Goal: Task Accomplishment & Management: Use online tool/utility

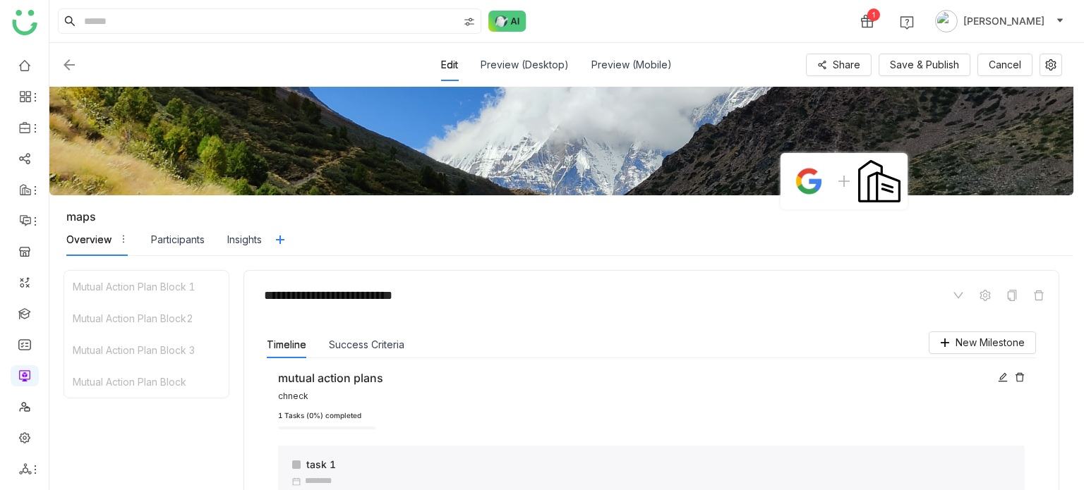
scroll to position [204, 0]
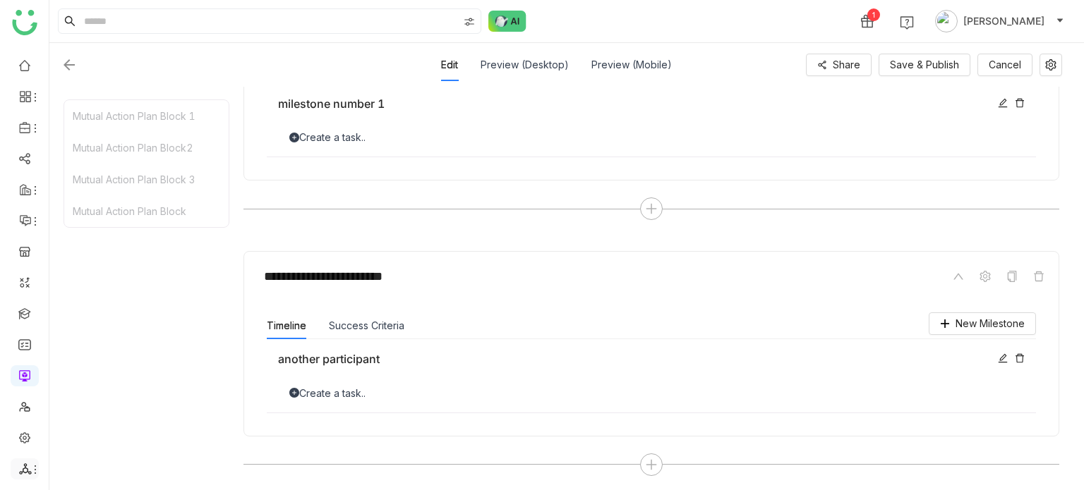
click at [34, 476] on li at bounding box center [25, 469] width 28 height 21
click at [34, 474] on icon at bounding box center [35, 469] width 11 height 11
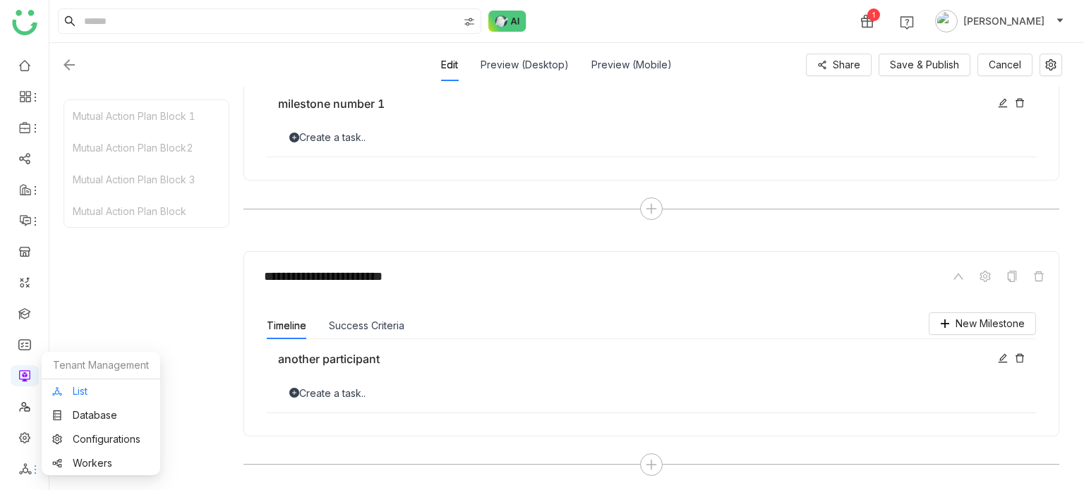
click at [82, 397] on link "List" at bounding box center [100, 392] width 97 height 10
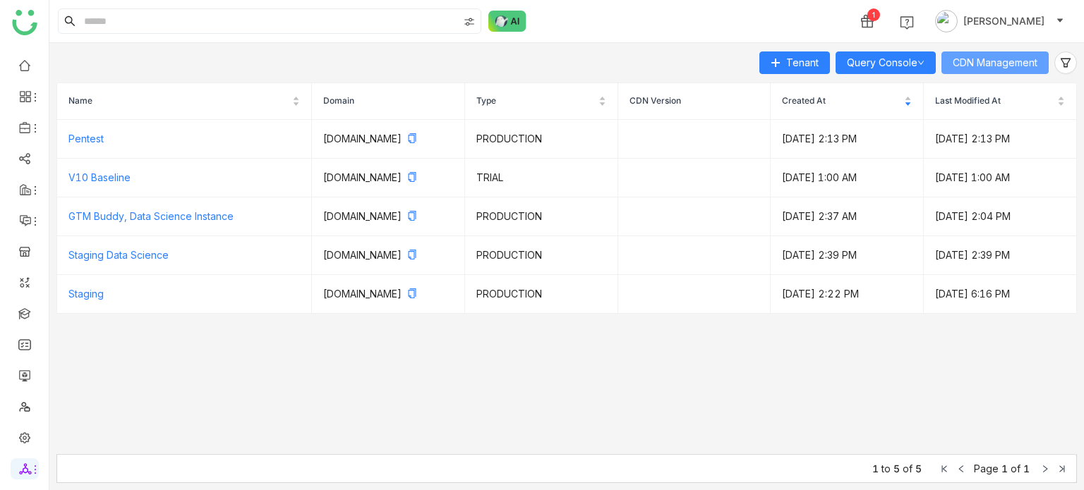
click at [980, 70] on span "CDN Management" at bounding box center [995, 63] width 85 height 16
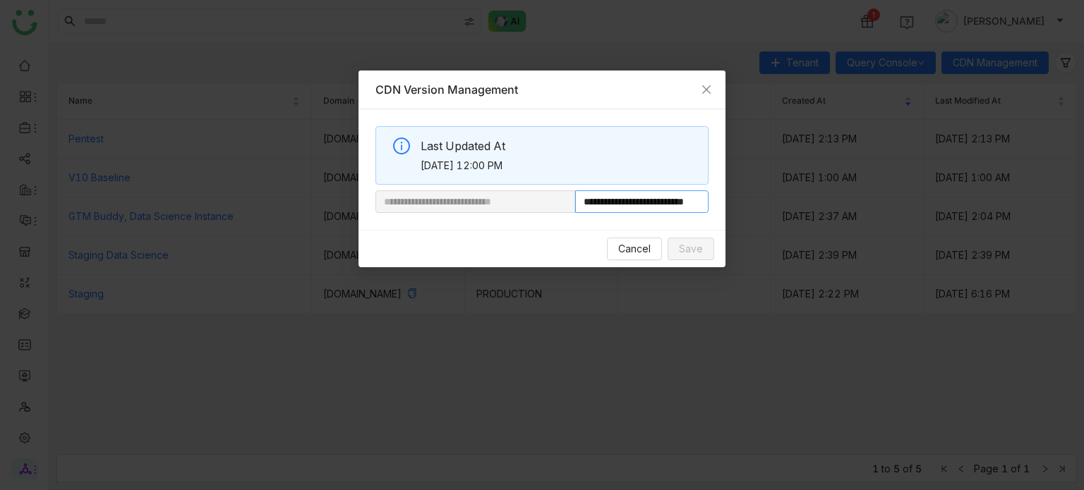
scroll to position [0, 46]
drag, startPoint x: 621, startPoint y: 205, endPoint x: 748, endPoint y: 190, distance: 128.0
click at [748, 190] on nz-modal-container "**********" at bounding box center [542, 245] width 1084 height 490
paste input "**********"
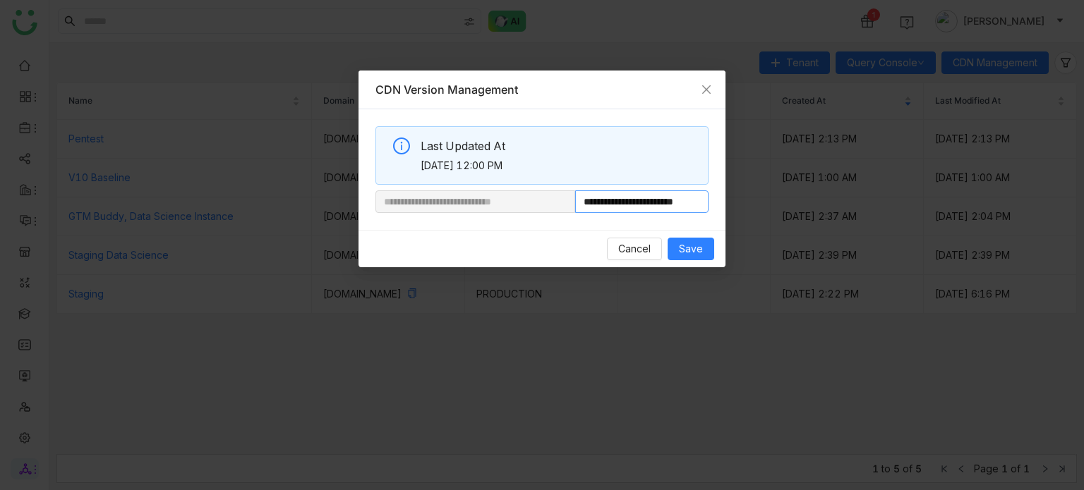
scroll to position [0, 32]
type input "**********"
click at [696, 251] on span "Save" at bounding box center [691, 249] width 24 height 16
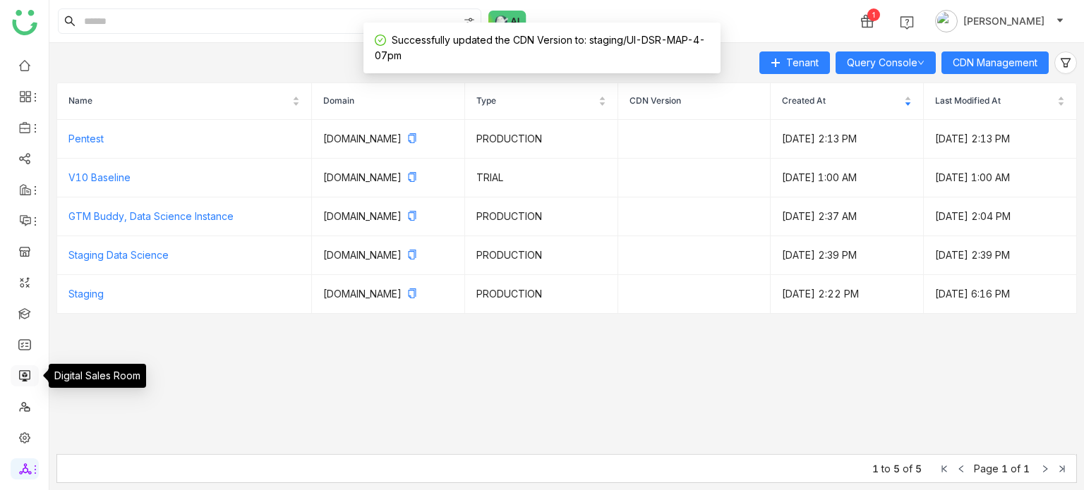
click at [25, 372] on link at bounding box center [24, 375] width 13 height 12
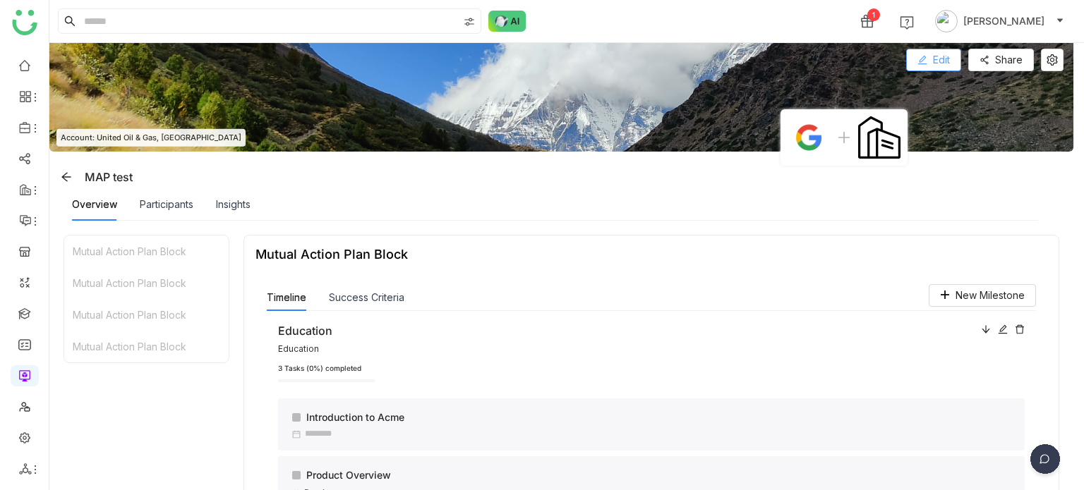
click at [944, 67] on button "Edit" at bounding box center [933, 60] width 55 height 23
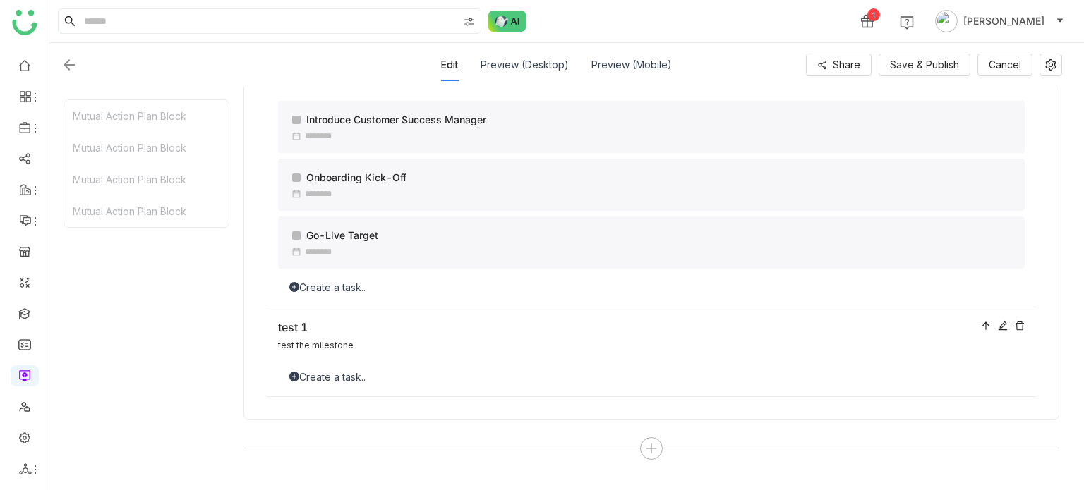
scroll to position [2192, 0]
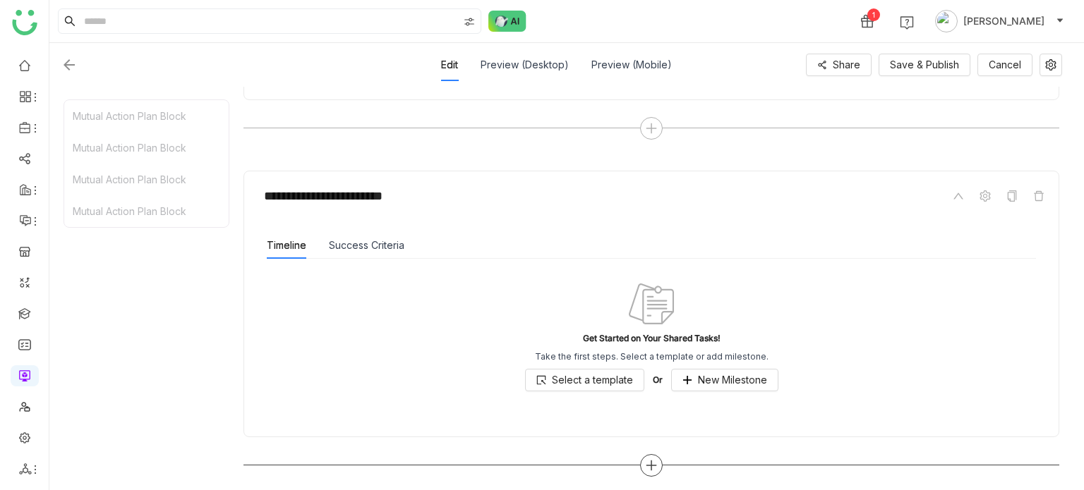
click at [651, 461] on icon at bounding box center [651, 466] width 1 height 10
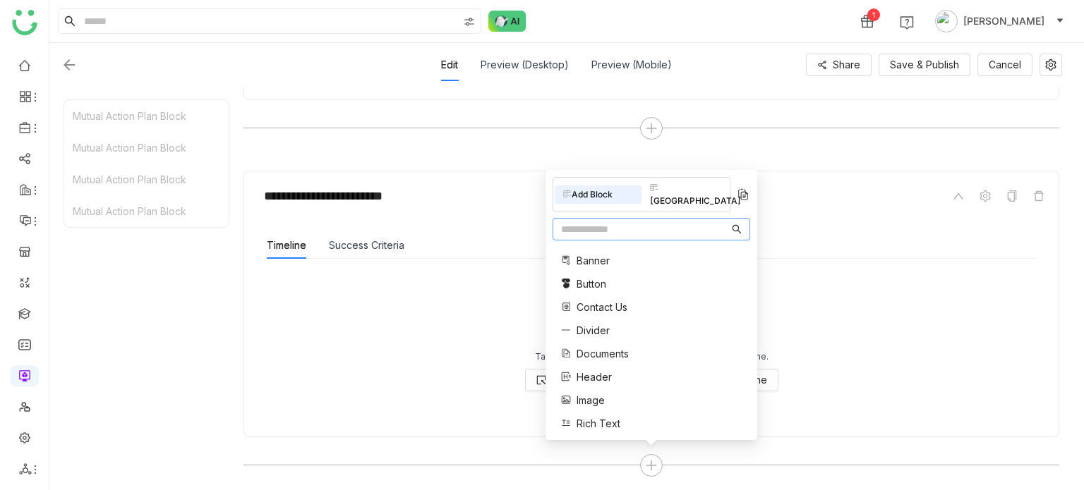
click at [625, 231] on input "text" at bounding box center [645, 230] width 168 height 16
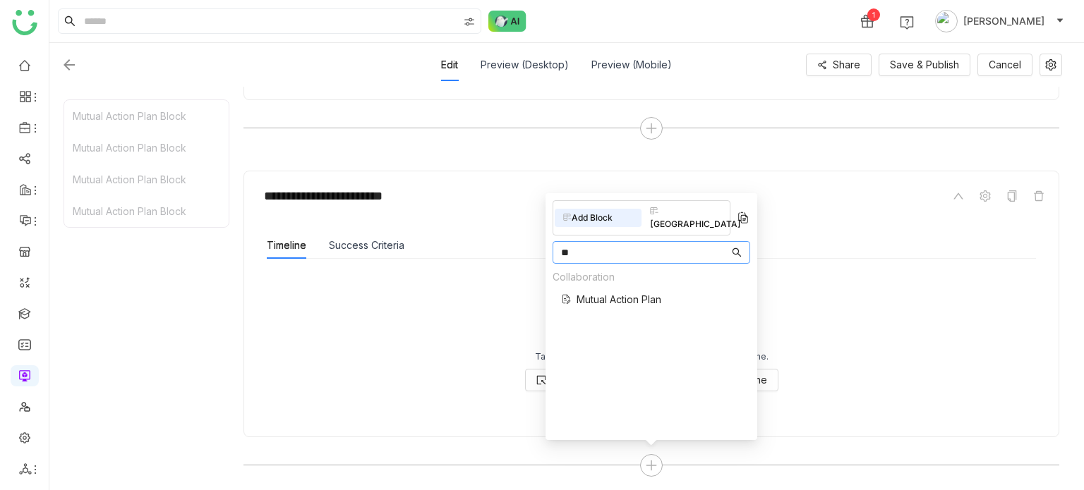
type input "**"
click at [608, 292] on span "Mutual Action Plan" at bounding box center [619, 299] width 85 height 15
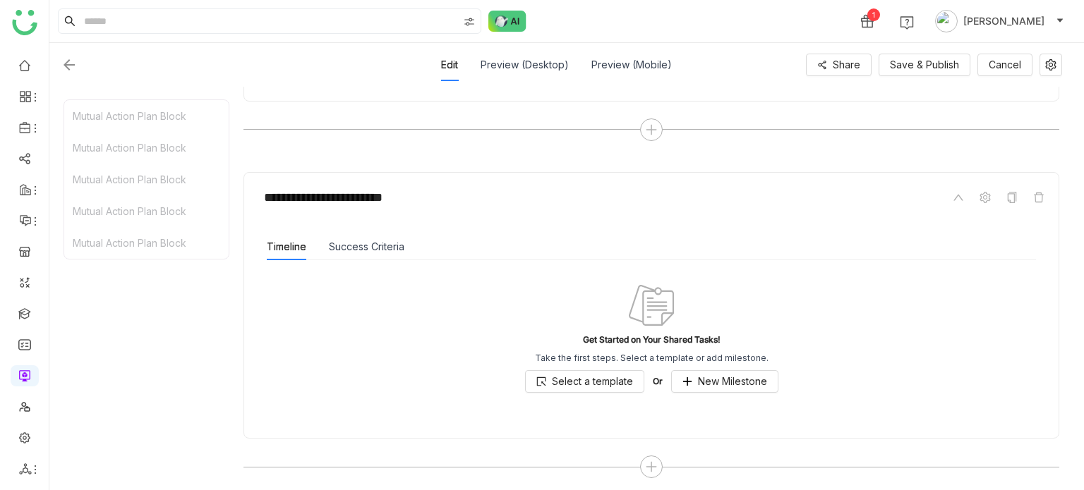
scroll to position [2529, 0]
click at [382, 246] on button "Success Criteria" at bounding box center [367, 246] width 76 height 16
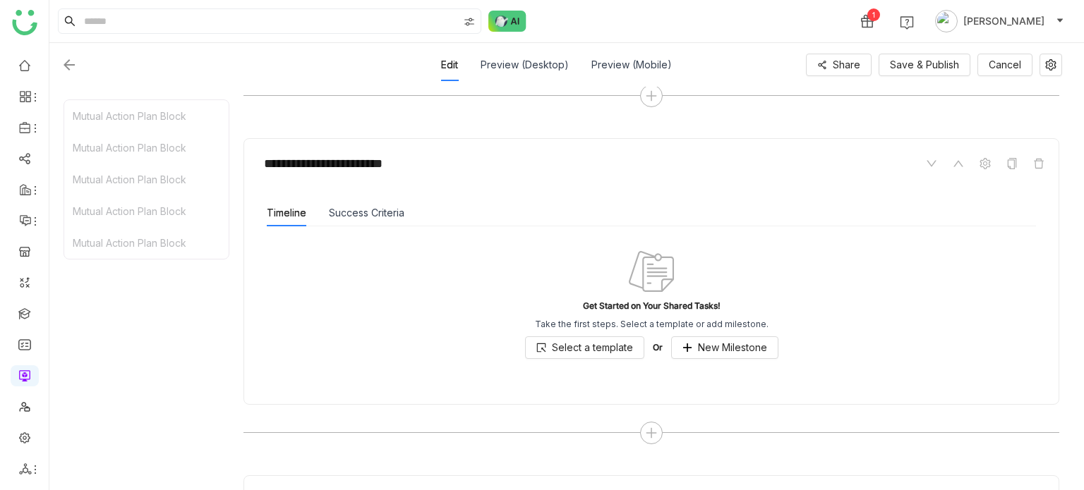
scroll to position [2220, 0]
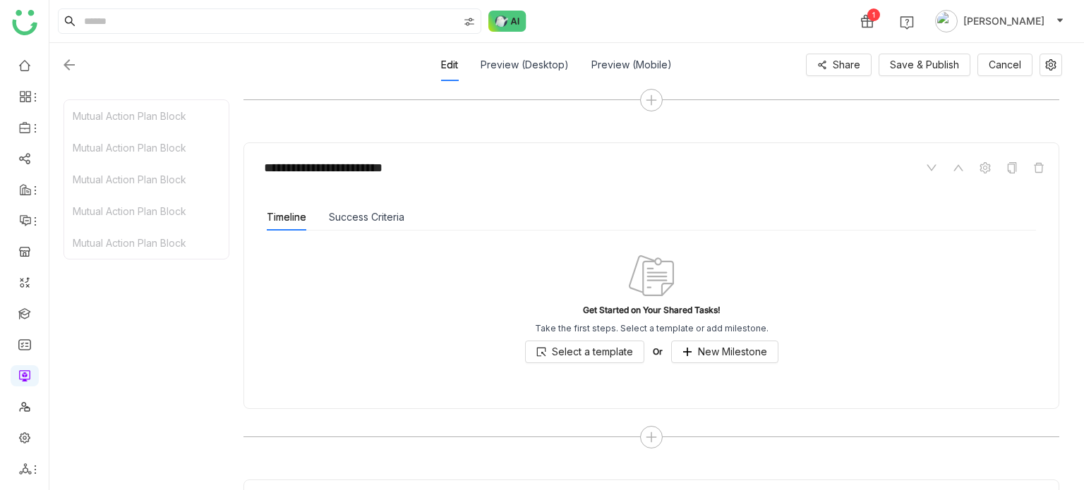
click at [370, 204] on div "Success Criteria" at bounding box center [367, 217] width 76 height 27
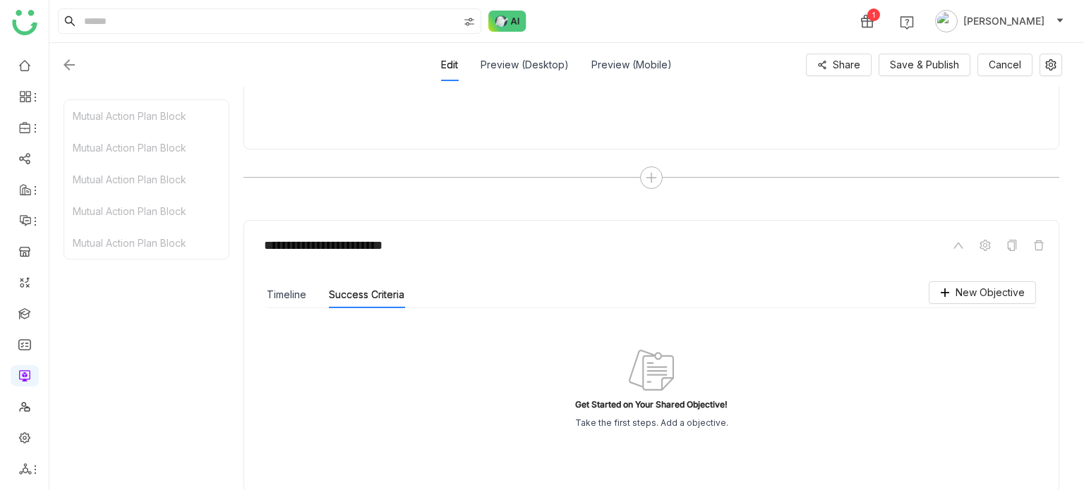
scroll to position [2541, 0]
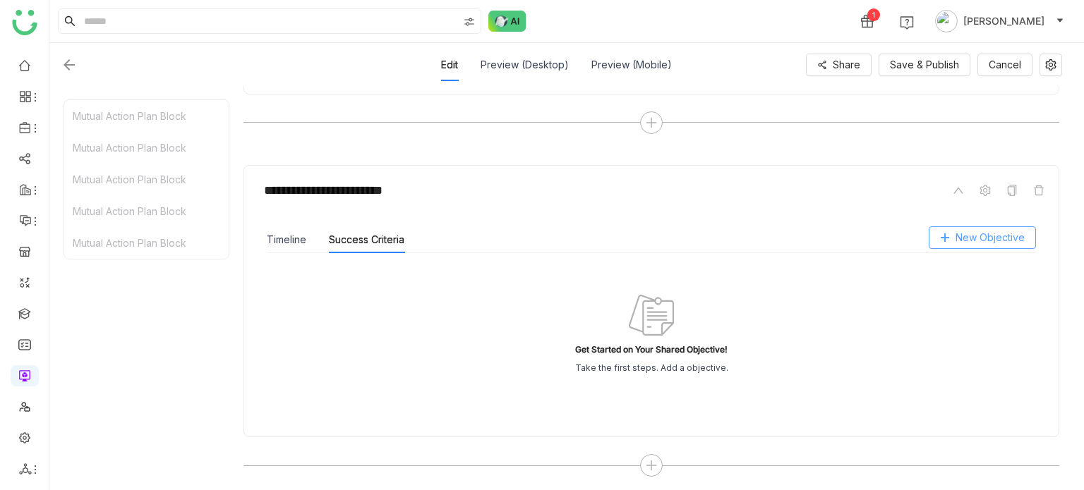
click at [1003, 234] on span "New Objective" at bounding box center [990, 238] width 69 height 16
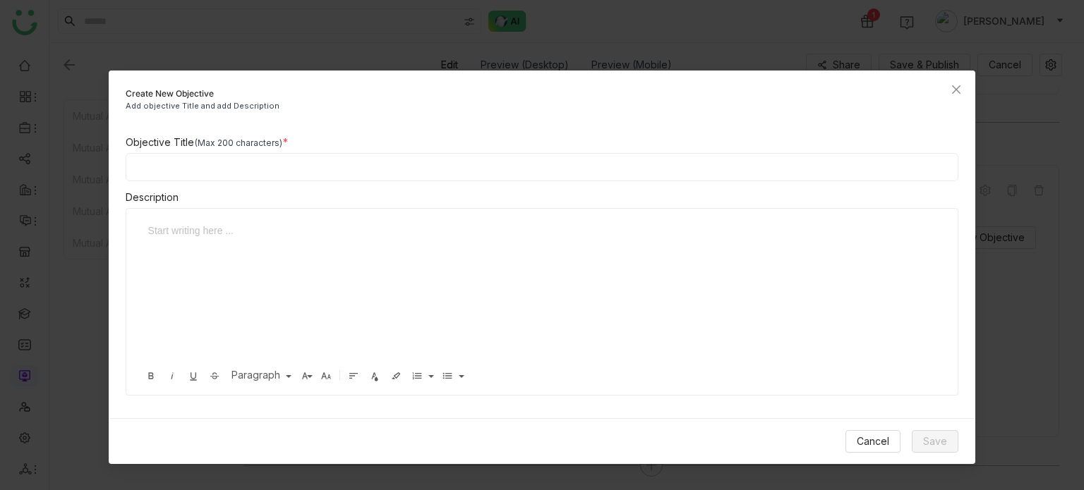
click at [520, 160] on input at bounding box center [542, 167] width 833 height 28
type input "**********"
click at [927, 441] on span "Save" at bounding box center [935, 442] width 24 height 16
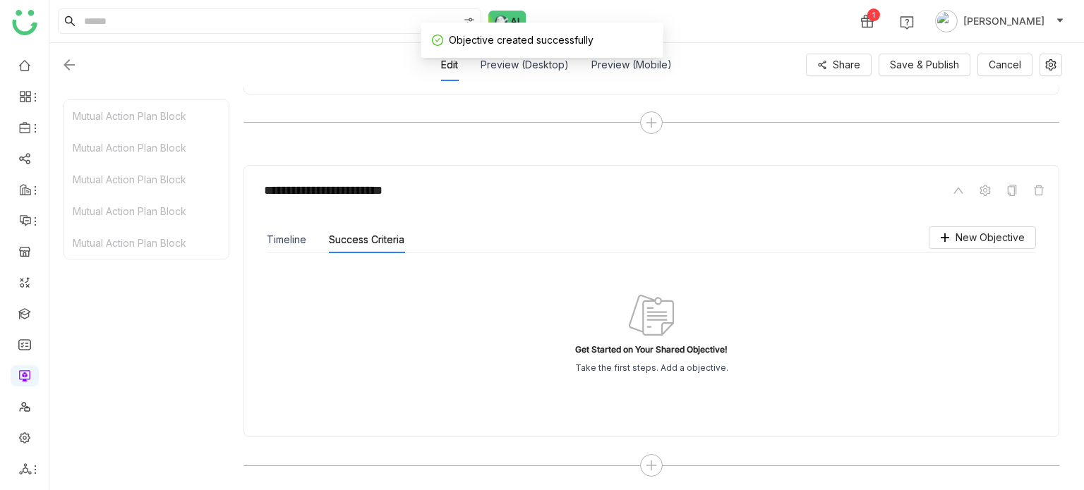
click at [301, 248] on div "Timeline" at bounding box center [287, 240] width 40 height 27
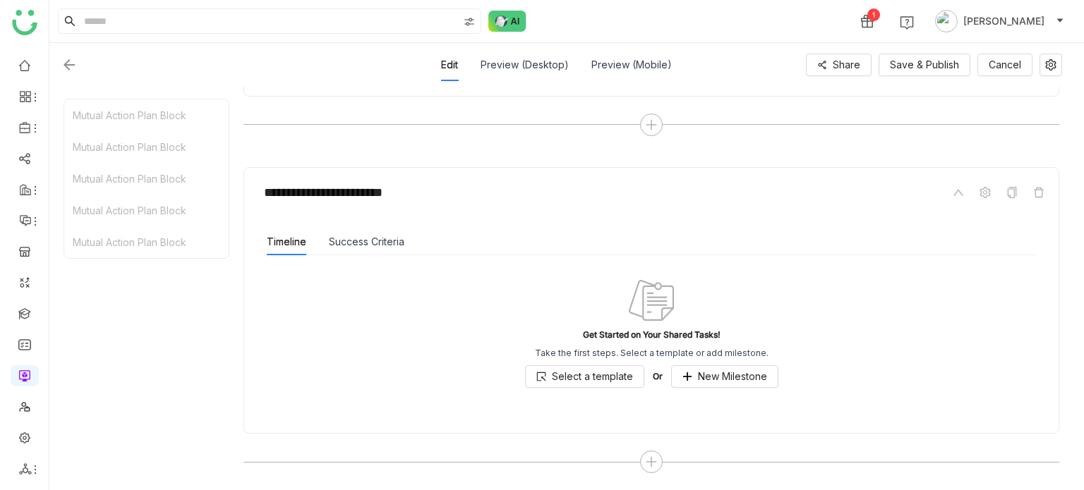
scroll to position [2535, 0]
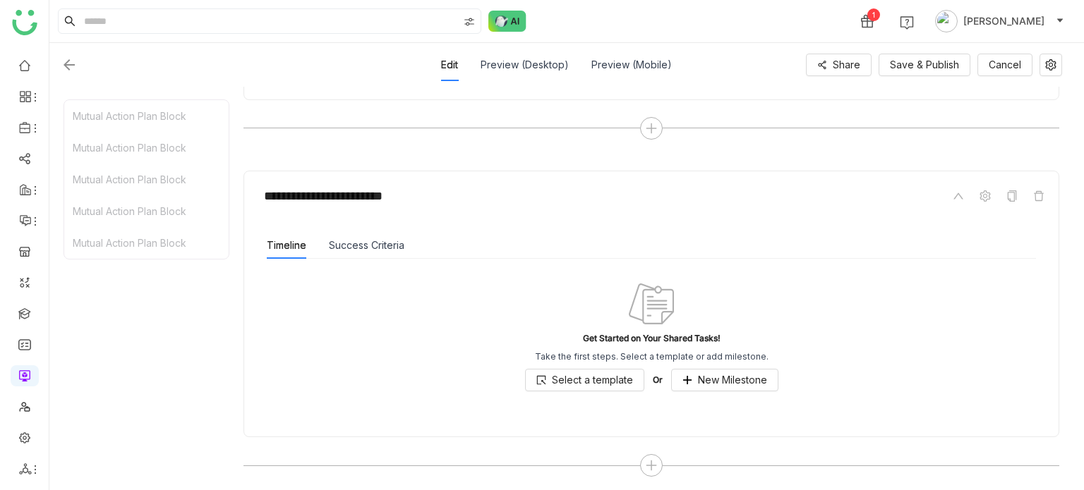
click at [406, 240] on div "Timeline Success Criteria" at bounding box center [651, 245] width 769 height 27
click at [351, 251] on div "Success Criteria" at bounding box center [367, 245] width 76 height 27
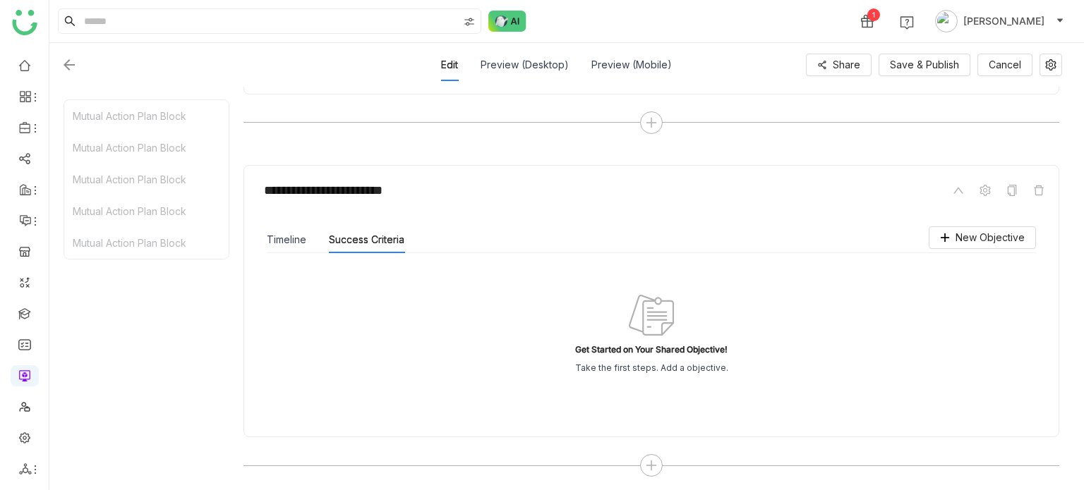
scroll to position [2540, 0]
click at [967, 236] on span "New Objective" at bounding box center [990, 239] width 69 height 16
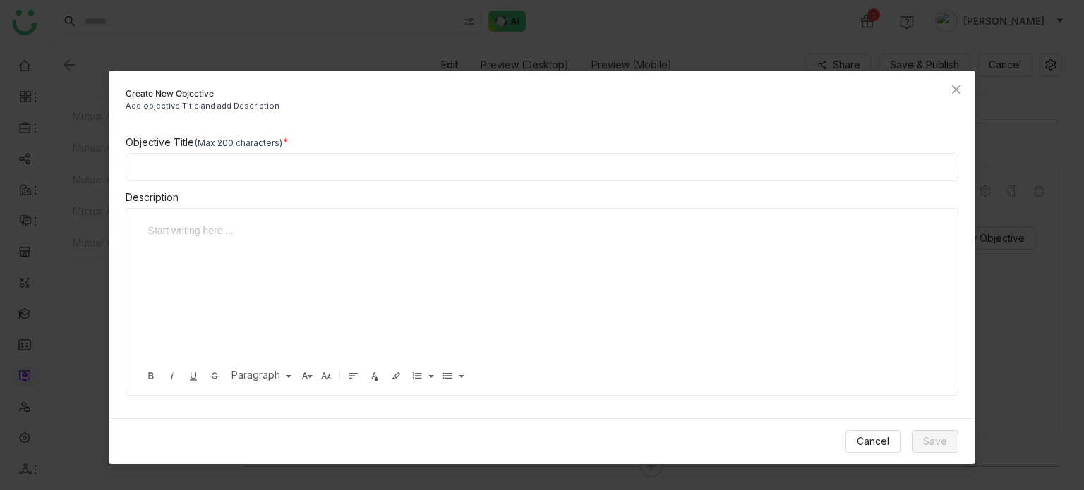
click at [428, 169] on input at bounding box center [542, 167] width 833 height 28
type input "**********"
click at [933, 445] on span "Save" at bounding box center [935, 442] width 24 height 16
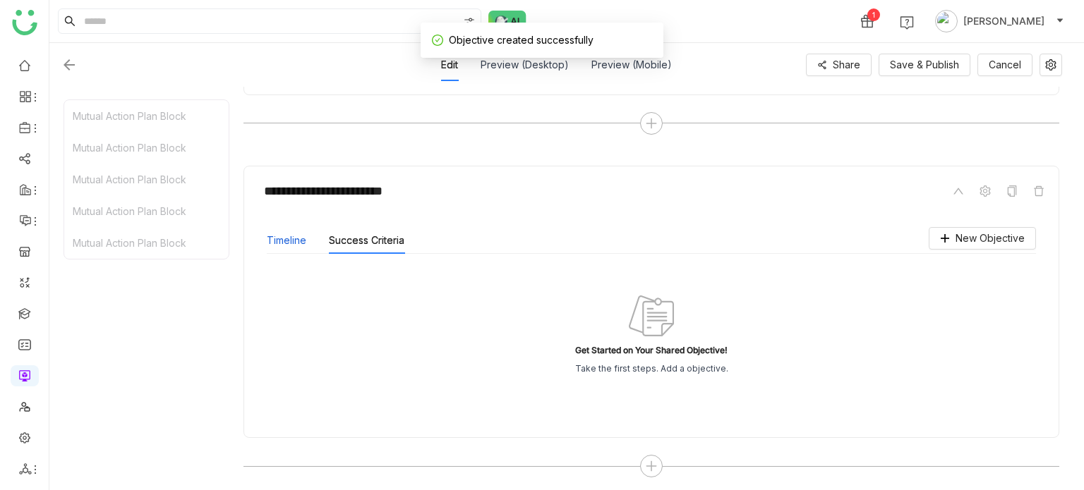
click at [294, 233] on button "Timeline" at bounding box center [287, 241] width 40 height 16
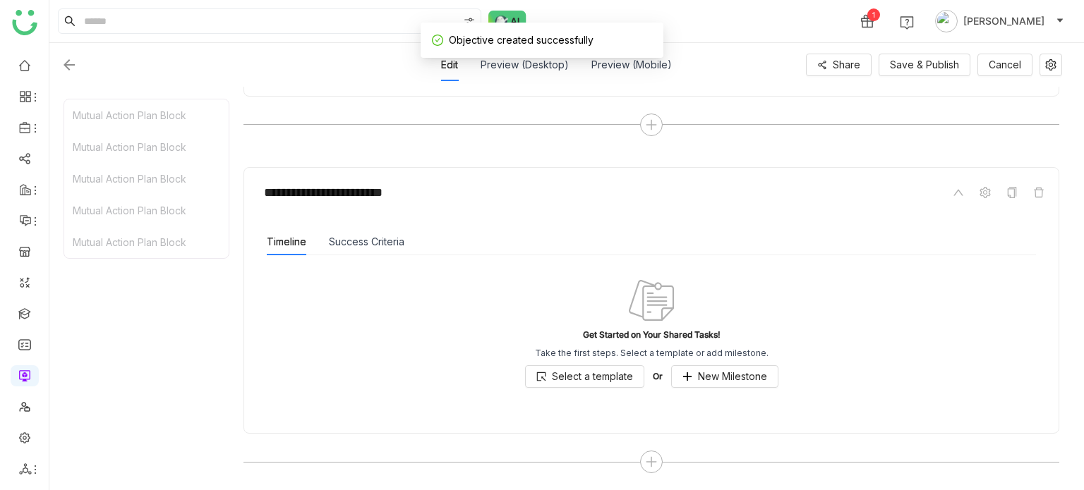
scroll to position [2535, 0]
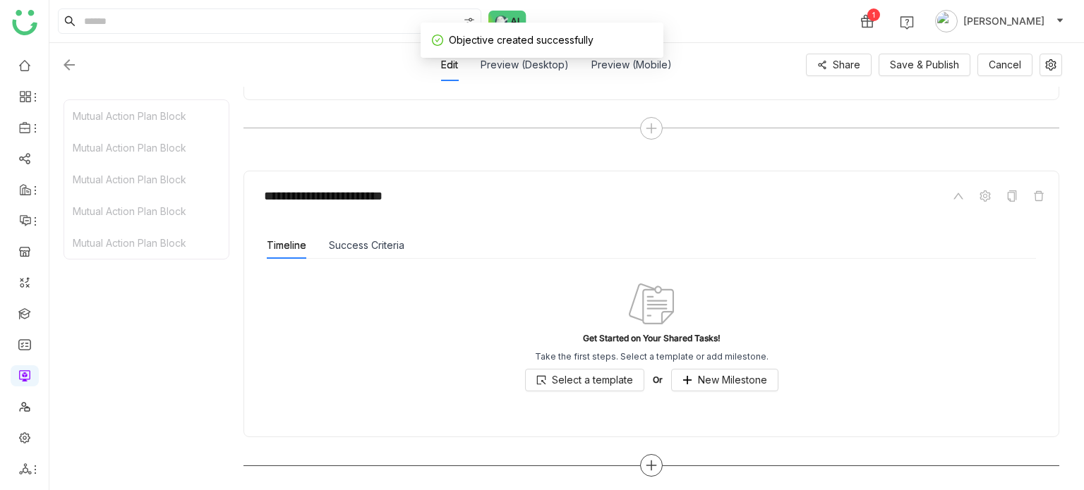
click at [656, 466] on icon at bounding box center [651, 465] width 13 height 13
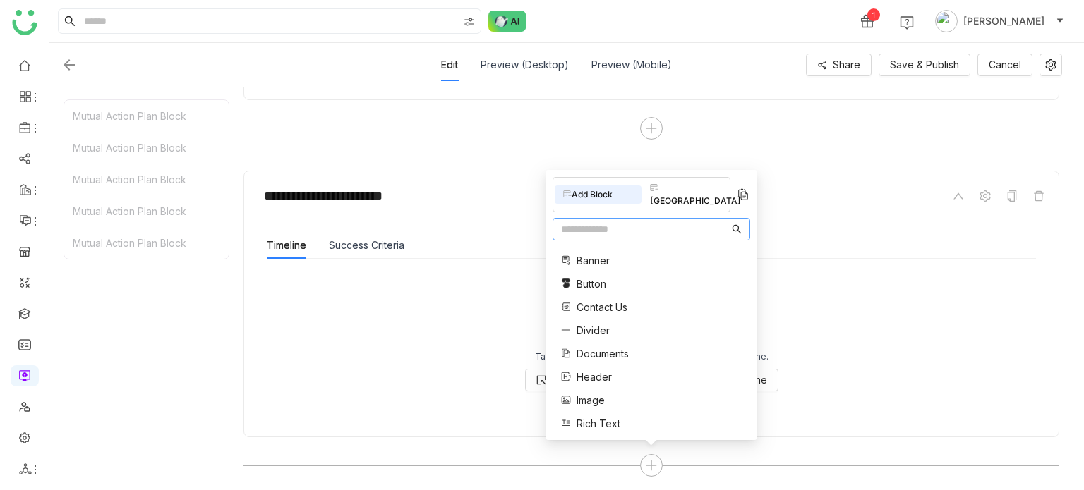
click at [585, 222] on input "text" at bounding box center [645, 230] width 168 height 16
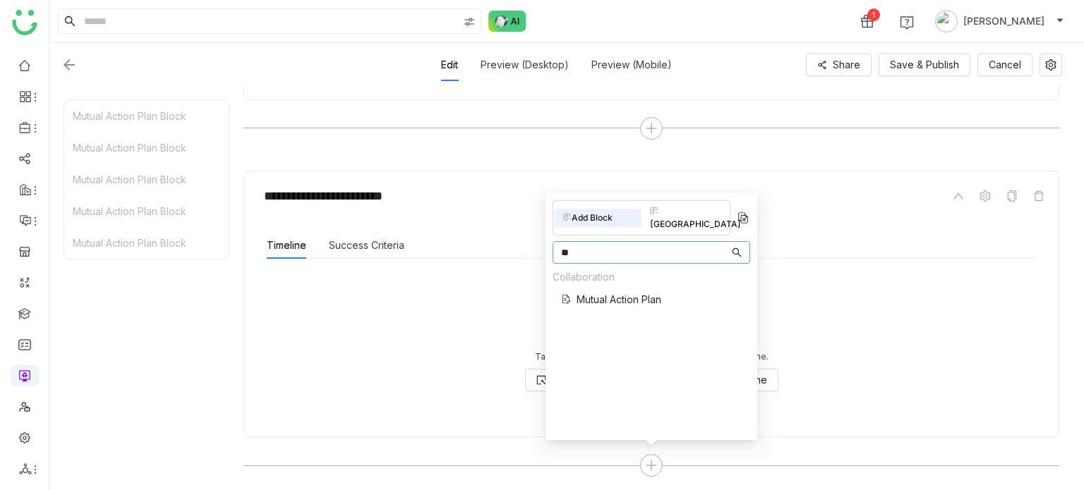
type input "**"
click at [604, 292] on span "Mutual Action Plan" at bounding box center [619, 299] width 85 height 15
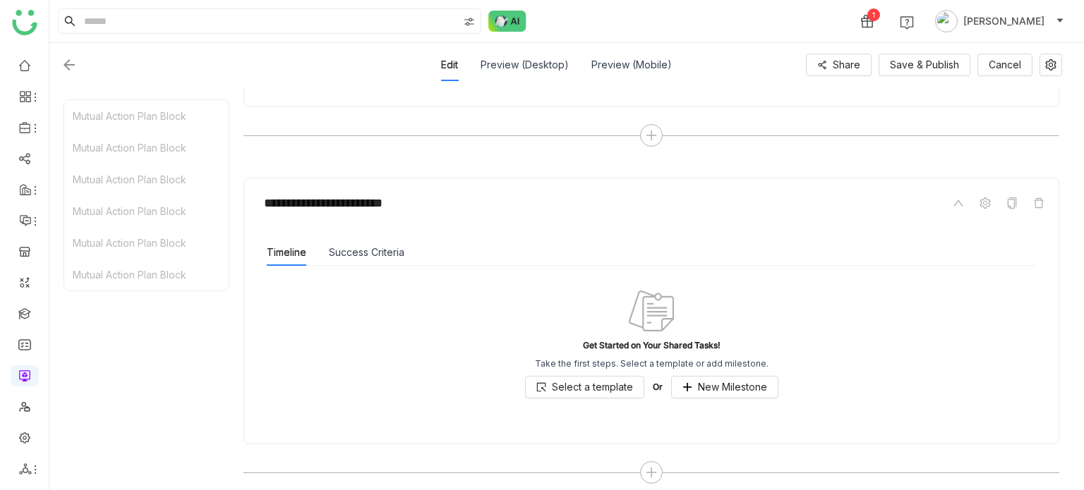
scroll to position [2872, 0]
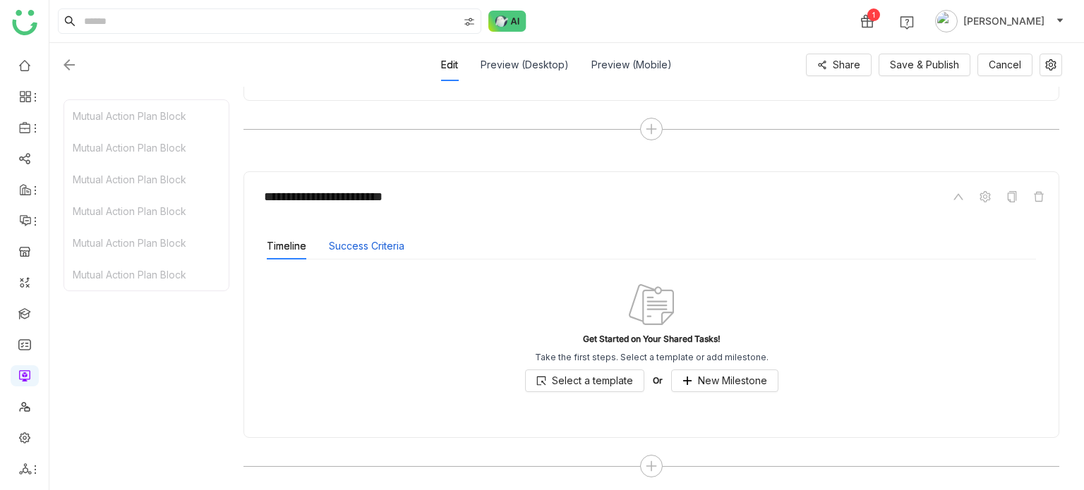
click at [381, 239] on button "Success Criteria" at bounding box center [367, 247] width 76 height 16
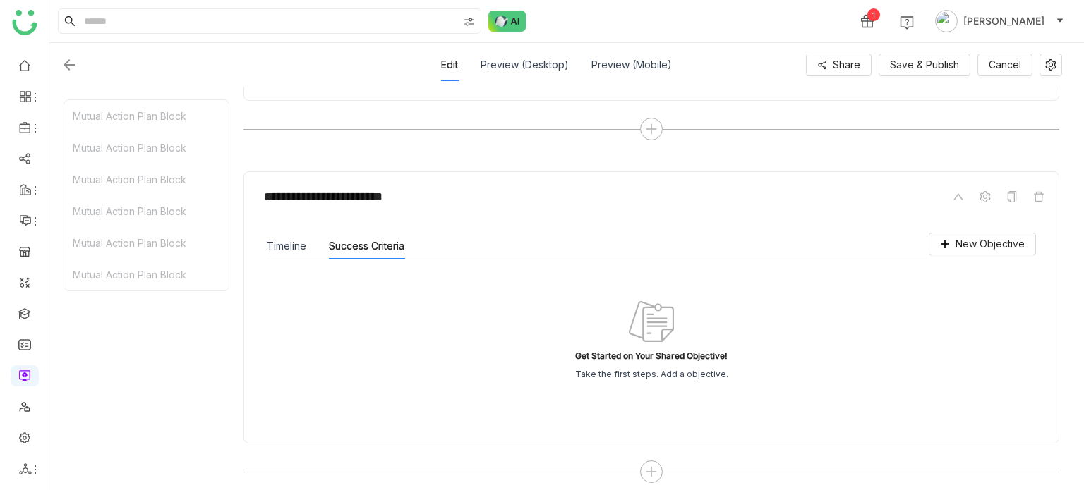
click at [279, 251] on div "Timeline" at bounding box center [287, 246] width 40 height 27
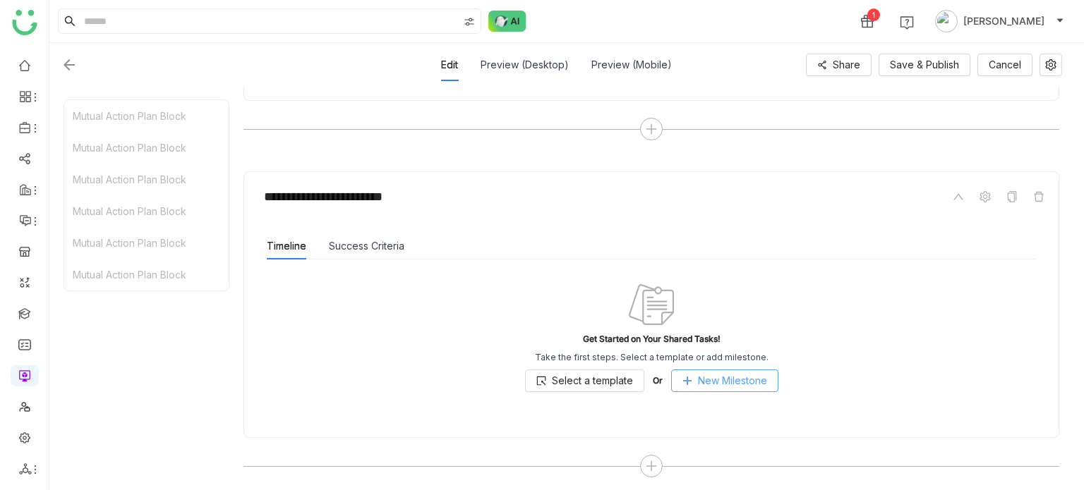
click at [731, 380] on span "New Milestone" at bounding box center [732, 381] width 69 height 16
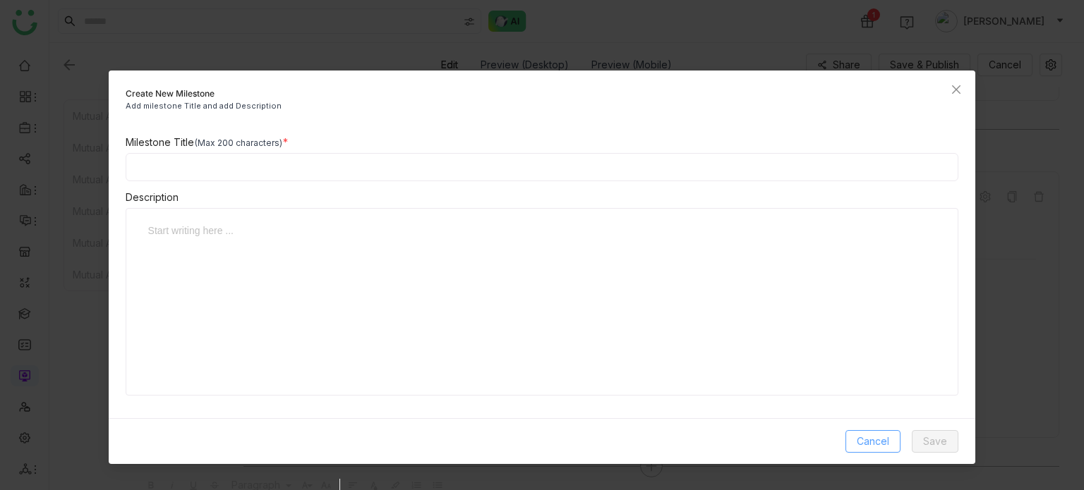
drag, startPoint x: 876, startPoint y: 441, endPoint x: 852, endPoint y: 442, distance: 23.3
click at [876, 442] on span "Cancel" at bounding box center [873, 442] width 32 height 16
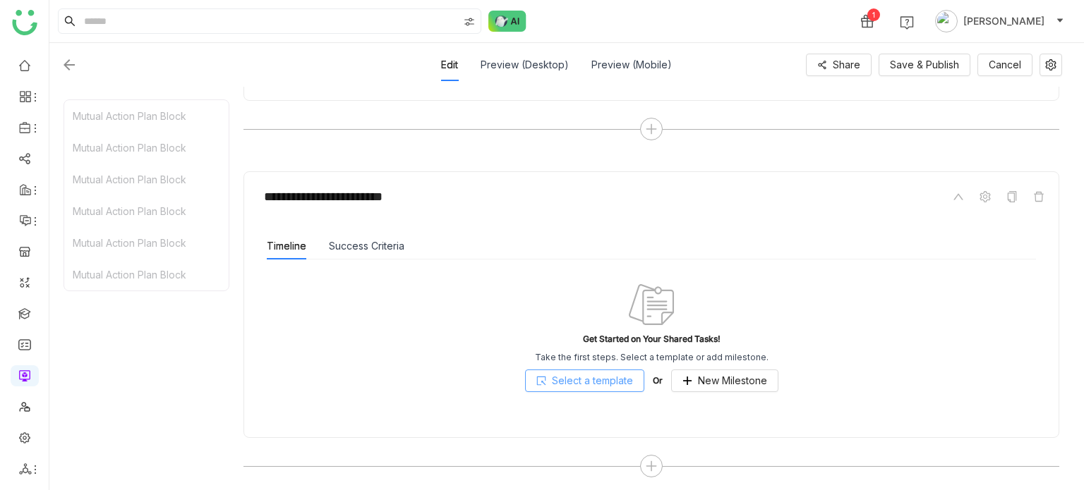
click at [615, 373] on span "Select a template" at bounding box center [592, 381] width 81 height 16
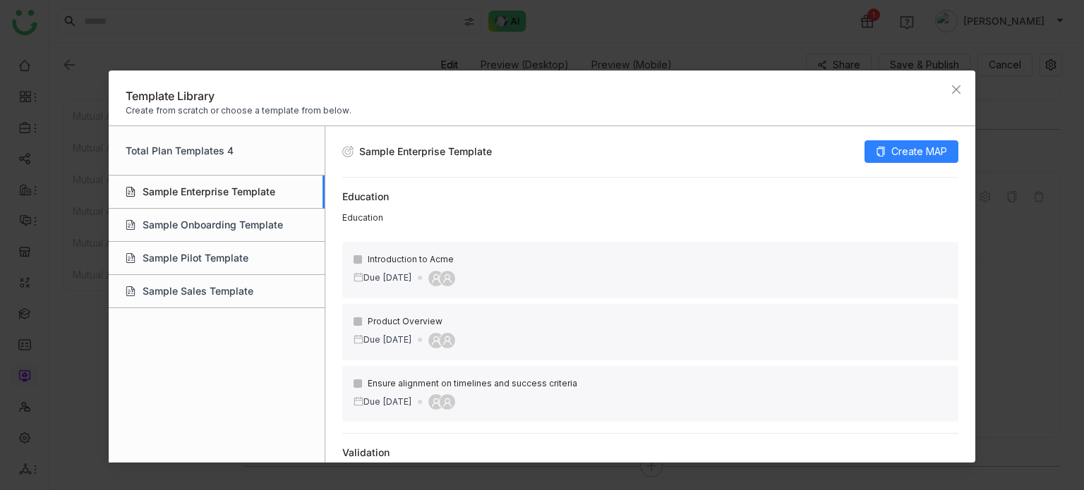
click at [231, 191] on div "Sample Enterprise Template" at bounding box center [217, 192] width 216 height 33
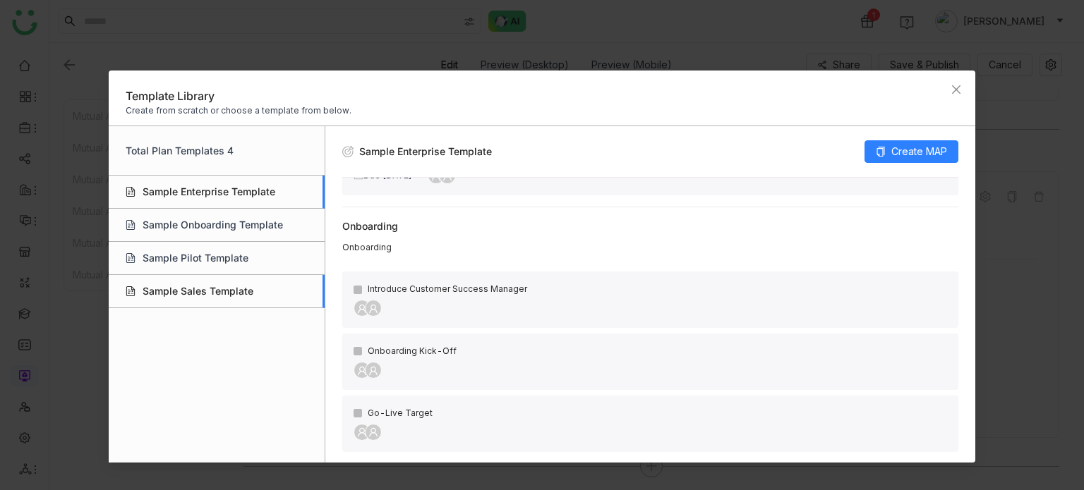
click at [212, 294] on div "Sample Sales Template" at bounding box center [217, 291] width 216 height 33
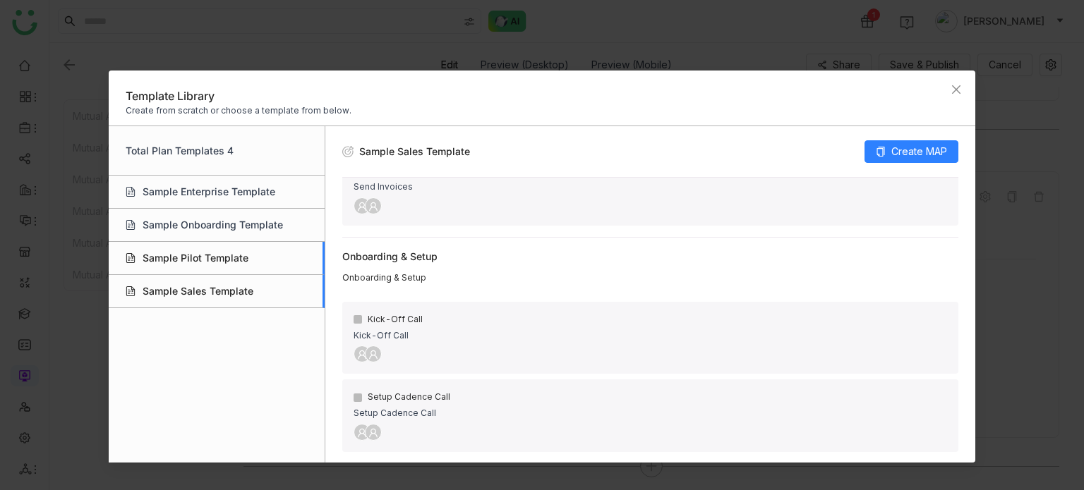
scroll to position [1081, 0]
click at [206, 263] on div "Sample Pilot Template" at bounding box center [217, 258] width 216 height 33
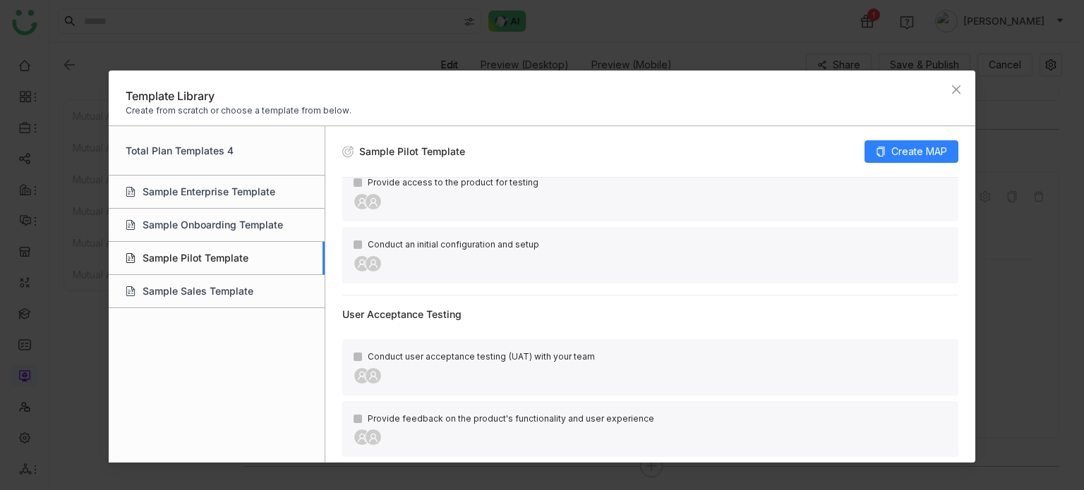
scroll to position [0, 0]
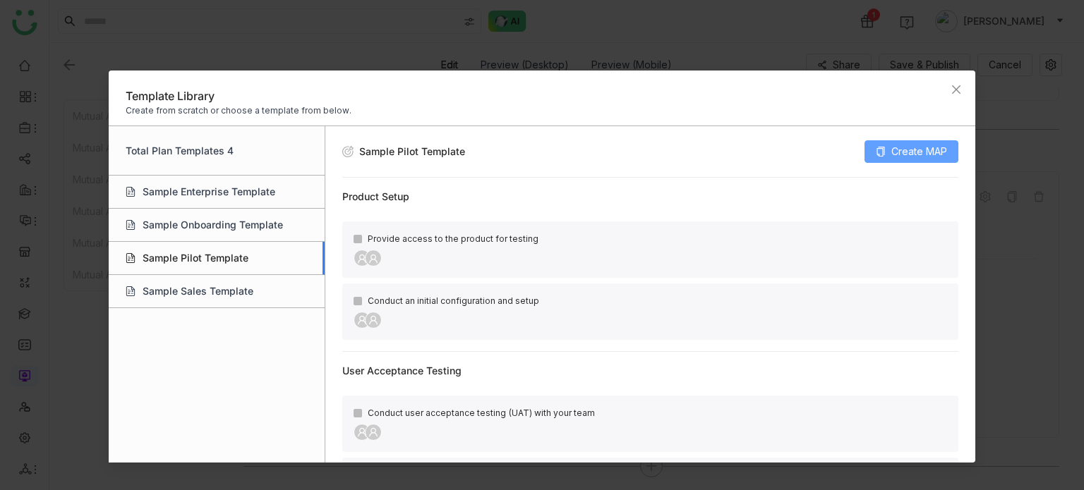
click at [931, 146] on span "Create MAP" at bounding box center [919, 152] width 56 height 16
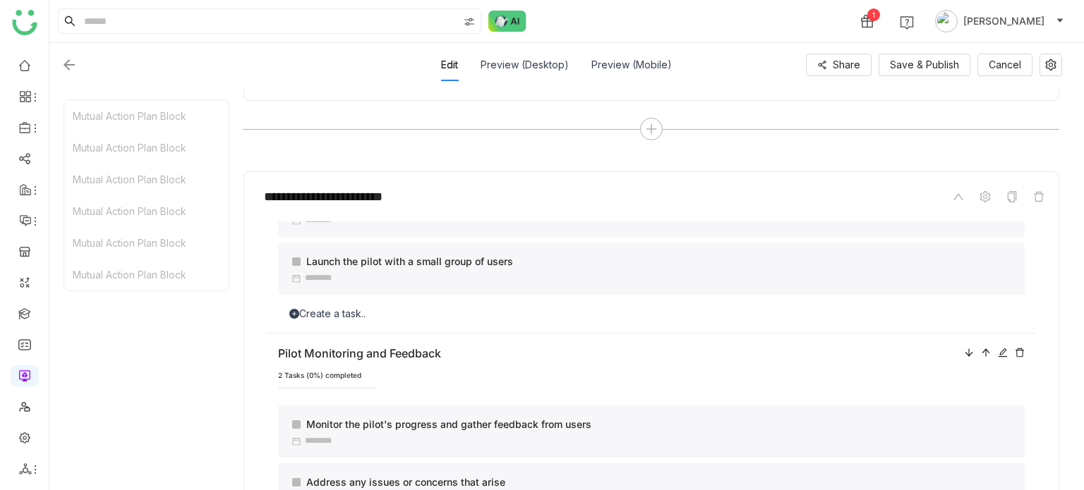
scroll to position [600, 0]
drag, startPoint x: 1007, startPoint y: 332, endPoint x: 1011, endPoint y: 341, distance: 9.2
click at [1008, 335] on div "Pilot Monitoring and Feedback 2 Tasks (0%) completed Monitor the pilot's progre…" at bounding box center [651, 444] width 769 height 221
click at [1015, 348] on icon at bounding box center [1020, 353] width 10 height 10
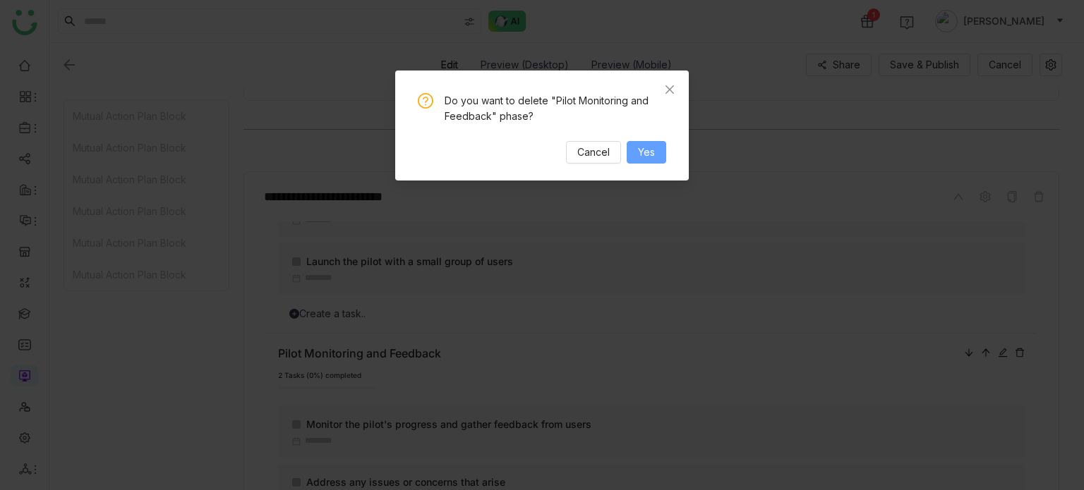
click at [652, 152] on span "Yes" at bounding box center [646, 153] width 17 height 16
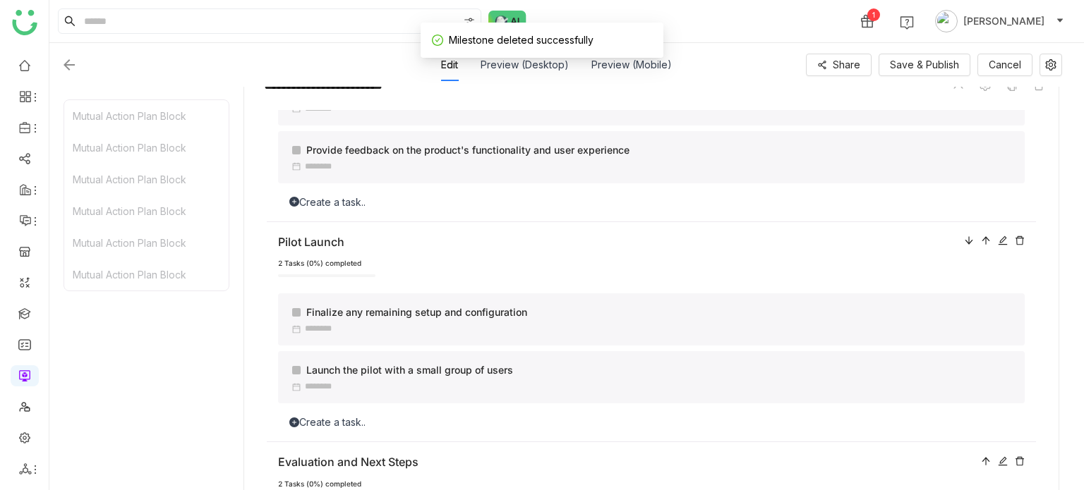
scroll to position [3195, 0]
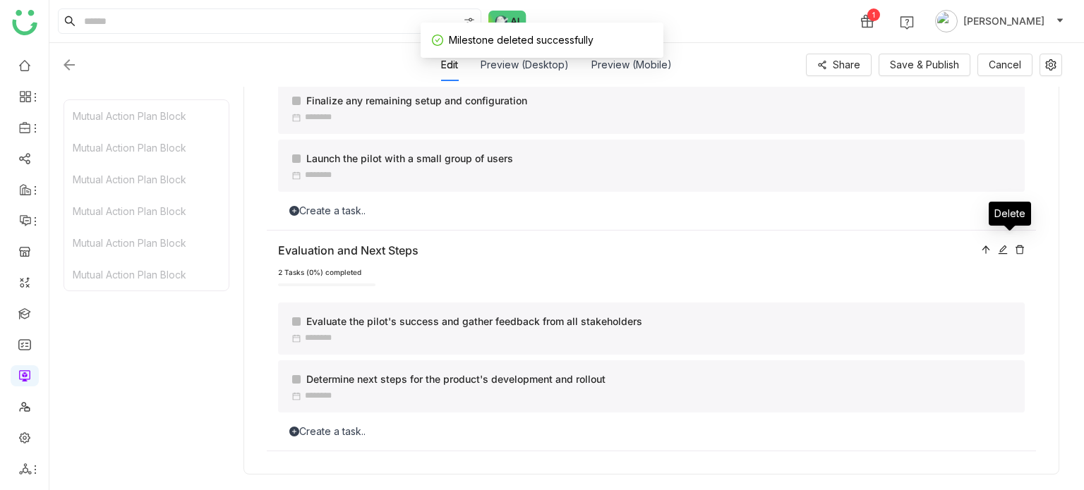
click at [1016, 246] on icon at bounding box center [1020, 250] width 8 height 9
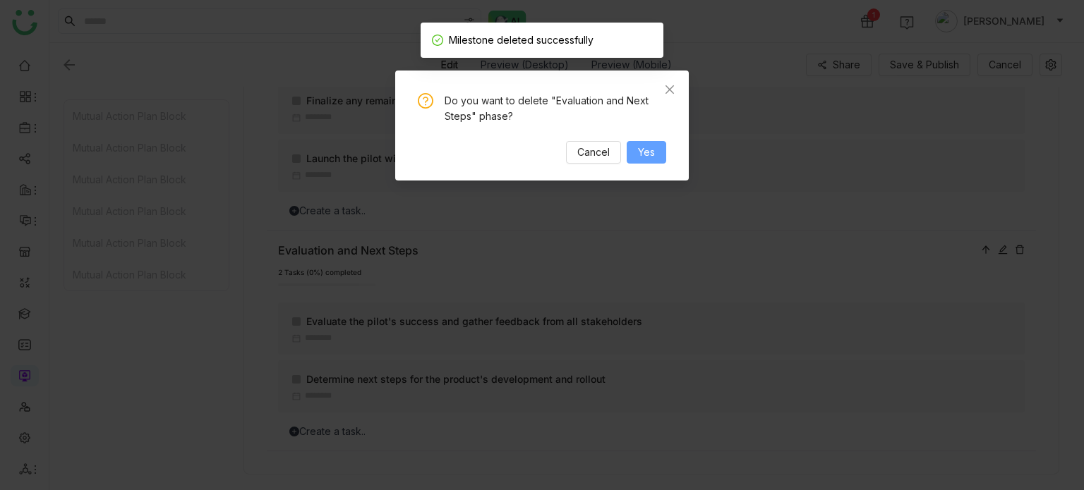
click at [655, 159] on span "Yes" at bounding box center [646, 153] width 17 height 16
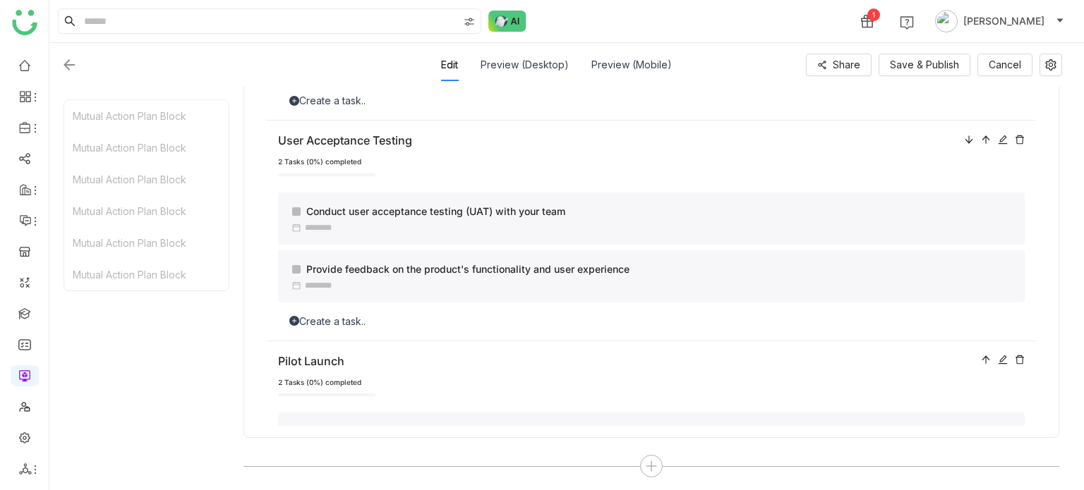
scroll to position [154, 0]
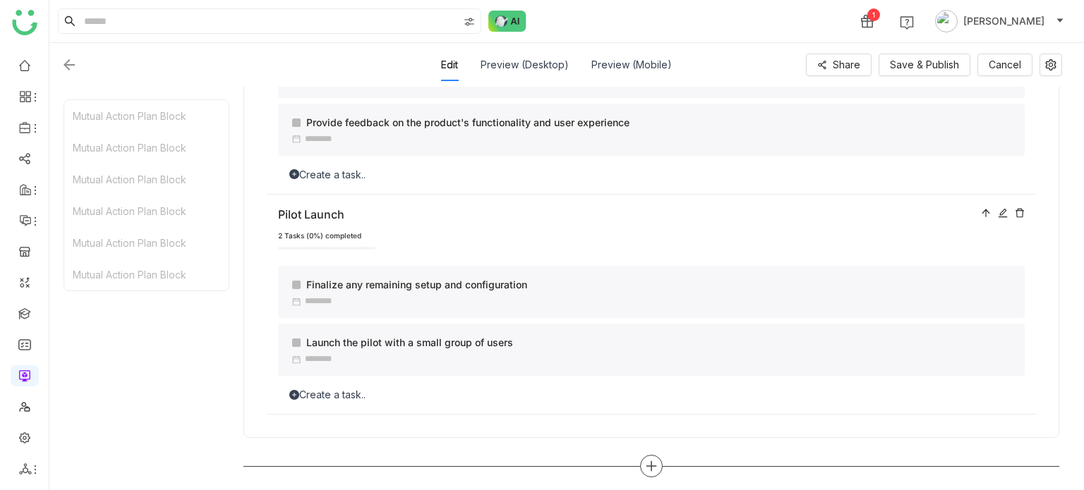
click at [654, 466] on icon at bounding box center [651, 466] width 13 height 13
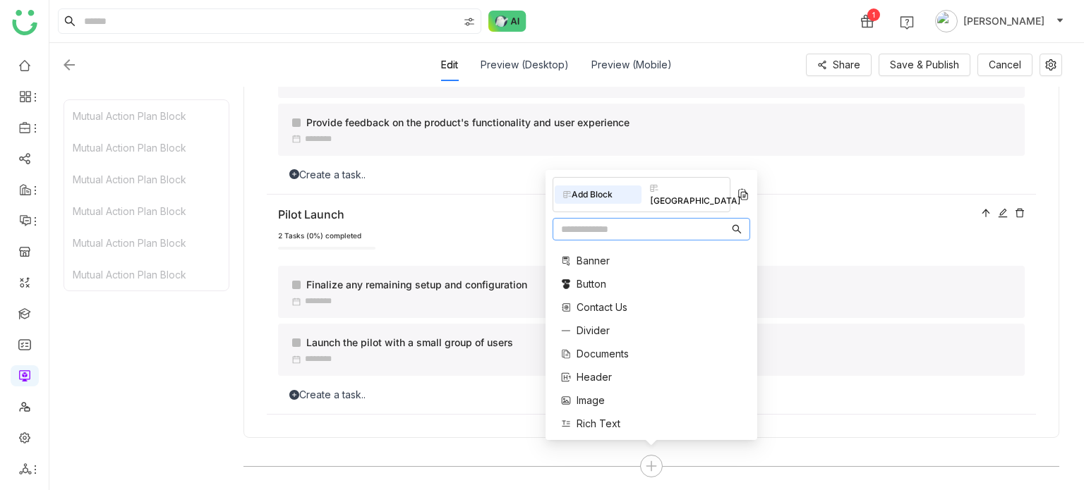
click at [593, 227] on input "text" at bounding box center [645, 230] width 168 height 16
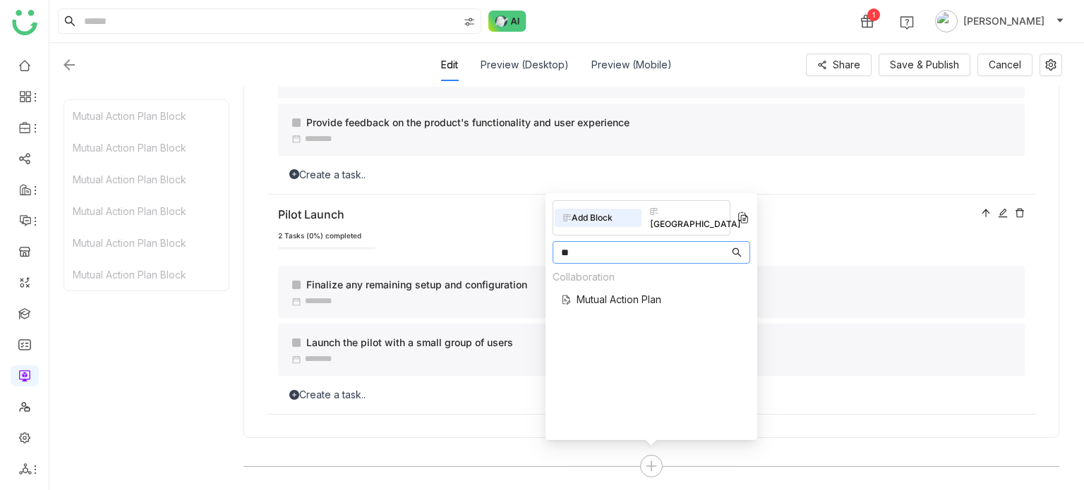
type input "**"
click at [593, 292] on span "Mutual Action Plan" at bounding box center [619, 299] width 85 height 15
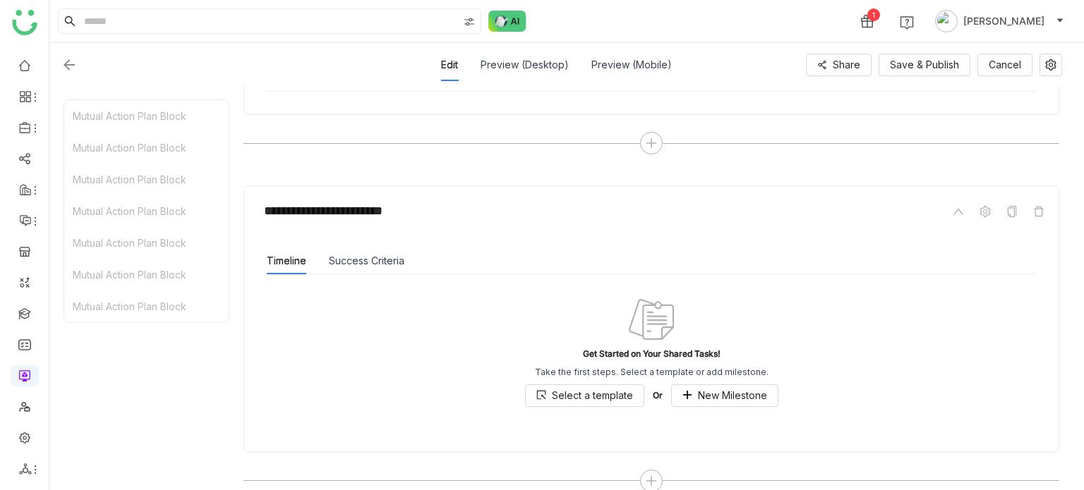
scroll to position [3568, 0]
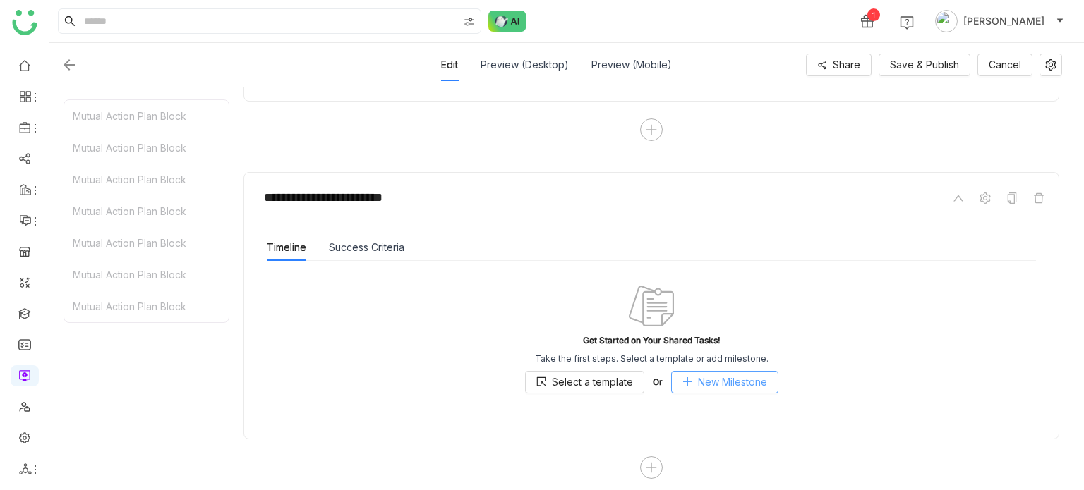
click at [720, 380] on span "New Milestone" at bounding box center [732, 383] width 69 height 16
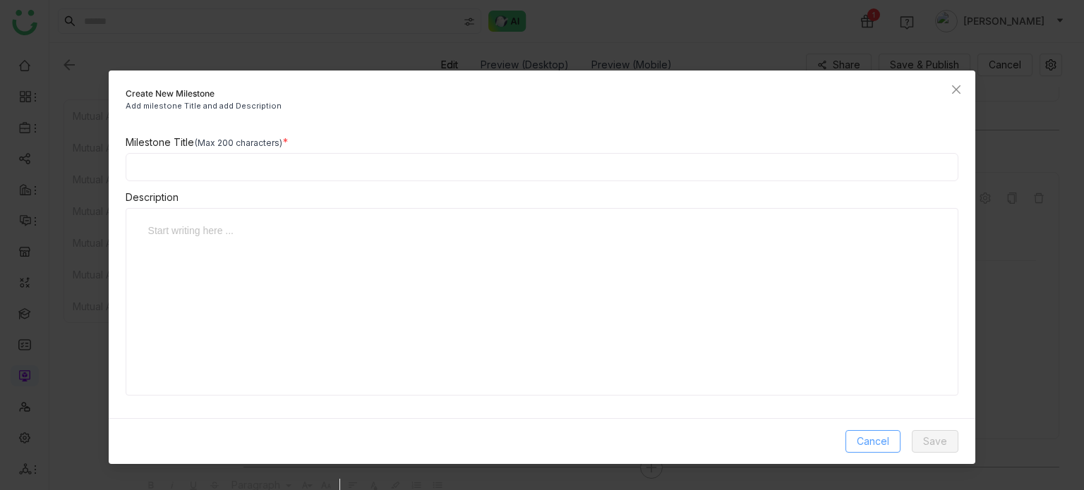
click at [892, 434] on button "Cancel" at bounding box center [872, 441] width 55 height 23
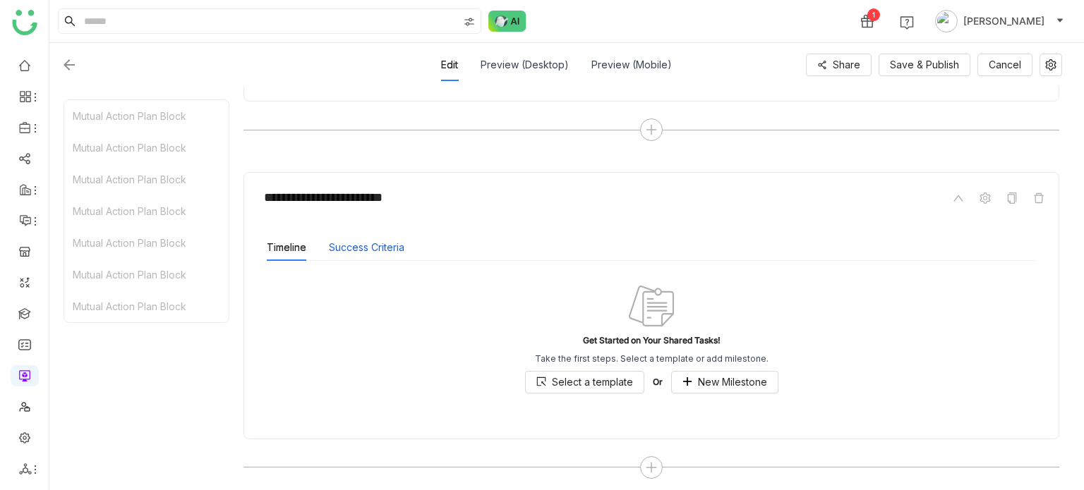
click at [403, 241] on button "Success Criteria" at bounding box center [367, 248] width 76 height 16
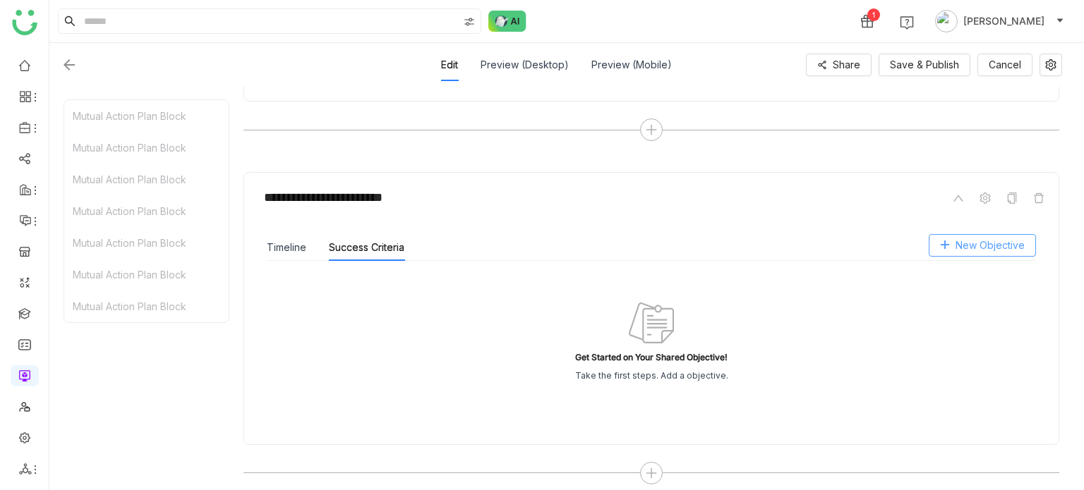
click at [977, 248] on span "New Objective" at bounding box center [990, 246] width 69 height 16
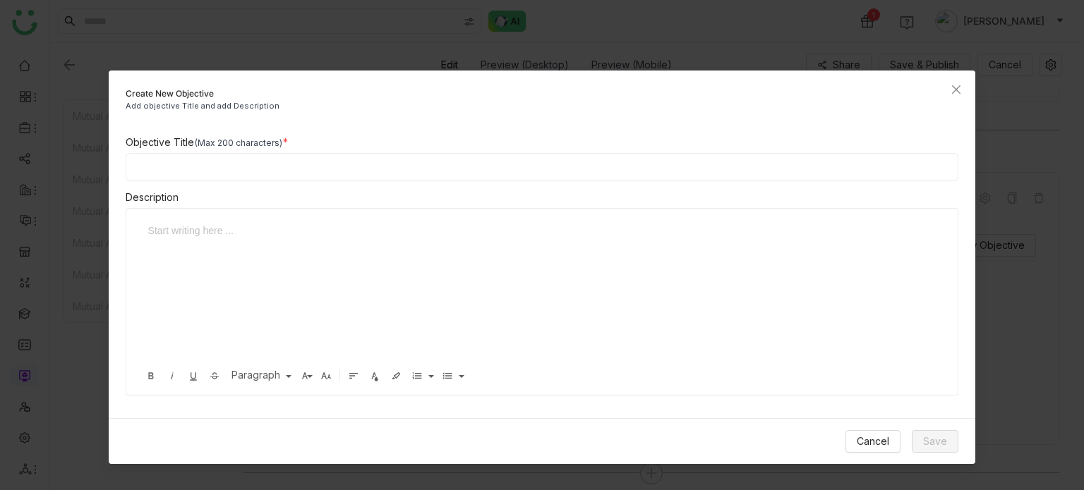
click at [601, 159] on input at bounding box center [542, 167] width 833 height 28
type input "*******"
click at [934, 440] on span "Save" at bounding box center [935, 442] width 24 height 16
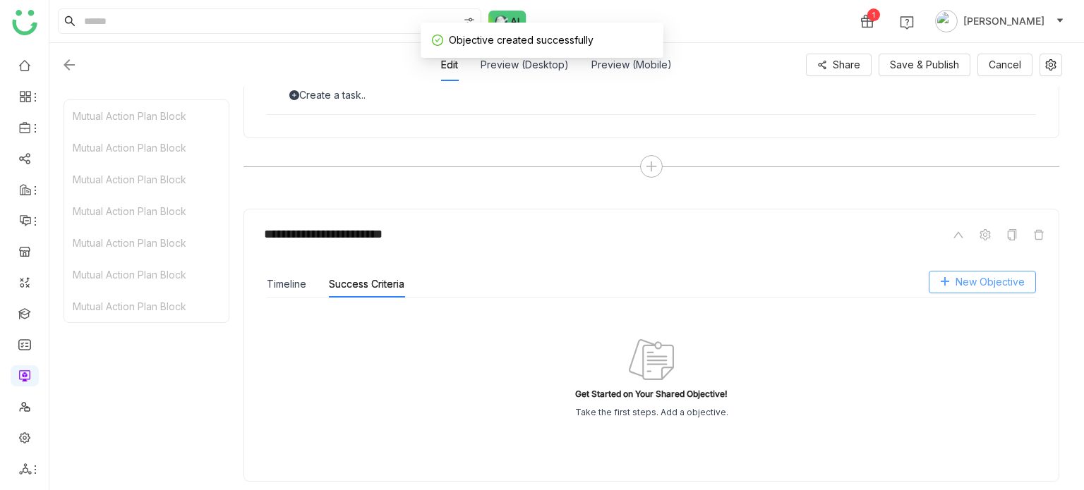
scroll to position [3574, 0]
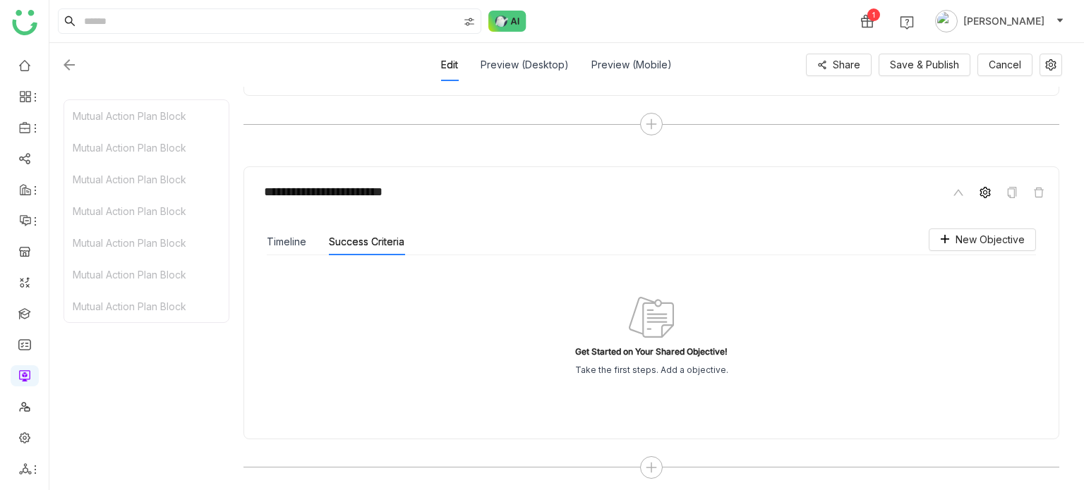
click at [991, 185] on span at bounding box center [985, 192] width 17 height 17
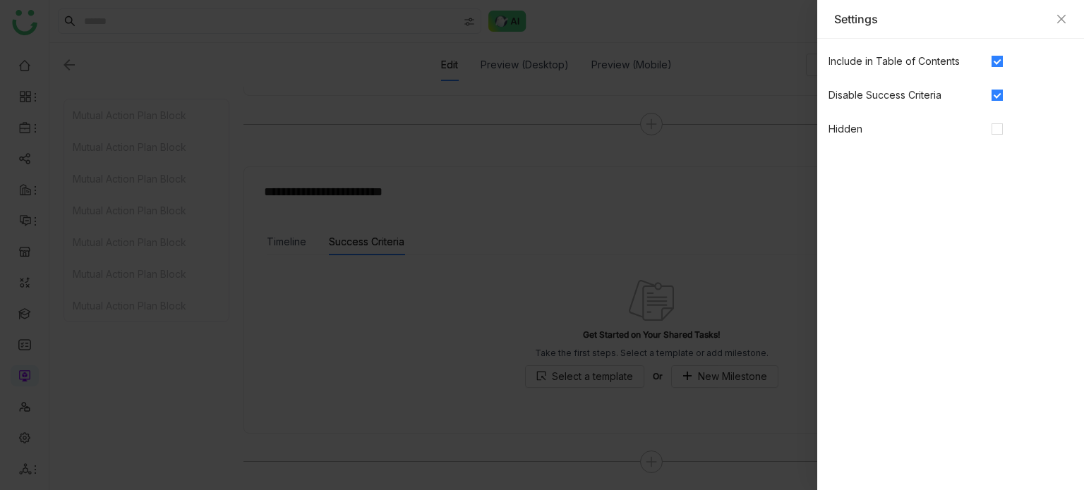
scroll to position [3568, 0]
click at [1068, 20] on div "Settings" at bounding box center [950, 19] width 267 height 39
click at [1061, 20] on icon "Close" at bounding box center [1061, 18] width 11 height 11
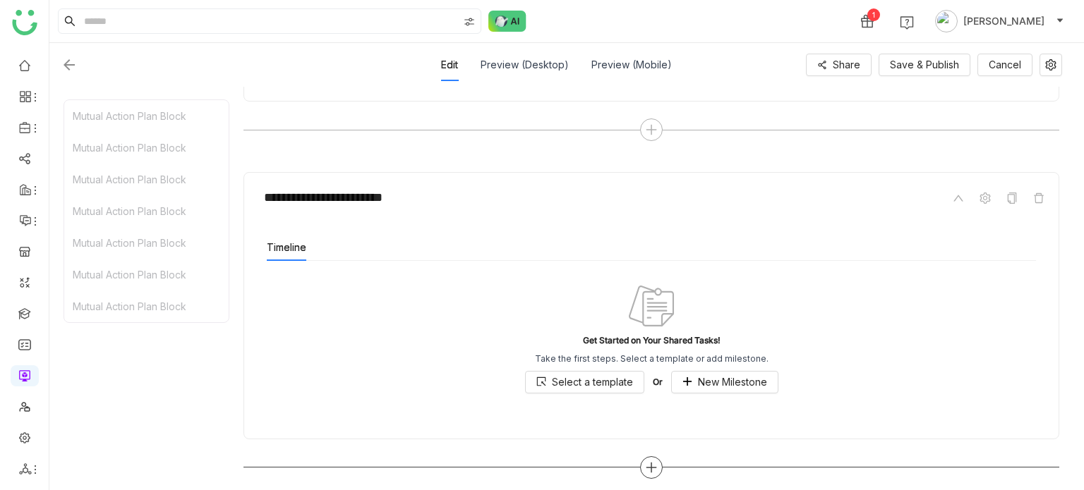
click at [654, 466] on icon at bounding box center [651, 468] width 13 height 13
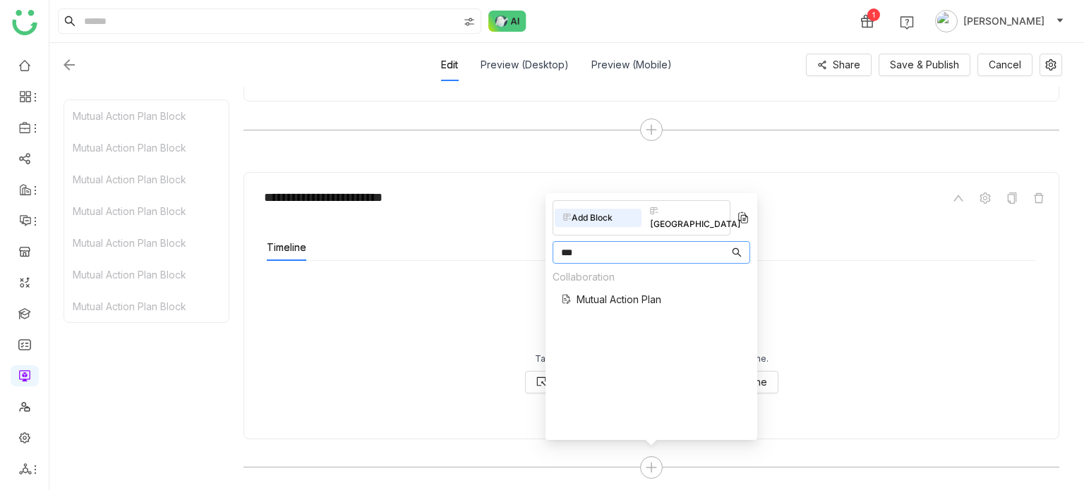
type input "***"
click at [613, 292] on span "Mutual Action Plan" at bounding box center [619, 299] width 85 height 15
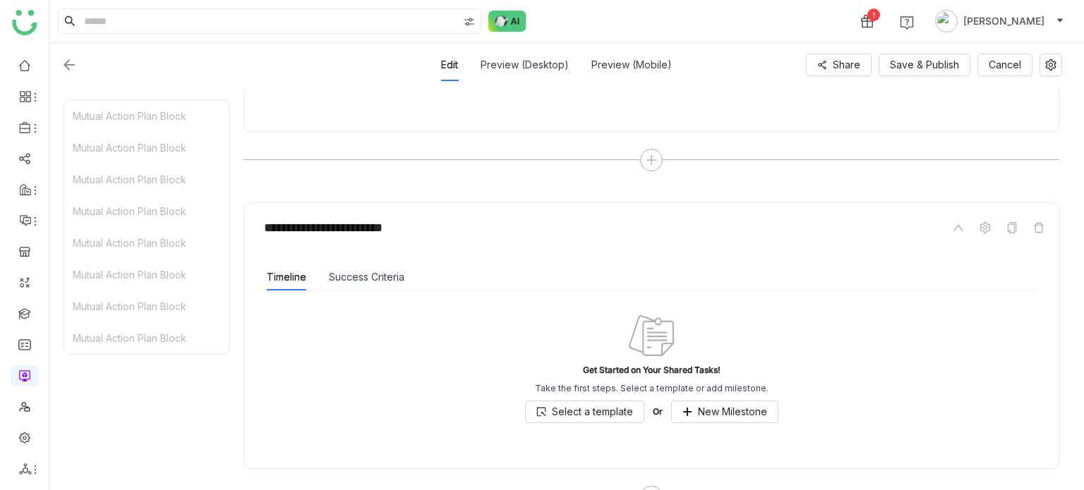
scroll to position [3905, 0]
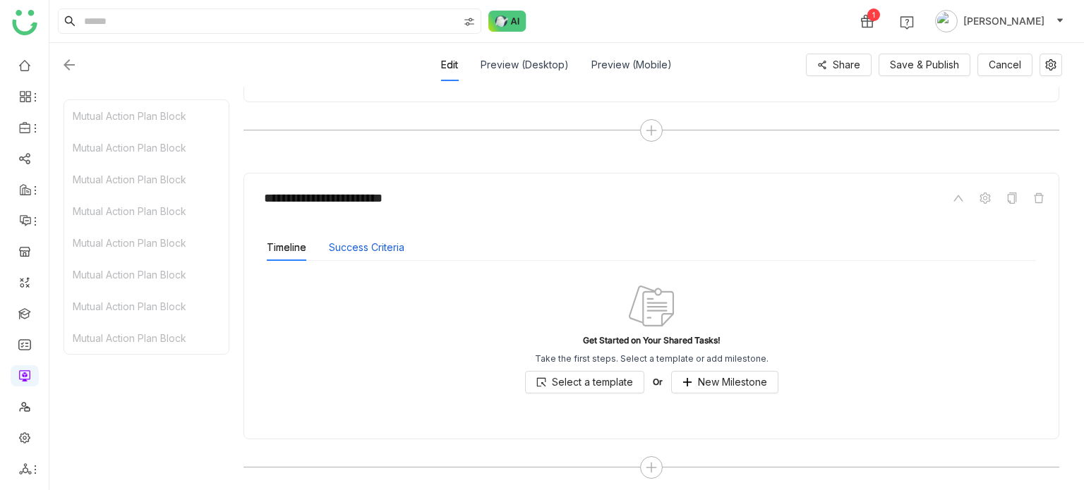
click at [352, 245] on button "Success Criteria" at bounding box center [367, 248] width 76 height 16
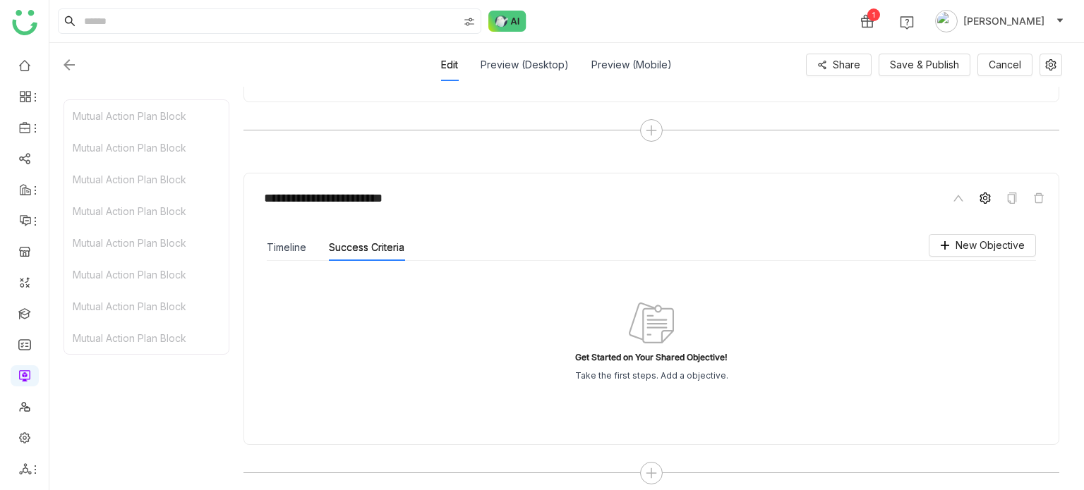
click at [987, 193] on icon at bounding box center [985, 198] width 11 height 11
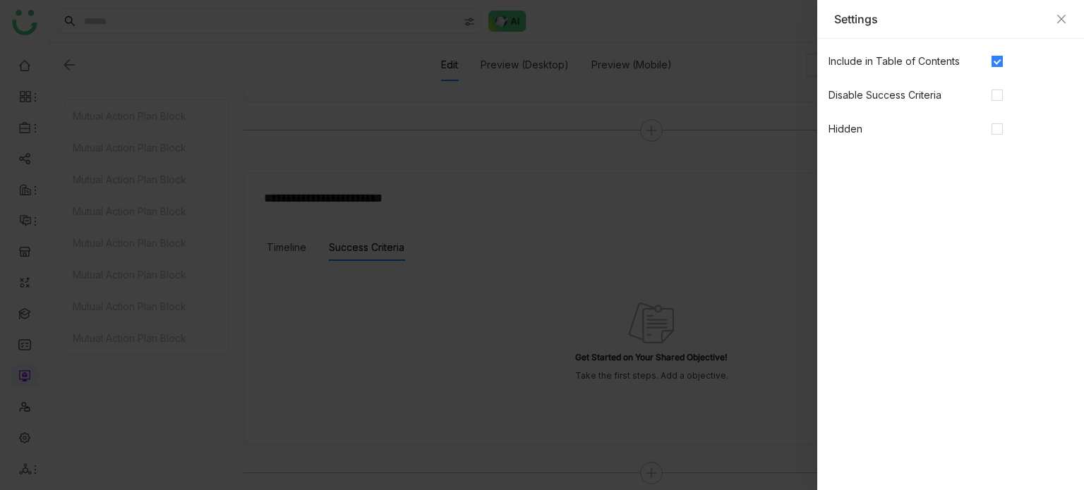
click at [1002, 100] on div at bounding box center [1032, 96] width 81 height 16
click at [1001, 99] on span at bounding box center [997, 95] width 11 height 11
click at [1064, 19] on icon "Close" at bounding box center [1061, 18] width 11 height 11
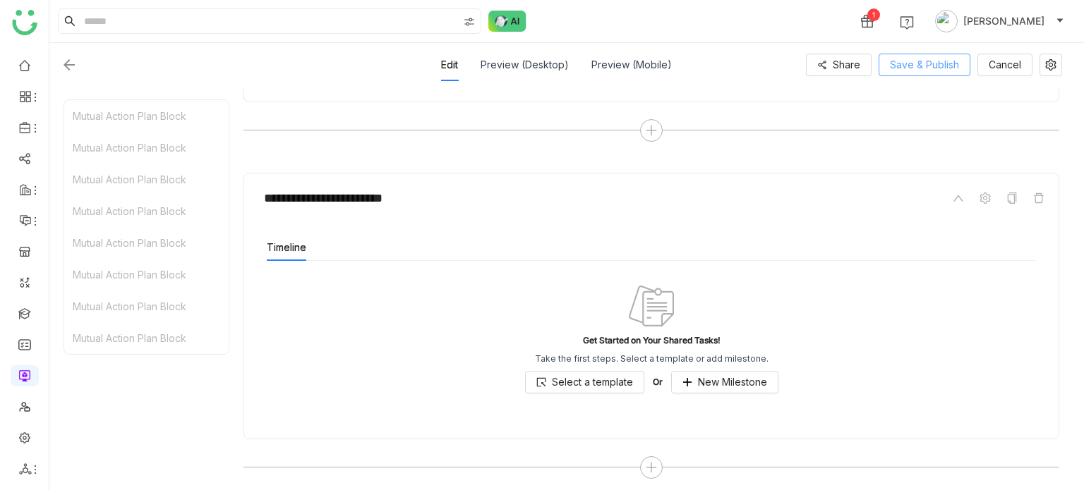
click at [932, 69] on span "Save & Publish" at bounding box center [924, 65] width 69 height 16
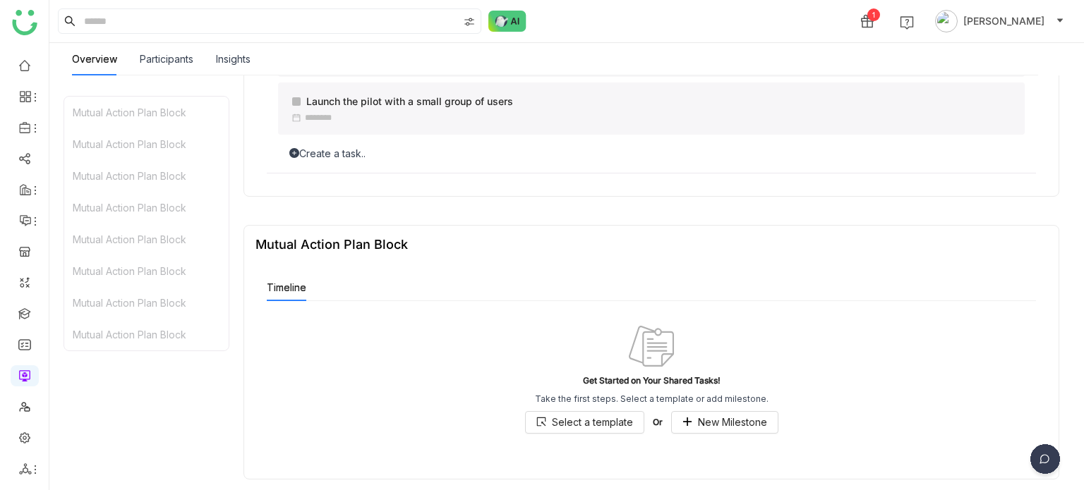
scroll to position [3145, 0]
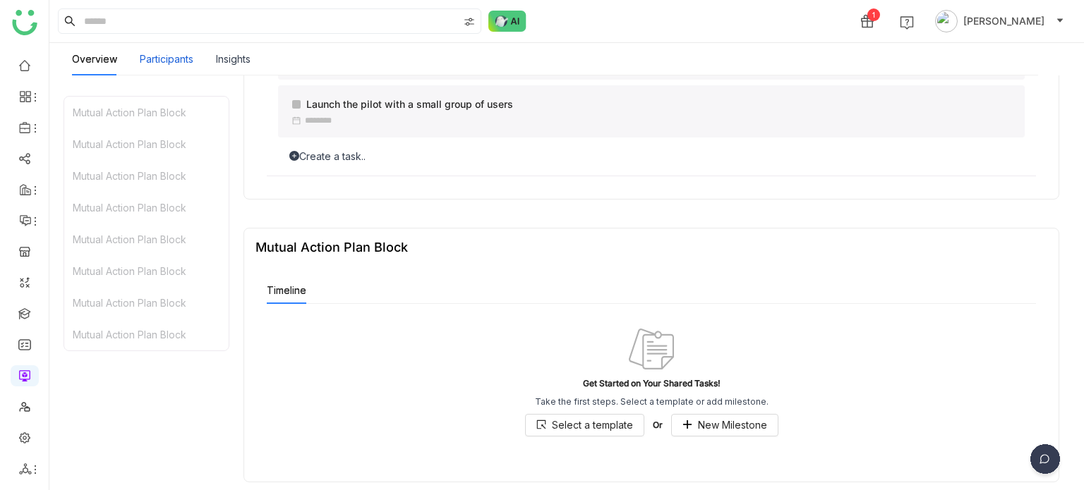
click at [189, 66] on div "Participants" at bounding box center [167, 60] width 54 height 16
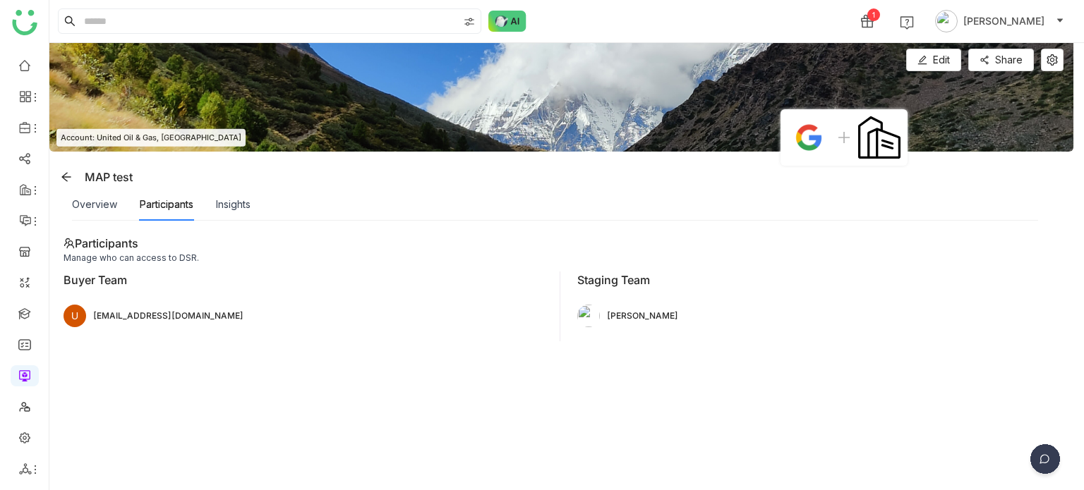
click at [85, 219] on div "Overview" at bounding box center [94, 204] width 45 height 32
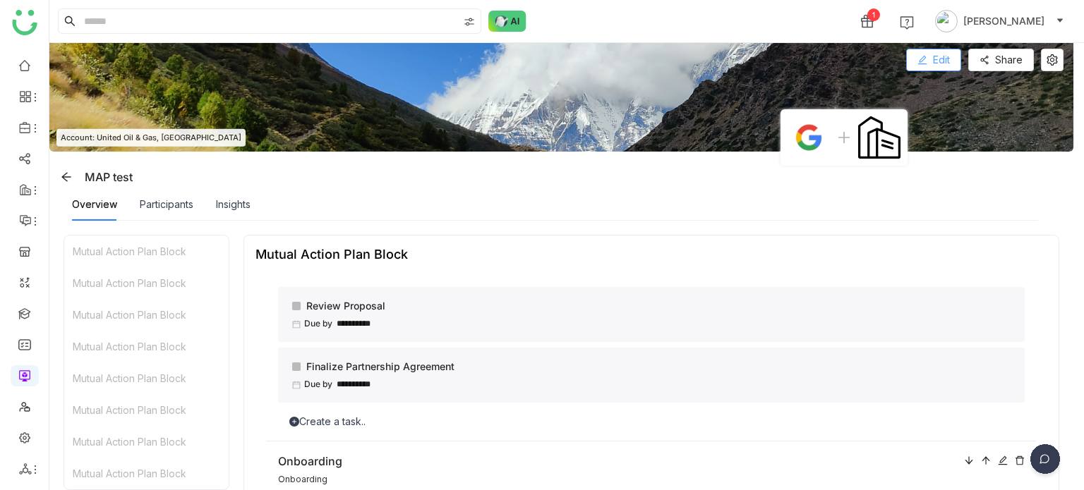
click at [935, 59] on span "Edit" at bounding box center [941, 60] width 17 height 16
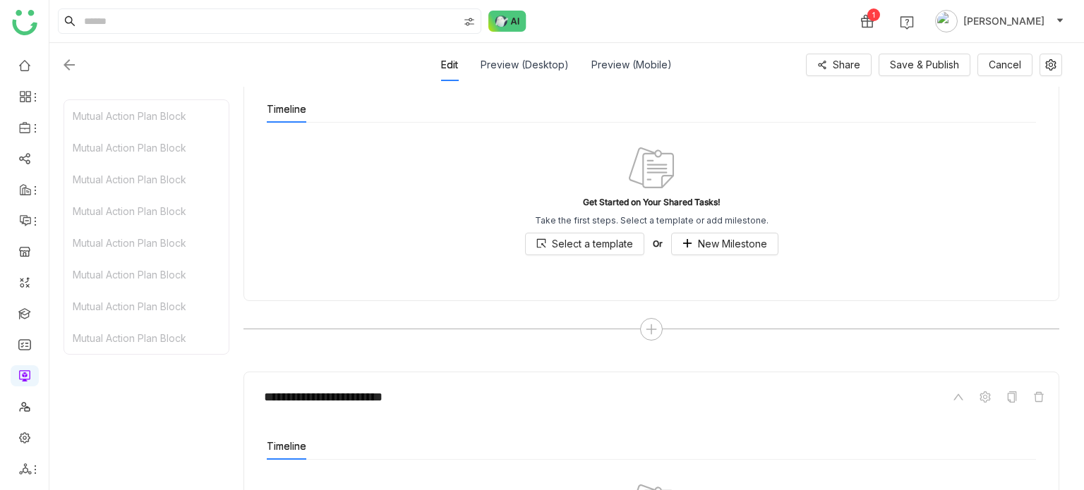
scroll to position [3900, 0]
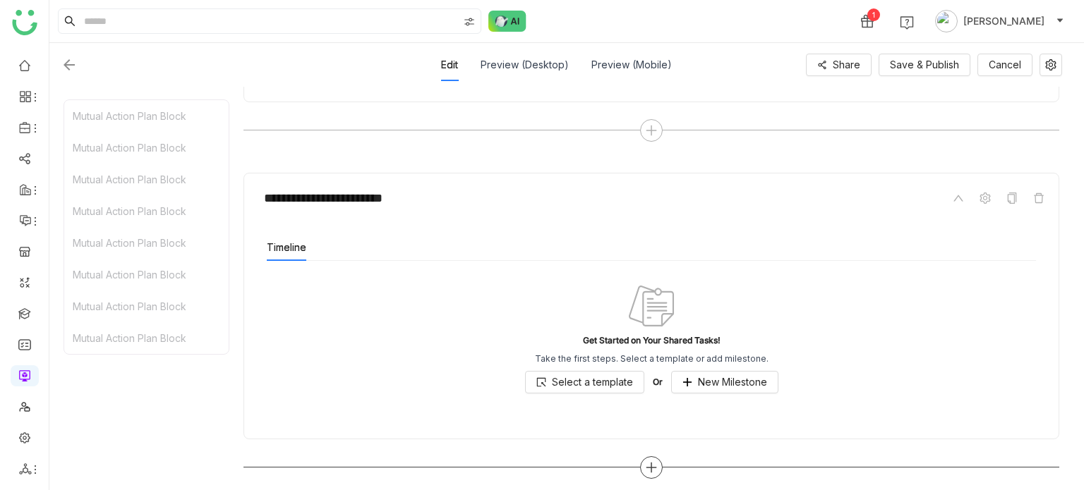
click at [655, 464] on icon at bounding box center [651, 468] width 13 height 13
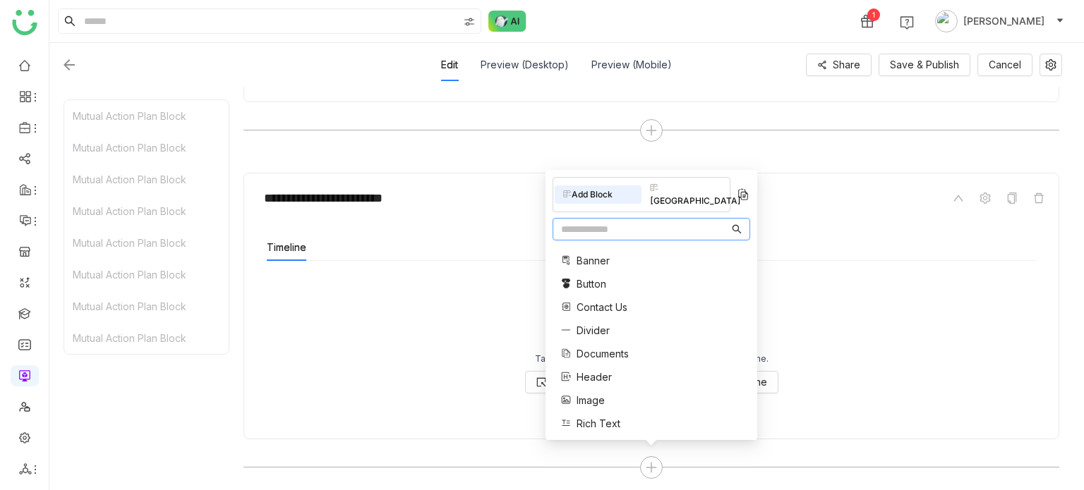
click at [668, 237] on nz-input-group at bounding box center [652, 229] width 198 height 23
click at [672, 234] on input "text" at bounding box center [645, 230] width 168 height 16
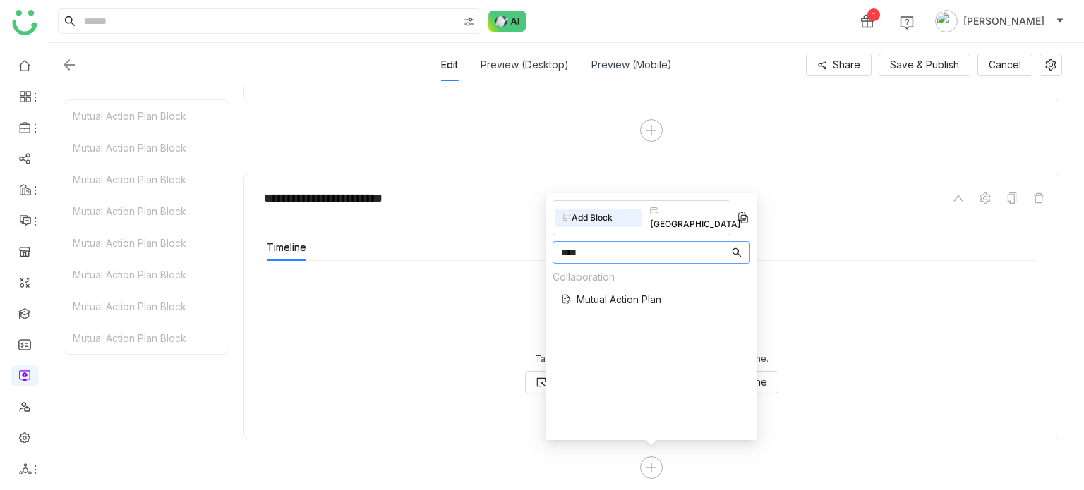
type input "****"
click at [639, 292] on span "Mutual Action Plan" at bounding box center [619, 299] width 85 height 15
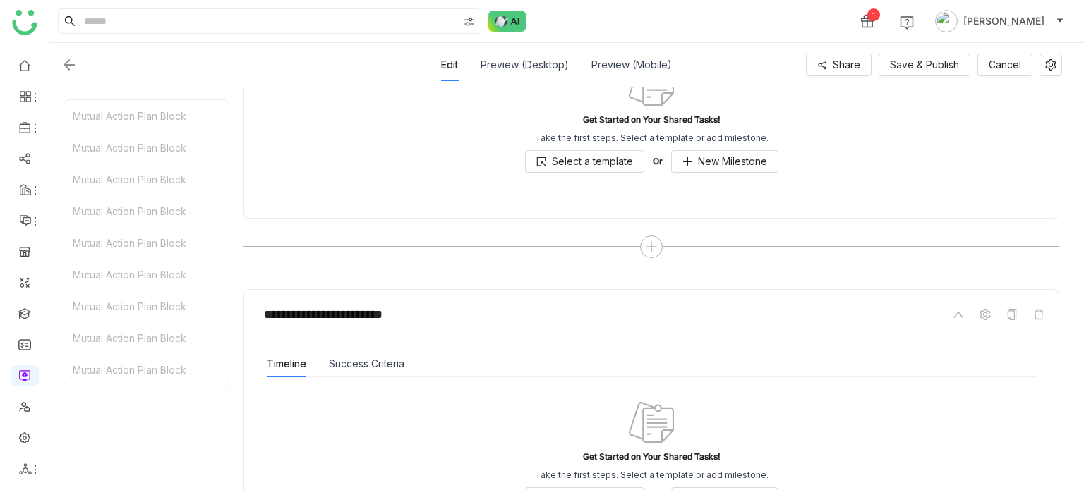
scroll to position [4237, 0]
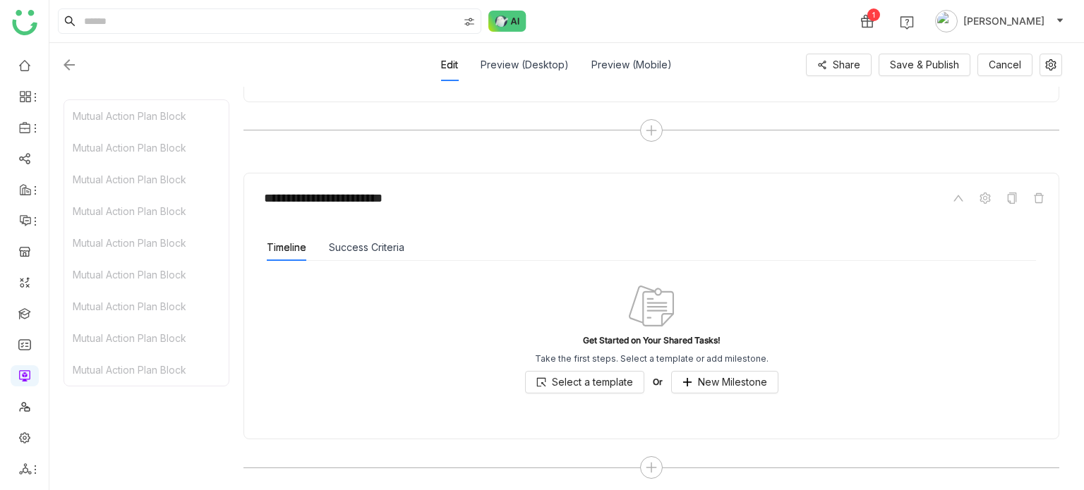
click at [367, 261] on div "Get Started on Your Shared Tasks! Take the first steps. Select a template or ad…" at bounding box center [651, 338] width 769 height 155
click at [366, 242] on button "Success Criteria" at bounding box center [367, 248] width 76 height 16
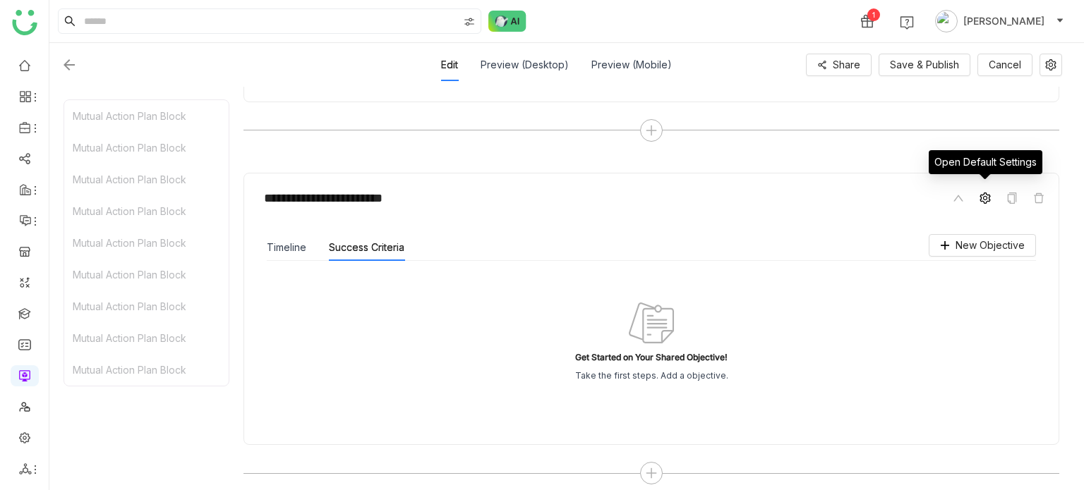
click at [986, 196] on icon at bounding box center [985, 198] width 11 height 11
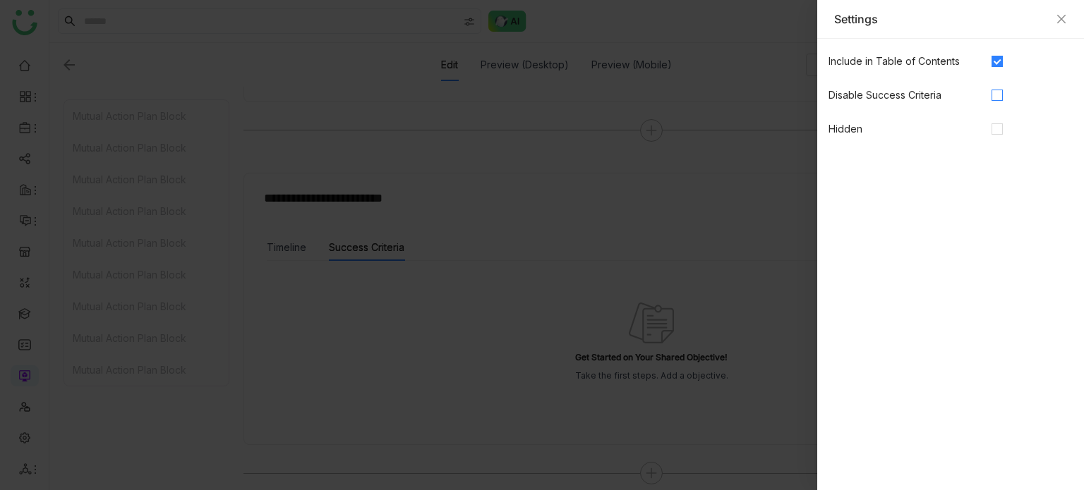
click at [999, 88] on label at bounding box center [997, 96] width 11 height 16
click at [1068, 19] on div "Settings" at bounding box center [950, 19] width 267 height 39
click at [1066, 19] on icon "Close" at bounding box center [1061, 18] width 11 height 11
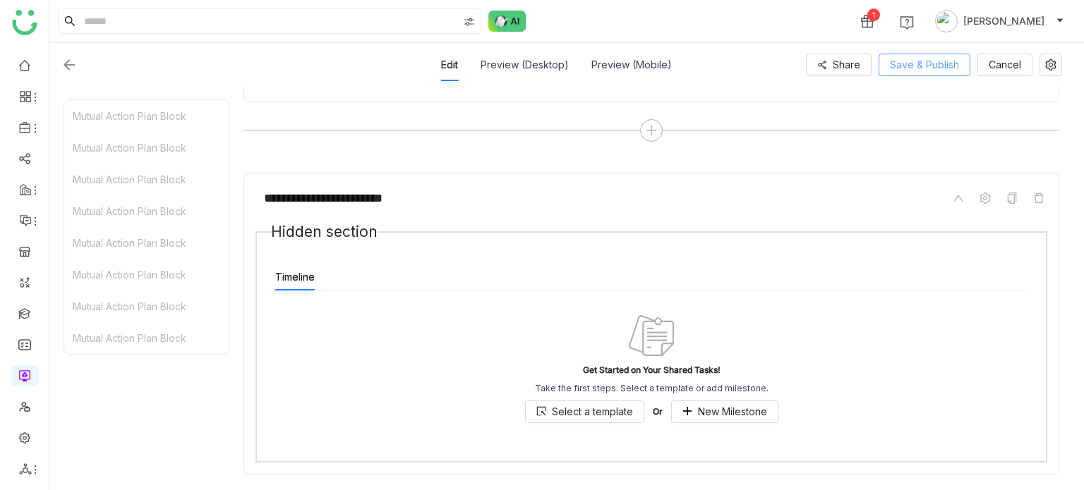
click at [941, 58] on span "Save & Publish" at bounding box center [924, 65] width 69 height 16
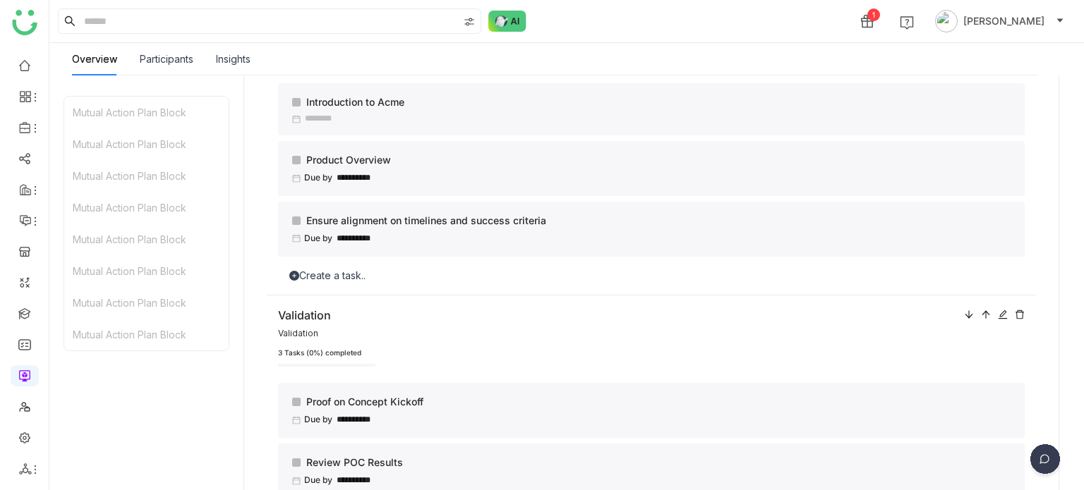
scroll to position [0, 0]
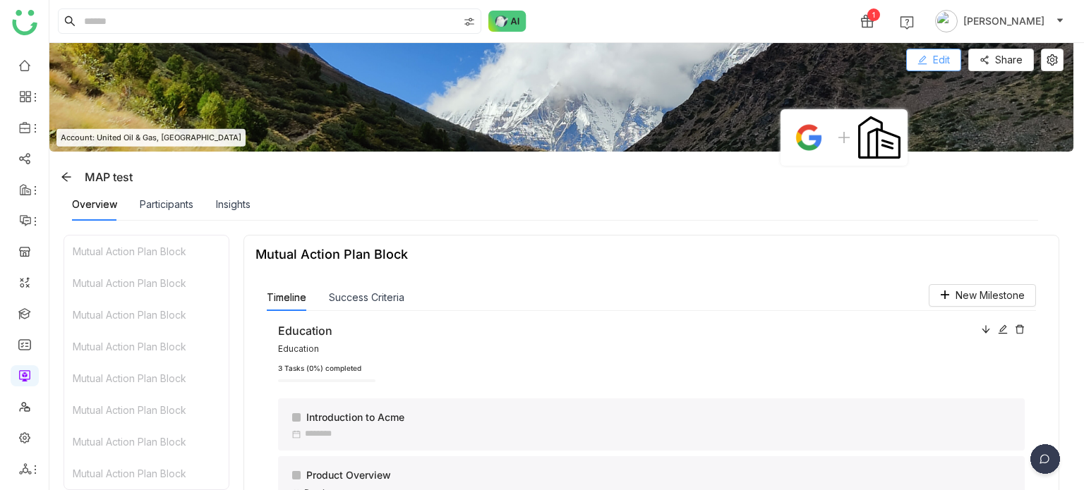
click at [942, 59] on span "Edit" at bounding box center [941, 60] width 17 height 16
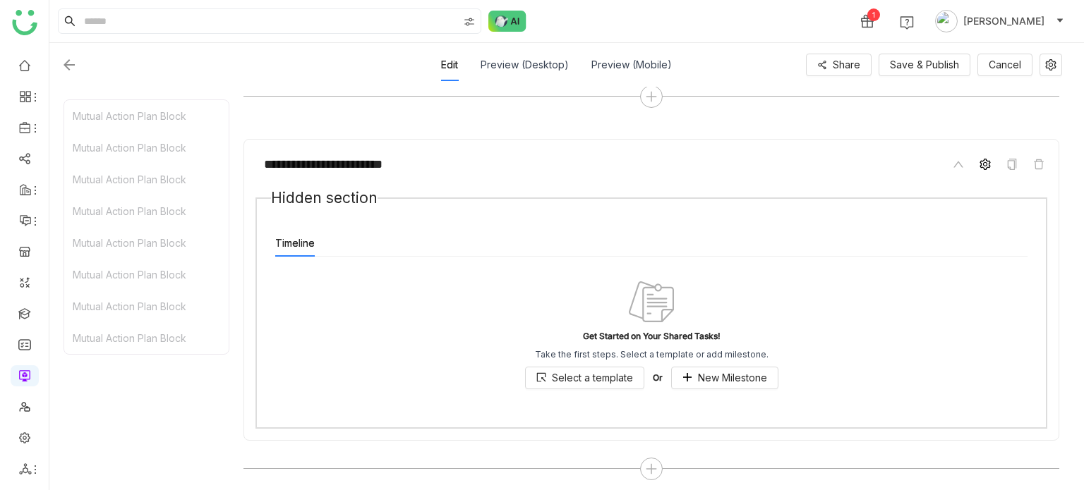
click at [978, 162] on span at bounding box center [985, 164] width 17 height 17
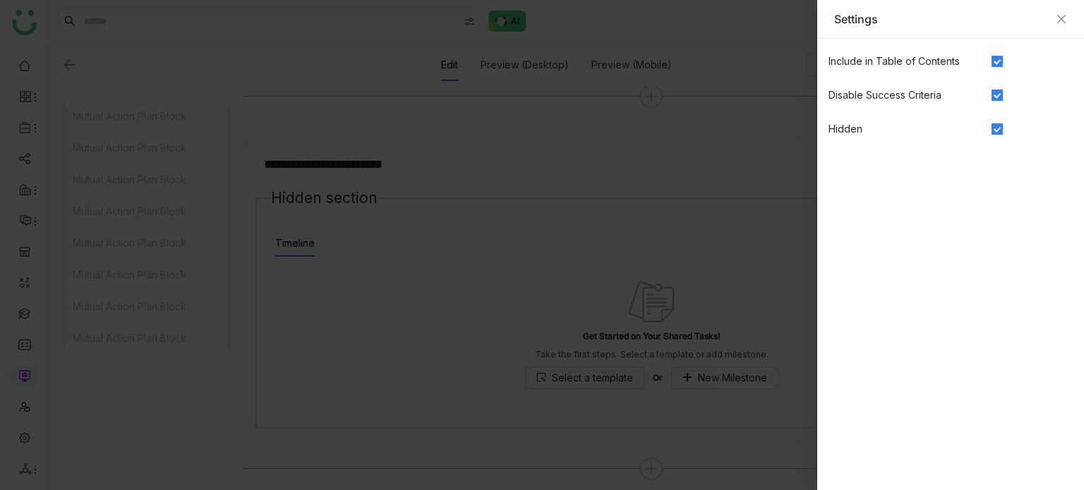
click at [1001, 129] on span at bounding box center [997, 128] width 11 height 11
click at [999, 99] on span at bounding box center [997, 95] width 11 height 11
click at [996, 68] on div at bounding box center [1032, 62] width 81 height 16
click at [1061, 11] on div "Settings" at bounding box center [950, 19] width 233 height 16
click at [1067, 28] on div "Settings" at bounding box center [950, 19] width 267 height 39
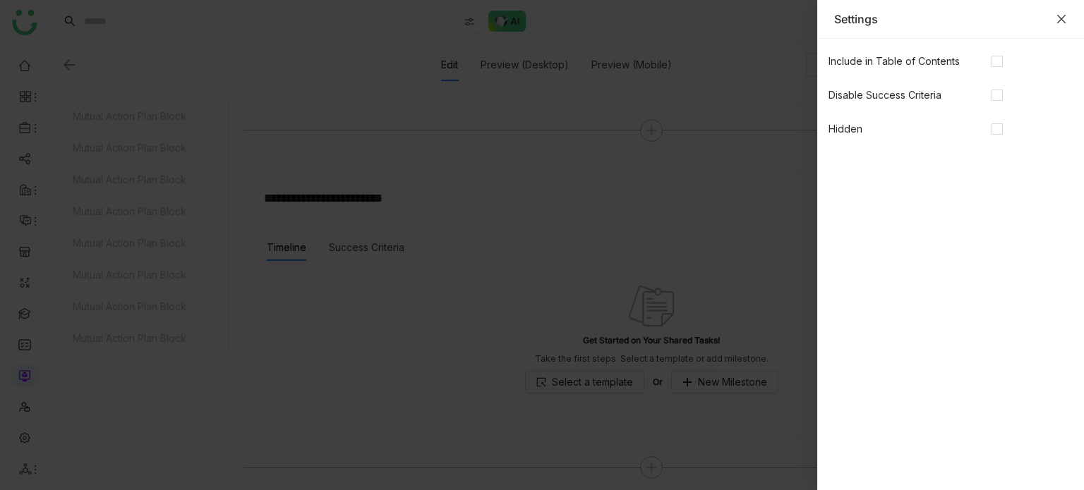
click at [1061, 21] on icon "Close" at bounding box center [1061, 18] width 11 height 11
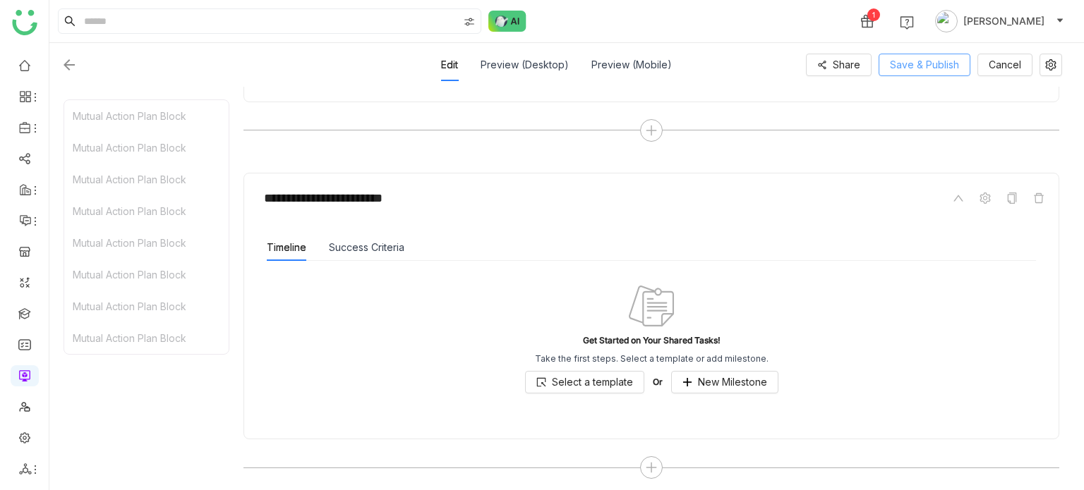
click at [948, 73] on button "Save & Publish" at bounding box center [925, 65] width 92 height 23
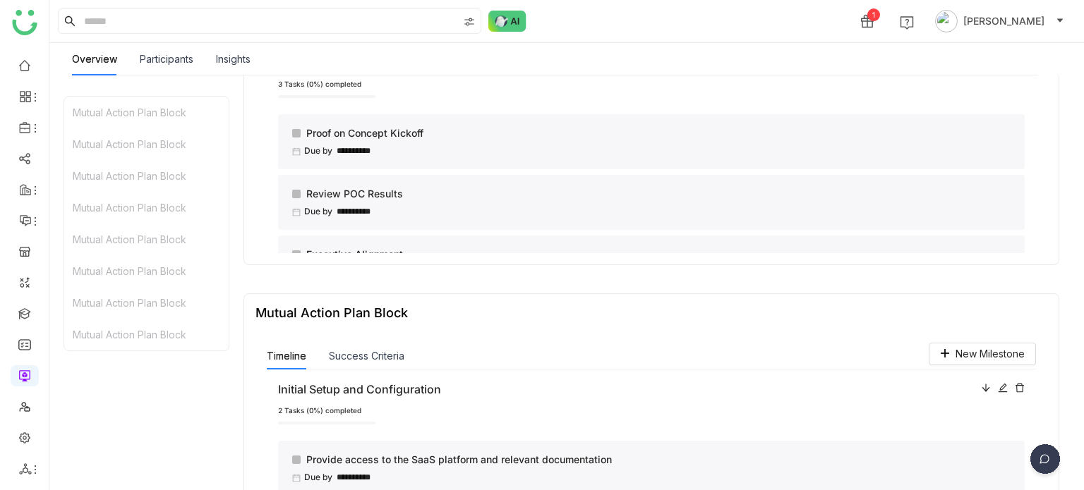
scroll to position [152, 0]
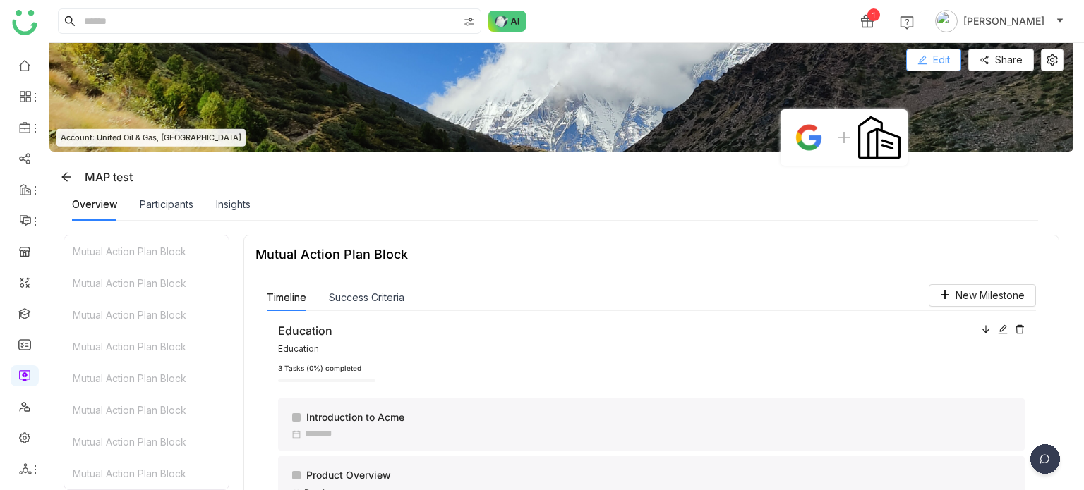
click at [941, 64] on span "Edit" at bounding box center [941, 60] width 17 height 16
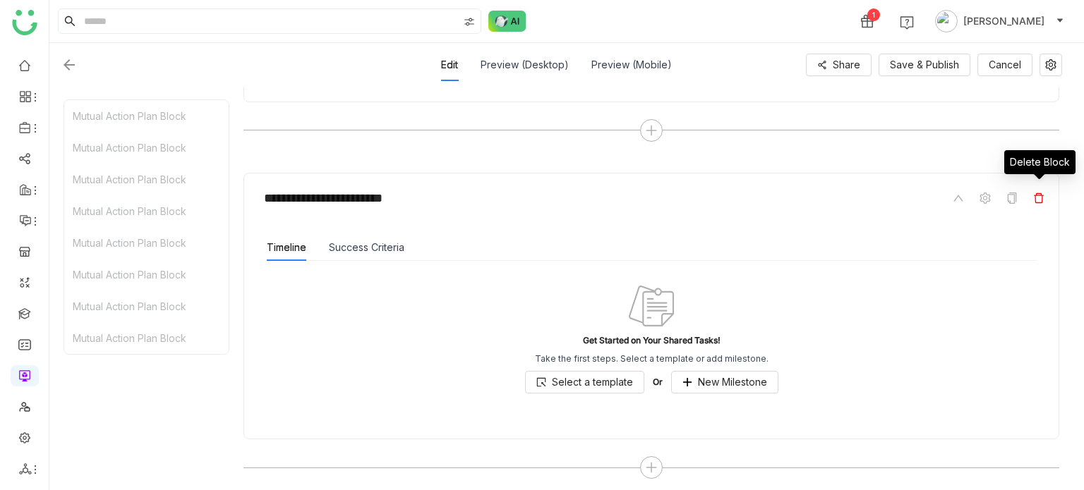
click at [1032, 197] on span at bounding box center [1038, 198] width 17 height 17
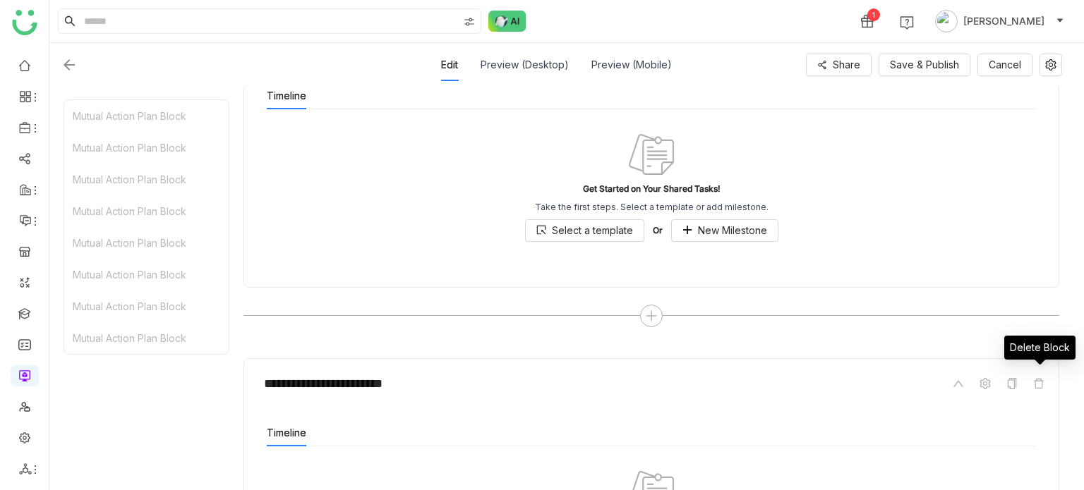
click at [1040, 380] on icon at bounding box center [1038, 383] width 11 height 11
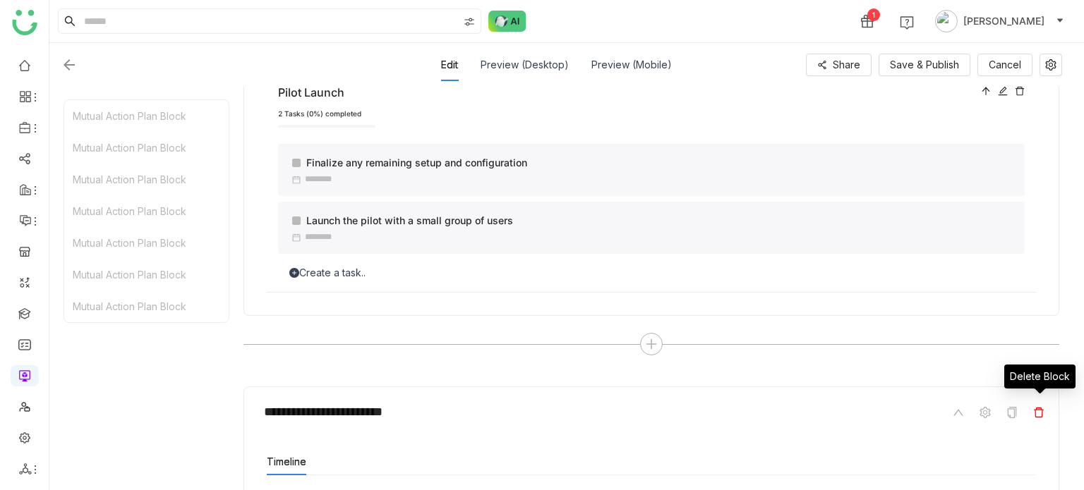
click at [1044, 412] on icon at bounding box center [1038, 412] width 11 height 11
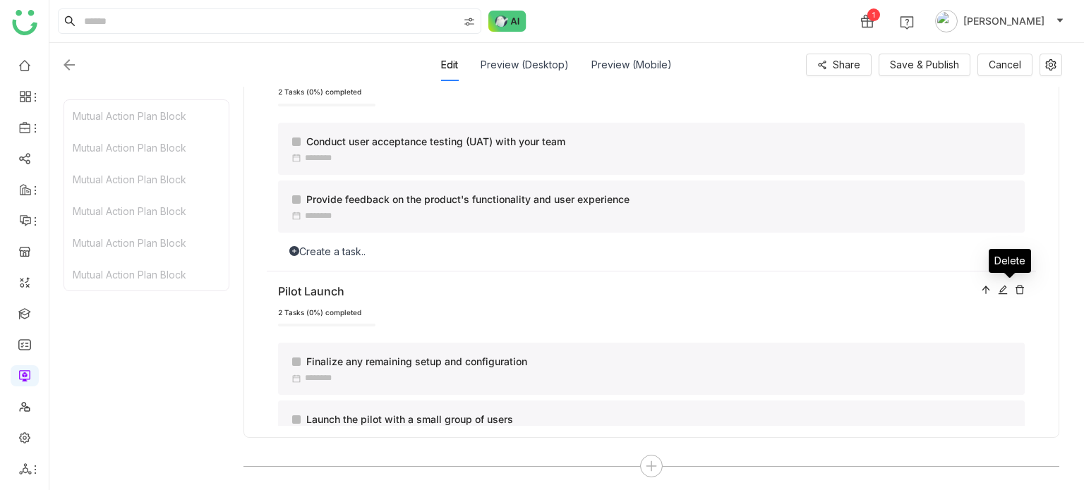
click at [1015, 291] on icon at bounding box center [1020, 290] width 10 height 10
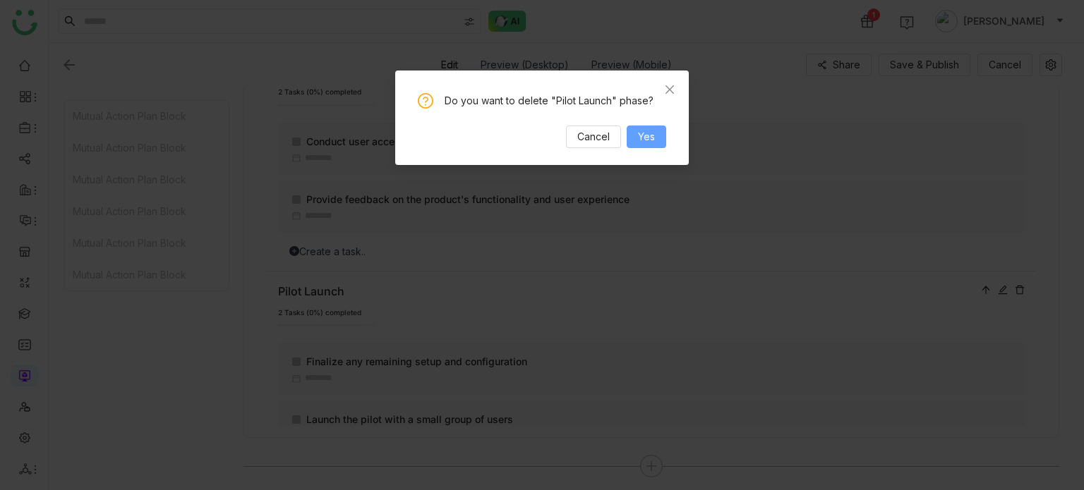
click at [649, 140] on span "Yes" at bounding box center [646, 137] width 17 height 16
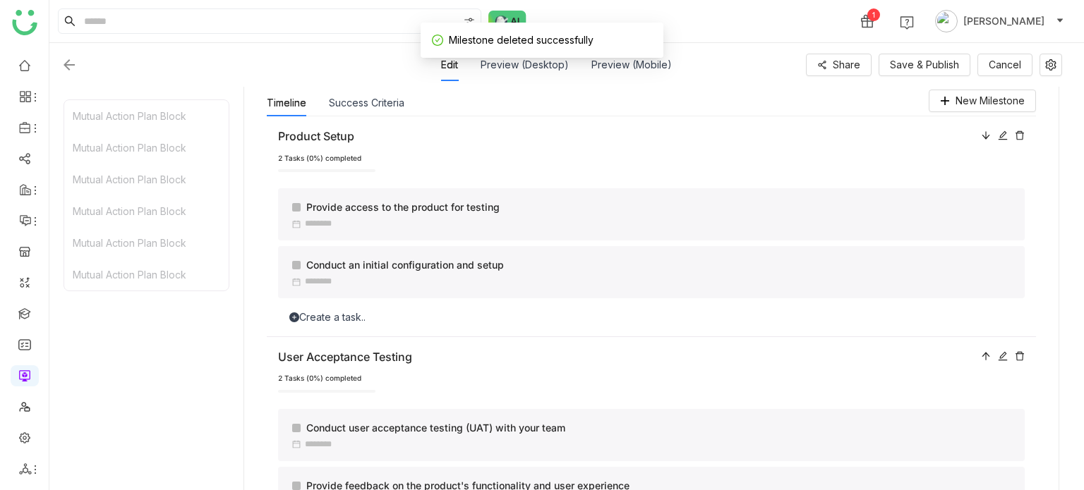
click at [1020, 353] on icon at bounding box center [1020, 356] width 10 height 10
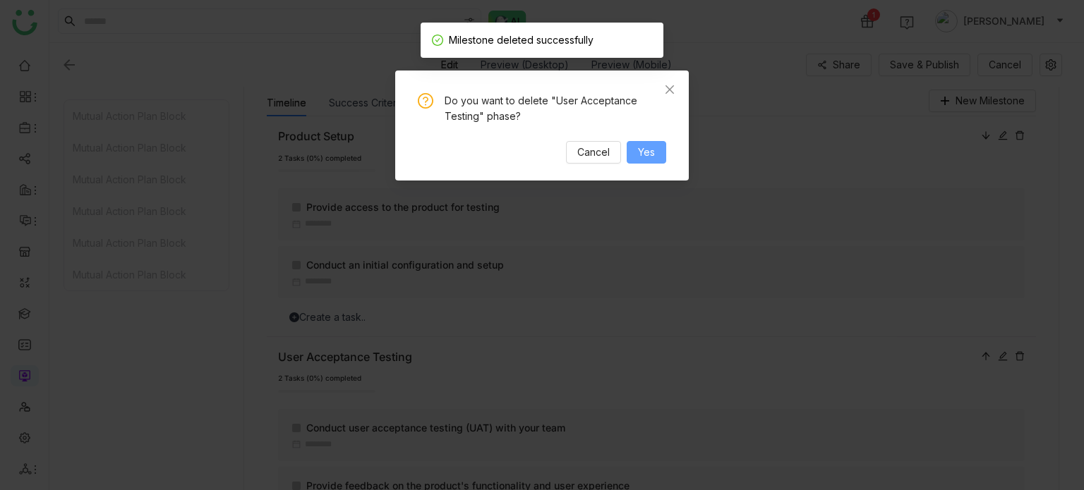
click at [646, 152] on span "Yes" at bounding box center [646, 153] width 17 height 16
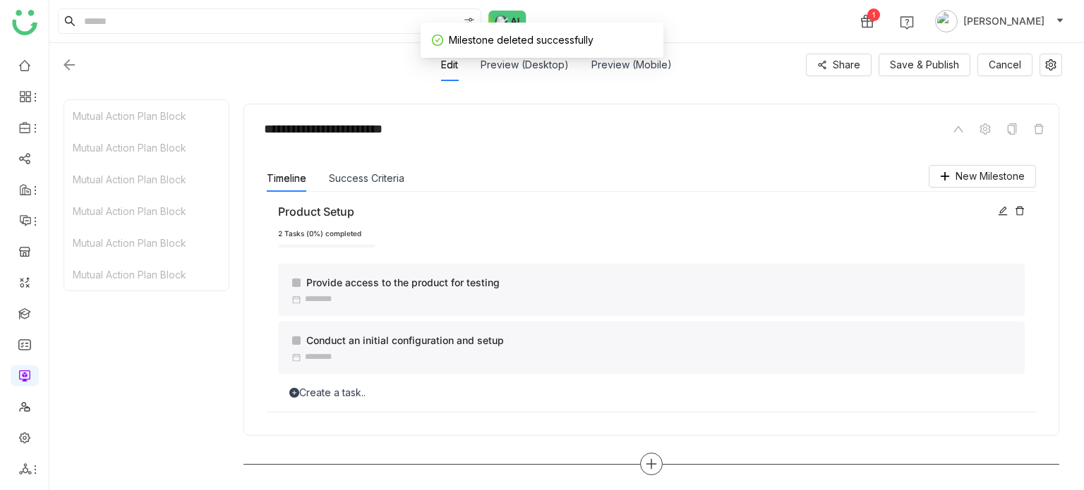
click at [655, 463] on icon at bounding box center [651, 464] width 13 height 13
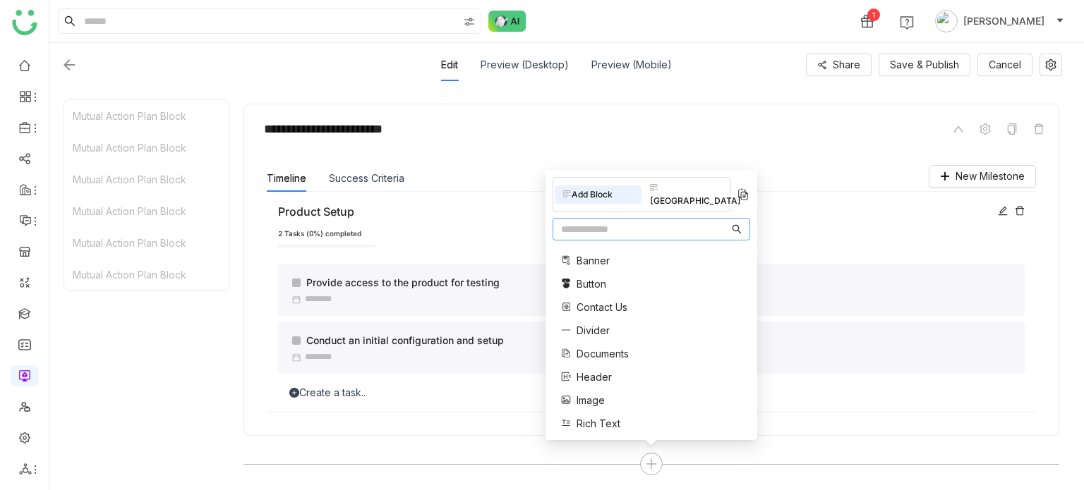
click at [644, 222] on nz-input-group at bounding box center [652, 229] width 198 height 23
click at [644, 222] on input "text" at bounding box center [645, 230] width 168 height 16
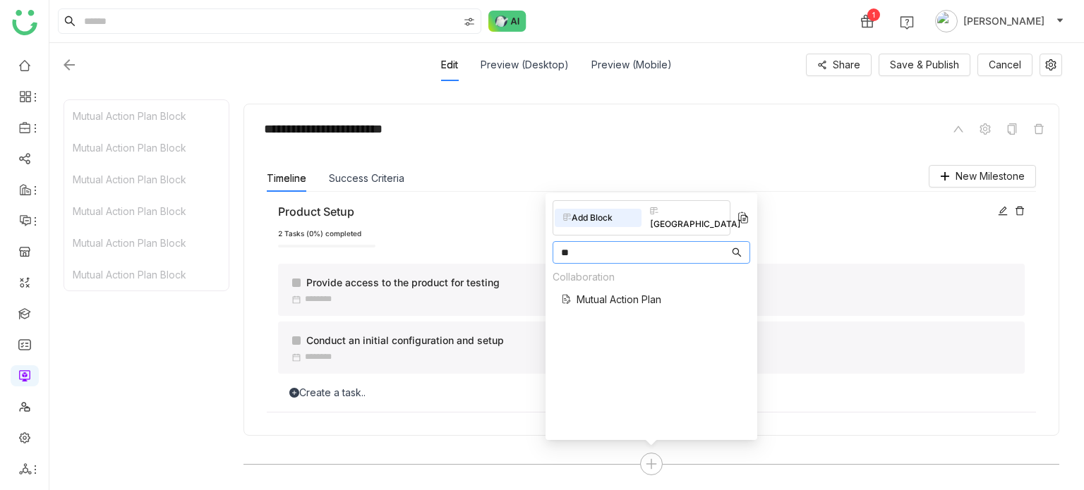
type input "**"
click at [604, 292] on span "Mutual Action Plan" at bounding box center [619, 299] width 85 height 15
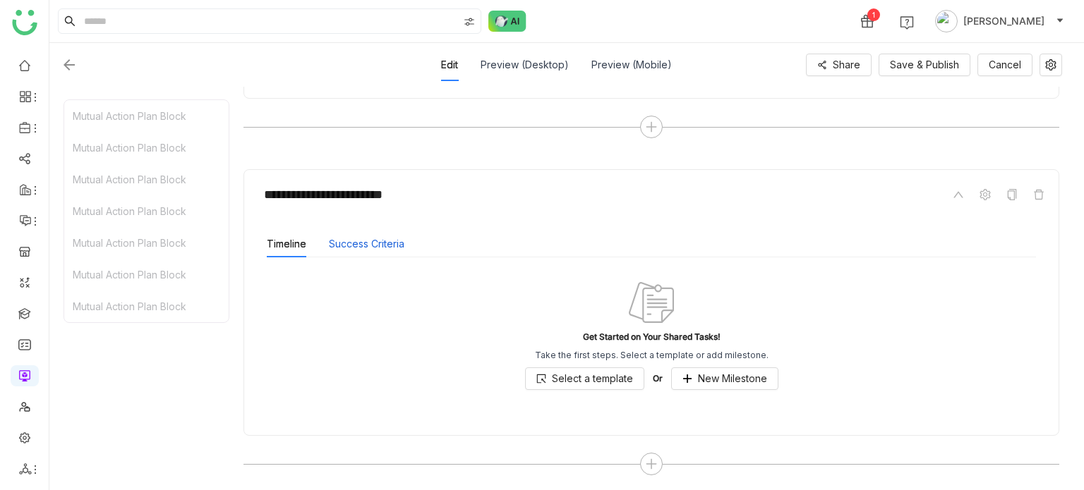
click at [361, 247] on button "Success Criteria" at bounding box center [367, 244] width 76 height 16
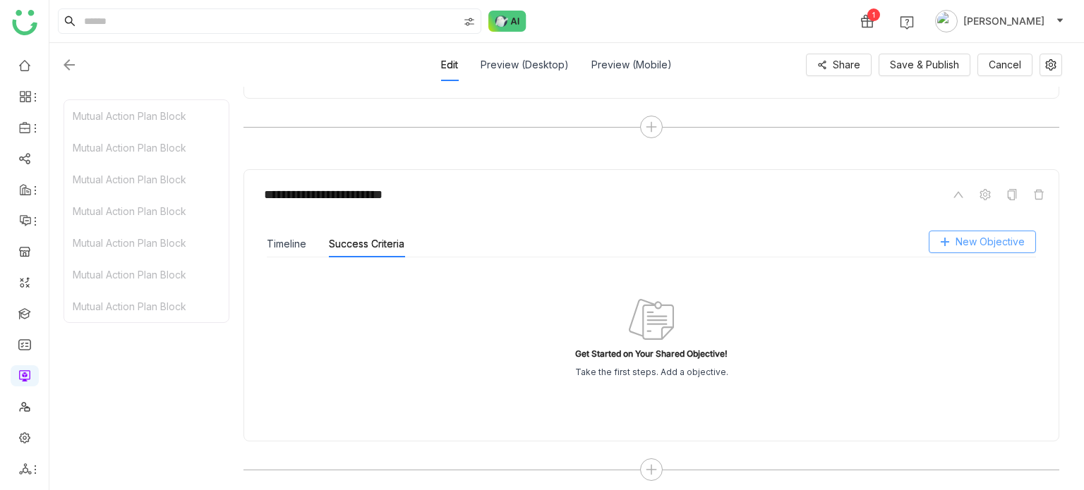
click at [1011, 238] on span "New Objective" at bounding box center [990, 242] width 69 height 16
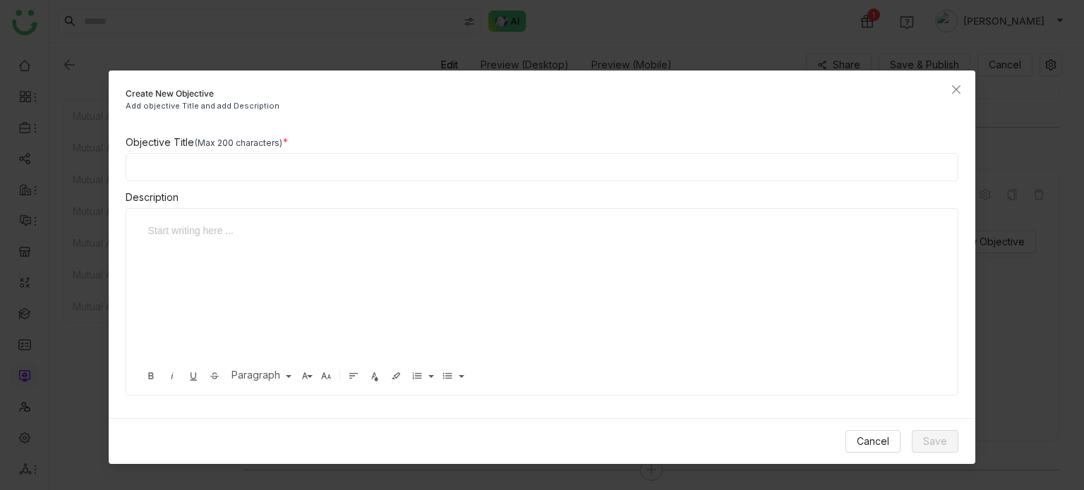
click at [632, 171] on input at bounding box center [542, 167] width 833 height 28
type input "**********"
click at [922, 430] on button "Save" at bounding box center [935, 441] width 47 height 23
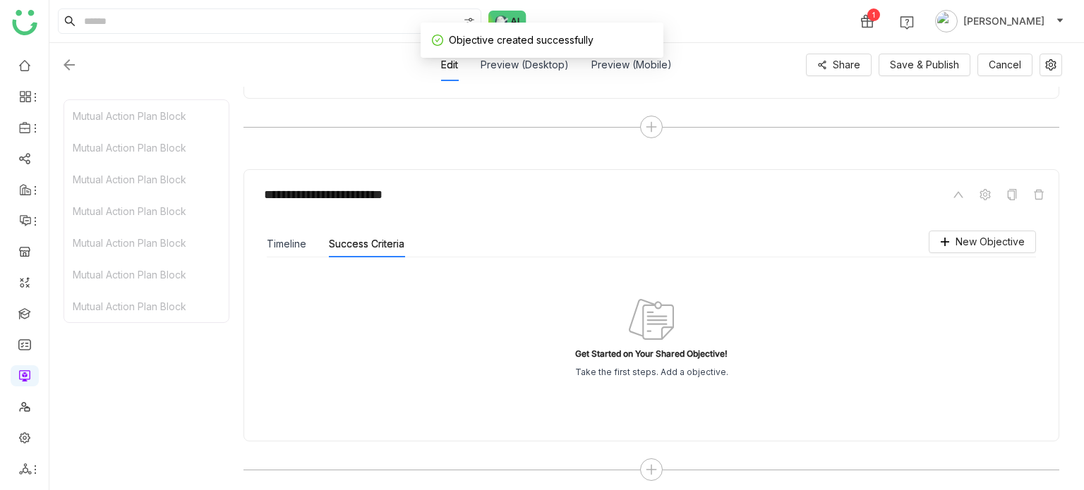
click at [288, 231] on div "Timeline" at bounding box center [287, 244] width 40 height 27
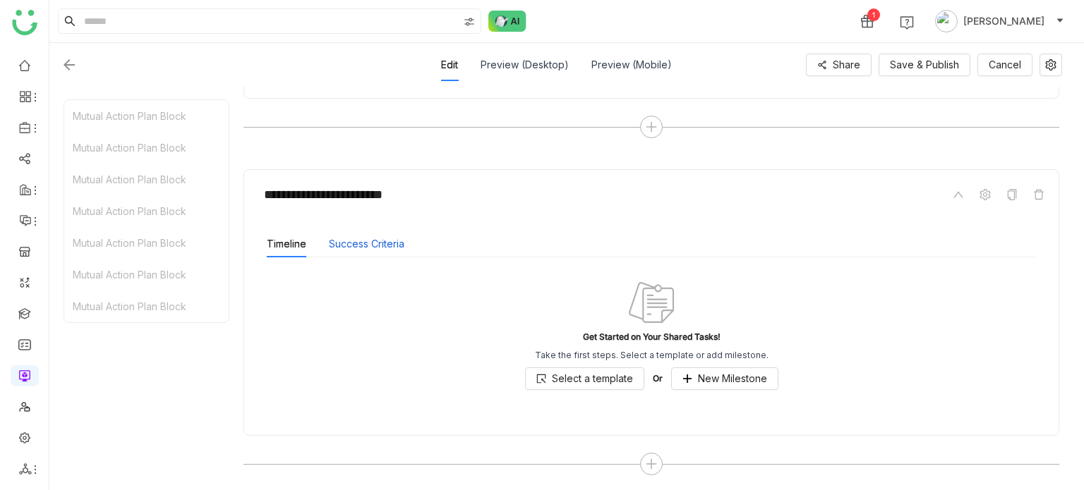
click at [370, 247] on button "Success Criteria" at bounding box center [367, 244] width 76 height 16
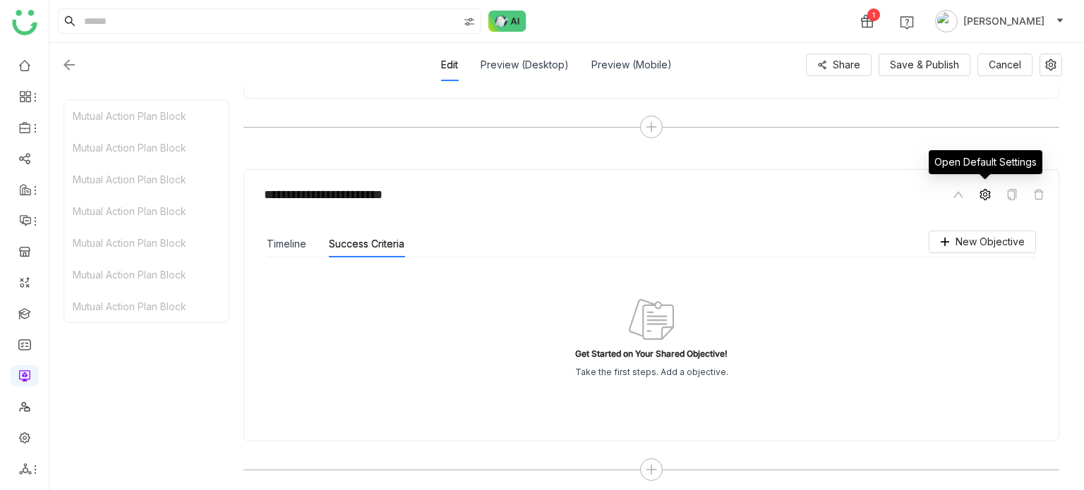
click at [988, 191] on icon at bounding box center [985, 194] width 11 height 11
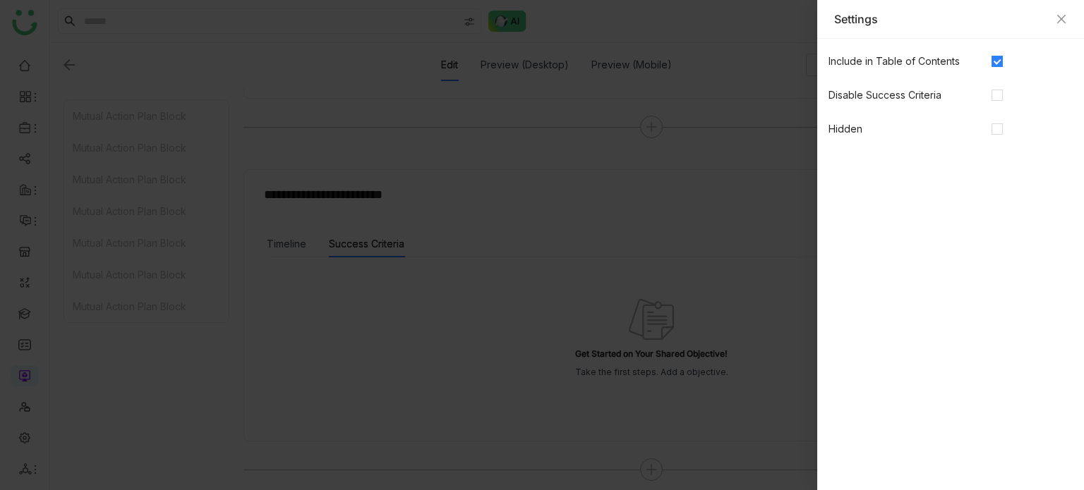
click at [1005, 98] on div at bounding box center [1032, 96] width 81 height 16
click at [1001, 86] on div at bounding box center [1032, 95] width 81 height 23
click at [1063, 16] on icon "Close" at bounding box center [1061, 19] width 8 height 8
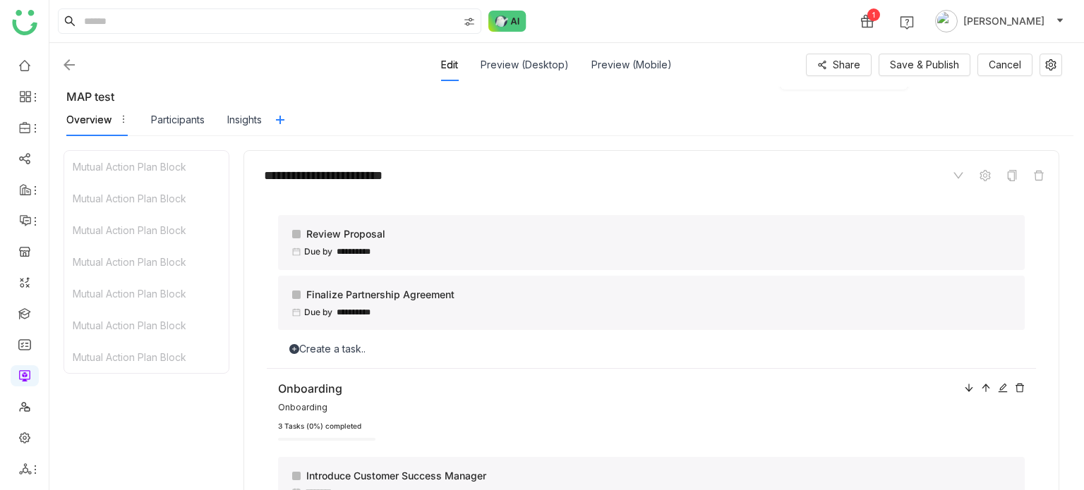
scroll to position [0, 0]
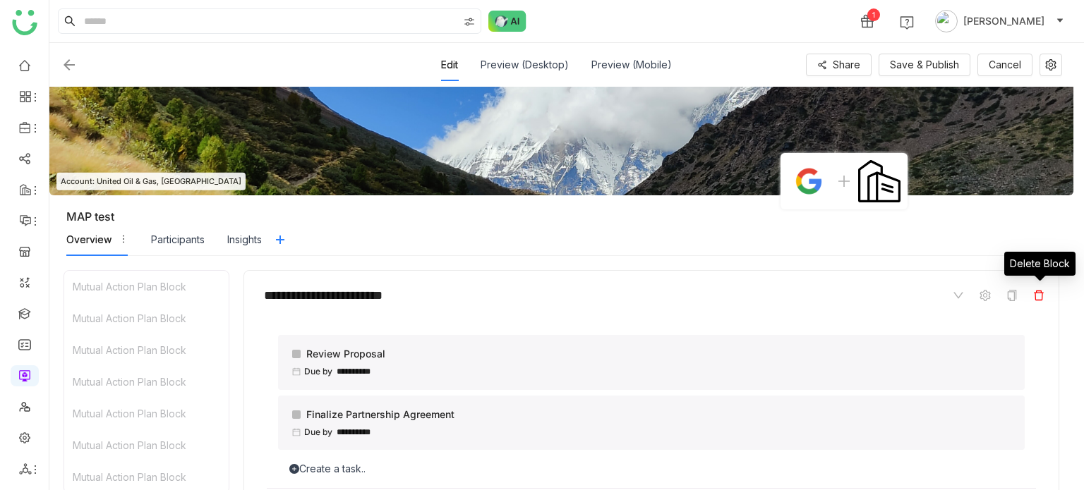
click at [1037, 294] on icon at bounding box center [1038, 295] width 11 height 11
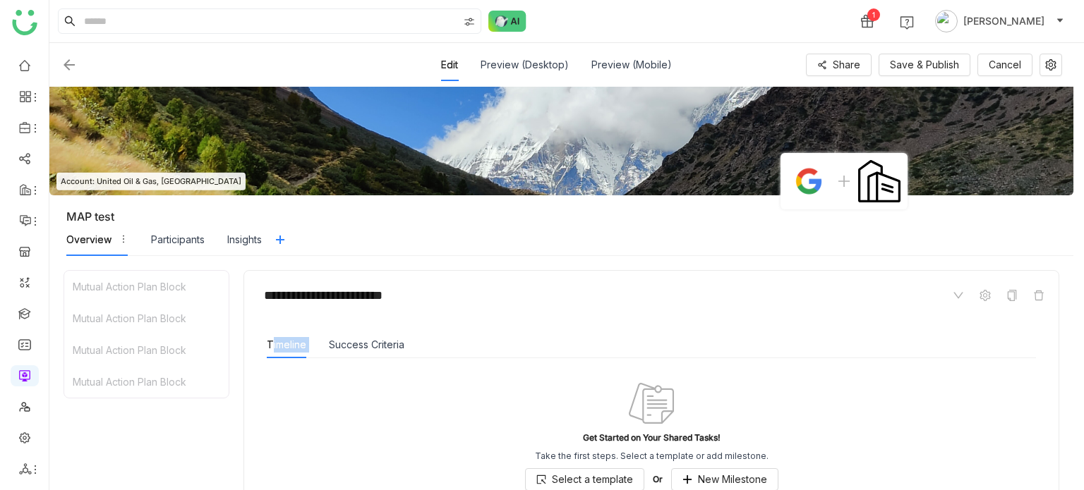
click at [1037, 294] on icon at bounding box center [1038, 295] width 11 height 11
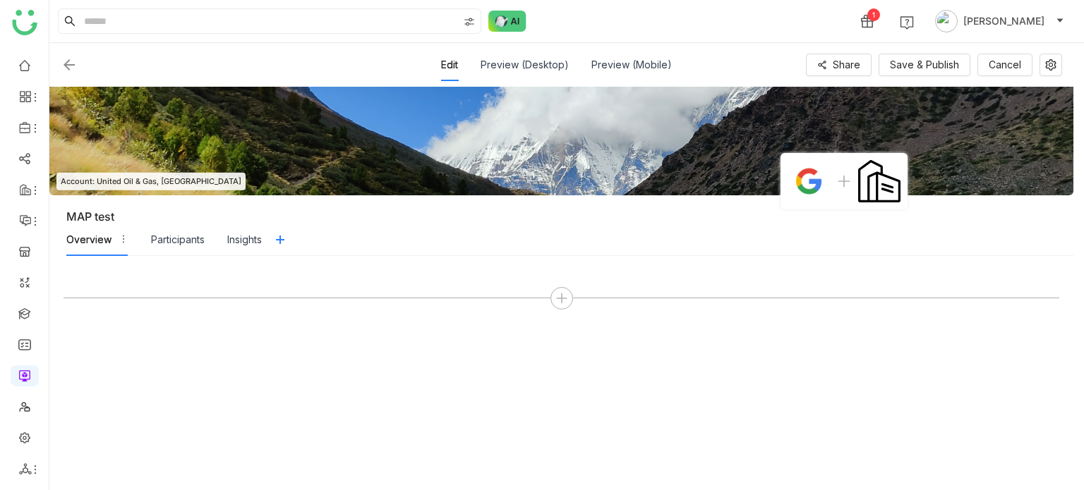
click at [1037, 294] on div at bounding box center [562, 298] width 996 height 23
click at [562, 296] on icon at bounding box center [561, 298] width 1 height 10
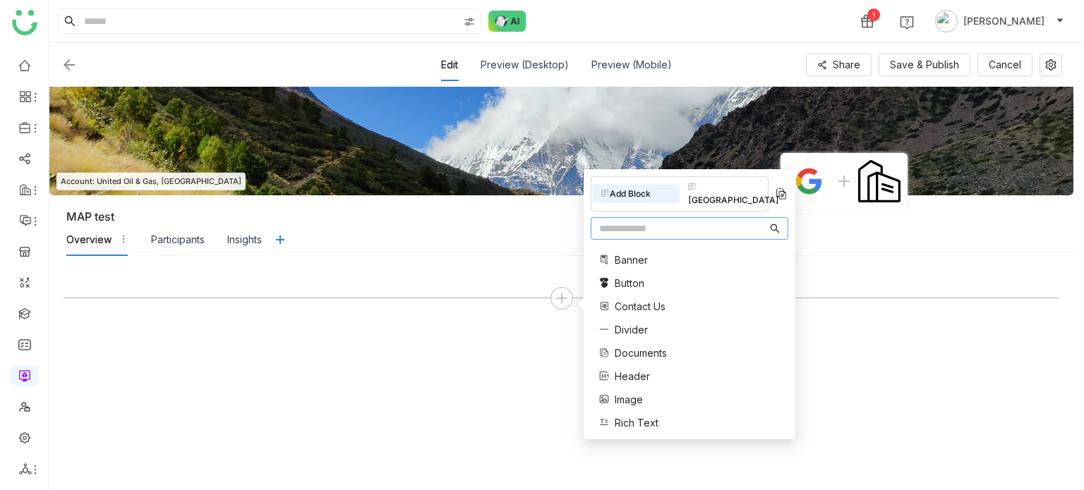
click at [624, 221] on input "text" at bounding box center [683, 229] width 168 height 16
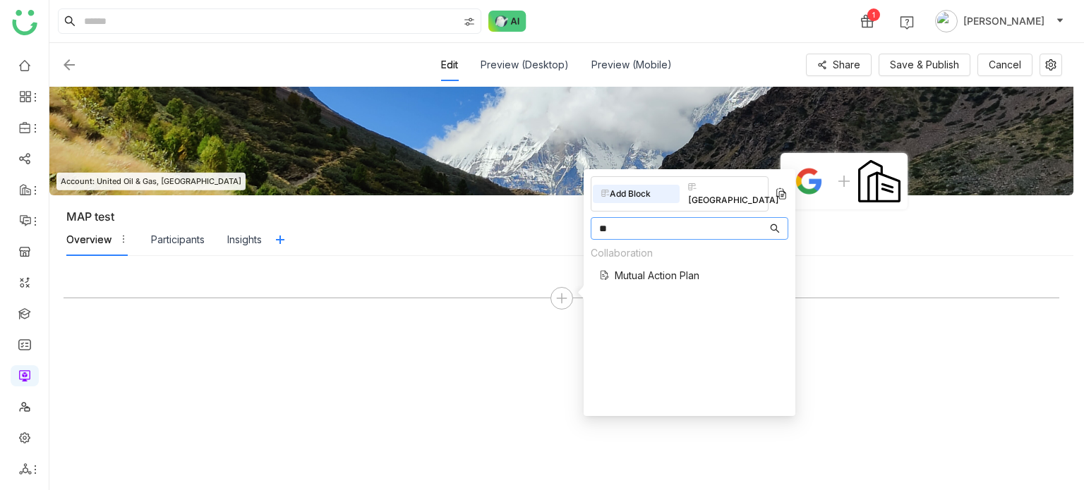
type input "**"
click at [634, 268] on span "Mutual Action Plan" at bounding box center [657, 275] width 85 height 15
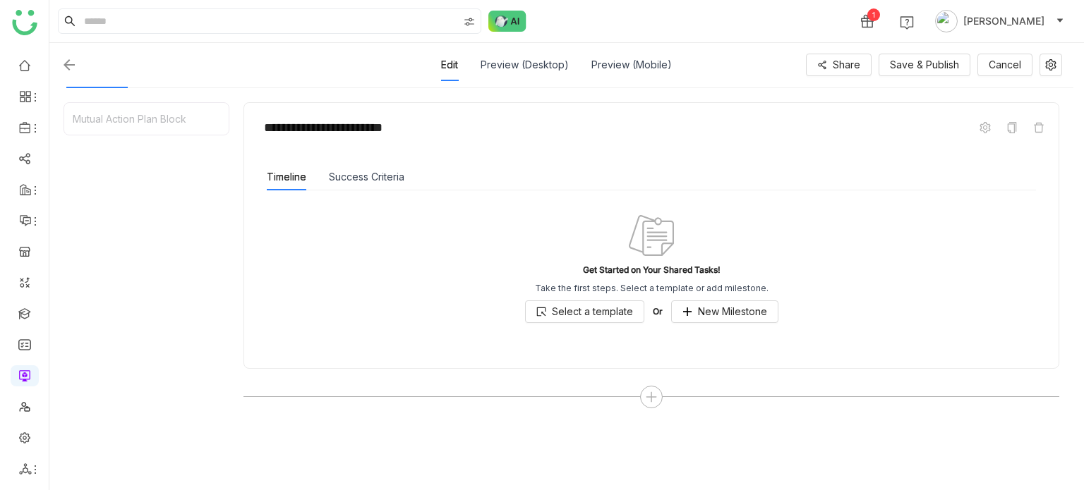
scroll to position [170, 0]
click at [735, 306] on span "New Milestone" at bounding box center [732, 310] width 69 height 16
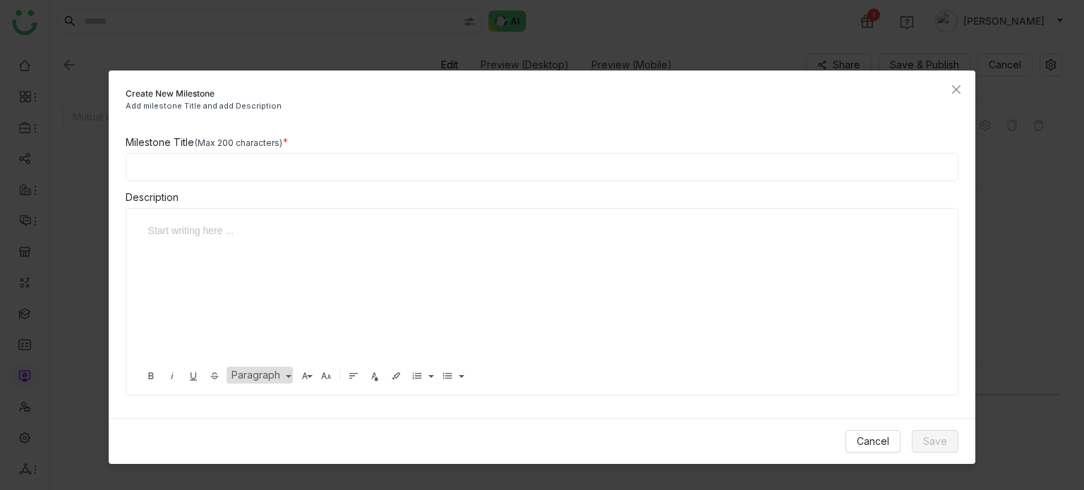
click at [270, 378] on span "Paragraph" at bounding box center [257, 375] width 56 height 12
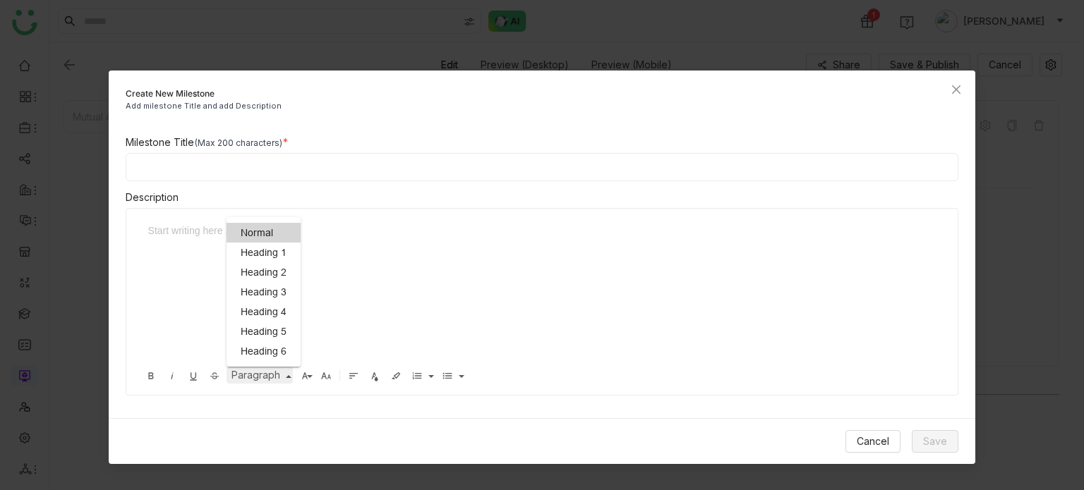
scroll to position [0, 0]
click at [266, 241] on link "Normal" at bounding box center [264, 233] width 74 height 20
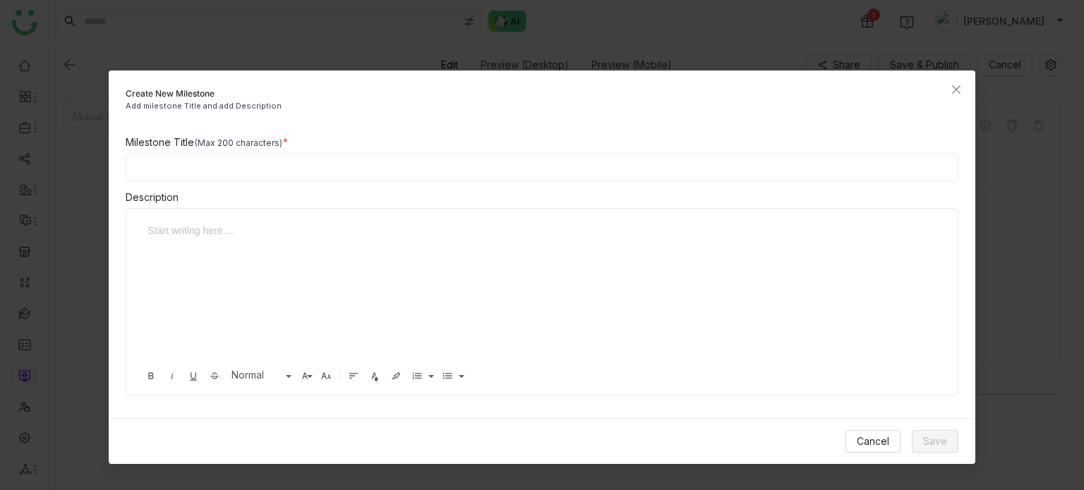
click at [266, 246] on div at bounding box center [536, 293] width 793 height 141
click at [881, 442] on span "Cancel" at bounding box center [873, 442] width 32 height 16
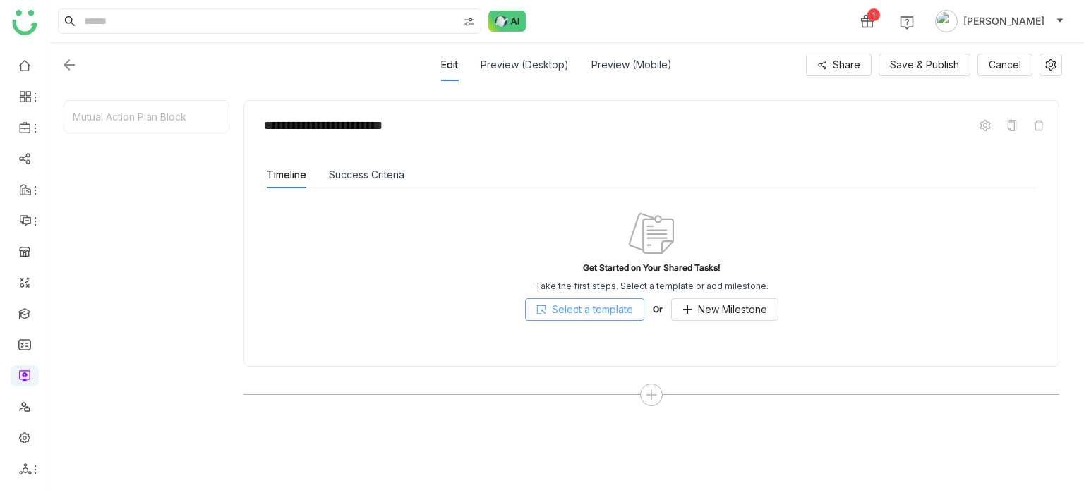
click at [615, 305] on span "Select a template" at bounding box center [592, 310] width 81 height 16
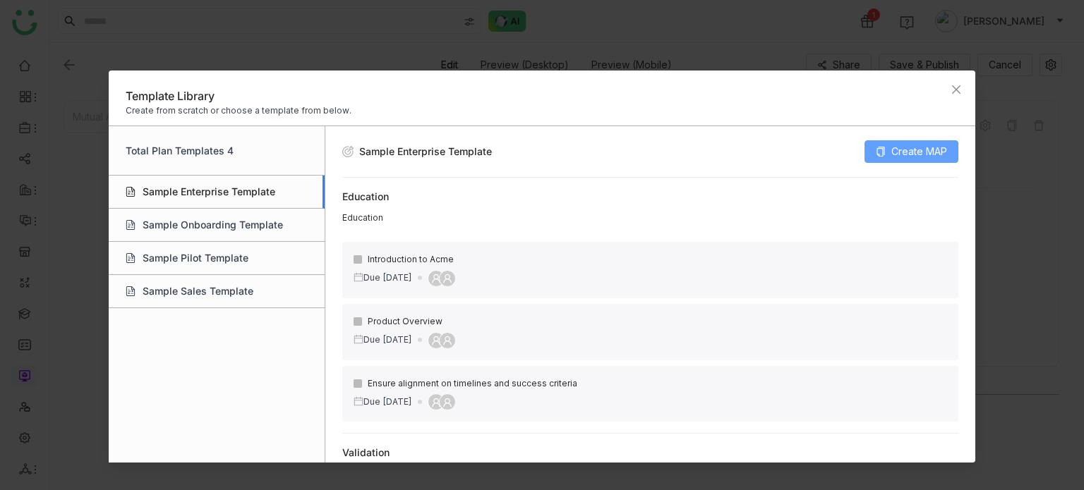
click at [886, 157] on button "Create MAP" at bounding box center [911, 151] width 94 height 23
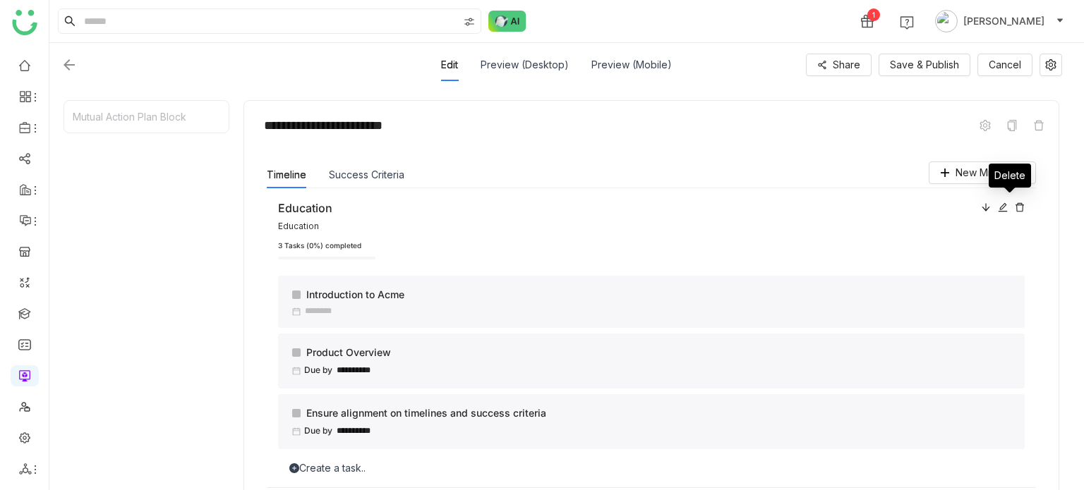
click at [1015, 205] on icon at bounding box center [1020, 208] width 10 height 10
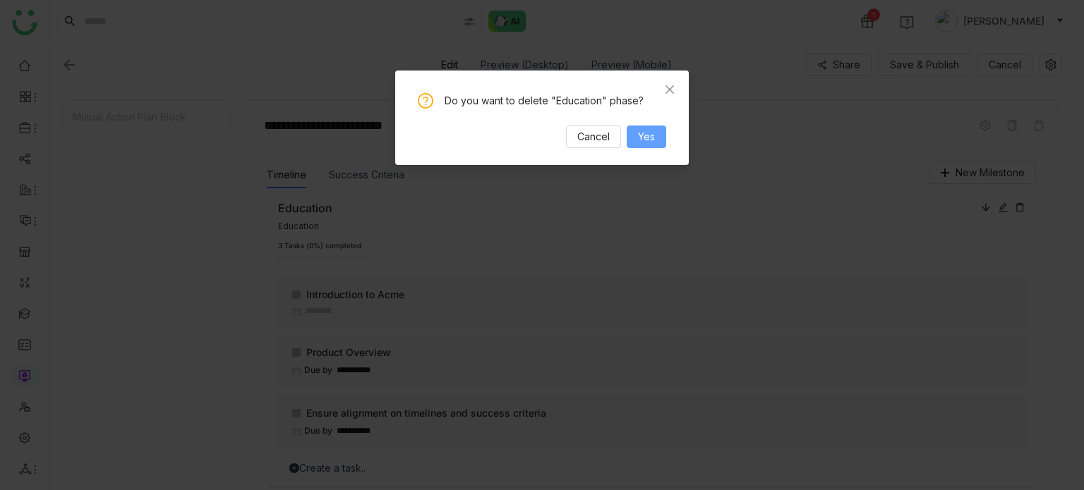
click at [632, 135] on button "Yes" at bounding box center [647, 137] width 40 height 23
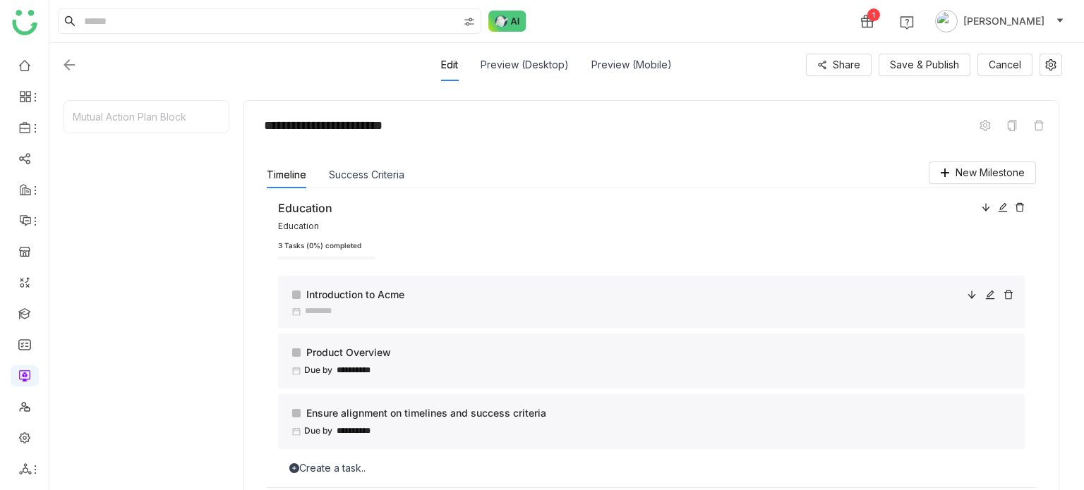
scroll to position [212, 0]
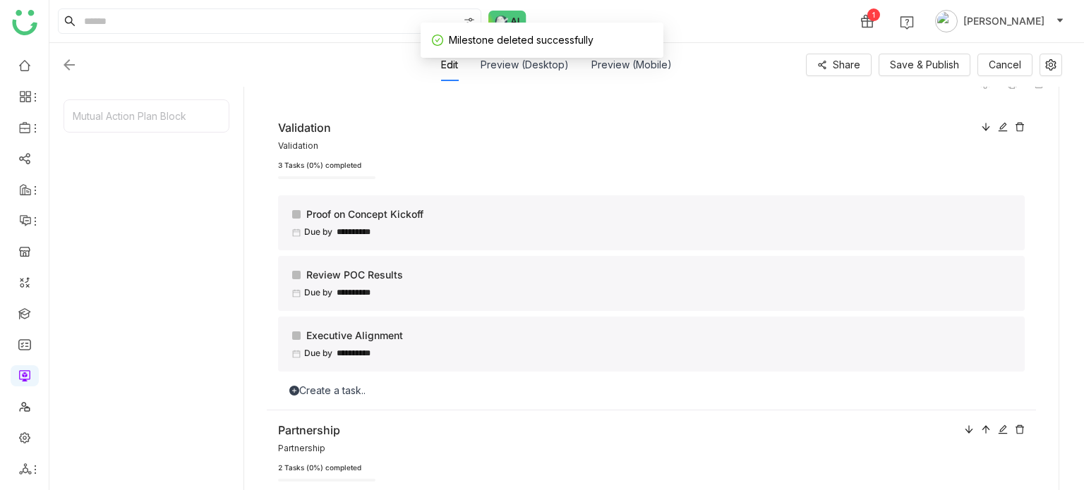
click at [1015, 128] on icon at bounding box center [1020, 127] width 10 height 10
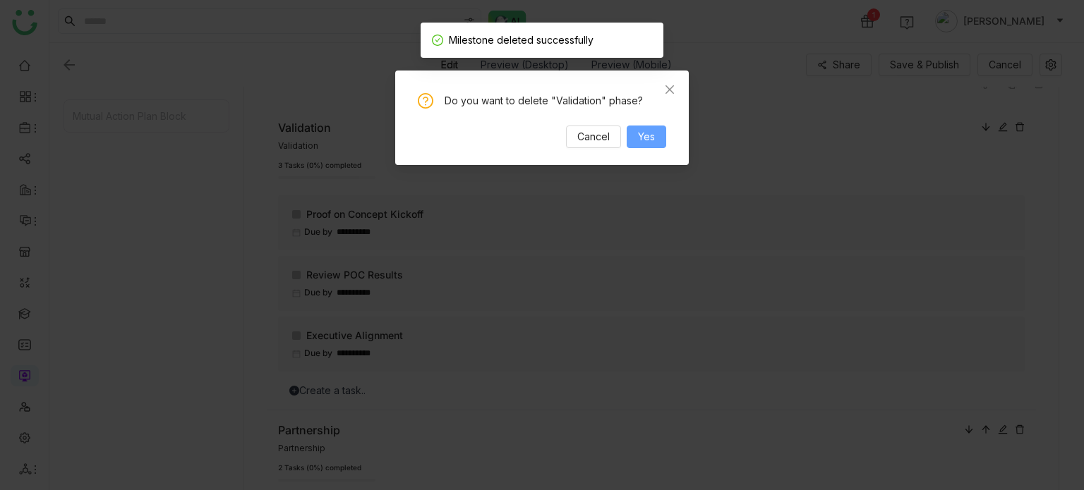
click at [645, 140] on span "Yes" at bounding box center [646, 137] width 17 height 16
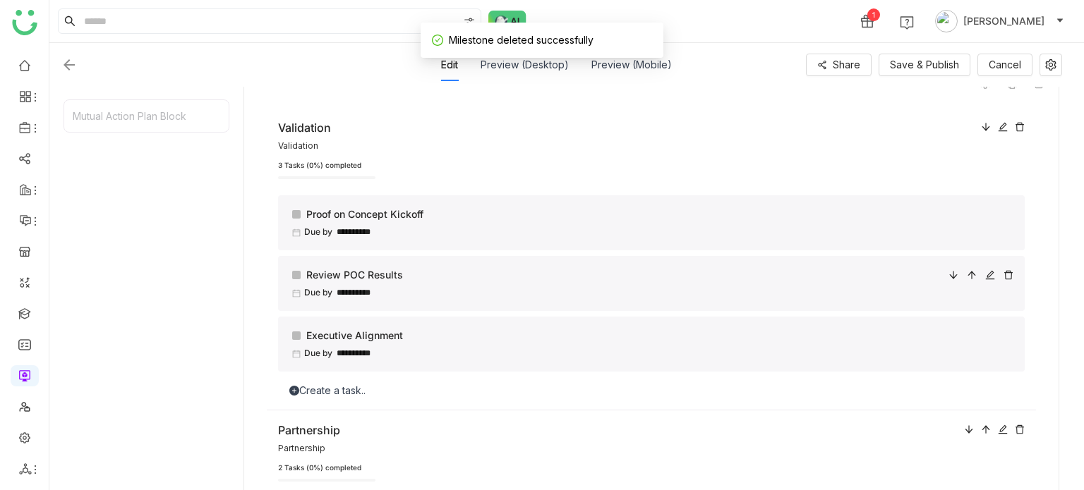
scroll to position [226, 0]
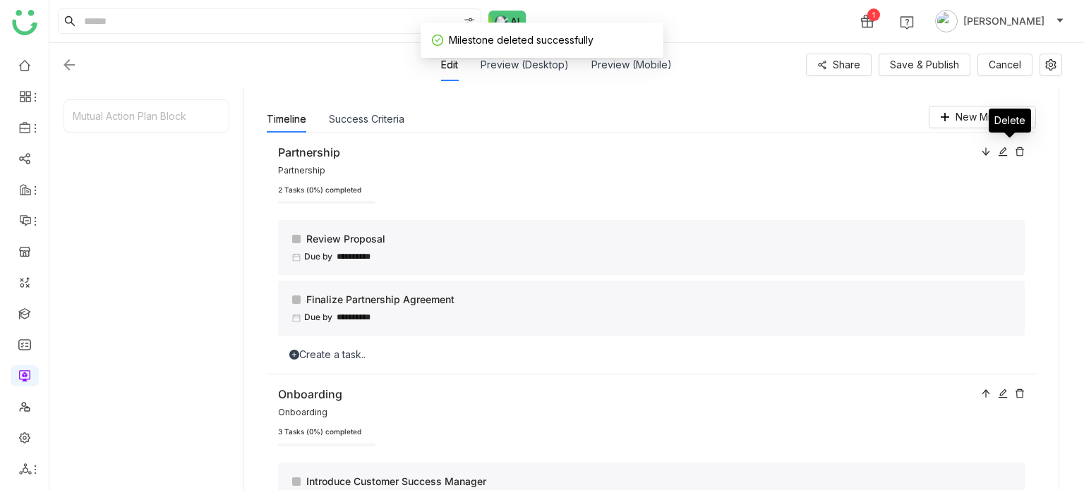
click at [1016, 147] on icon at bounding box center [1020, 151] width 8 height 9
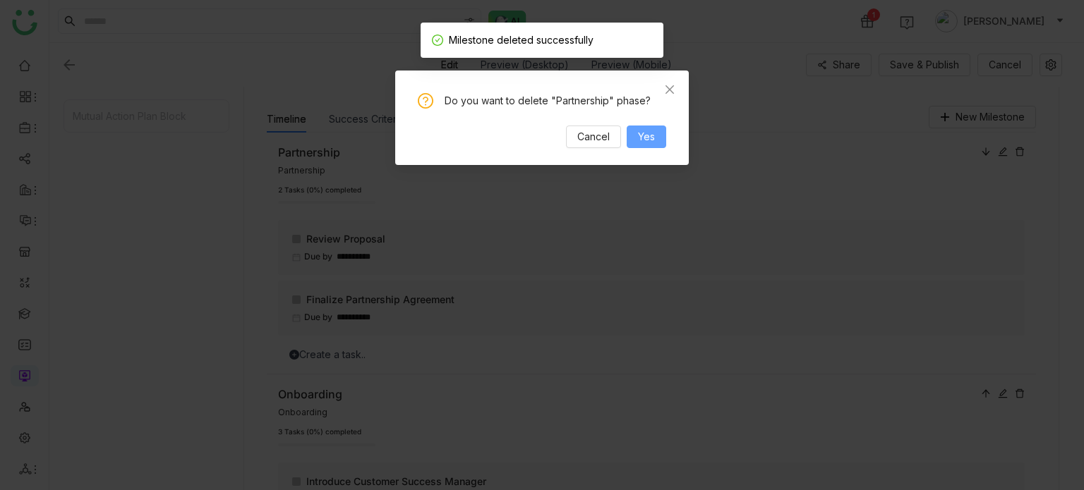
click at [651, 138] on span "Yes" at bounding box center [646, 137] width 17 height 16
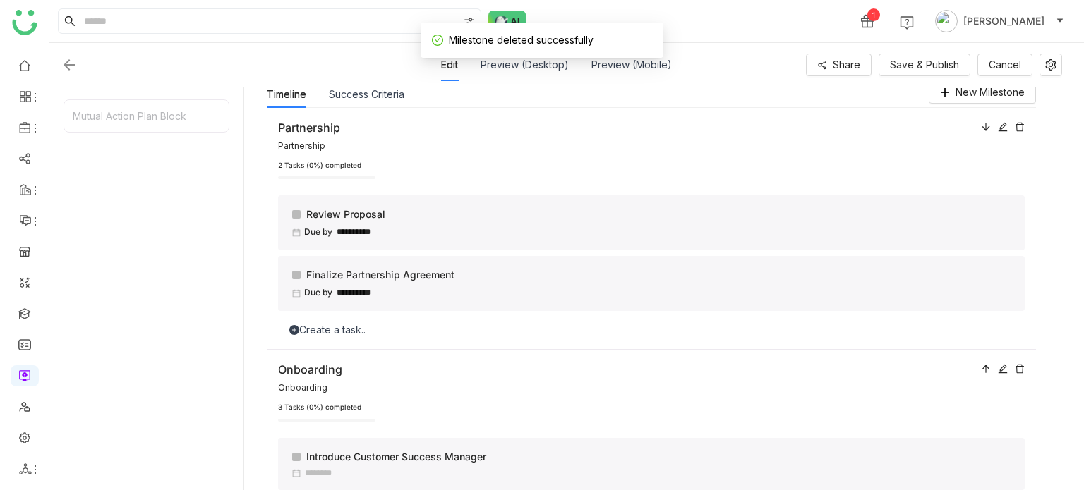
scroll to position [244, 0]
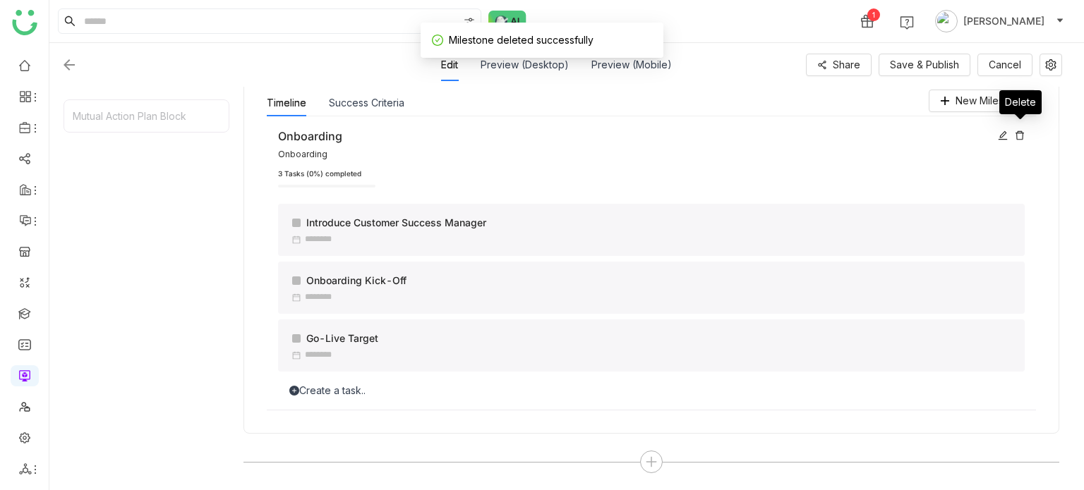
click at [1020, 131] on icon at bounding box center [1020, 136] width 10 height 10
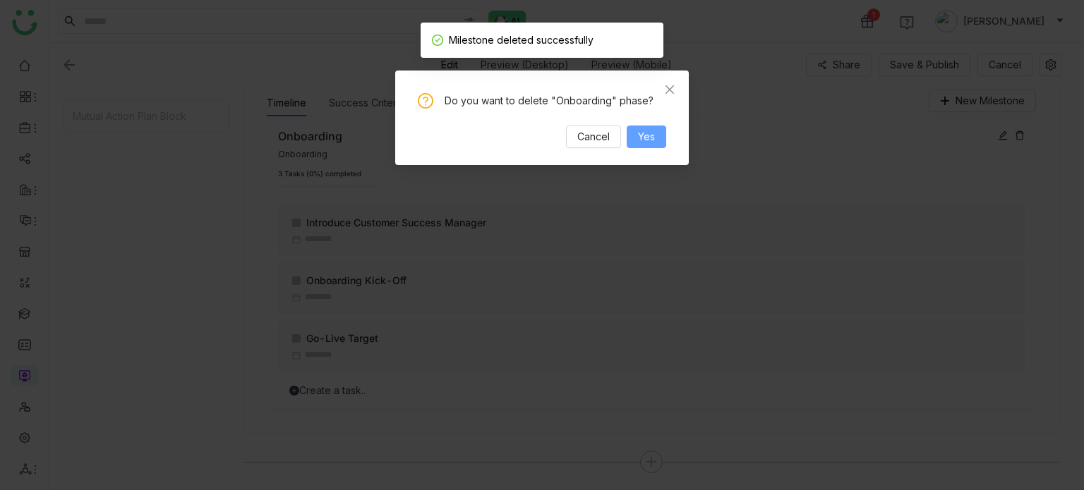
click at [642, 133] on span "Yes" at bounding box center [646, 137] width 17 height 16
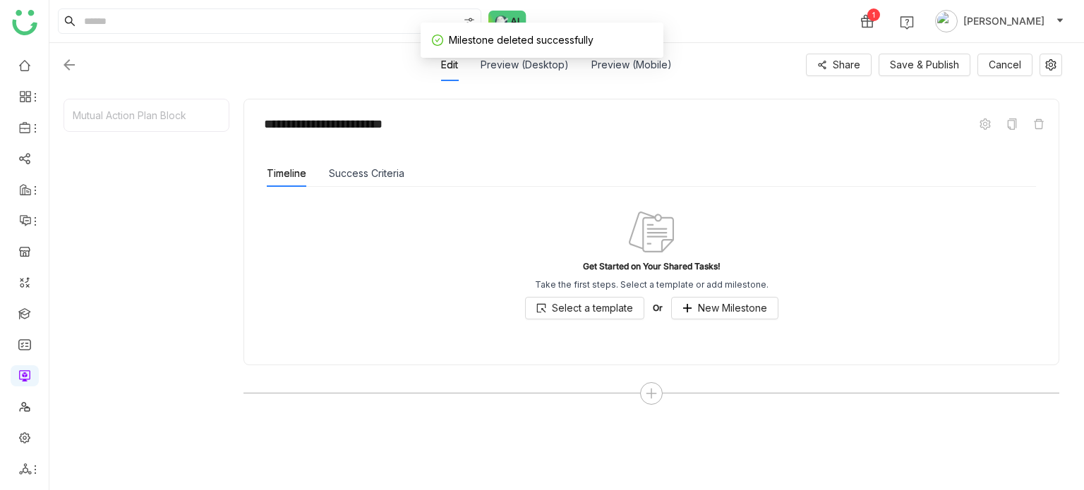
scroll to position [170, 0]
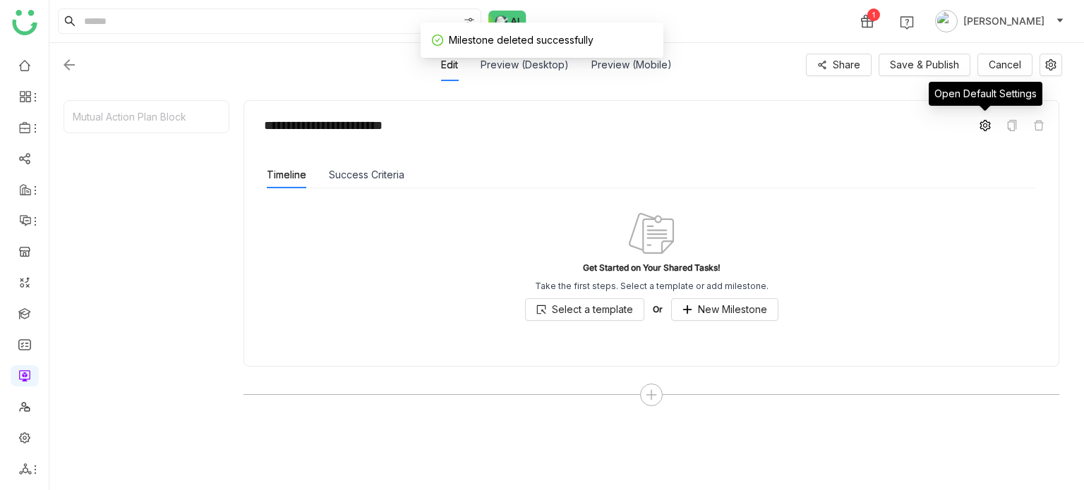
click at [984, 121] on icon at bounding box center [985, 125] width 11 height 11
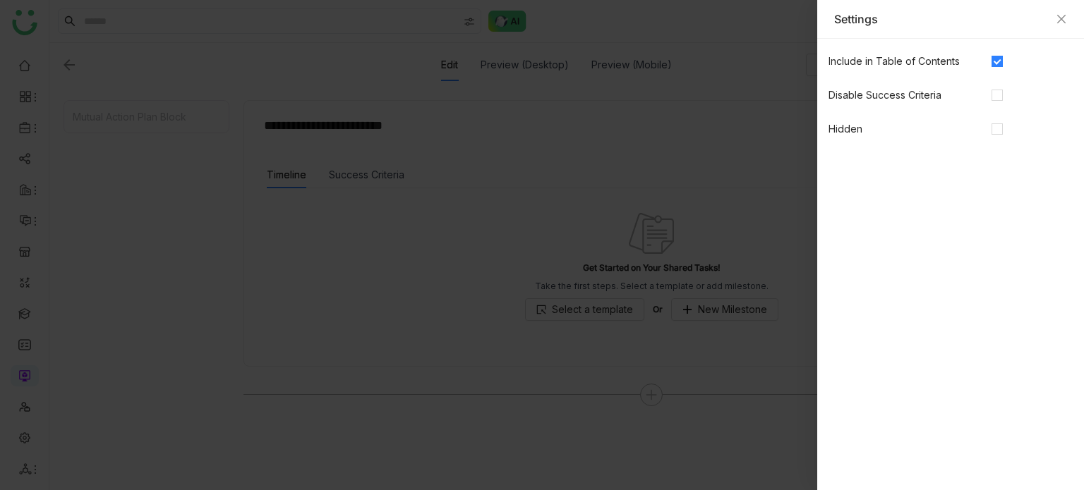
click at [1071, 14] on div "Settings" at bounding box center [950, 19] width 267 height 39
click at [1063, 18] on icon "Close" at bounding box center [1061, 18] width 11 height 11
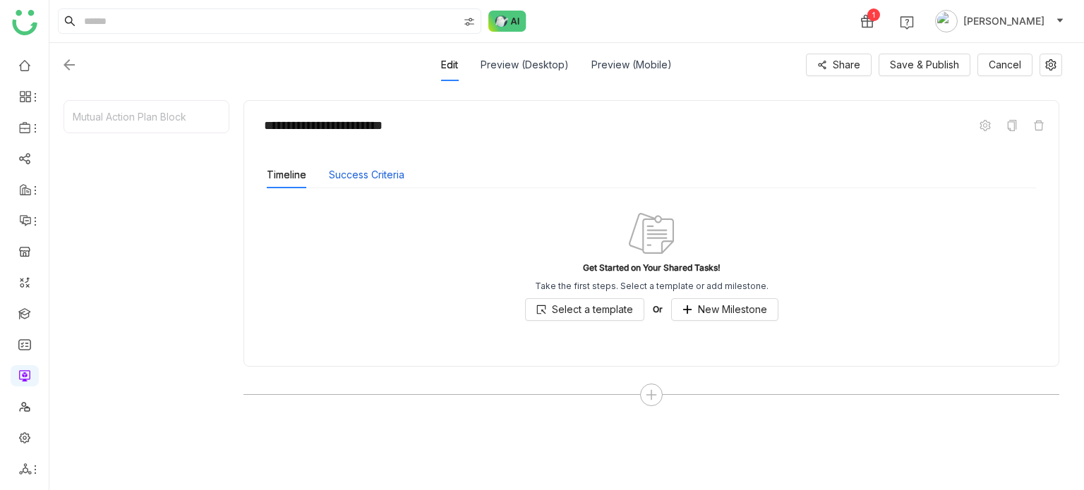
click at [363, 173] on button "Success Criteria" at bounding box center [367, 175] width 76 height 16
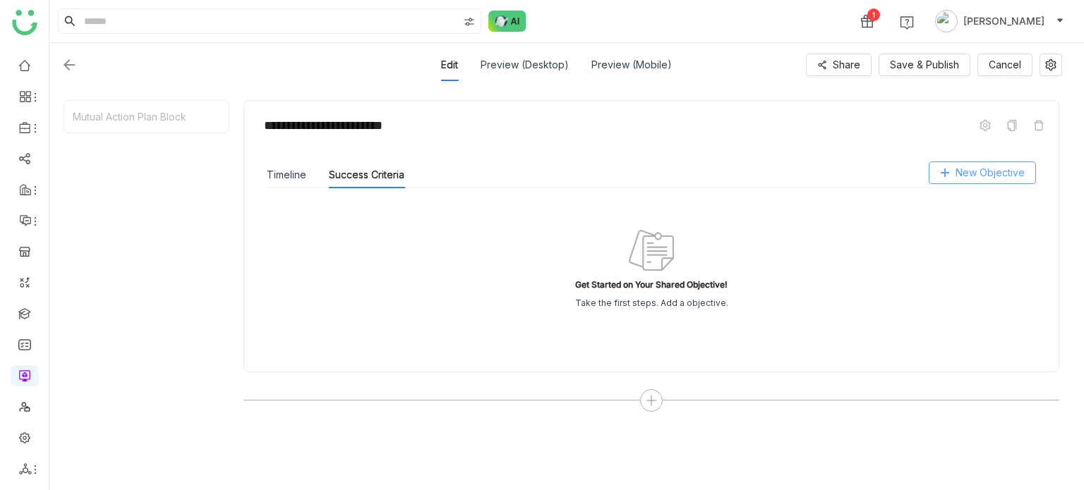
click at [970, 165] on span "New Objective" at bounding box center [990, 173] width 69 height 16
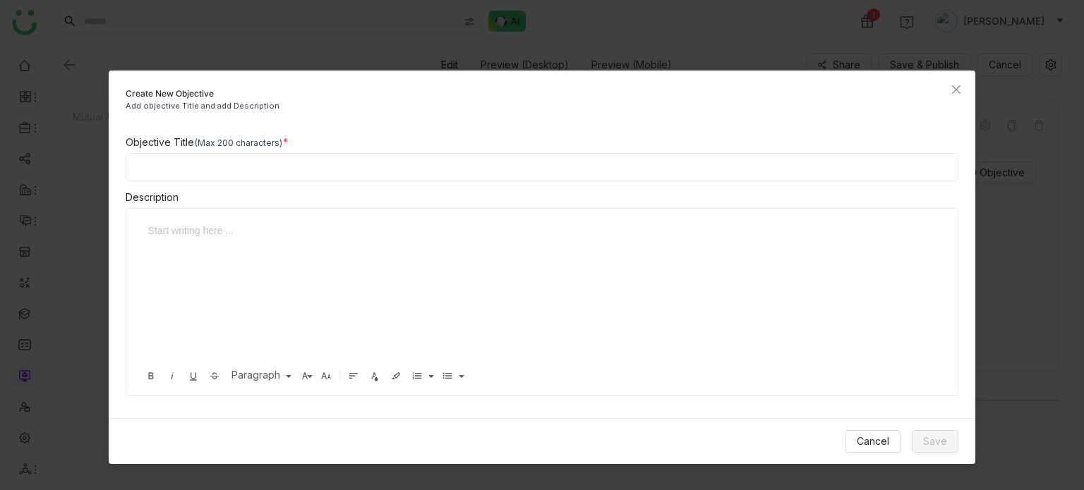
click at [756, 179] on input at bounding box center [542, 167] width 833 height 28
type input "**********"
click at [934, 442] on span "Save" at bounding box center [935, 442] width 24 height 16
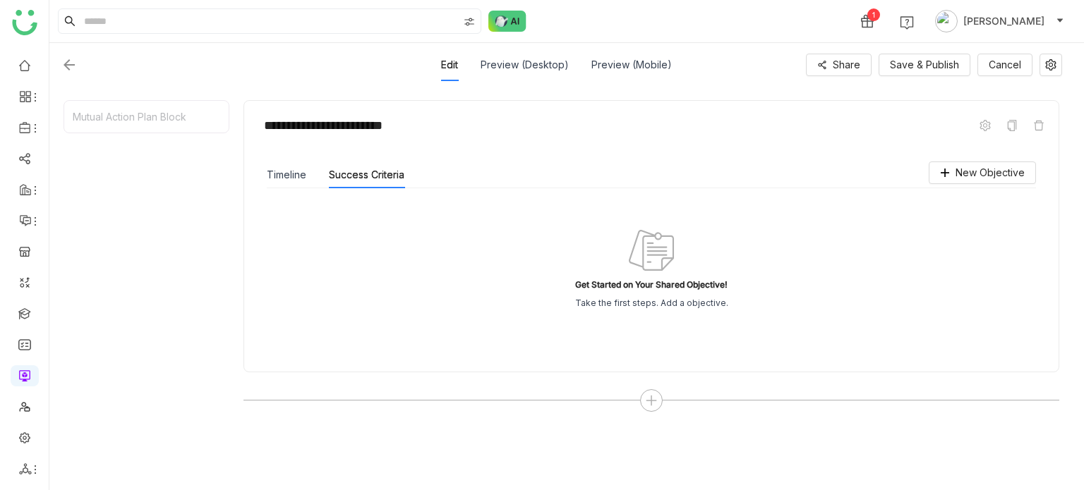
click at [298, 163] on div "Timeline" at bounding box center [287, 175] width 40 height 27
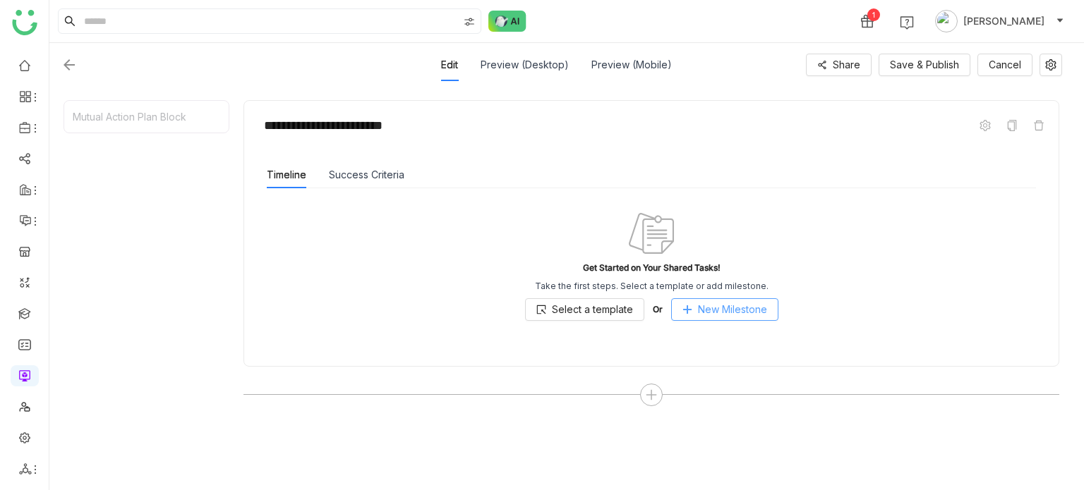
click at [719, 304] on span "New Milestone" at bounding box center [732, 310] width 69 height 16
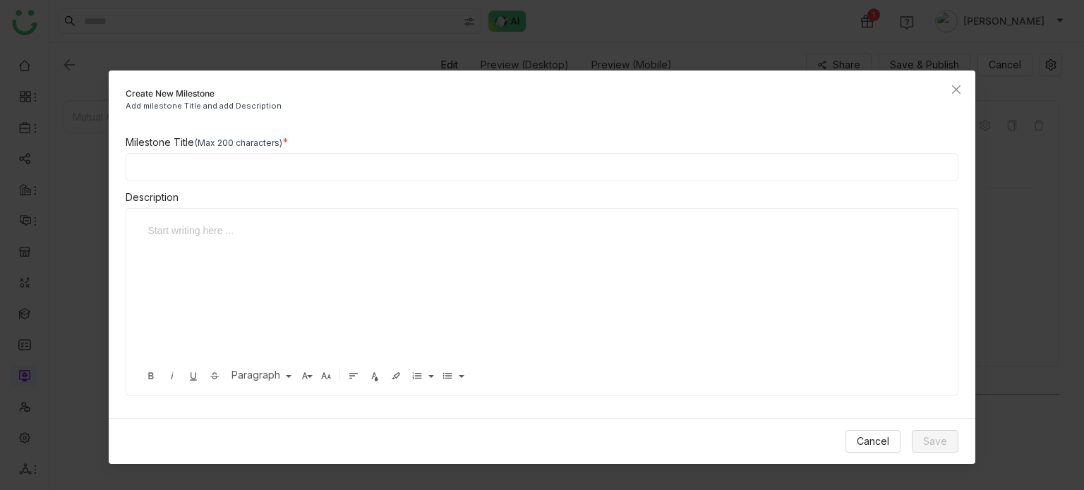
click at [374, 157] on input at bounding box center [542, 167] width 833 height 28
type input "**********"
click at [944, 438] on span "Save" at bounding box center [935, 442] width 24 height 16
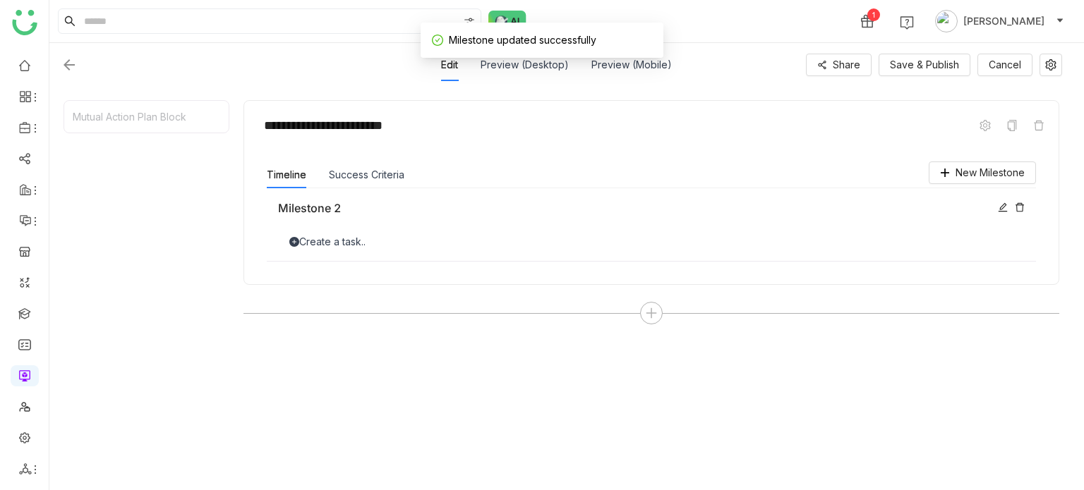
click at [350, 240] on div "Create a task.." at bounding box center [651, 242] width 747 height 16
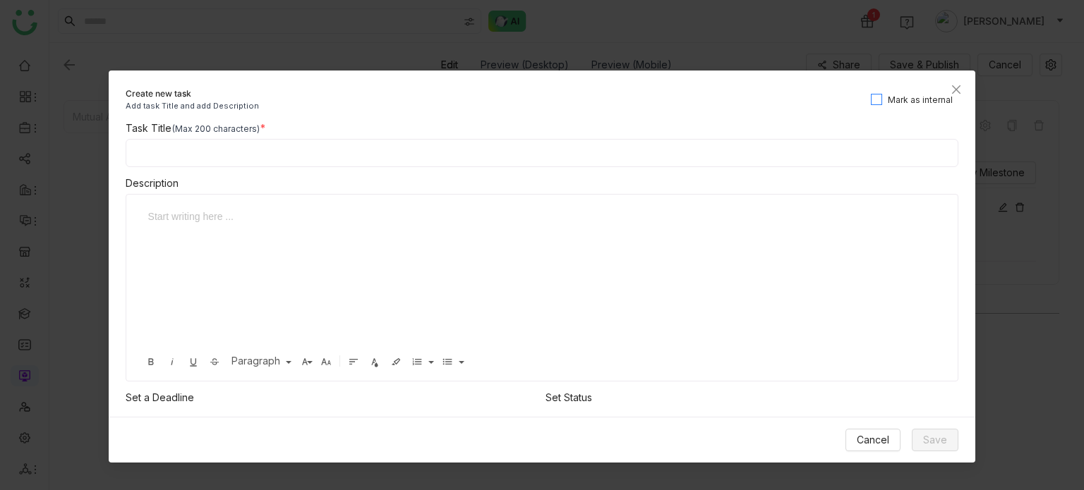
click at [923, 97] on span "Mark as internal" at bounding box center [920, 100] width 76 height 13
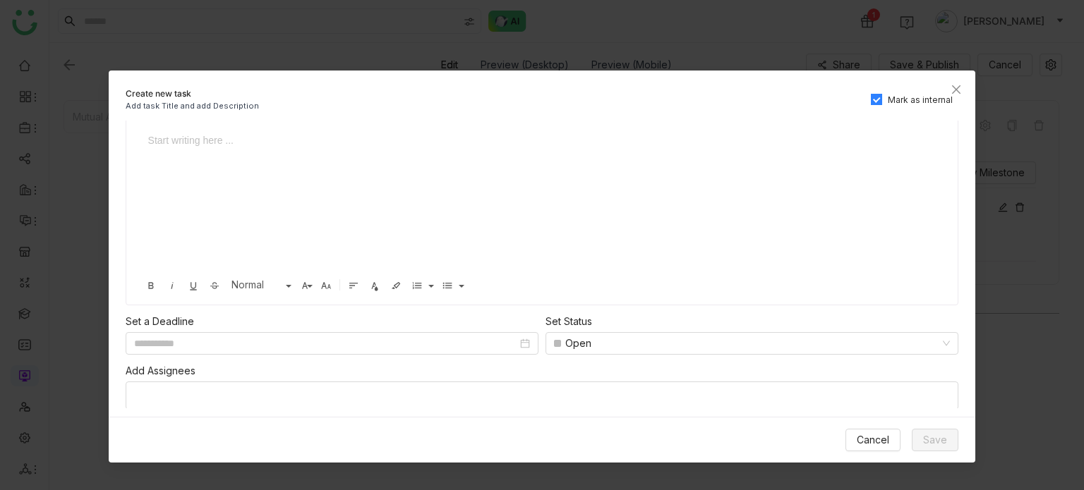
click at [327, 150] on div at bounding box center [536, 203] width 793 height 141
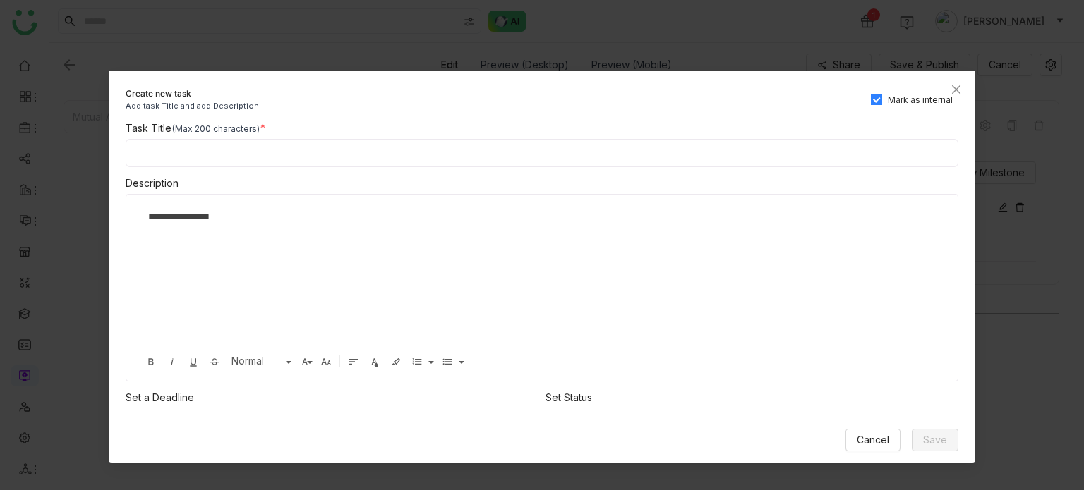
click at [327, 150] on input at bounding box center [542, 153] width 833 height 28
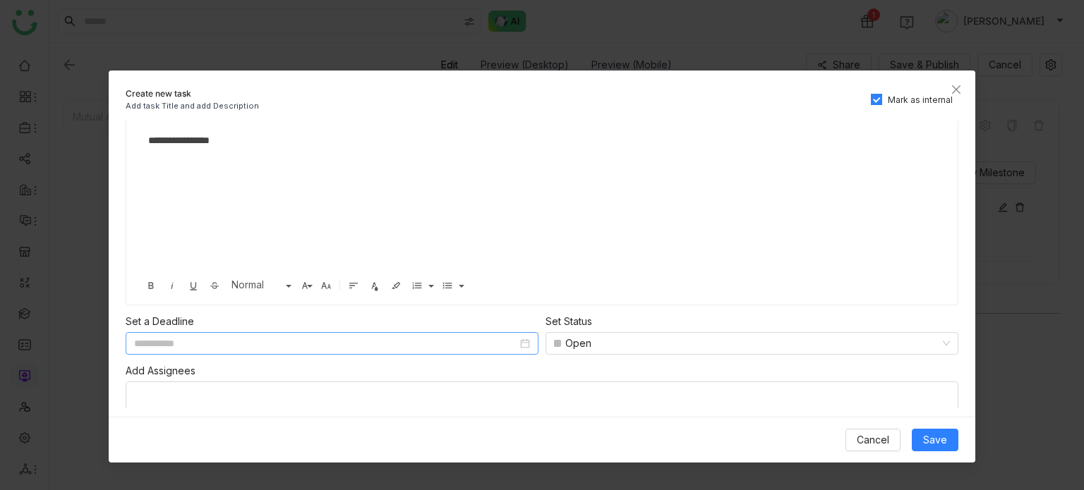
type input "**********"
click at [324, 348] on input at bounding box center [325, 344] width 383 height 16
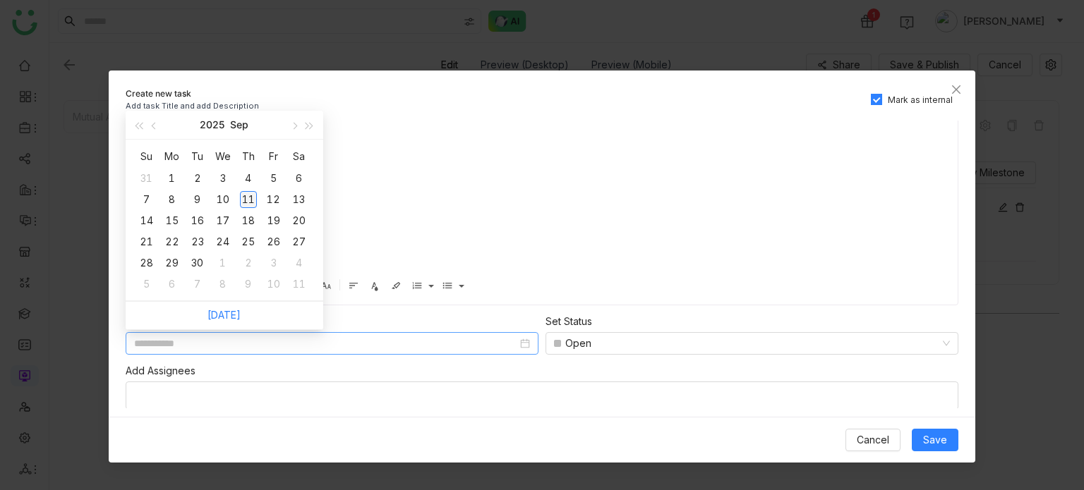
click at [248, 203] on div "11" at bounding box center [248, 199] width 17 height 17
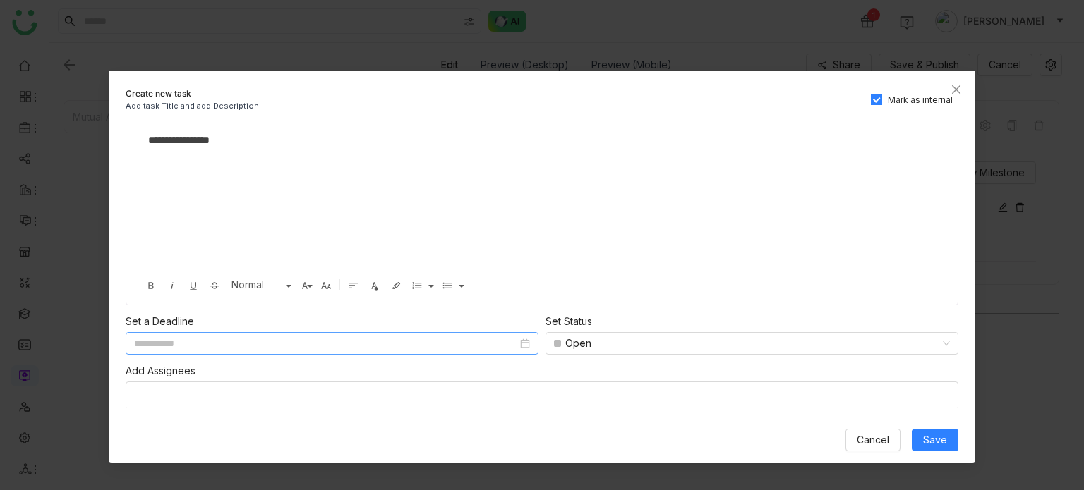
type input "**********"
click at [633, 345] on div "Open" at bounding box center [745, 343] width 383 height 21
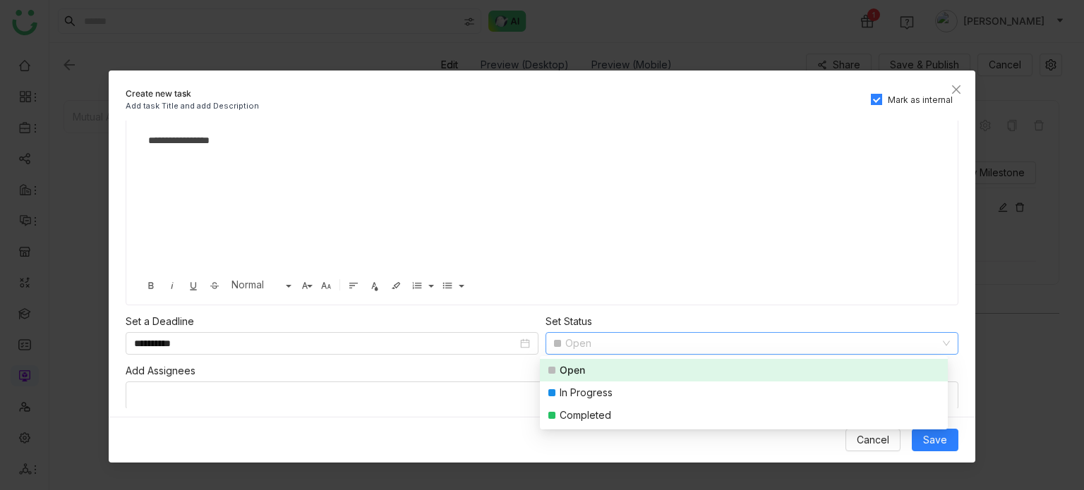
click at [347, 376] on div "Add Assignees" at bounding box center [542, 371] width 833 height 16
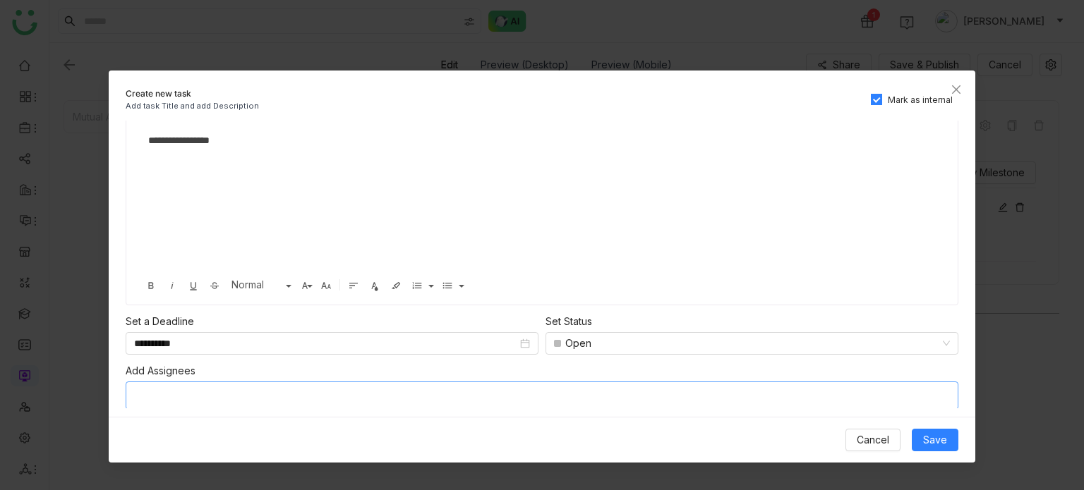
click at [345, 393] on nz-select-top-control at bounding box center [542, 396] width 833 height 28
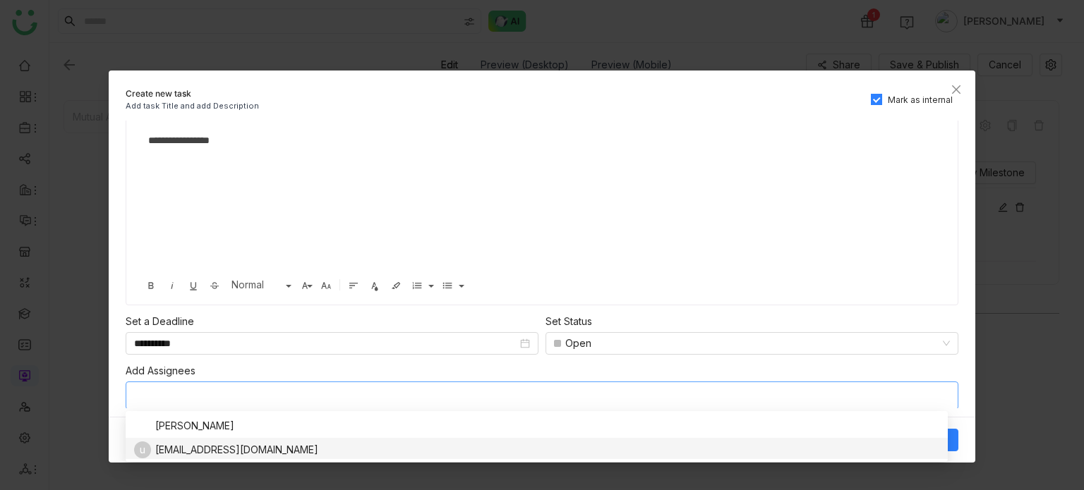
scroll to position [3, 0]
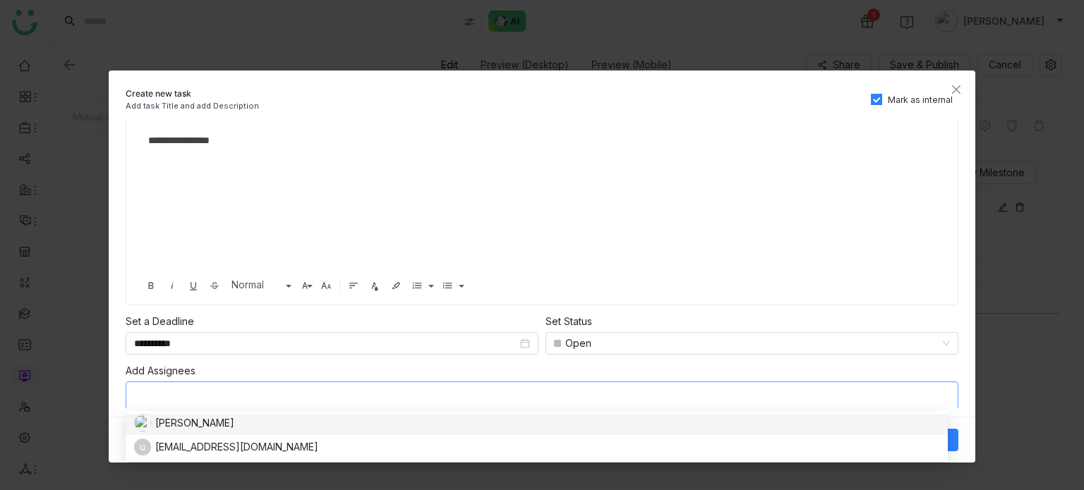
click at [363, 383] on nz-select-top-control at bounding box center [542, 396] width 833 height 28
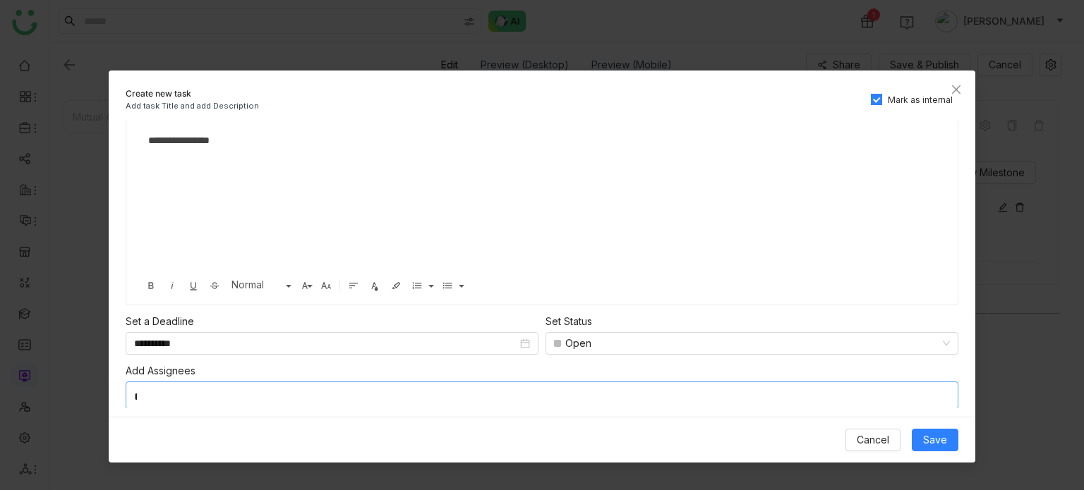
scroll to position [0, 0]
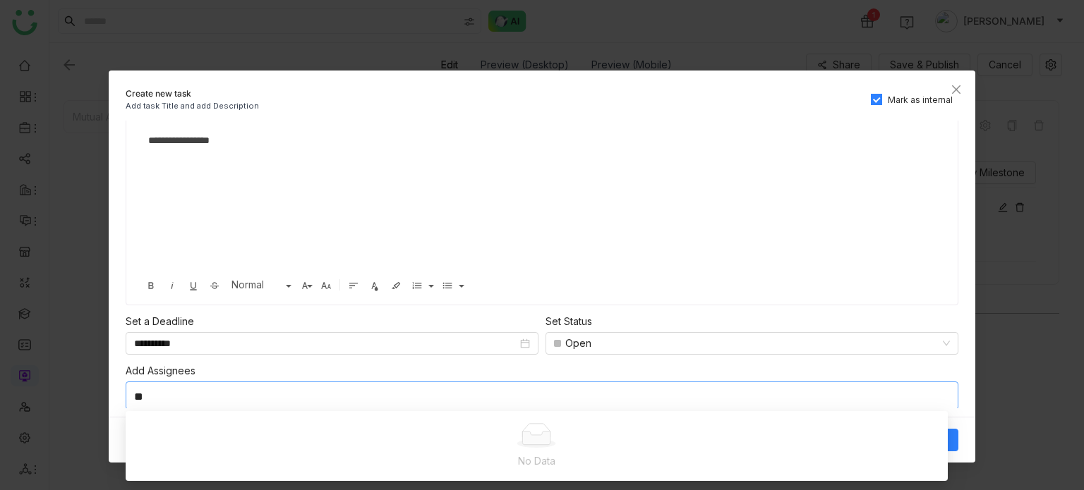
type input "*"
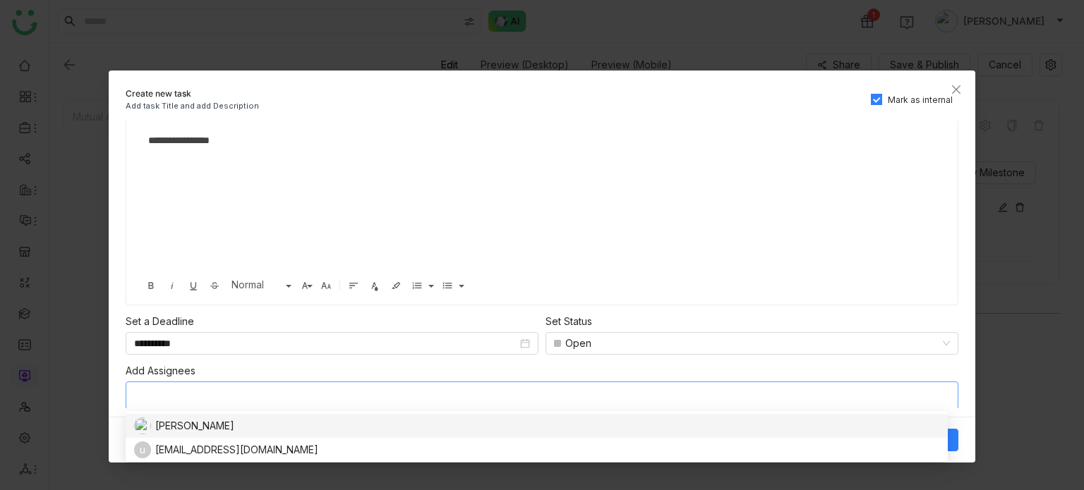
click at [316, 429] on div "[PERSON_NAME]" at bounding box center [535, 426] width 802 height 17
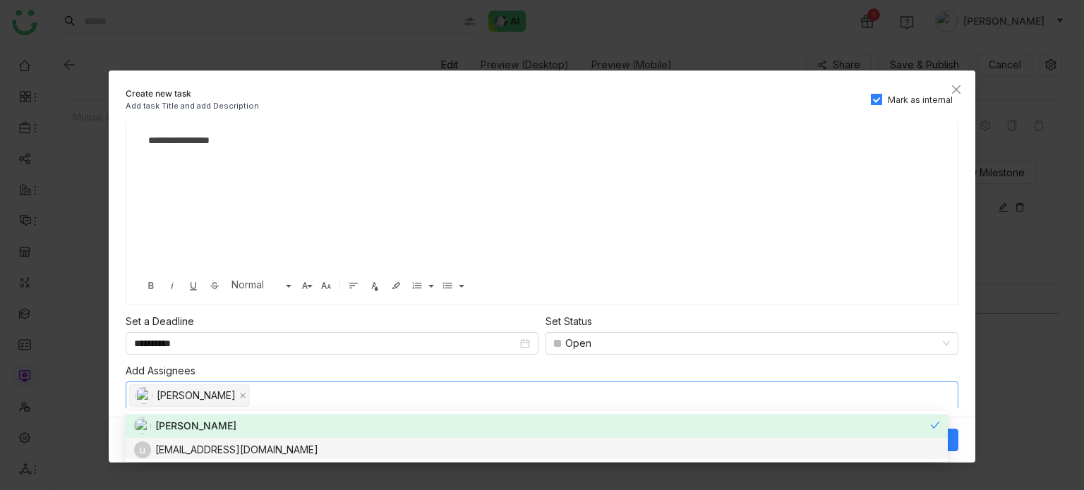
click at [467, 452] on div "u uday9test@ssdcgmail.com" at bounding box center [535, 450] width 802 height 17
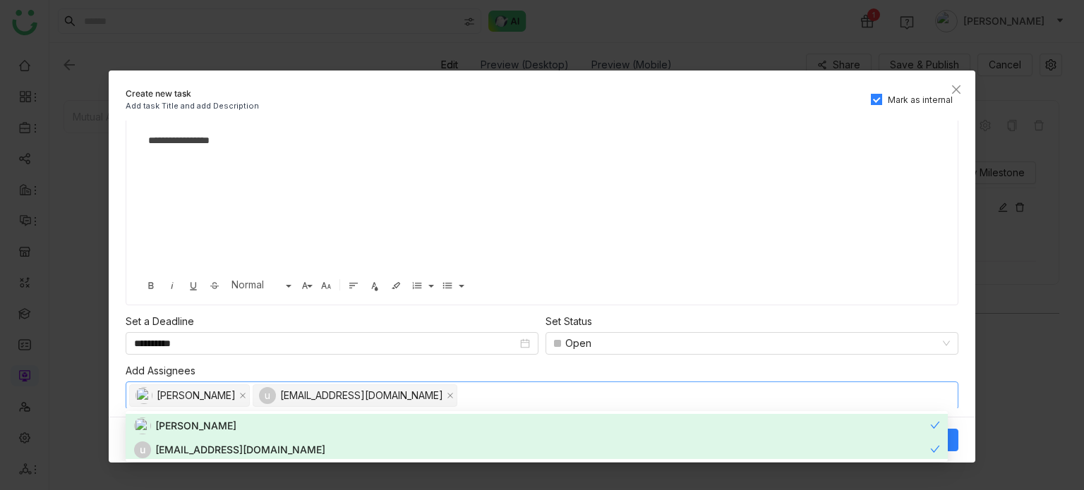
click at [509, 363] on div "Add Assignees" at bounding box center [542, 371] width 833 height 16
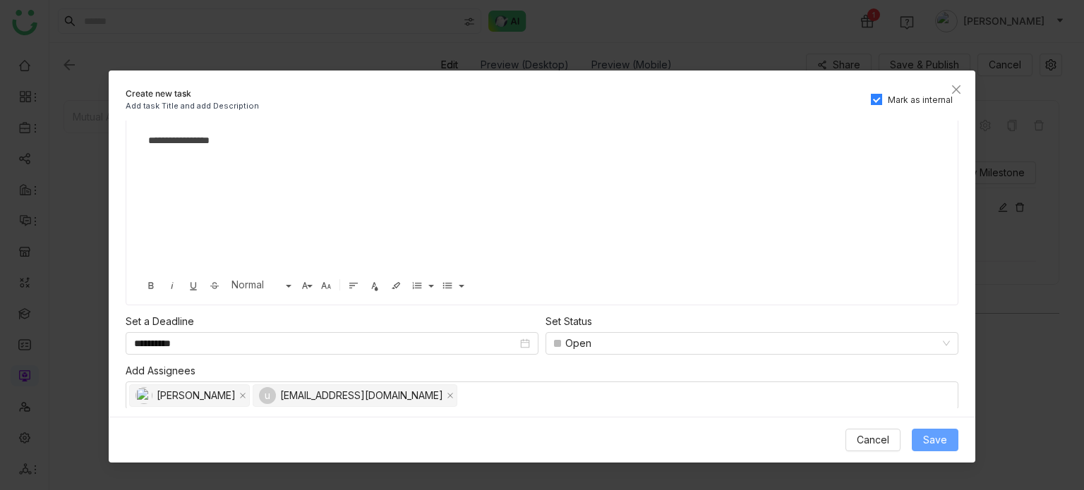
click at [946, 437] on span "Save" at bounding box center [935, 441] width 24 height 16
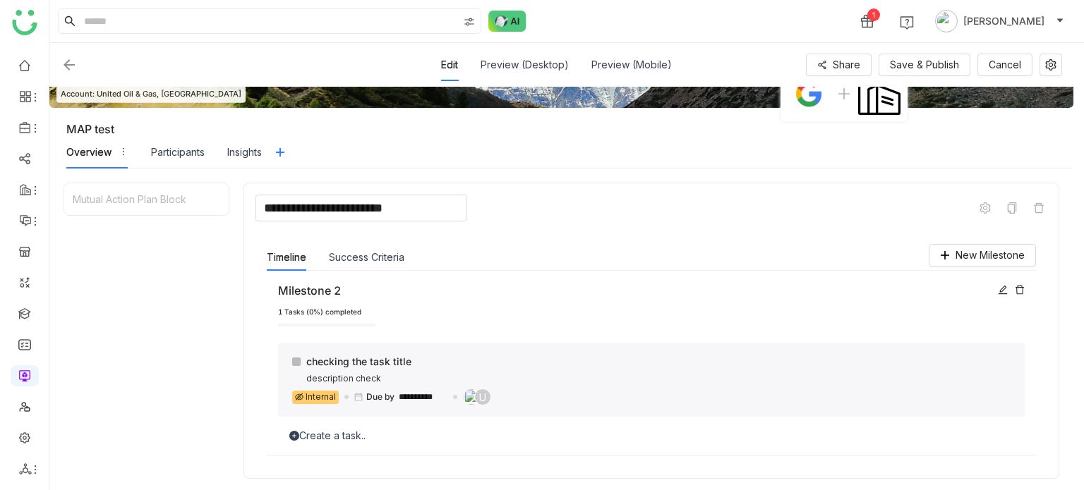
scroll to position [86, 0]
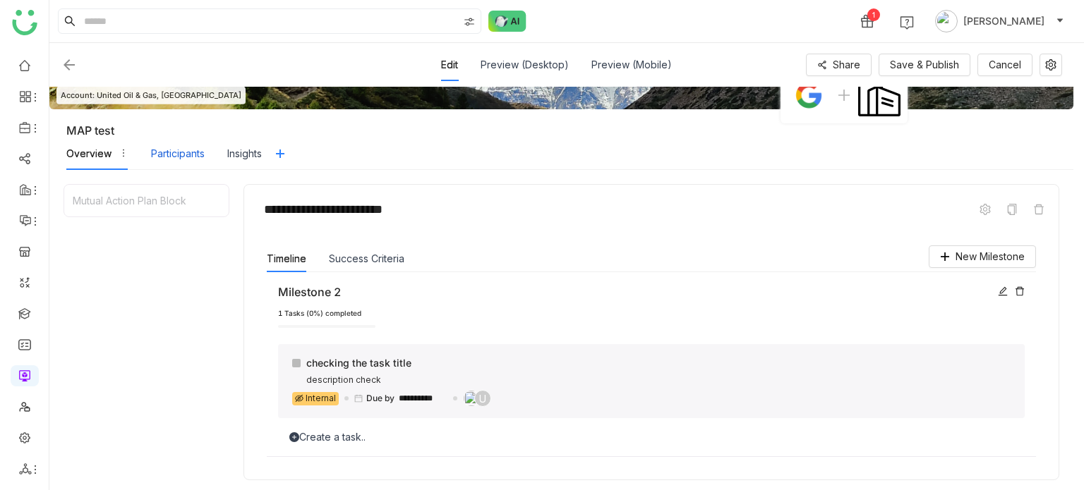
click at [174, 153] on div "Participants" at bounding box center [178, 154] width 54 height 16
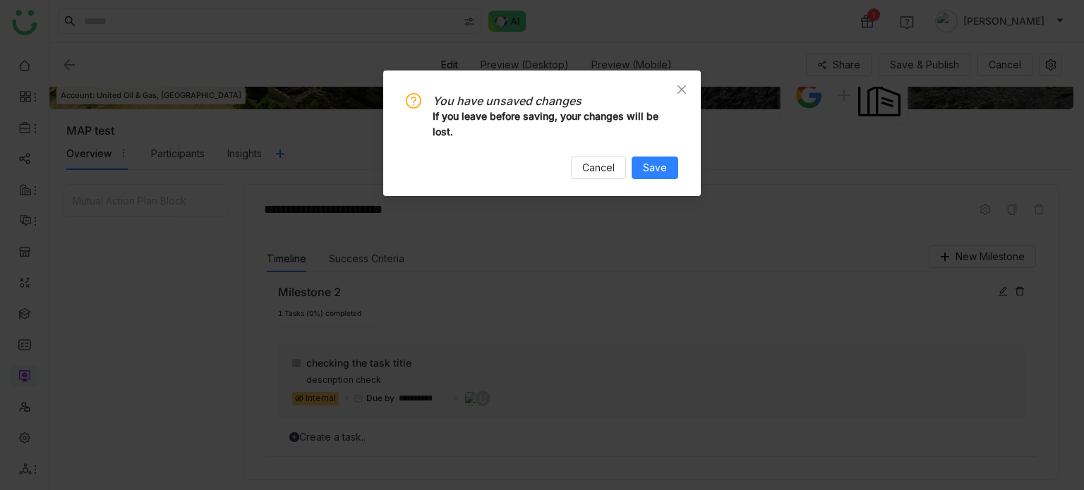
click at [645, 155] on div "You have unsaved changes If you leave before saving, your changes will be lost.…" at bounding box center [542, 136] width 272 height 86
click at [645, 160] on span "Save" at bounding box center [655, 168] width 24 height 16
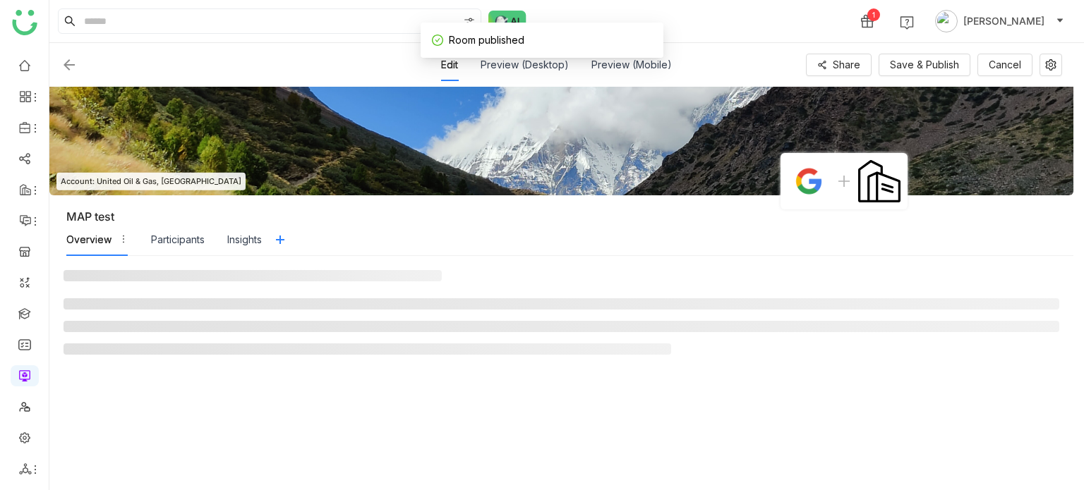
scroll to position [0, 0]
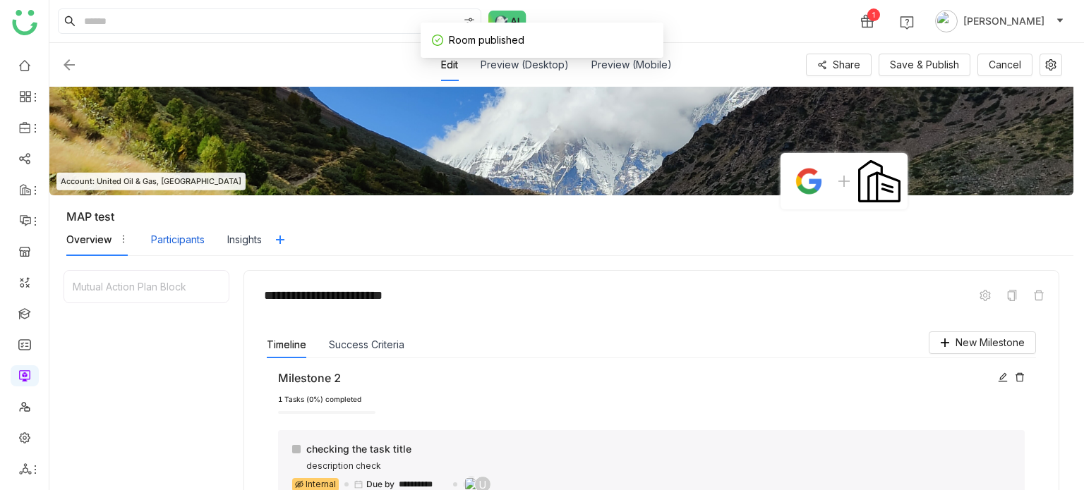
click at [158, 242] on div "Participants" at bounding box center [178, 240] width 54 height 16
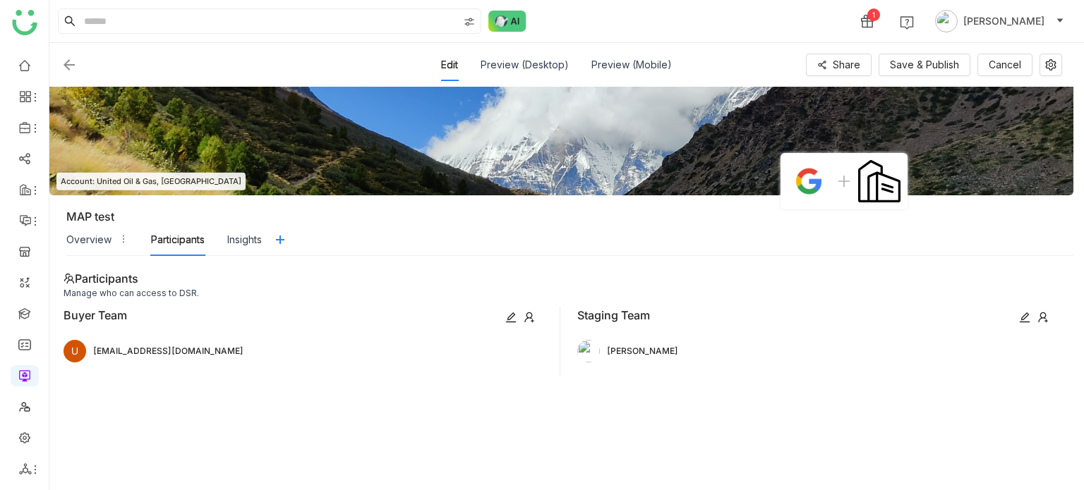
click at [1042, 315] on icon at bounding box center [1042, 317] width 11 height 11
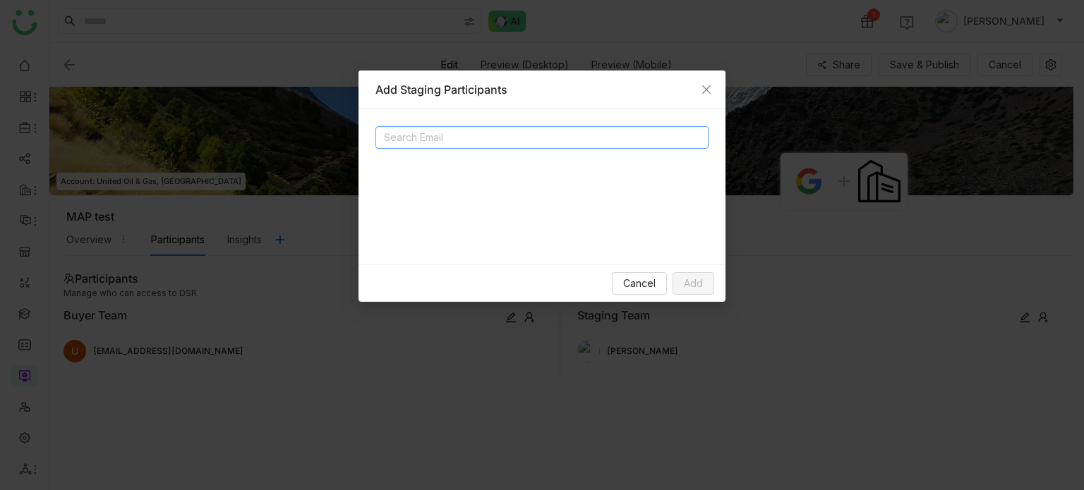
click at [450, 138] on input at bounding box center [525, 137] width 282 height 17
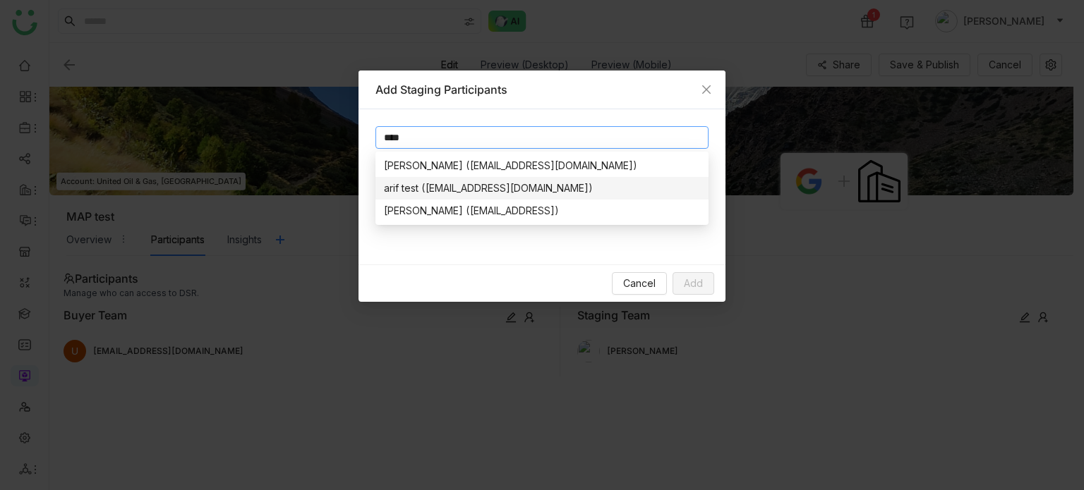
type input "****"
click at [449, 179] on nz-option-item "arif test (bugtest1mail@gmail.com)" at bounding box center [541, 188] width 333 height 23
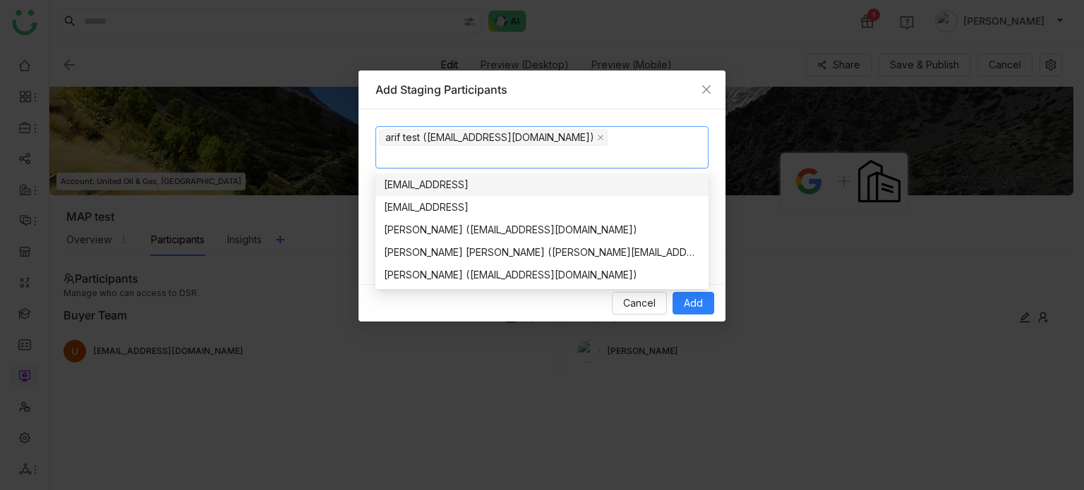
click at [457, 183] on div "gayatrir@gtmbuddy.ai" at bounding box center [542, 185] width 316 height 16
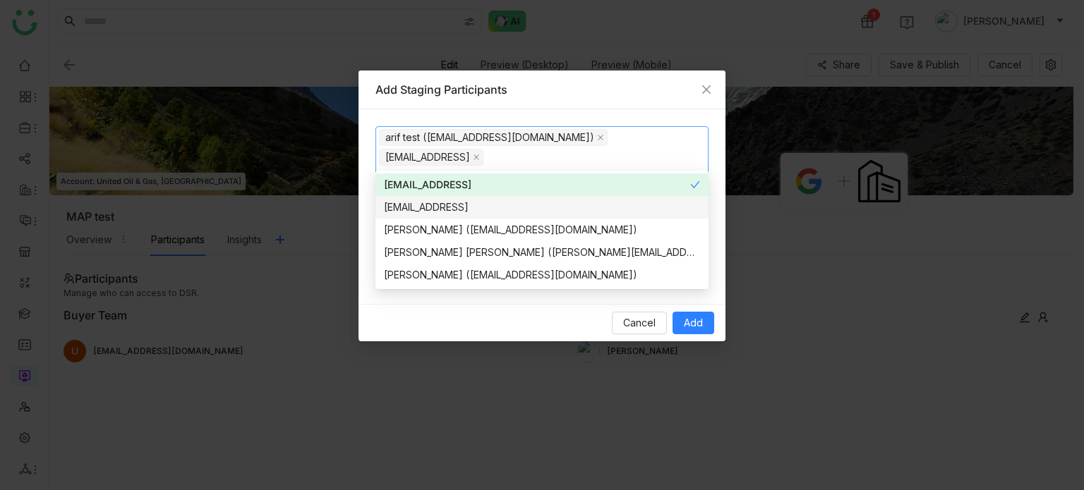
click at [454, 204] on div "testvishns@gtmbuddy.ai" at bounding box center [542, 208] width 316 height 16
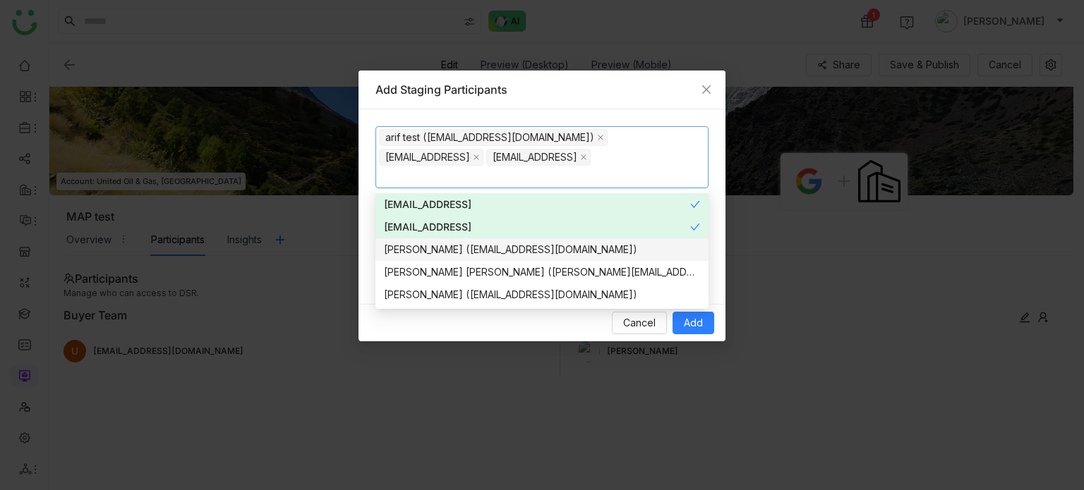
click at [452, 256] on div "aavi aavi (aavi@gtmcloud.net)" at bounding box center [542, 250] width 316 height 16
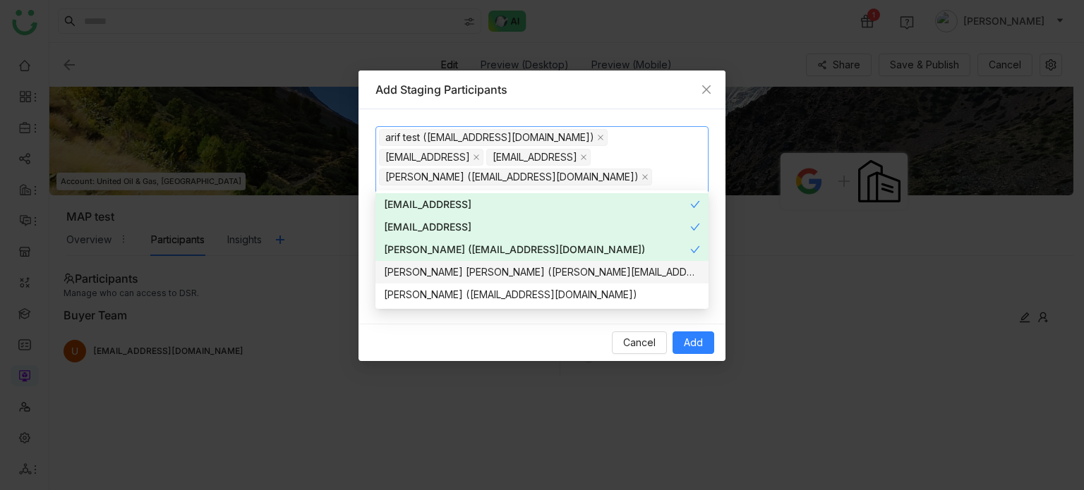
click at [452, 277] on div "Anil Reddy Kesireddy (anilk@gtmbuddy.ai)" at bounding box center [542, 273] width 316 height 16
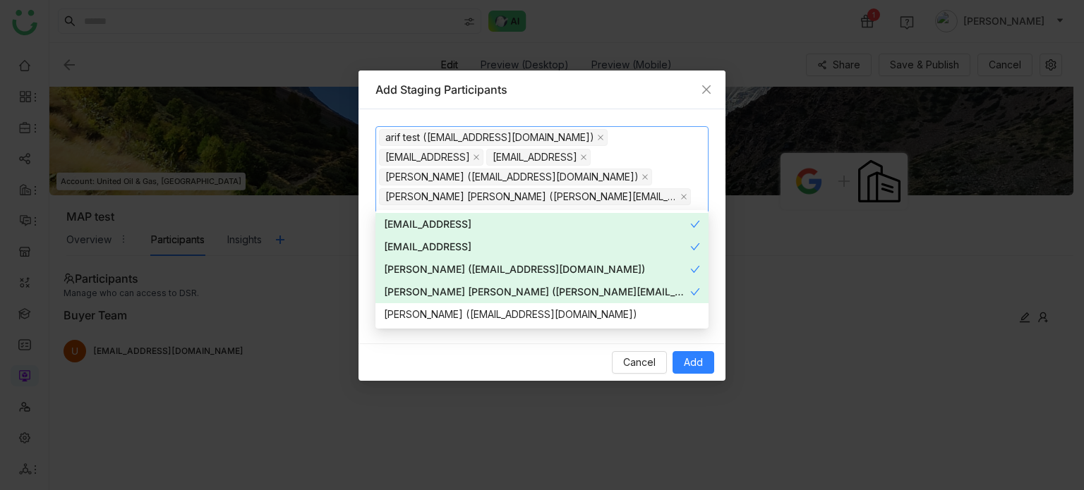
click at [454, 301] on nz-option-item "Anil Reddy Kesireddy (anilk@gtmbuddy.ai)" at bounding box center [541, 292] width 333 height 23
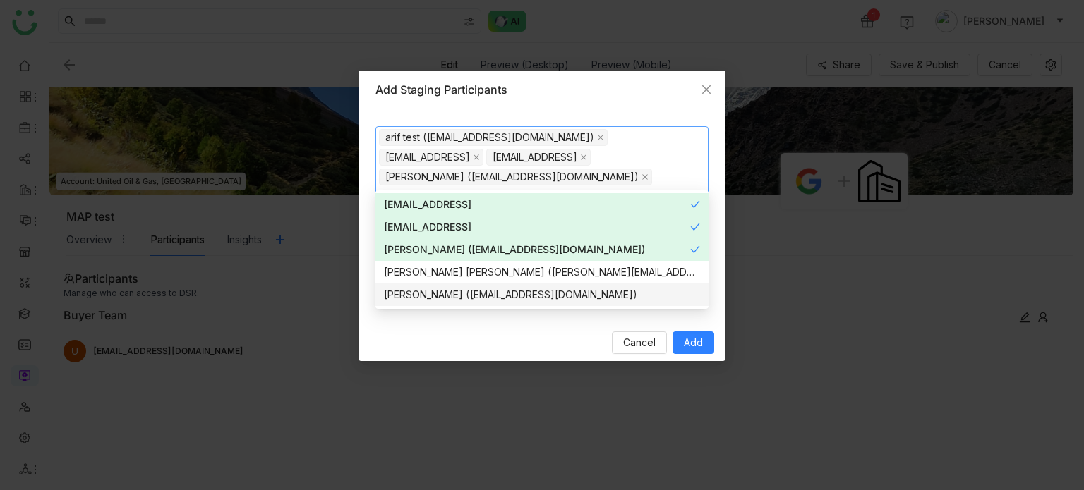
click at [457, 299] on div "arif (ariuddinkhan24@gmail.com)" at bounding box center [542, 295] width 316 height 16
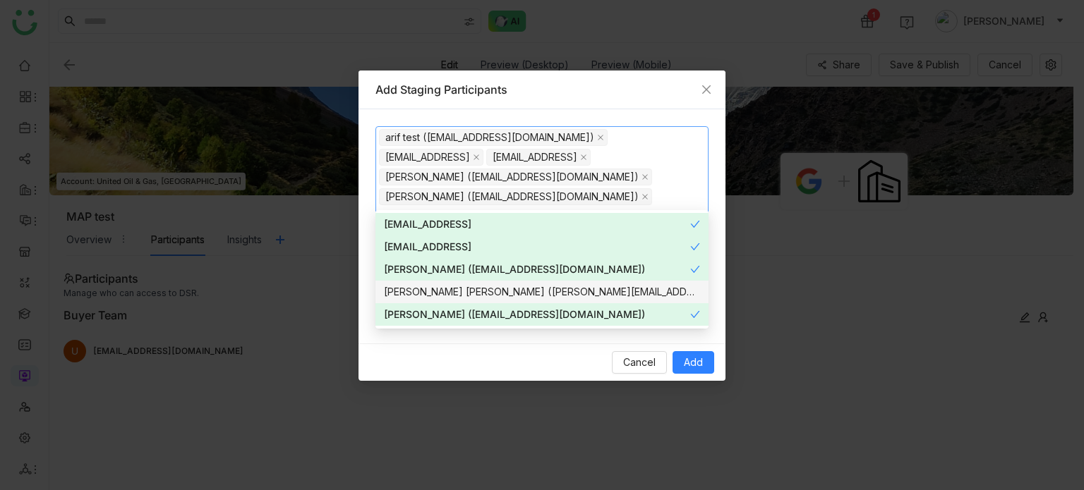
click at [461, 291] on div "Anil Reddy Kesireddy (anilk@gtmbuddy.ai)" at bounding box center [542, 292] width 316 height 16
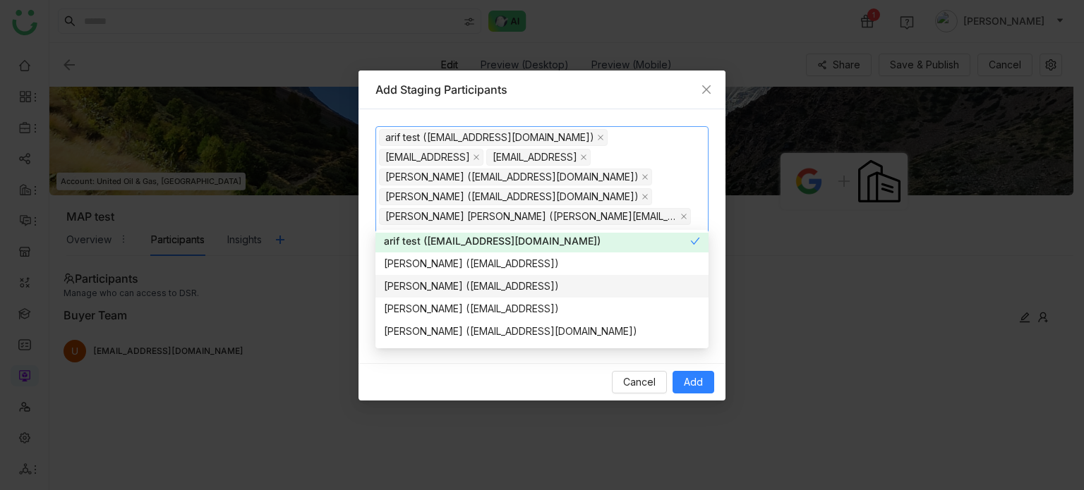
scroll to position [115, 0]
click at [463, 271] on div "Arif uddin (arifu@gtmbuddy.ai)" at bounding box center [542, 265] width 316 height 16
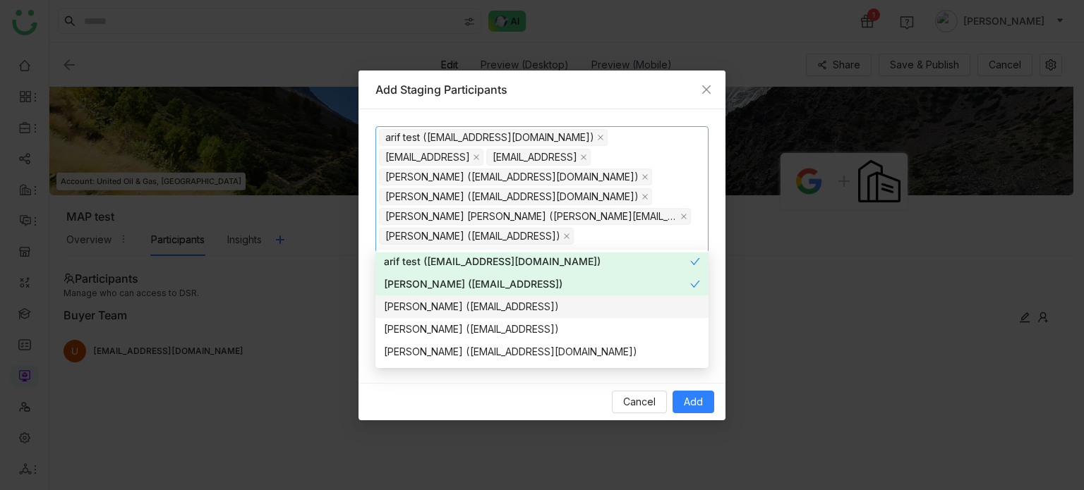
click at [462, 301] on div "Avneesh Srivastava (avneeshs@gtmbuddy.ai)" at bounding box center [542, 307] width 316 height 16
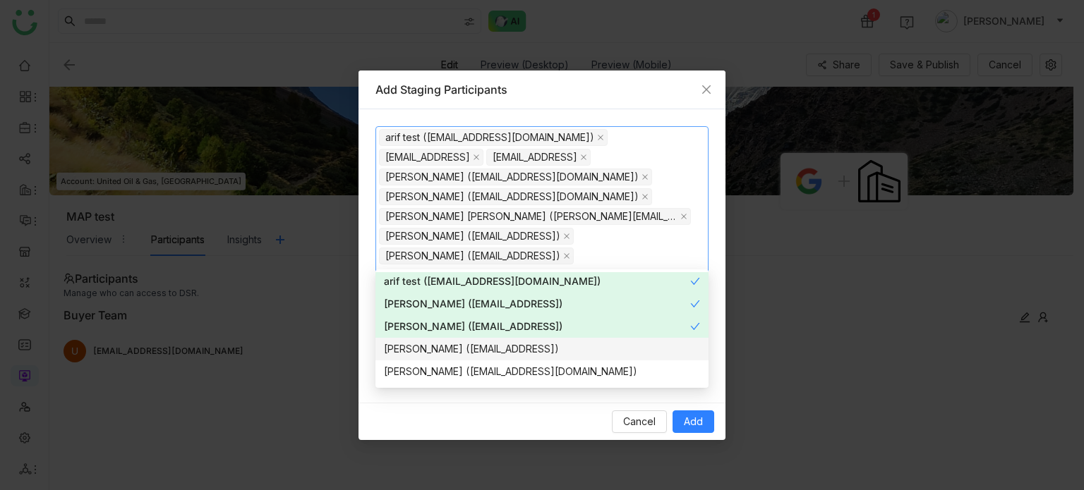
click at [464, 352] on div "Azam Hussain (azamh@gtmbuddy.ai)" at bounding box center [542, 350] width 316 height 16
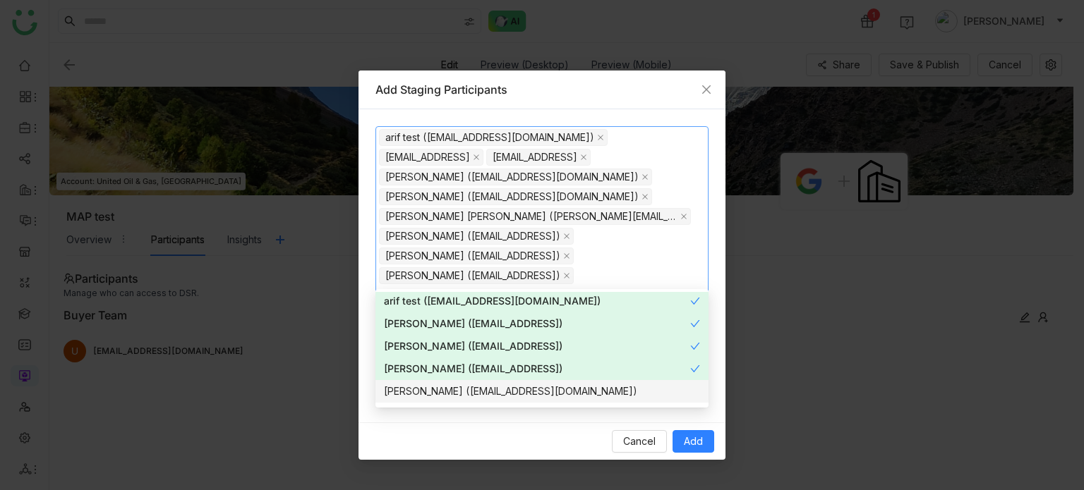
click at [471, 393] on div "Azam Hussain (azamhussain9247@gmail.com)" at bounding box center [542, 392] width 316 height 16
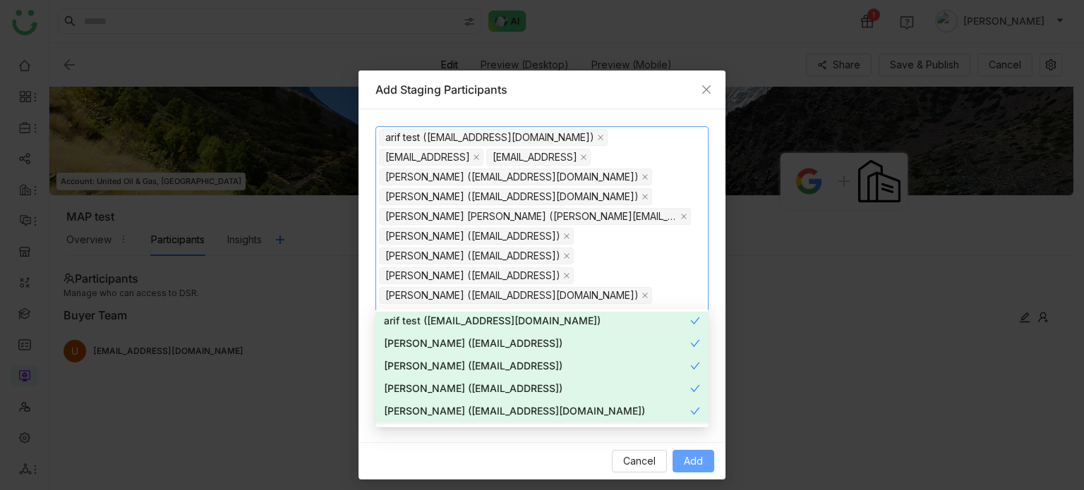
click at [692, 454] on span "Add" at bounding box center [693, 462] width 19 height 16
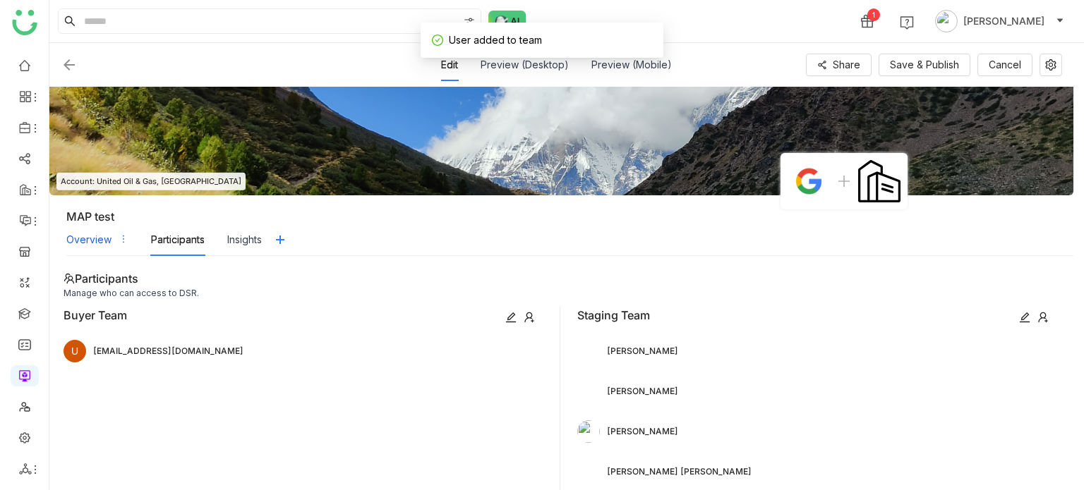
click at [73, 243] on div "Overview" at bounding box center [88, 240] width 45 height 16
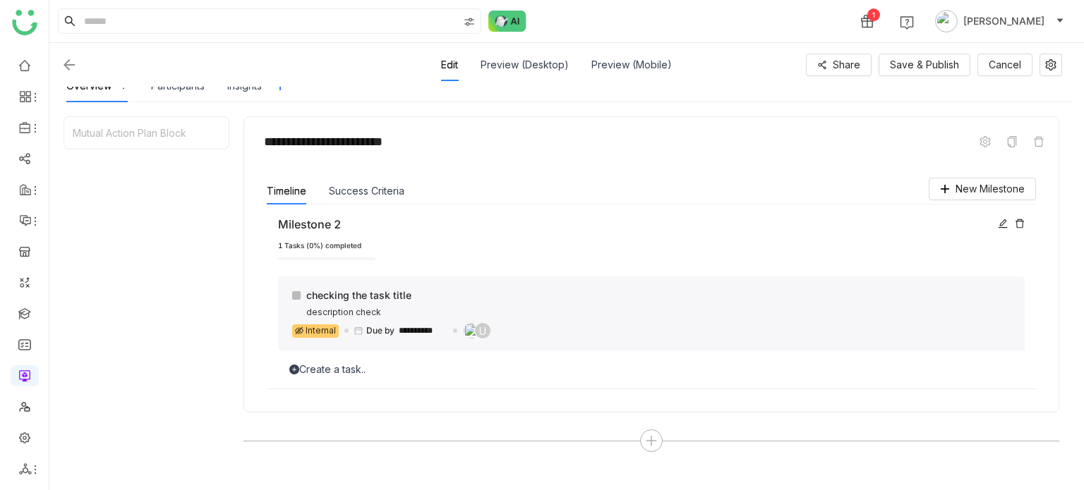
scroll to position [170, 0]
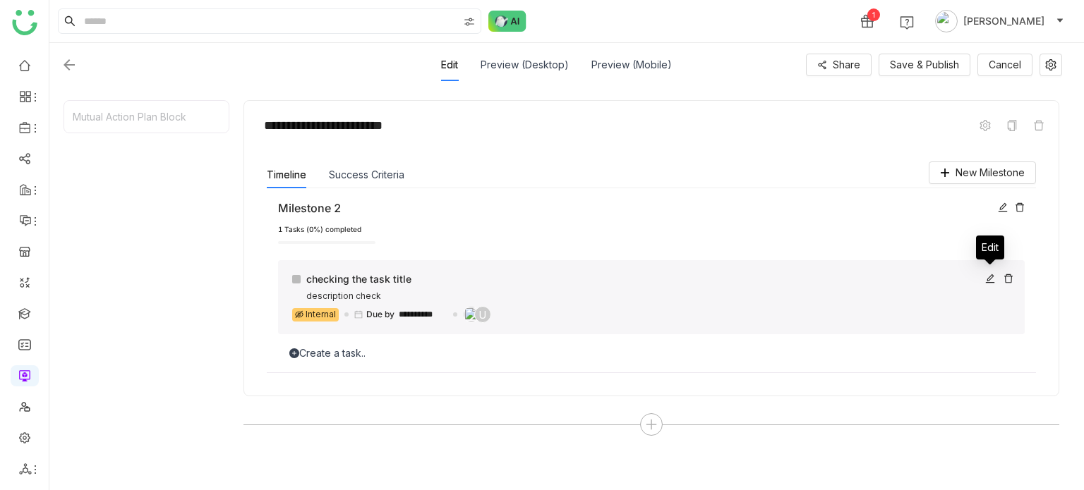
click at [991, 280] on icon at bounding box center [990, 279] width 10 height 10
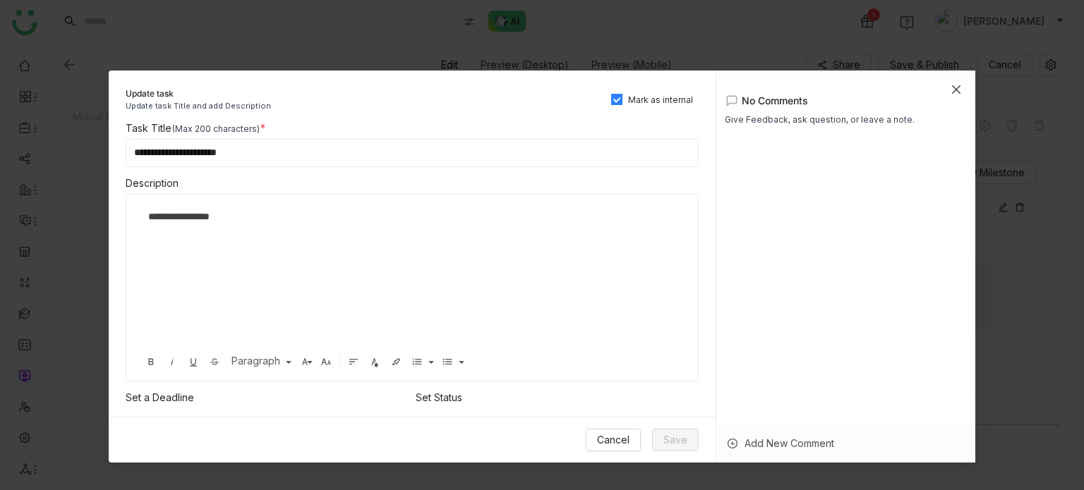
scroll to position [76, 0]
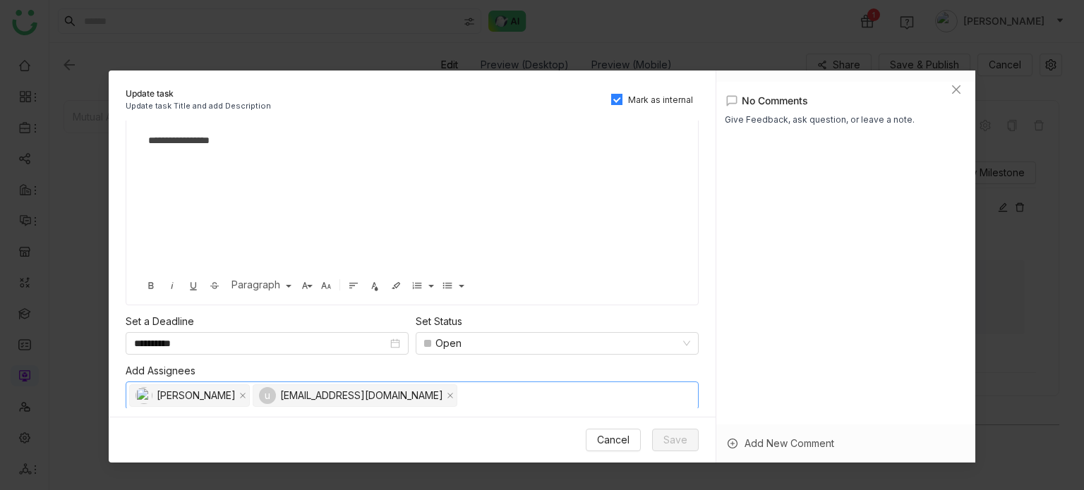
click at [488, 395] on nz-select-top-control "Uday Bhanu u uday9test@ssdcgmail.com" at bounding box center [412, 396] width 573 height 28
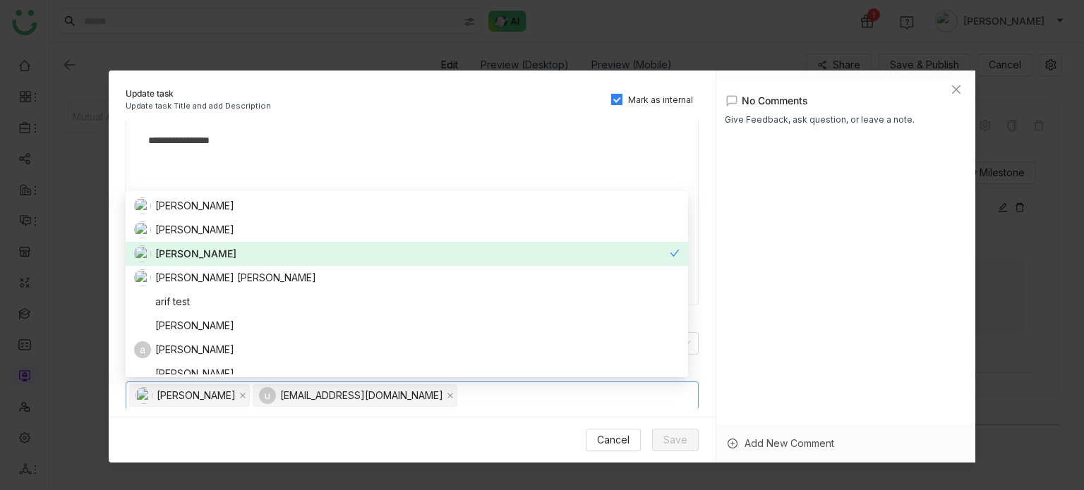
scroll to position [107, 0]
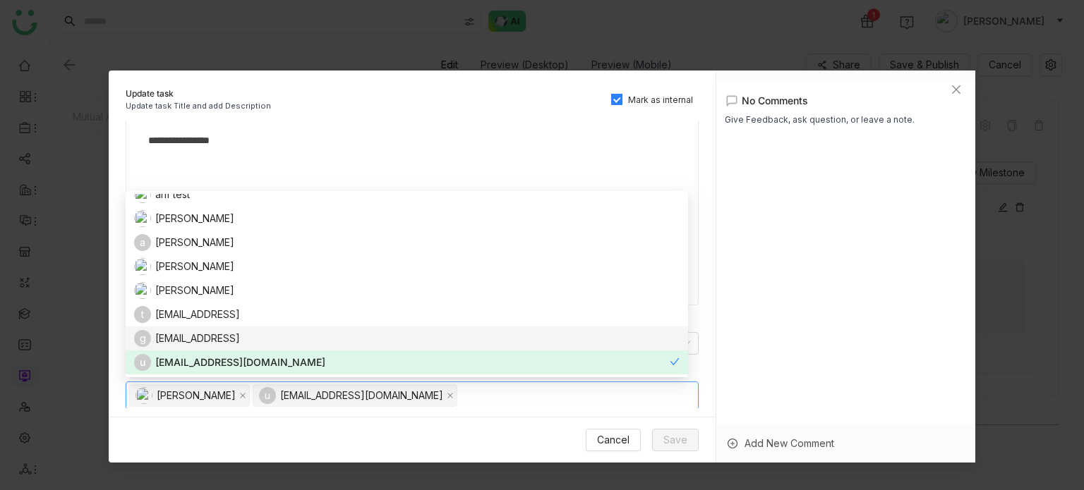
click at [426, 335] on div "g gayatrir@gtmbuddy.ai" at bounding box center [405, 338] width 542 height 17
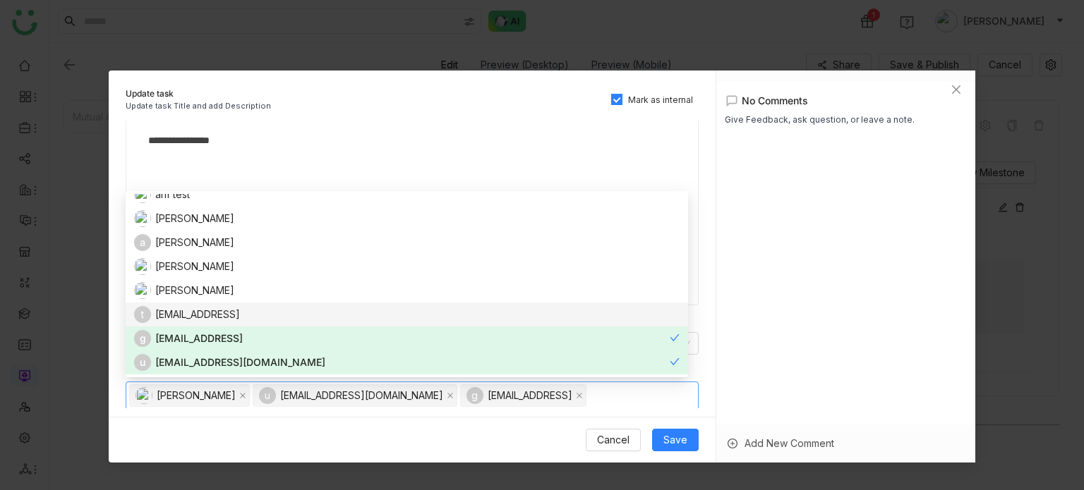
click at [428, 311] on div "t testvishns@gtmbuddy.ai" at bounding box center [405, 314] width 542 height 17
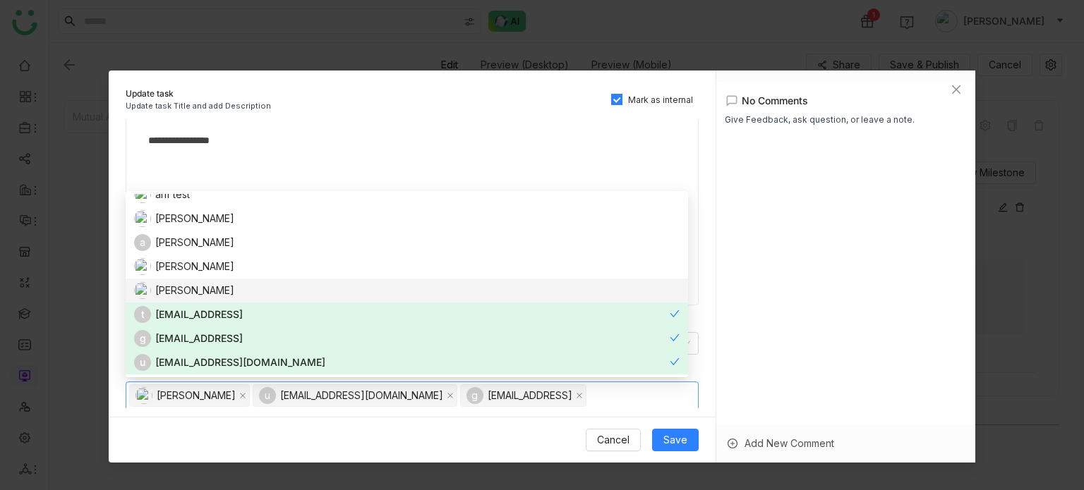
click at [430, 284] on div "Avneesh Srivastava" at bounding box center [405, 290] width 542 height 17
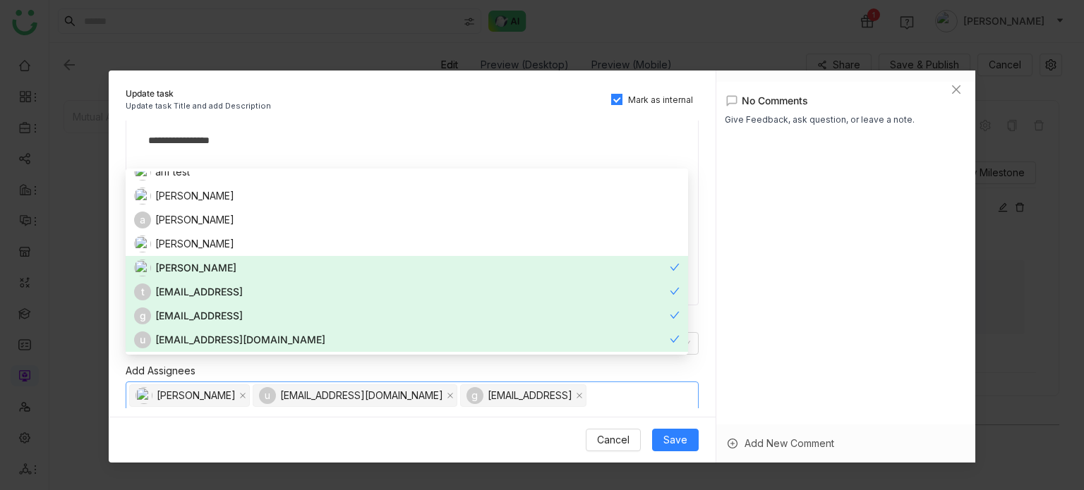
scroll to position [99, 0]
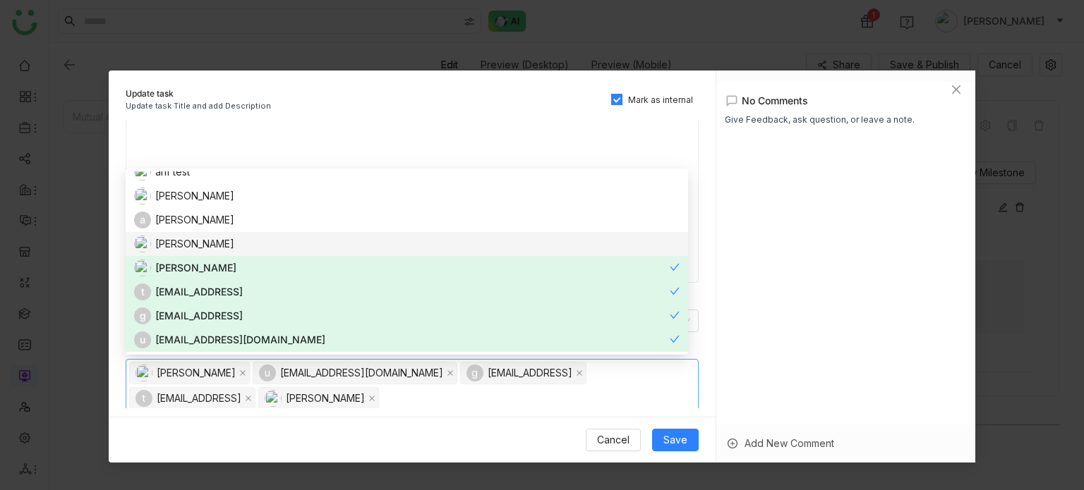
click at [423, 253] on nz-option-item "[PERSON_NAME]" at bounding box center [407, 244] width 562 height 24
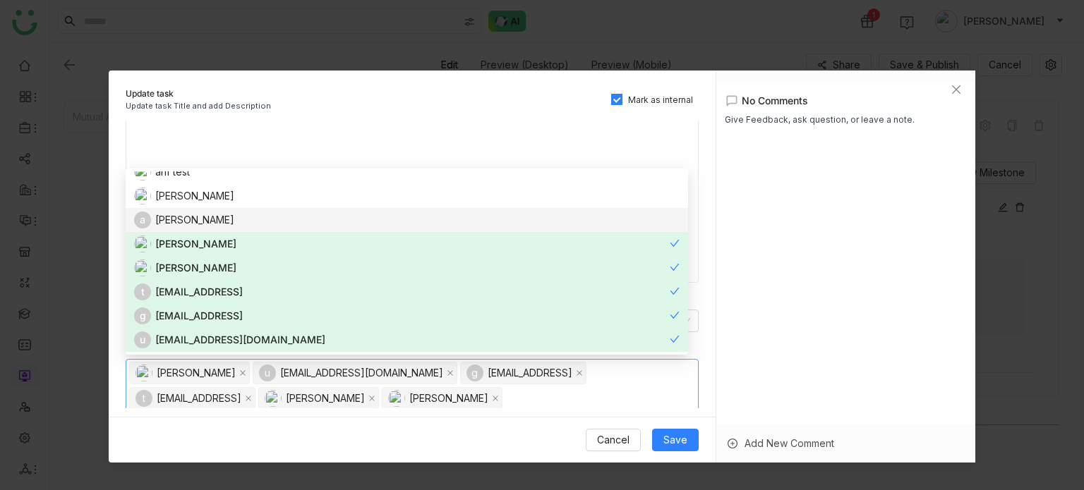
click at [423, 219] on div "a arif" at bounding box center [405, 220] width 542 height 17
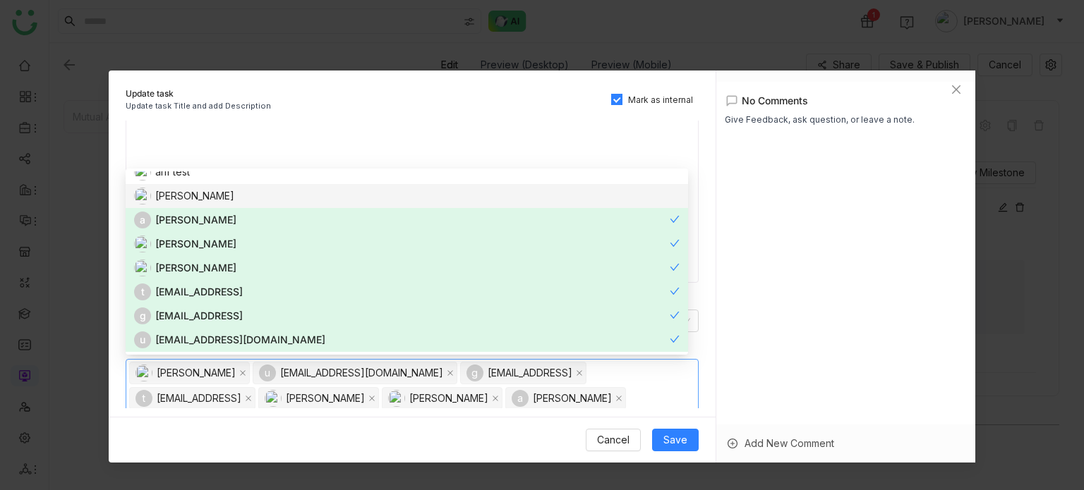
click at [423, 193] on div "aavi aavi" at bounding box center [405, 196] width 542 height 17
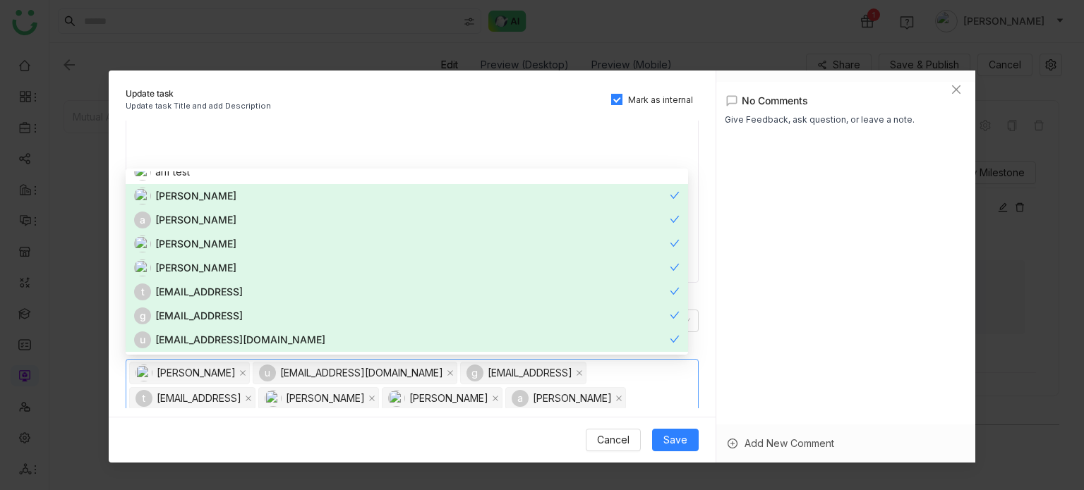
click at [421, 184] on nz-option-item "aavi aavi" at bounding box center [407, 196] width 562 height 24
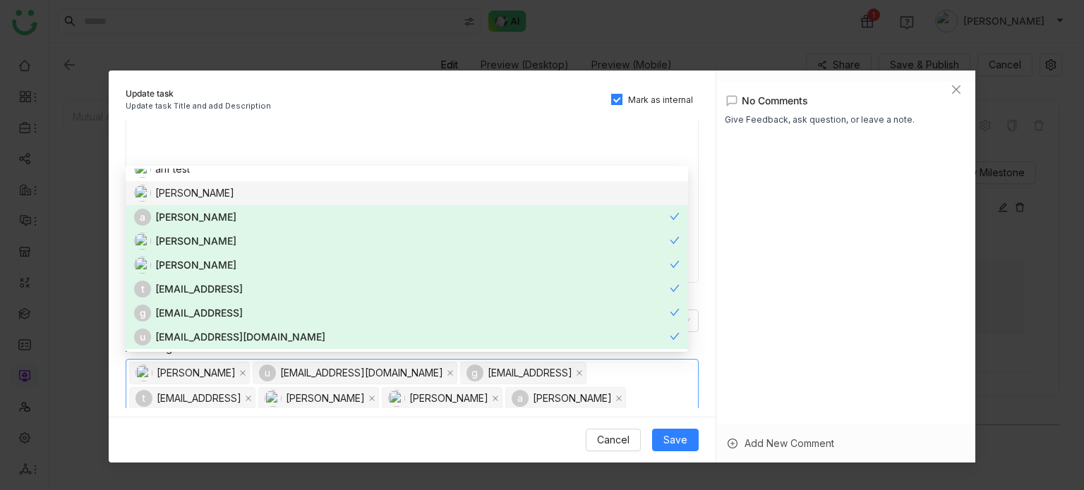
scroll to position [102, 0]
click at [421, 183] on nz-option-item "aavi aavi" at bounding box center [407, 193] width 562 height 24
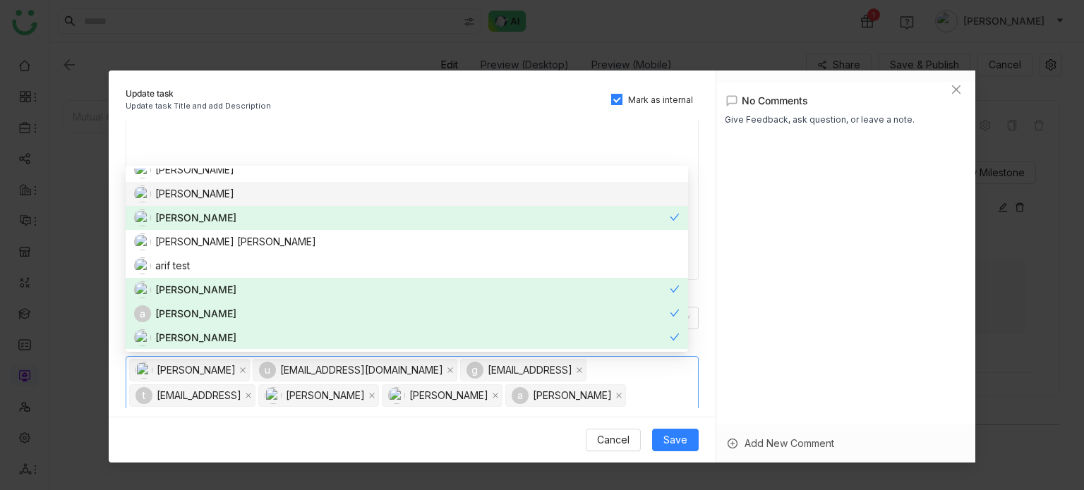
scroll to position [10, 0]
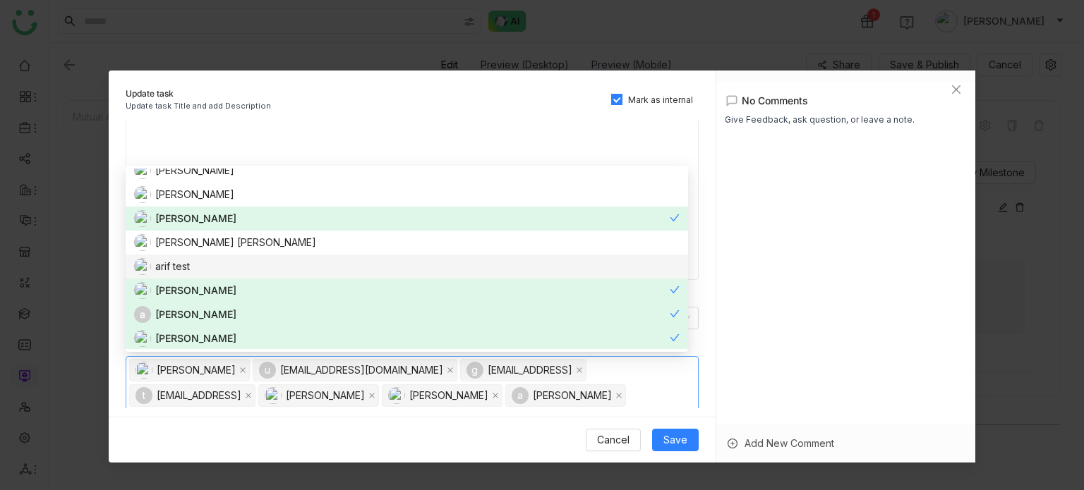
click at [400, 260] on div "arif test" at bounding box center [405, 266] width 542 height 17
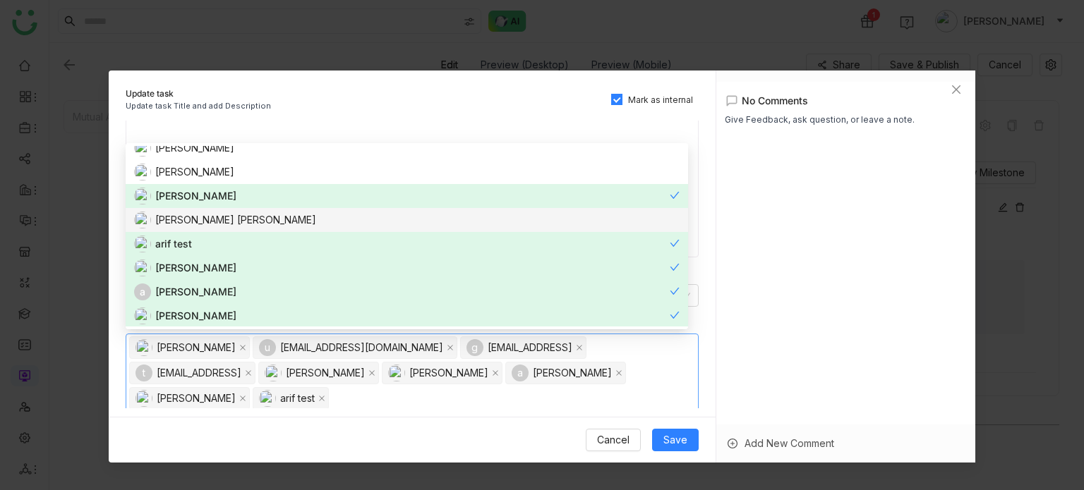
click at [408, 227] on div "[PERSON_NAME] [PERSON_NAME]" at bounding box center [405, 220] width 542 height 17
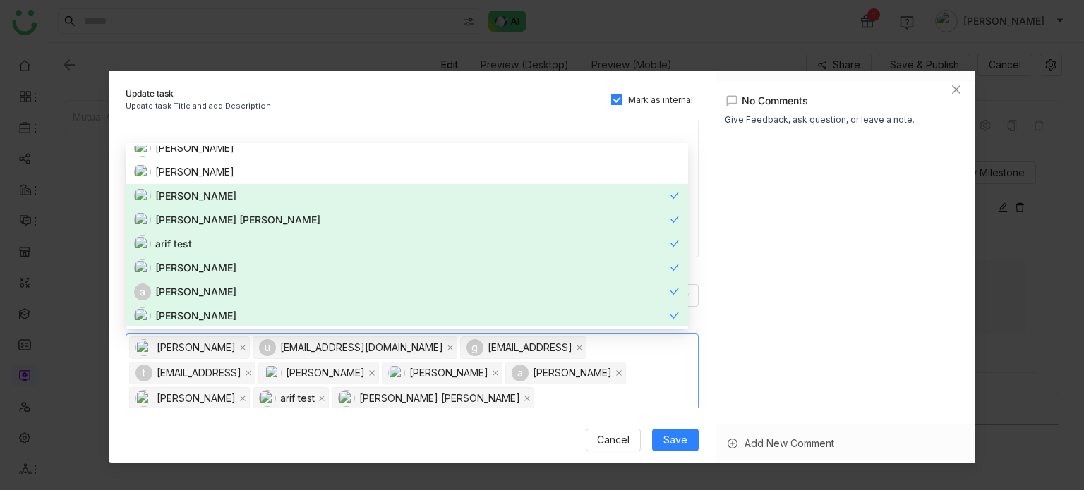
scroll to position [0, 0]
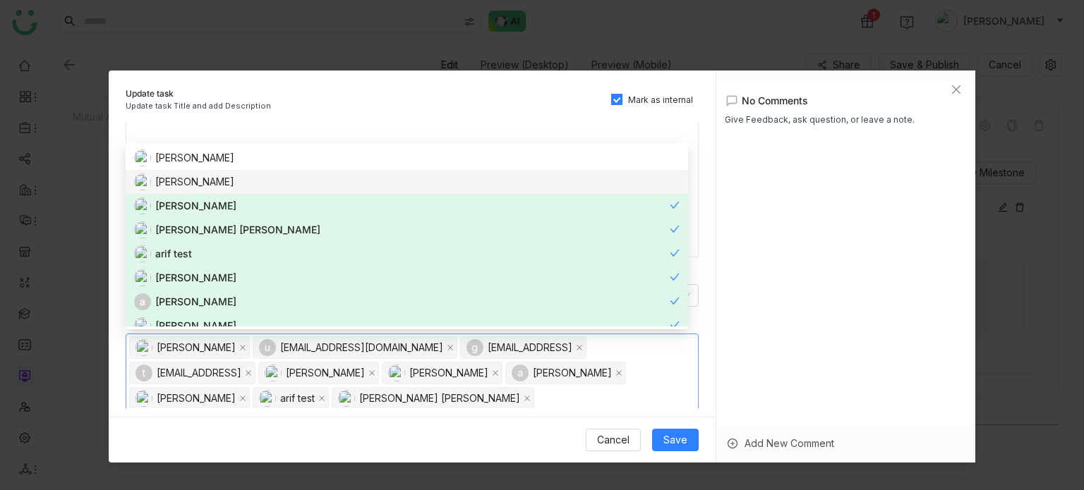
click at [415, 179] on div "[PERSON_NAME]" at bounding box center [405, 182] width 542 height 17
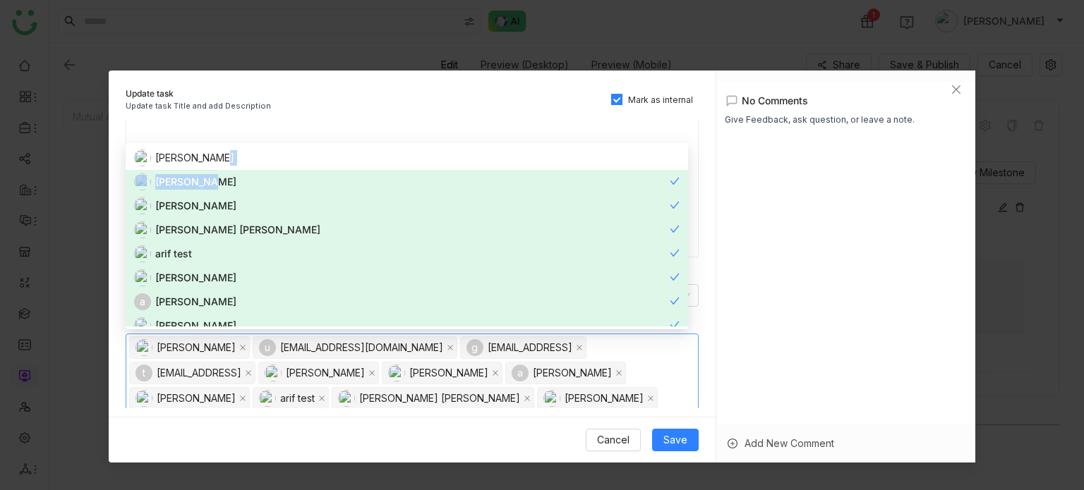
click at [418, 169] on div "Azam Hussain Arif uddin Uday Bhanu Anil Reddy Kesireddy arif test aavi aavi a a…" at bounding box center [407, 290] width 562 height 288
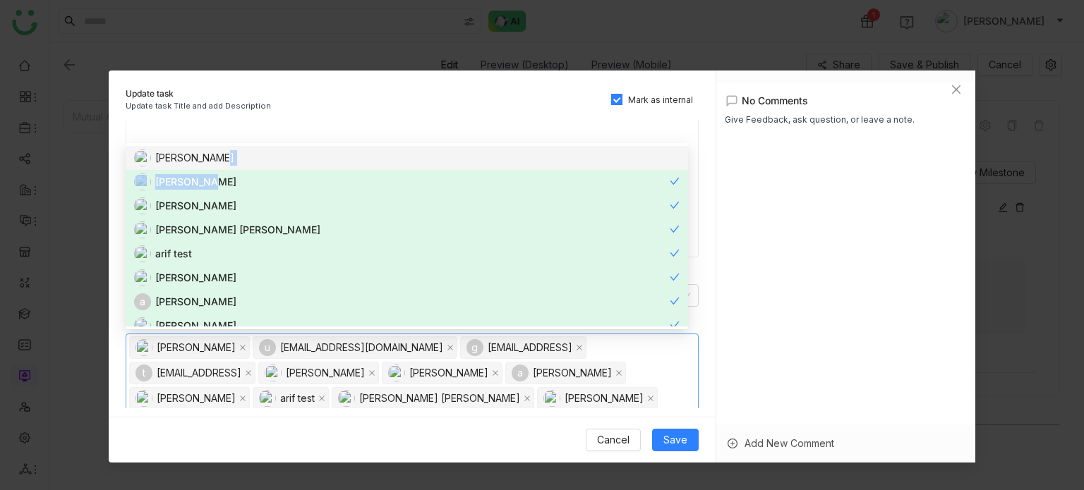
click at [418, 169] on nz-option-item "[PERSON_NAME]" at bounding box center [407, 158] width 562 height 24
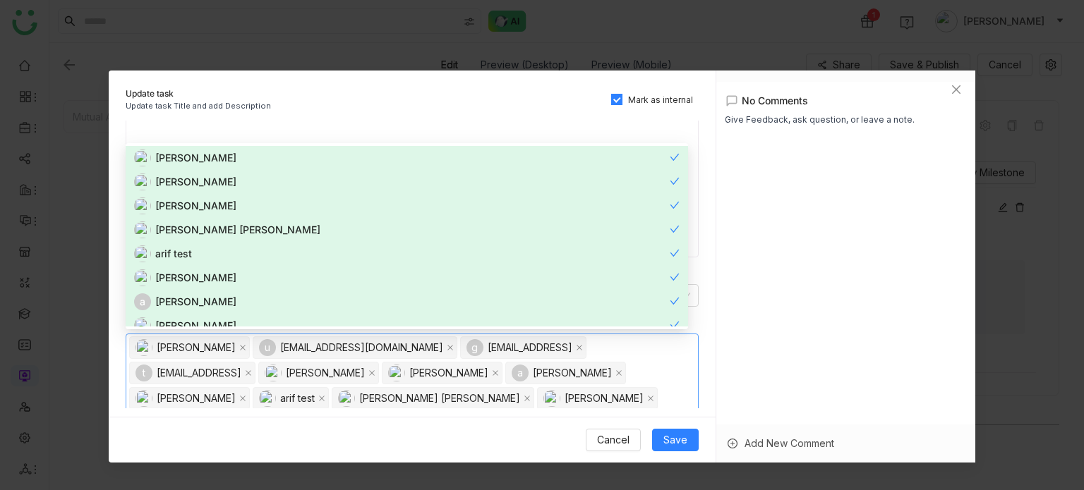
click at [643, 403] on nz-select-top-control "Uday Bhanu u uday9test@ssdcgmail.com g gayatrir@gtmbuddy.ai t testvishns@gtmbud…" at bounding box center [412, 386] width 573 height 104
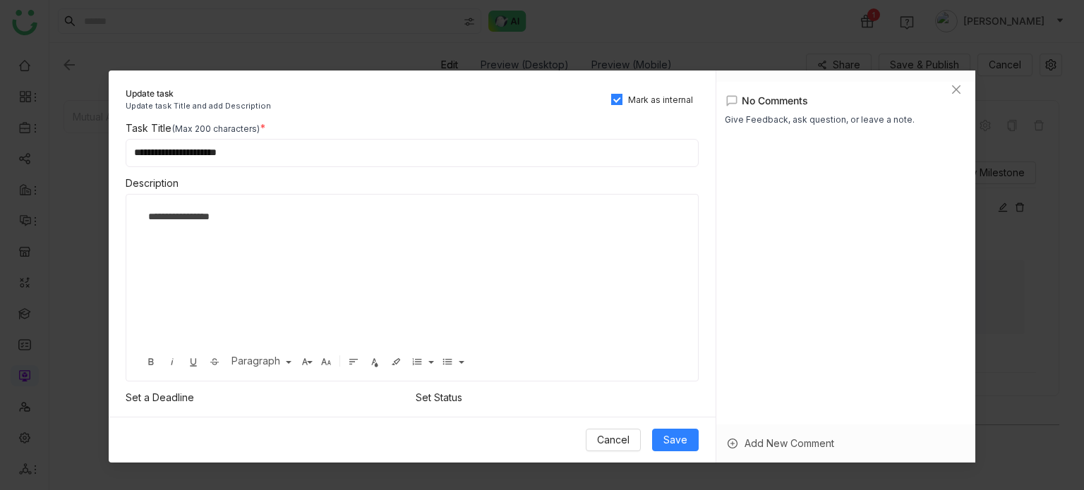
scroll to position [127, 0]
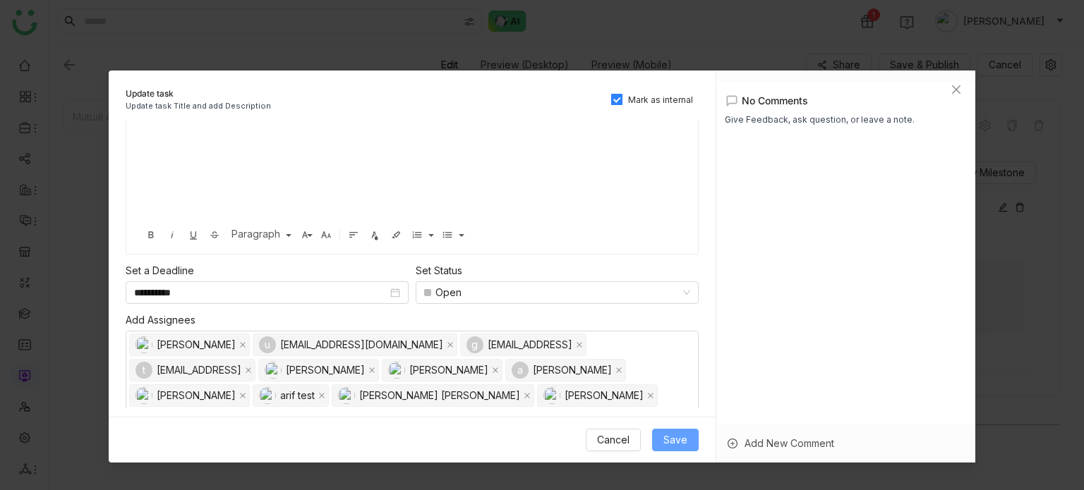
click at [686, 447] on span "Save" at bounding box center [675, 441] width 24 height 16
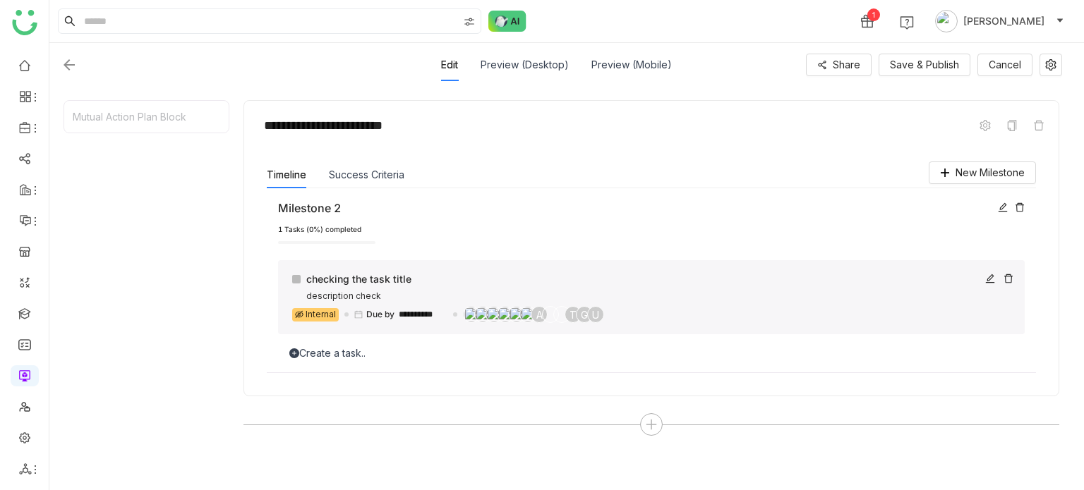
click at [987, 268] on div "**********" at bounding box center [651, 297] width 747 height 75
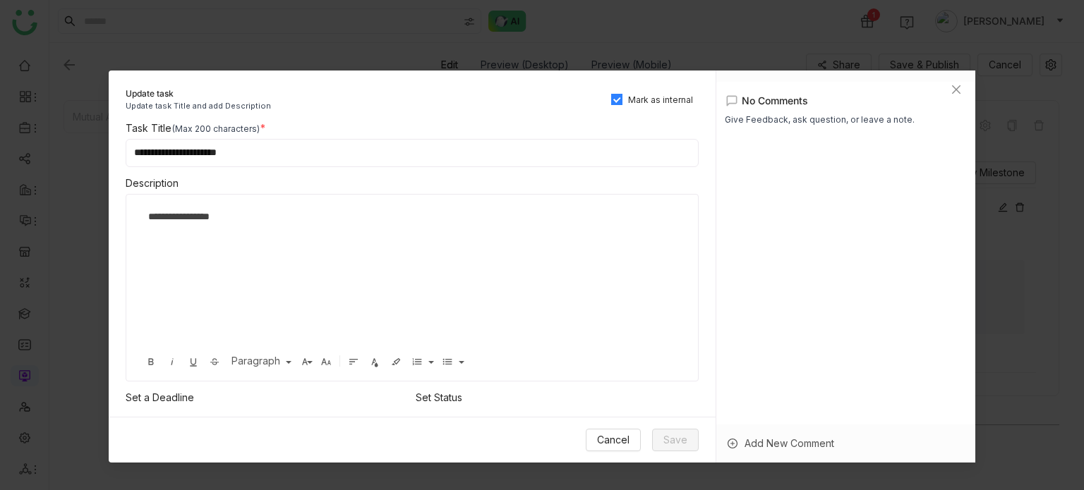
click at [689, 100] on span "Mark as internal" at bounding box center [660, 100] width 76 height 13
click at [675, 442] on span "Save" at bounding box center [675, 441] width 24 height 16
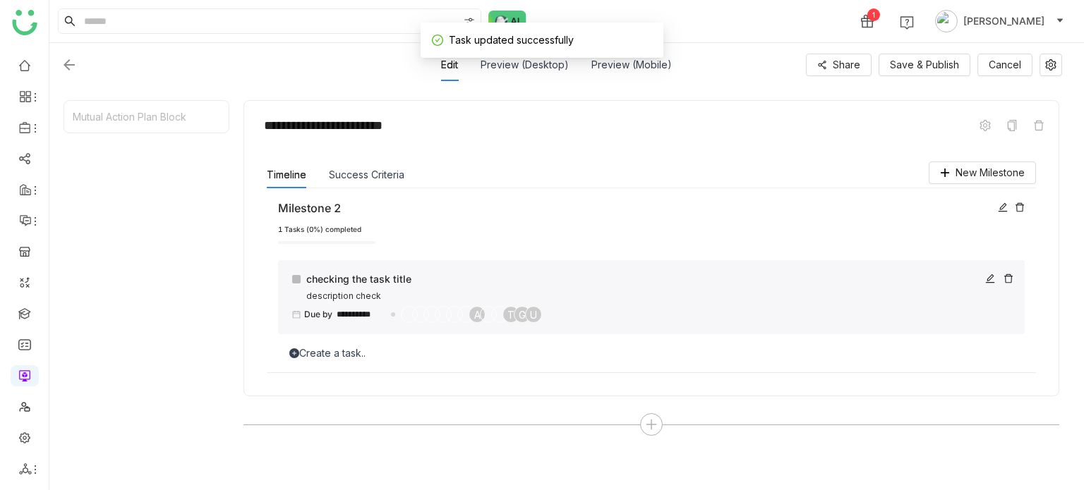
click at [376, 264] on div "**********" at bounding box center [651, 297] width 747 height 75
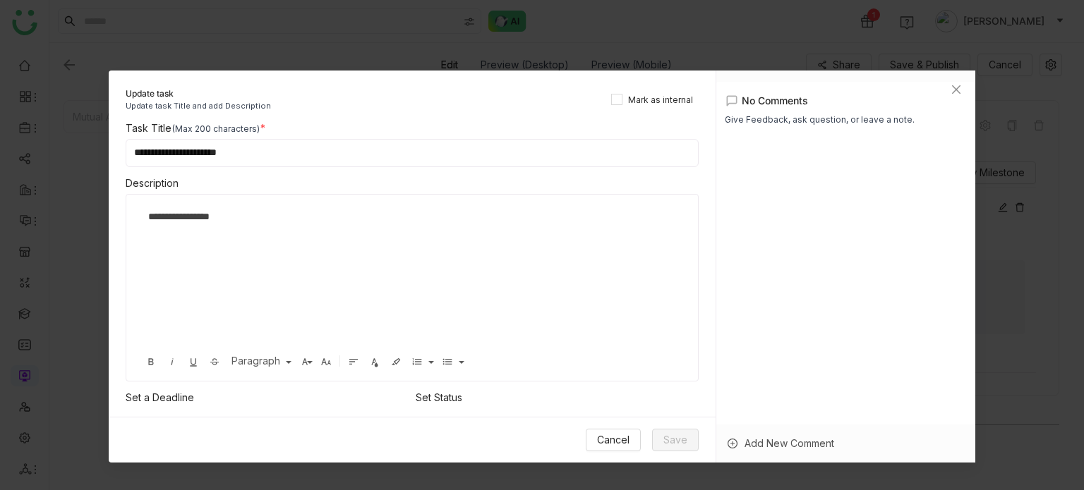
click at [809, 445] on div "Add New Comment" at bounding box center [846, 444] width 260 height 38
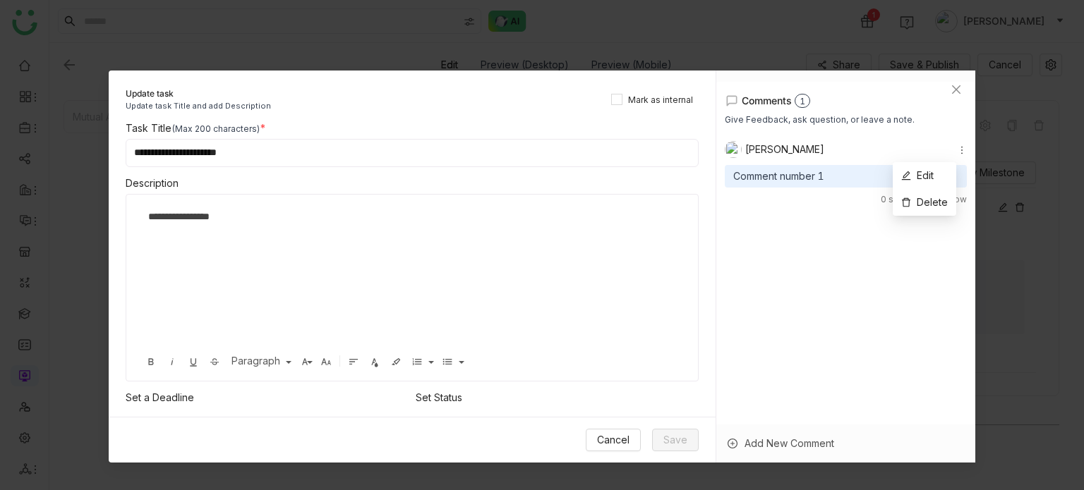
click at [957, 151] on icon at bounding box center [962, 150] width 10 height 10
click at [939, 174] on li "Edit" at bounding box center [925, 175] width 64 height 27
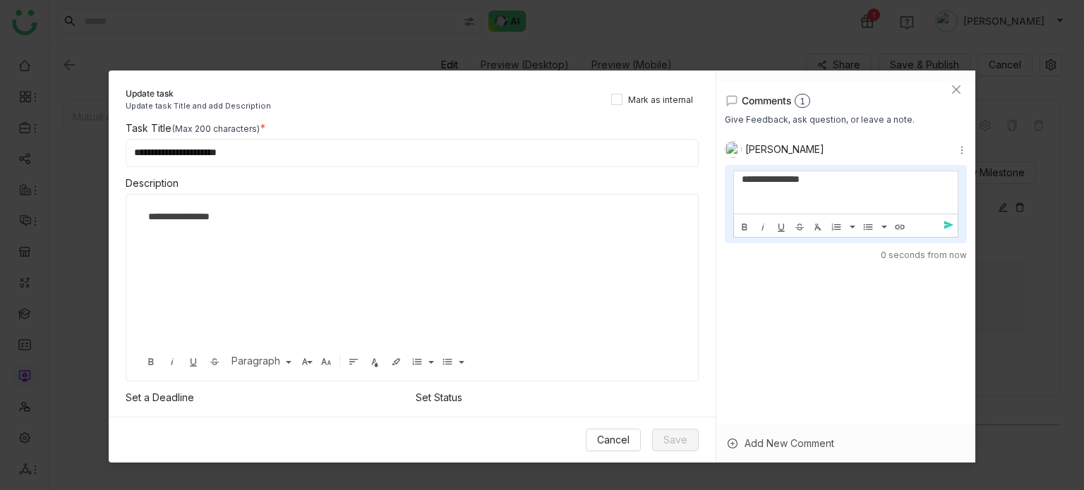
click at [887, 206] on div "**********" at bounding box center [846, 192] width 224 height 42
click at [941, 222] on span "send" at bounding box center [951, 225] width 21 height 12
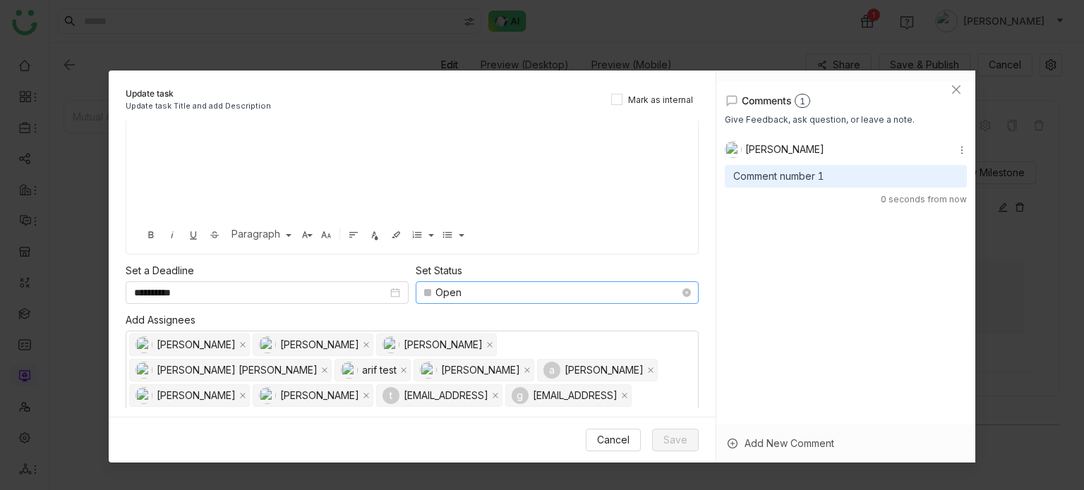
scroll to position [0, 0]
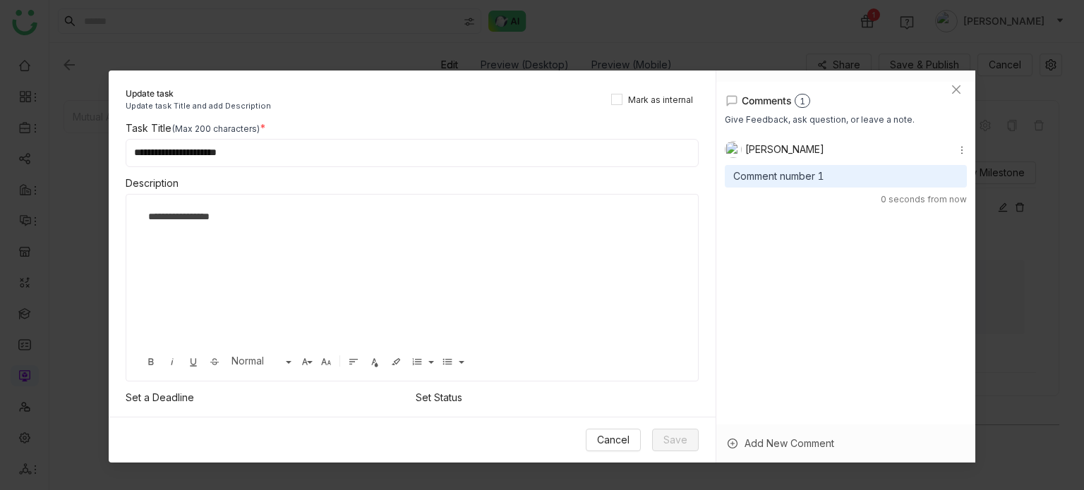
click at [329, 214] on div "**********" at bounding box center [396, 217] width 496 height 16
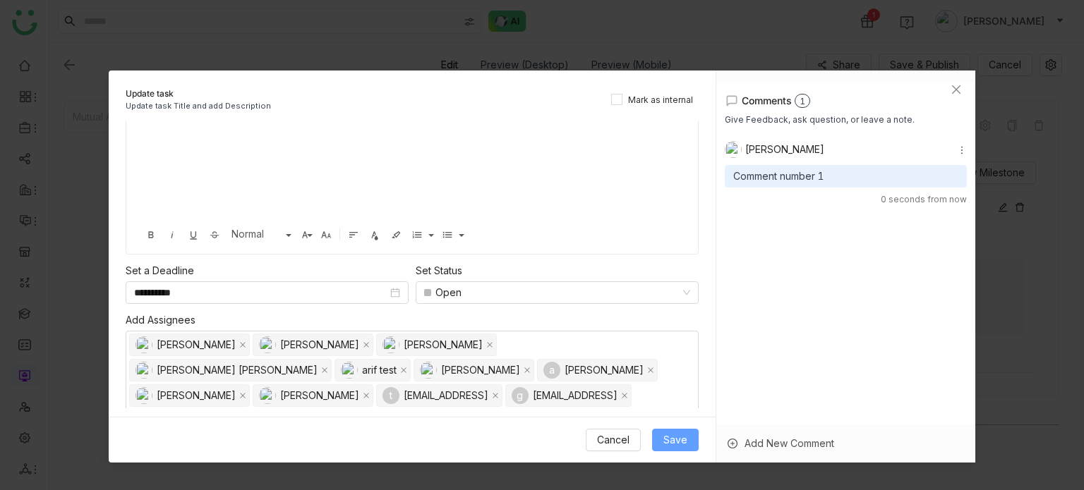
click at [669, 437] on span "Save" at bounding box center [675, 441] width 24 height 16
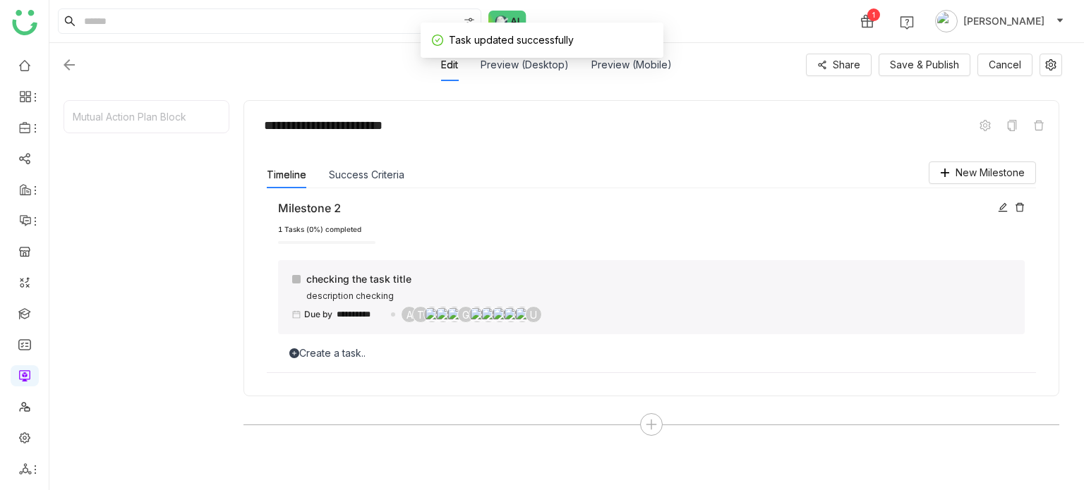
click at [335, 346] on div "Create a task.." at bounding box center [651, 354] width 747 height 16
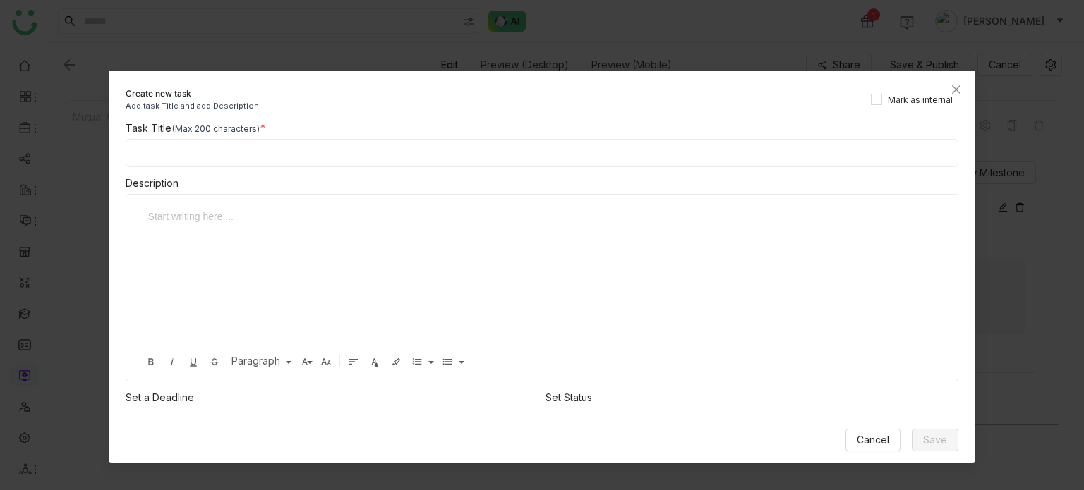
click at [390, 169] on div "Task Title (Max 200 characters) Description Start writing here ... Bold Italic …" at bounding box center [542, 265] width 867 height 289
click at [404, 155] on input at bounding box center [542, 153] width 833 height 28
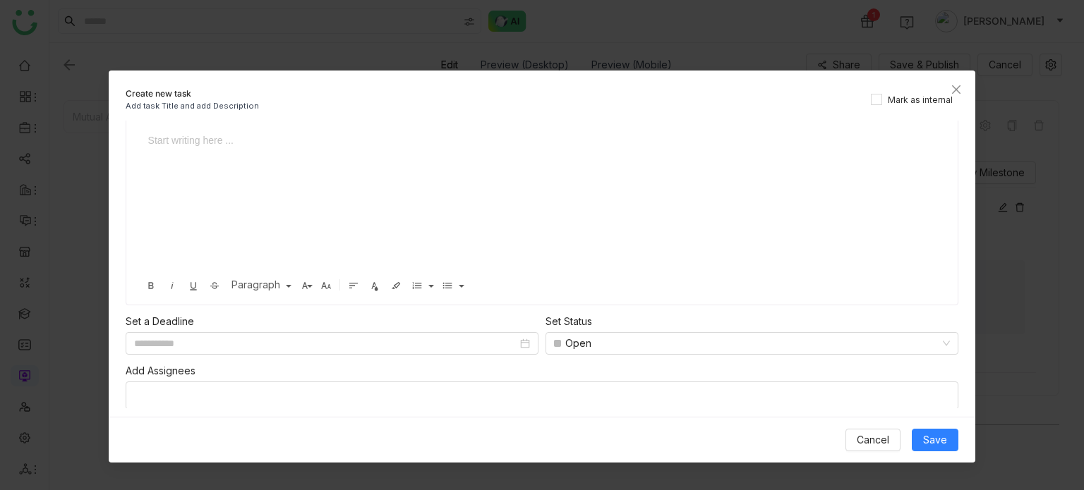
scroll to position [76, 0]
type input "**********"
click at [949, 445] on button "Save" at bounding box center [935, 440] width 47 height 23
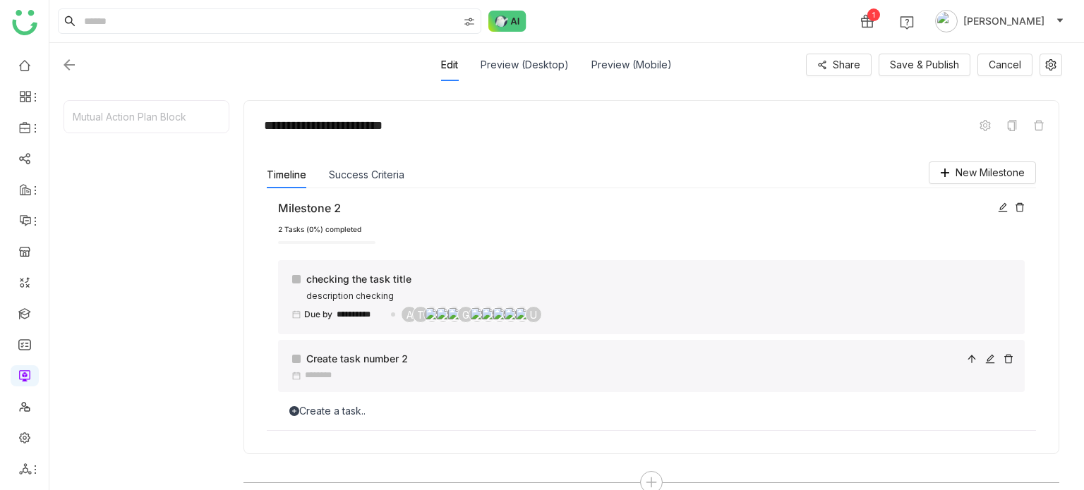
click at [330, 383] on div "Create task number 2" at bounding box center [651, 366] width 747 height 52
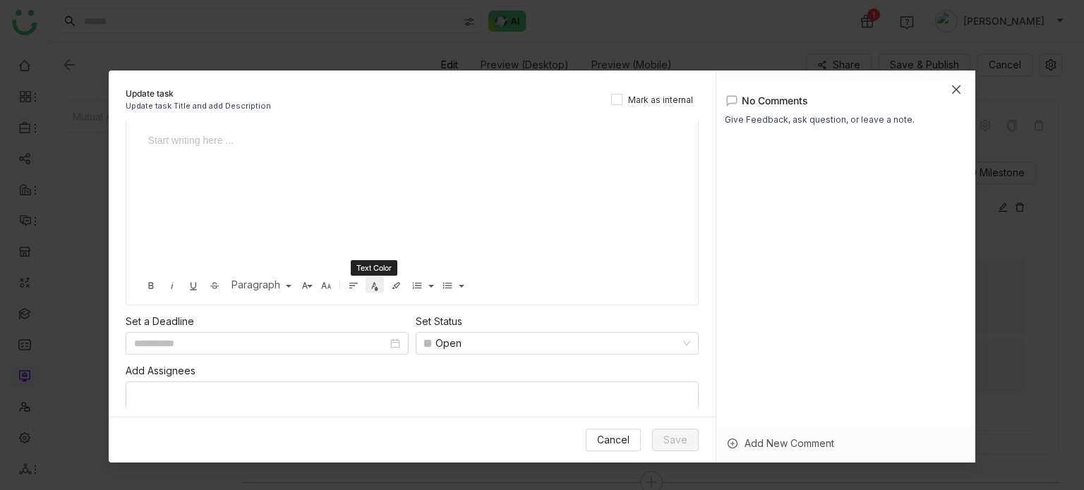
scroll to position [0, 0]
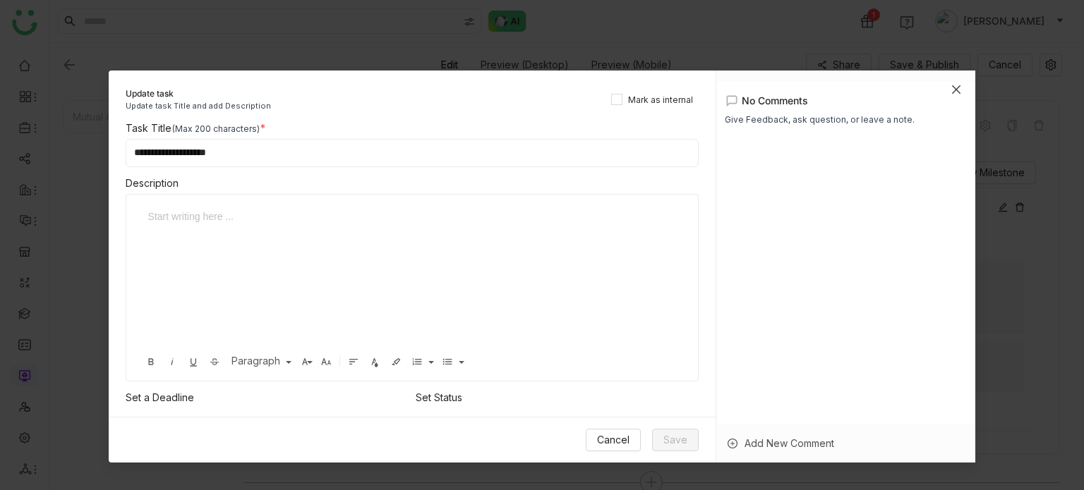
click at [957, 91] on icon "Close" at bounding box center [956, 89] width 11 height 11
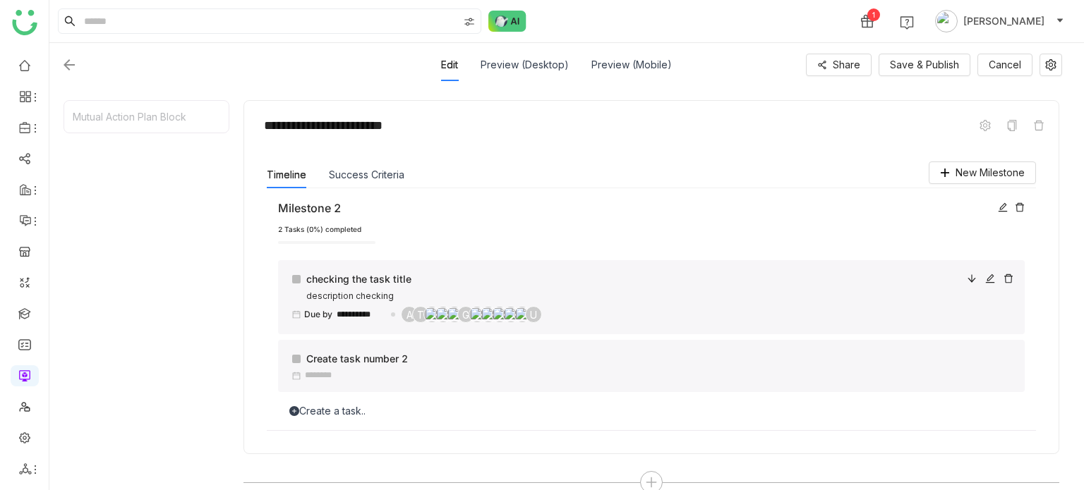
scroll to position [191, 0]
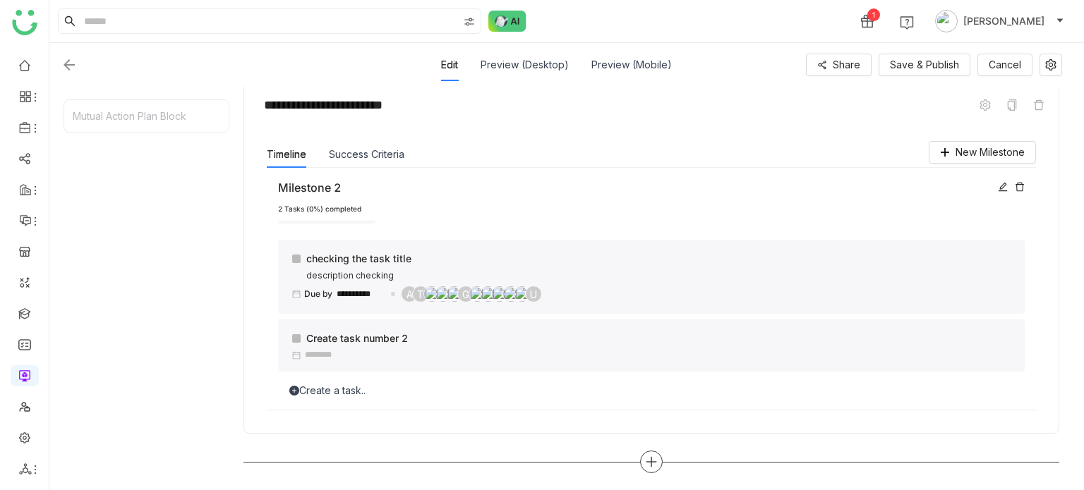
click at [644, 459] on div at bounding box center [651, 462] width 23 height 23
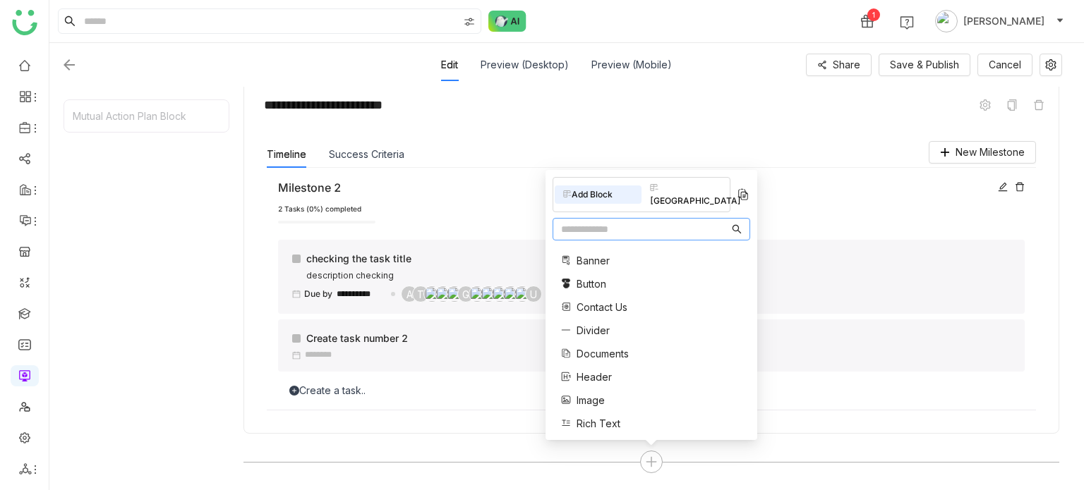
click at [620, 235] on input "text" at bounding box center [645, 230] width 168 height 16
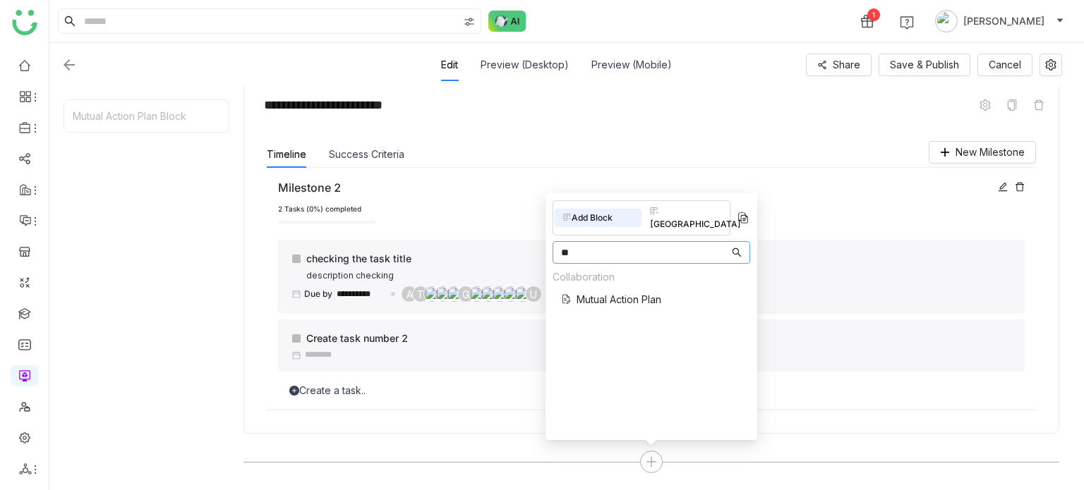
type input "**"
click at [624, 292] on span "Mutual Action Plan" at bounding box center [619, 299] width 85 height 15
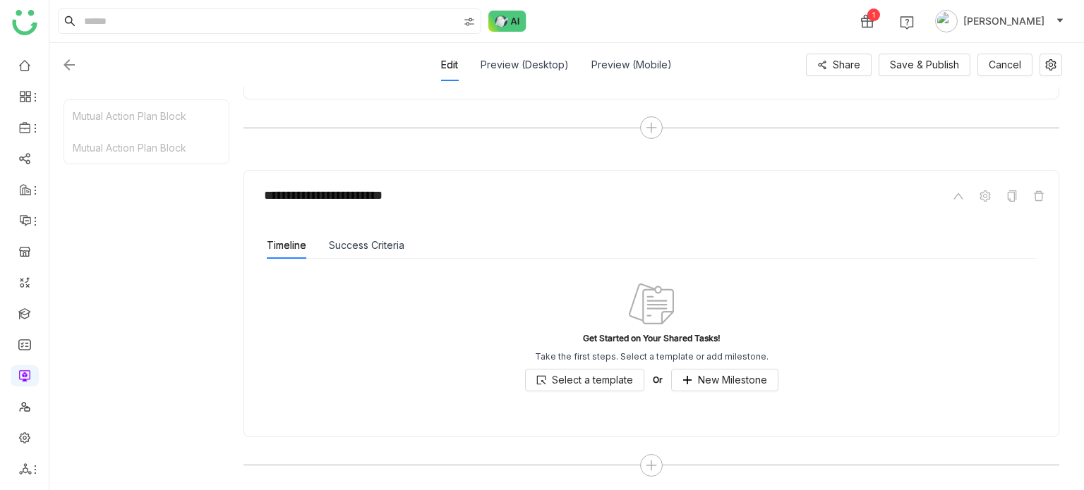
scroll to position [527, 0]
click at [374, 247] on button "Success Criteria" at bounding box center [367, 244] width 76 height 16
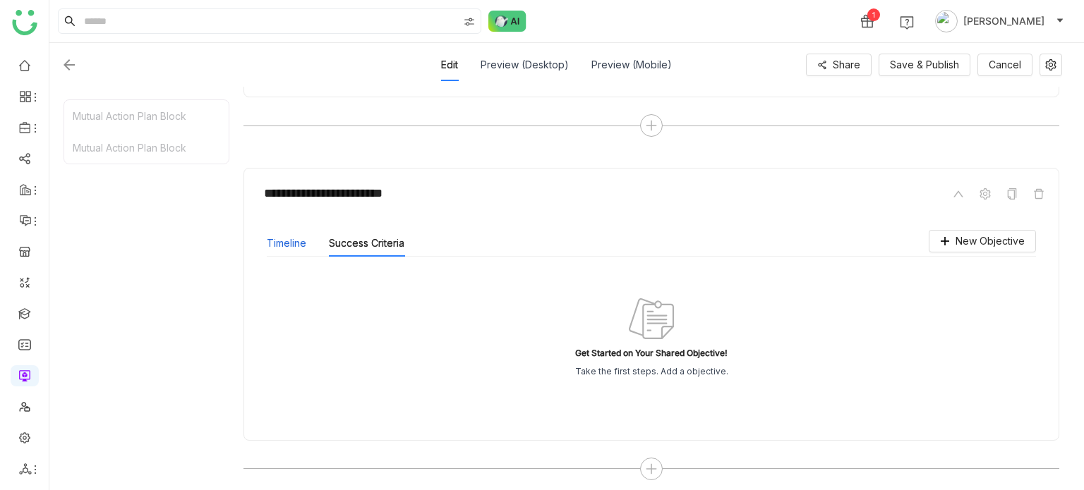
click at [270, 248] on button "Timeline" at bounding box center [287, 244] width 40 height 16
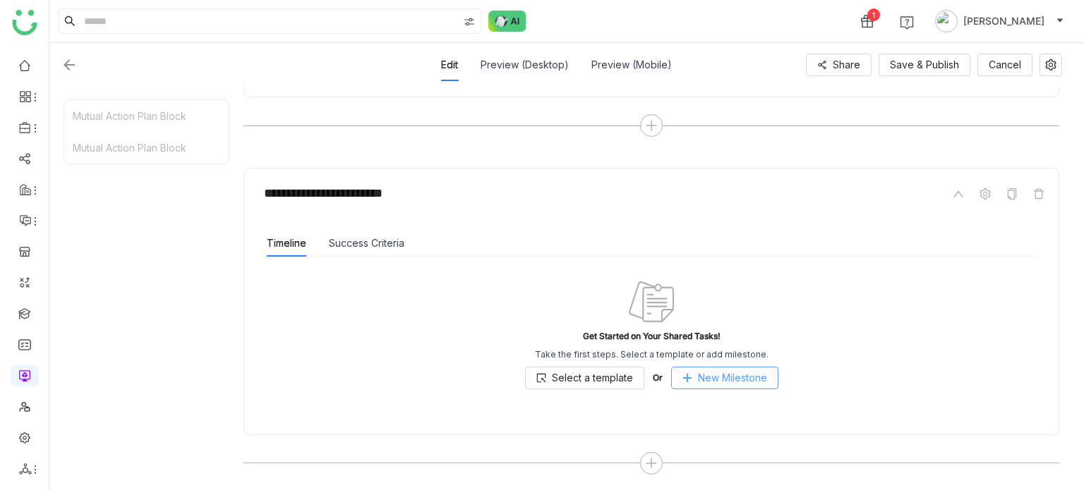
click at [717, 374] on span "New Milestone" at bounding box center [732, 378] width 69 height 16
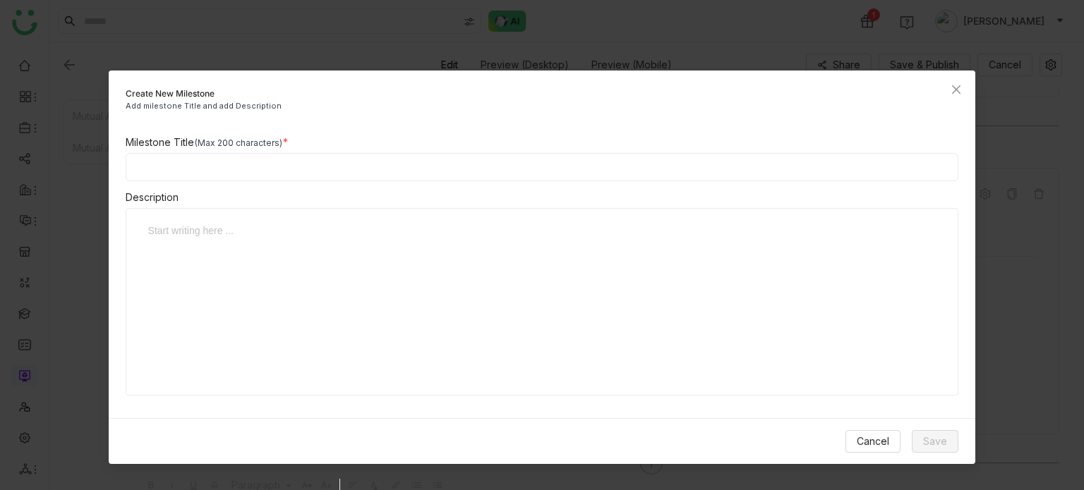
click at [176, 174] on input at bounding box center [542, 167] width 833 height 28
click at [318, 275] on div at bounding box center [536, 293] width 793 height 141
click at [315, 164] on input at bounding box center [542, 167] width 833 height 28
click at [378, 107] on div "Add milestone Title and add Description" at bounding box center [542, 106] width 833 height 12
click at [882, 435] on span "Cancel" at bounding box center [873, 442] width 32 height 16
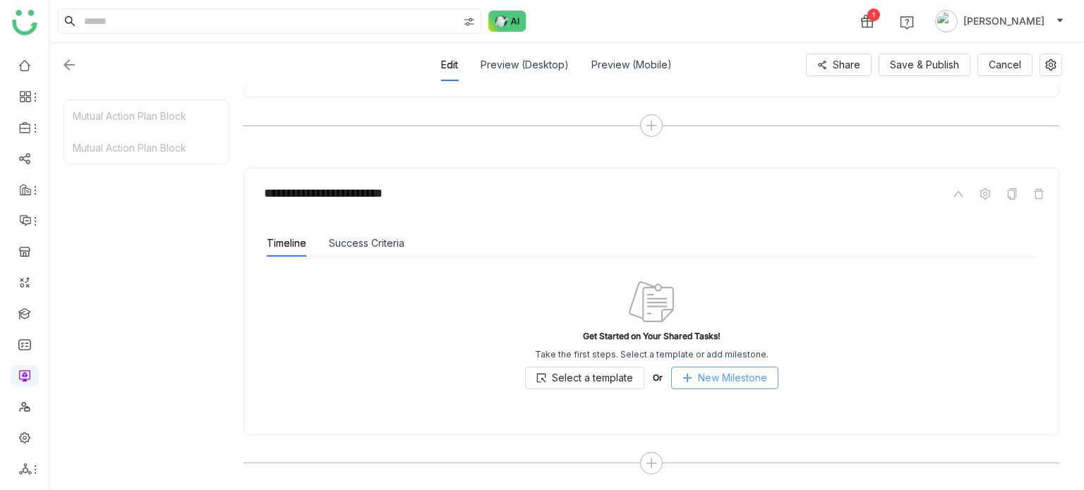
click at [698, 377] on span "New Milestone" at bounding box center [732, 378] width 69 height 16
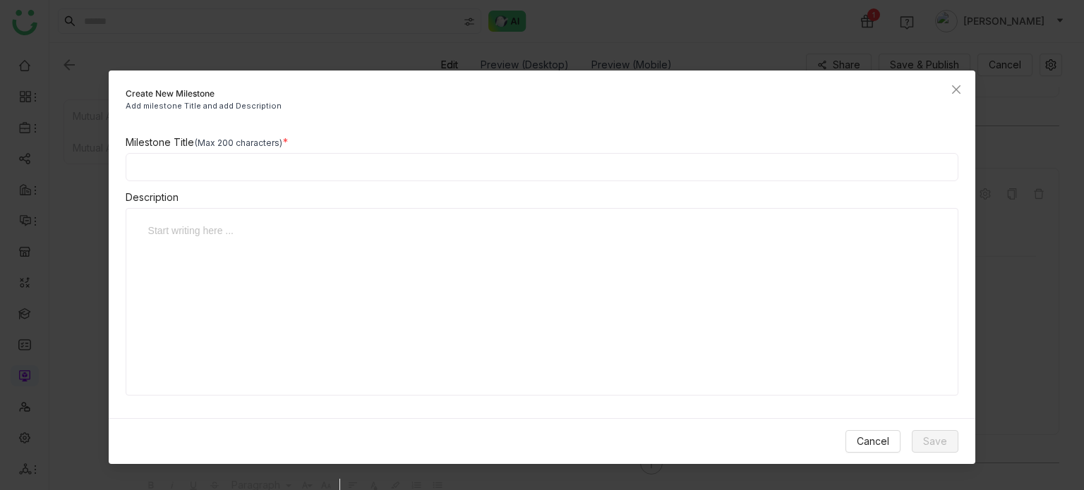
click at [439, 284] on div at bounding box center [536, 293] width 793 height 141
click at [425, 163] on input at bounding box center [542, 167] width 833 height 28
click at [876, 435] on span "Cancel" at bounding box center [873, 442] width 32 height 16
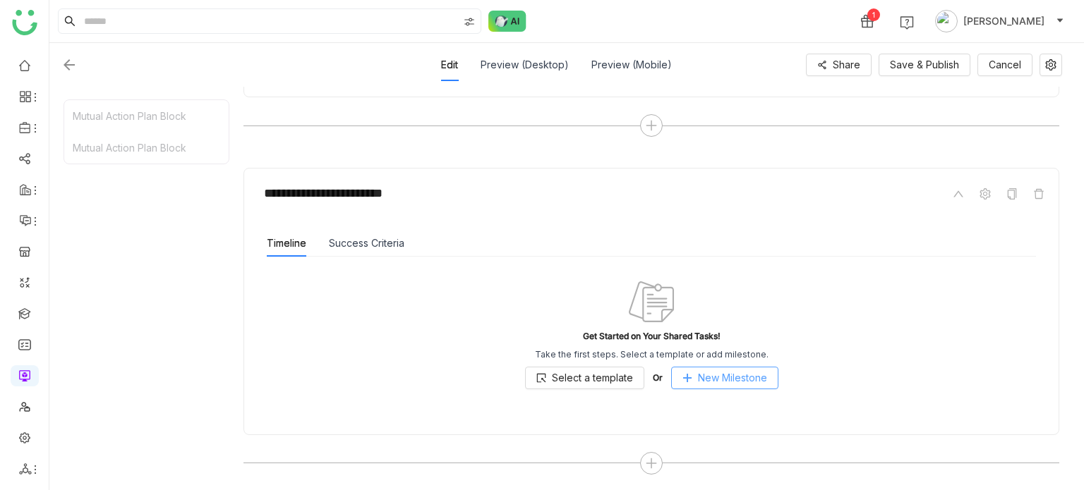
click at [734, 371] on span "New Milestone" at bounding box center [732, 378] width 69 height 16
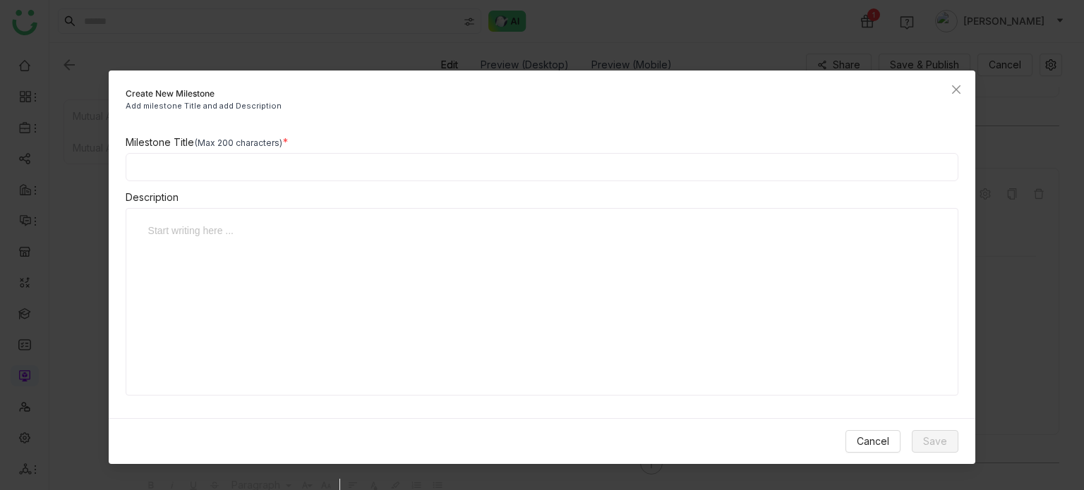
click at [667, 242] on div at bounding box center [536, 293] width 793 height 141
click at [869, 436] on span "Cancel" at bounding box center [873, 442] width 32 height 16
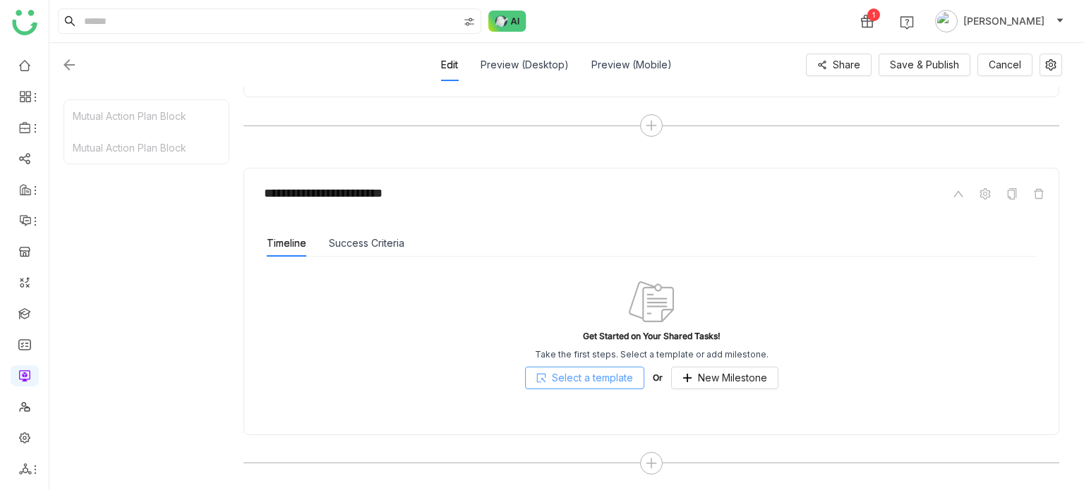
click at [587, 382] on span "Select a template" at bounding box center [592, 378] width 81 height 16
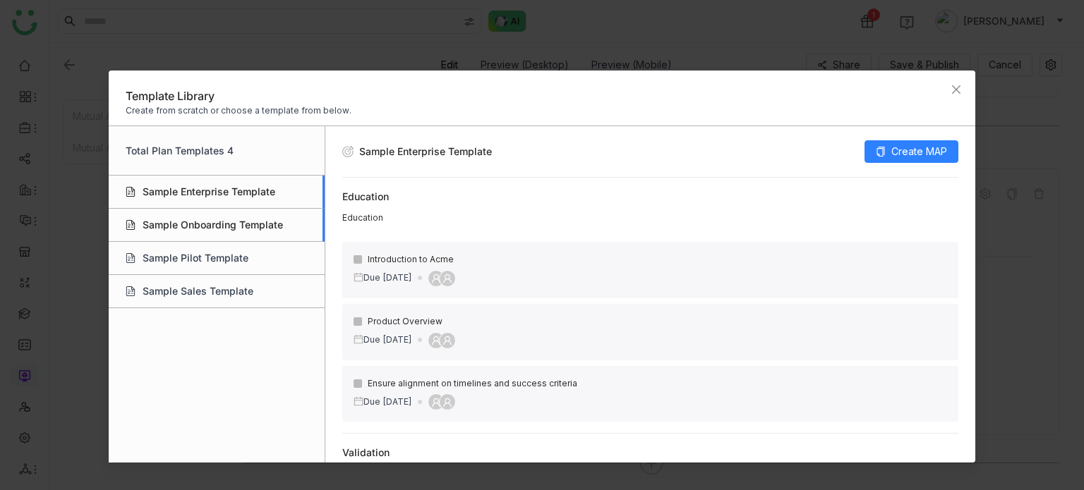
click at [229, 220] on div "Sample Onboarding Template" at bounding box center [217, 225] width 216 height 33
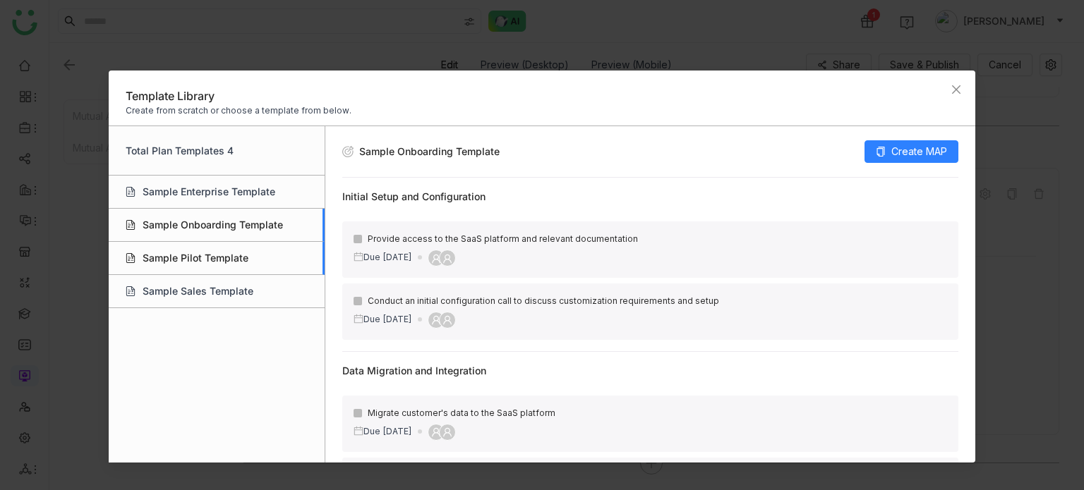
click at [229, 246] on div "Sample Pilot Template" at bounding box center [217, 258] width 216 height 33
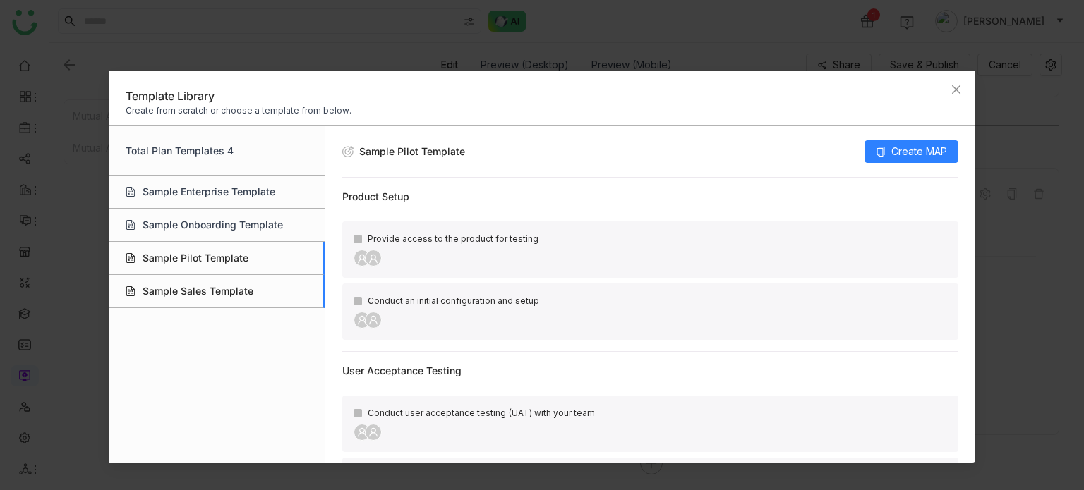
click at [227, 278] on div "Sample Sales Template" at bounding box center [217, 291] width 216 height 33
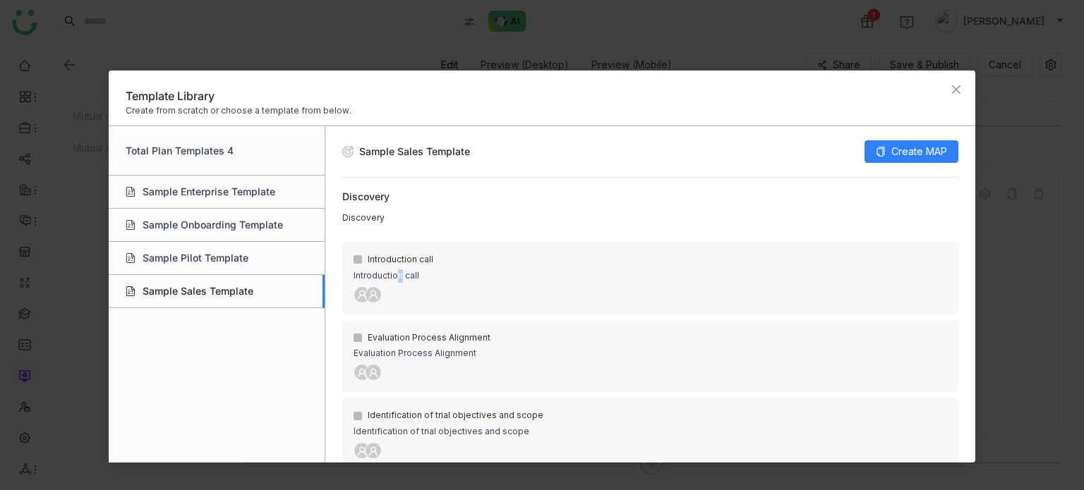
click at [398, 270] on div "Introduction call" at bounding box center [651, 276] width 594 height 13
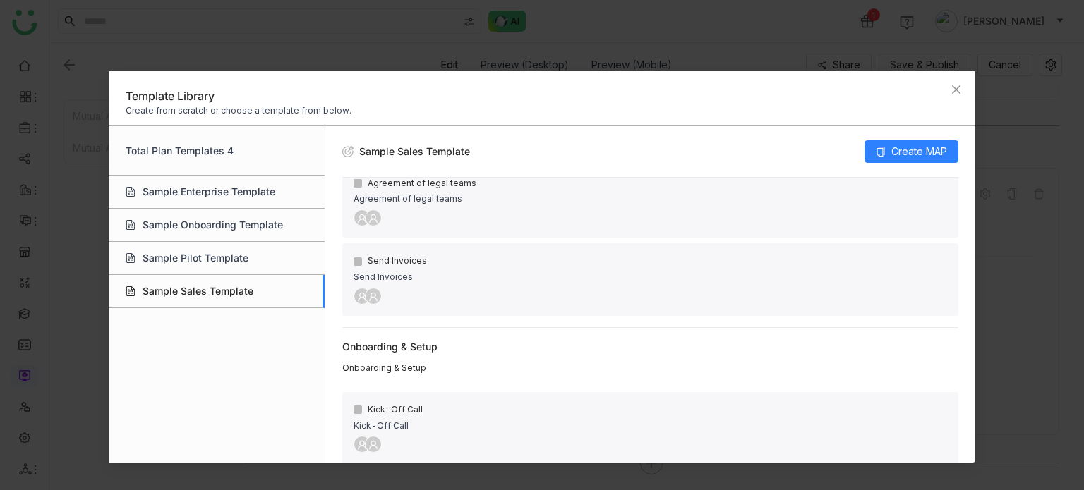
scroll to position [1081, 0]
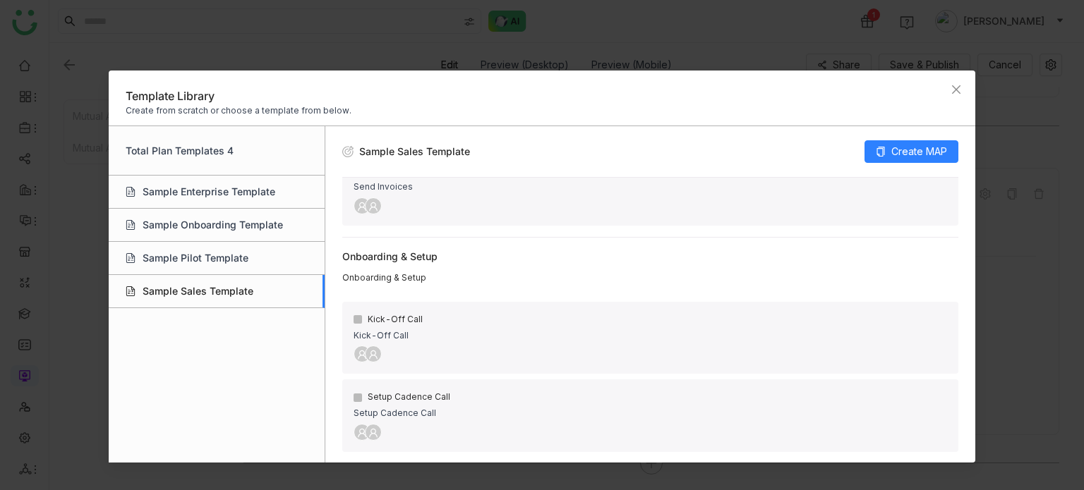
click at [394, 324] on div "Kick-Off Call" at bounding box center [651, 319] width 594 height 13
click at [259, 104] on div "Create from scratch or choose a template from below." at bounding box center [542, 110] width 833 height 13
click at [960, 81] on span "Close" at bounding box center [956, 90] width 38 height 38
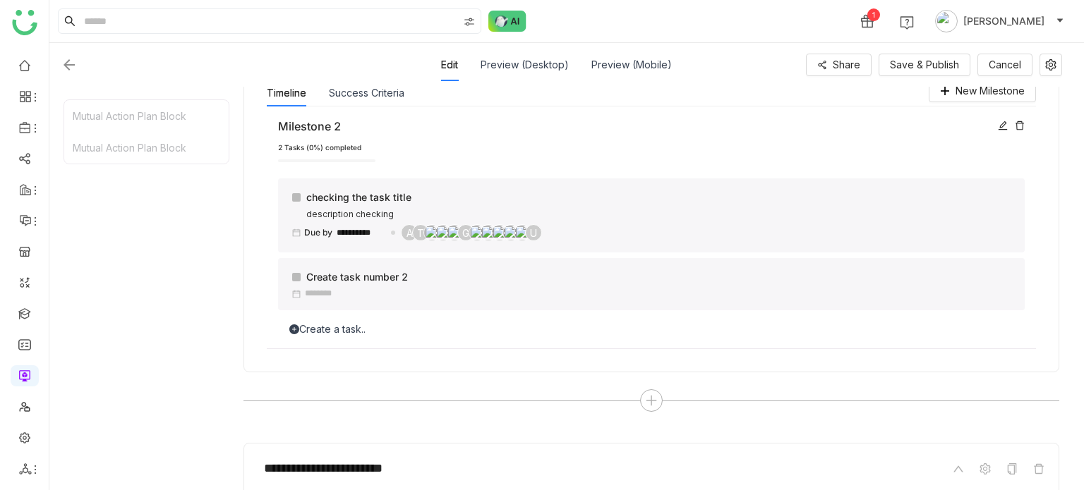
scroll to position [251, 0]
click at [960, 72] on button "Save & Publish" at bounding box center [925, 65] width 92 height 23
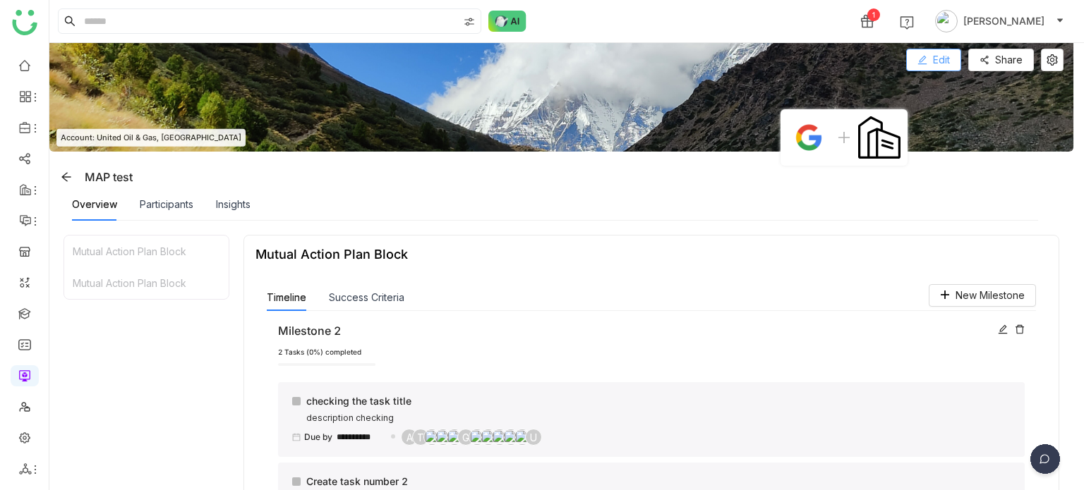
click at [943, 64] on span "Edit" at bounding box center [941, 60] width 17 height 16
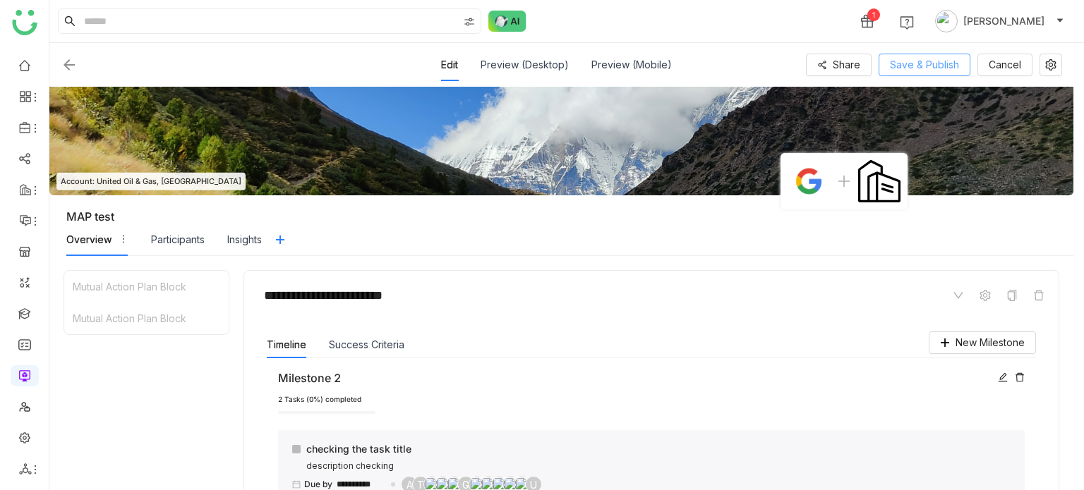
click at [959, 73] on button "Save & Publish" at bounding box center [925, 65] width 92 height 23
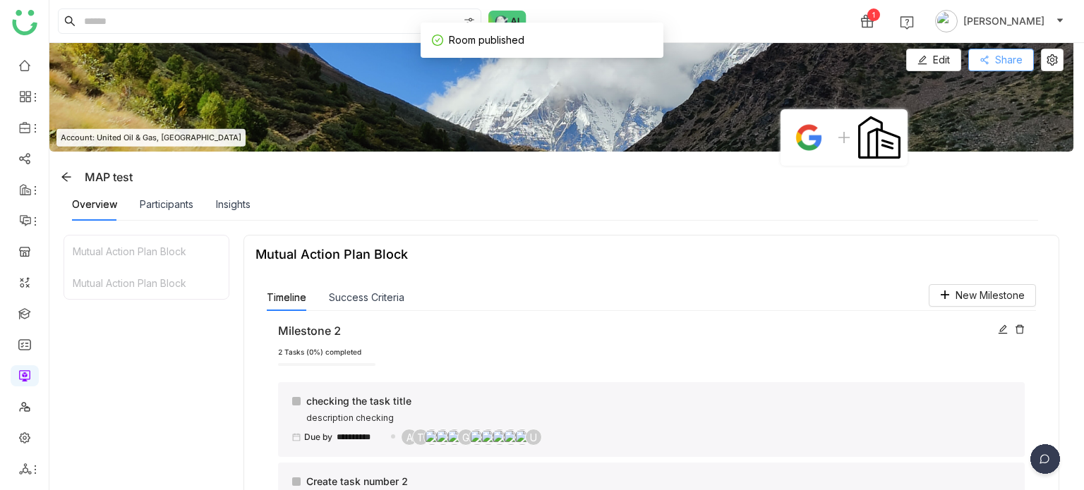
click at [1005, 65] on span "Share" at bounding box center [1009, 60] width 28 height 16
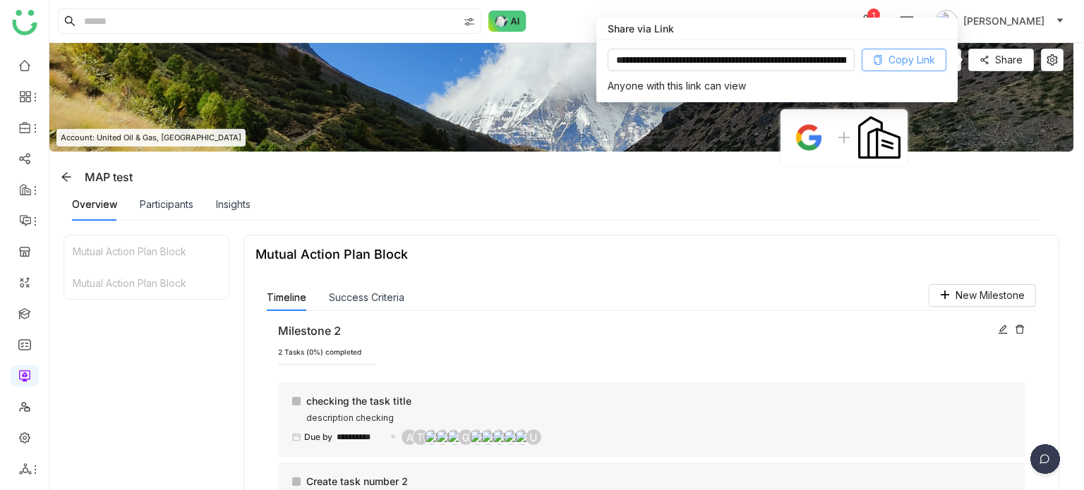
click at [898, 61] on span "Copy Link" at bounding box center [911, 60] width 47 height 16
click at [24, 476] on li at bounding box center [25, 469] width 28 height 21
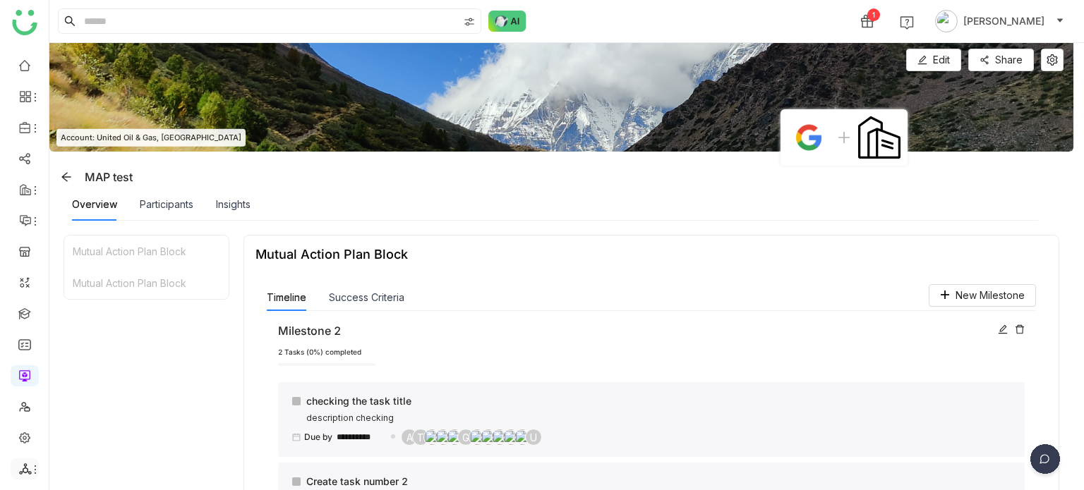
click at [30, 469] on icon at bounding box center [35, 469] width 11 height 11
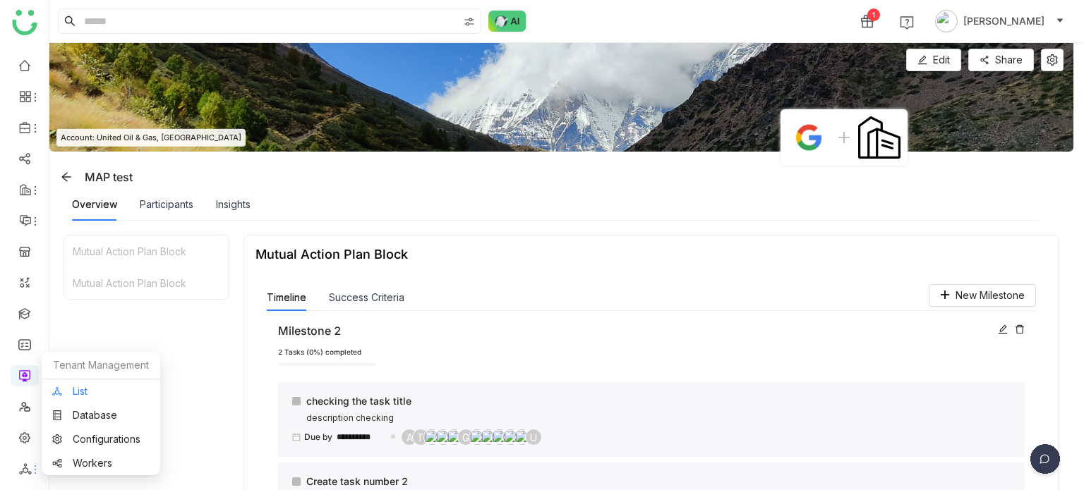
click at [88, 387] on link "List" at bounding box center [100, 392] width 97 height 10
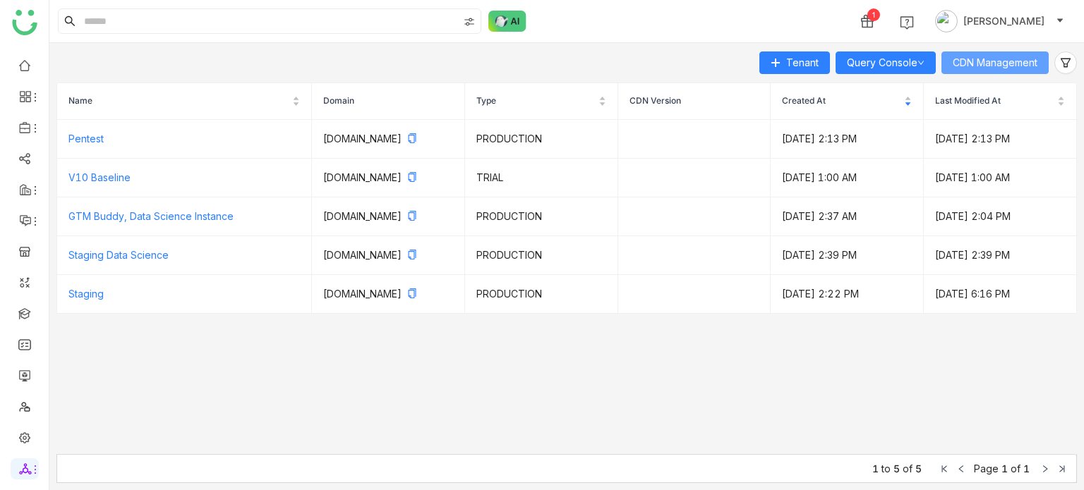
click at [980, 52] on div "Tenant Query Console CDN Management Name Domain Type CDN Version Created At Las…" at bounding box center [566, 266] width 1035 height 447
drag, startPoint x: 1006, startPoint y: 73, endPoint x: 1013, endPoint y: 66, distance: 10.5
click at [1008, 70] on div "Tenant Query Console CDN Management Name Domain Type CDN Version Created At Las…" at bounding box center [566, 266] width 1035 height 447
click at [1013, 65] on span "CDN Management" at bounding box center [995, 63] width 85 height 16
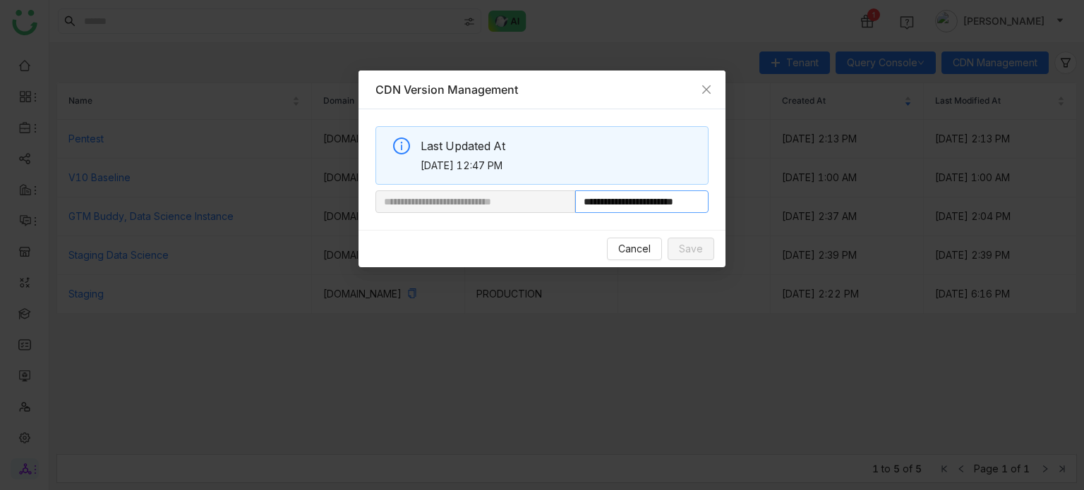
scroll to position [0, 32]
drag, startPoint x: 624, startPoint y: 207, endPoint x: 822, endPoint y: 217, distance: 198.5
click at [822, 217] on nz-modal-container "**********" at bounding box center [542, 245] width 1084 height 490
paste input "**********"
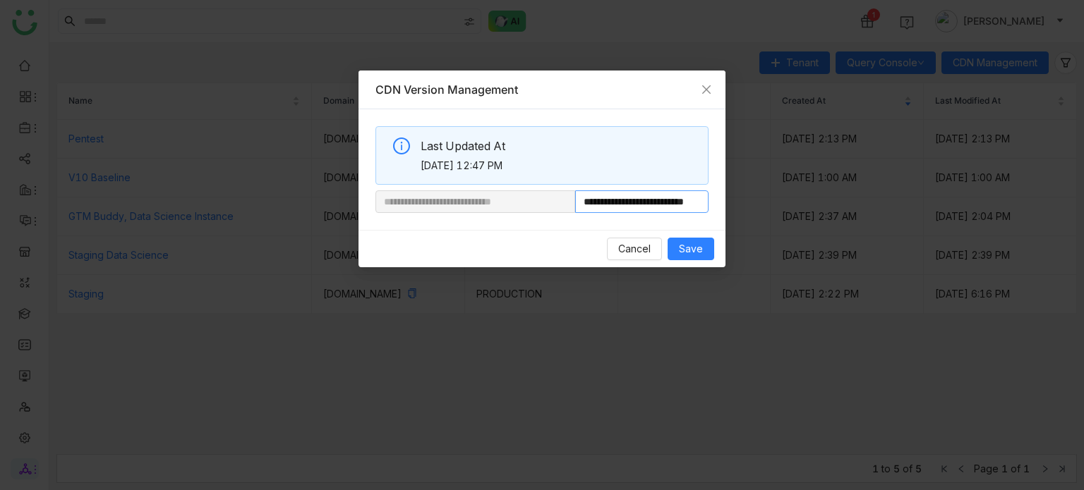
scroll to position [0, 46]
type input "**********"
click at [709, 246] on button "Save" at bounding box center [691, 249] width 47 height 23
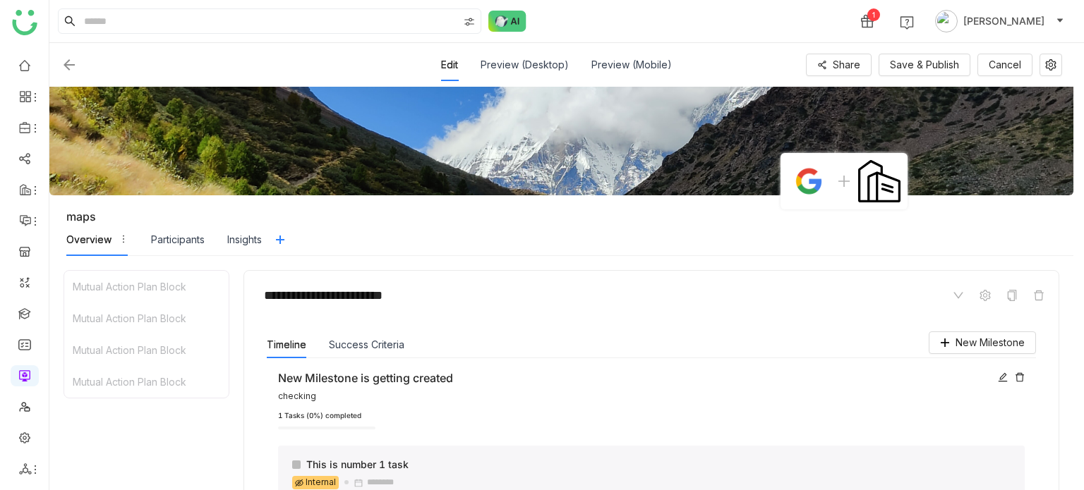
scroll to position [1550, 0]
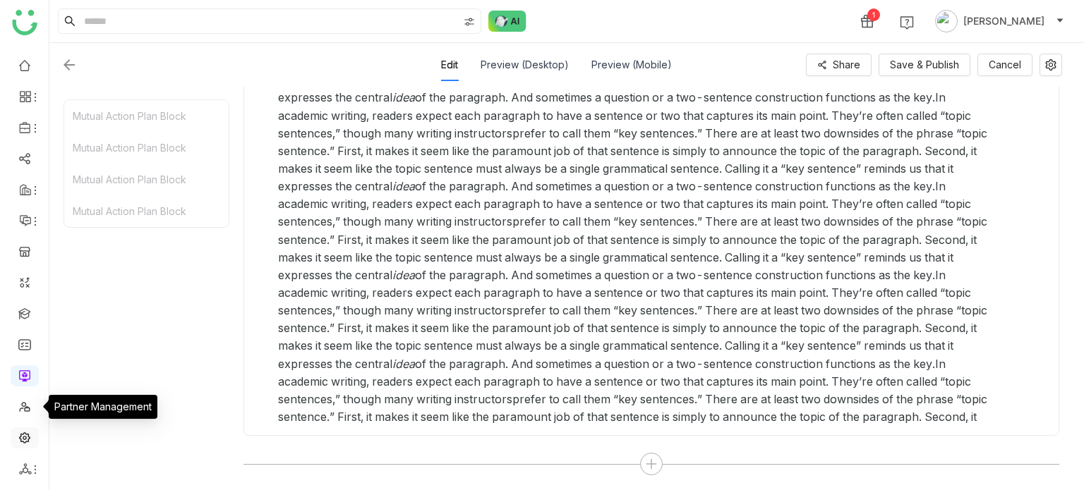
click at [28, 440] on link at bounding box center [24, 437] width 13 height 12
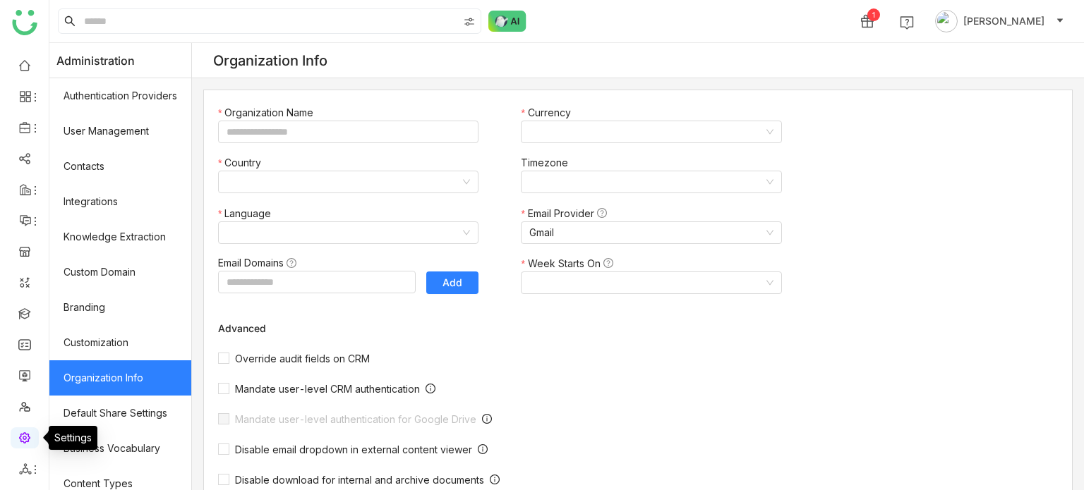
type input "*******"
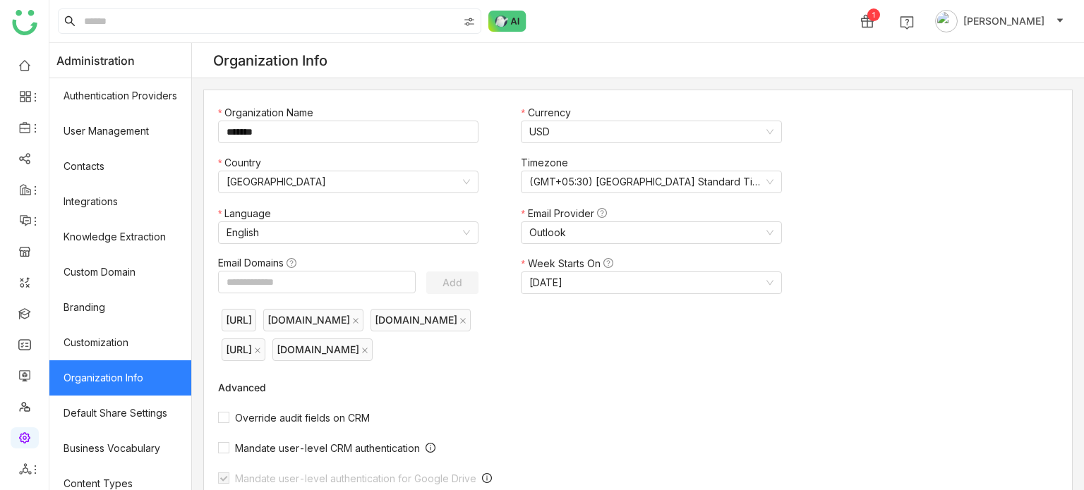
click at [31, 301] on ul at bounding box center [24, 267] width 49 height 445
click at [30, 313] on link at bounding box center [24, 313] width 13 height 12
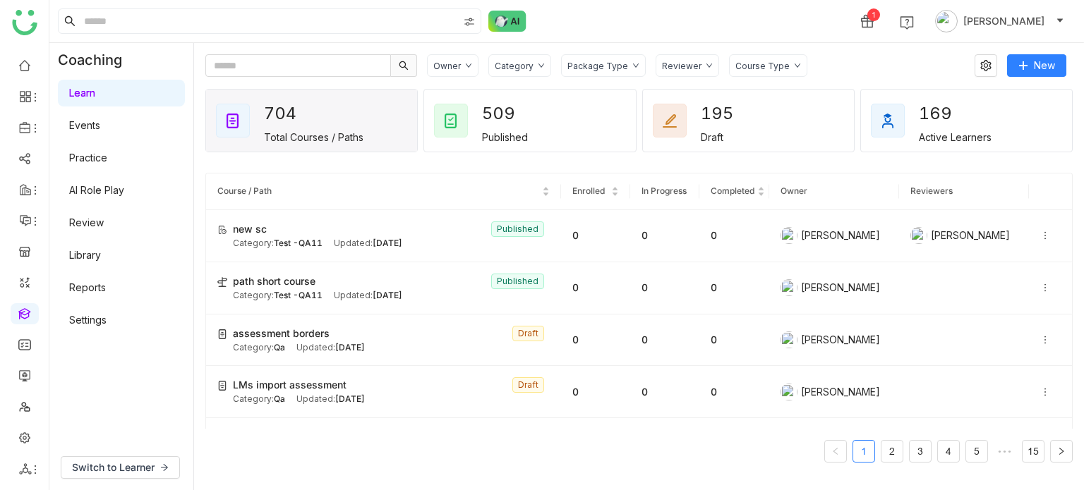
click at [107, 326] on link "Settings" at bounding box center [87, 320] width 37 height 12
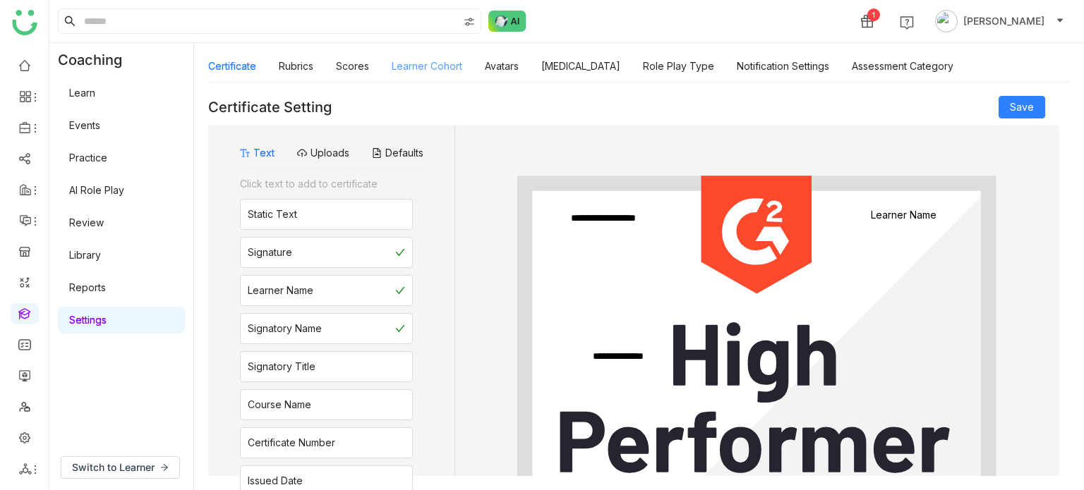
click at [404, 66] on link "Learner Cohort" at bounding box center [427, 66] width 71 height 12
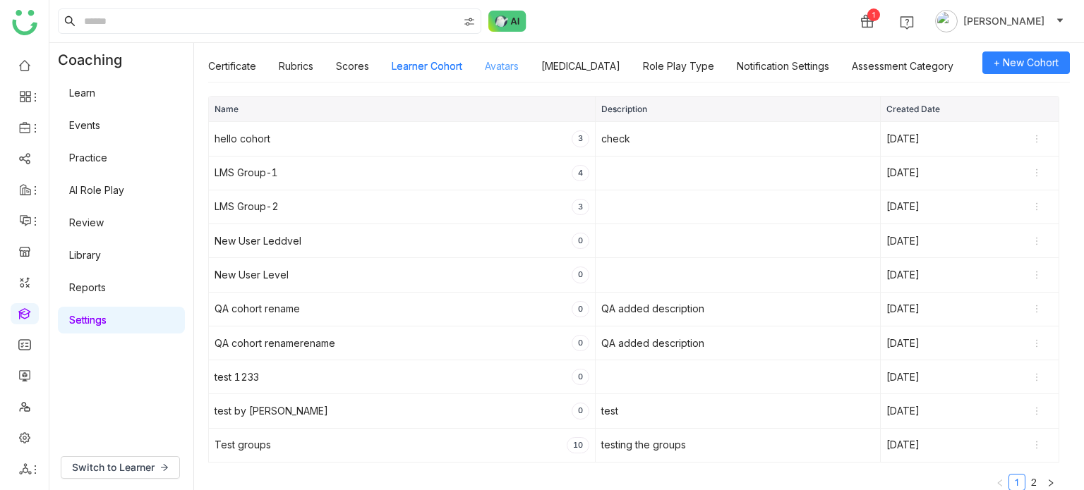
click at [492, 71] on link "Avatars" at bounding box center [502, 66] width 34 height 12
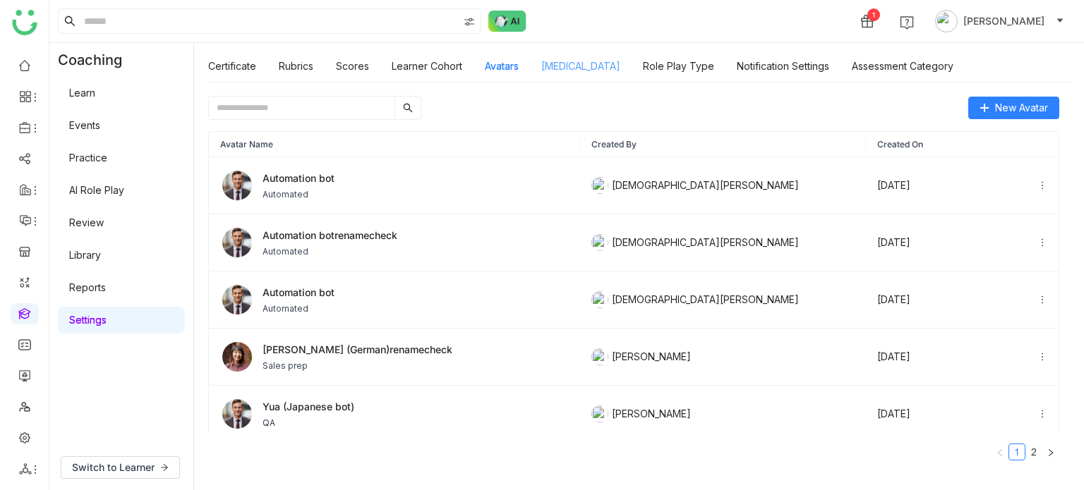
click at [582, 72] on link "[MEDICAL_DATA]" at bounding box center [580, 66] width 79 height 12
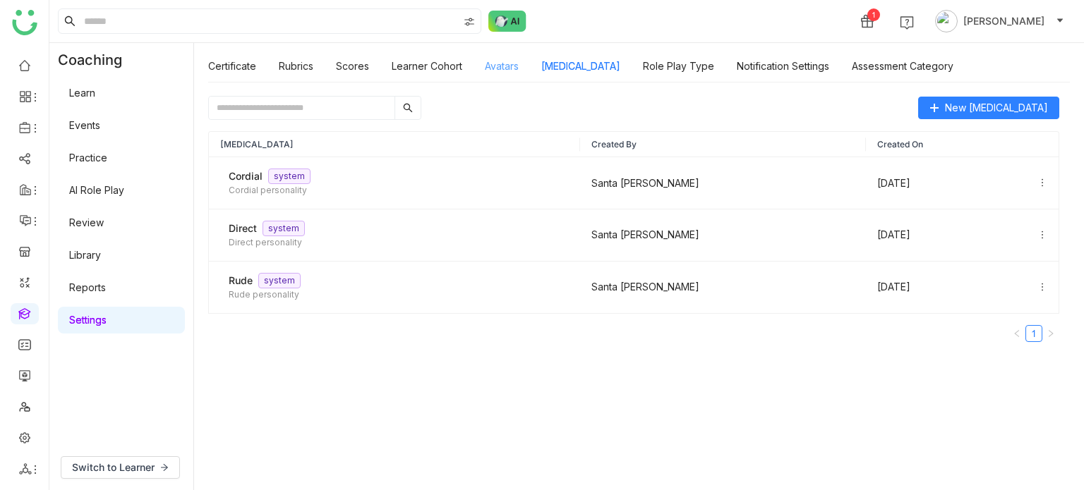
click at [498, 69] on link "Avatars" at bounding box center [502, 66] width 34 height 12
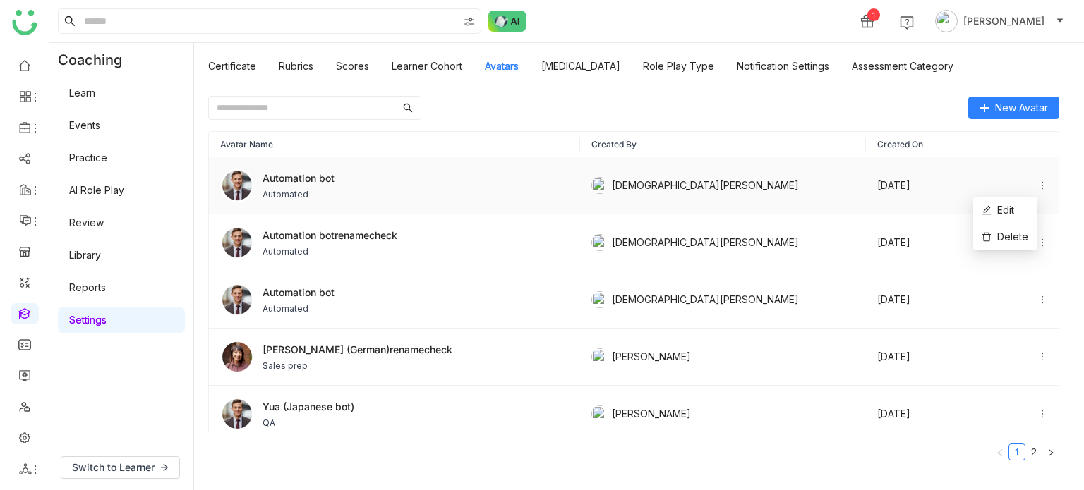
click at [1037, 186] on icon at bounding box center [1042, 186] width 10 height 10
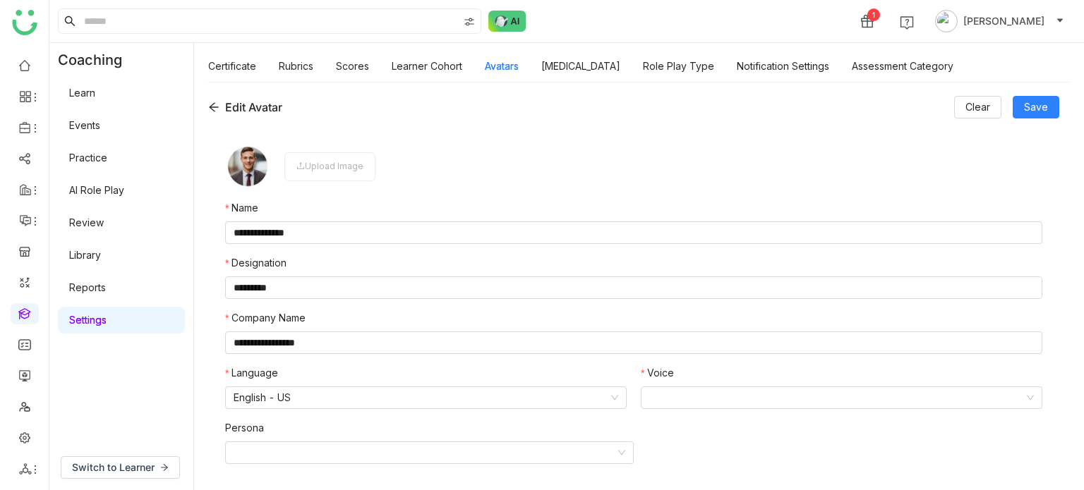
click at [217, 106] on icon at bounding box center [213, 107] width 11 height 11
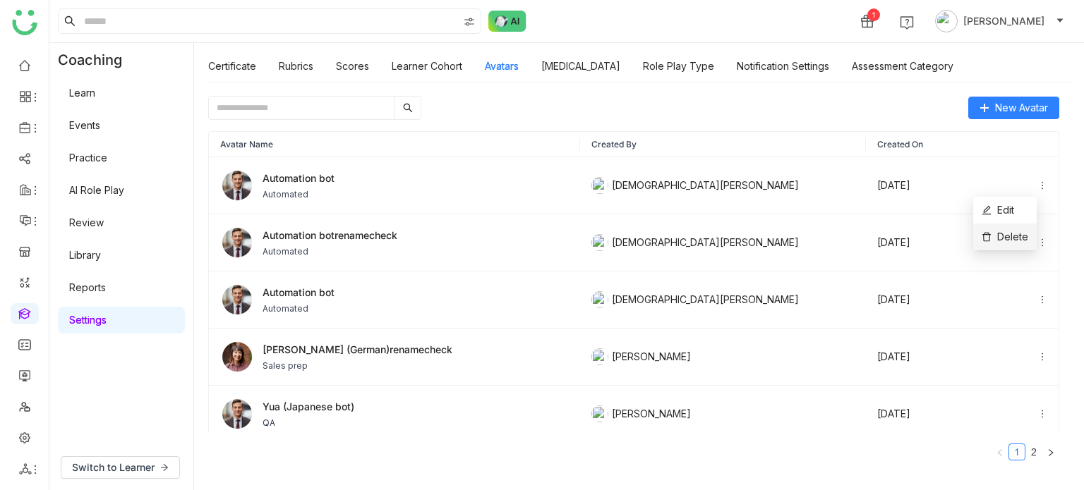
click at [1020, 238] on span "Delete" at bounding box center [1005, 237] width 47 height 16
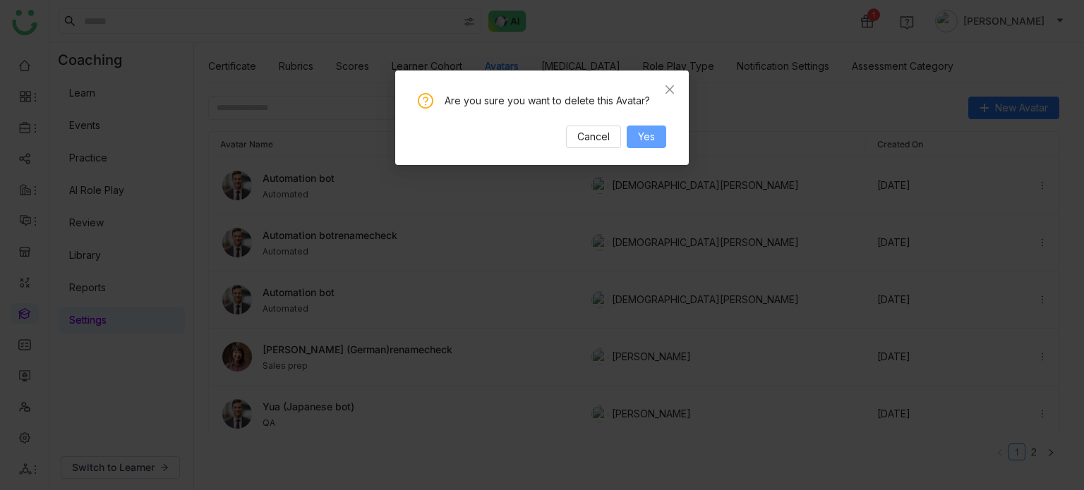
click at [646, 140] on span "Yes" at bounding box center [646, 137] width 17 height 16
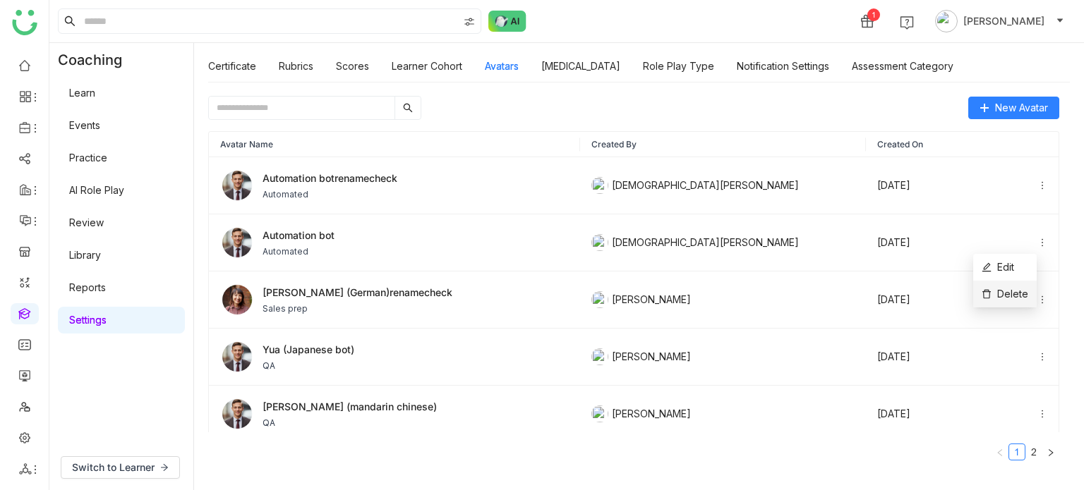
click at [1018, 288] on span "Delete" at bounding box center [1005, 295] width 47 height 16
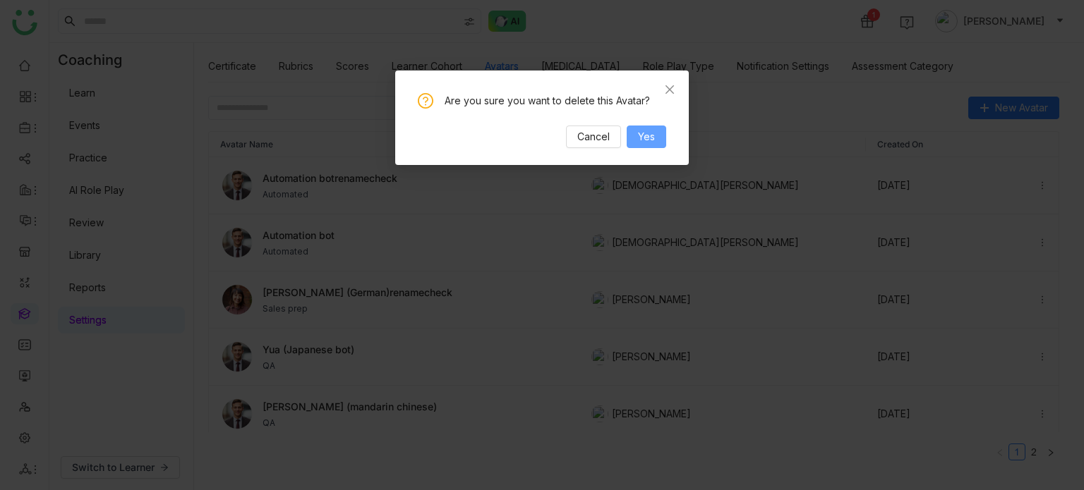
click at [659, 135] on button "Yes" at bounding box center [647, 137] width 40 height 23
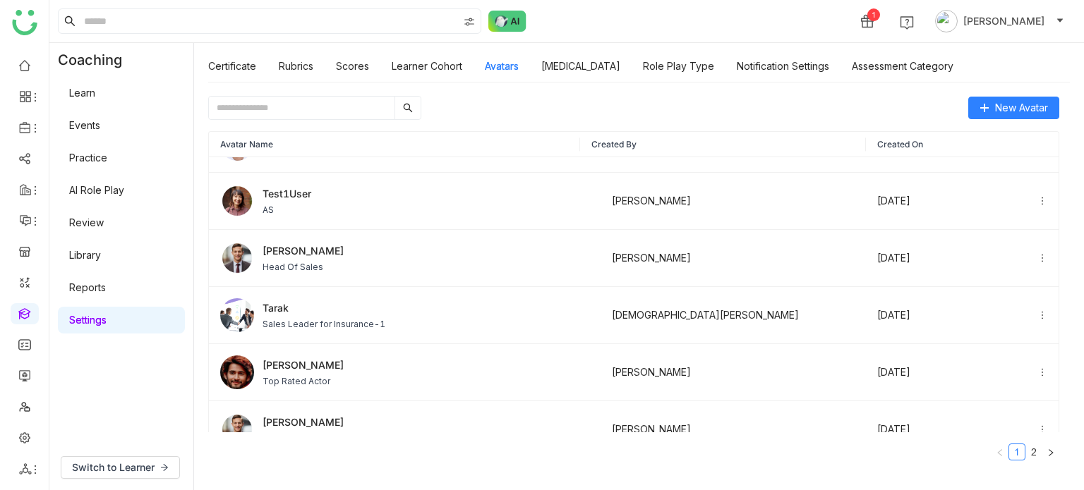
scroll to position [579, 0]
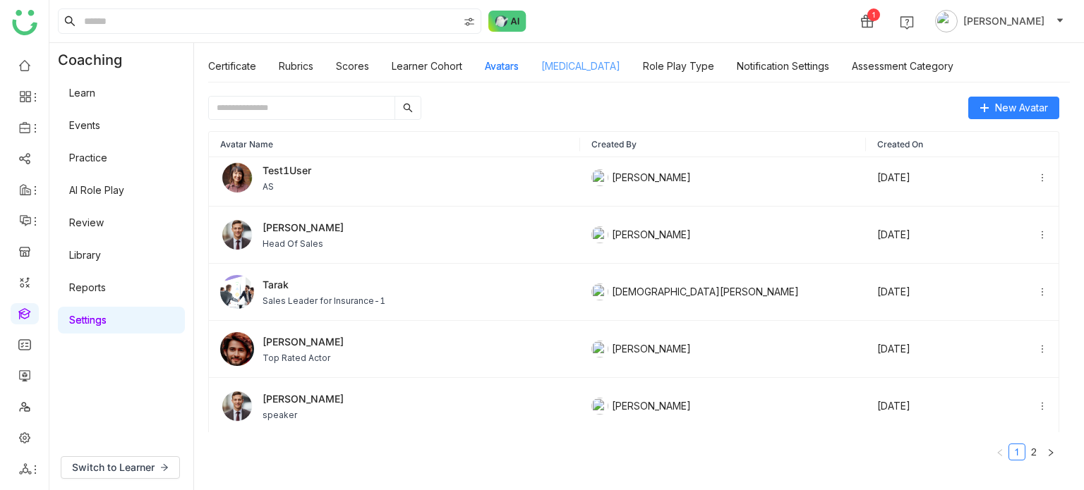
click at [596, 67] on link "Personality Type" at bounding box center [580, 66] width 79 height 12
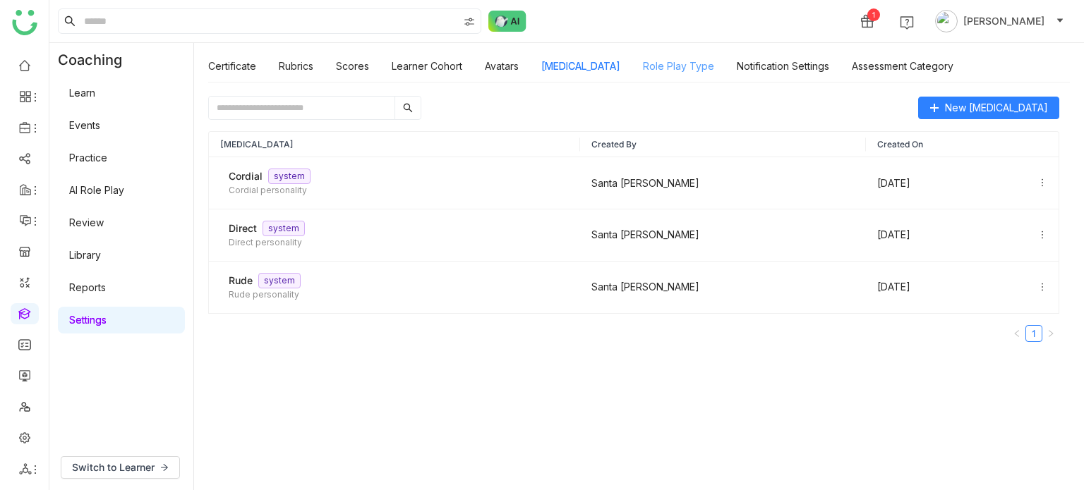
click at [709, 65] on link "Role Play Type" at bounding box center [678, 66] width 71 height 12
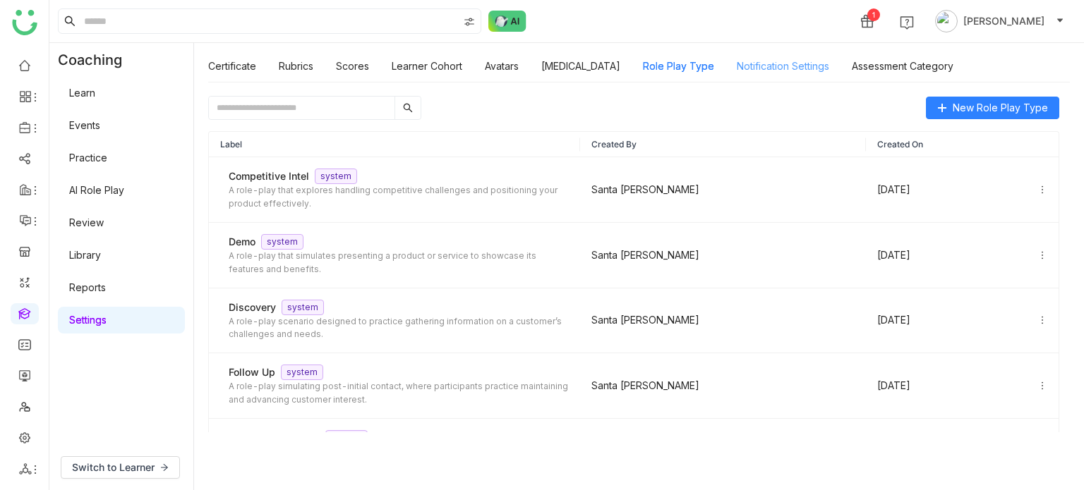
click at [777, 64] on link "Notification Settings" at bounding box center [783, 66] width 92 height 12
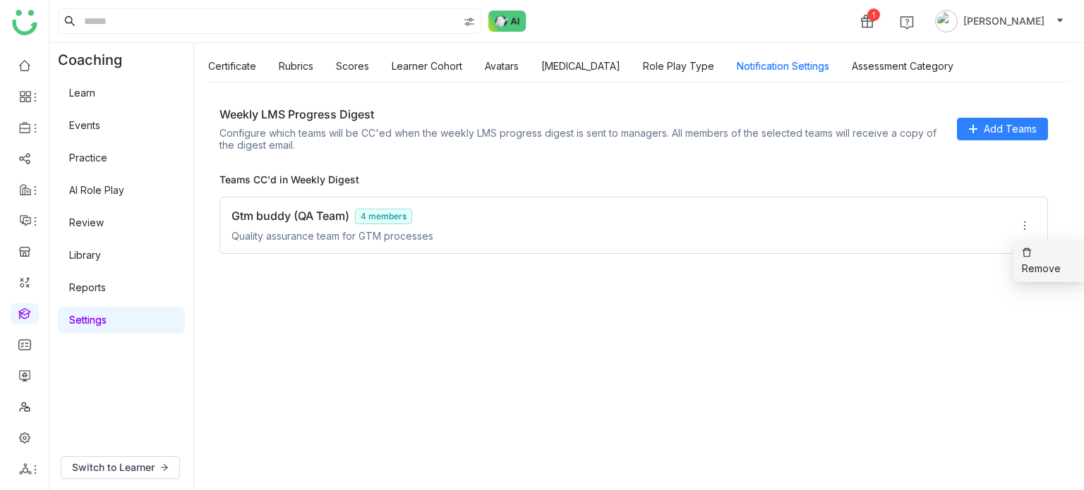
click at [1030, 248] on icon at bounding box center [1027, 253] width 10 height 10
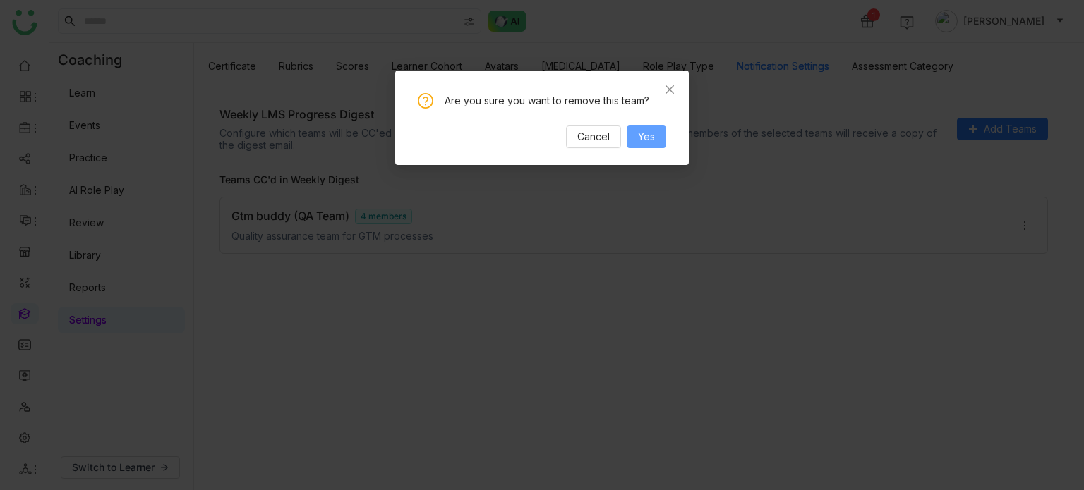
click at [653, 140] on span "Yes" at bounding box center [646, 137] width 17 height 16
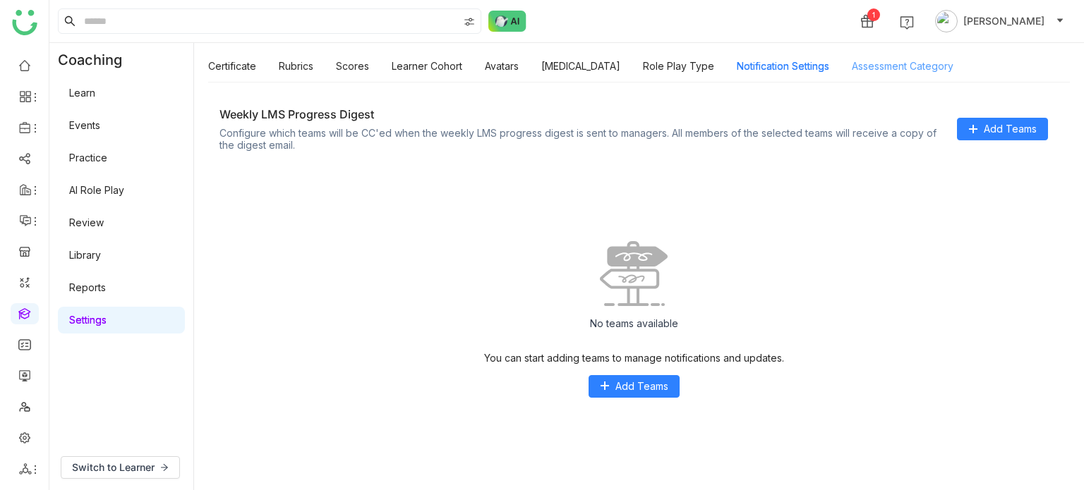
click at [904, 72] on link "Assessment Category" at bounding box center [903, 66] width 102 height 12
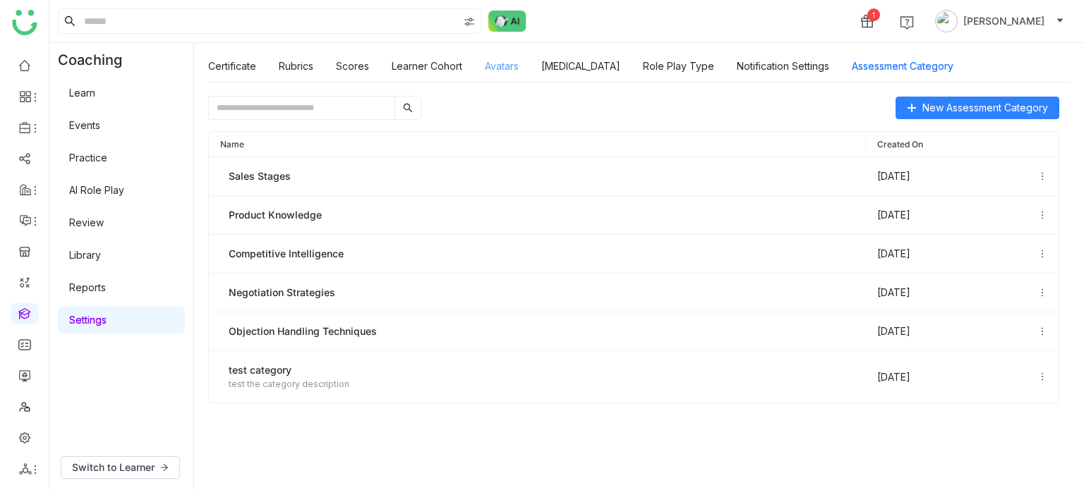
click at [495, 72] on link "Avatars" at bounding box center [502, 66] width 34 height 12
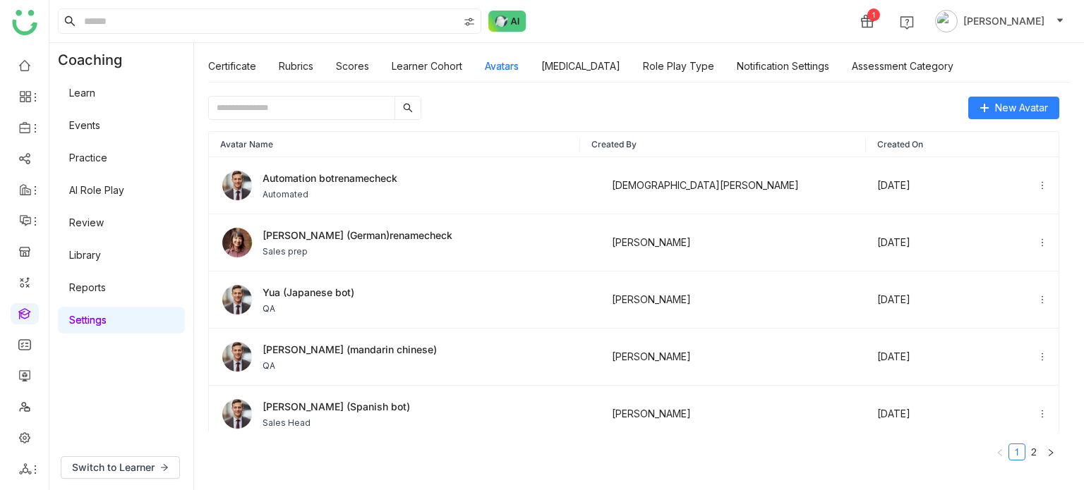
click at [390, 53] on div "Certificate Rubrics Scores Learner Cohort Avatars Personality Type Role Play Ty…" at bounding box center [580, 66] width 745 height 32
click at [413, 63] on link "Learner Cohort" at bounding box center [427, 66] width 71 height 12
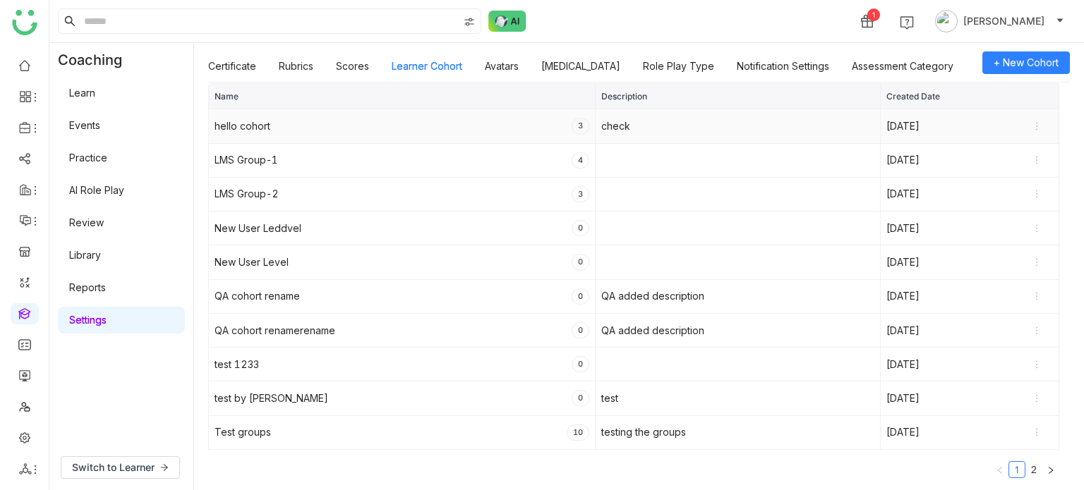
scroll to position [13, 0]
click at [1025, 342] on span "Delete" at bounding box center [1011, 343] width 44 height 16
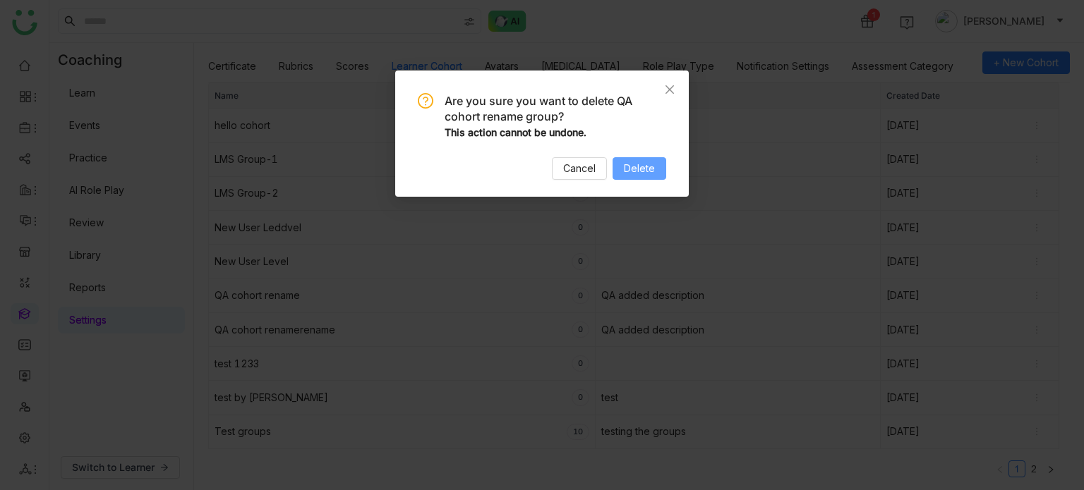
click at [641, 176] on span "Delete" at bounding box center [639, 169] width 31 height 16
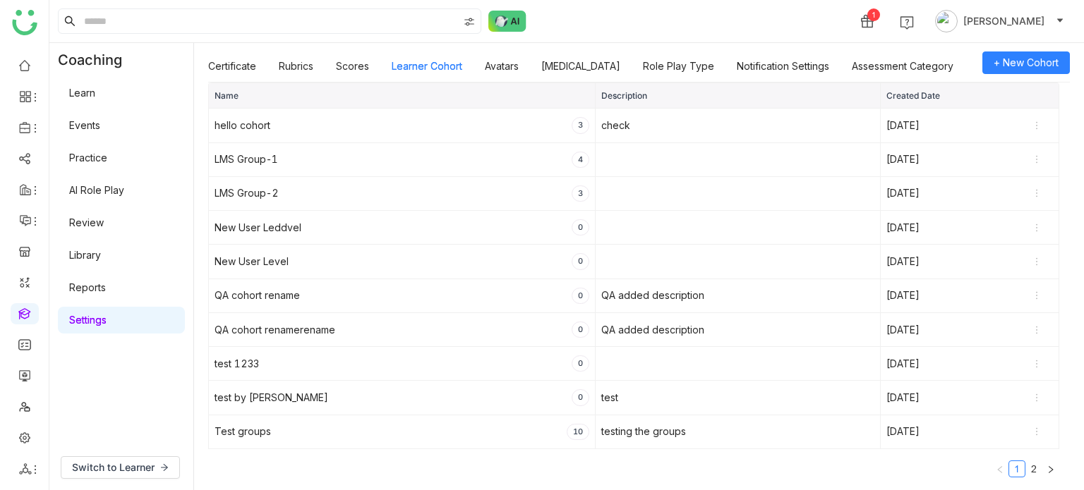
scroll to position [0, 0]
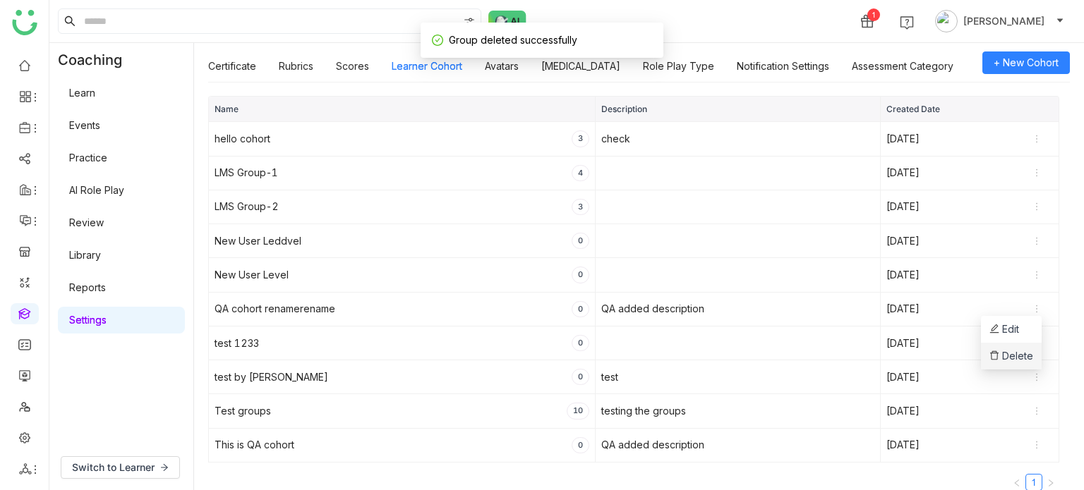
click at [1013, 357] on span "Delete" at bounding box center [1011, 357] width 44 height 16
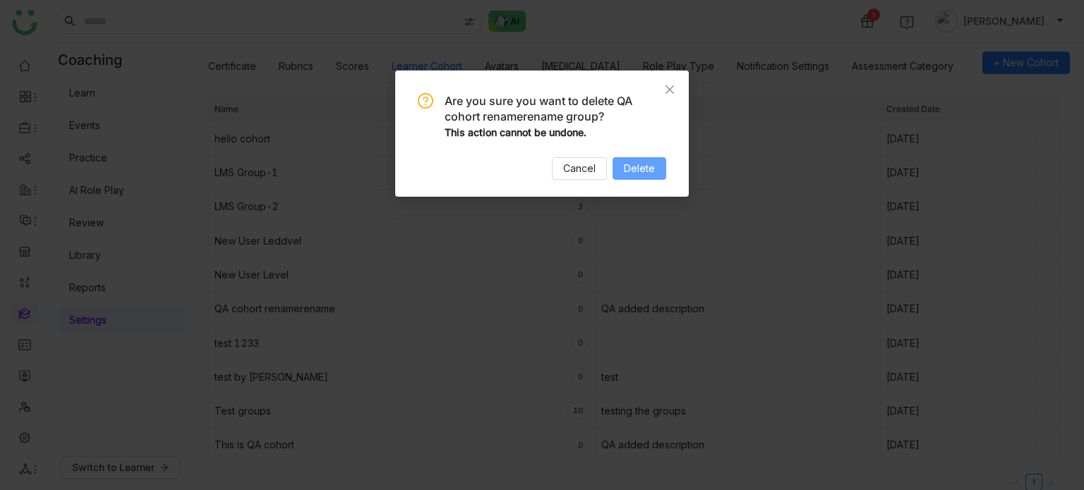
click at [642, 167] on span "Delete" at bounding box center [639, 169] width 31 height 16
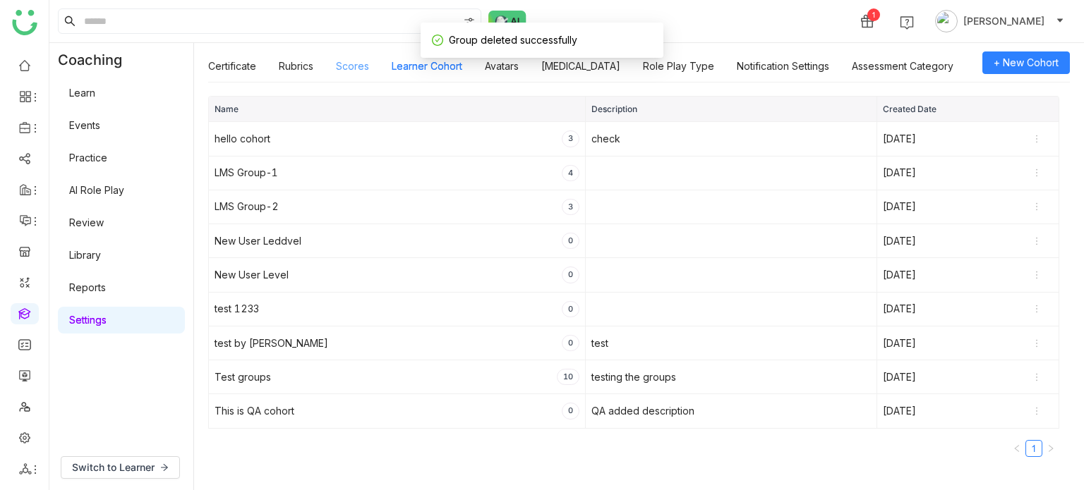
click at [354, 69] on link "Scores" at bounding box center [352, 66] width 33 height 12
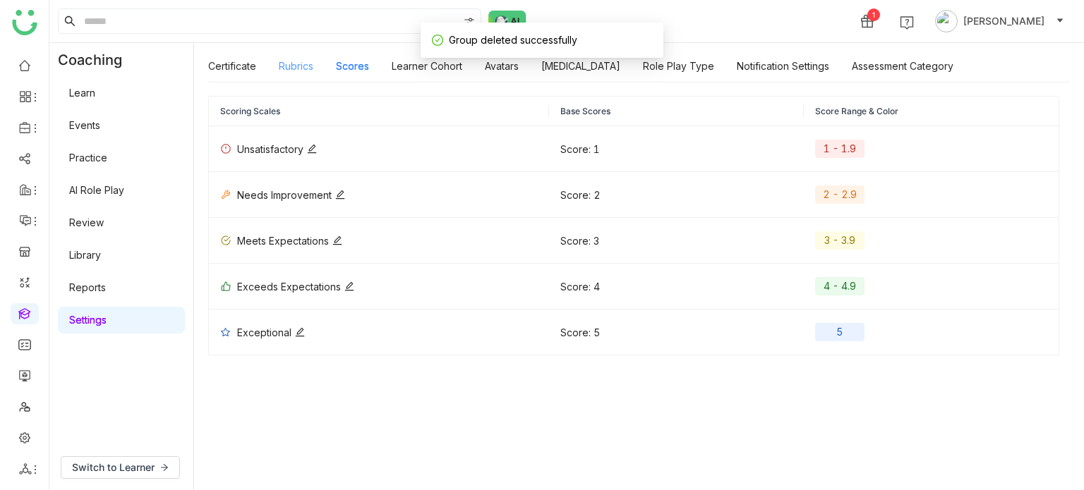
click at [289, 67] on link "Rubrics" at bounding box center [296, 66] width 35 height 12
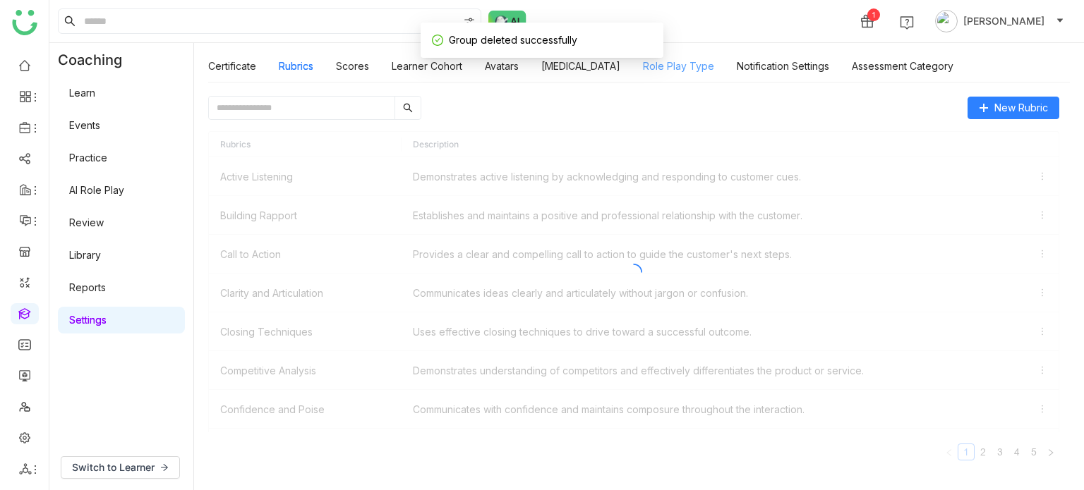
click at [680, 67] on link "Role Play Type" at bounding box center [678, 66] width 71 height 12
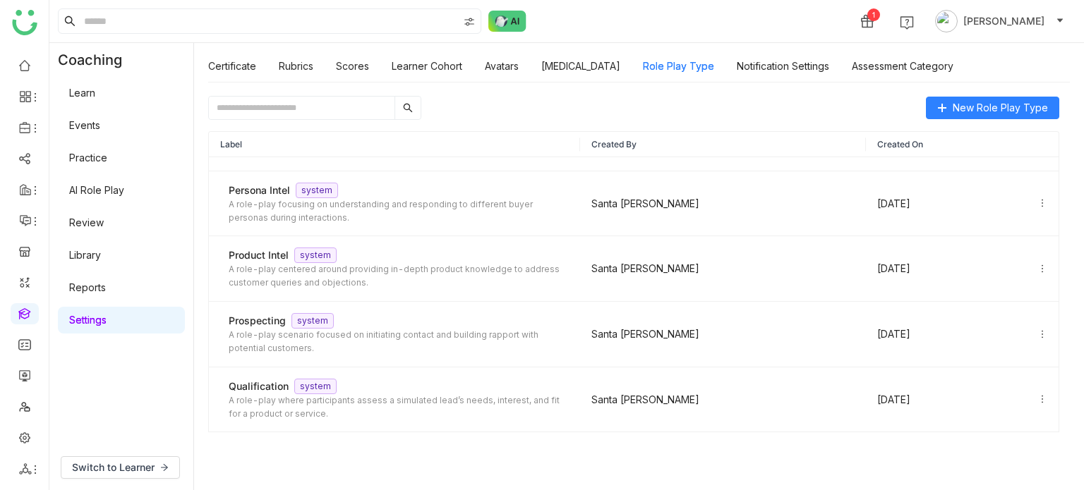
scroll to position [442, 0]
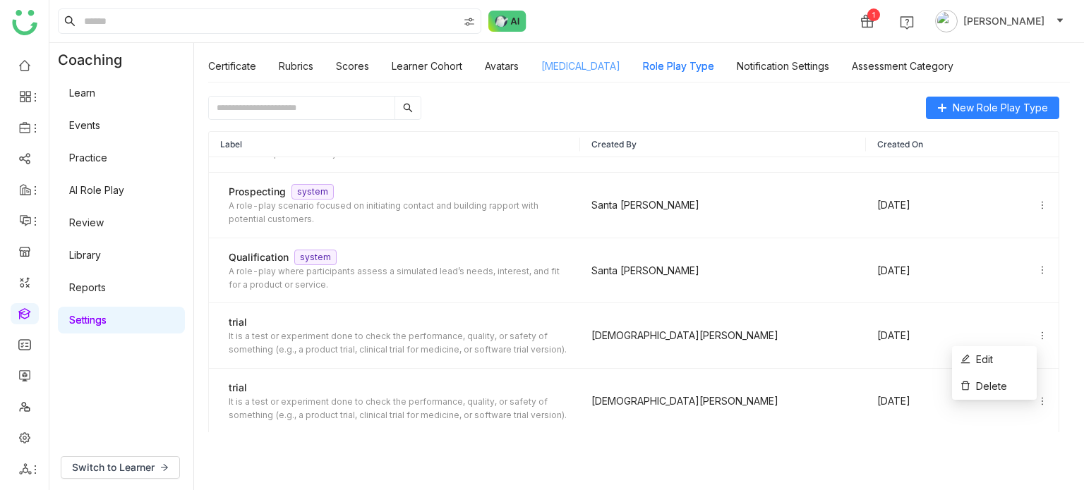
drag, startPoint x: 1009, startPoint y: 393, endPoint x: 619, endPoint y: 57, distance: 514.9
click at [1009, 394] on li "Delete" at bounding box center [994, 386] width 85 height 27
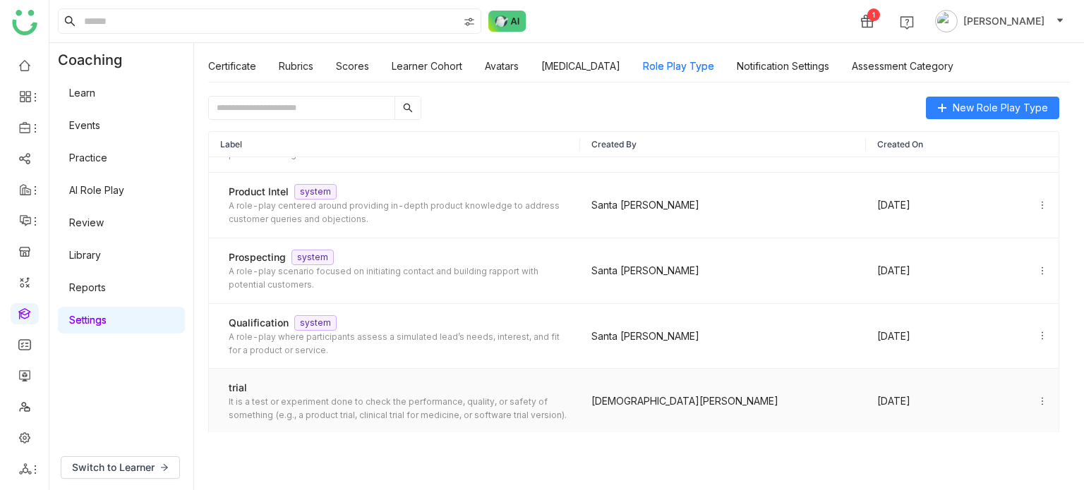
scroll to position [376, 0]
click at [1008, 447] on li "Delete" at bounding box center [994, 452] width 85 height 27
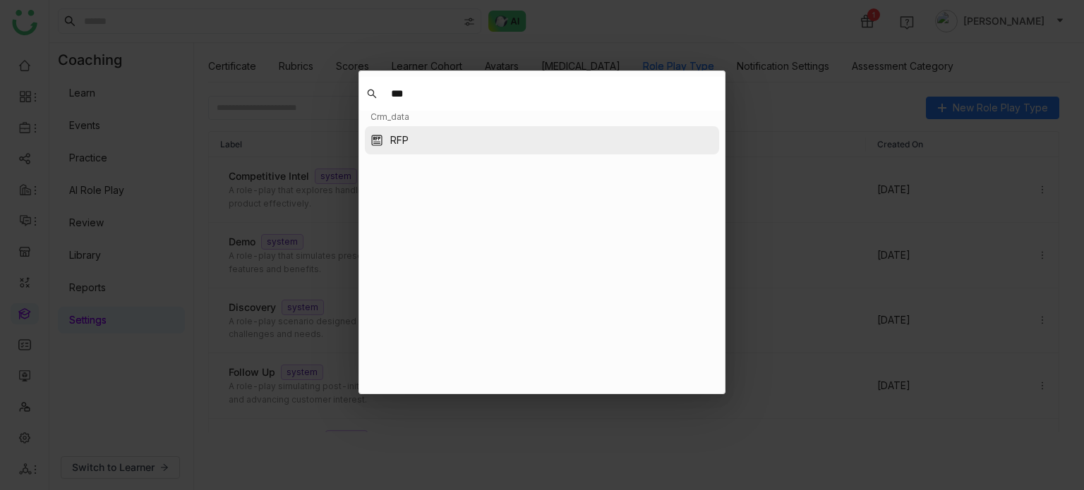
type input "***"
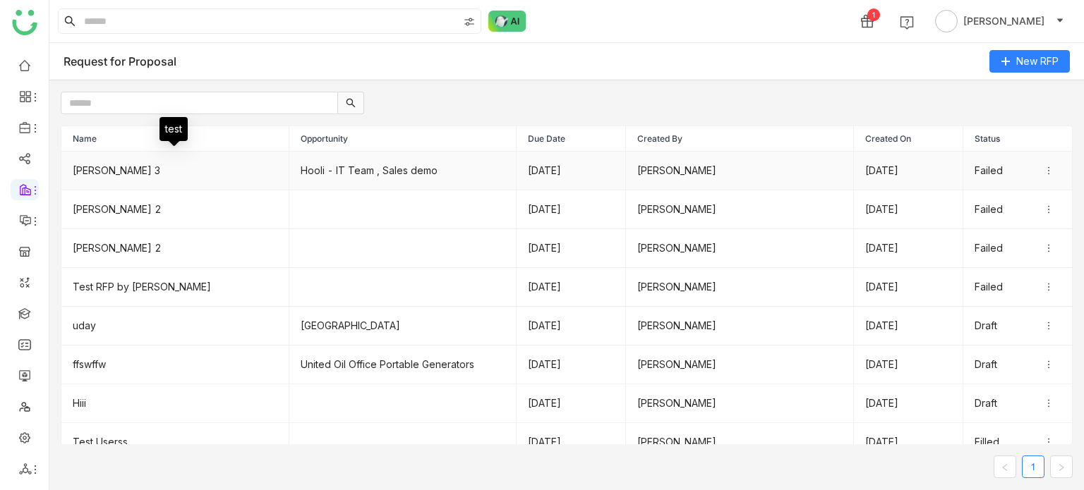
click at [97, 172] on td "karthick 3" at bounding box center [175, 171] width 228 height 39
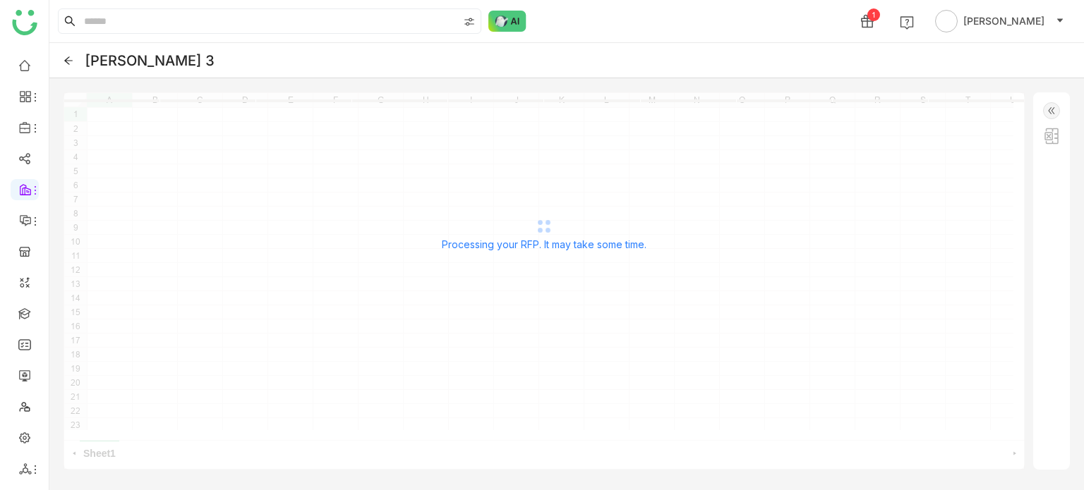
scroll to position [54, 0]
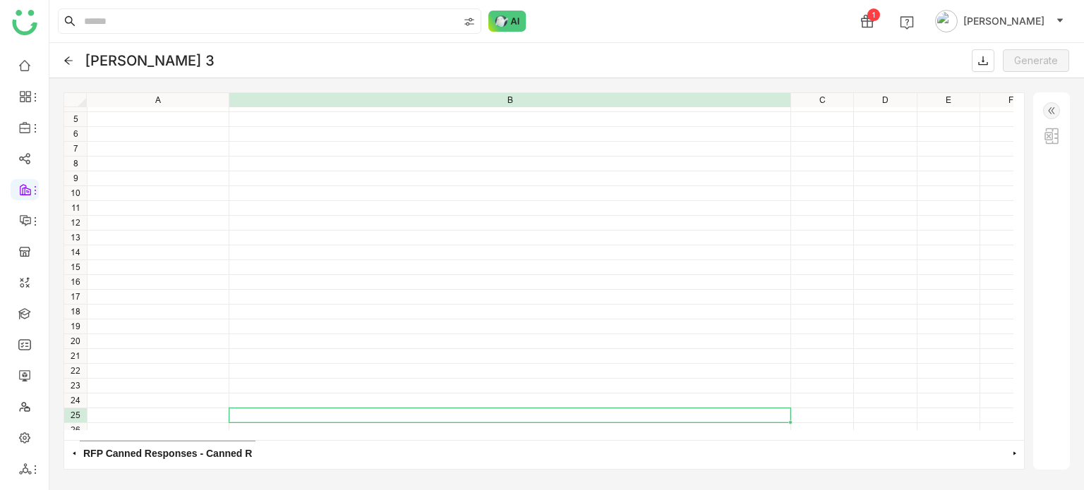
click at [67, 59] on icon at bounding box center [69, 61] width 10 height 10
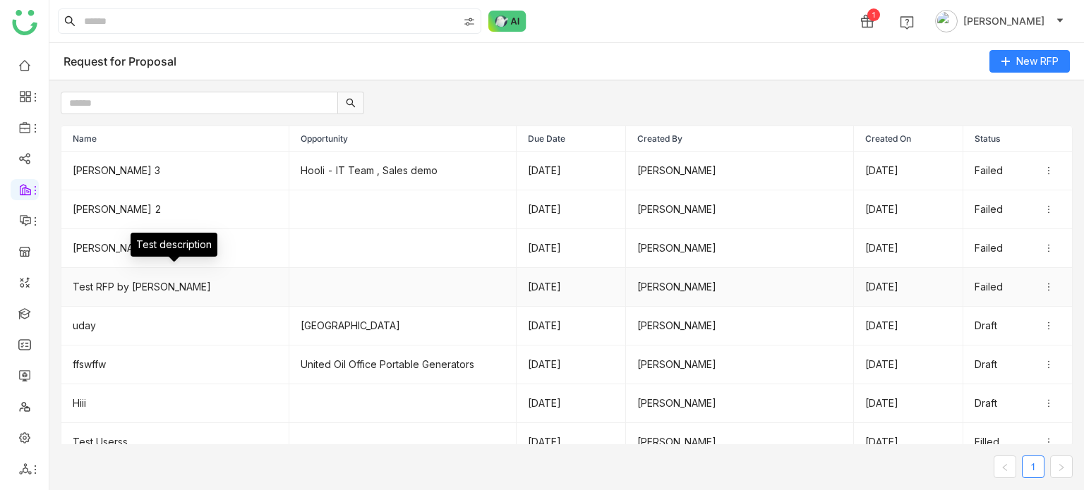
scroll to position [93, 0]
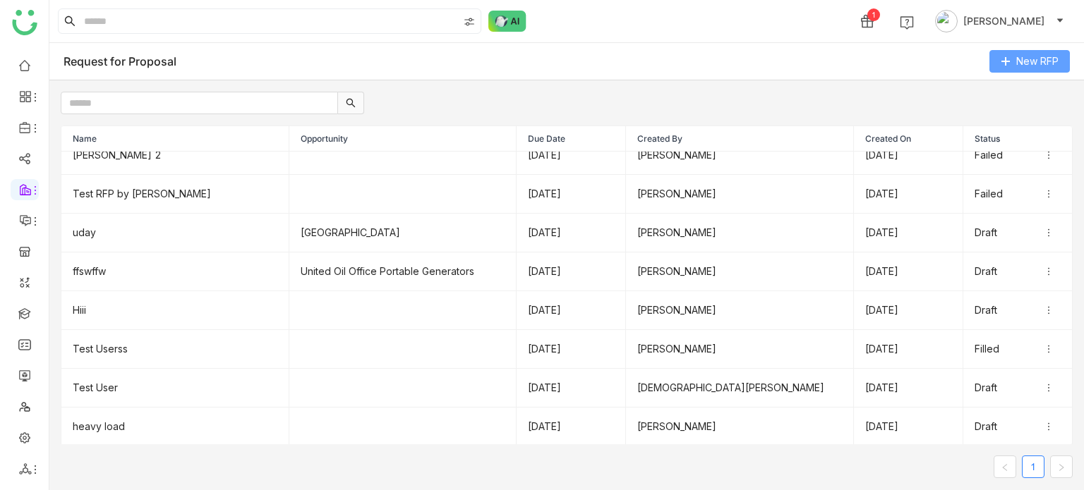
click at [1022, 63] on span "New RFP" at bounding box center [1037, 62] width 42 height 16
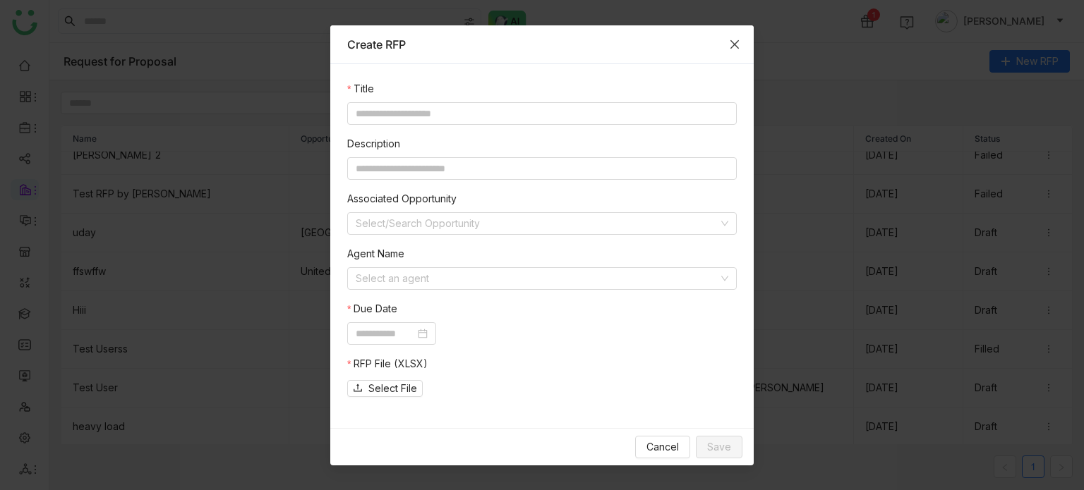
click at [737, 39] on icon "Close" at bounding box center [734, 44] width 11 height 11
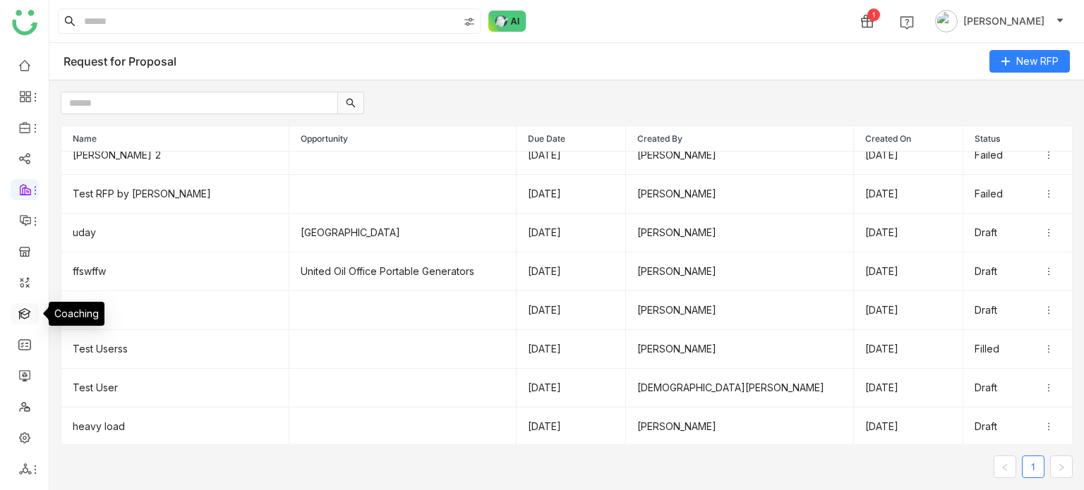
click at [23, 313] on link at bounding box center [24, 313] width 13 height 12
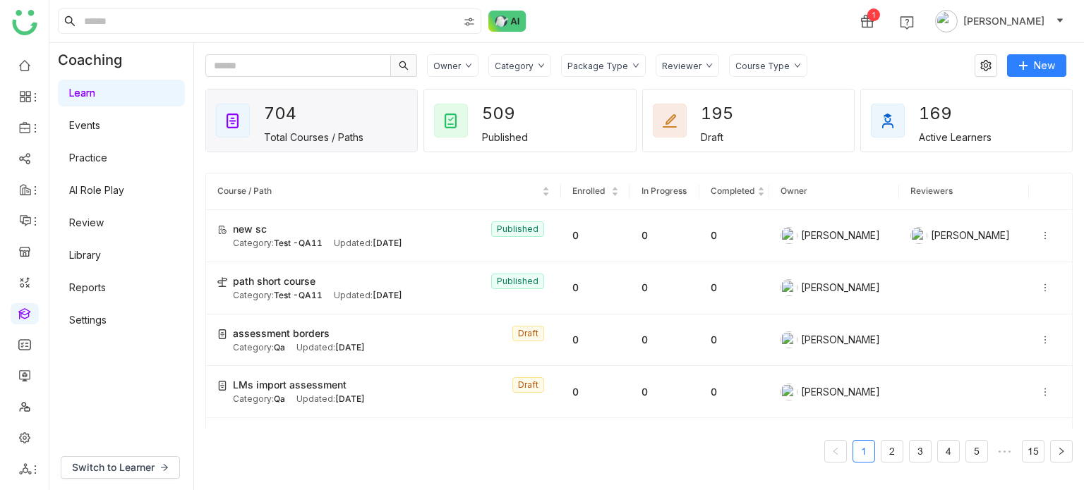
click at [614, 27] on div "1 Arif uddin" at bounding box center [566, 21] width 1035 height 42
click at [31, 375] on link at bounding box center [24, 375] width 13 height 12
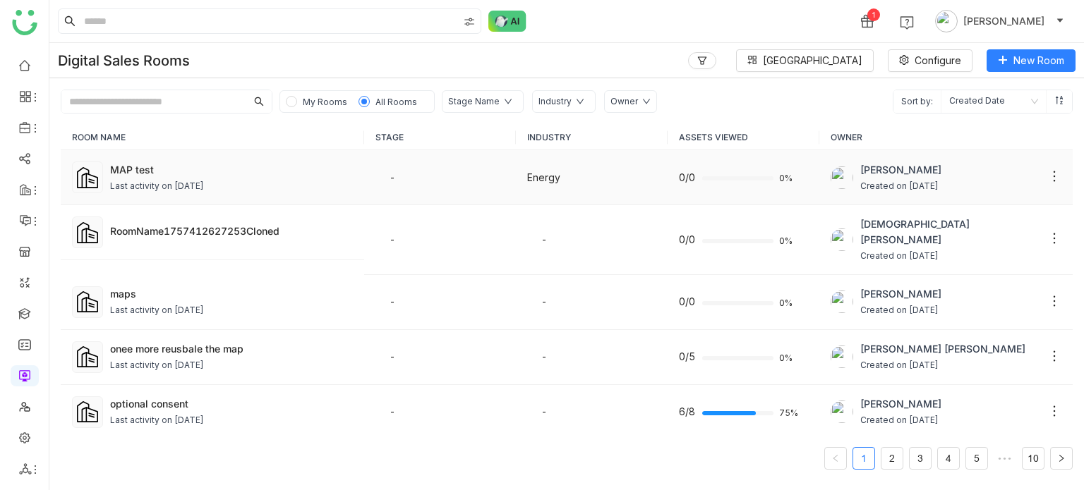
click at [132, 173] on div "MAP test" at bounding box center [231, 169] width 243 height 15
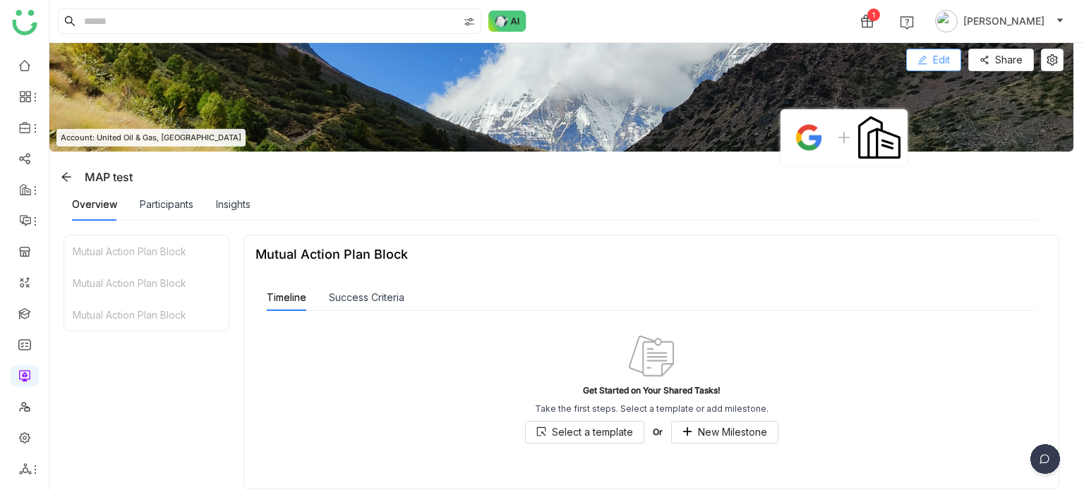
click at [939, 63] on span "Edit" at bounding box center [941, 60] width 17 height 16
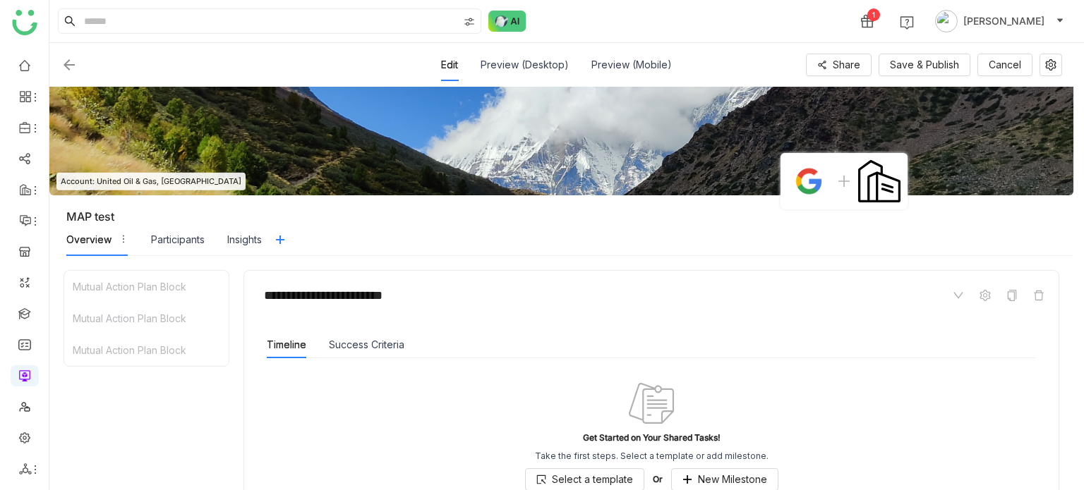
scroll to position [776, 0]
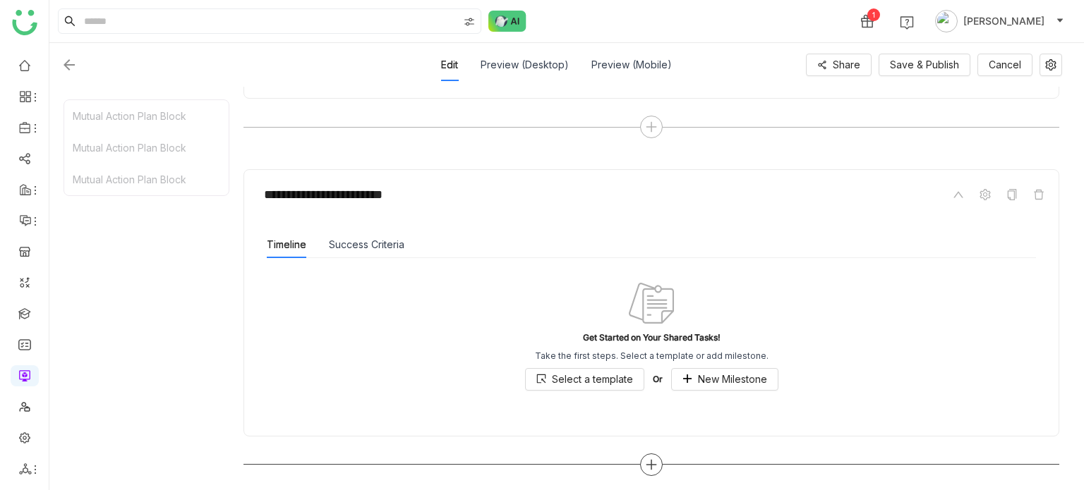
click at [661, 460] on div at bounding box center [651, 465] width 23 height 23
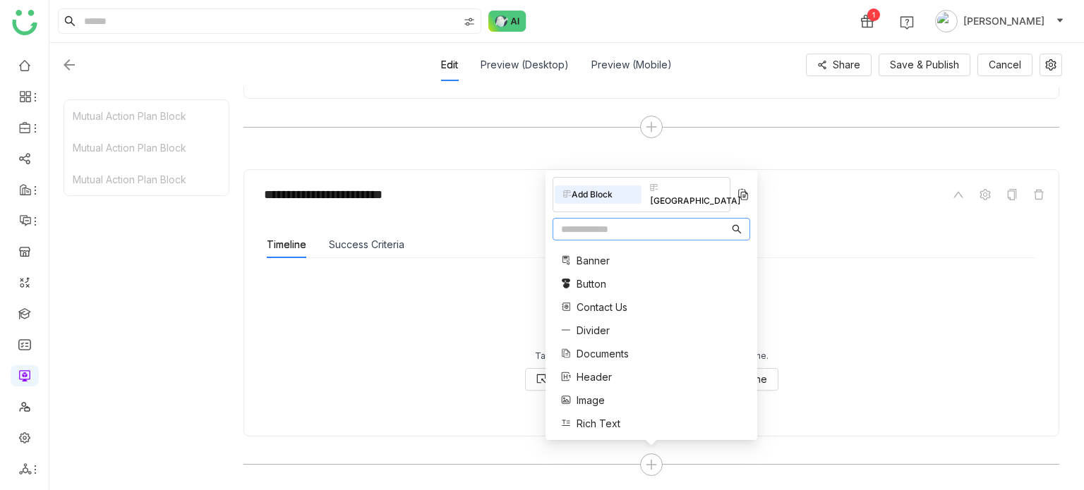
click at [628, 221] on nz-input-group at bounding box center [652, 229] width 198 height 23
click at [628, 233] on input "text" at bounding box center [645, 230] width 168 height 16
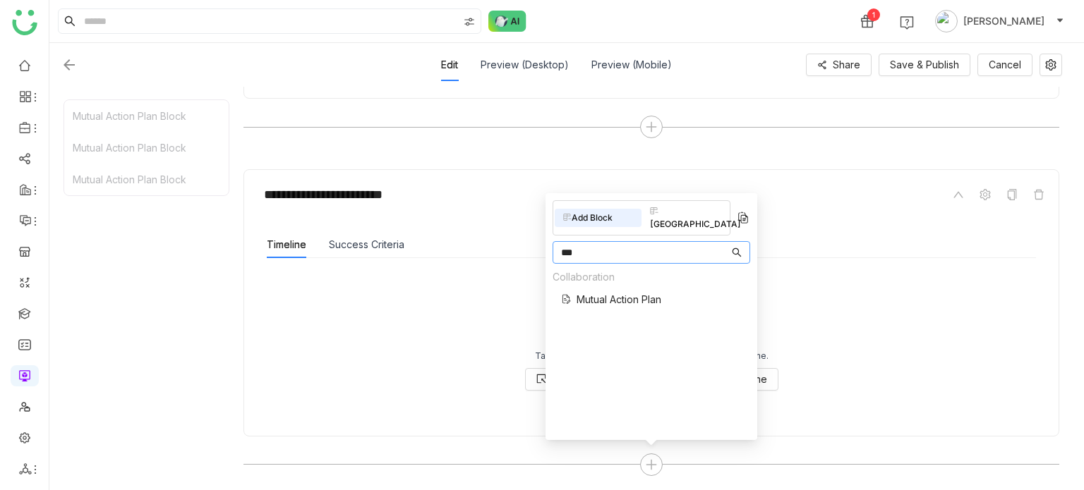
type input "***"
click at [646, 292] on span "Mutual Action Plan" at bounding box center [619, 299] width 85 height 15
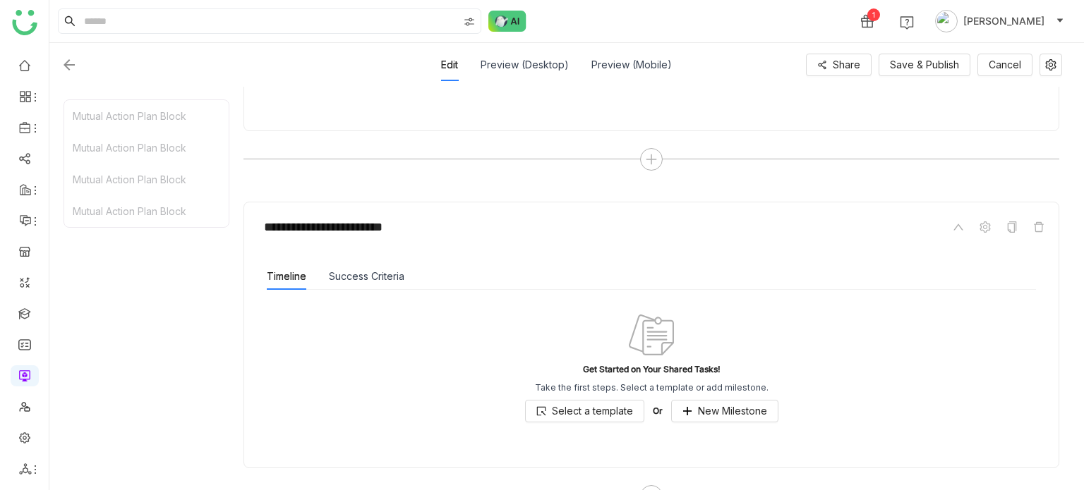
scroll to position [1112, 0]
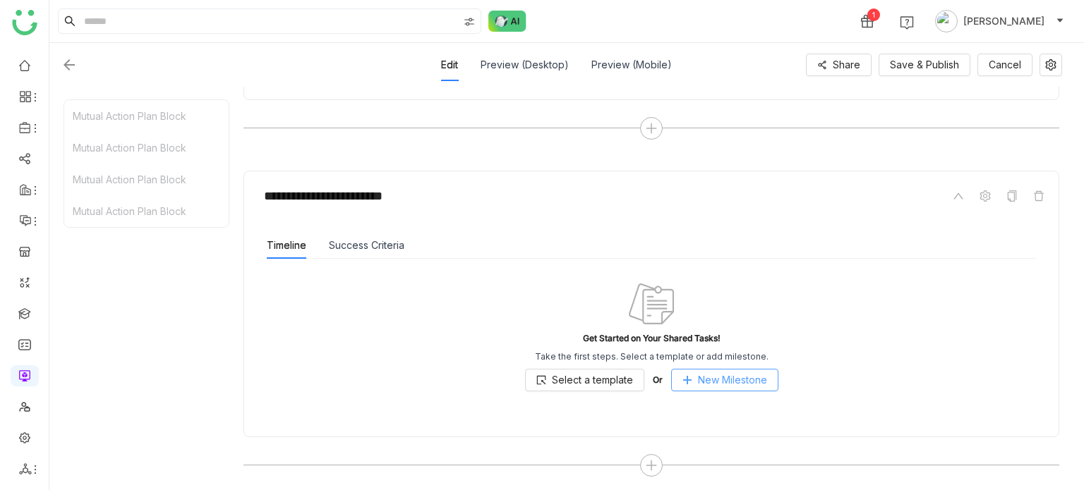
click at [692, 380] on button "New Milestone" at bounding box center [724, 380] width 107 height 23
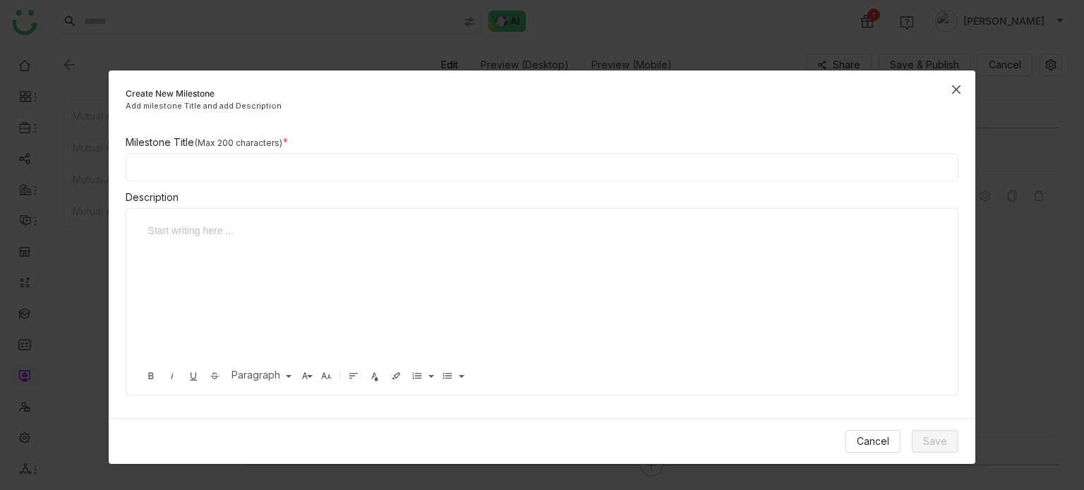
click at [965, 78] on span "Close" at bounding box center [956, 90] width 38 height 38
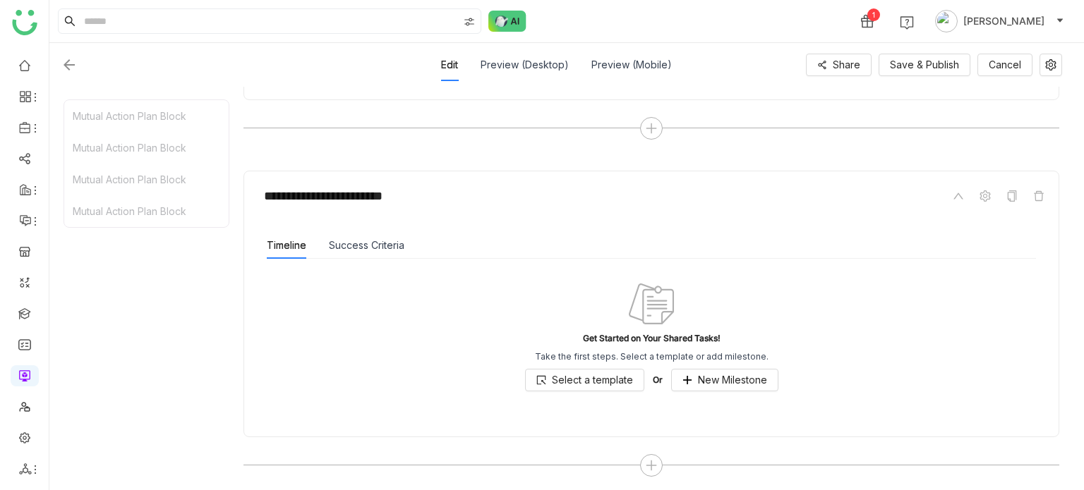
click at [652, 450] on div "**********" at bounding box center [651, 325] width 816 height 309
click at [651, 464] on icon at bounding box center [651, 466] width 1 height 10
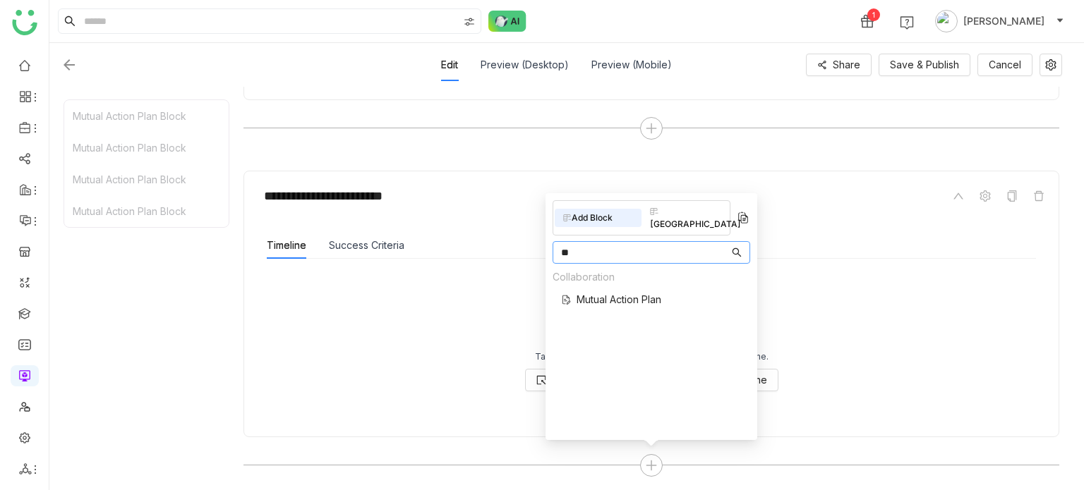
type input "**"
click at [611, 292] on span "Mutual Action Plan" at bounding box center [619, 299] width 85 height 15
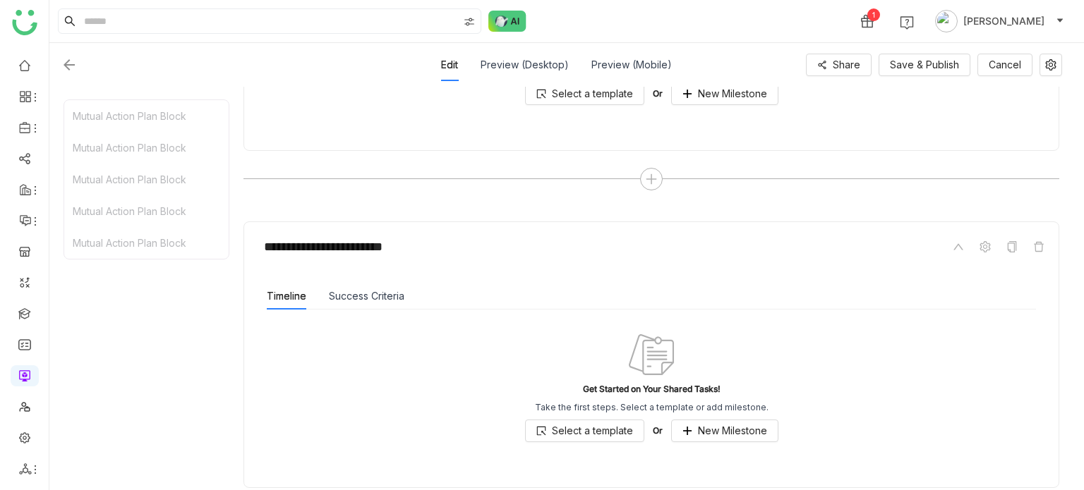
scroll to position [1397, 0]
click at [361, 291] on button "Success Criteria" at bounding box center [367, 298] width 76 height 16
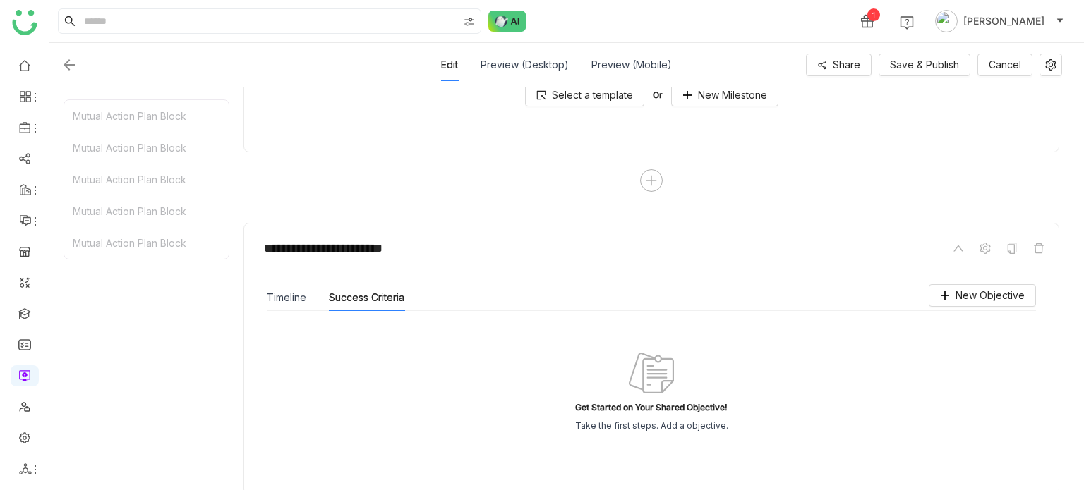
scroll to position [1454, 0]
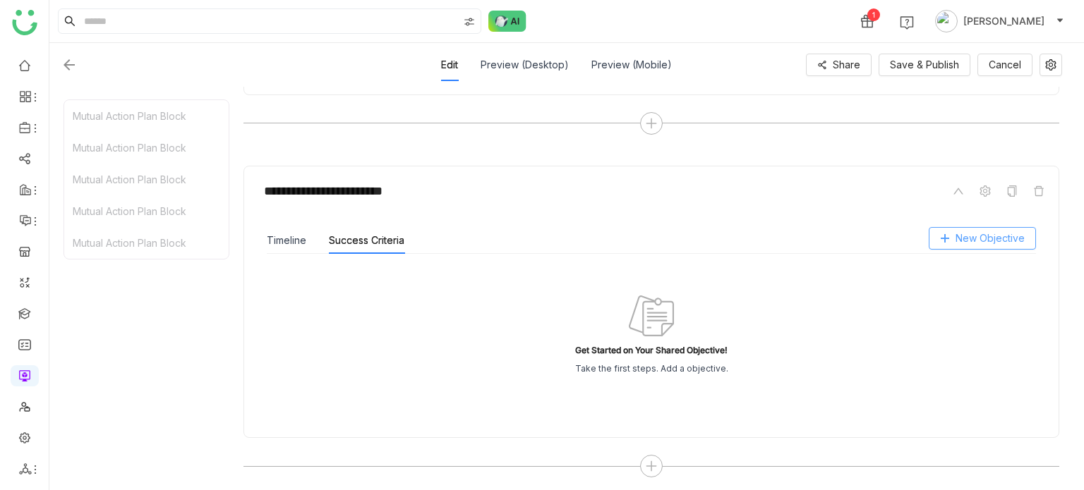
click at [1003, 234] on span "New Objective" at bounding box center [990, 239] width 69 height 16
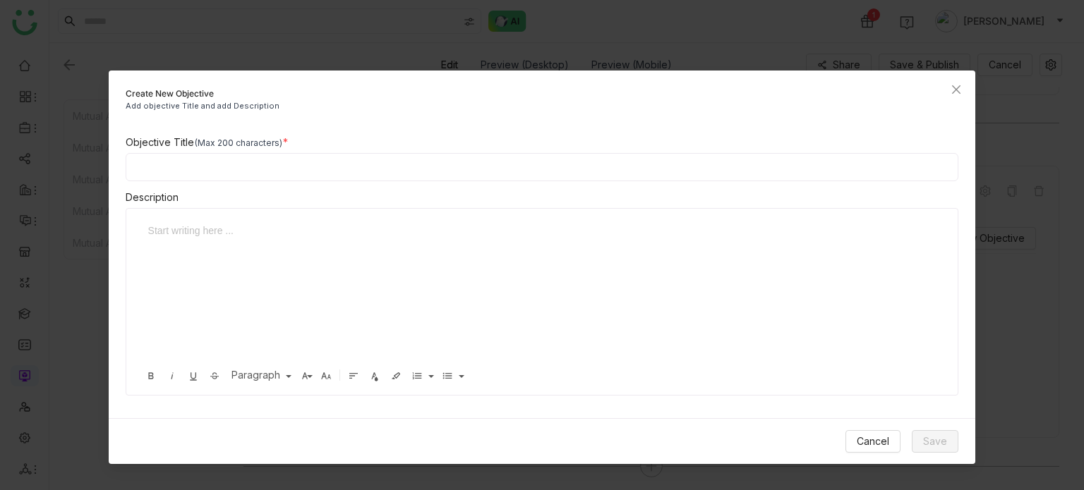
drag, startPoint x: 373, startPoint y: 152, endPoint x: 373, endPoint y: 163, distance: 11.3
click at [373, 156] on div "Objective Title (Max 200 characters)" at bounding box center [542, 158] width 833 height 47
click at [373, 163] on input at bounding box center [542, 167] width 833 height 28
type input "**********"
click at [929, 442] on span "Save" at bounding box center [935, 442] width 24 height 16
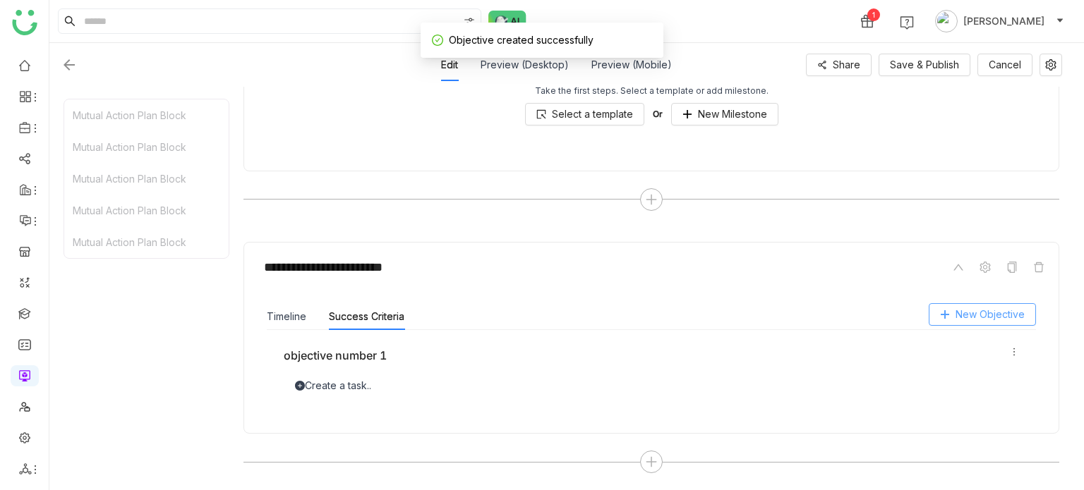
scroll to position [1375, 0]
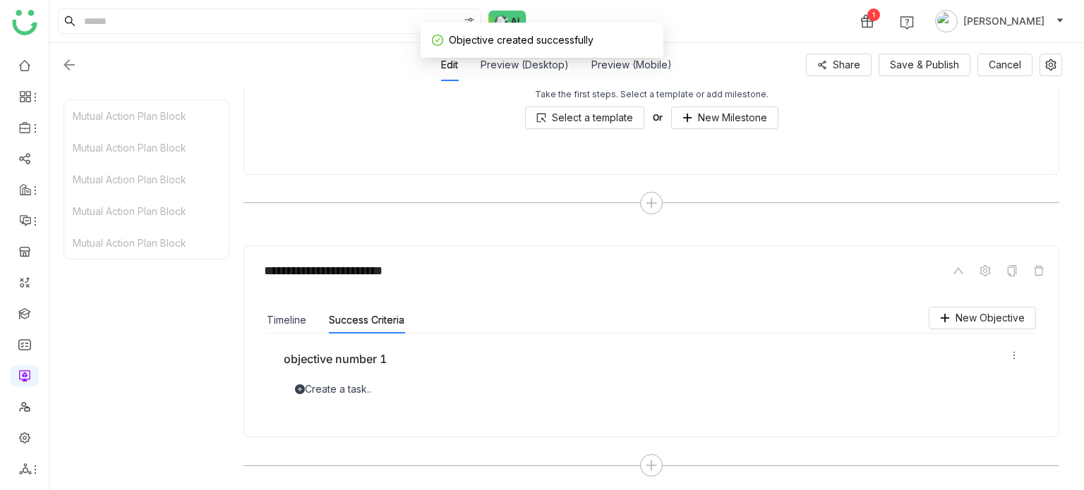
click at [1013, 351] on icon at bounding box center [1014, 356] width 10 height 10
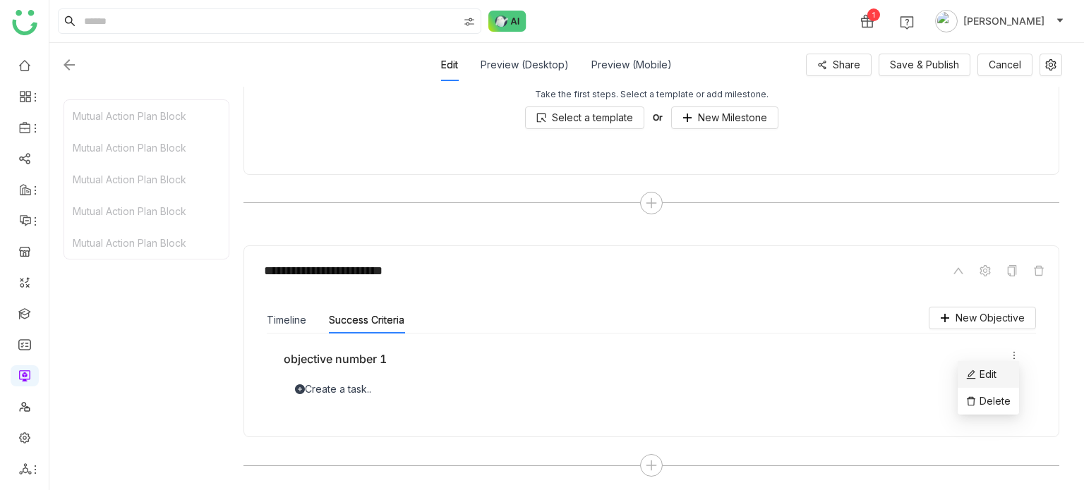
click at [1006, 377] on li "Edit" at bounding box center [988, 374] width 61 height 27
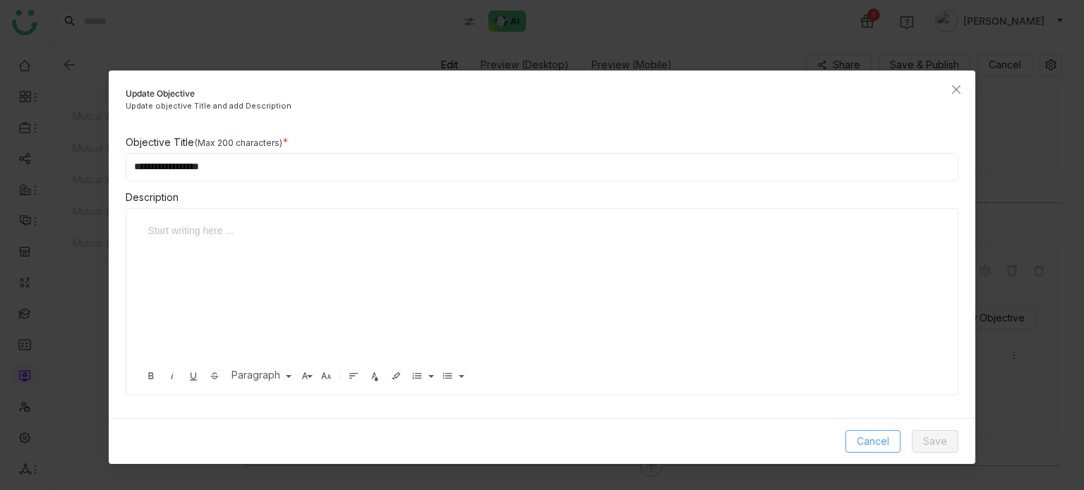
click at [880, 440] on span "Cancel" at bounding box center [873, 442] width 32 height 16
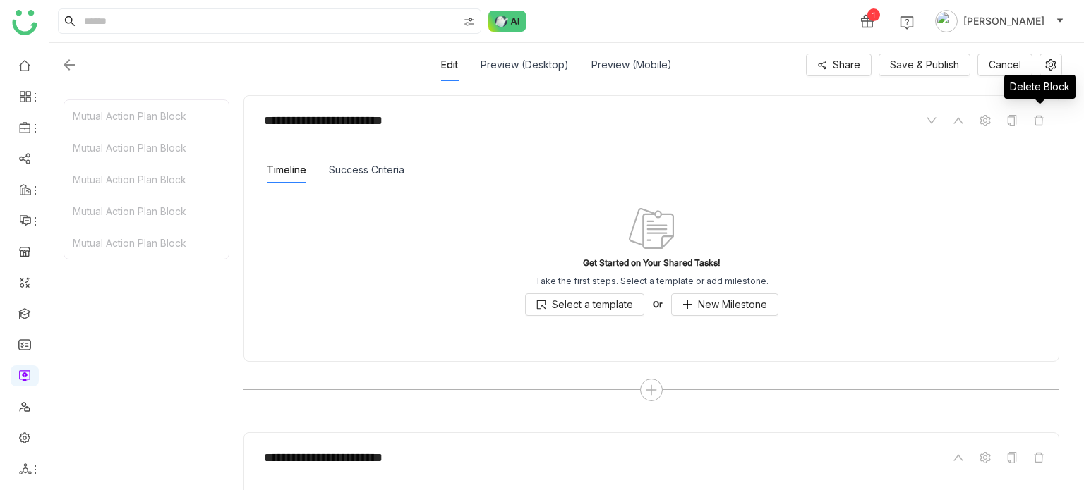
click at [1037, 115] on icon at bounding box center [1038, 120] width 11 height 11
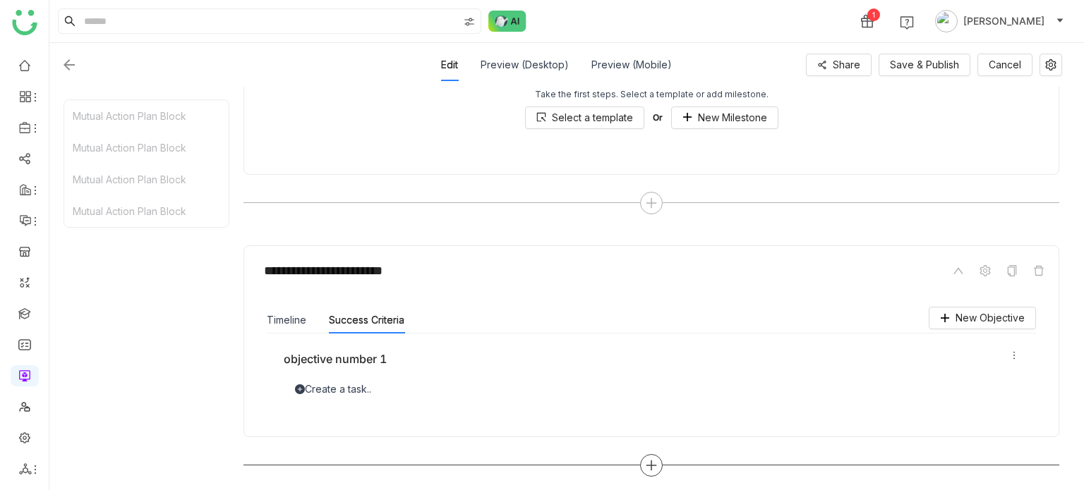
click at [658, 455] on div at bounding box center [651, 465] width 23 height 23
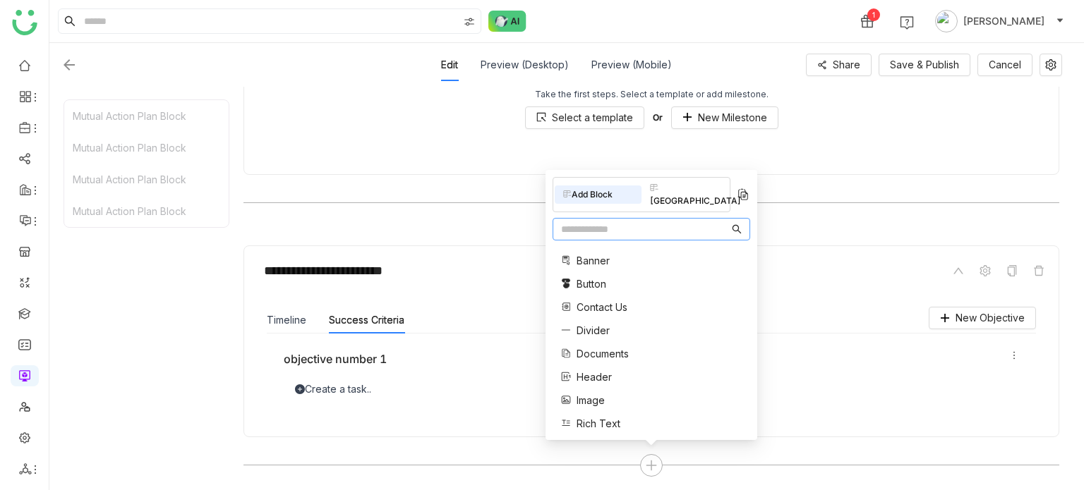
click at [205, 248] on div "Mutual Action Plan Block Mutual Action Plan Block Mutual Action Plan Block Mutu…" at bounding box center [147, 289] width 166 height 378
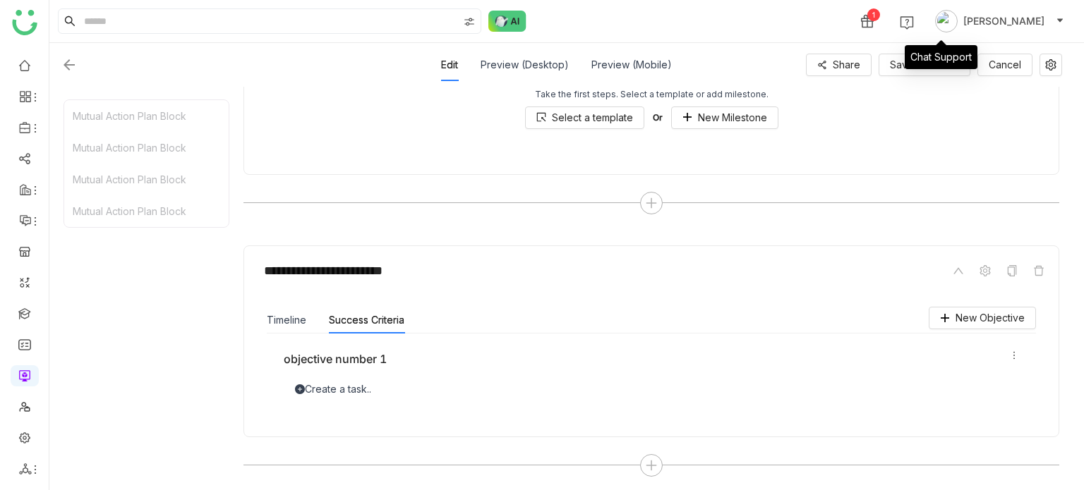
click at [946, 52] on div "Chat Support" at bounding box center [941, 57] width 73 height 24
click at [887, 66] on button "Save & Publish" at bounding box center [925, 65] width 92 height 23
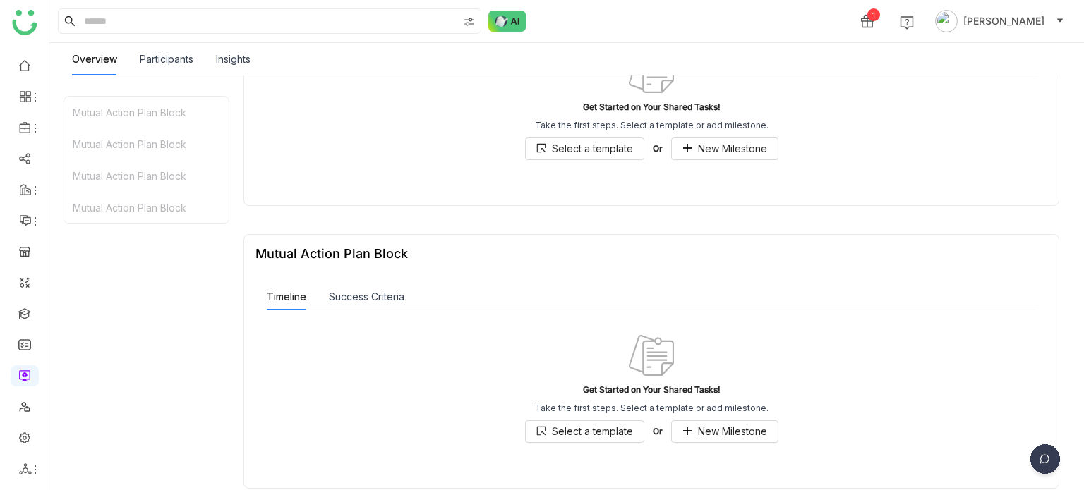
scroll to position [862, 0]
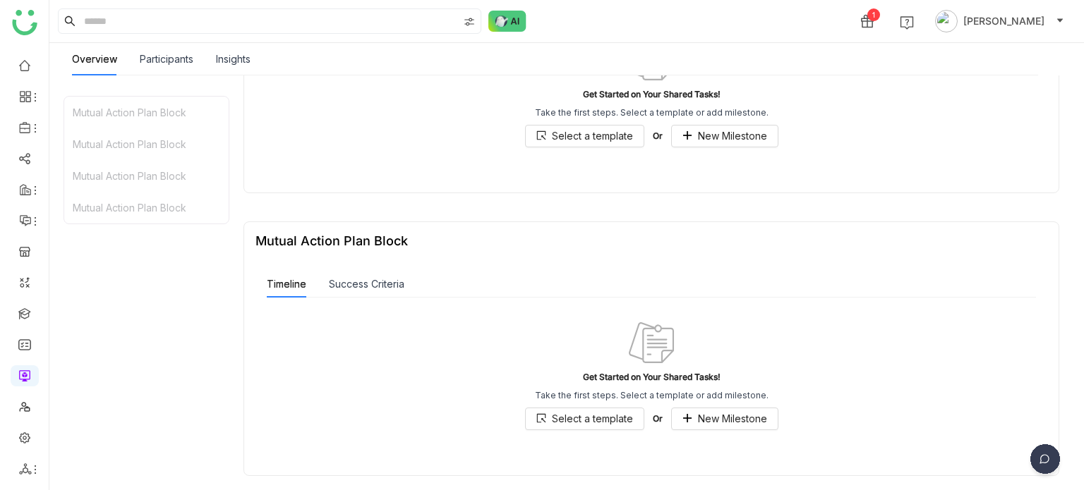
click at [386, 272] on div "Success Criteria" at bounding box center [367, 284] width 76 height 27
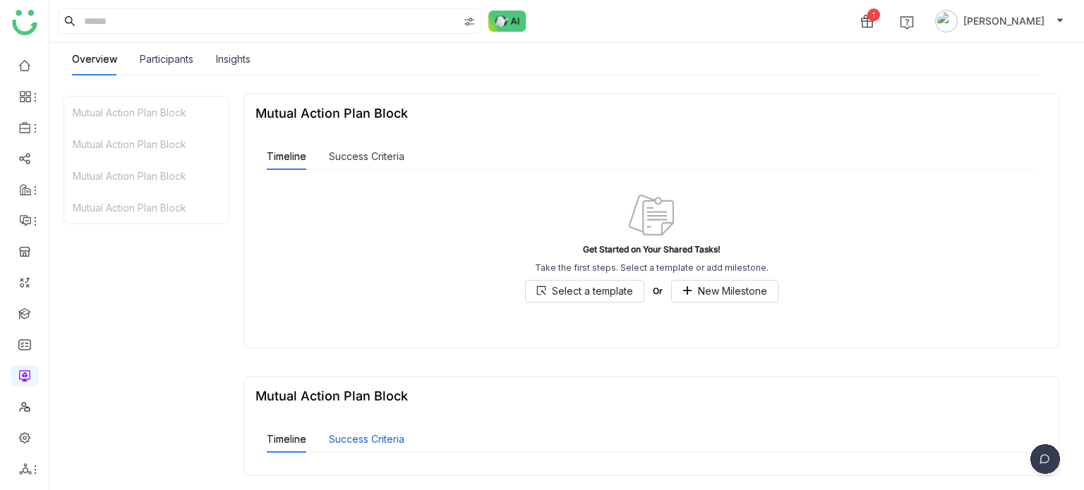
scroll to position [788, 0]
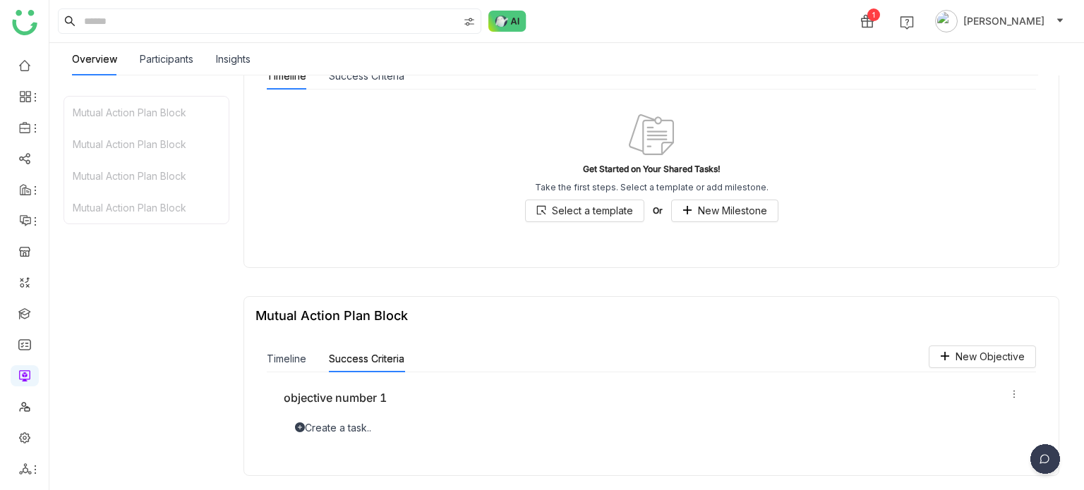
click at [1011, 394] on icon at bounding box center [1014, 395] width 10 height 10
click at [1006, 420] on li "Edit" at bounding box center [988, 417] width 61 height 27
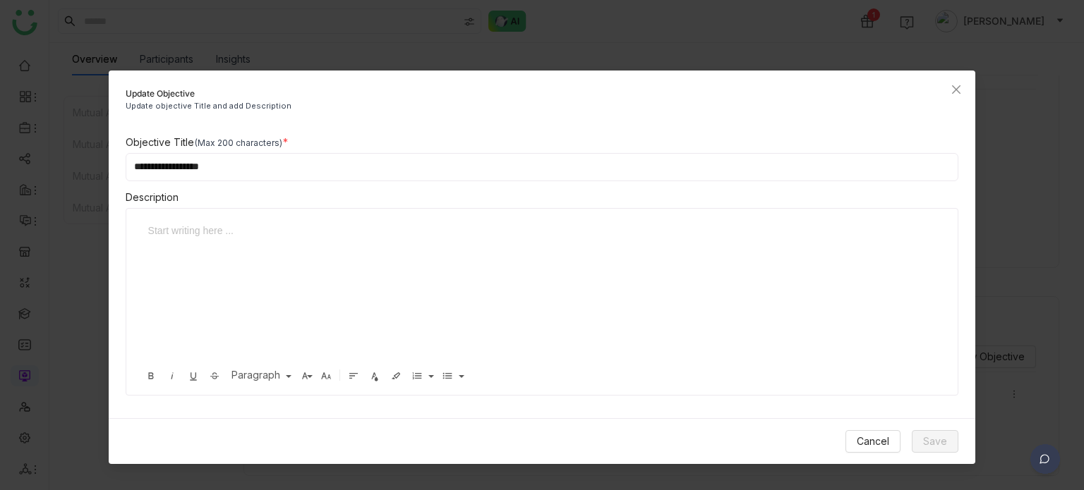
click at [513, 171] on input "**********" at bounding box center [542, 167] width 833 height 28
type input "**********"
click at [938, 451] on button "Save" at bounding box center [935, 441] width 47 height 23
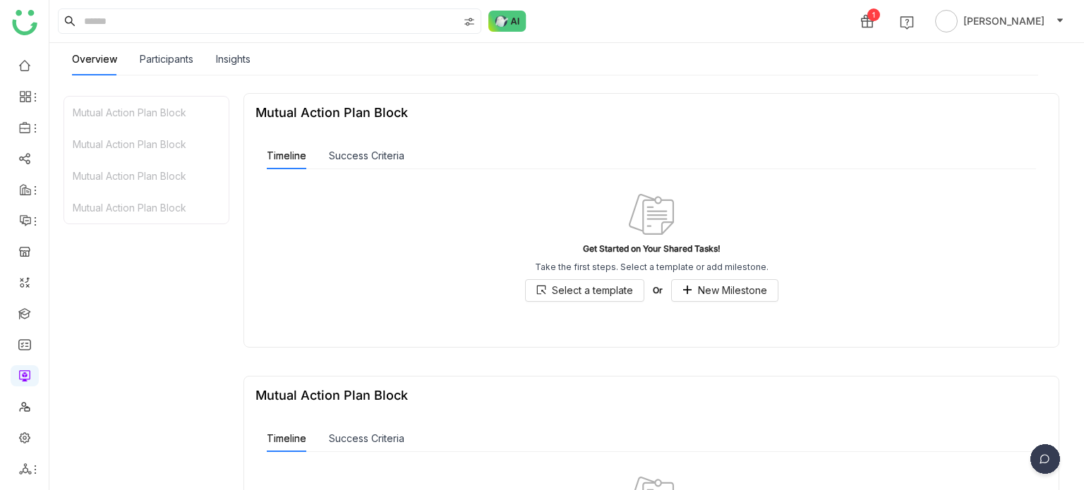
scroll to position [862, 0]
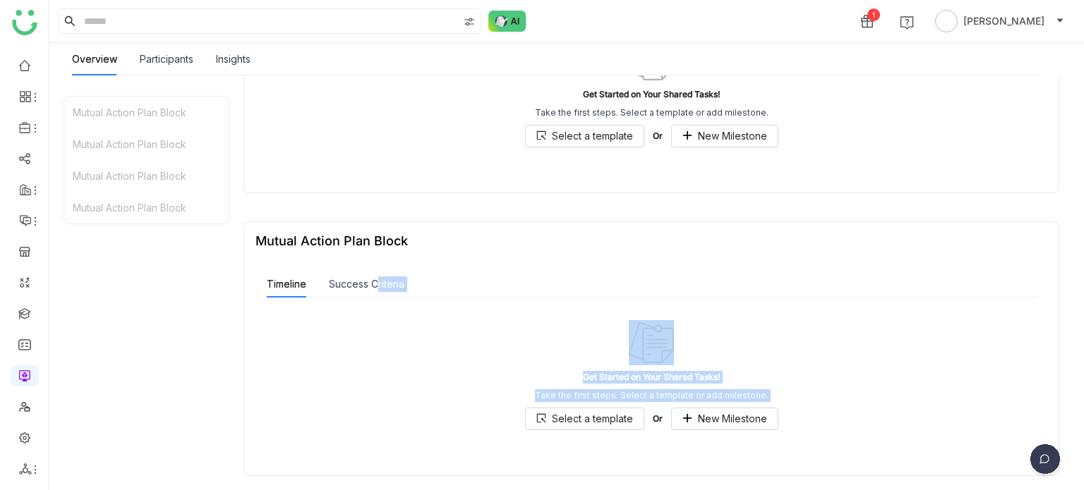
click at [371, 294] on nz-tabset "Timeline Success Criteria Get Started on Your Shared Tasks! Take the first step…" at bounding box center [651, 362] width 769 height 182
click at [371, 294] on div "Success Criteria" at bounding box center [367, 284] width 76 height 27
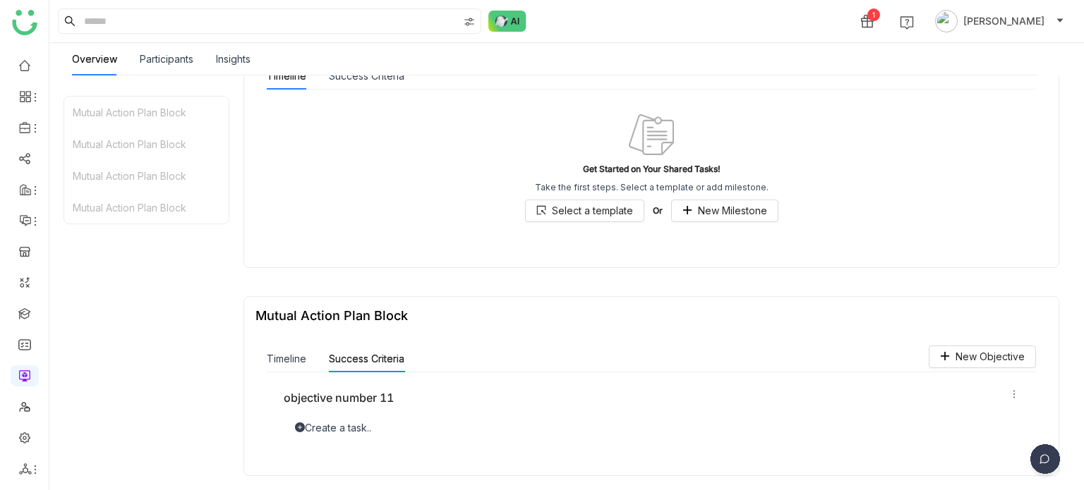
scroll to position [788, 0]
click at [339, 424] on div "Create a task.." at bounding box center [651, 429] width 735 height 16
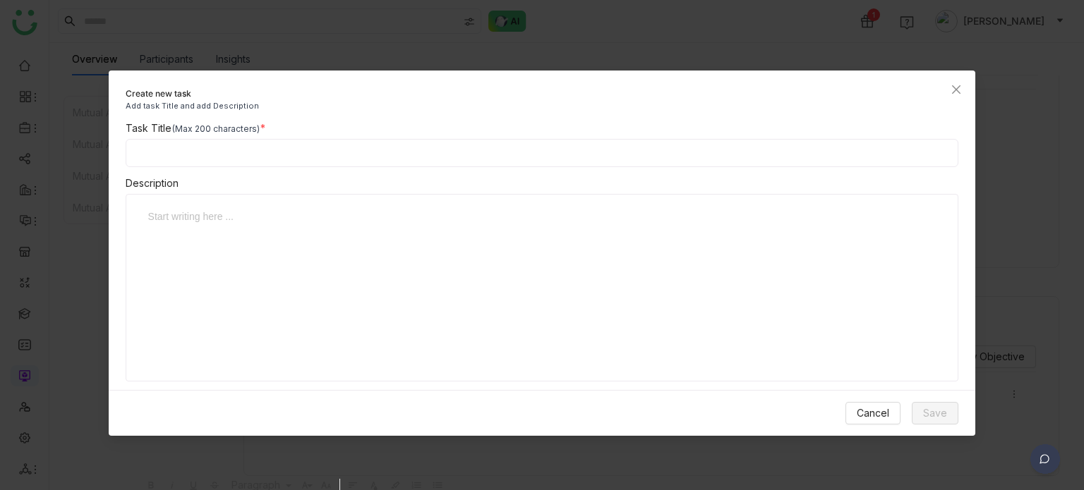
click at [437, 164] on input at bounding box center [542, 153] width 833 height 28
click at [169, 156] on input "**********" at bounding box center [542, 153] width 833 height 28
type input "**********"
click at [251, 241] on div at bounding box center [536, 279] width 793 height 141
click at [937, 419] on span "Save" at bounding box center [935, 414] width 24 height 16
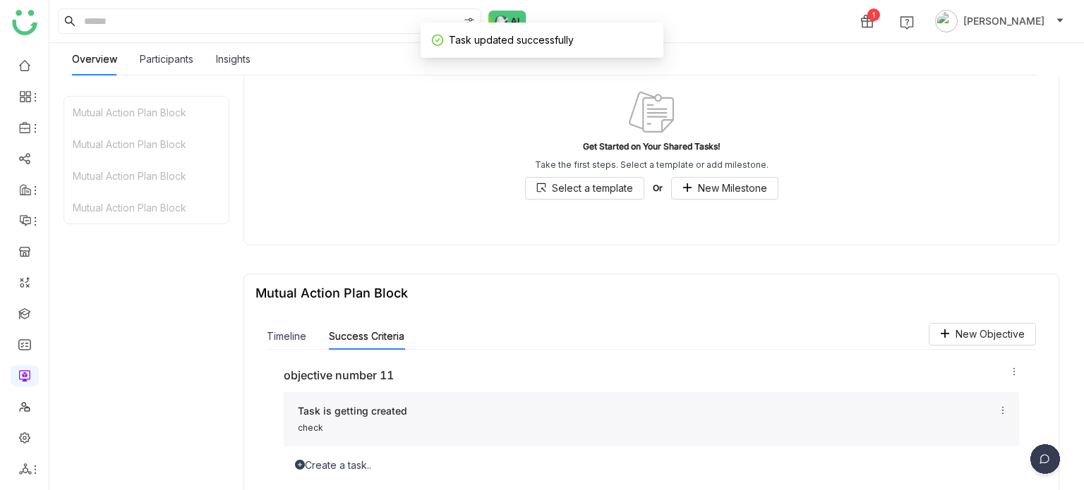
scroll to position [847, 0]
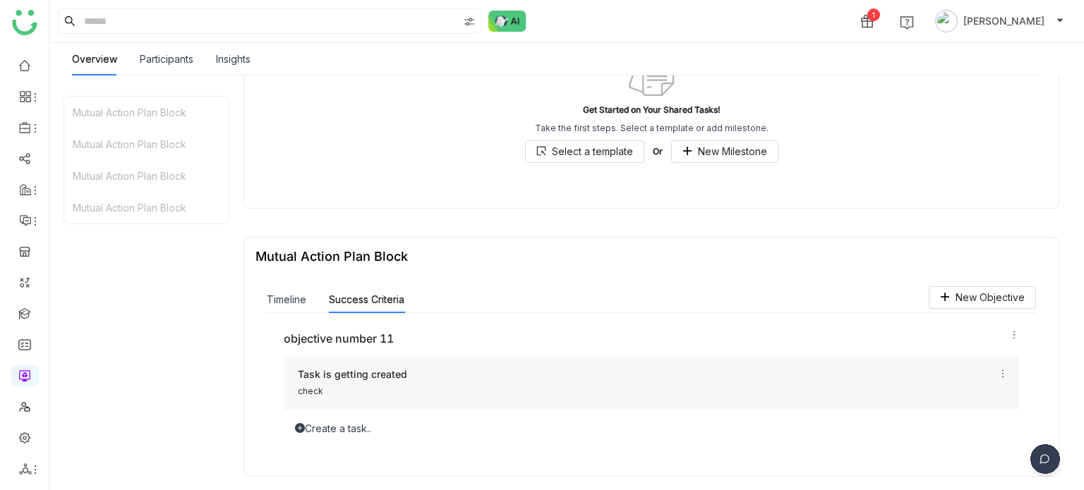
click at [1001, 371] on icon at bounding box center [1003, 374] width 10 height 10
click at [999, 396] on li "Edit" at bounding box center [976, 396] width 61 height 27
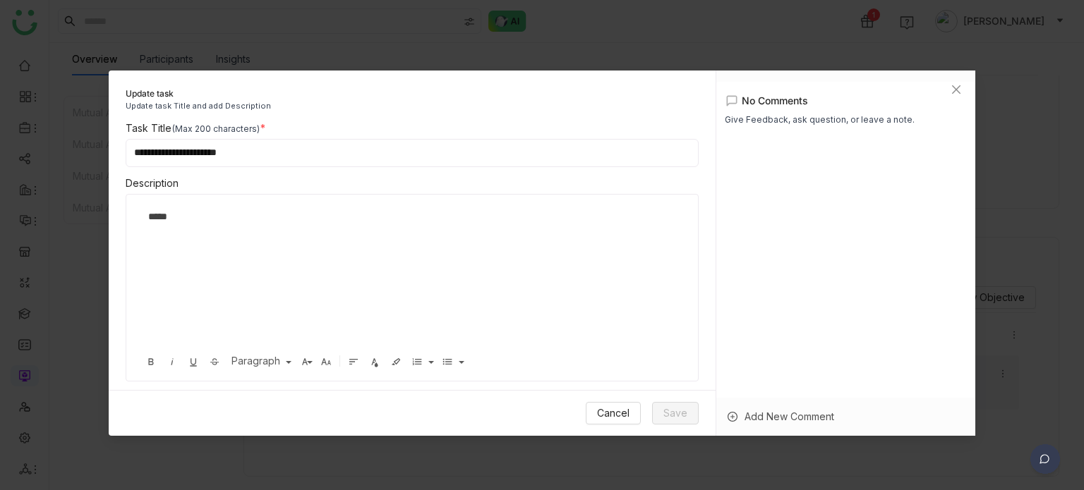
click at [757, 421] on div "Add New Comment" at bounding box center [846, 417] width 260 height 38
click at [805, 382] on div at bounding box center [846, 385] width 260 height 42
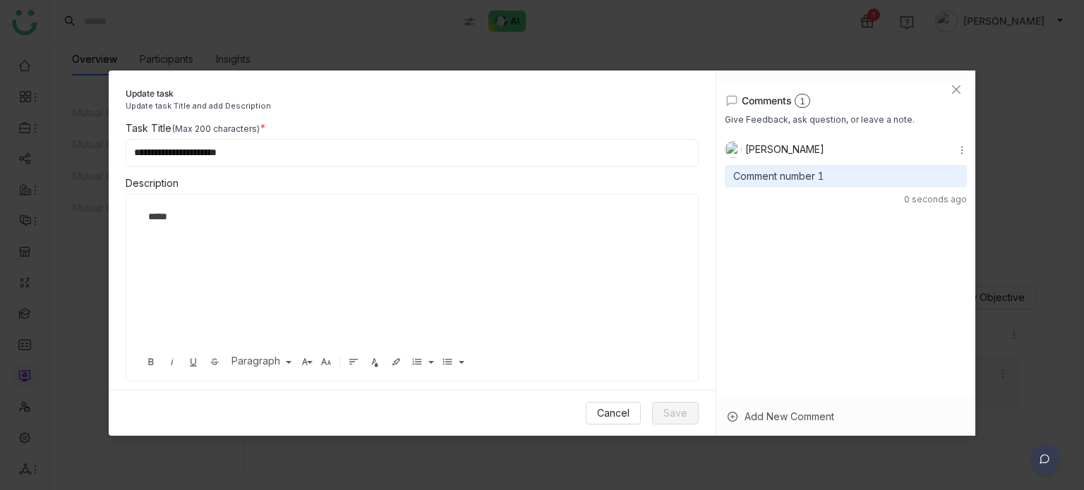
click at [839, 414] on div "Add New Comment" at bounding box center [846, 417] width 260 height 38
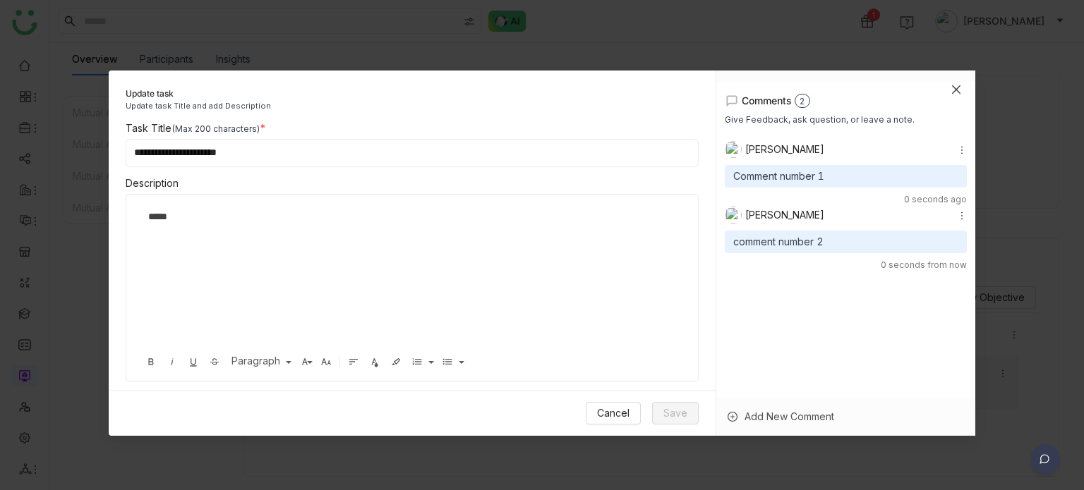
click at [953, 90] on icon "Close" at bounding box center [956, 89] width 11 height 11
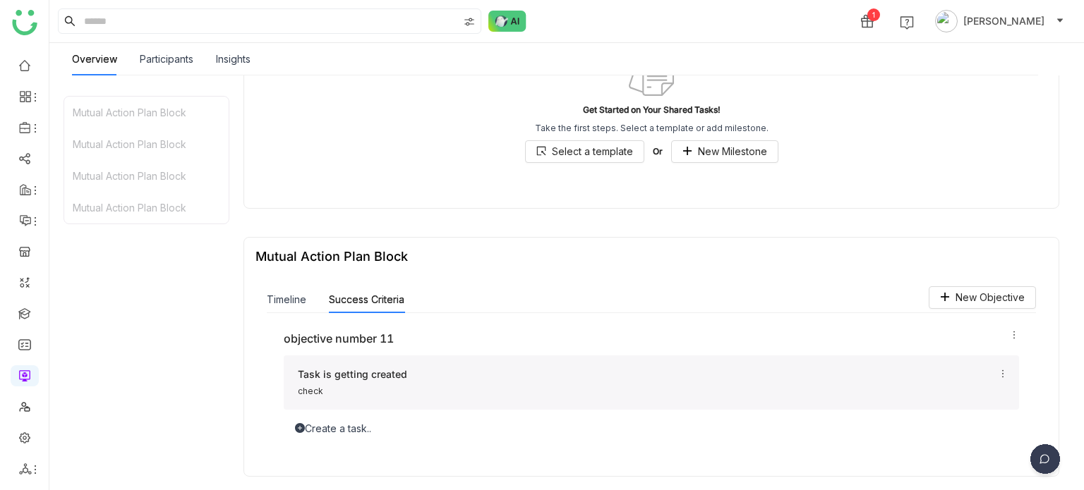
click at [998, 373] on icon at bounding box center [1003, 374] width 10 height 10
click at [989, 396] on li "Edit" at bounding box center [976, 396] width 61 height 27
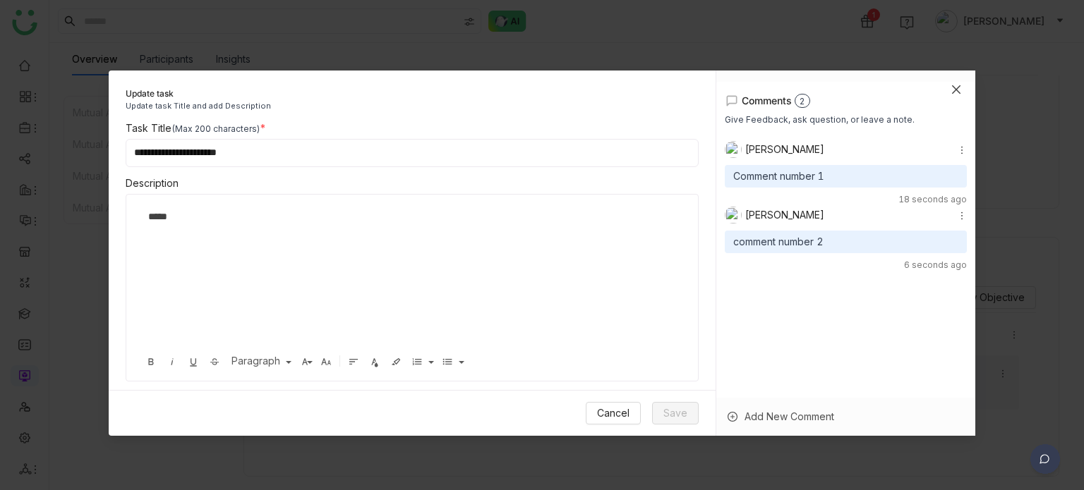
click at [948, 90] on span "Close" at bounding box center [956, 90] width 38 height 38
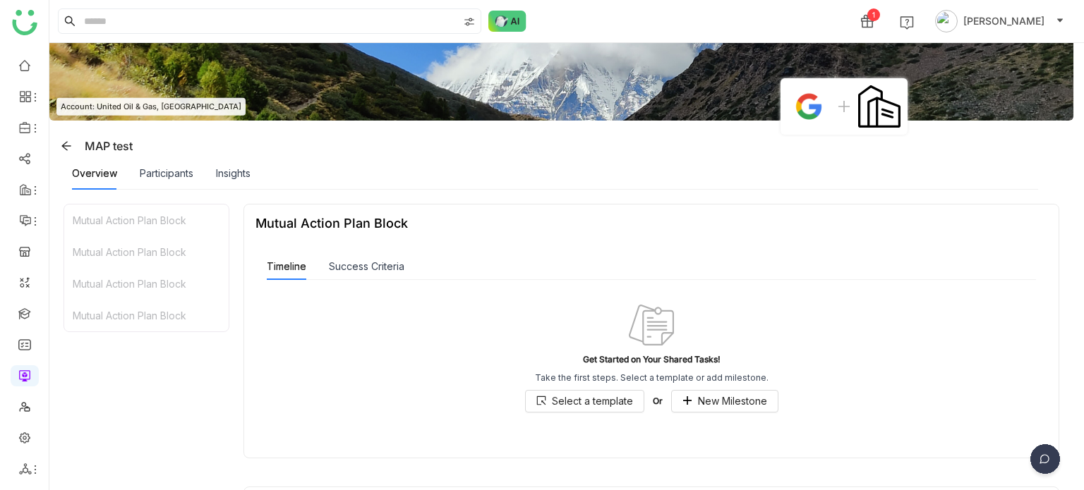
scroll to position [0, 0]
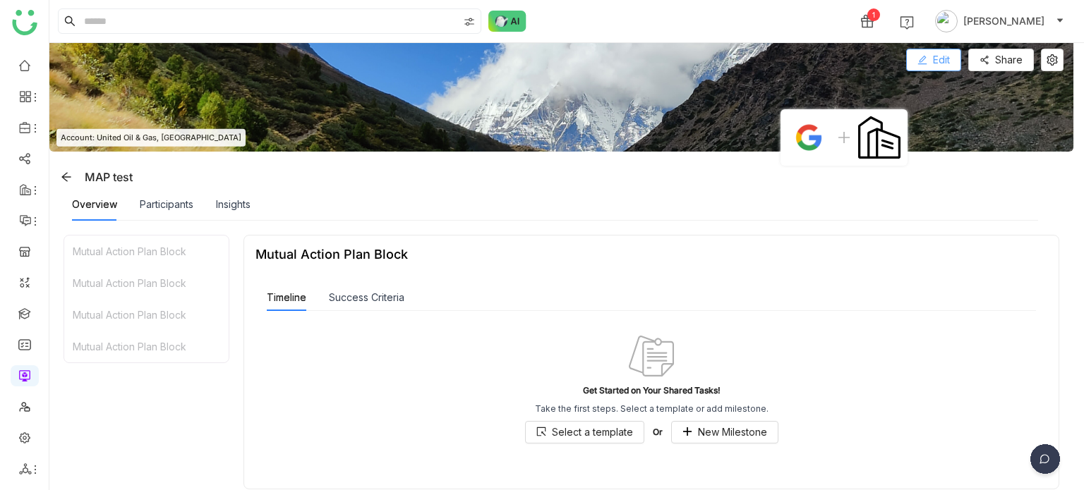
click at [937, 56] on span "Edit" at bounding box center [941, 60] width 17 height 16
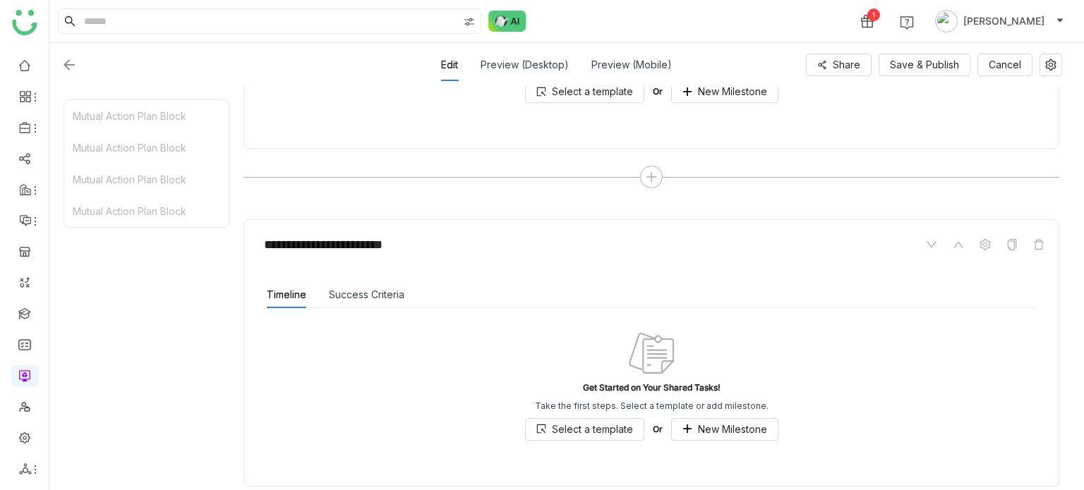
scroll to position [1112, 0]
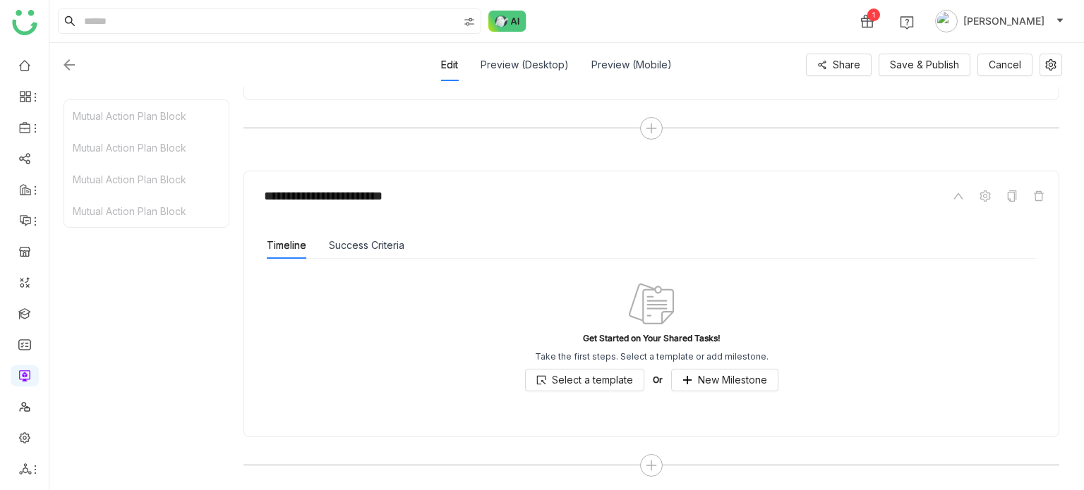
click at [325, 239] on div "Timeline Success Criteria" at bounding box center [336, 245] width 138 height 27
click at [356, 241] on button "Success Criteria" at bounding box center [367, 246] width 76 height 16
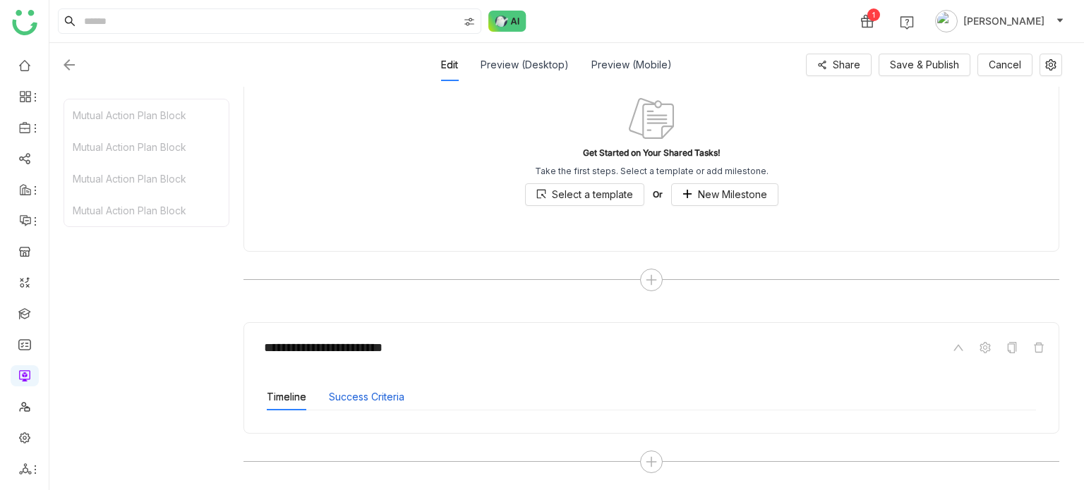
scroll to position [1097, 0]
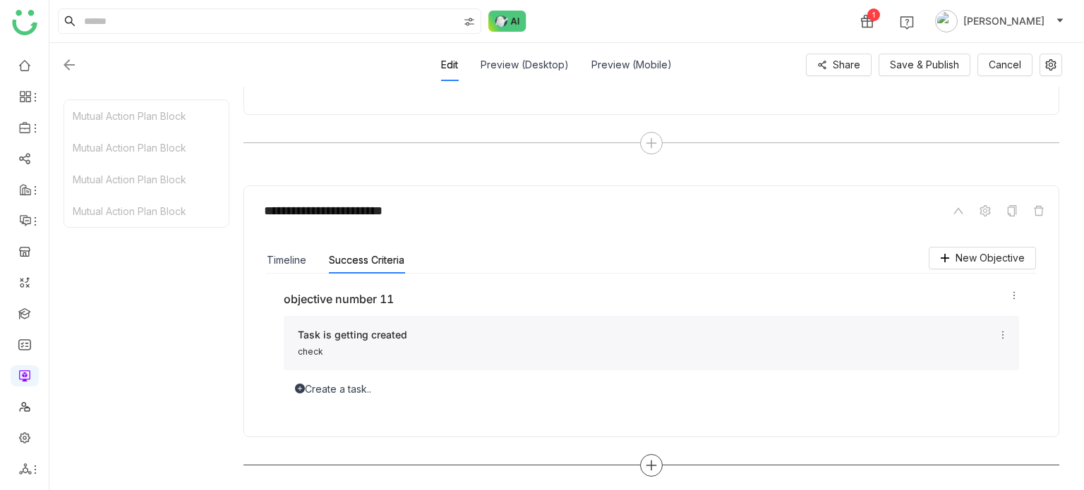
click at [646, 464] on icon at bounding box center [651, 465] width 13 height 13
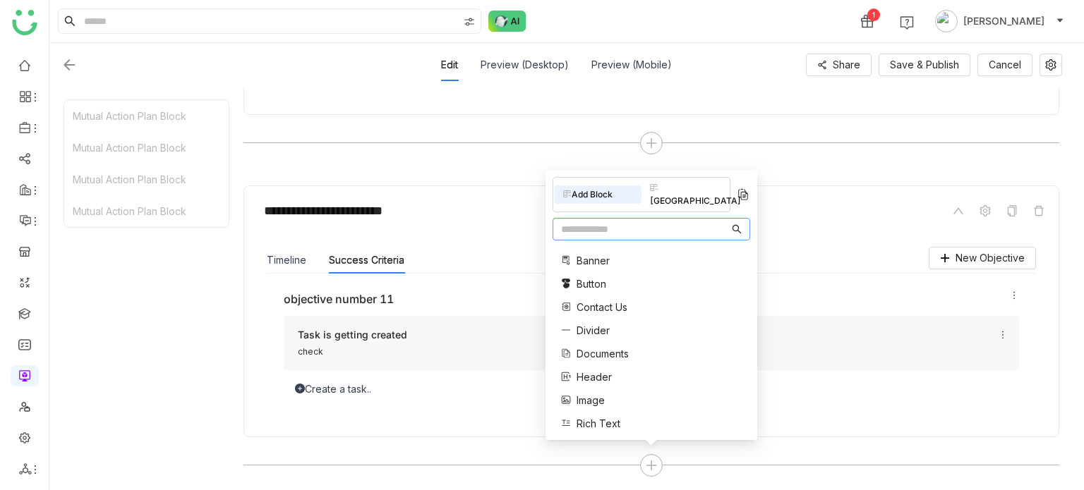
click at [635, 223] on input "text" at bounding box center [645, 230] width 168 height 16
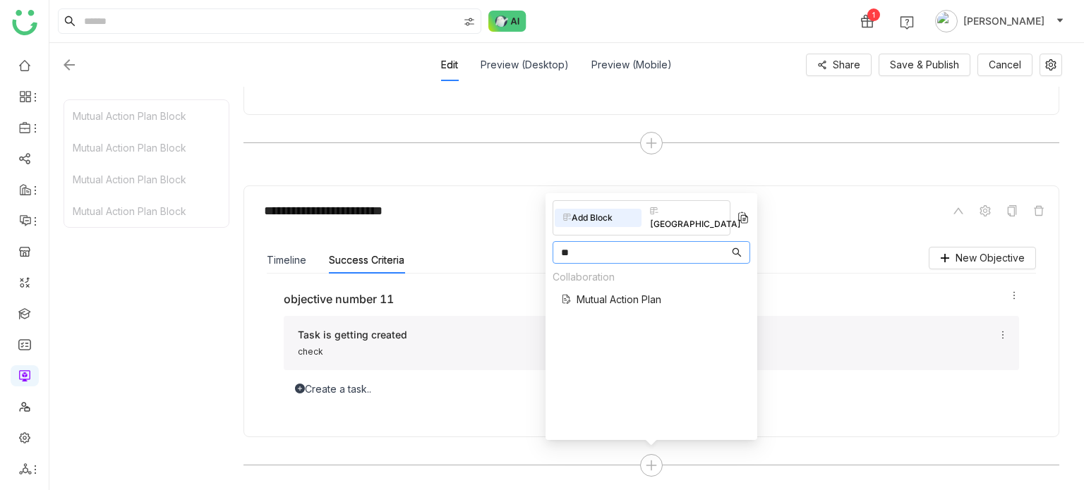
type input "**"
click at [590, 292] on span "Mutual Action Plan" at bounding box center [619, 299] width 85 height 15
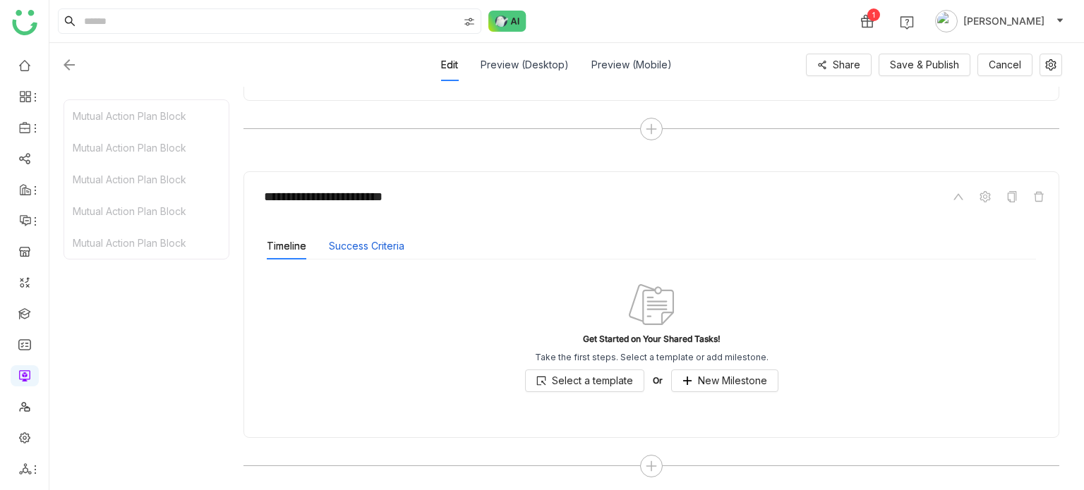
click at [354, 243] on button "Success Criteria" at bounding box center [367, 247] width 76 height 16
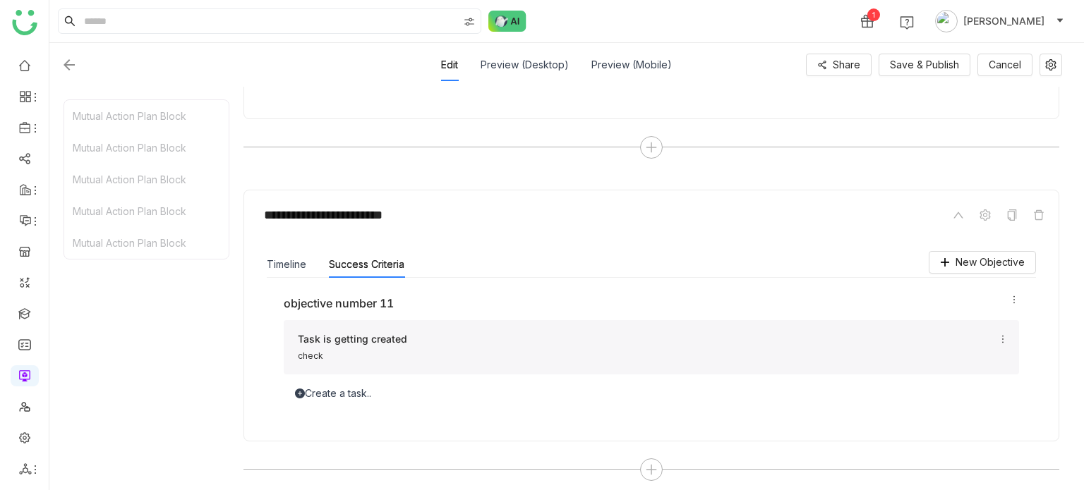
scroll to position [1419, 0]
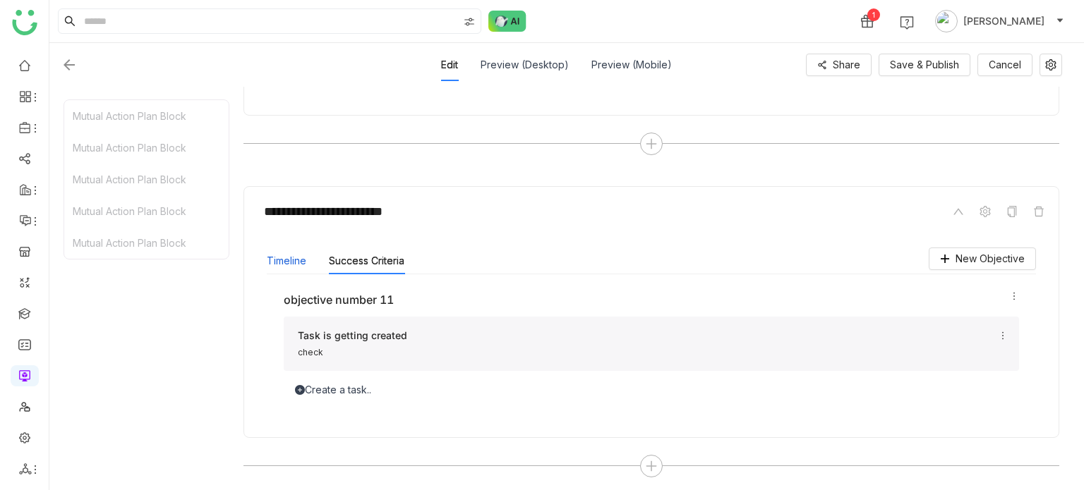
click at [298, 263] on button "Timeline" at bounding box center [287, 261] width 40 height 16
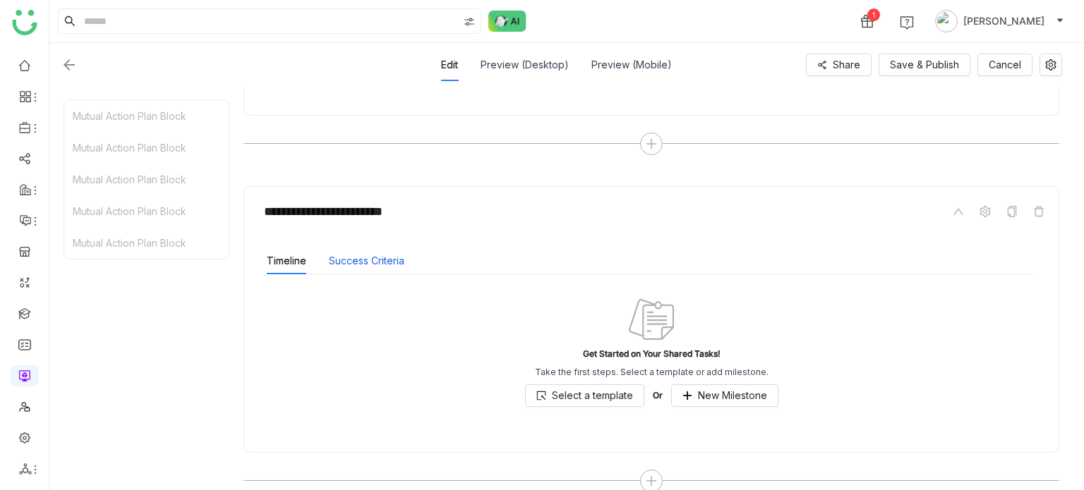
click at [351, 260] on button "Success Criteria" at bounding box center [367, 261] width 76 height 16
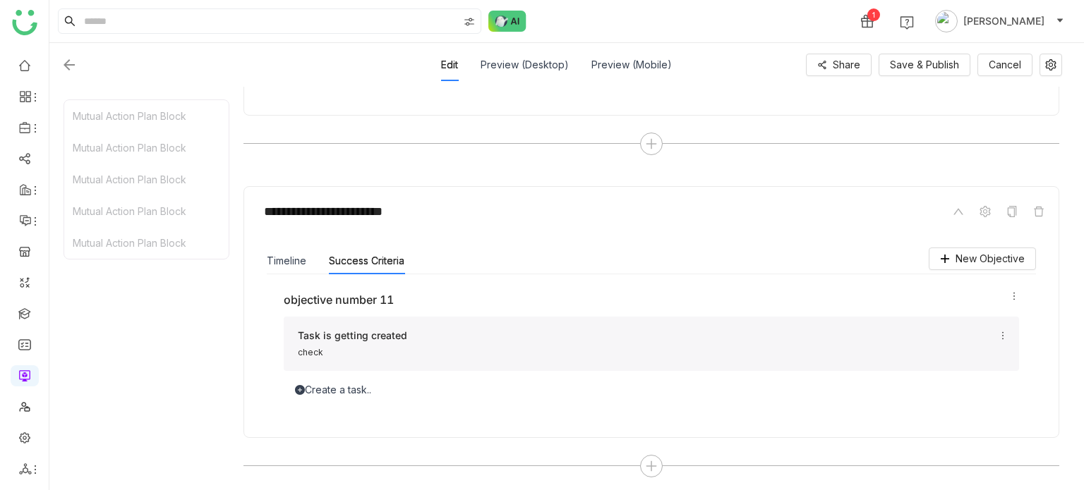
click at [351, 260] on button "Success Criteria" at bounding box center [367, 261] width 76 height 16
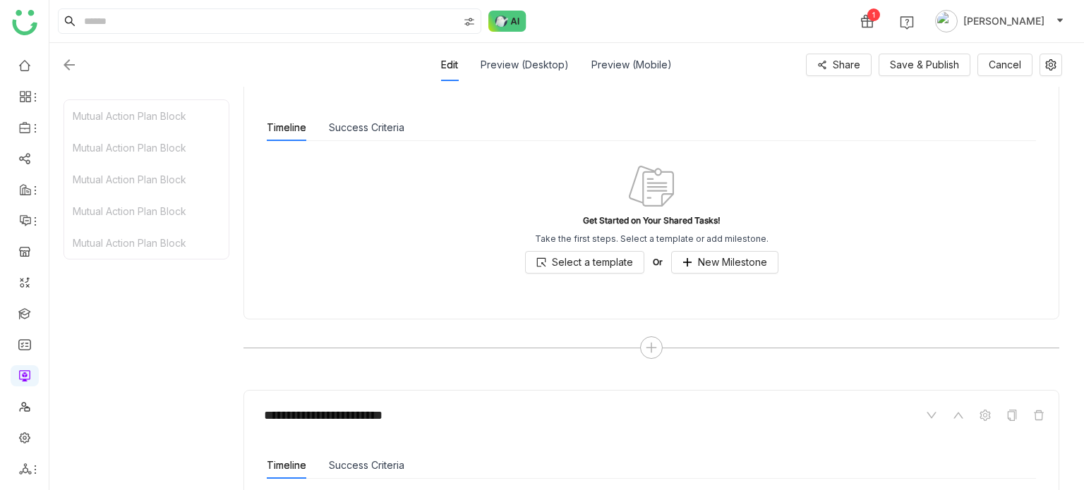
scroll to position [655, 0]
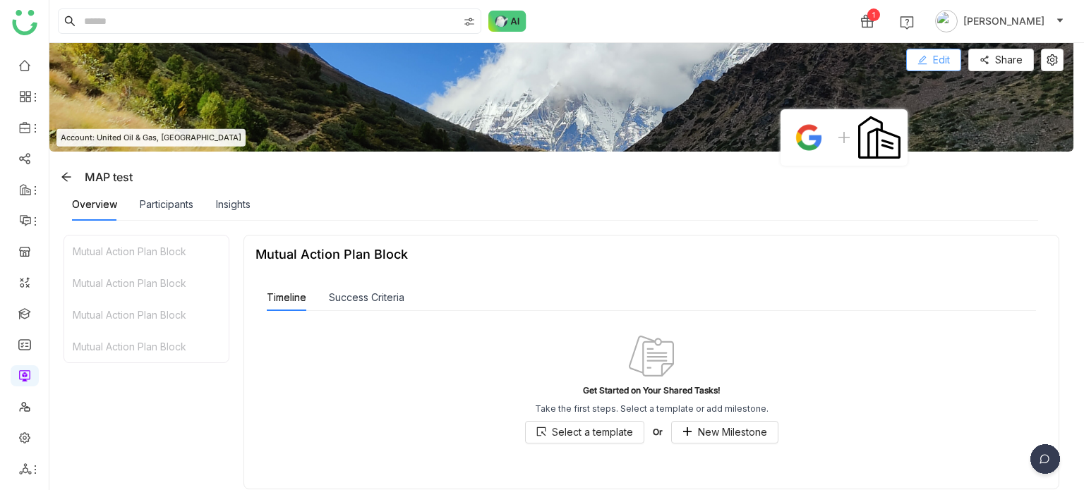
click at [951, 50] on button "Edit" at bounding box center [933, 60] width 55 height 23
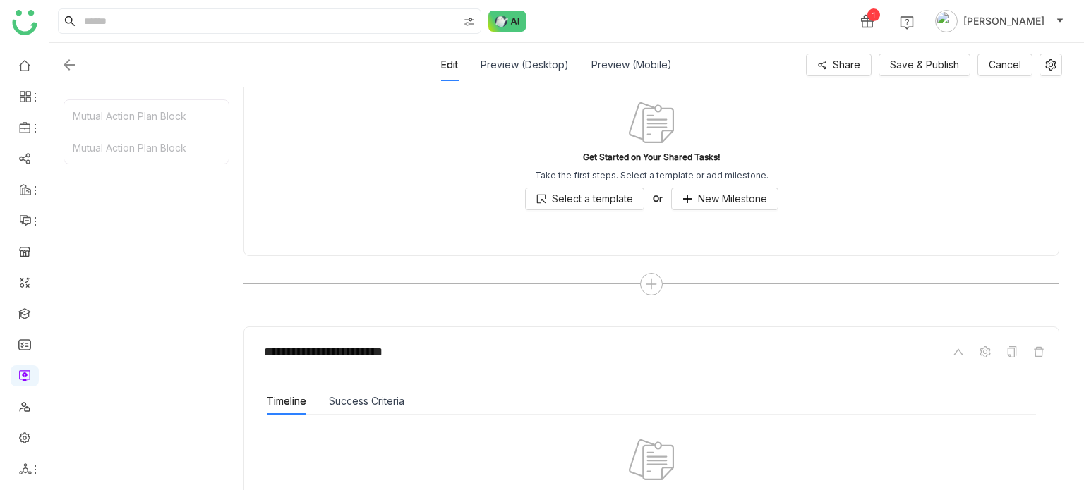
scroll to position [438, 0]
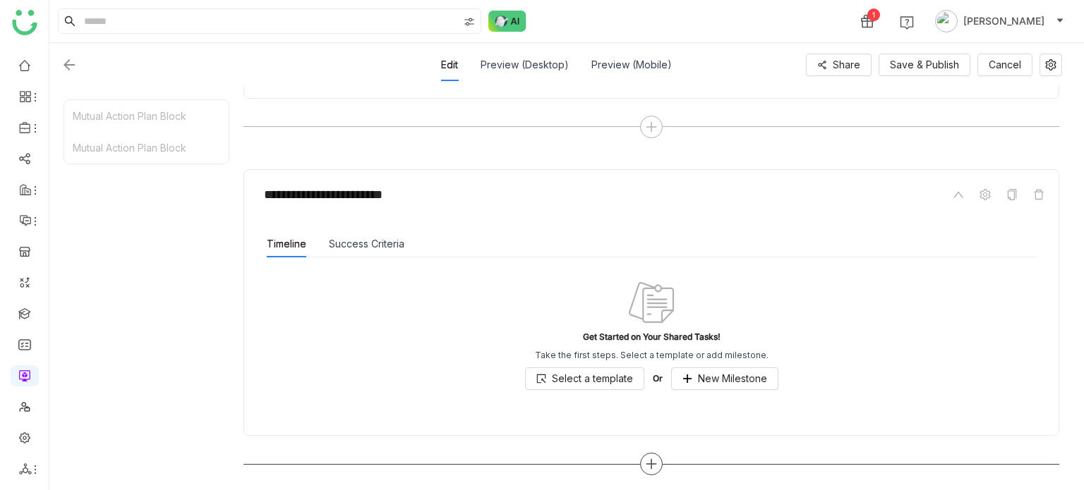
click at [652, 462] on icon at bounding box center [651, 464] width 13 height 13
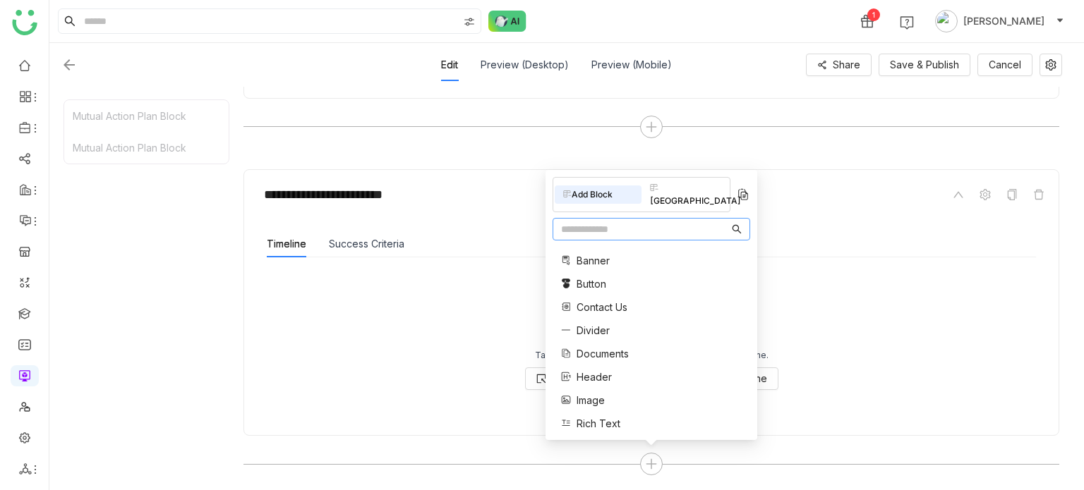
click at [697, 207] on div "[GEOGRAPHIC_DATA]" at bounding box center [684, 194] width 87 height 31
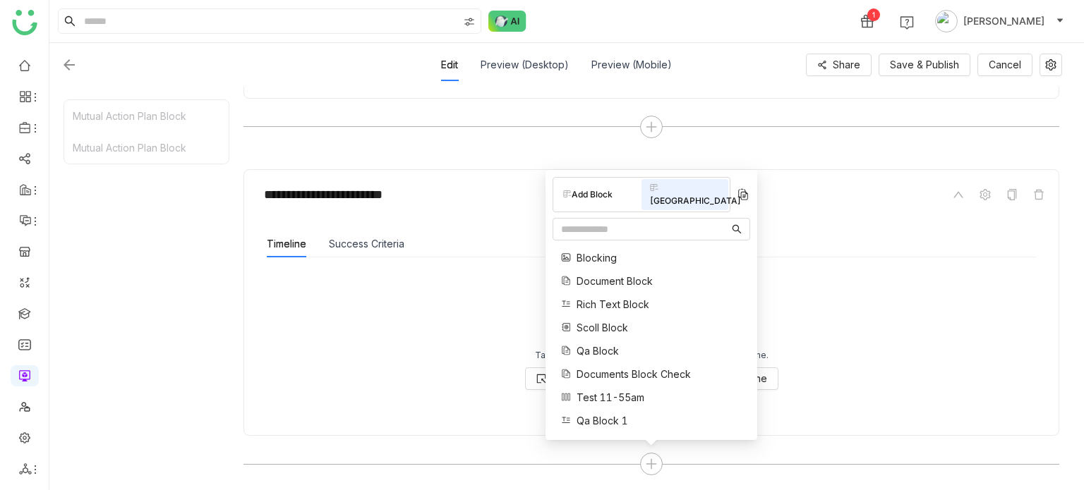
click at [590, 204] on div "Add Block" at bounding box center [598, 195] width 87 height 18
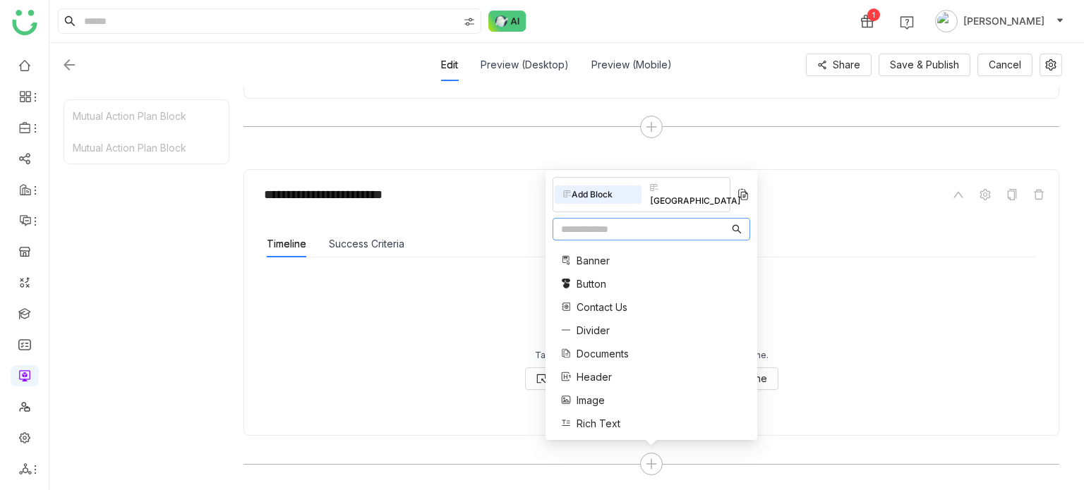
click at [594, 228] on input "text" at bounding box center [645, 230] width 168 height 16
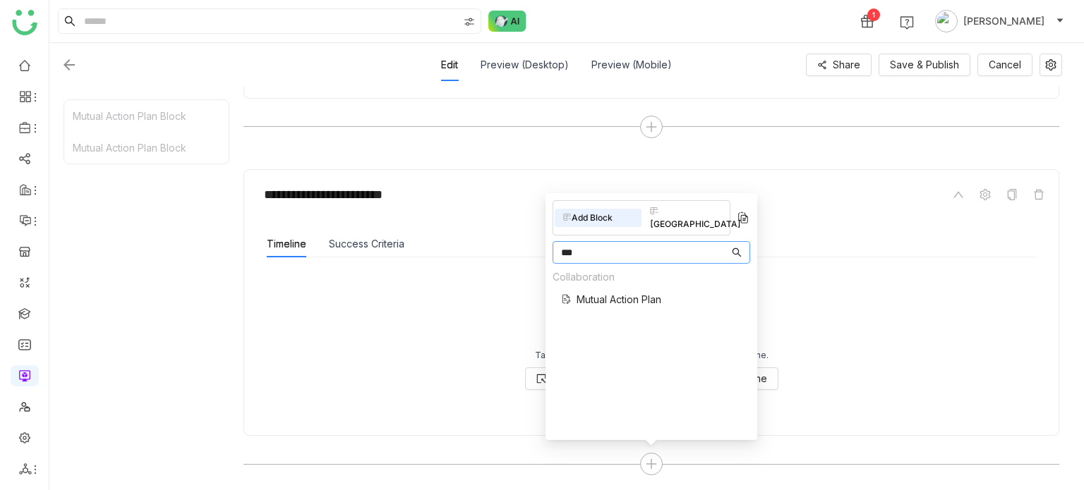
type input "***"
click at [660, 292] on span "Mutual Action Plan" at bounding box center [619, 299] width 85 height 15
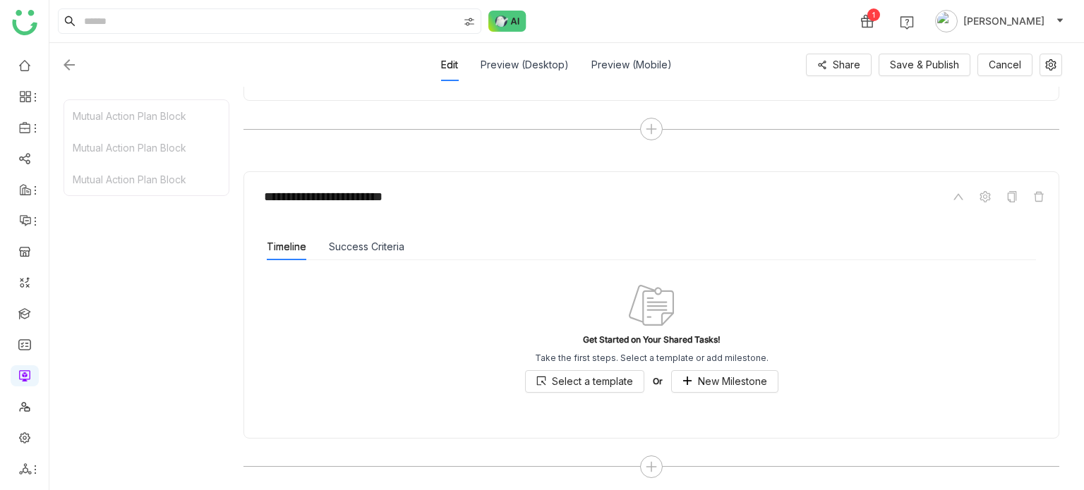
scroll to position [776, 0]
click at [725, 387] on button "New Milestone" at bounding box center [724, 379] width 107 height 23
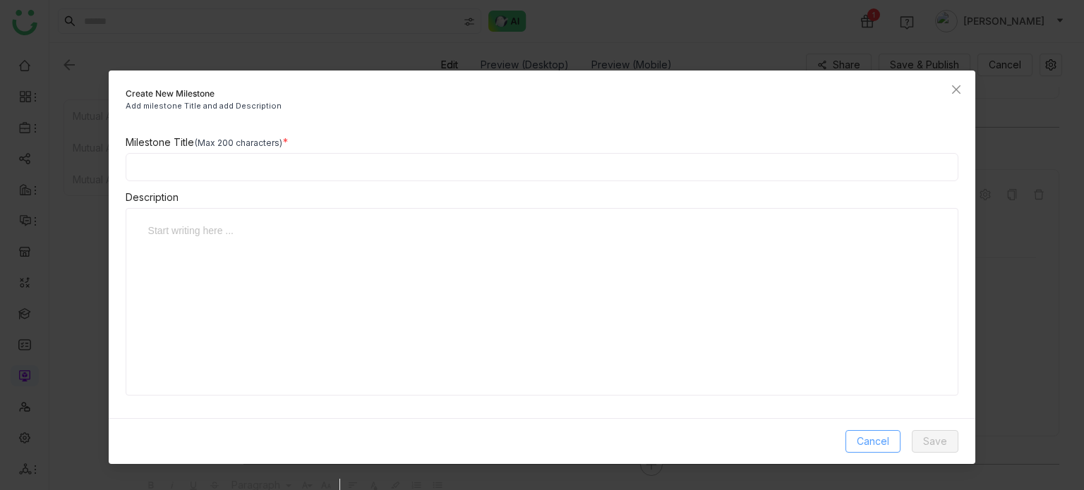
click at [855, 430] on button "Cancel" at bounding box center [872, 441] width 55 height 23
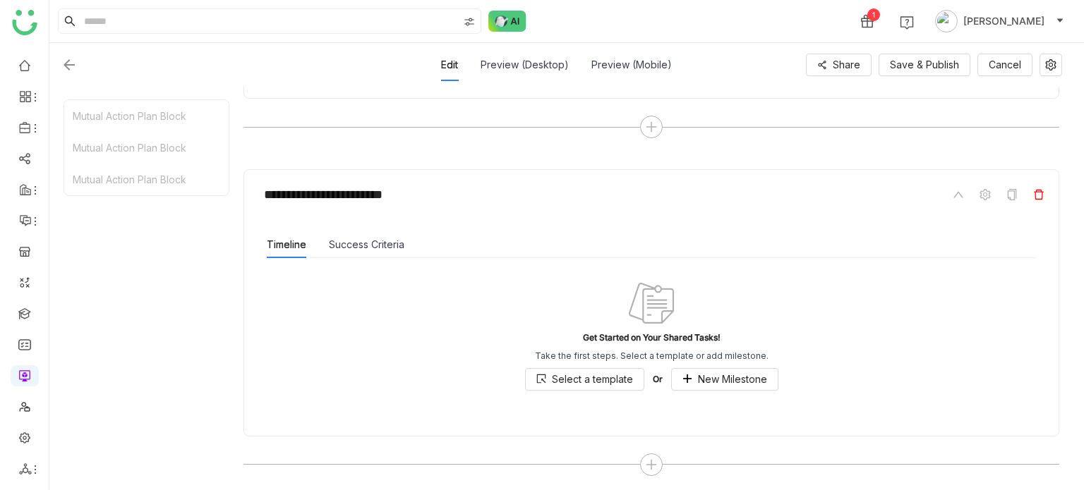
click at [1043, 200] on span at bounding box center [1038, 194] width 17 height 17
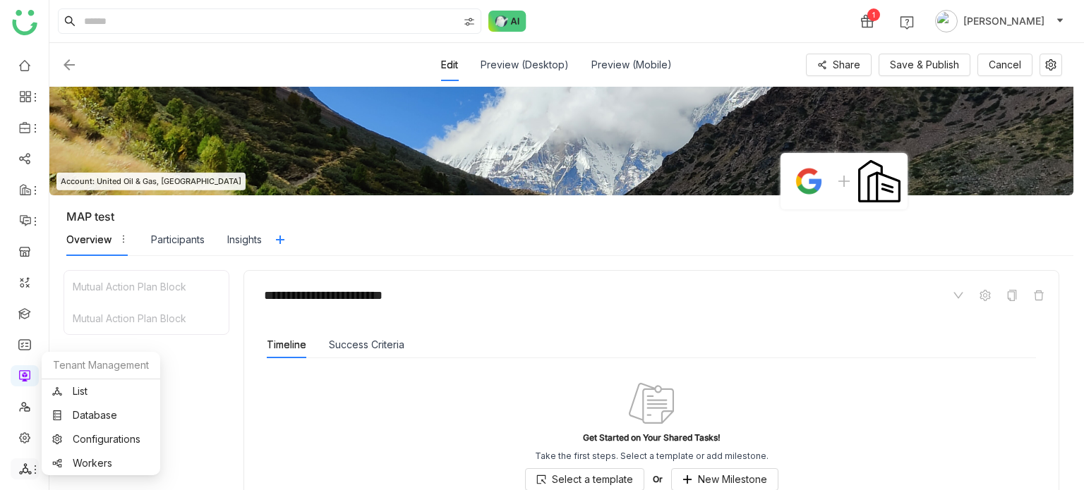
click at [25, 471] on icon at bounding box center [25, 469] width 13 height 13
click at [104, 392] on link "List" at bounding box center [100, 392] width 97 height 10
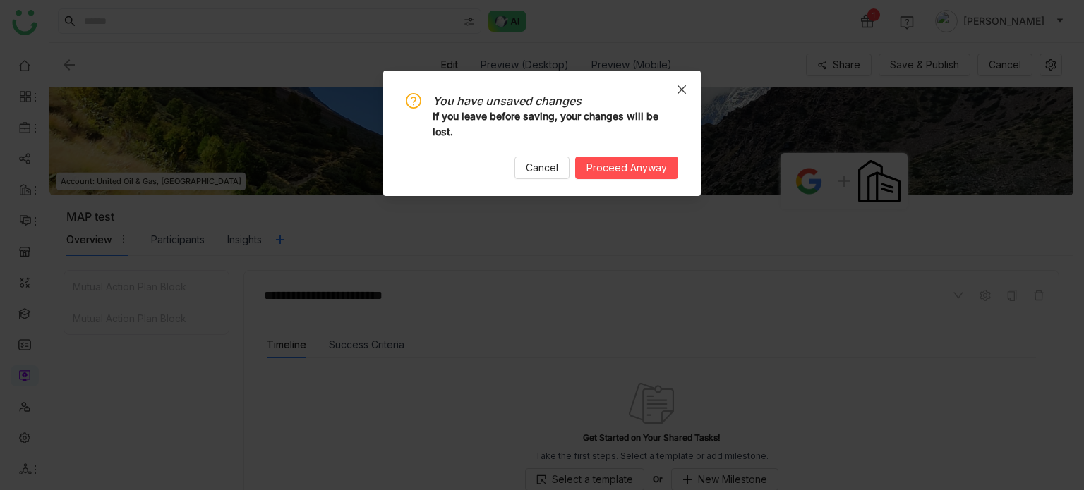
click at [685, 84] on icon "Close" at bounding box center [681, 89] width 11 height 11
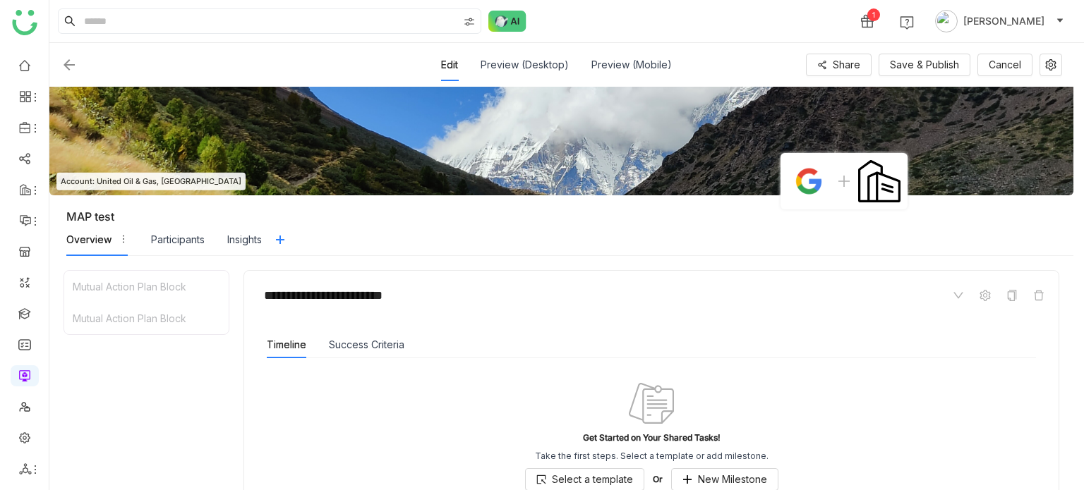
click at [71, 64] on img at bounding box center [69, 64] width 17 height 17
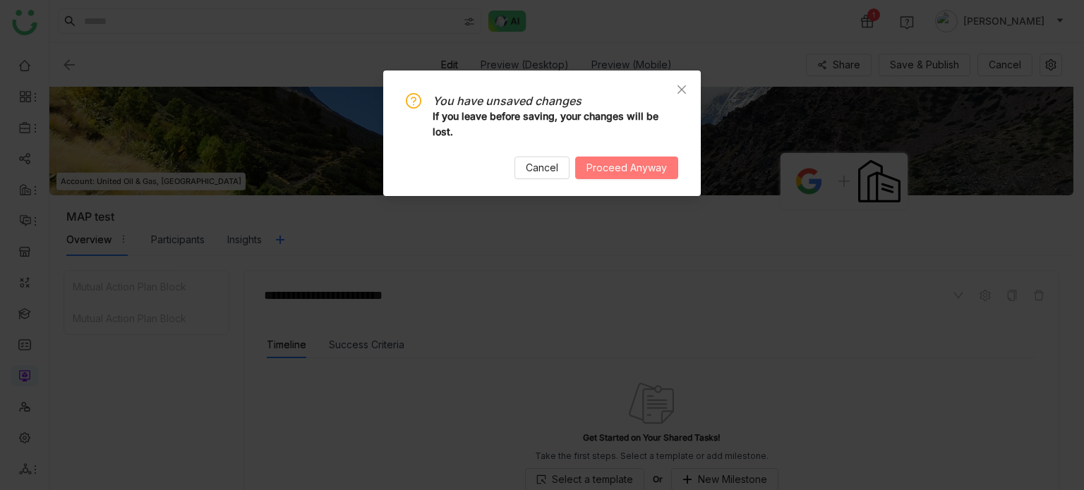
click at [607, 168] on span "Proceed Anyway" at bounding box center [626, 168] width 80 height 16
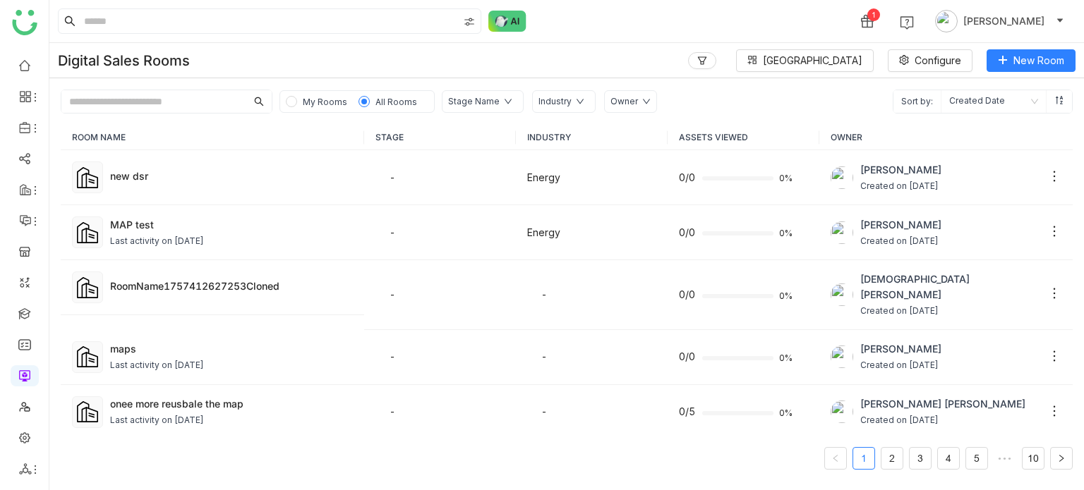
click at [41, 378] on ul at bounding box center [24, 267] width 49 height 445
click at [23, 378] on link at bounding box center [24, 375] width 13 height 12
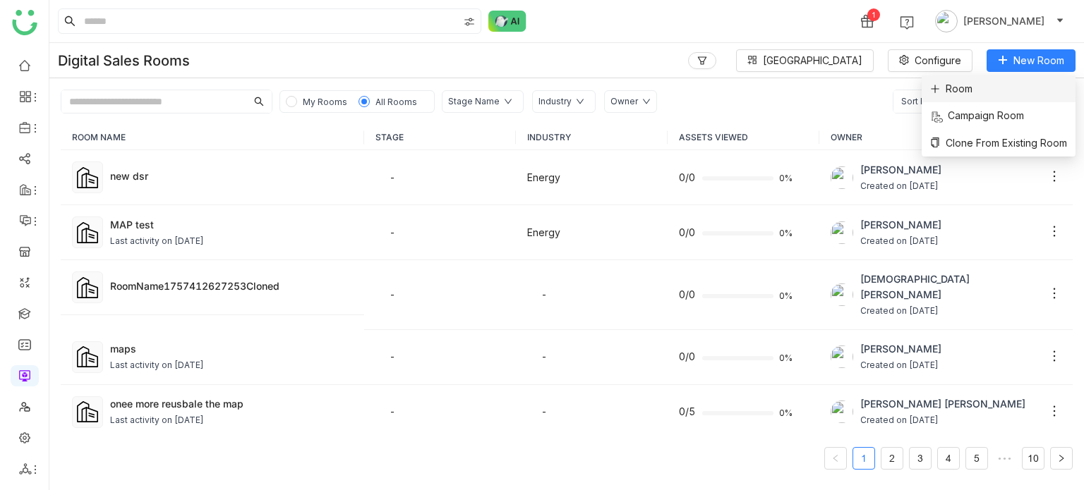
click at [1014, 91] on li "Room" at bounding box center [999, 89] width 154 height 27
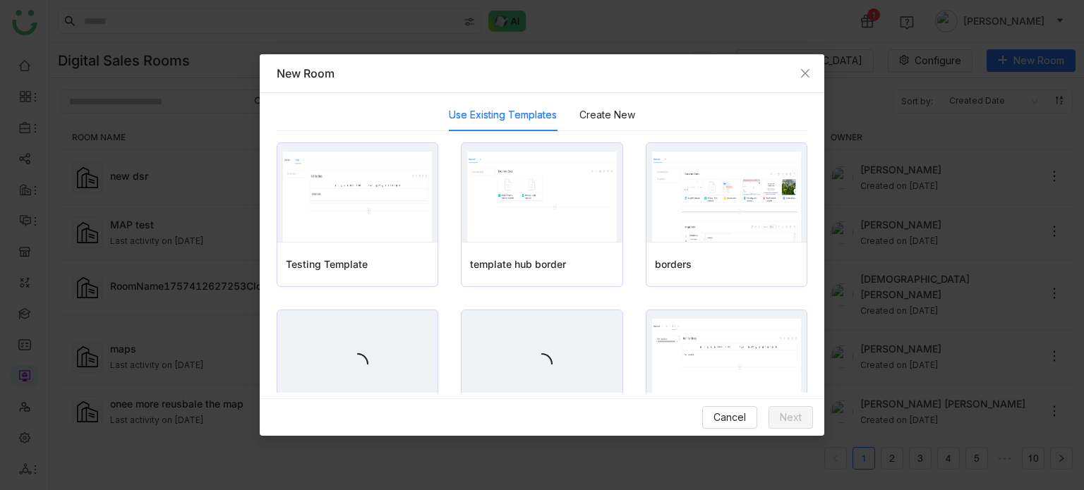
click at [562, 122] on div "Use Existing Templates Create New" at bounding box center [542, 115] width 186 height 32
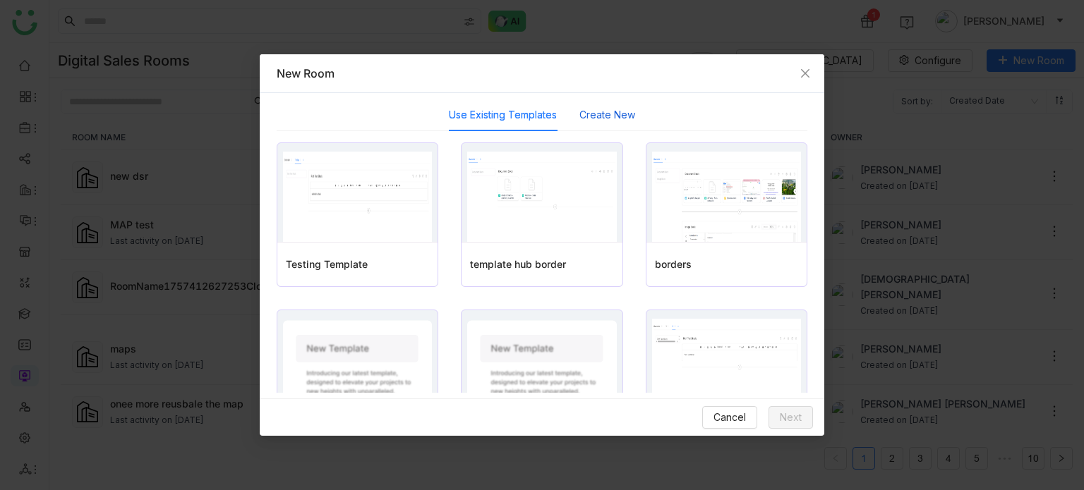
click at [579, 117] on button "Create New" at bounding box center [607, 115] width 56 height 16
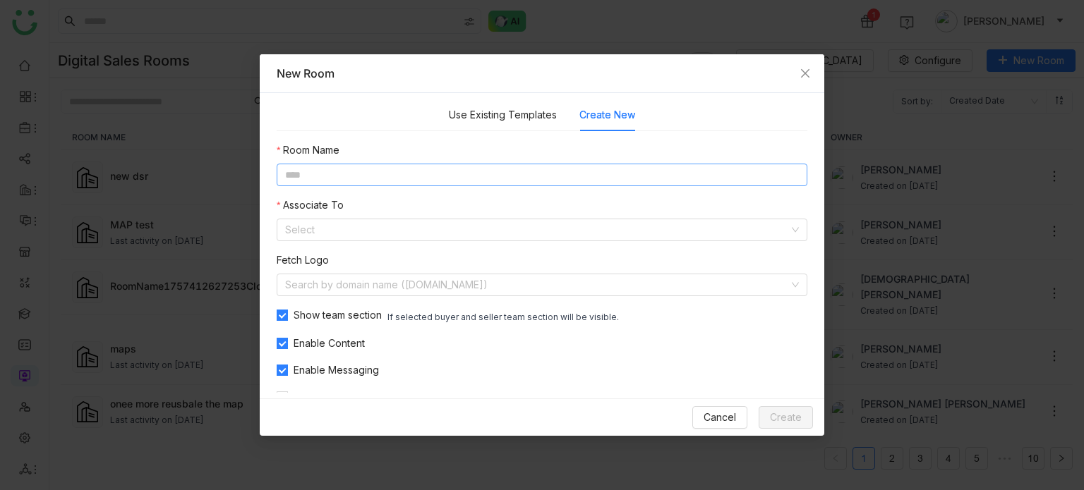
click at [561, 164] on input at bounding box center [542, 175] width 531 height 23
click at [720, 420] on span "Cancel" at bounding box center [720, 418] width 32 height 16
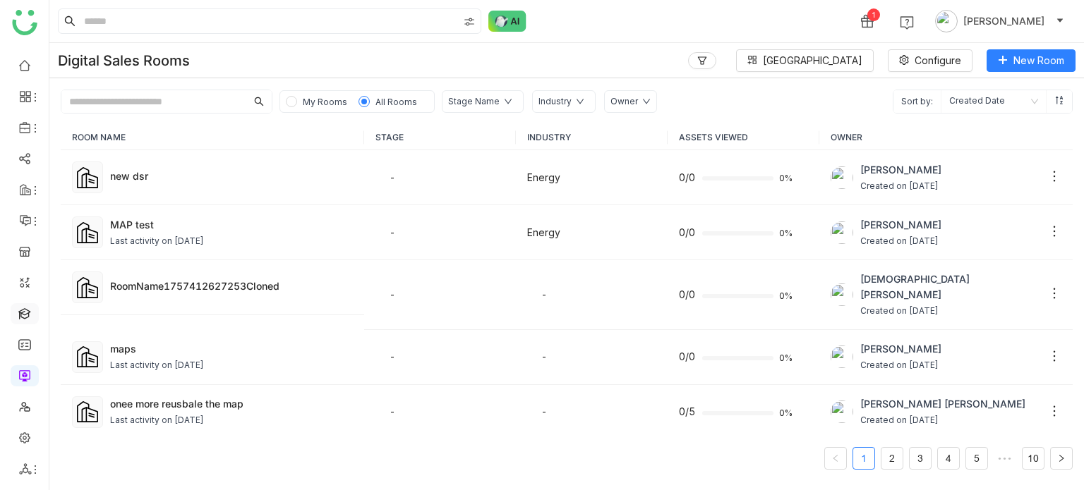
click at [31, 318] on link at bounding box center [24, 313] width 13 height 12
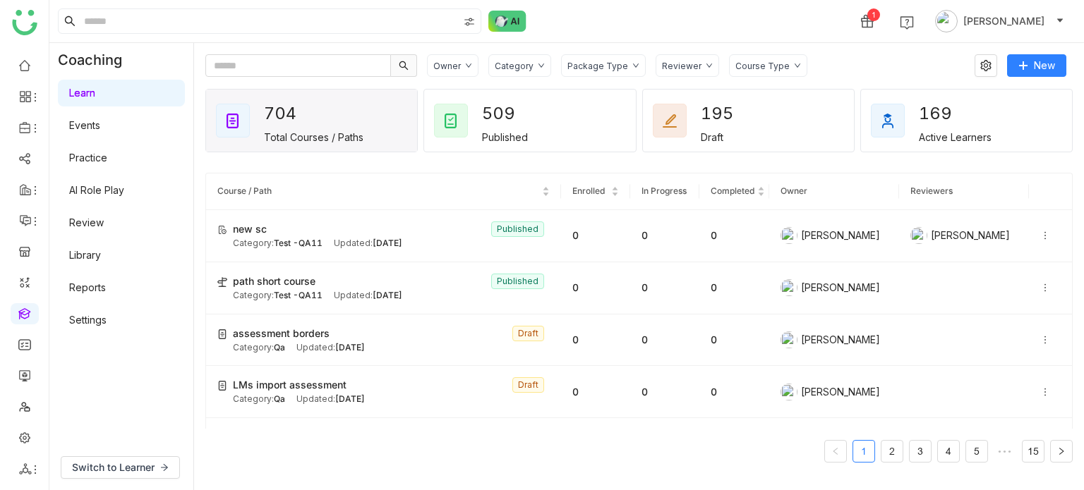
drag, startPoint x: 107, startPoint y: 334, endPoint x: 112, endPoint y: 325, distance: 9.8
click at [112, 325] on div "Learn Events Practice AI Role Play Review Library Reports Settings" at bounding box center [121, 207] width 144 height 260
click at [107, 325] on link "Settings" at bounding box center [87, 320] width 37 height 12
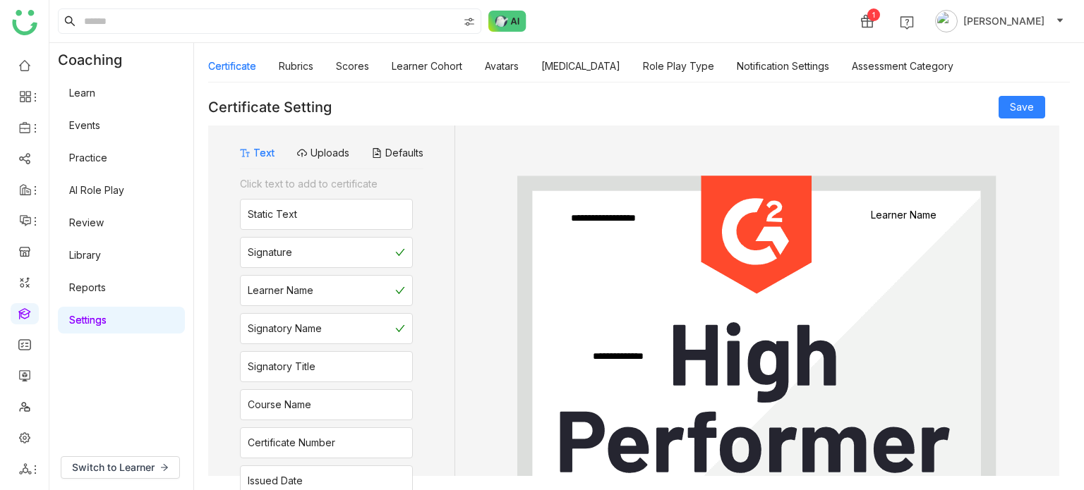
click at [107, 325] on link "Settings" at bounding box center [87, 320] width 37 height 12
click at [303, 72] on link "Rubrics" at bounding box center [296, 66] width 35 height 12
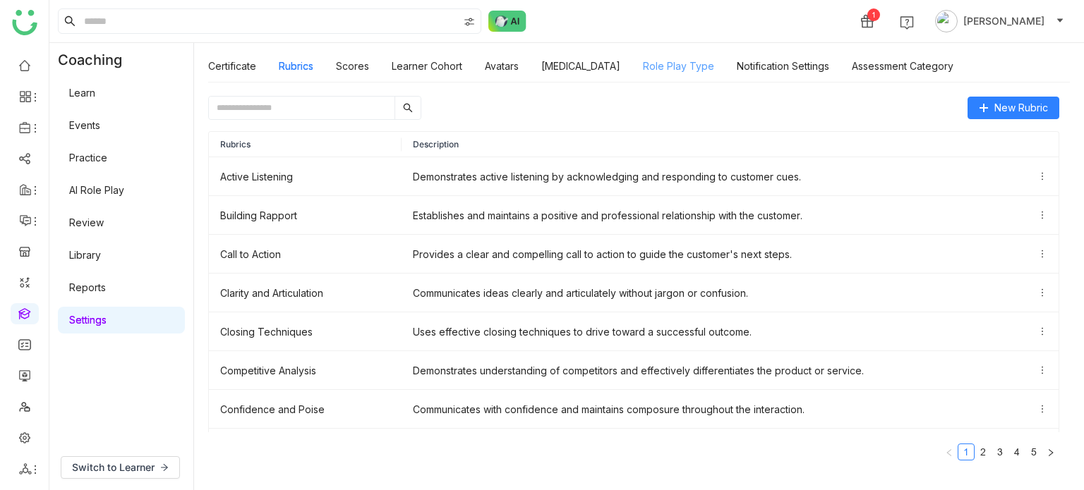
click at [675, 67] on link "Role Play Type" at bounding box center [678, 66] width 71 height 12
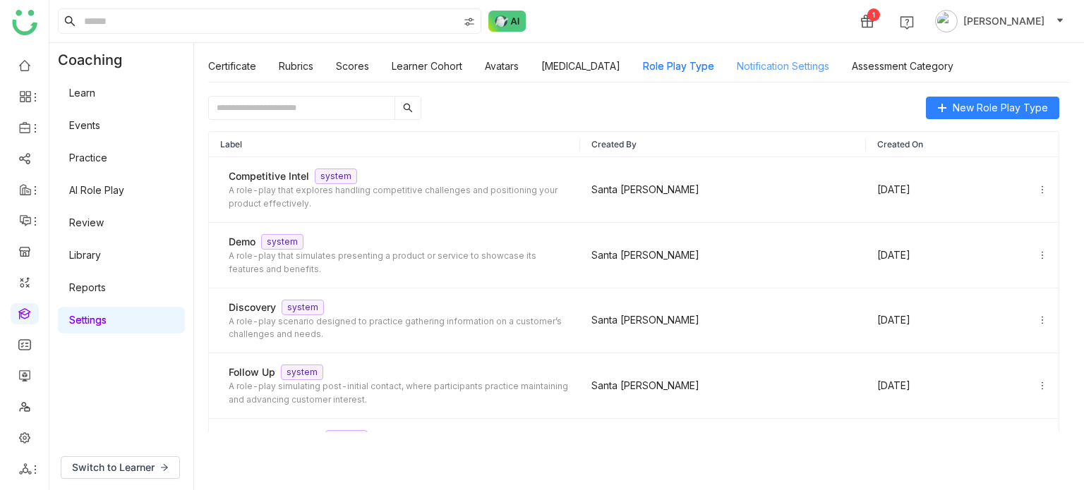
click at [781, 68] on link "Notification Settings" at bounding box center [783, 66] width 92 height 12
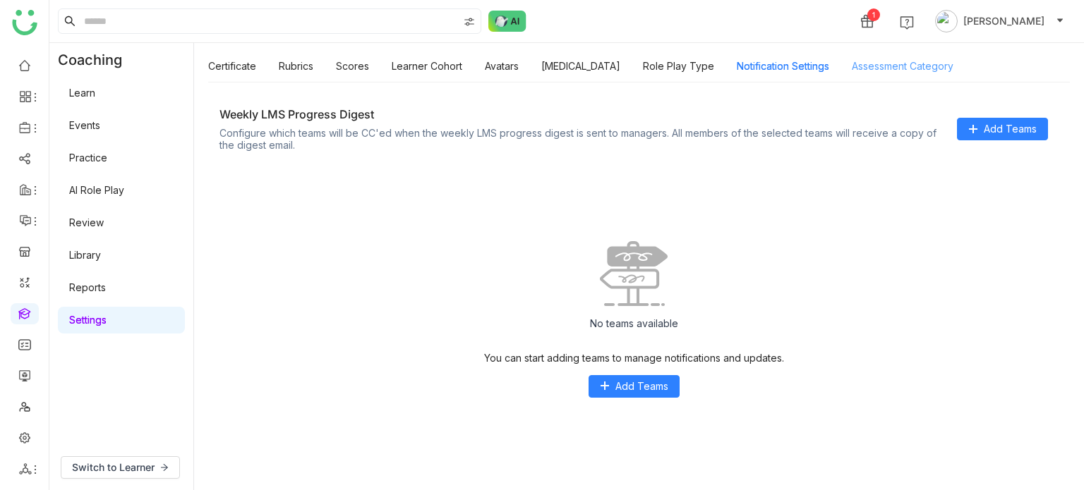
click at [903, 72] on link "Assessment Category" at bounding box center [903, 66] width 102 height 12
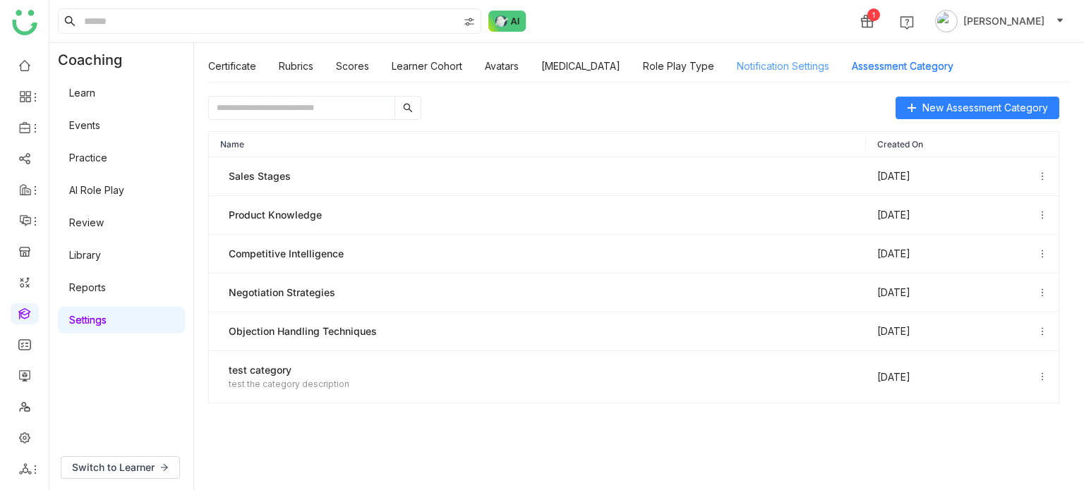
click at [762, 72] on link "Notification Settings" at bounding box center [783, 66] width 92 height 12
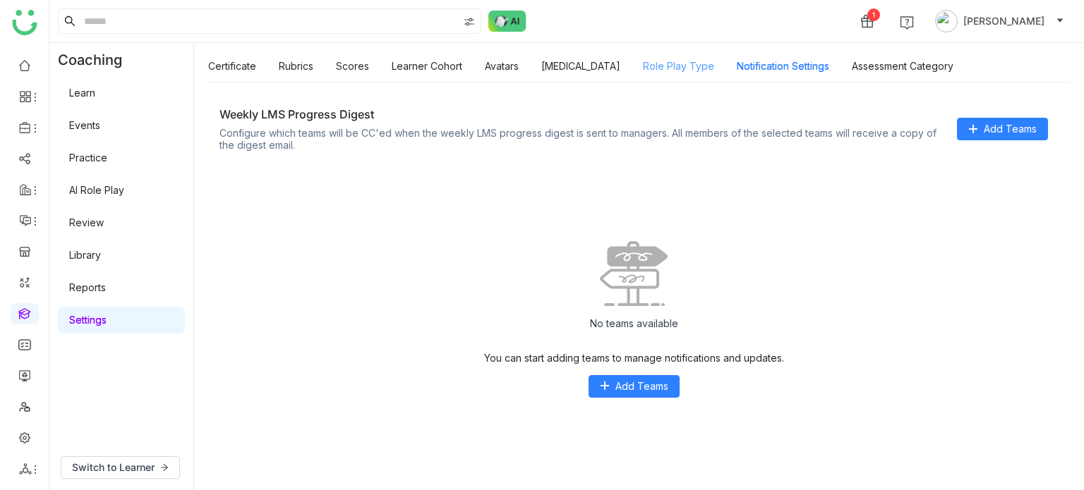
click at [675, 66] on link "Role Play Type" at bounding box center [678, 66] width 71 height 12
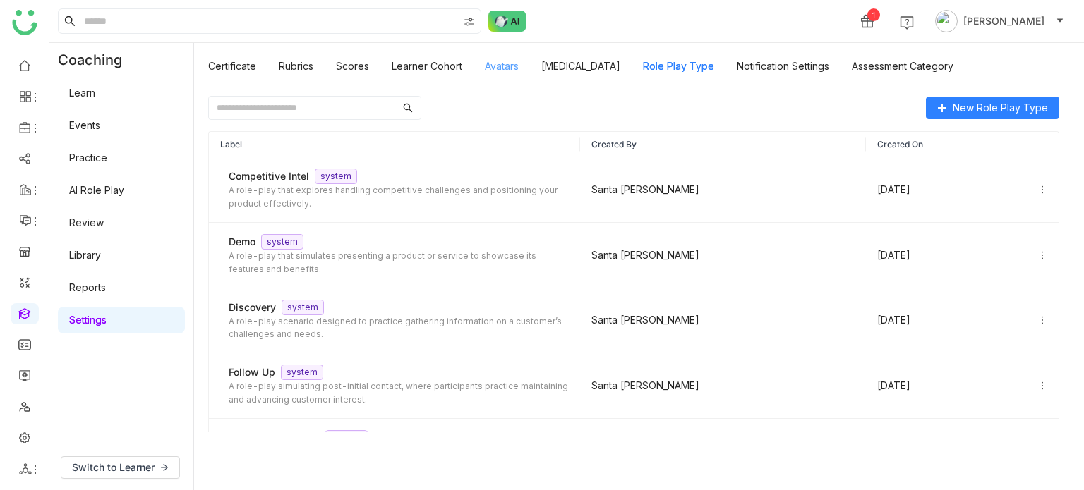
click at [517, 60] on link "Avatars" at bounding box center [502, 66] width 34 height 12
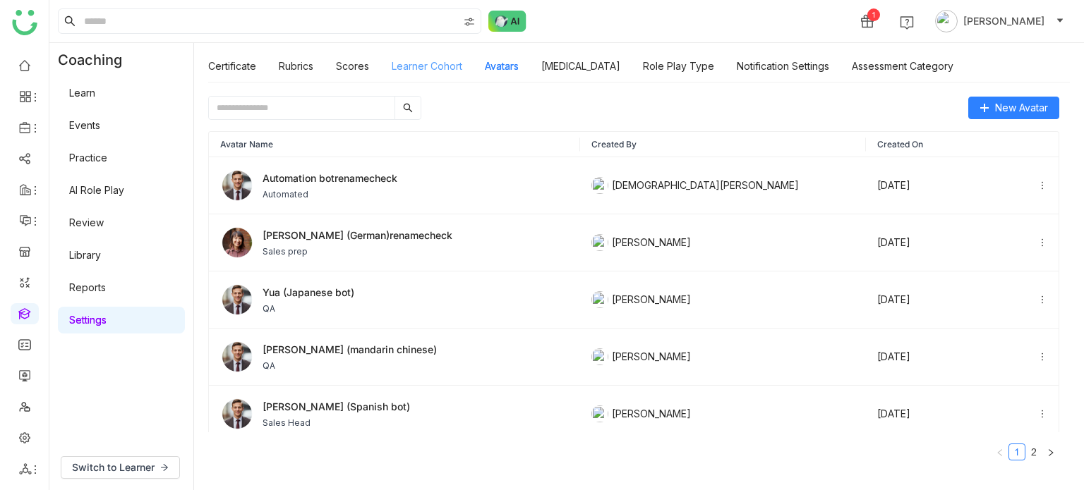
click at [409, 60] on link "Learner Cohort" at bounding box center [427, 66] width 71 height 12
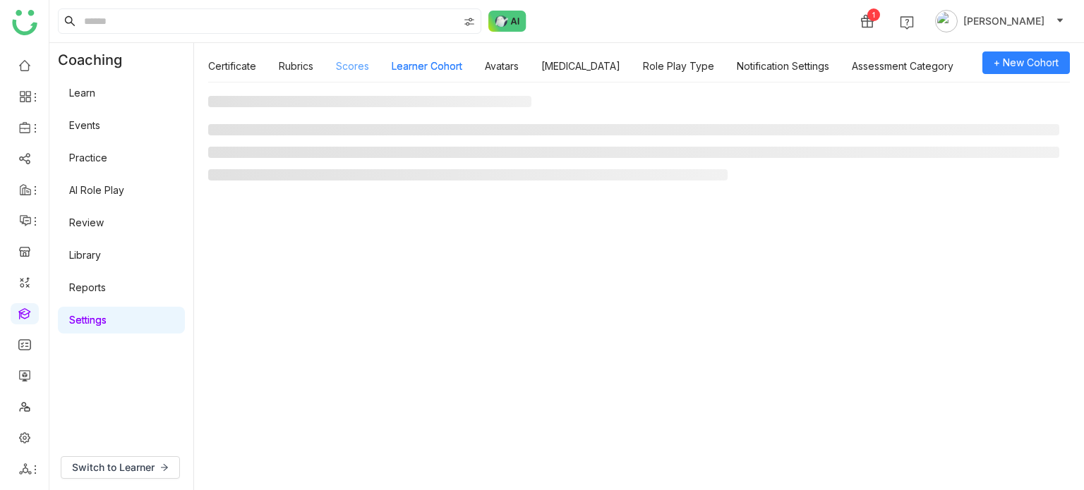
click at [344, 60] on link "Scores" at bounding box center [352, 66] width 33 height 12
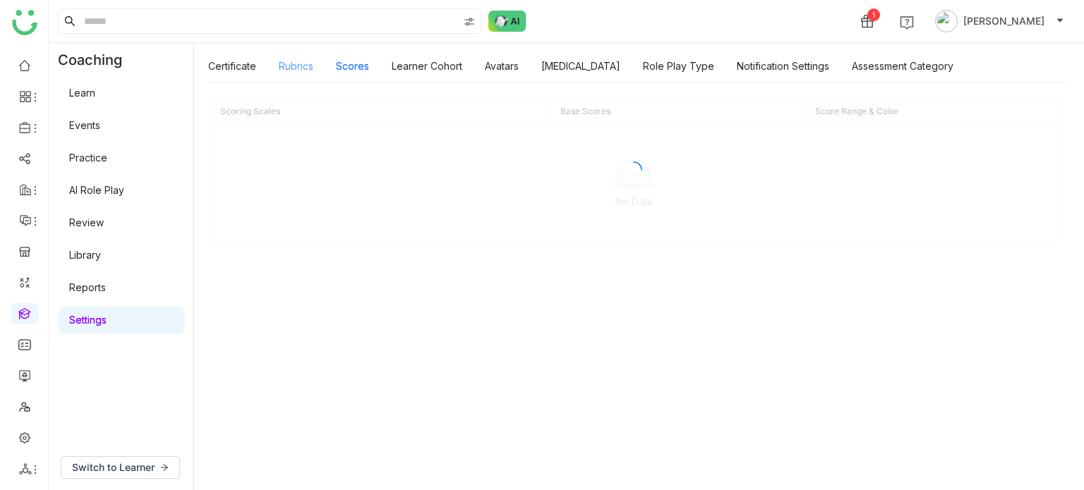
click at [291, 60] on link "Rubrics" at bounding box center [296, 66] width 35 height 12
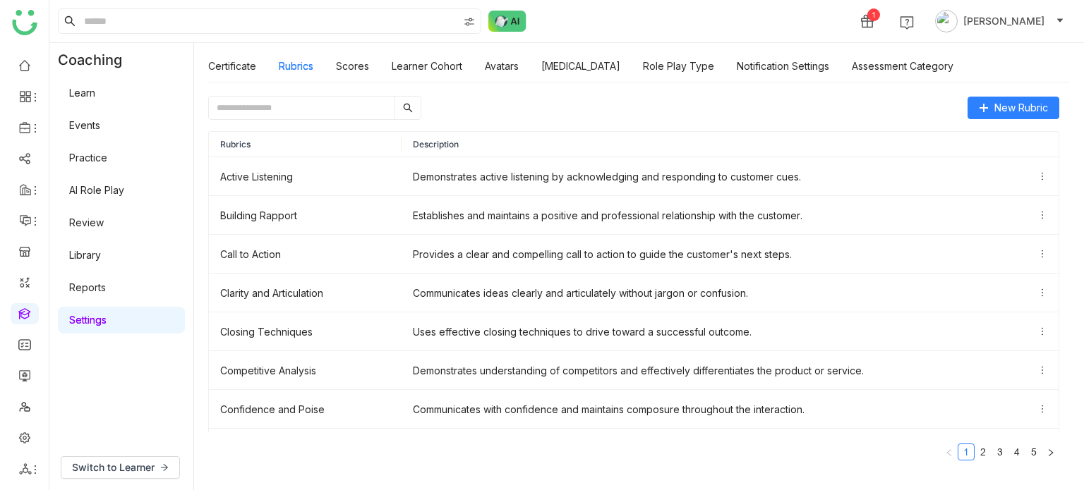
click at [342, 112] on input "text" at bounding box center [302, 108] width 186 height 23
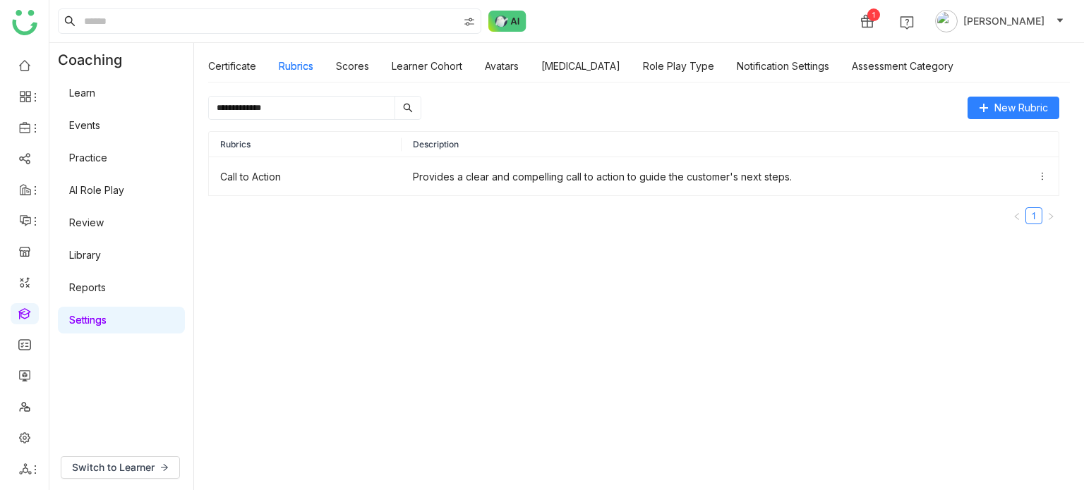
type input "**********"
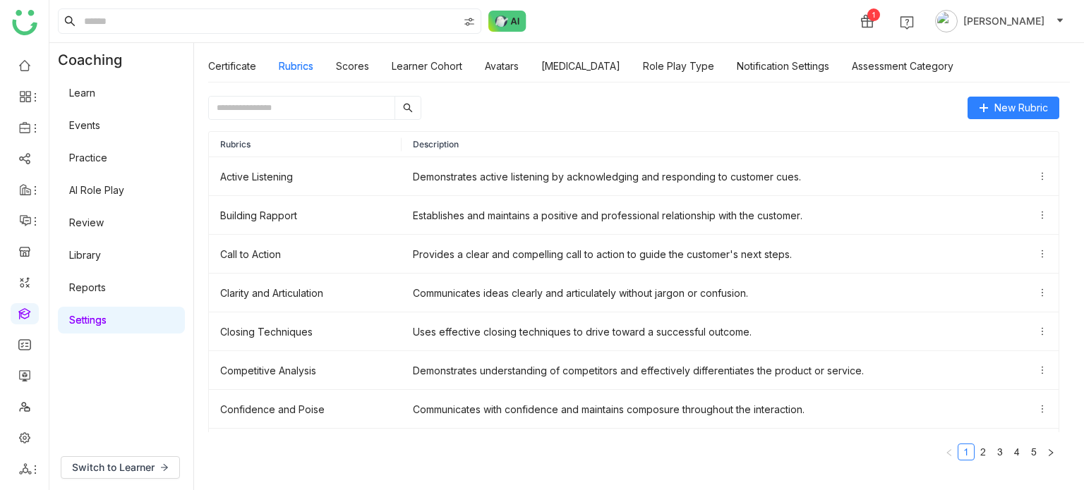
click at [101, 260] on link "Library" at bounding box center [85, 255] width 32 height 12
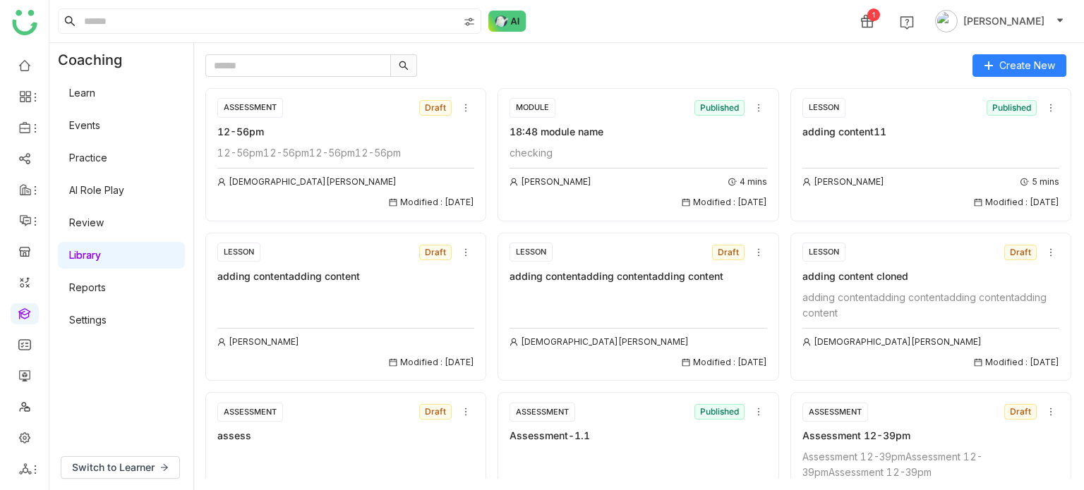
click at [101, 260] on link "Library" at bounding box center [85, 255] width 32 height 12
click at [95, 314] on link "Settings" at bounding box center [87, 320] width 37 height 12
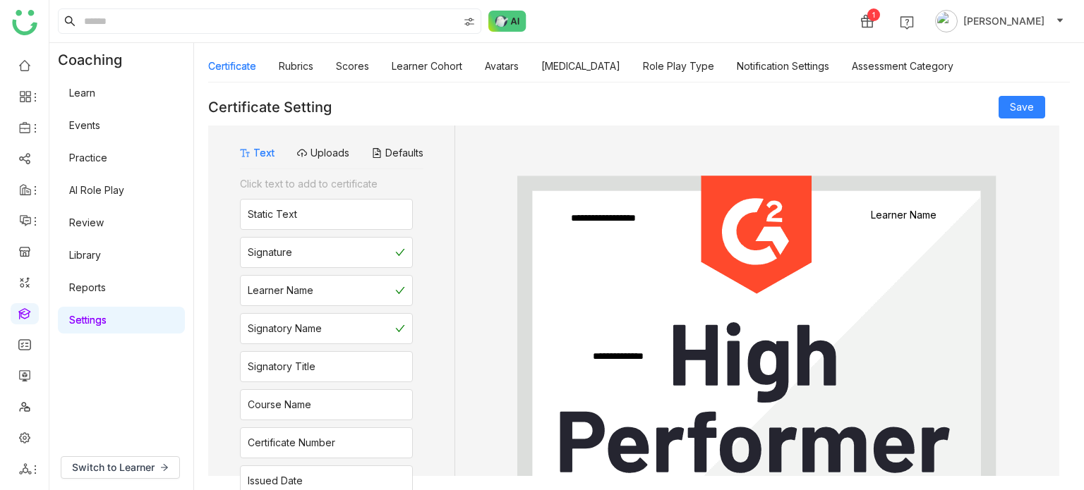
click at [101, 261] on link "Library" at bounding box center [85, 255] width 32 height 12
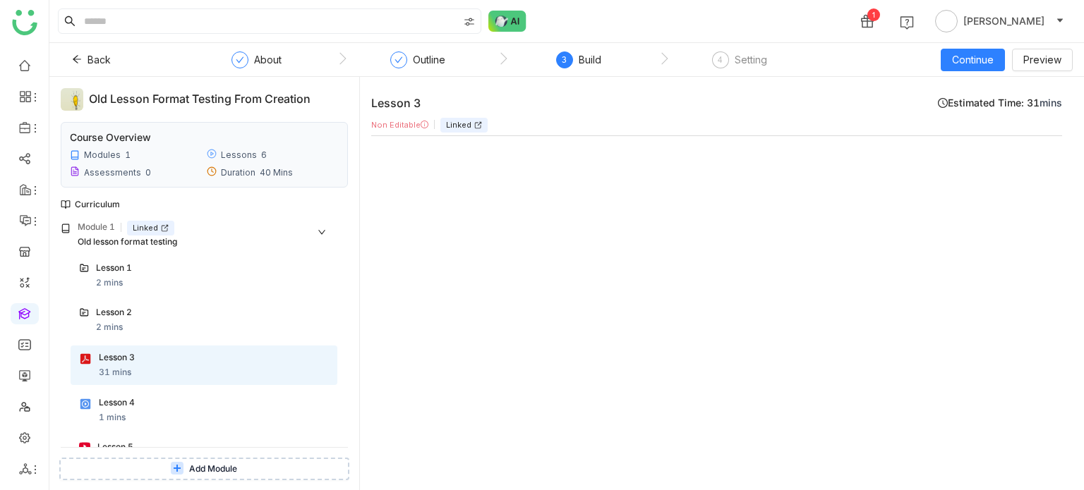
type input "*"
click at [181, 406] on div "Lesson 4" at bounding box center [200, 403] width 203 height 13
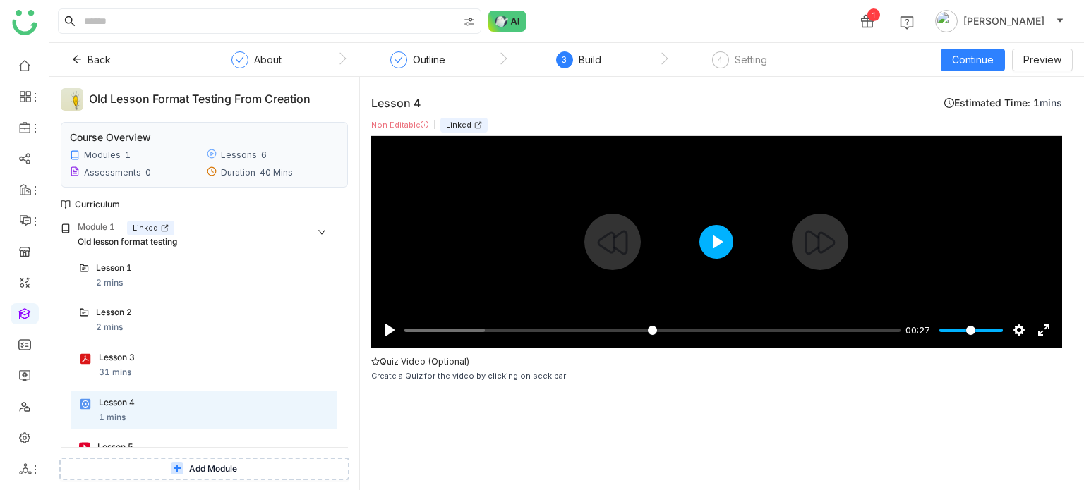
click at [725, 231] on button "Play" at bounding box center [716, 242] width 34 height 34
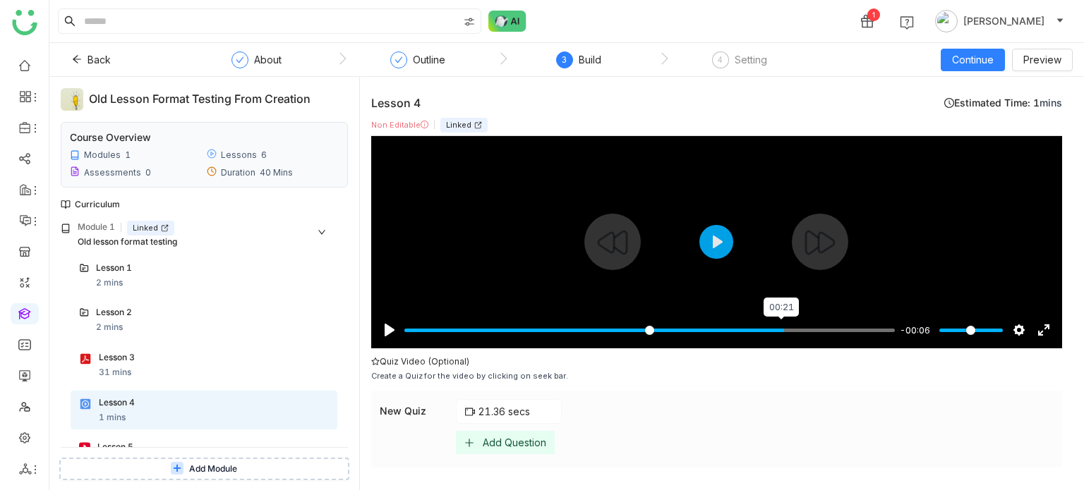
click at [780, 332] on input "Seek" at bounding box center [649, 330] width 490 height 13
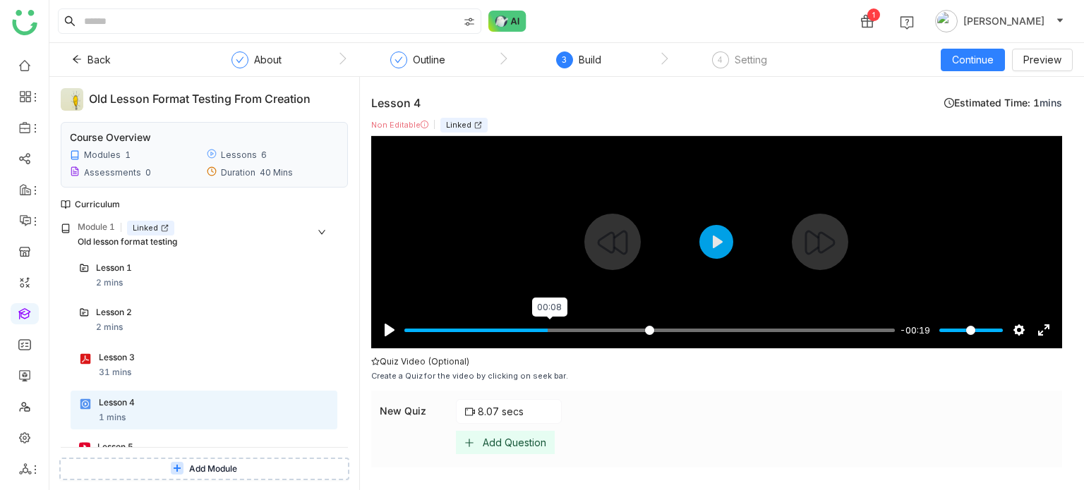
click at [549, 330] on input "Seek" at bounding box center [649, 330] width 490 height 13
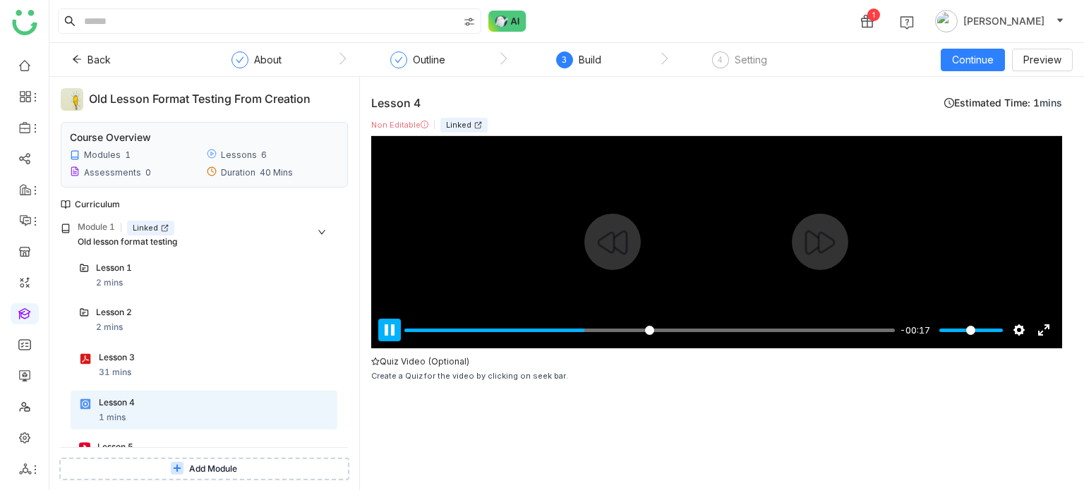
click at [385, 338] on button "Pause Play" at bounding box center [389, 330] width 23 height 23
type input "*****"
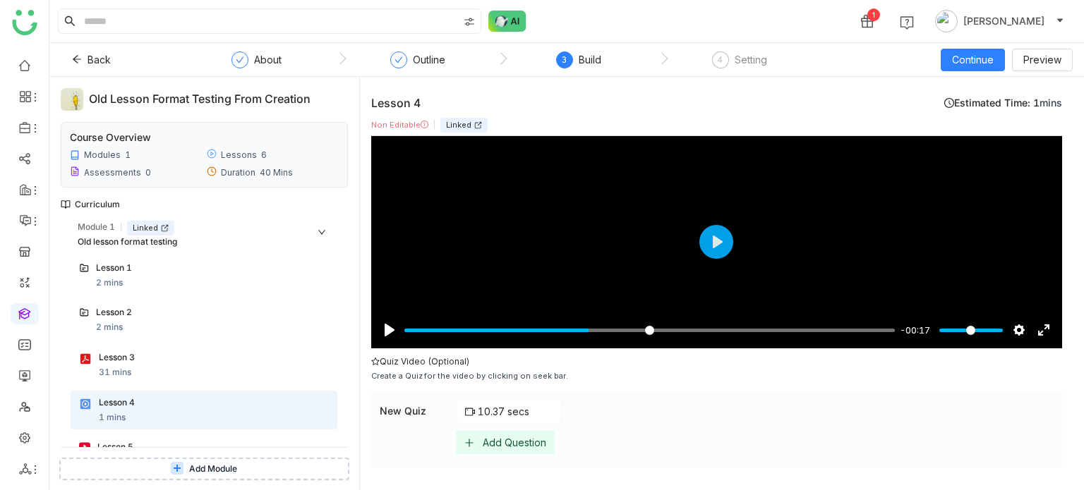
scroll to position [78, 0]
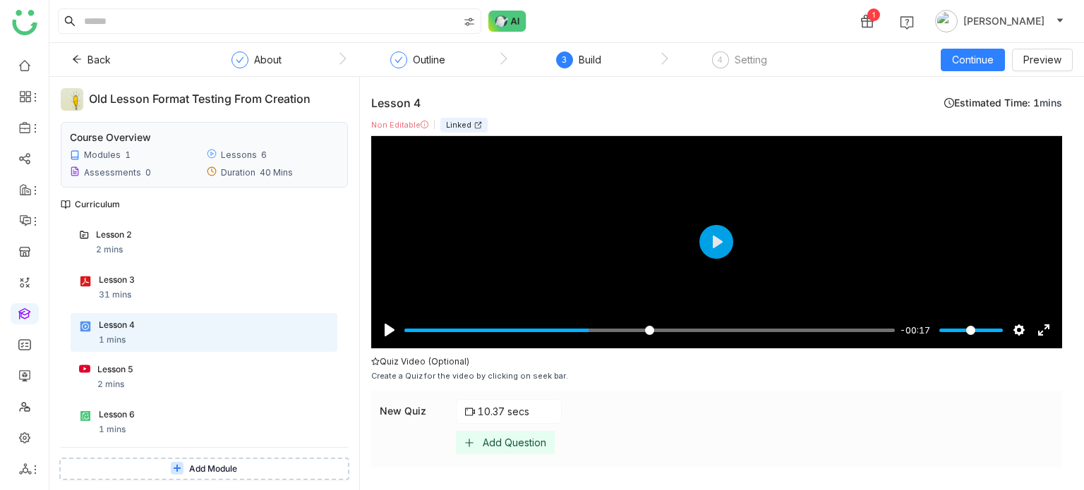
click at [171, 379] on div "Lesson 5 2 mins" at bounding box center [212, 377] width 231 height 28
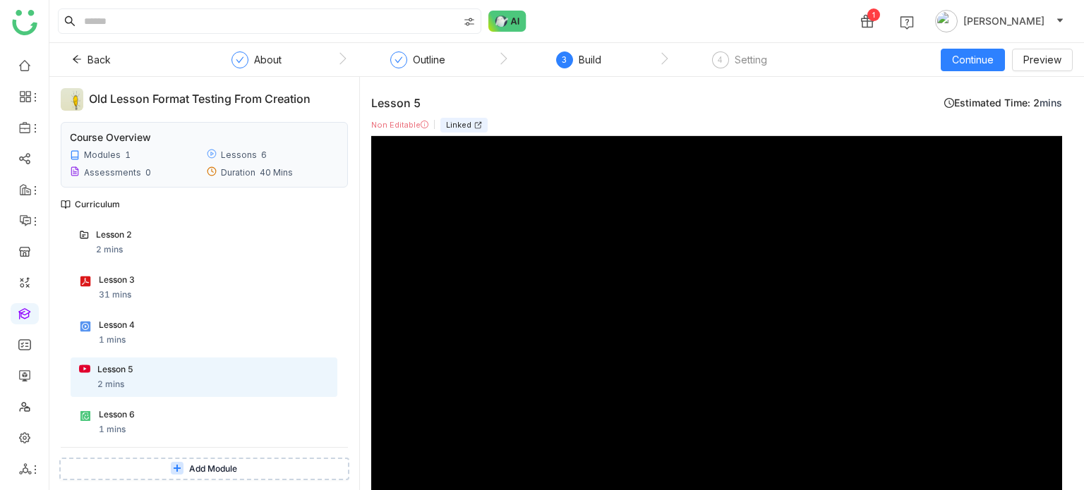
scroll to position [2, 0]
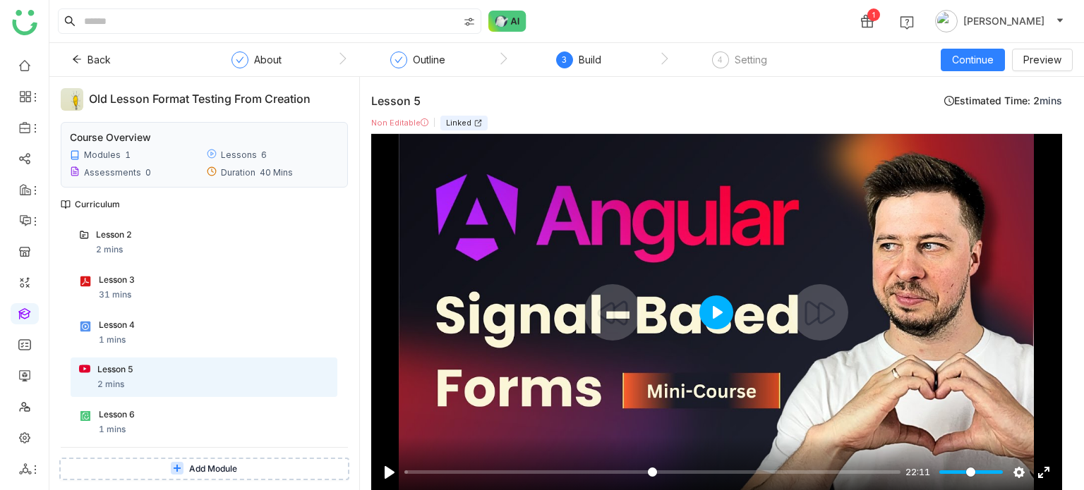
click at [713, 321] on button "Play" at bounding box center [716, 313] width 34 height 34
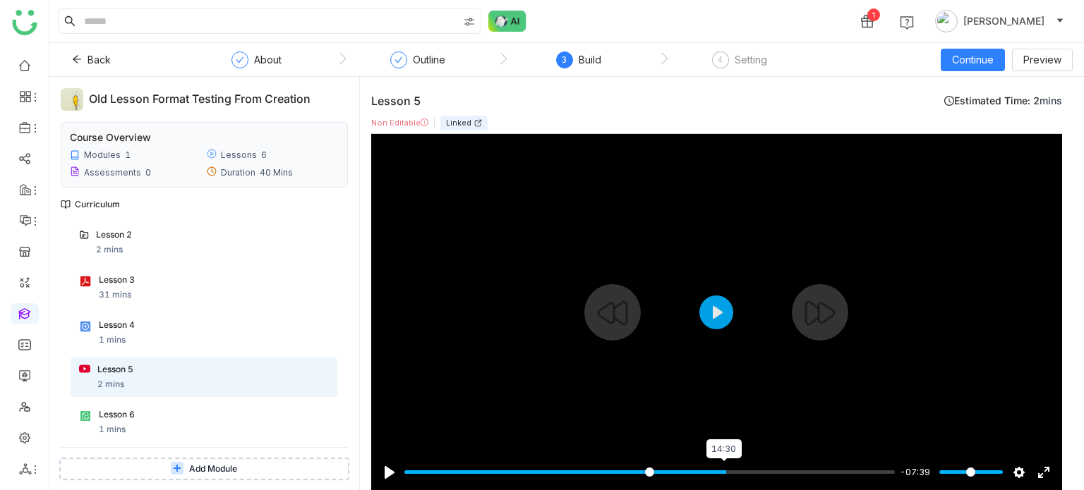
click at [723, 476] on input "Seek" at bounding box center [649, 472] width 490 height 13
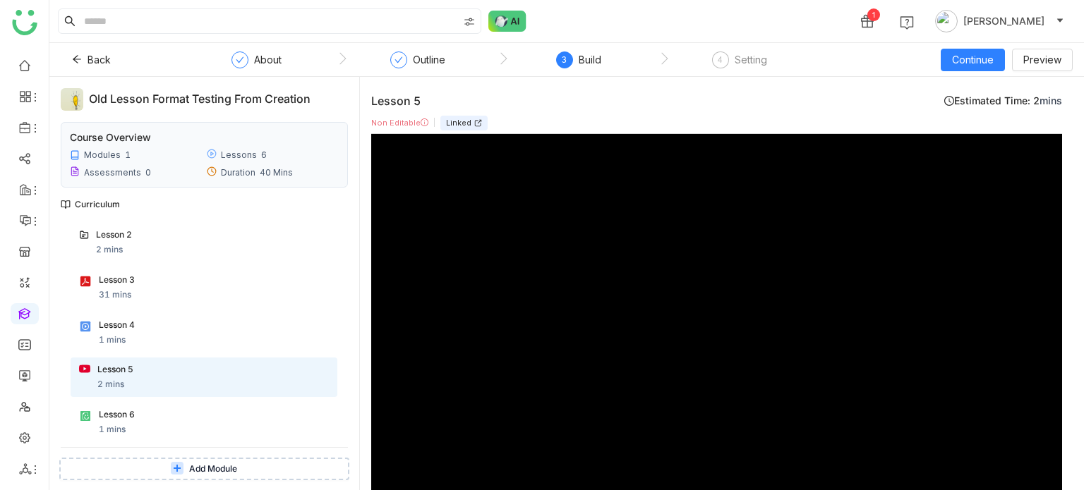
type input "*****"
click at [251, 328] on div "Lesson 4" at bounding box center [200, 325] width 203 height 13
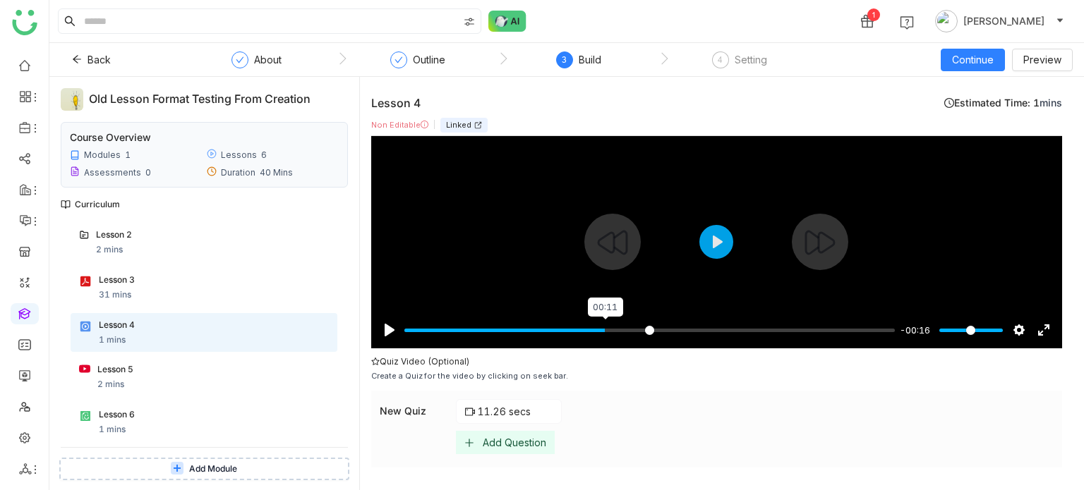
type input "*****"
click at [607, 330] on input "Seek" at bounding box center [649, 330] width 490 height 13
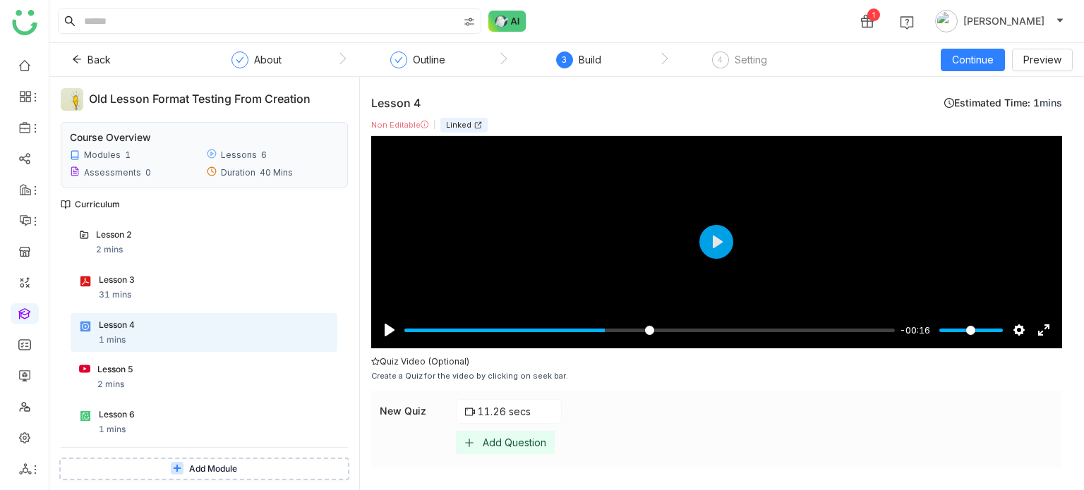
click at [107, 383] on div "2 mins" at bounding box center [110, 384] width 27 height 13
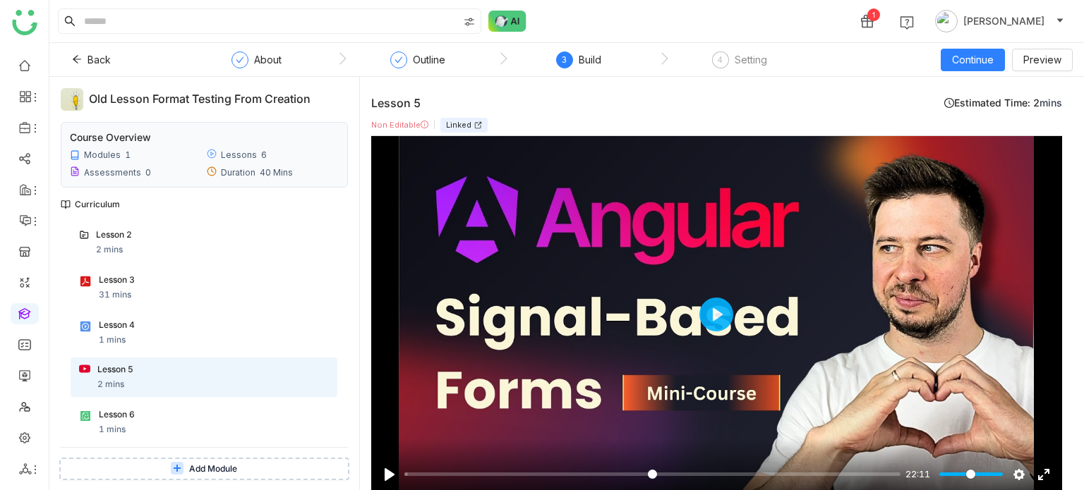
click at [135, 334] on div "Lesson 4 1 mins" at bounding box center [214, 333] width 230 height 28
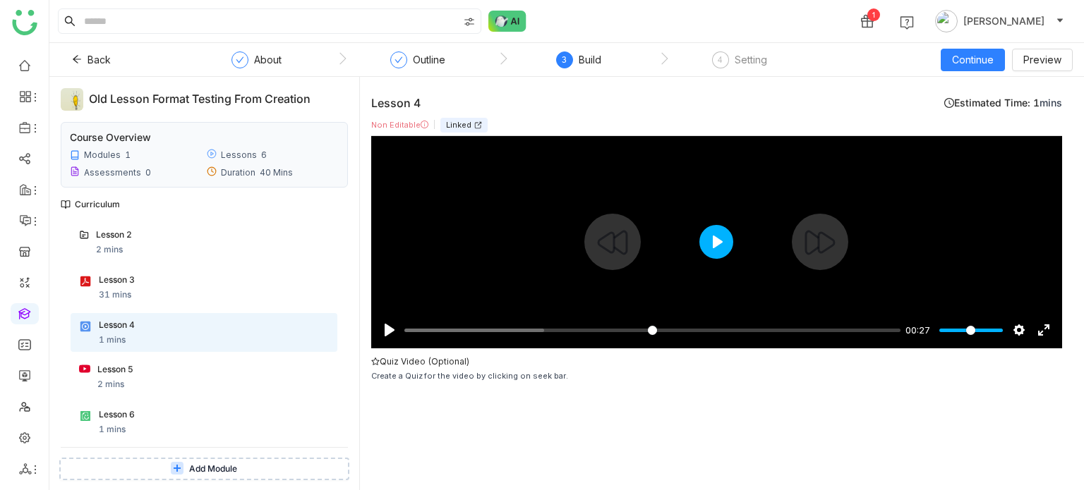
click at [728, 241] on button "Play" at bounding box center [716, 242] width 34 height 34
click at [725, 262] on div at bounding box center [716, 242] width 691 height 213
type input "*****"
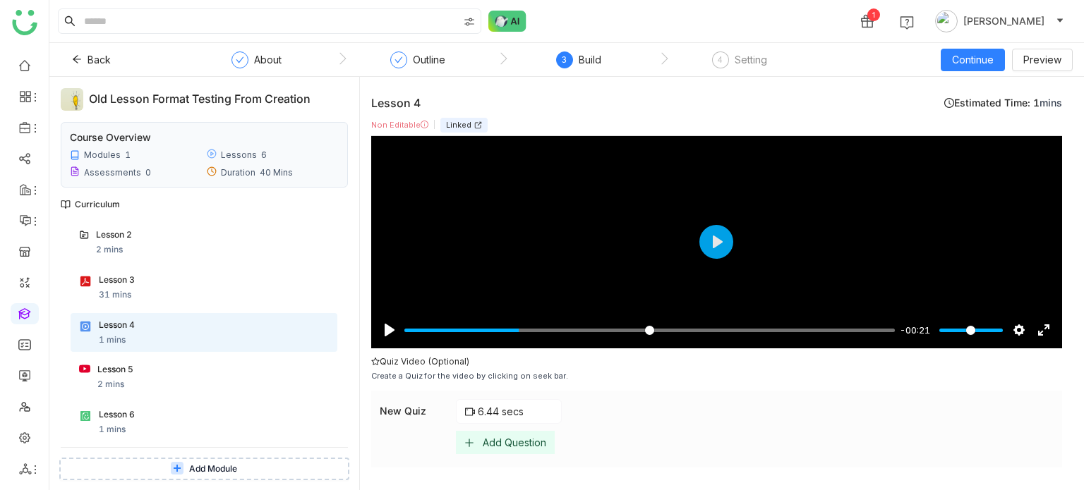
click at [181, 405] on div "Lesson 6 1 mins" at bounding box center [204, 423] width 267 height 40
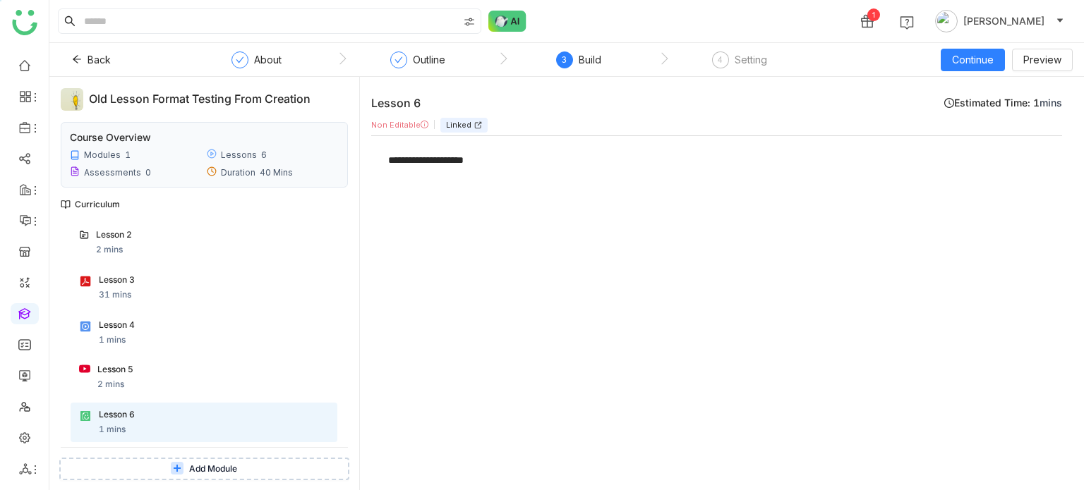
click at [498, 162] on div "**********" at bounding box center [716, 160] width 657 height 15
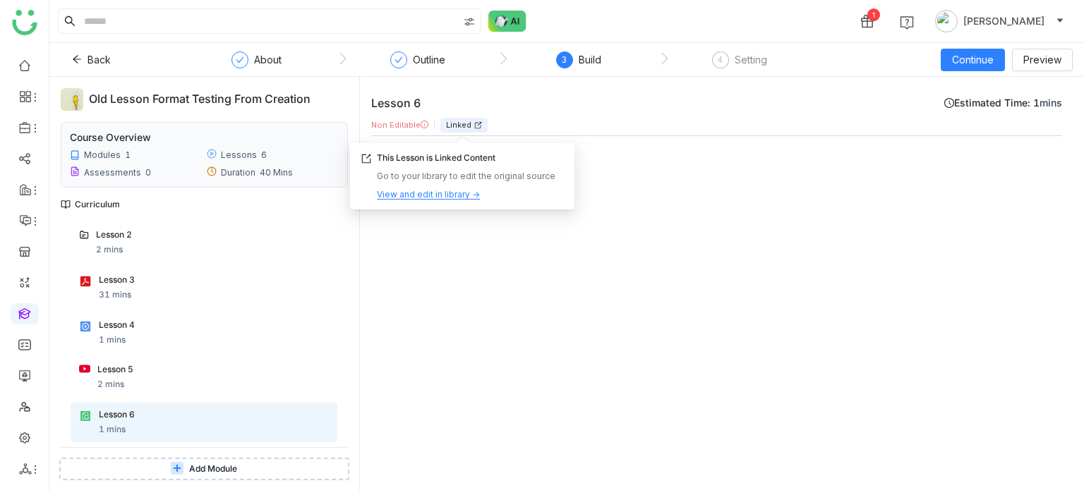
click at [435, 193] on div "View and edit in library →" at bounding box center [428, 194] width 103 height 13
click at [460, 195] on div "View and edit in library →" at bounding box center [428, 194] width 103 height 13
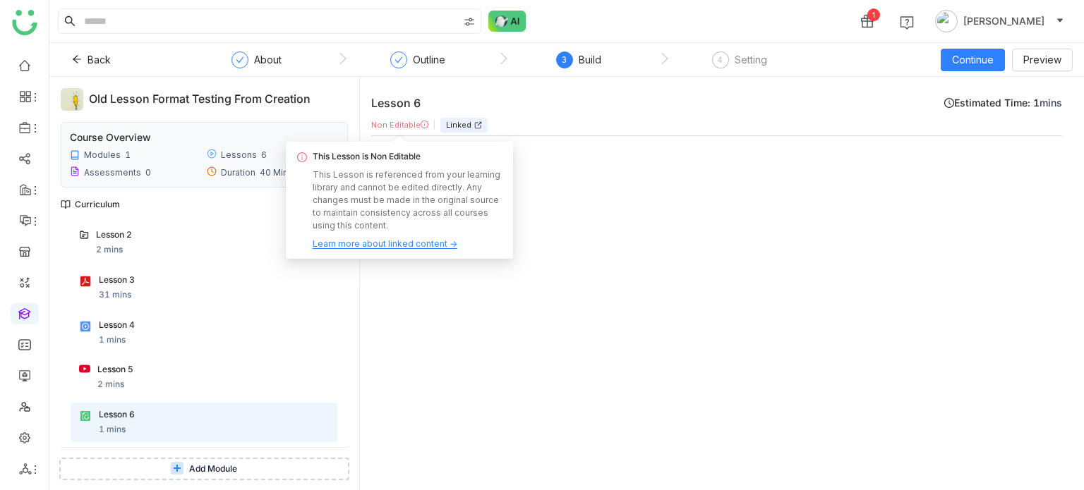
click at [384, 241] on div "Learn more about linked content →" at bounding box center [385, 244] width 145 height 13
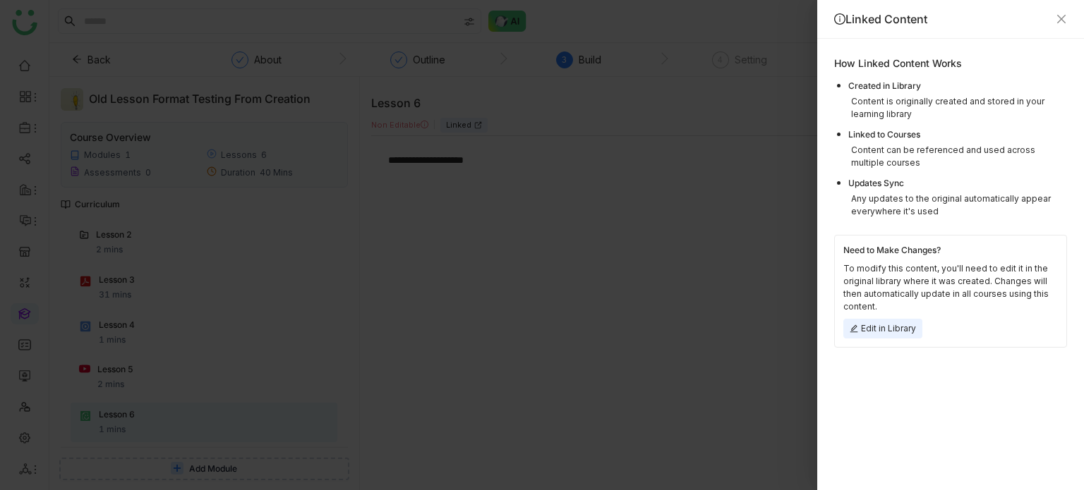
click at [863, 335] on div "Edit in Library" at bounding box center [882, 329] width 79 height 20
click at [553, 167] on div at bounding box center [542, 245] width 1084 height 490
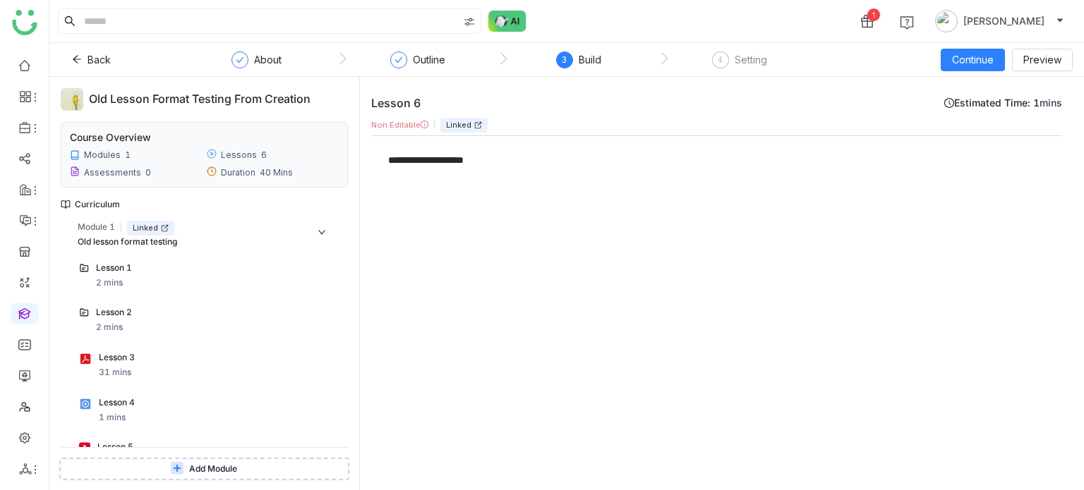
scroll to position [78, 0]
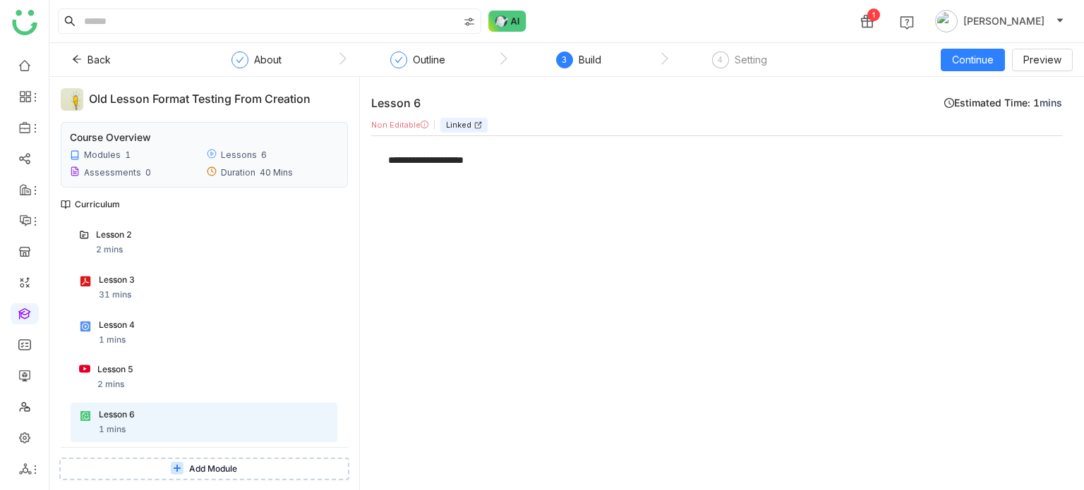
click at [175, 384] on div "Lesson 5 2 mins" at bounding box center [212, 377] width 231 height 28
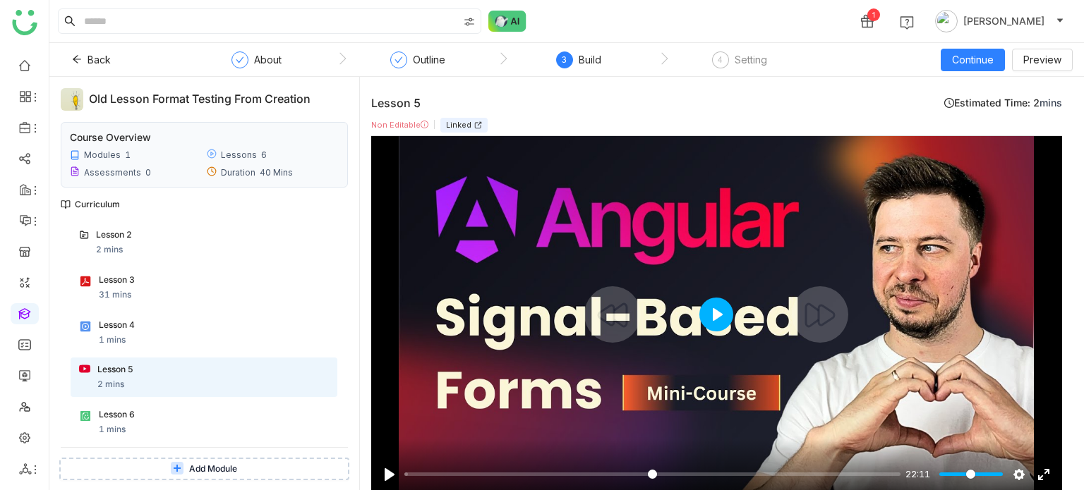
click at [728, 315] on button "Play" at bounding box center [716, 315] width 34 height 34
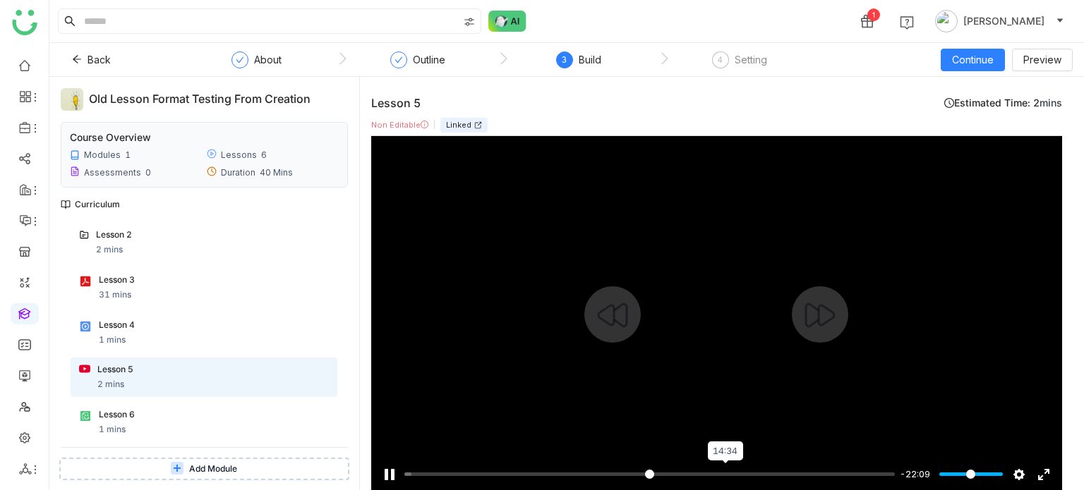
click at [724, 470] on input "Seek" at bounding box center [649, 474] width 490 height 13
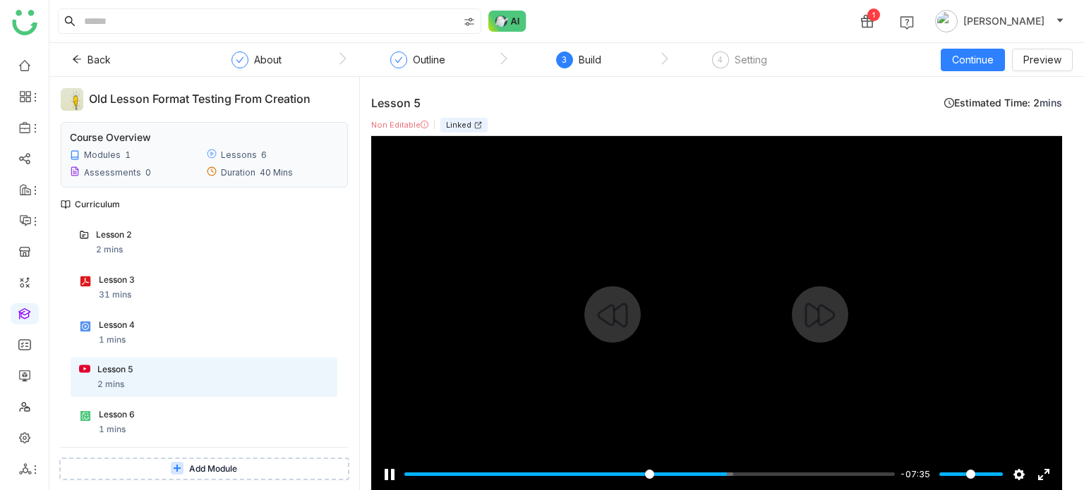
click at [881, 469] on input "Seek" at bounding box center [649, 474] width 490 height 13
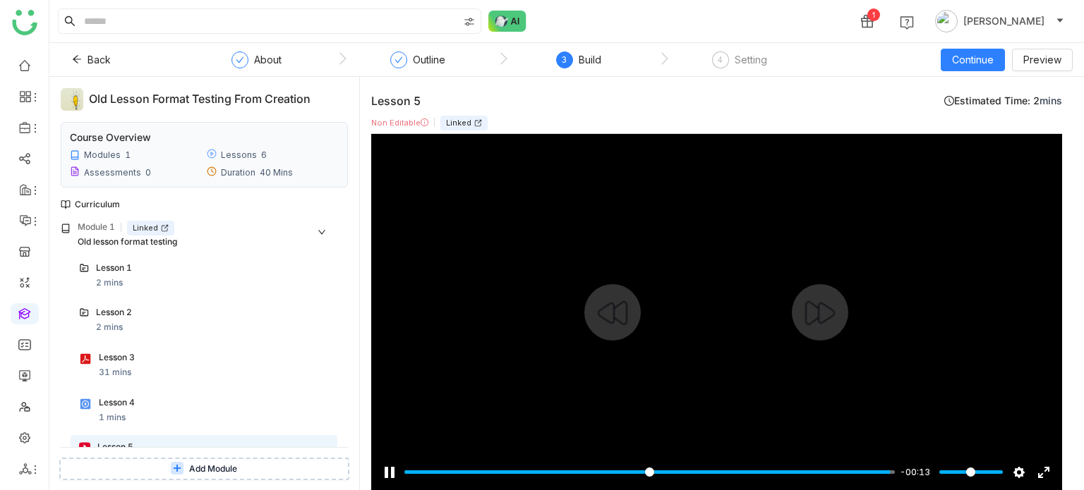
click at [741, 301] on div at bounding box center [716, 312] width 691 height 357
type input "*****"
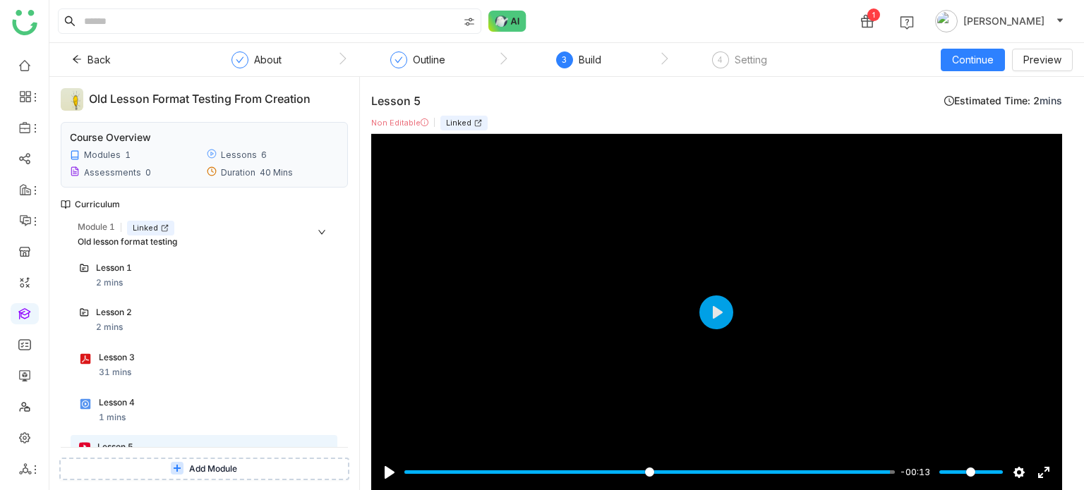
scroll to position [78, 0]
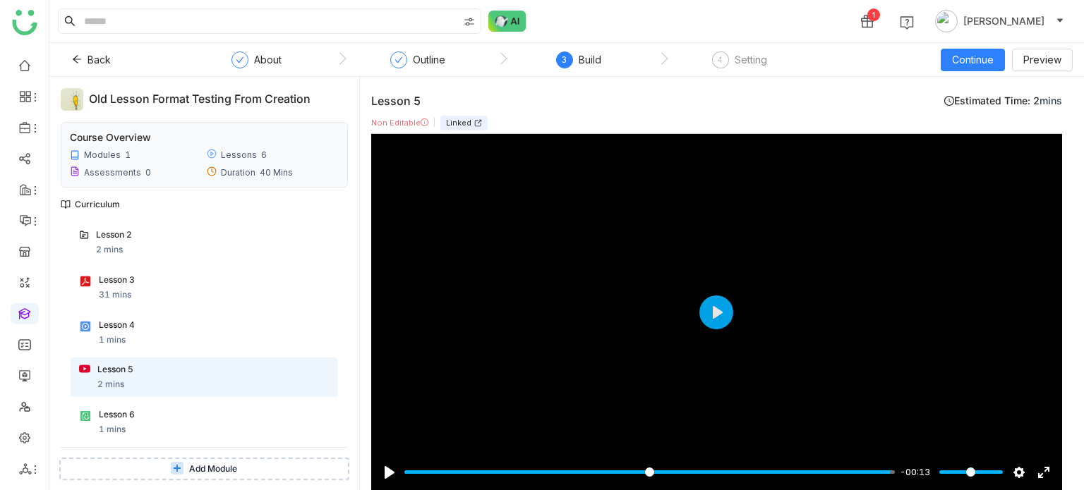
click at [191, 474] on span "Add Module" at bounding box center [213, 469] width 48 height 13
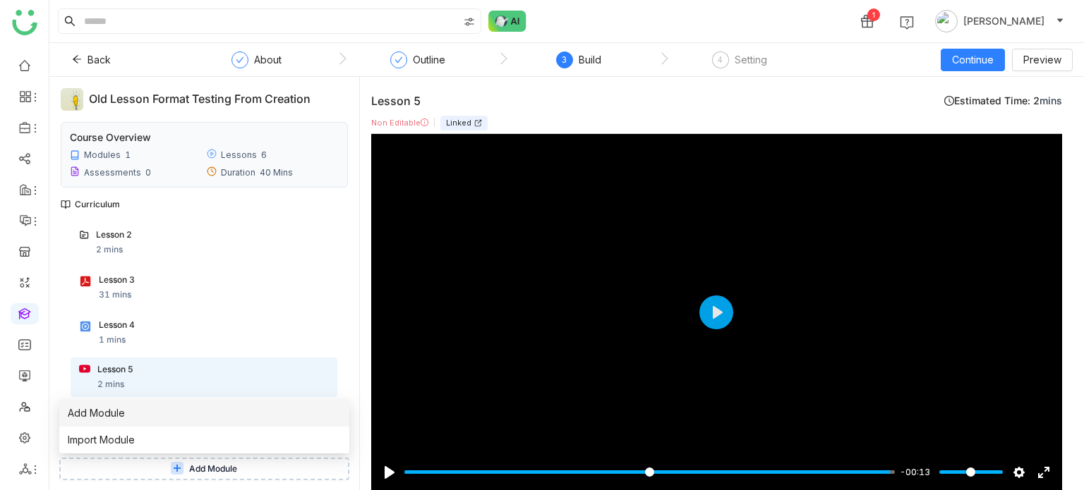
click at [147, 417] on li "Add Module" at bounding box center [204, 413] width 290 height 27
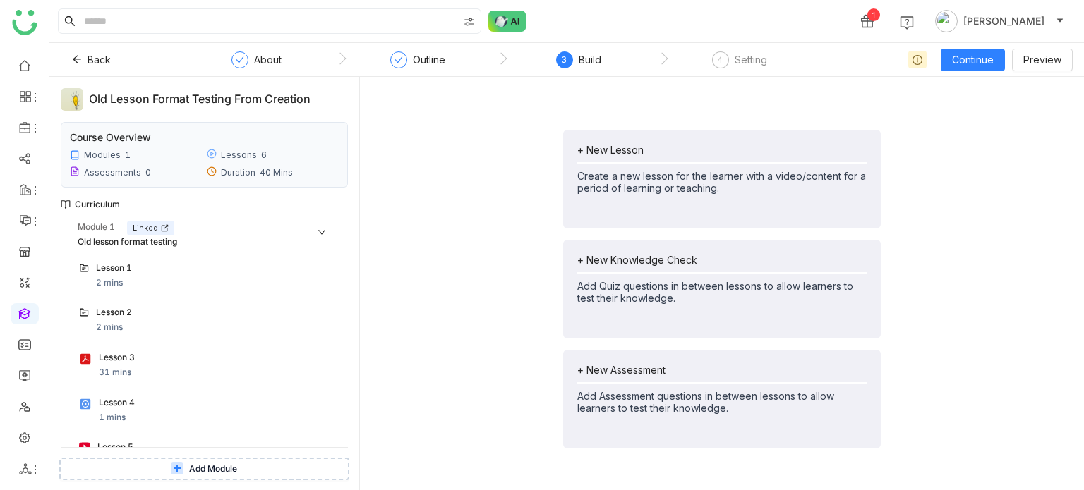
scroll to position [150, 0]
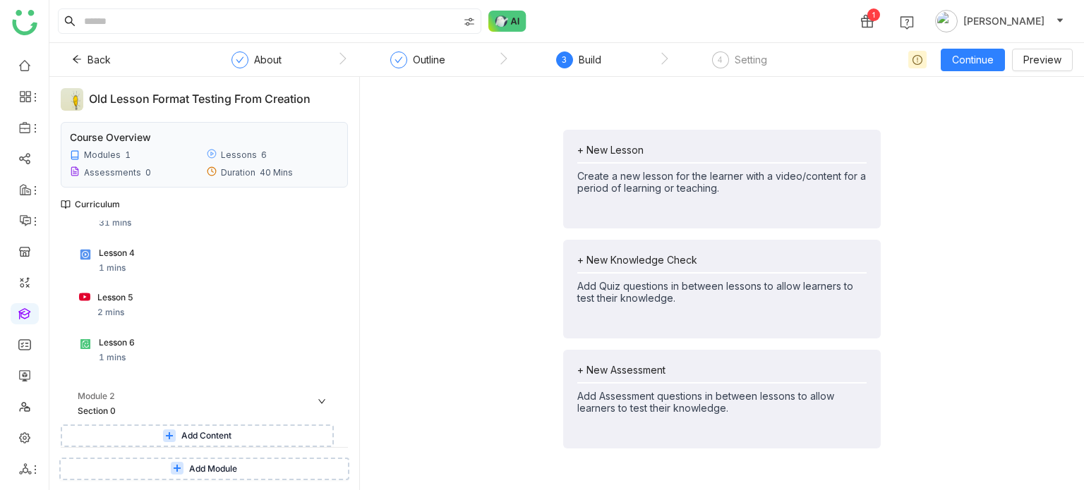
click at [193, 466] on span "Add Module" at bounding box center [213, 469] width 48 height 13
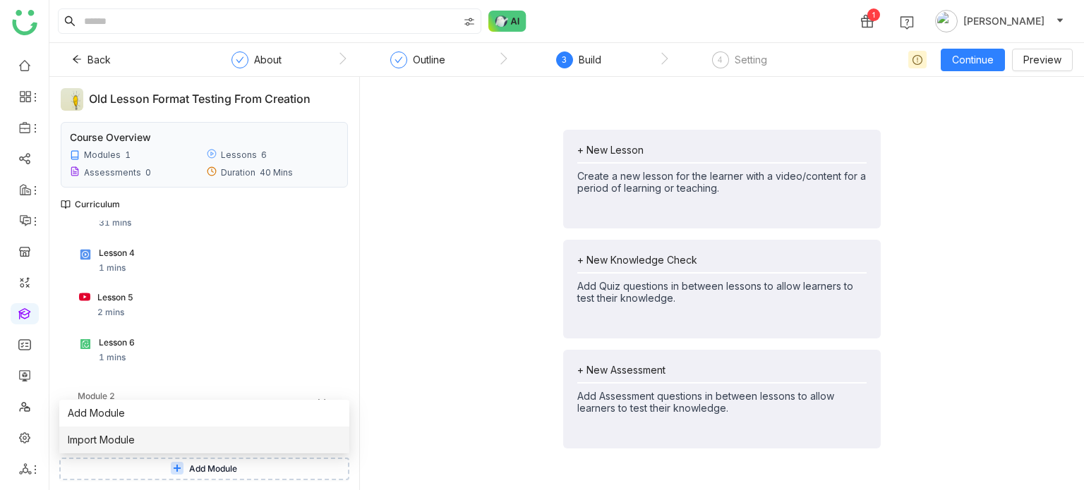
click at [193, 440] on li "Import Module" at bounding box center [204, 440] width 290 height 27
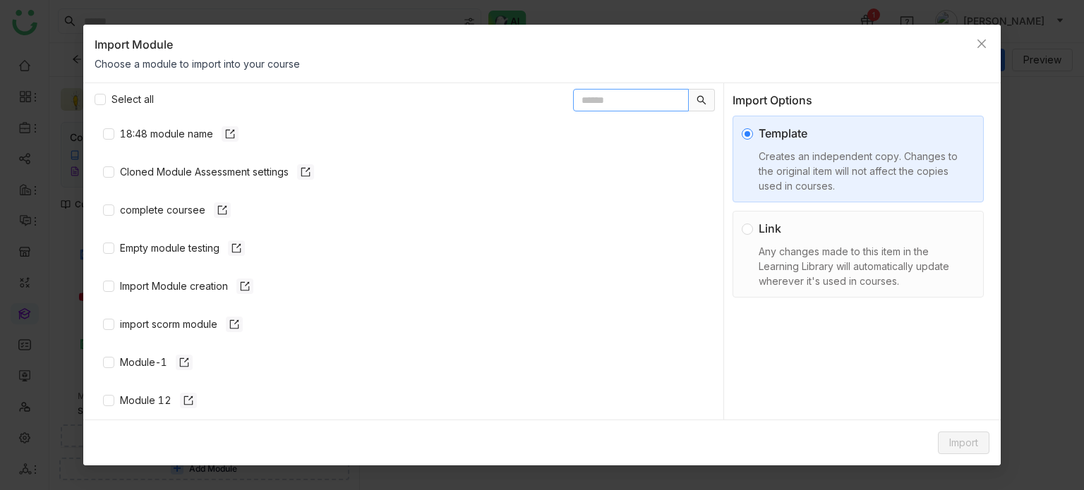
click at [613, 102] on input "text" at bounding box center [631, 100] width 116 height 23
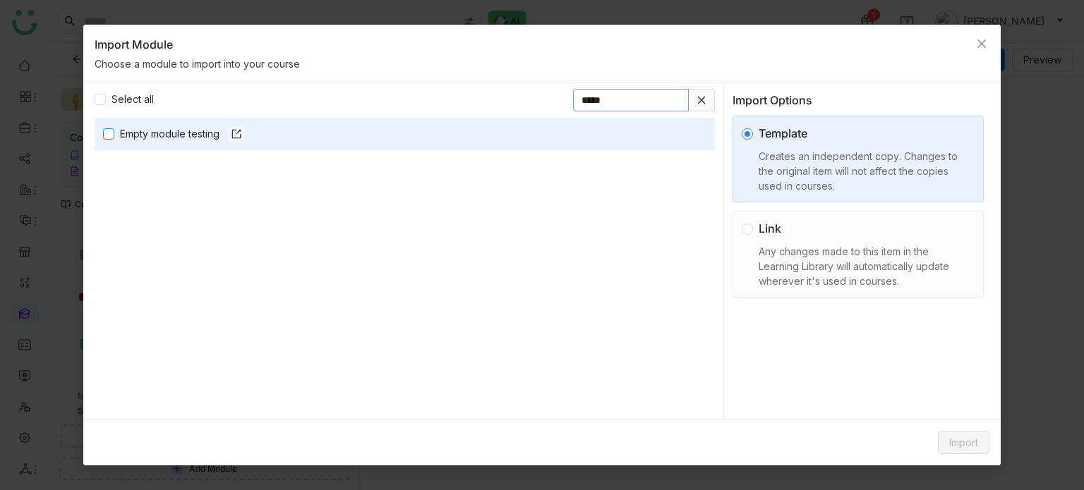
type input "*****"
click at [755, 234] on span "Link Any changes made to this item in the Learning Library will automatically u…" at bounding box center [864, 254] width 222 height 68
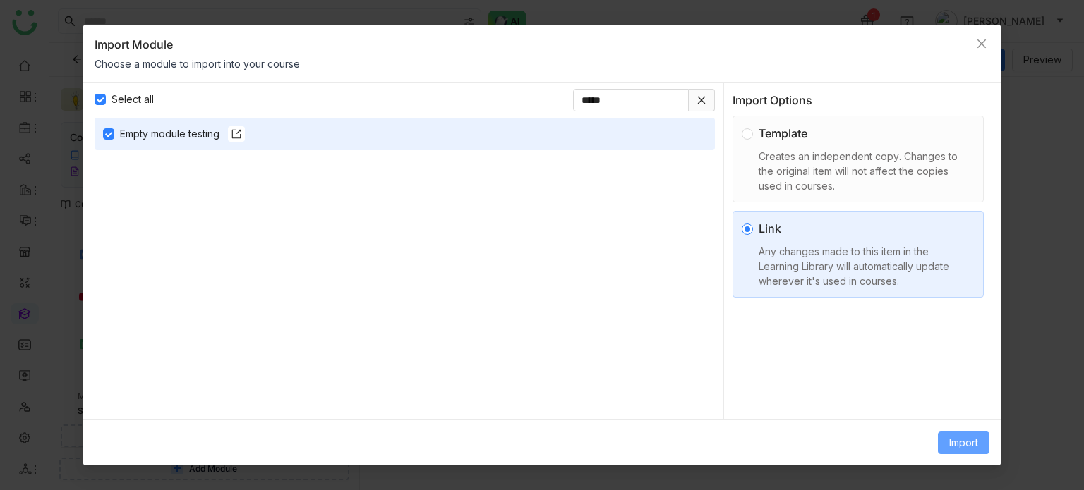
click at [960, 451] on button "Import" at bounding box center [964, 443] width 52 height 23
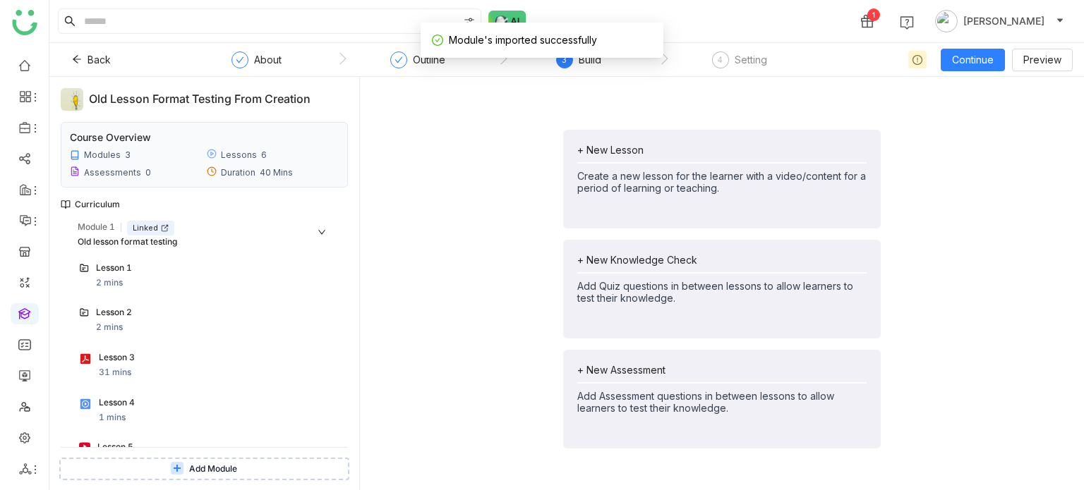
scroll to position [198, 0]
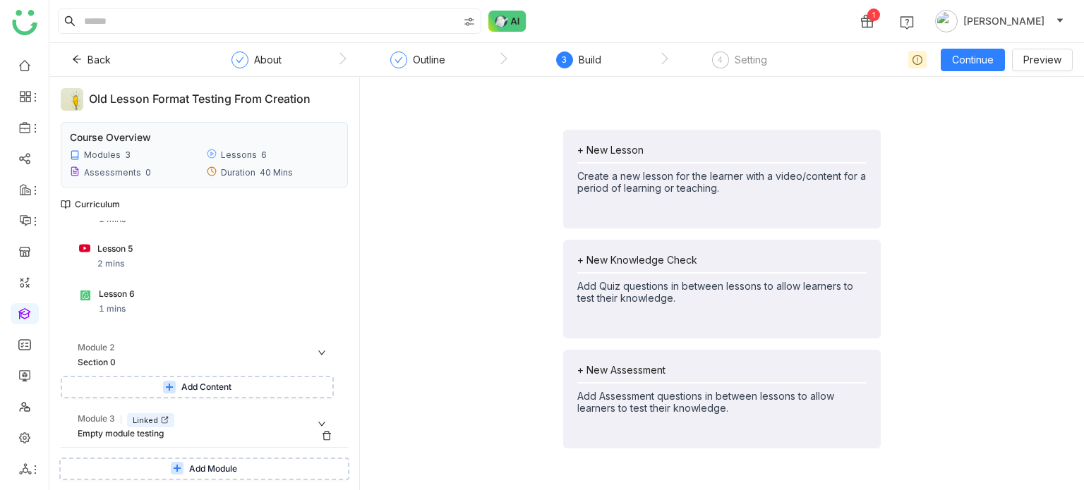
click at [203, 435] on div "Empty module testing" at bounding box center [192, 434] width 229 height 13
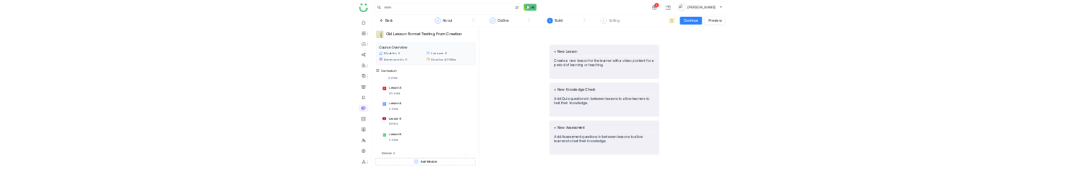
scroll to position [193, 0]
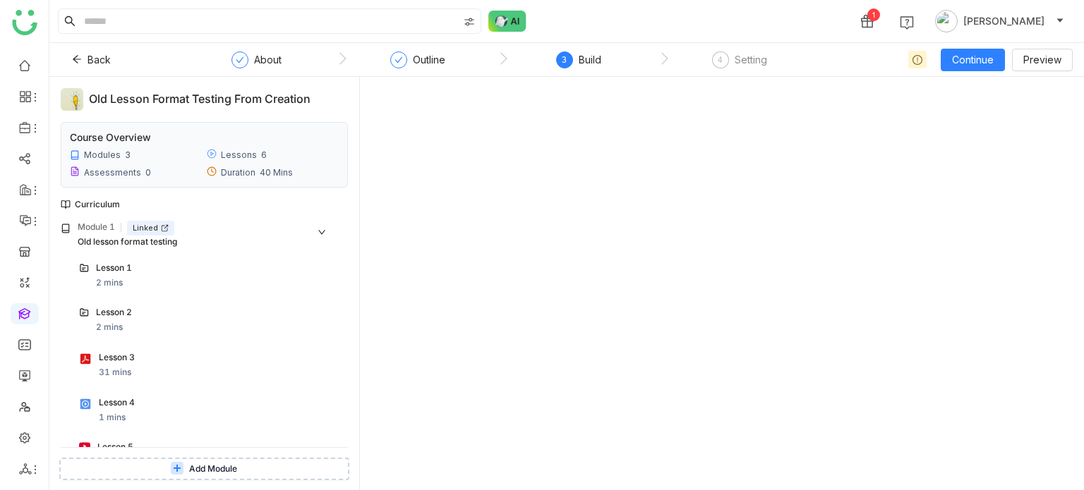
click at [573, 169] on div at bounding box center [721, 289] width 701 height 402
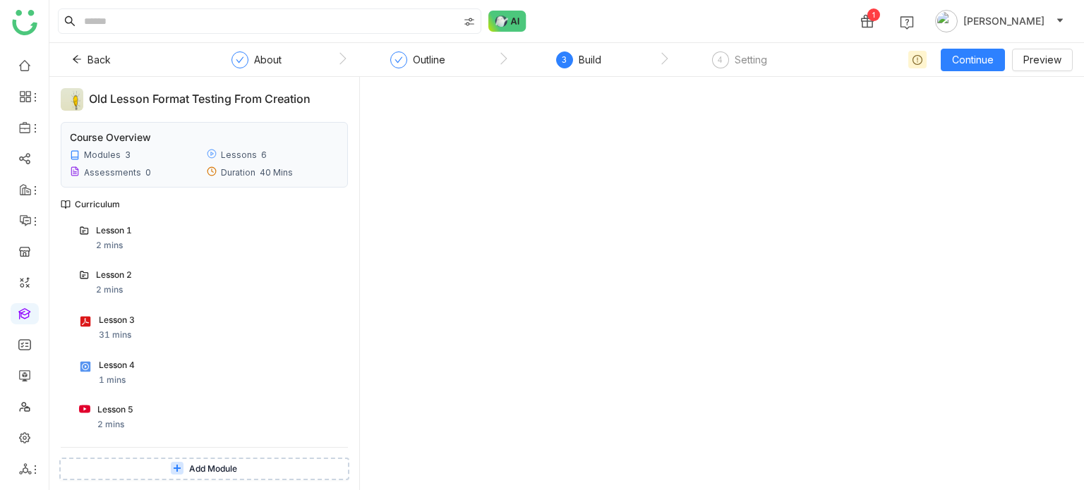
scroll to position [37, 0]
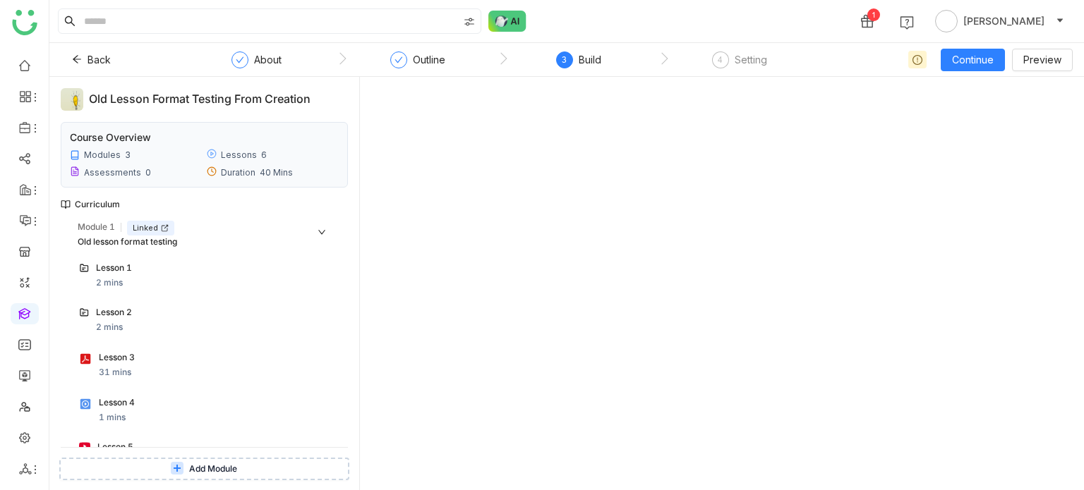
scroll to position [198, 0]
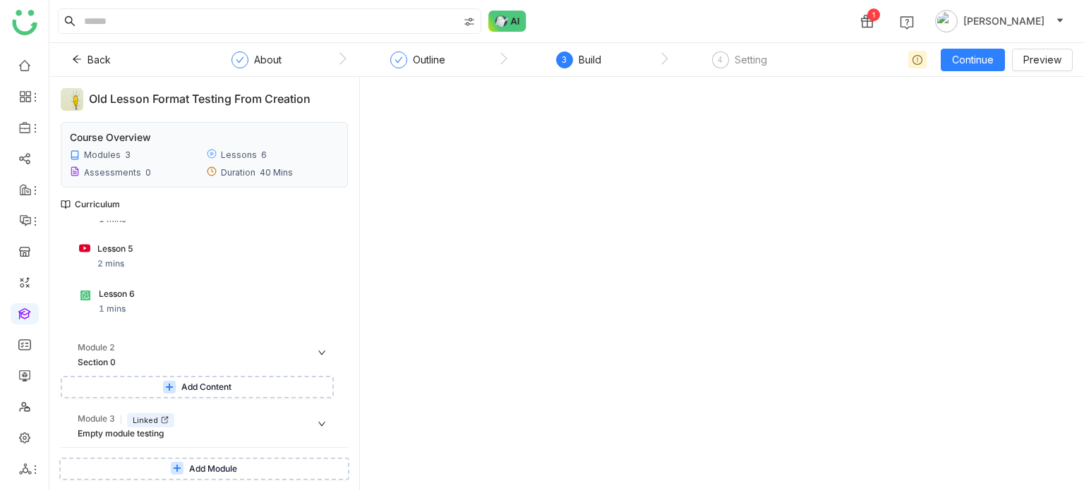
click at [193, 307] on div "Lesson 6 1 mins" at bounding box center [214, 302] width 230 height 28
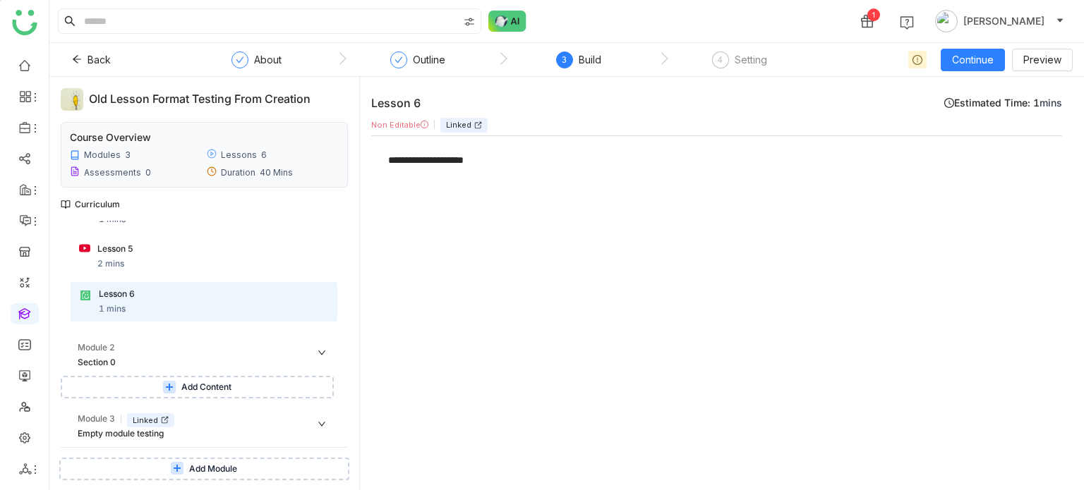
click at [201, 262] on div "Lesson 5 2 mins" at bounding box center [212, 257] width 231 height 28
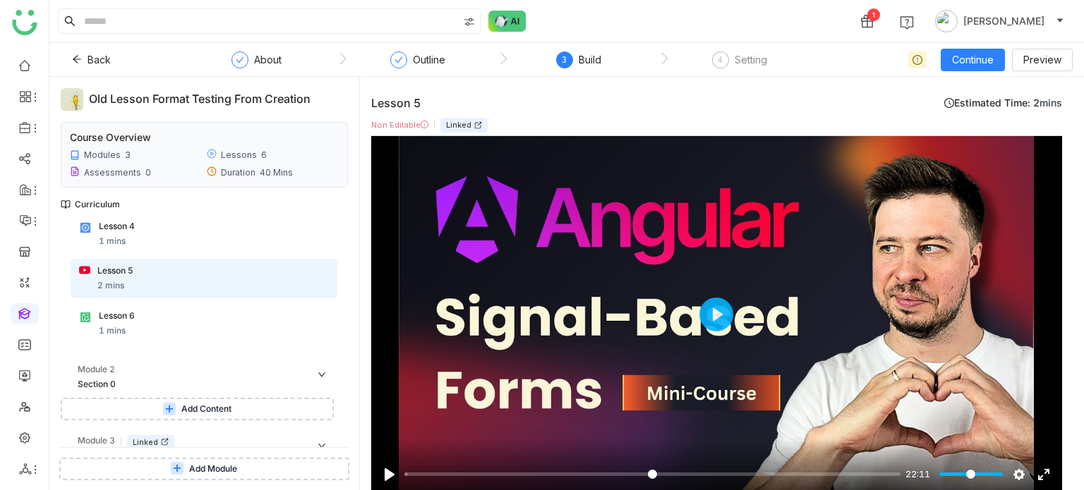
scroll to position [176, 0]
click at [201, 262] on div "Lesson 5 2 mins" at bounding box center [204, 280] width 267 height 40
click at [206, 237] on div "Lesson 4 1 mins" at bounding box center [214, 235] width 230 height 28
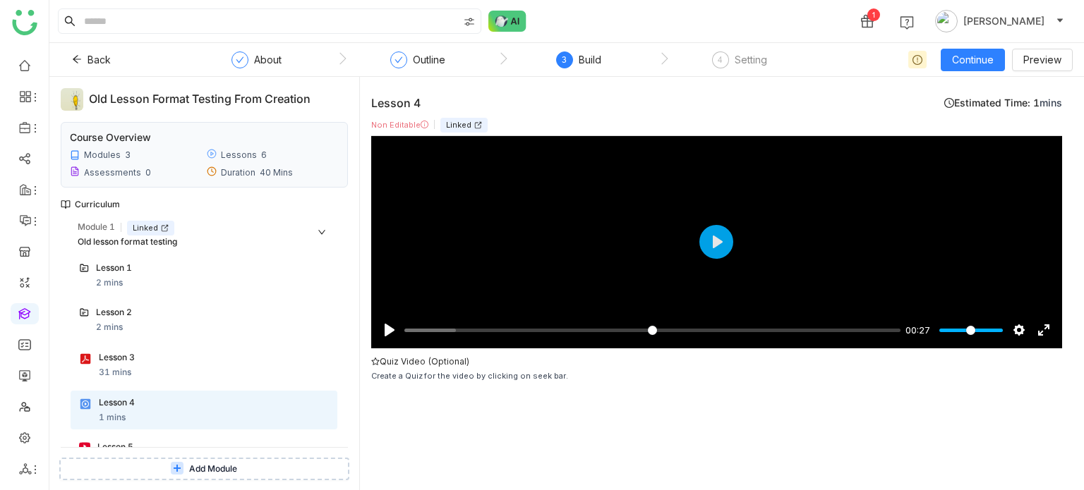
scroll to position [198, 0]
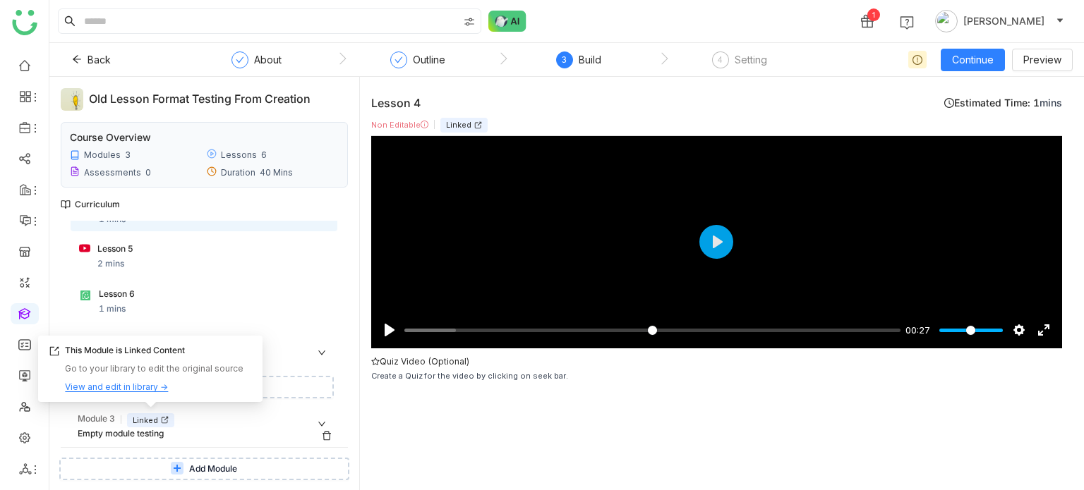
click at [167, 424] on div "Linked" at bounding box center [150, 421] width 47 height 15
click at [150, 385] on div "View and edit in library →" at bounding box center [116, 387] width 103 height 13
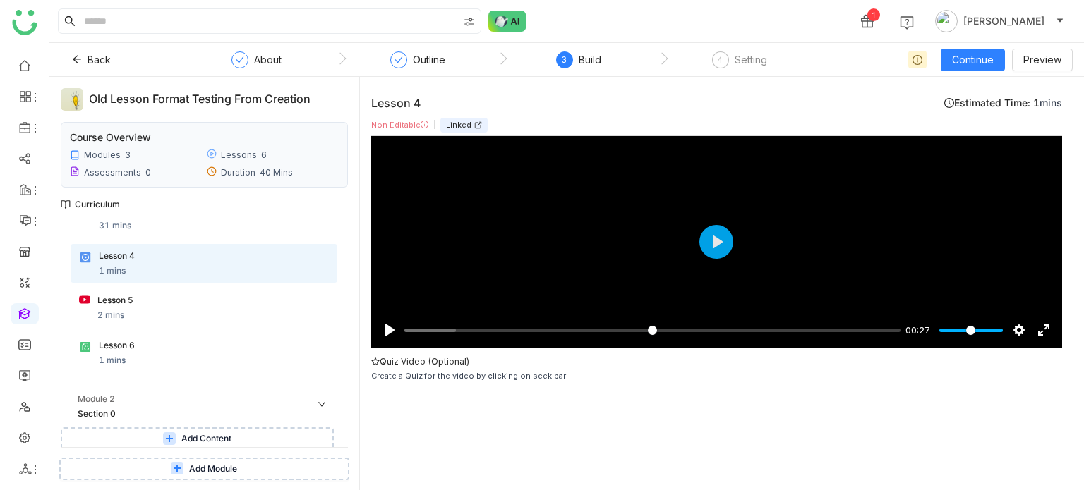
scroll to position [145, 0]
click at [267, 433] on button "Add Content" at bounding box center [197, 440] width 273 height 23
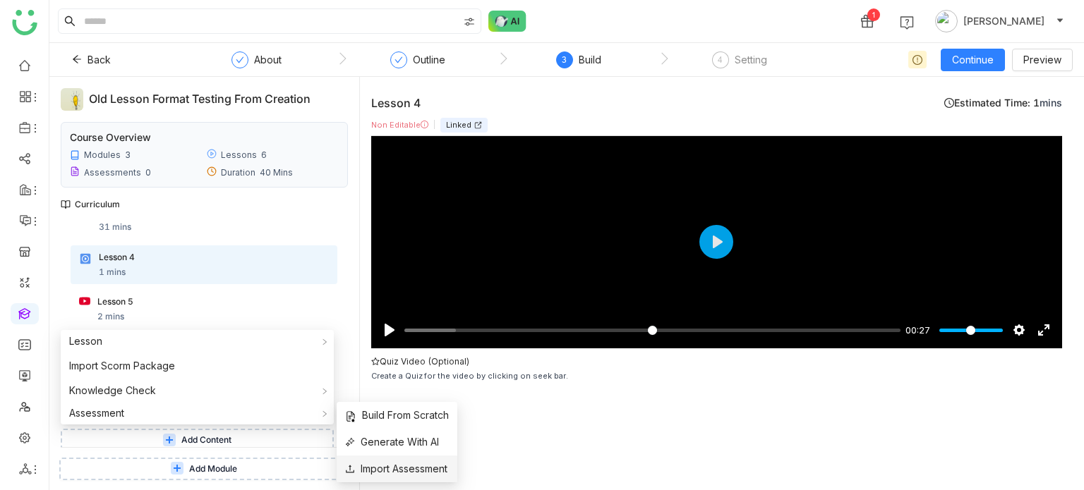
click at [392, 473] on span "Import Assessment" at bounding box center [396, 470] width 102 height 16
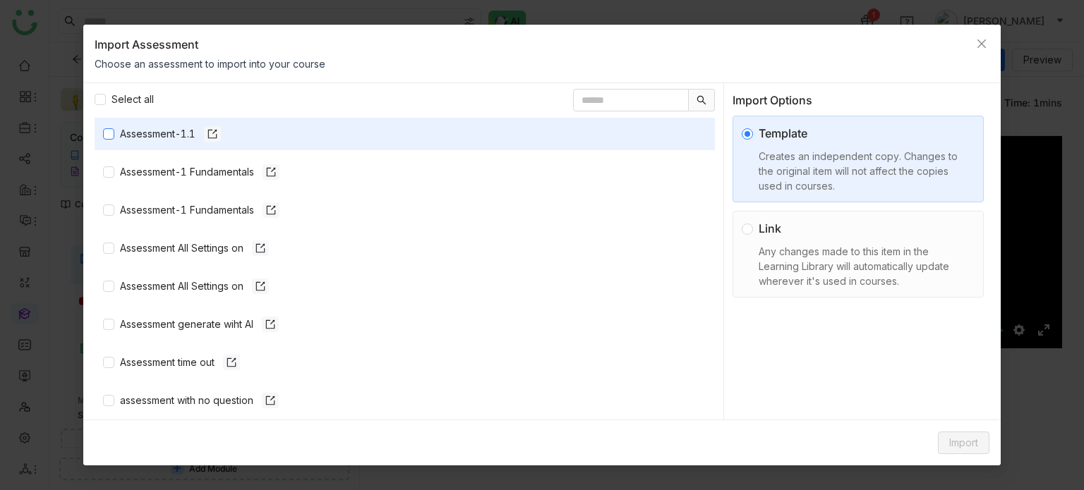
click at [127, 136] on div "Assessment-1.1" at bounding box center [170, 134] width 101 height 16
click at [954, 443] on span "Import" at bounding box center [963, 443] width 29 height 16
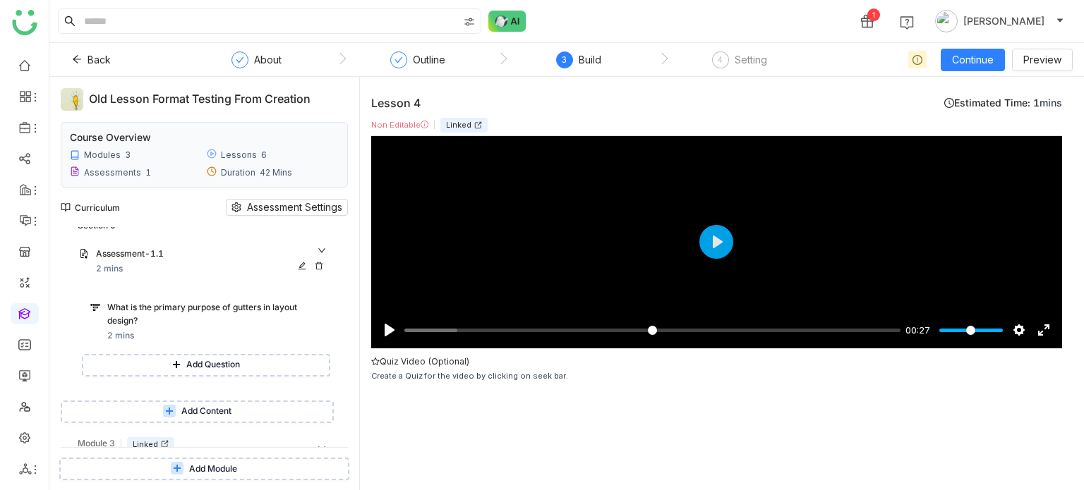
scroll to position [319, 0]
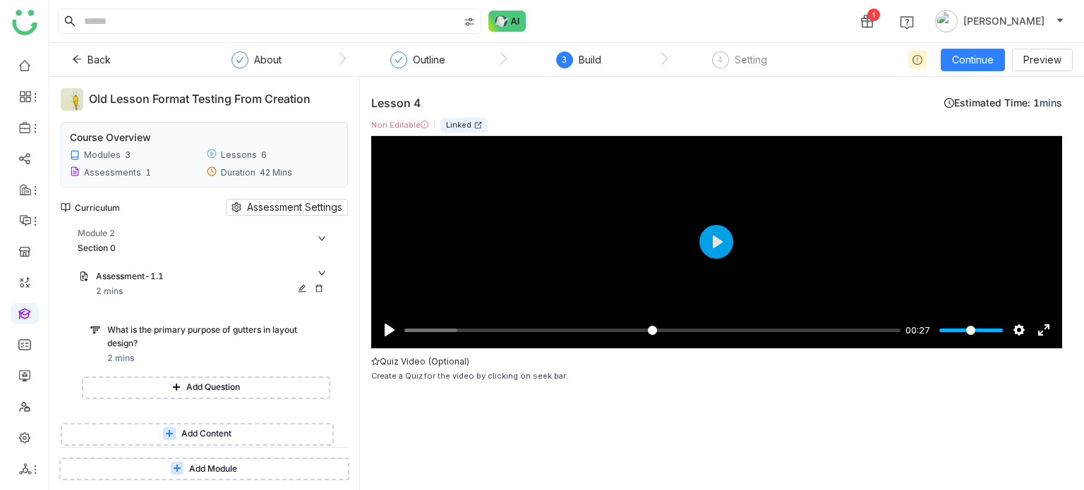
click at [320, 287] on icon at bounding box center [319, 288] width 8 height 8
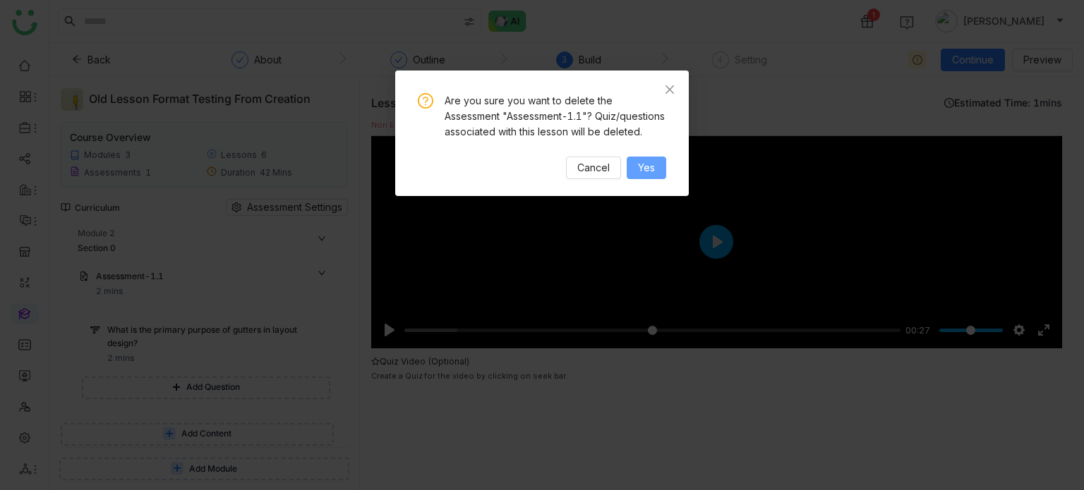
click at [654, 176] on span "Yes" at bounding box center [646, 168] width 17 height 16
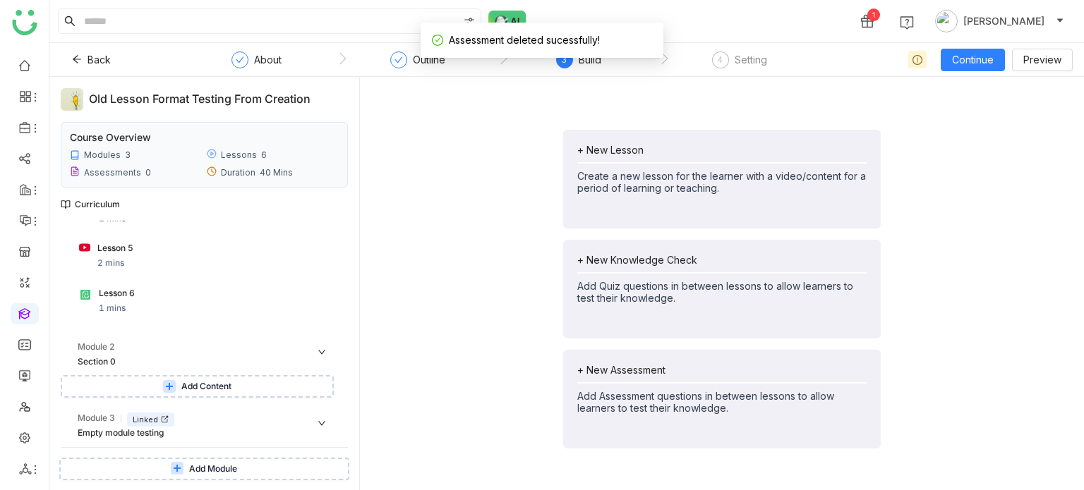
scroll to position [198, 0]
click at [221, 392] on span "Add Content" at bounding box center [206, 387] width 50 height 13
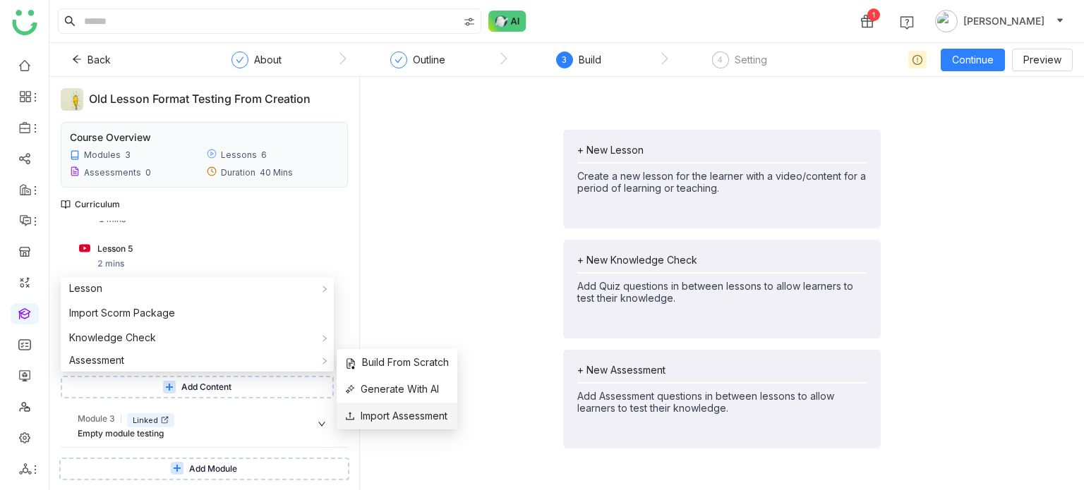
click at [411, 421] on span "Import Assessment" at bounding box center [396, 417] width 102 height 16
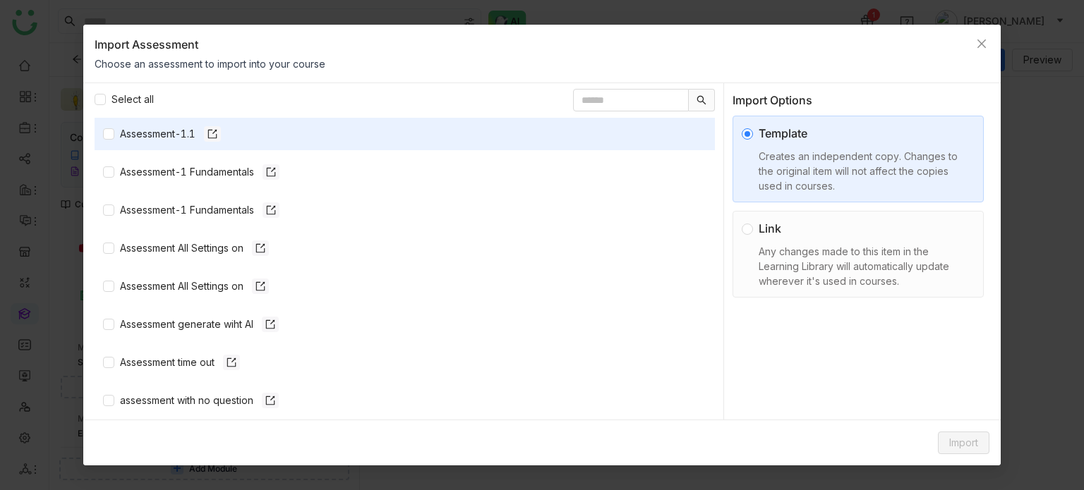
click at [135, 124] on nz-list-item "Assessment-1.1" at bounding box center [405, 134] width 620 height 32
click at [133, 129] on div "Assessment-1.1" at bounding box center [170, 134] width 101 height 16
click at [795, 260] on div "Any changes made to this item in the Learning Library will automatically update…" at bounding box center [864, 266] width 210 height 44
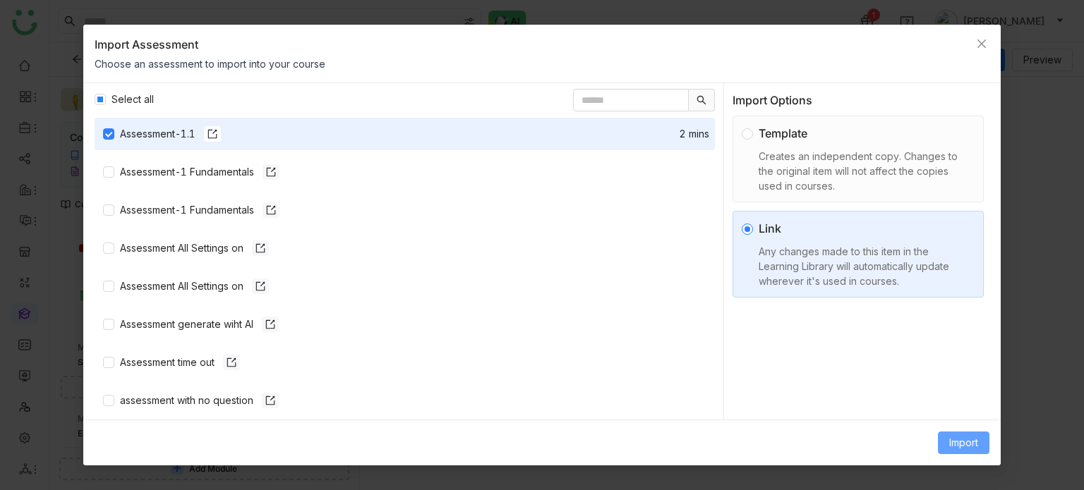
click at [971, 443] on span "Import" at bounding box center [963, 443] width 29 height 16
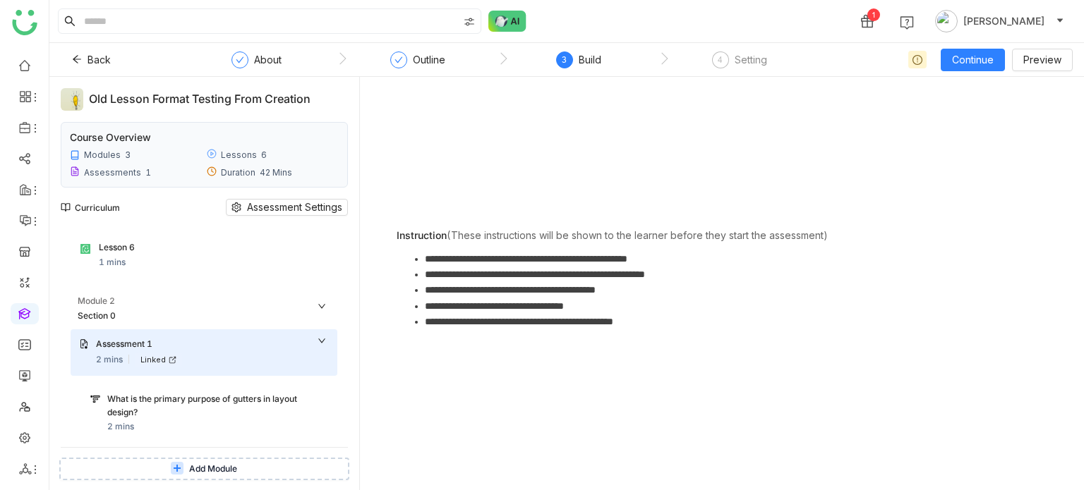
scroll to position [319, 0]
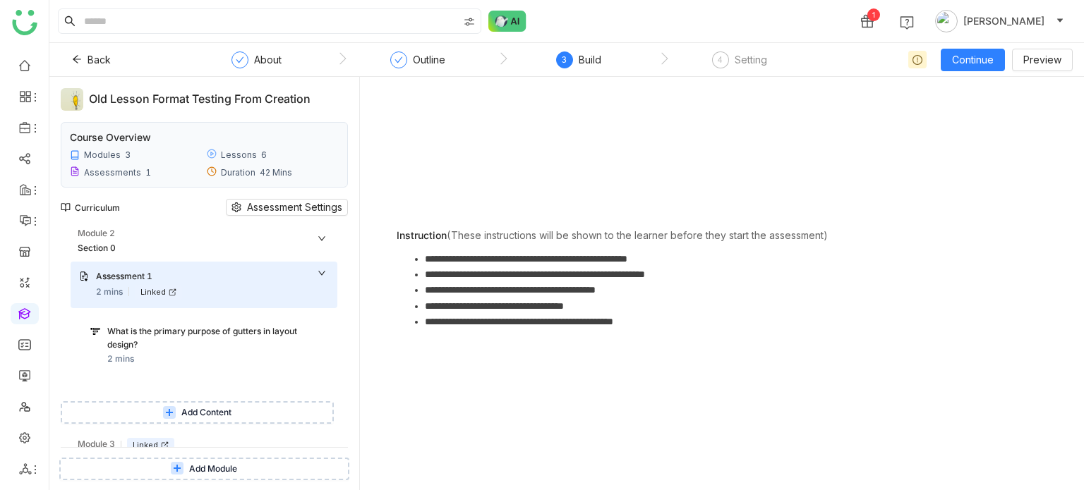
click at [460, 416] on div "**********" at bounding box center [721, 283] width 701 height 391
click at [424, 441] on div "**********" at bounding box center [721, 283] width 701 height 391
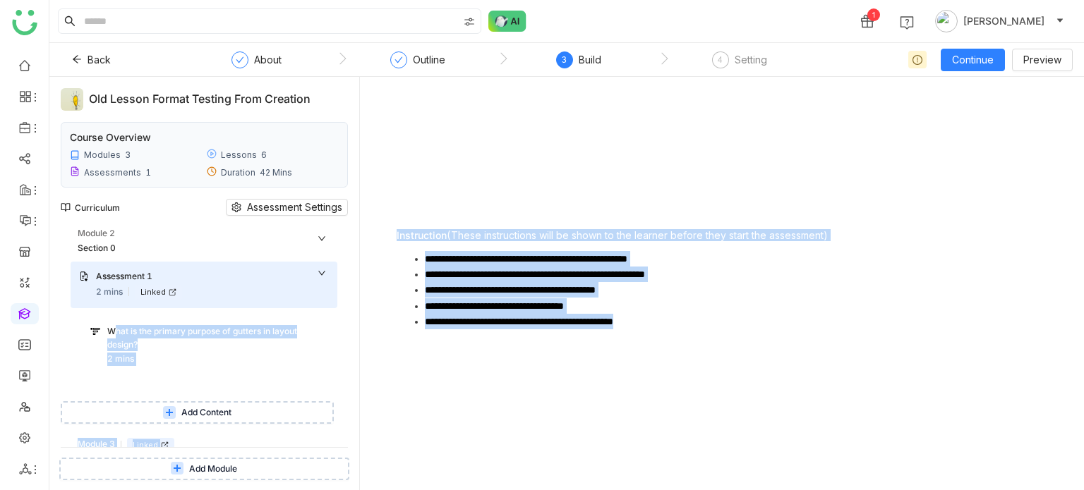
drag, startPoint x: 424, startPoint y: 441, endPoint x: 265, endPoint y: 378, distance: 171.0
click at [265, 378] on div "Old lesson format testing from creation Course Overview Modules 3 Lessons 6 Ass…" at bounding box center [566, 284] width 1035 height 414
click at [265, 378] on div "What is the primary purpose of gutters in layout design? 2 mins" at bounding box center [204, 352] width 267 height 76
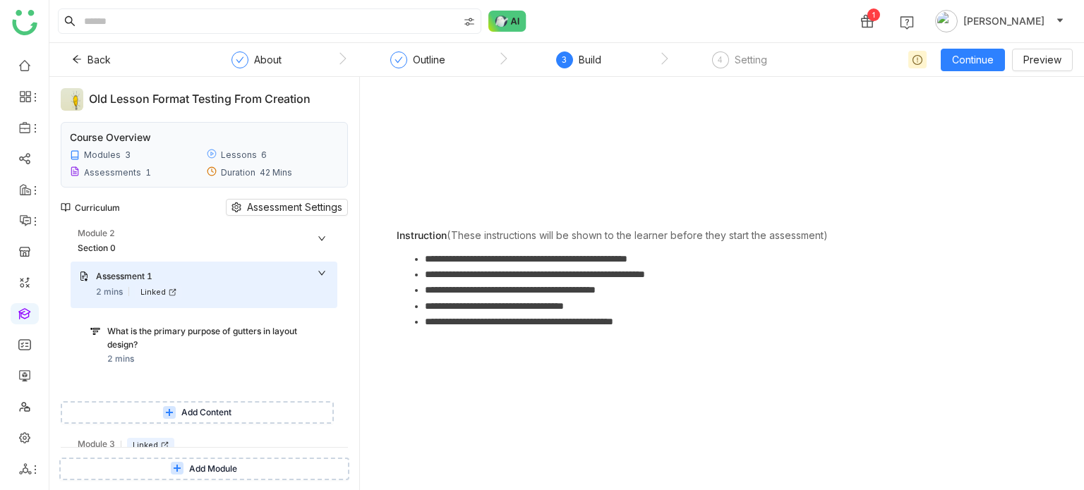
click at [222, 339] on div "What is the primary purpose of gutters in layout design?" at bounding box center [204, 338] width 195 height 27
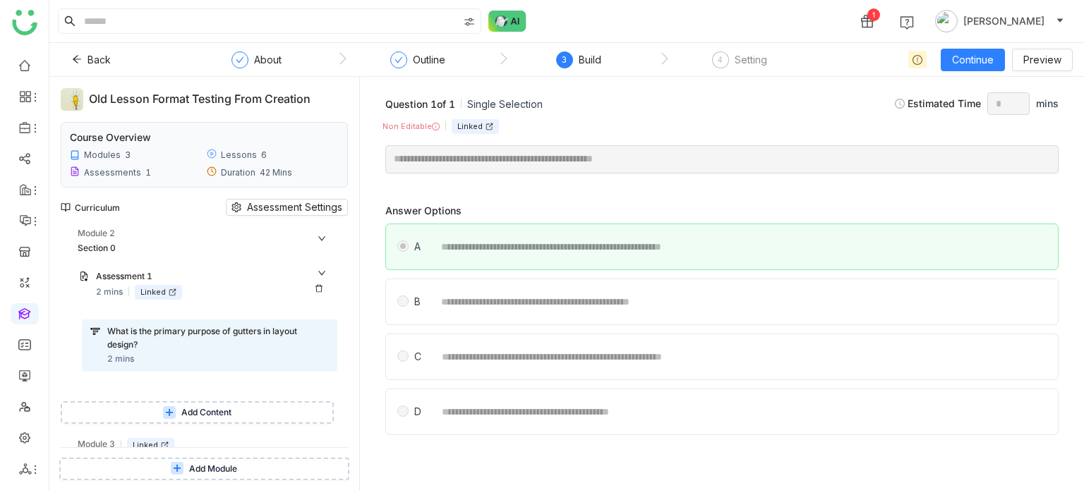
click at [224, 268] on div "Assessment 1 2 mins Linked" at bounding box center [204, 285] width 267 height 46
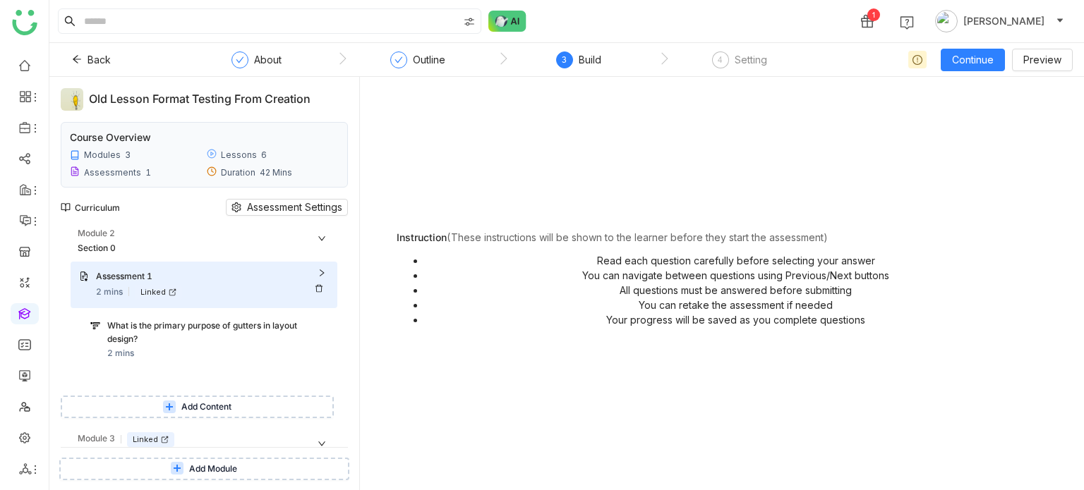
scroll to position [263, 0]
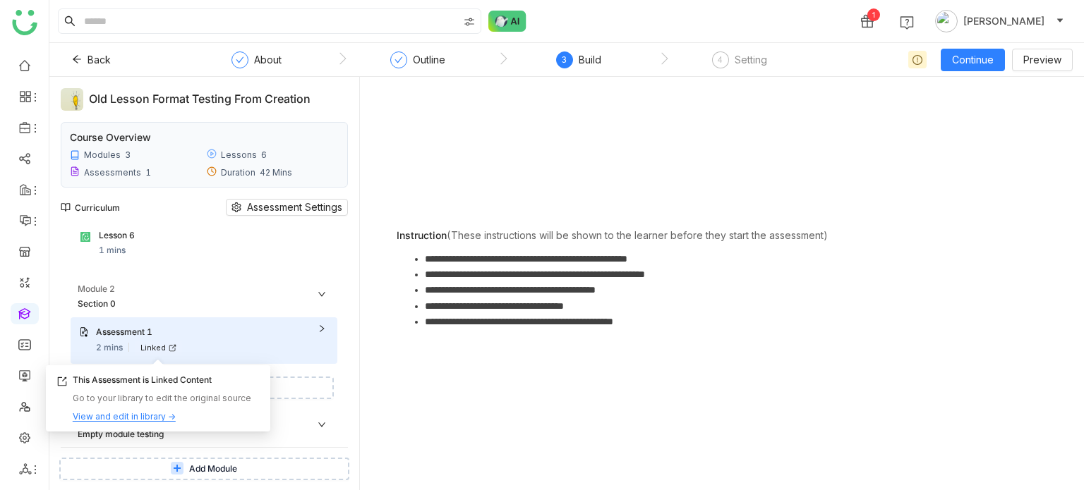
click at [156, 417] on div "View and edit in library →" at bounding box center [124, 417] width 103 height 13
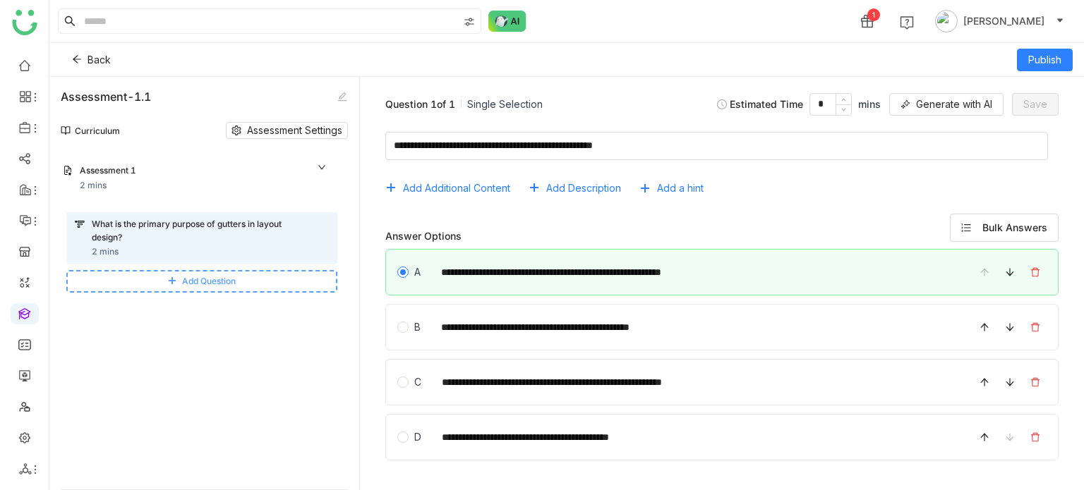
click at [229, 276] on span "Add Question" at bounding box center [209, 281] width 54 height 13
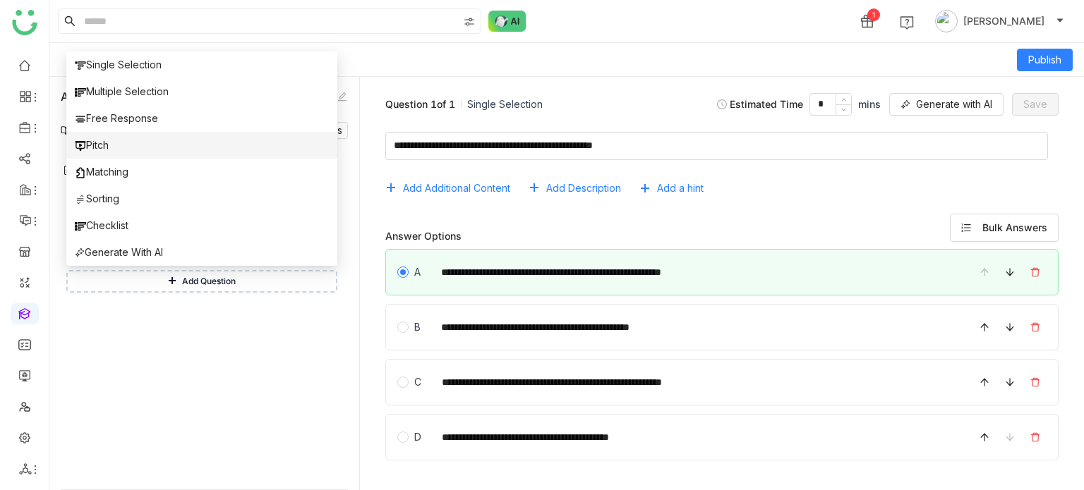
click at [148, 150] on li "Pitch" at bounding box center [201, 145] width 271 height 27
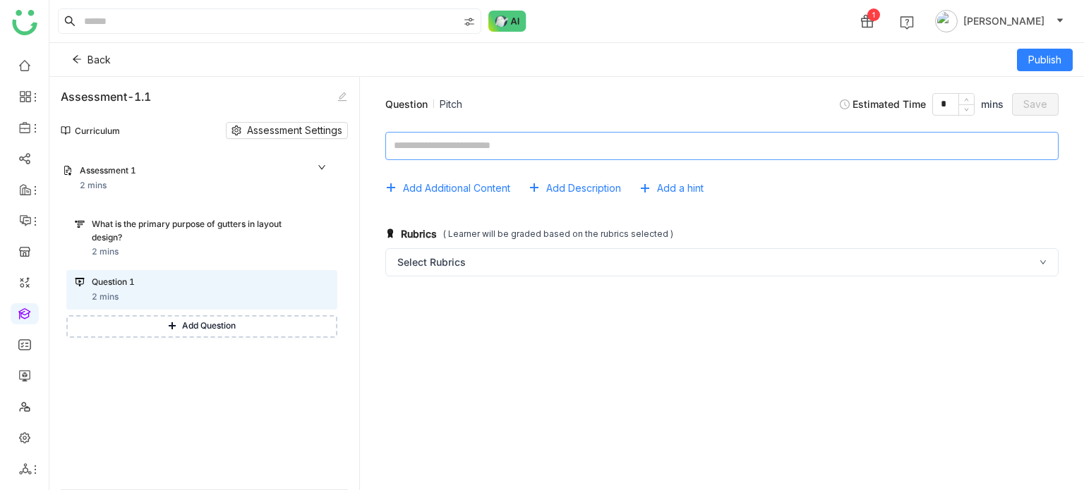
click at [583, 155] on textarea at bounding box center [721, 146] width 673 height 28
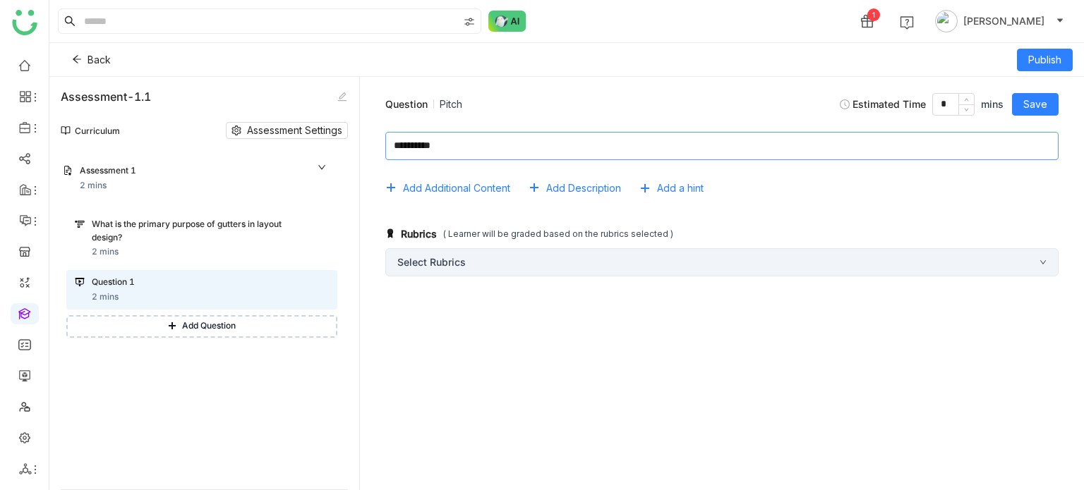
type textarea "**********"
click at [508, 253] on div "Select Rubrics" at bounding box center [721, 262] width 673 height 28
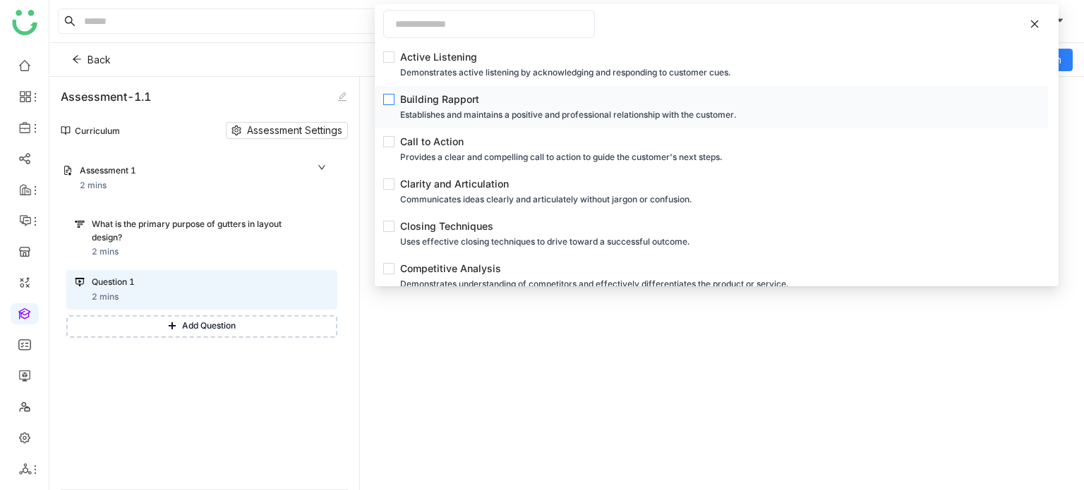
click at [497, 92] on div "Building Rapport" at bounding box center [715, 100] width 631 height 16
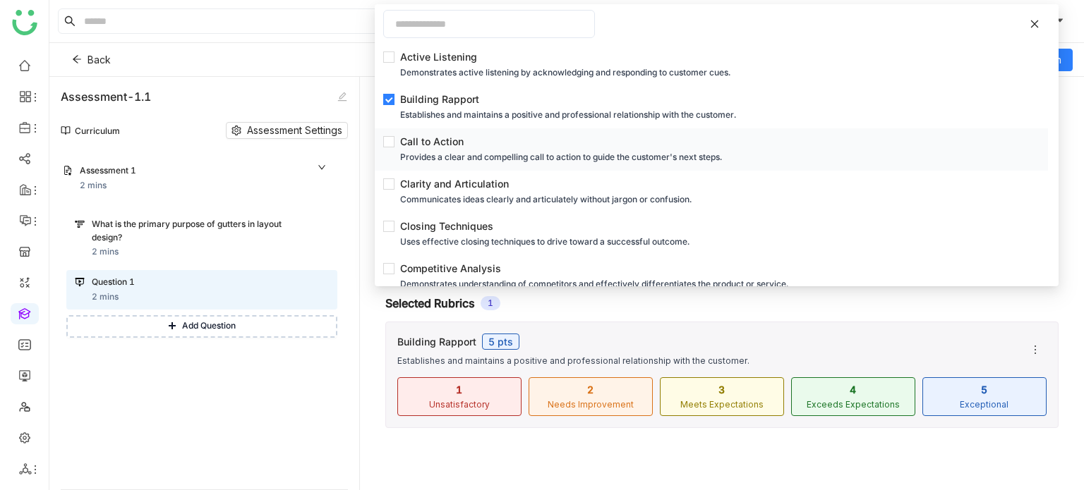
click at [488, 131] on li "Call to Action Provides a clear and compelling call to action to guide the cust…" at bounding box center [711, 149] width 673 height 42
click at [474, 132] on li "Call to Action Provides a clear and compelling call to action to guide the cust…" at bounding box center [711, 149] width 673 height 42
click at [423, 138] on div "Call to Action" at bounding box center [715, 142] width 631 height 16
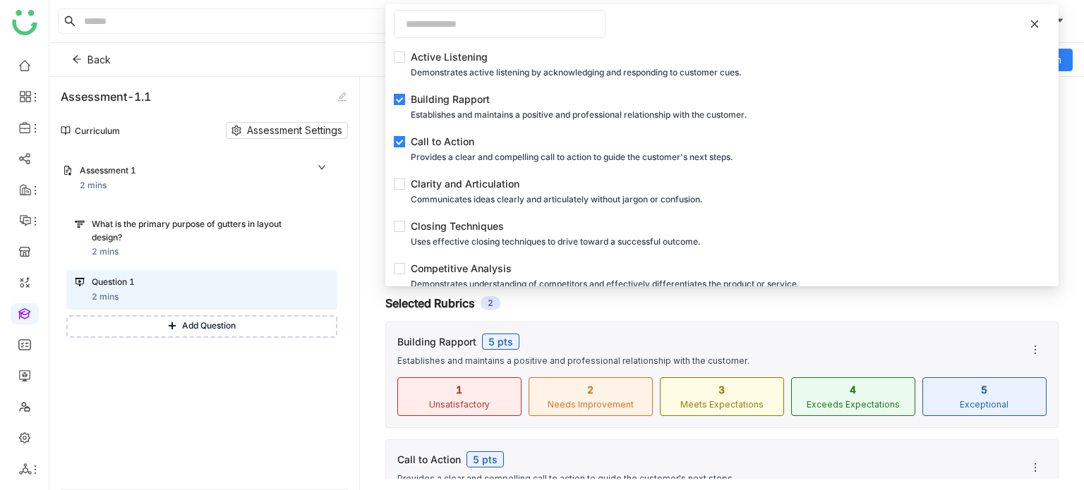
click at [300, 420] on div "Module 1 Assessment-1 Assessment 1 2 mins What is the primary purpose of gutter…" at bounding box center [204, 319] width 287 height 339
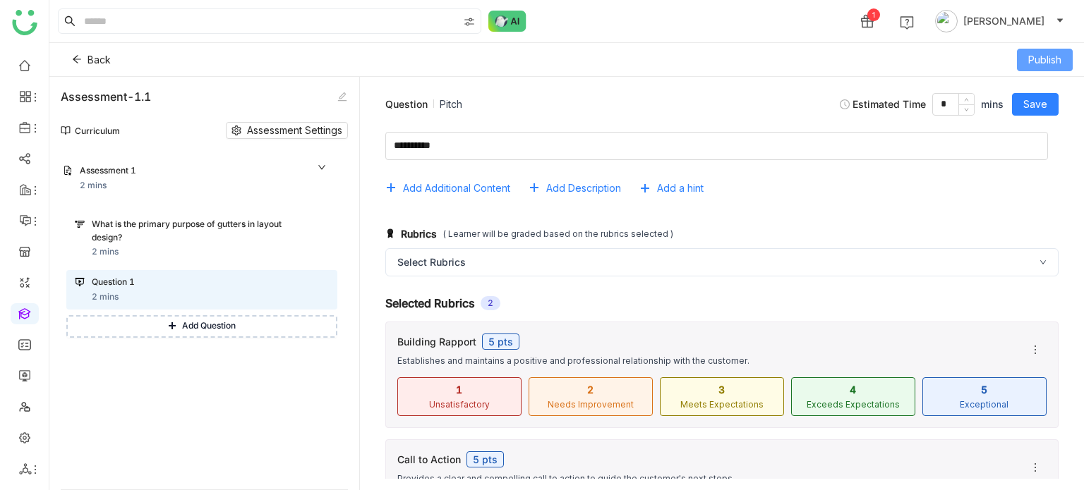
click at [1056, 56] on span "Publish" at bounding box center [1044, 60] width 33 height 16
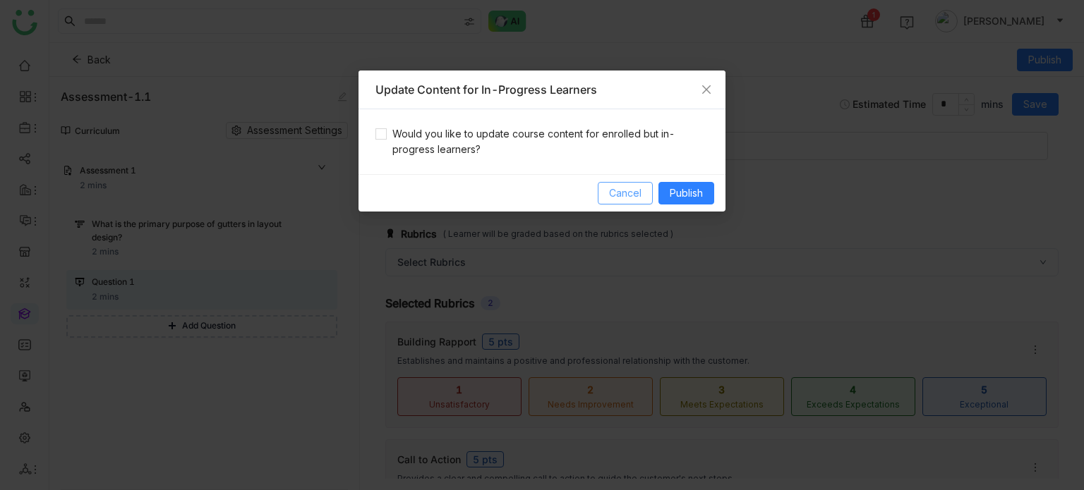
click at [623, 191] on span "Cancel" at bounding box center [625, 194] width 32 height 16
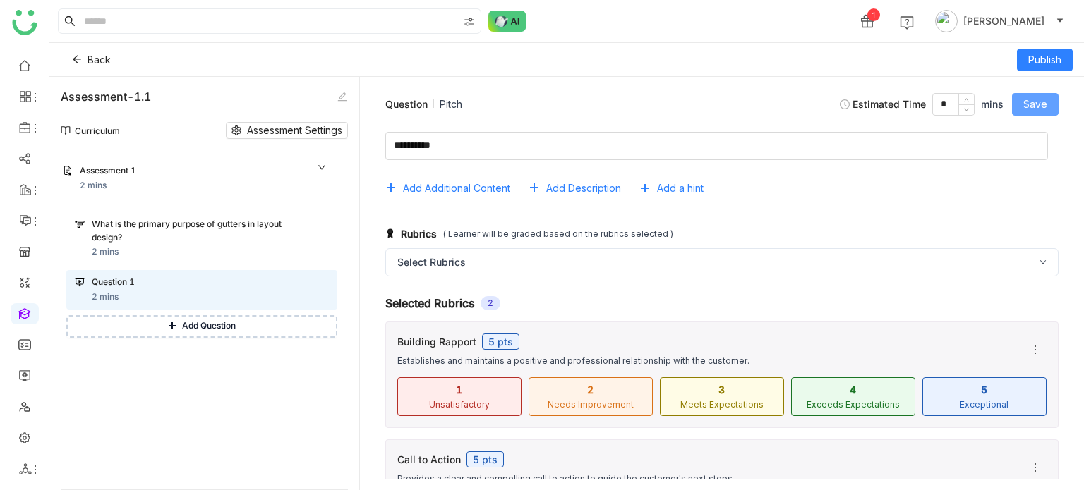
click at [1040, 100] on span "Save" at bounding box center [1035, 105] width 24 height 16
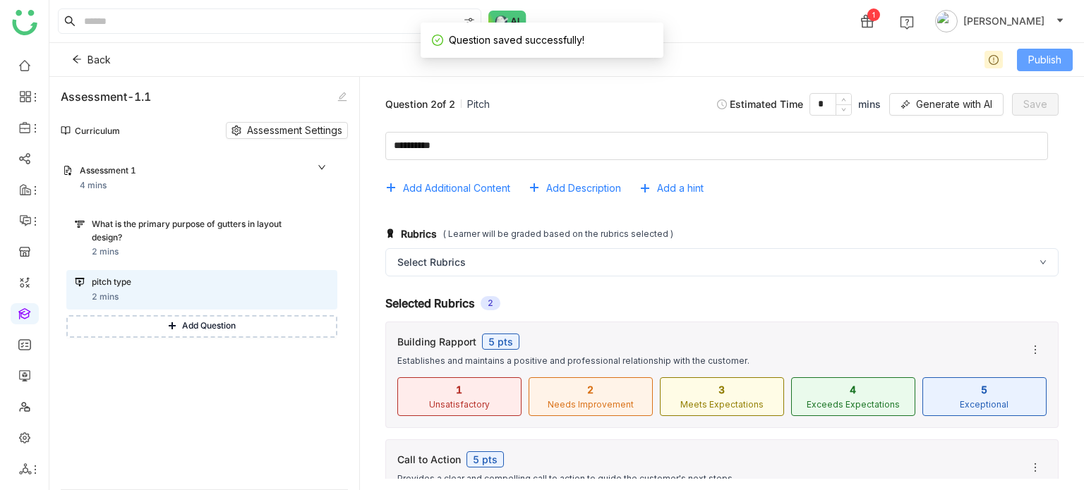
click at [1042, 55] on span "Publish" at bounding box center [1044, 60] width 33 height 16
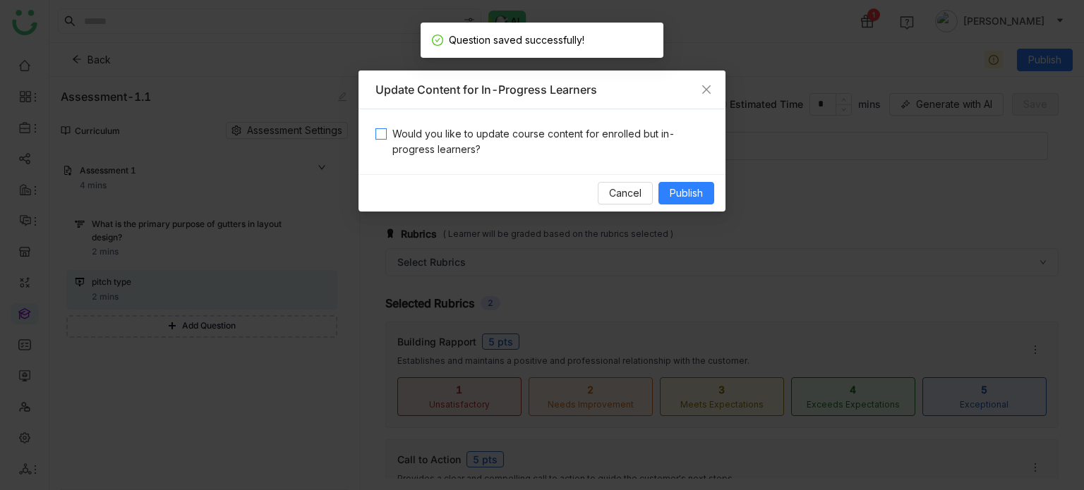
click at [425, 130] on span "Would you like to update course content for enrolled but in-progress learners?" at bounding box center [548, 141] width 322 height 31
click at [698, 195] on span "Publish" at bounding box center [686, 194] width 33 height 16
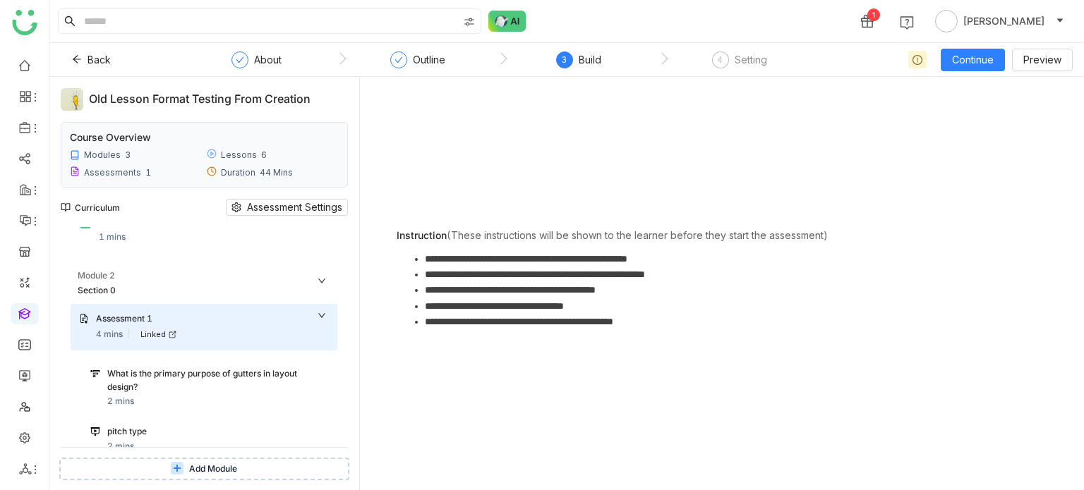
scroll to position [315, 0]
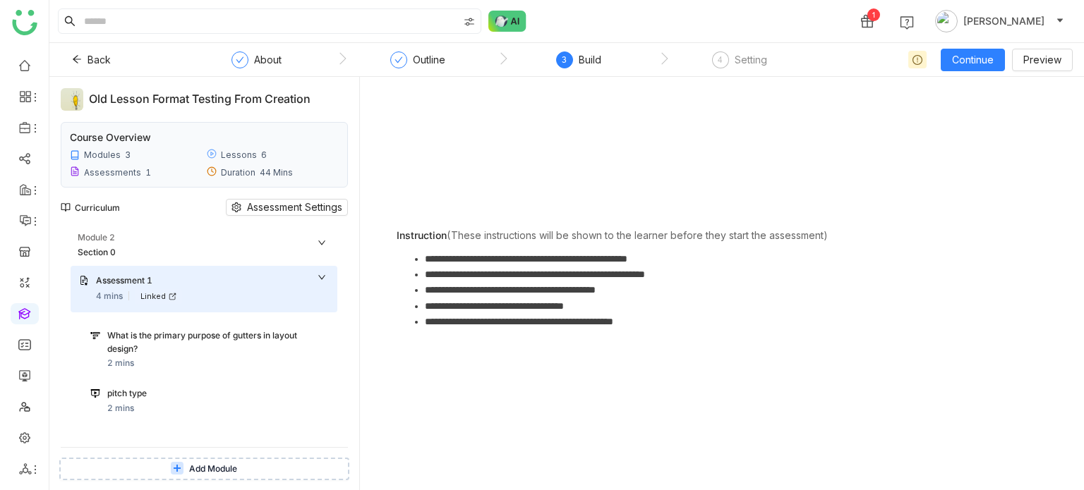
click at [190, 407] on div "pitch type 2 mins" at bounding box center [218, 401] width 222 height 28
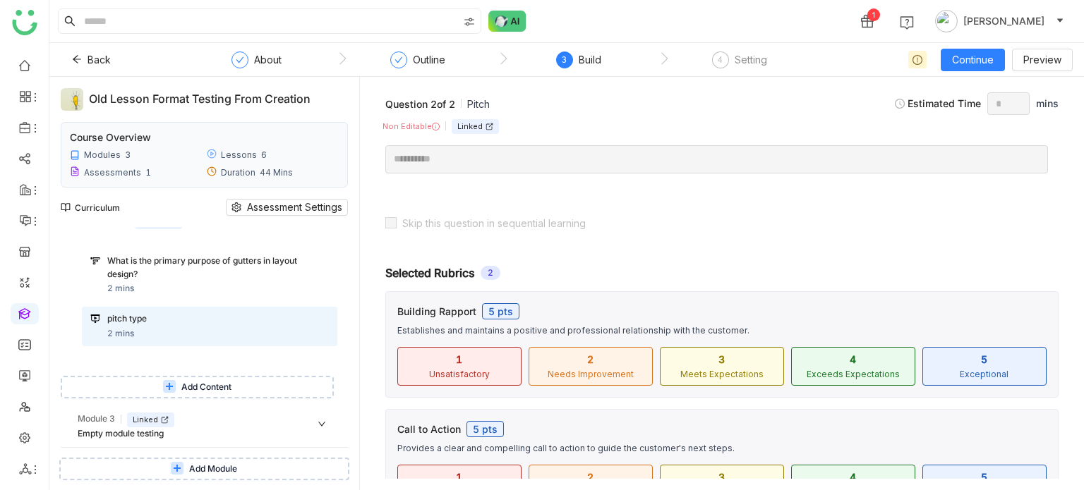
scroll to position [389, 0]
click at [282, 423] on div "Module 3 Linked" at bounding box center [208, 421] width 260 height 15
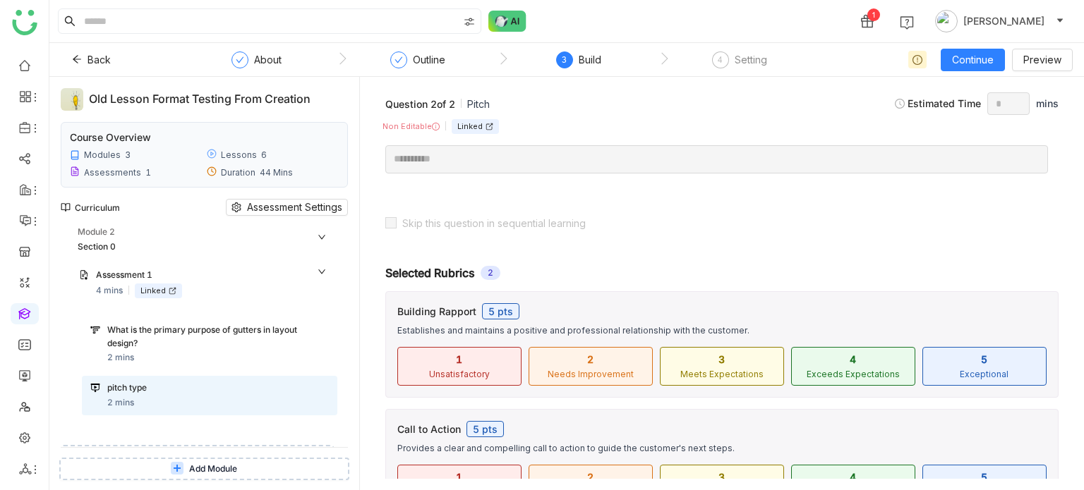
scroll to position [384, 0]
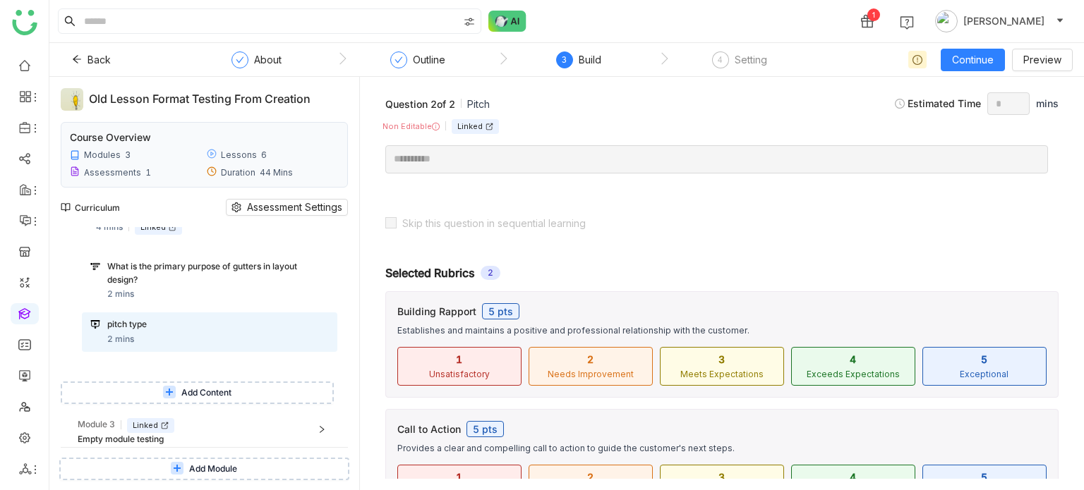
click at [590, 106] on div "Question 2 of 2 Pitch Estimated Time * mins" at bounding box center [721, 103] width 701 height 31
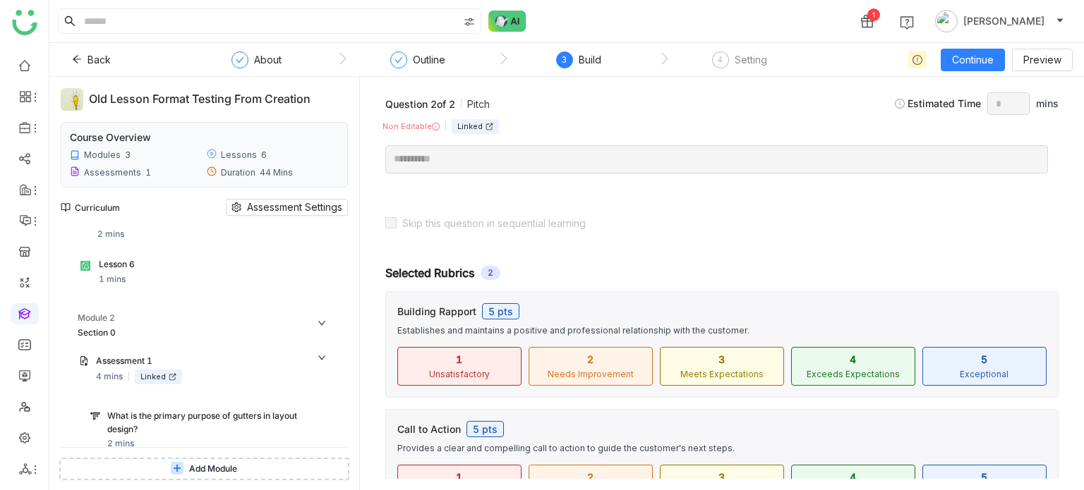
scroll to position [231, 0]
click at [191, 321] on div "Module 2" at bounding box center [208, 322] width 260 height 15
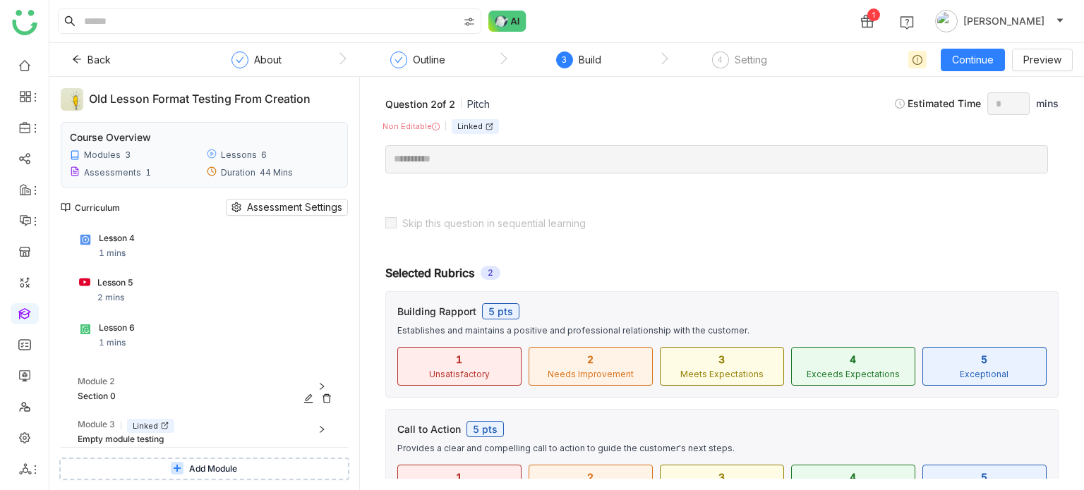
click at [192, 377] on div "Module 2" at bounding box center [208, 382] width 260 height 15
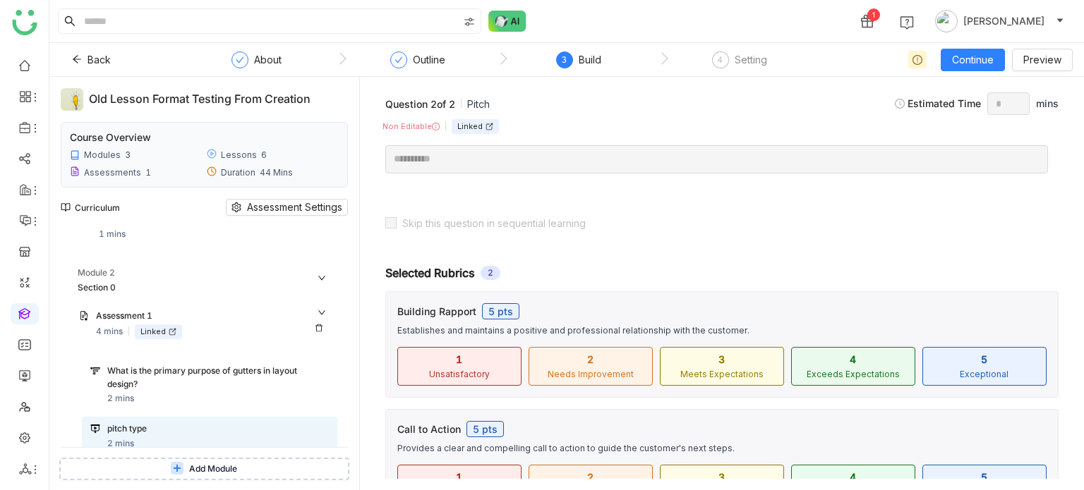
scroll to position [274, 0]
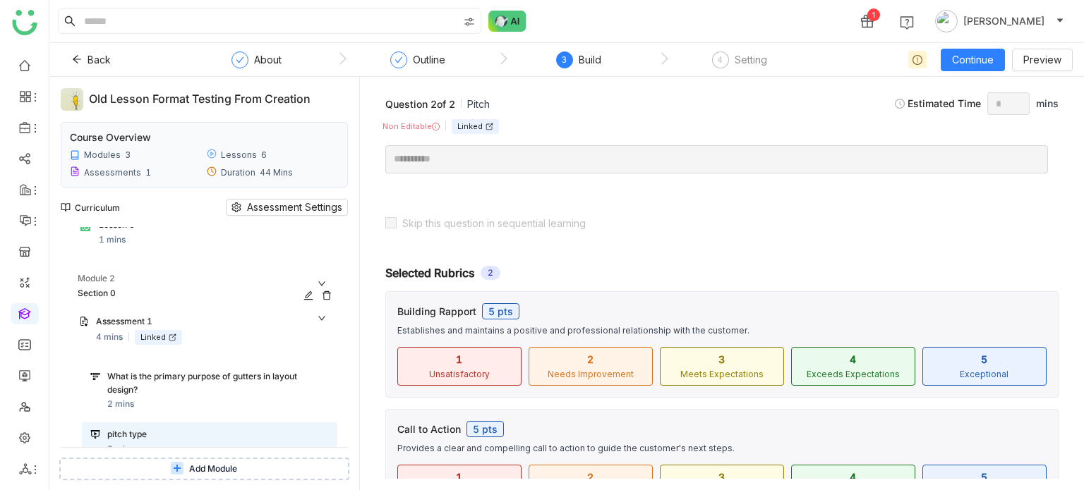
click at [306, 296] on icon at bounding box center [308, 295] width 9 height 9
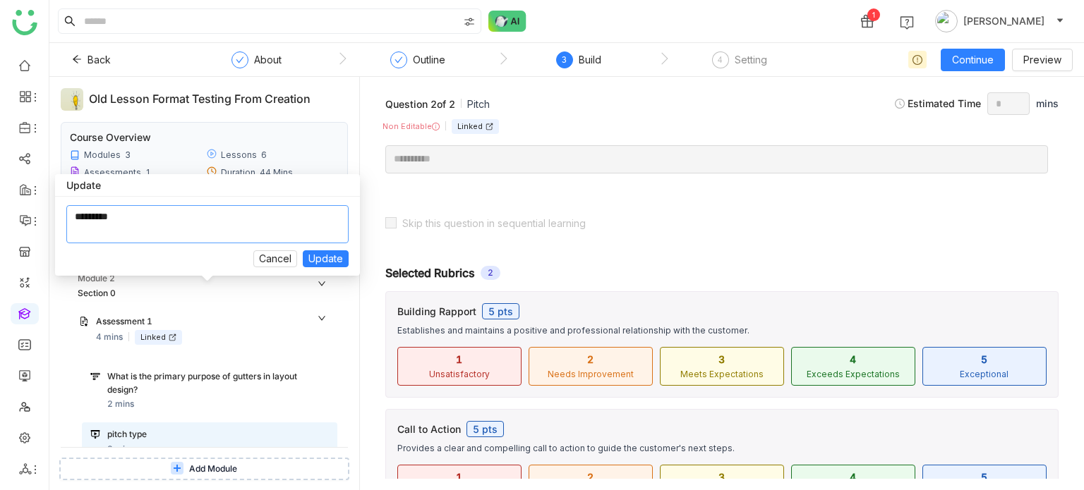
click at [289, 234] on textarea at bounding box center [207, 224] width 282 height 38
type textarea "*"
type textarea "**********"
click at [344, 262] on button "Update" at bounding box center [326, 259] width 46 height 17
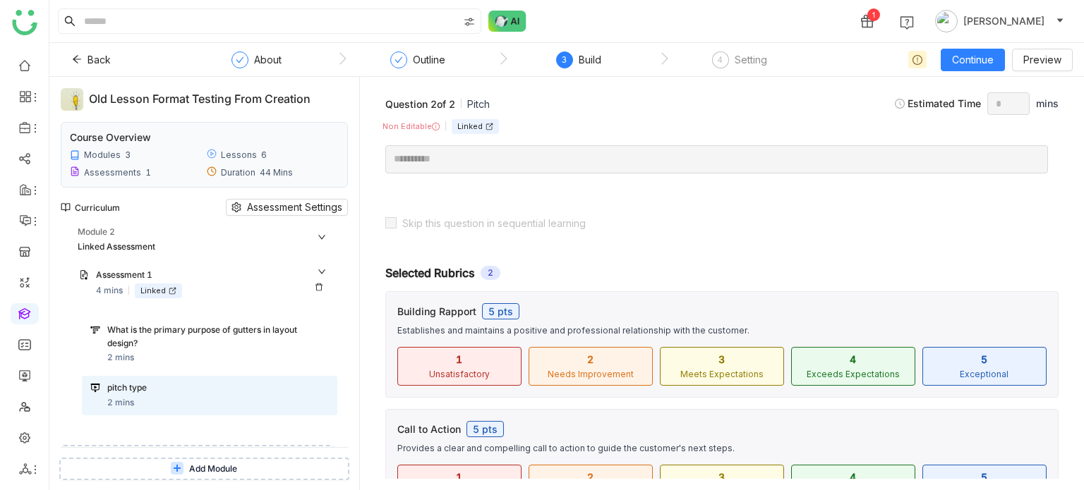
scroll to position [322, 0]
click at [387, 254] on div "Selected Rubrics 2 Building Rapport 5 pts Establishes and maintains a positive …" at bounding box center [721, 385] width 701 height 289
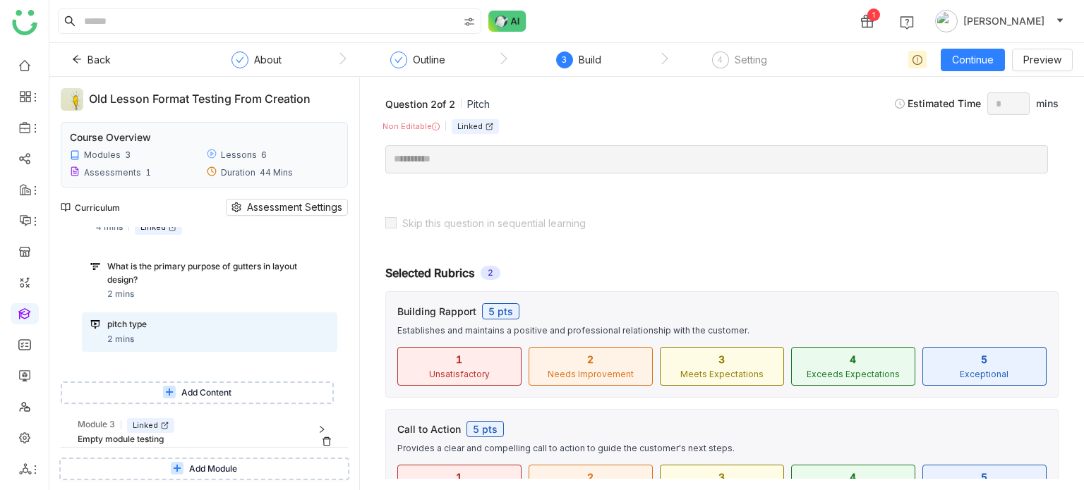
click at [240, 421] on div "Module 3 Linked" at bounding box center [208, 425] width 260 height 15
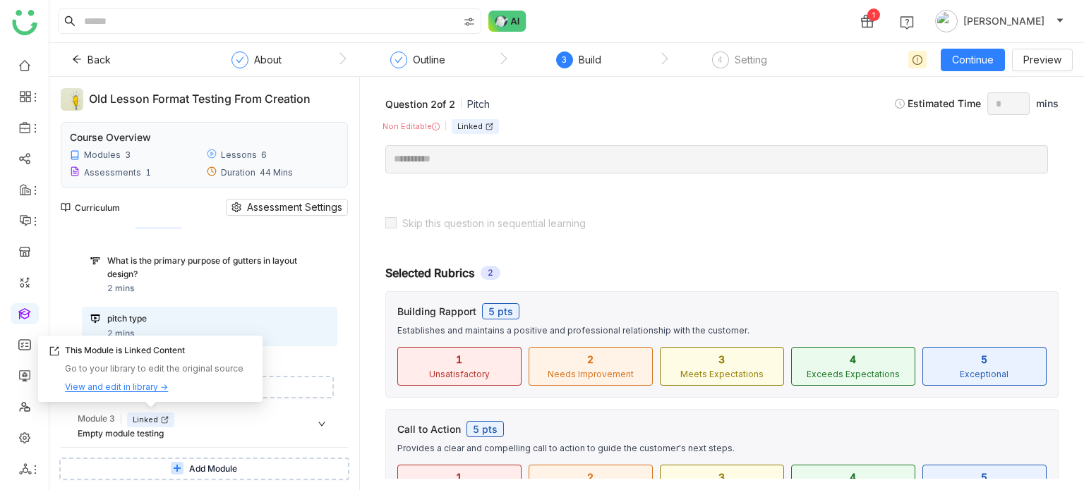
click at [145, 383] on div "View and edit in library →" at bounding box center [116, 387] width 103 height 13
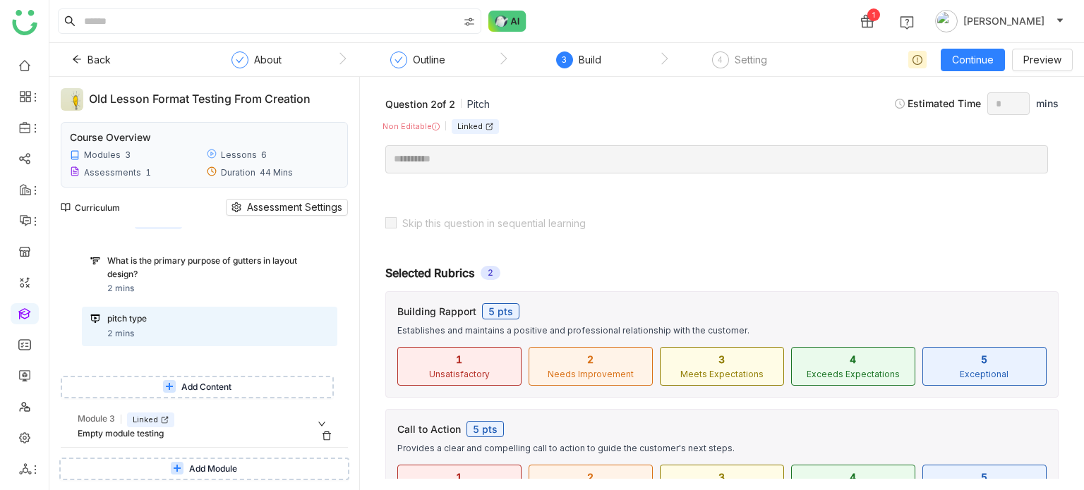
click at [248, 422] on div "Module 3 Linked" at bounding box center [208, 420] width 260 height 15
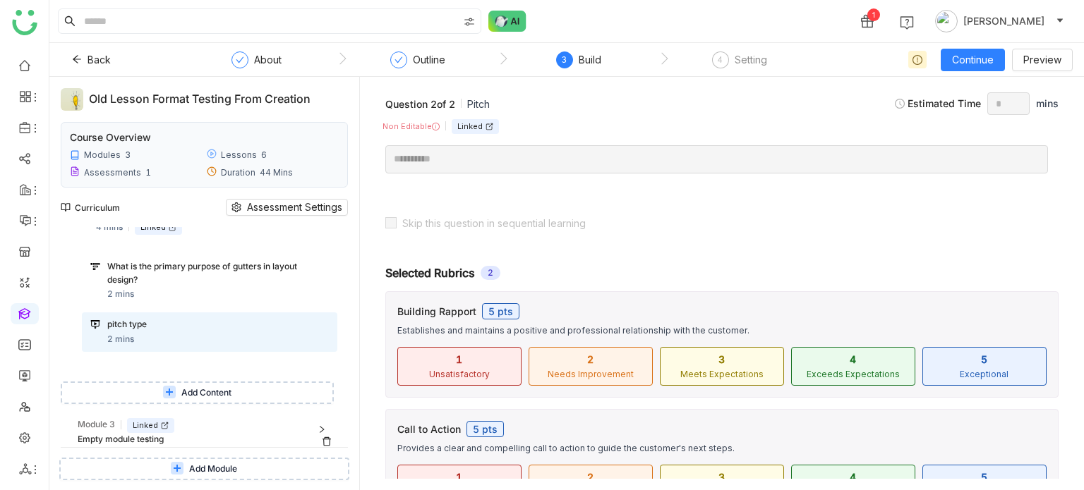
click at [248, 422] on div "Module 3 Linked" at bounding box center [208, 425] width 260 height 15
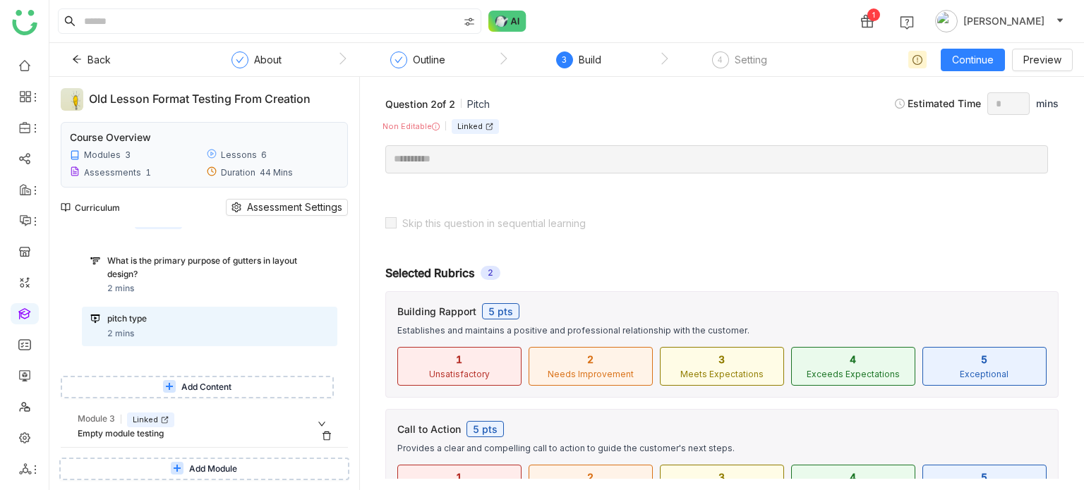
click at [121, 430] on div "Empty module testing" at bounding box center [192, 434] width 229 height 13
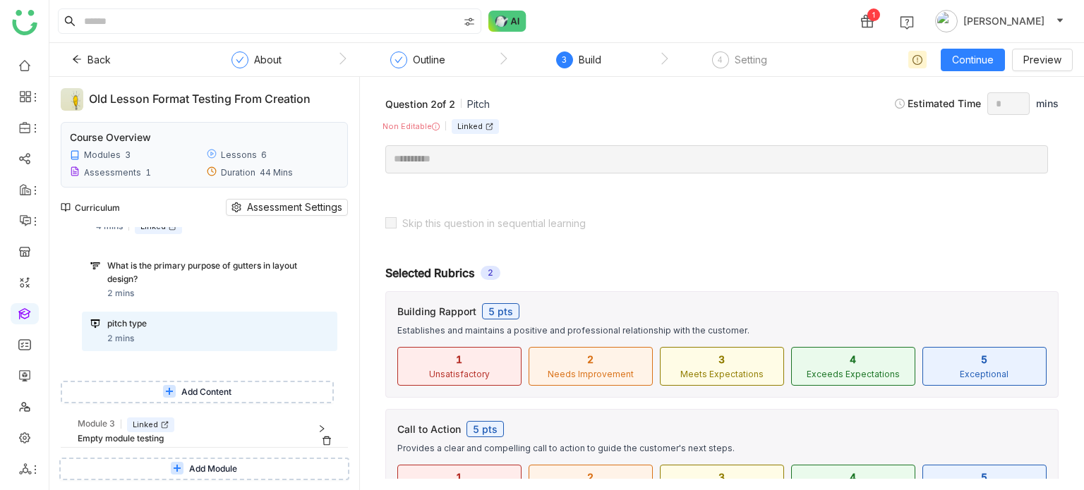
scroll to position [384, 0]
click at [250, 428] on div "Module 3 Linked" at bounding box center [208, 425] width 260 height 15
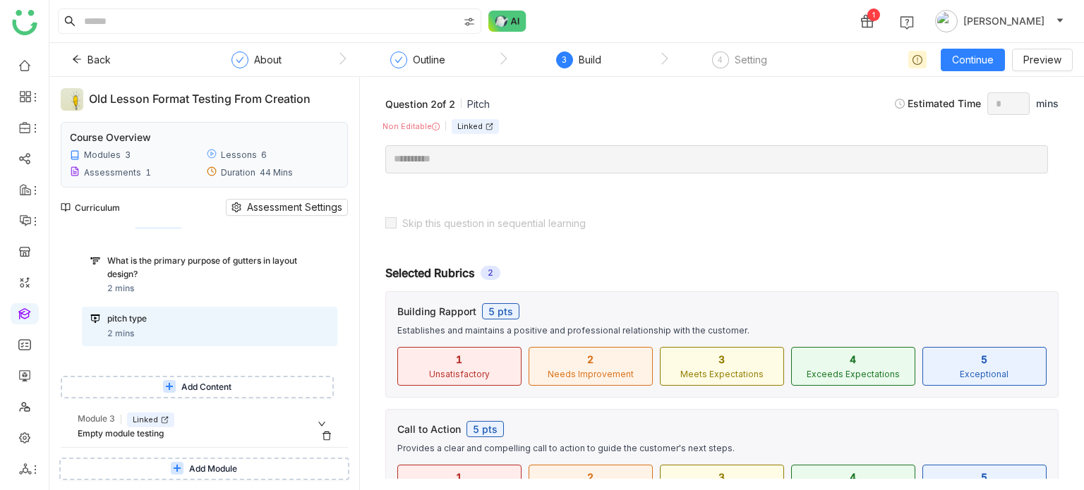
click at [250, 428] on div "Empty module testing" at bounding box center [192, 434] width 229 height 13
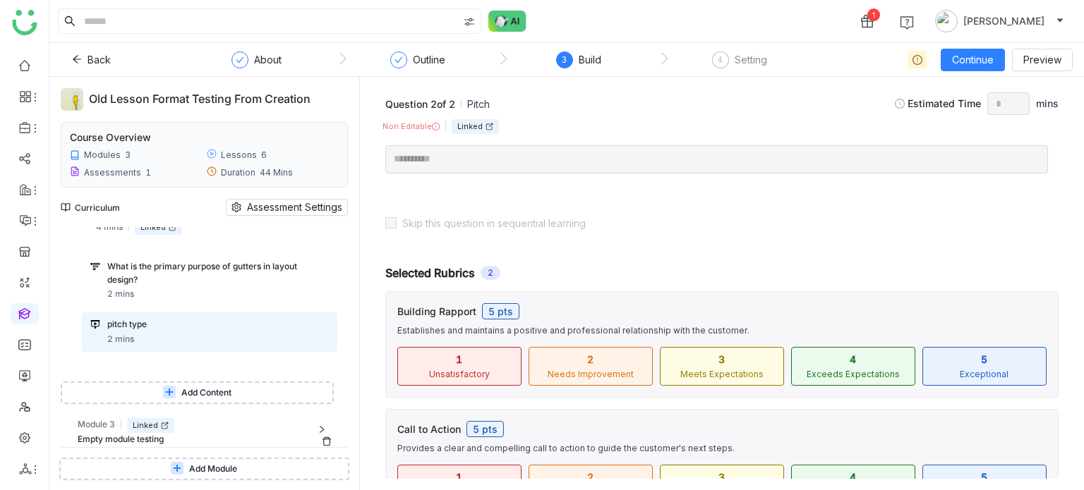
click at [250, 428] on div "Module 3 Linked" at bounding box center [208, 425] width 260 height 15
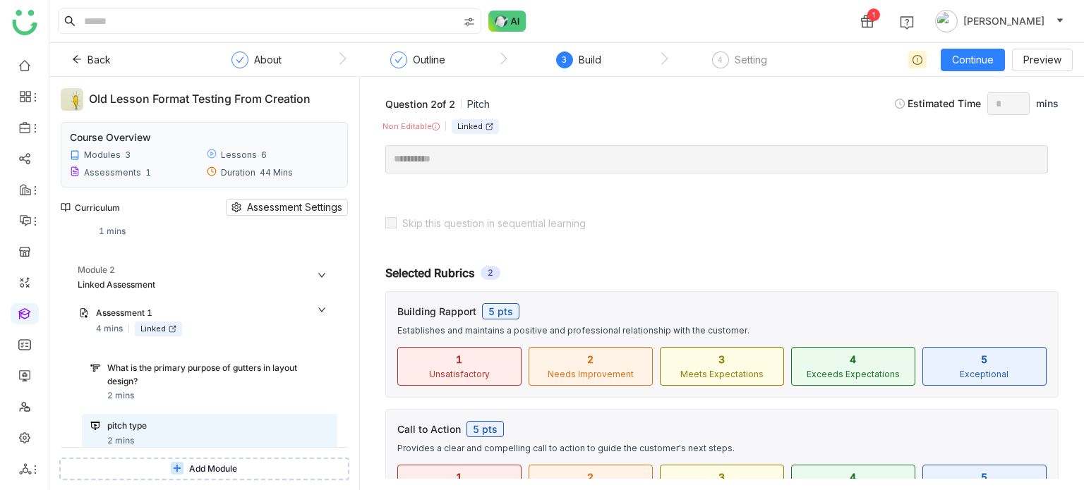
scroll to position [313, 0]
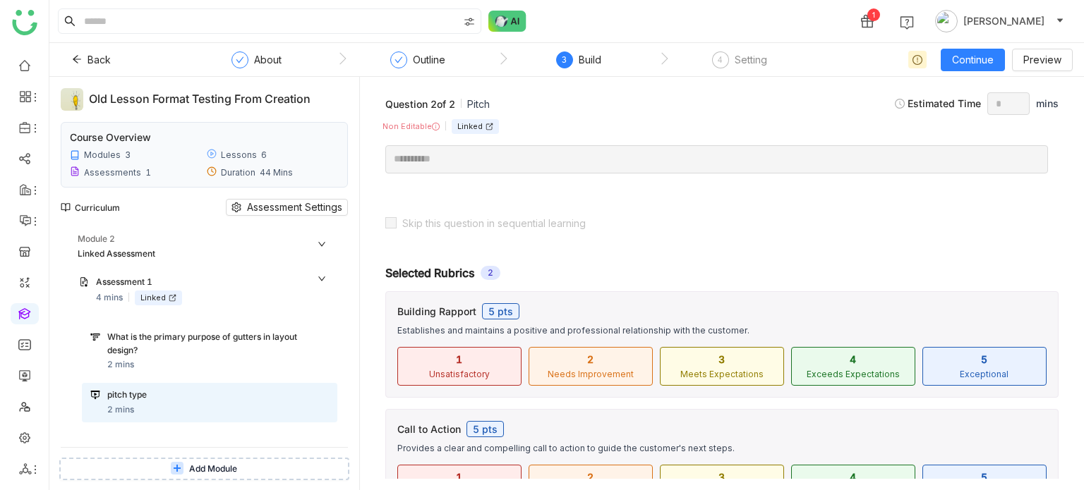
click at [191, 333] on div "What is the primary purpose of gutters in layout design?" at bounding box center [204, 344] width 195 height 27
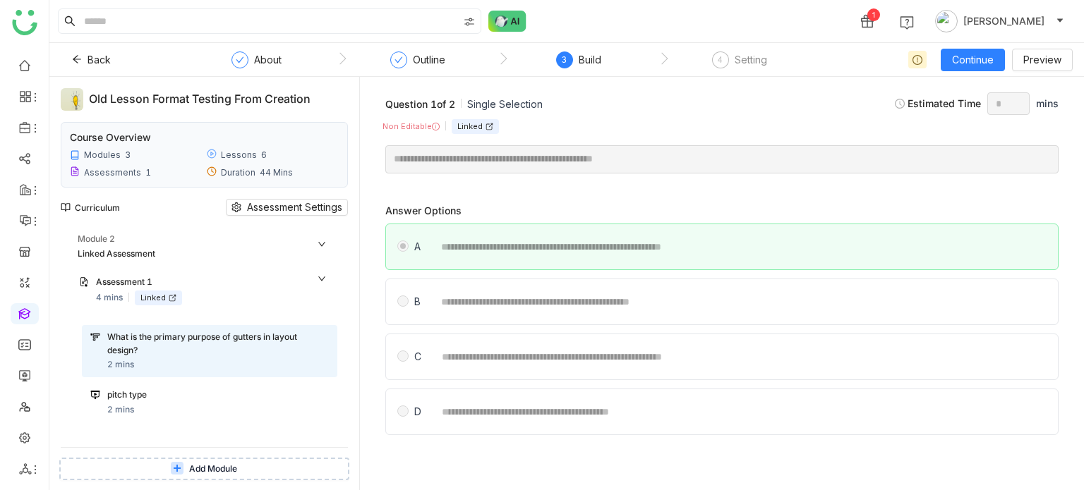
click at [181, 385] on div "pitch type 2 mins" at bounding box center [209, 403] width 255 height 40
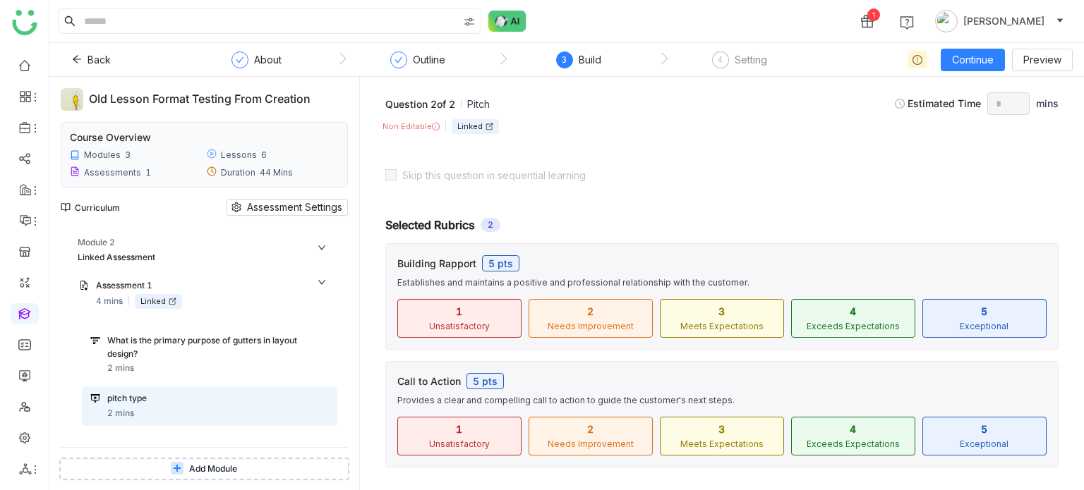
scroll to position [309, 0]
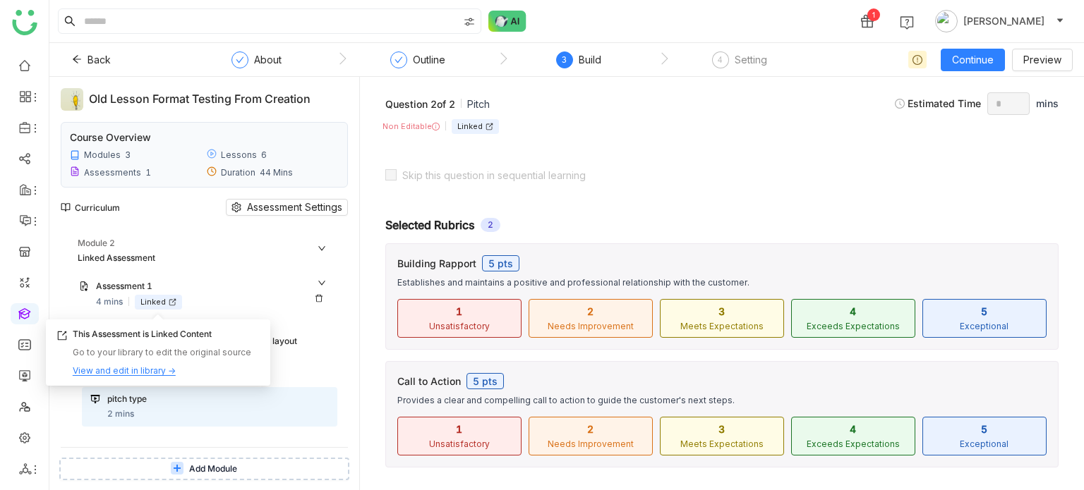
click at [165, 296] on div "Linked" at bounding box center [158, 302] width 47 height 15
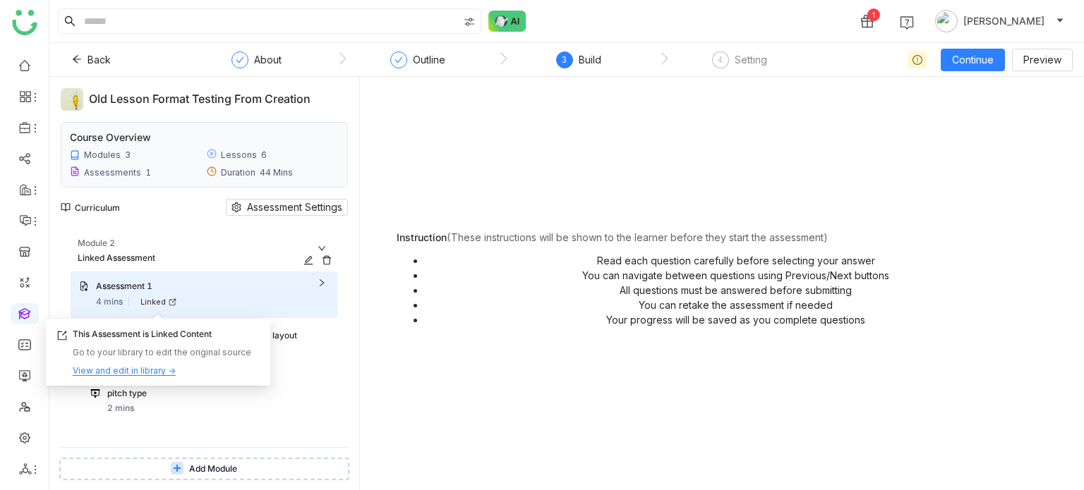
scroll to position [263, 0]
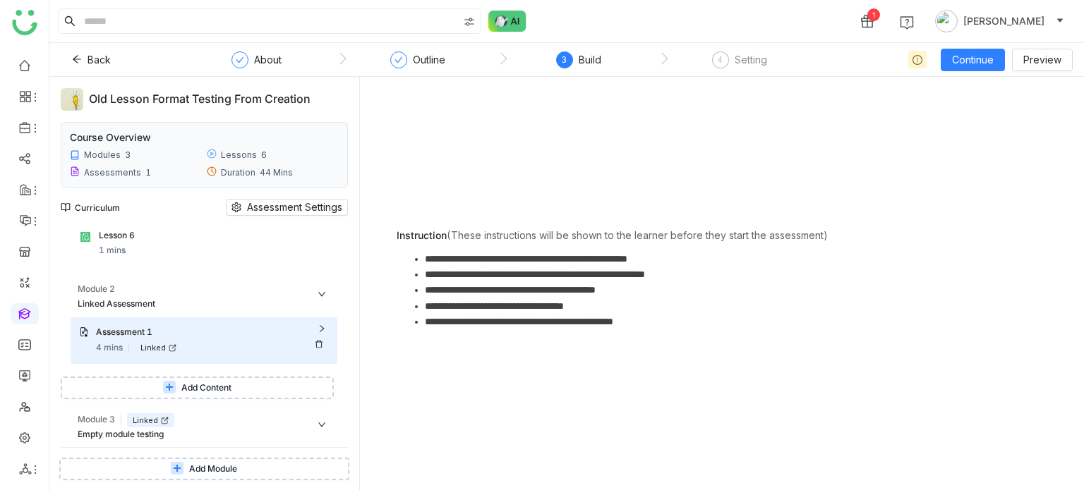
click at [167, 329] on div "Assessment 1" at bounding box center [198, 332] width 205 height 13
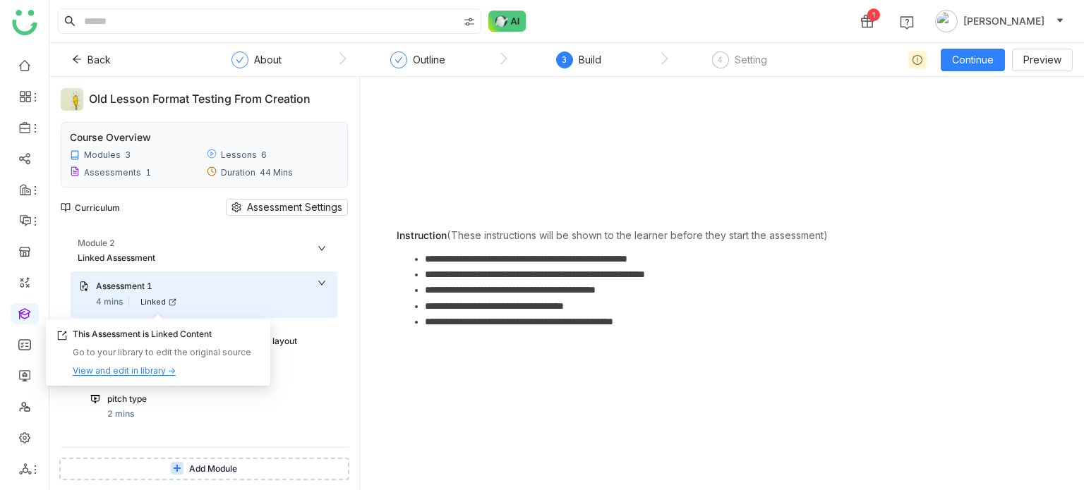
click at [155, 370] on div "View and edit in library →" at bounding box center [124, 371] width 103 height 13
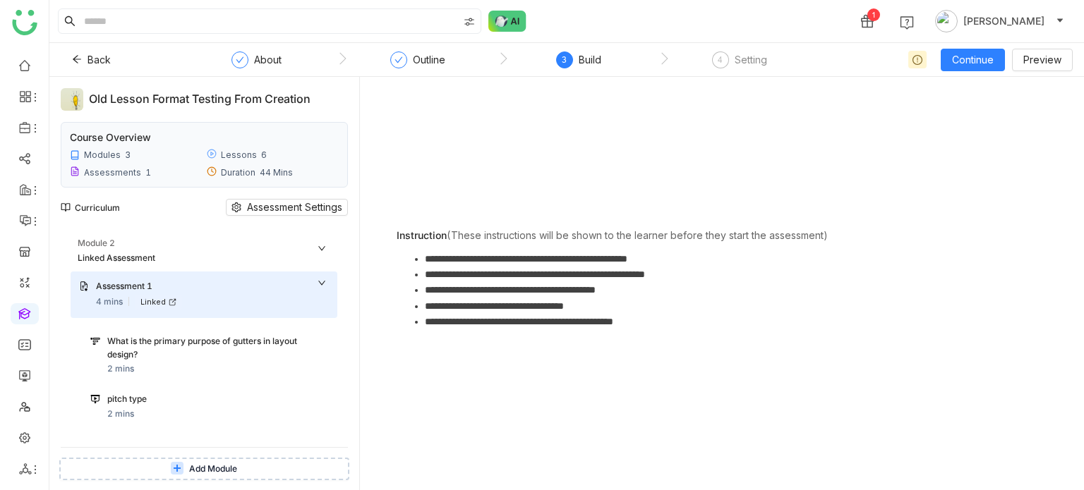
scroll to position [390, 0]
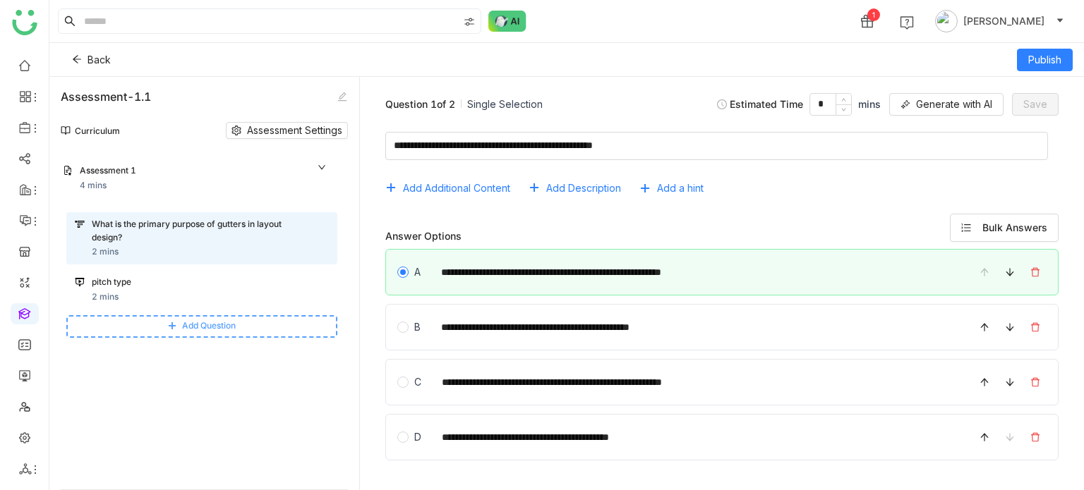
click at [203, 321] on span "Add Question" at bounding box center [209, 326] width 54 height 13
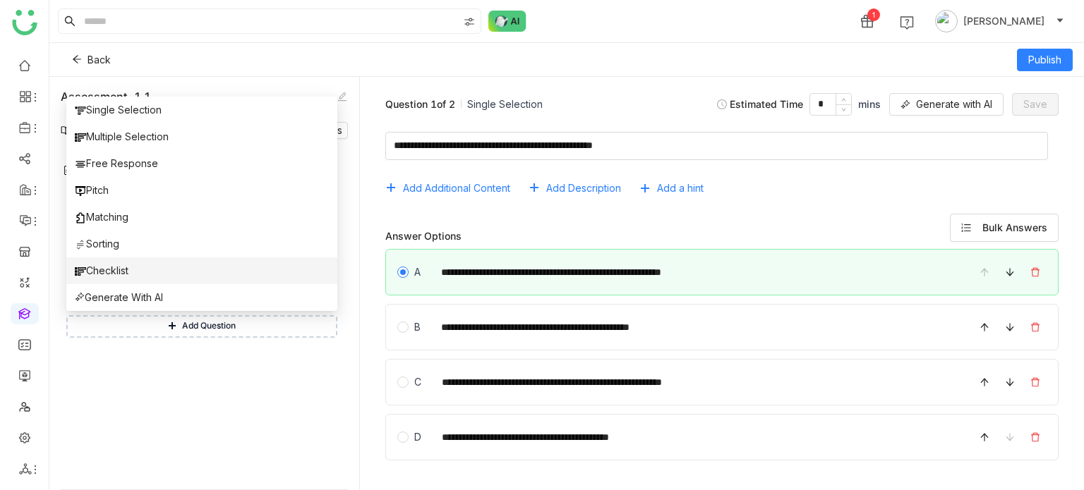
click at [181, 273] on li "Checklist" at bounding box center [201, 271] width 271 height 27
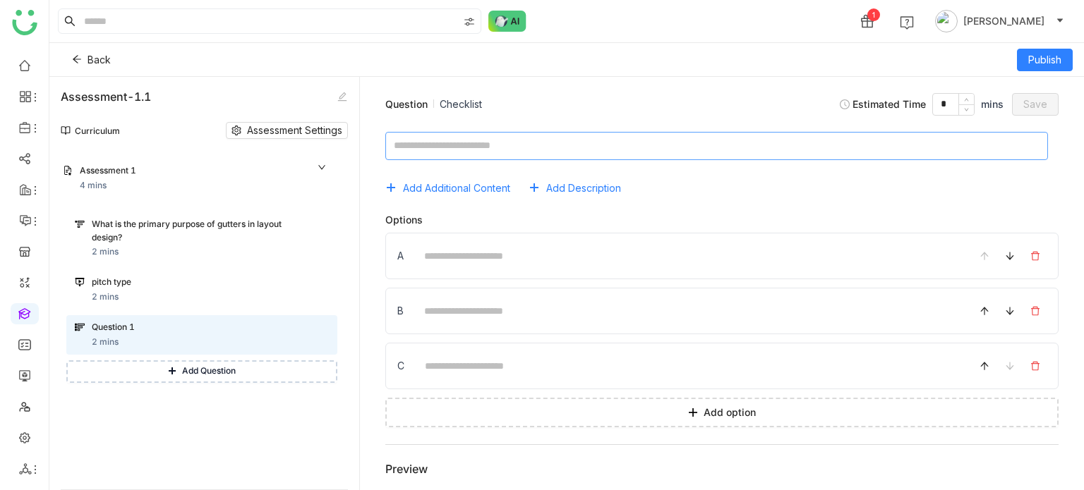
click at [488, 133] on textarea at bounding box center [716, 146] width 663 height 28
type textarea "**********"
click at [468, 252] on input at bounding box center [687, 256] width 544 height 28
type input "*"
click at [437, 323] on input at bounding box center [687, 311] width 544 height 28
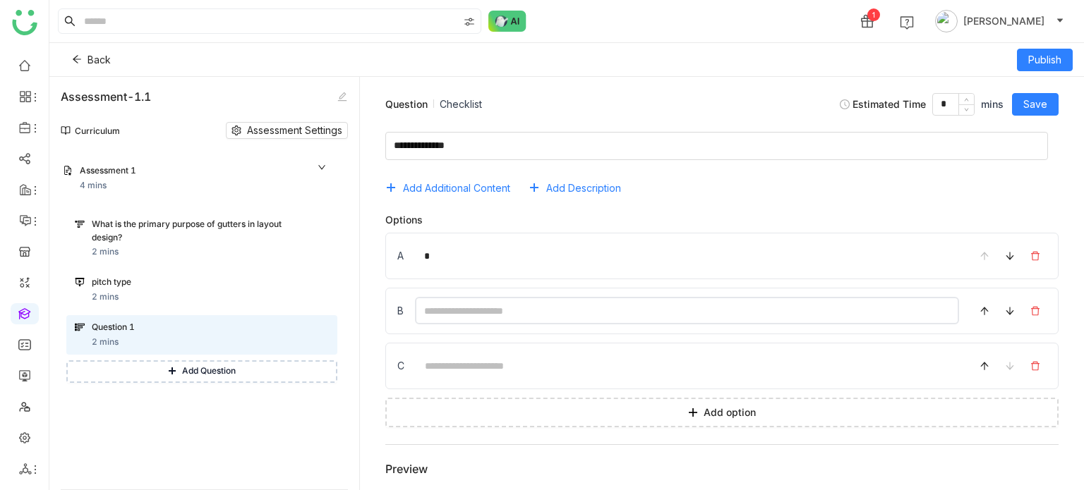
click at [437, 323] on input at bounding box center [687, 311] width 544 height 28
type input "*"
click at [433, 359] on input at bounding box center [687, 366] width 543 height 28
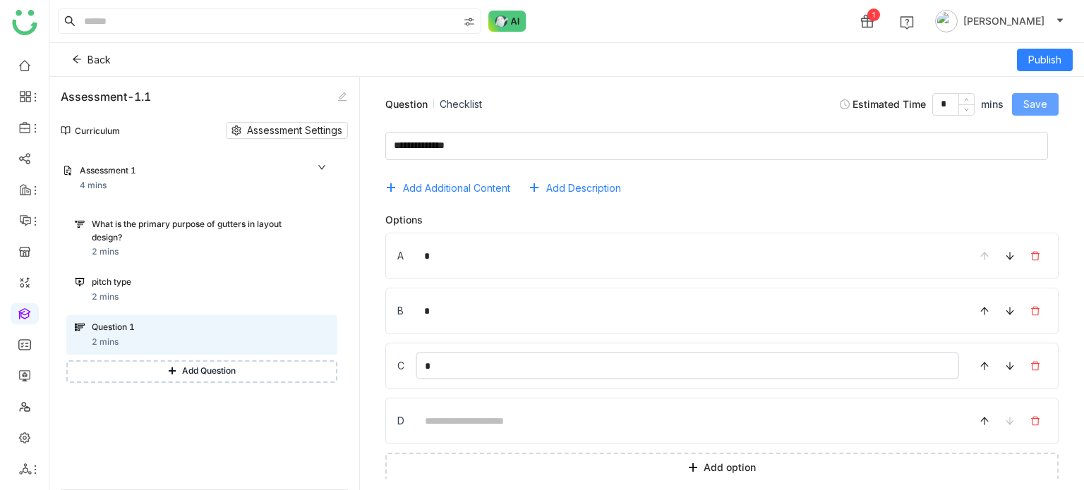
type input "*"
click at [1053, 108] on button "Save" at bounding box center [1035, 104] width 47 height 23
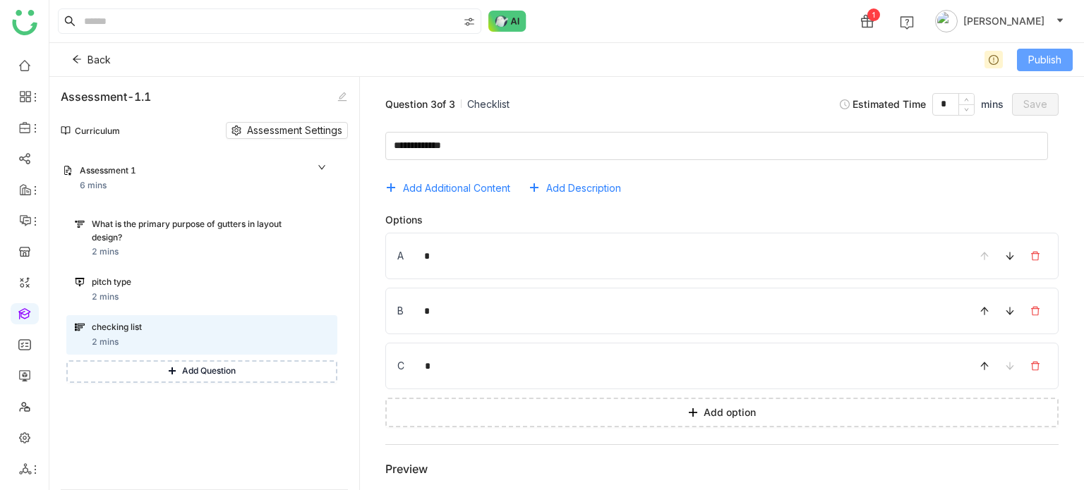
click at [1039, 68] on button "Publish" at bounding box center [1045, 60] width 56 height 23
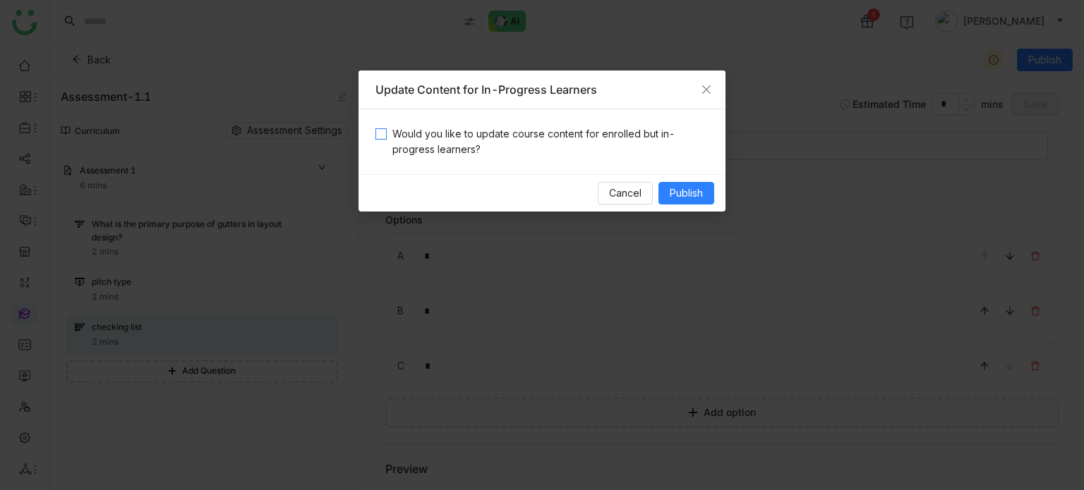
click at [572, 149] on span "Would you like to update course content for enrolled but in-progress learners?" at bounding box center [548, 141] width 322 height 31
click at [680, 188] on span "Publish" at bounding box center [686, 194] width 33 height 16
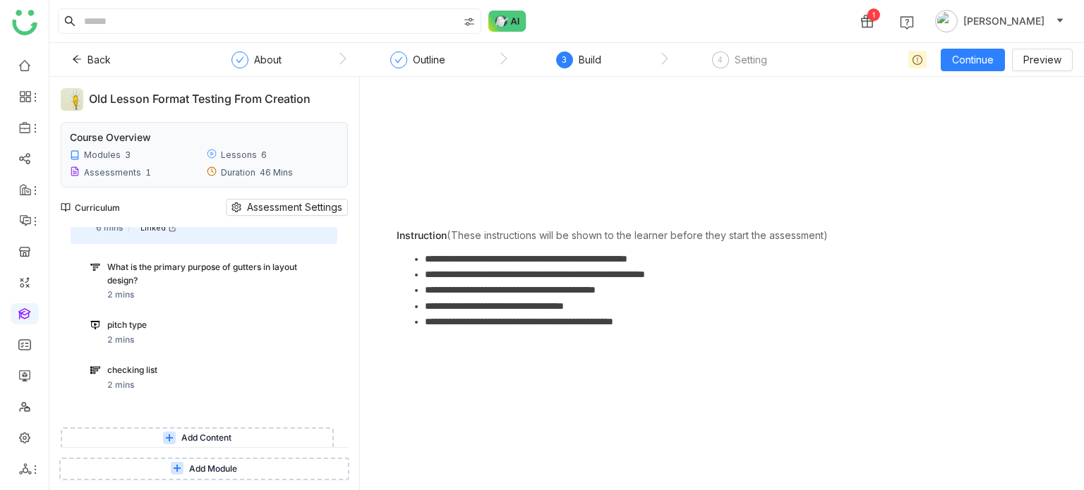
scroll to position [435, 0]
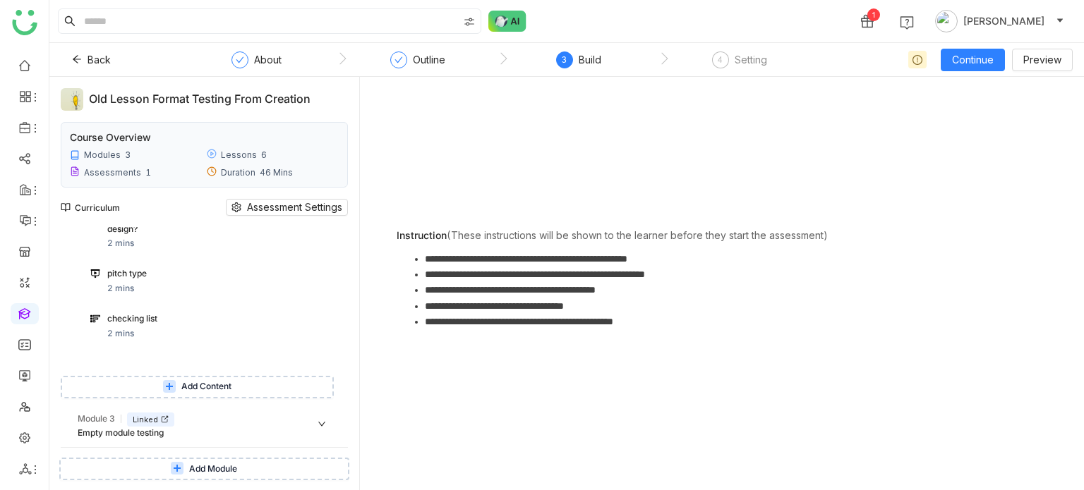
click at [185, 327] on div "checking list 2 mins" at bounding box center [218, 327] width 222 height 28
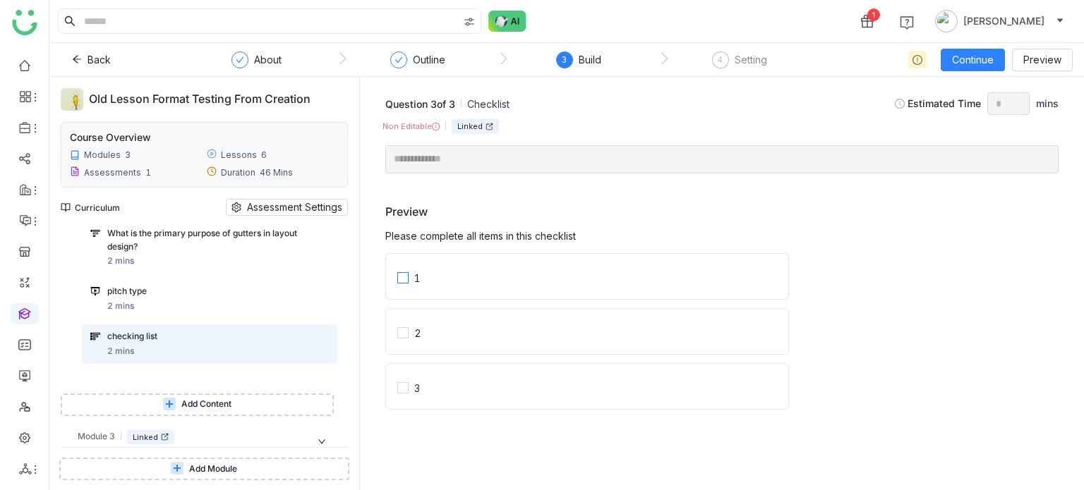
scroll to position [415, 0]
click at [189, 287] on div "pitch type" at bounding box center [204, 293] width 195 height 13
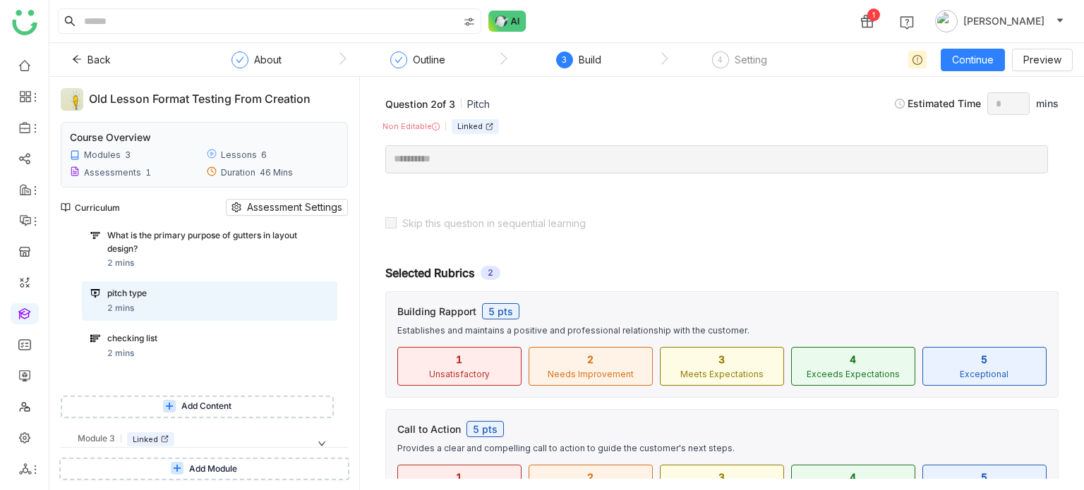
click at [200, 270] on div "What is the primary purpose of gutters in layout design? 2 mins" at bounding box center [209, 250] width 255 height 53
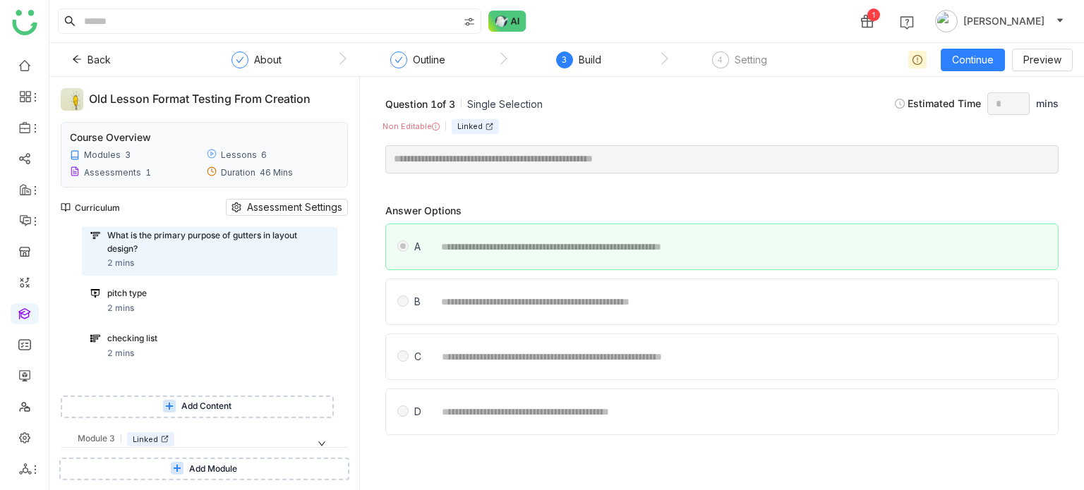
click at [395, 295] on div "**********" at bounding box center [721, 302] width 673 height 47
click at [175, 328] on div "checking list 2 mins" at bounding box center [209, 347] width 255 height 40
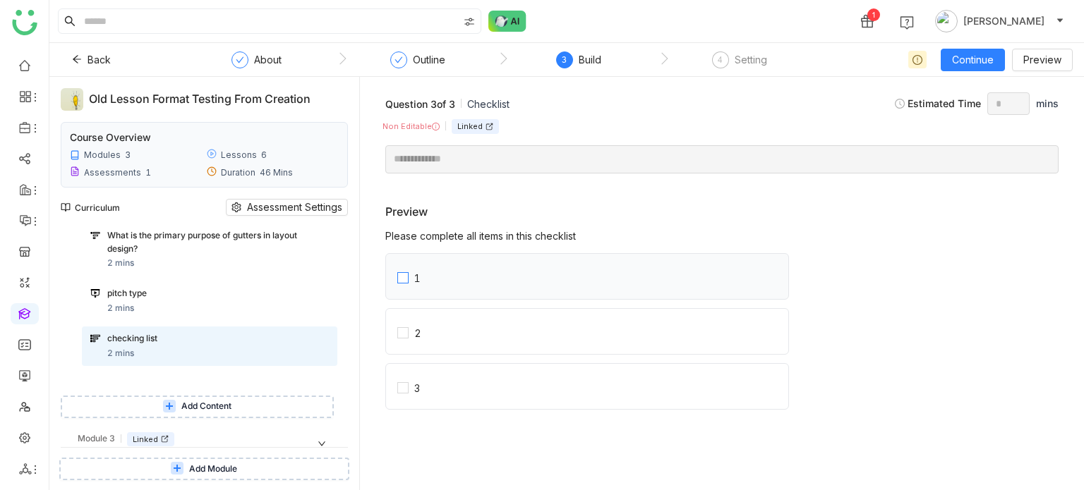
click at [430, 258] on label "1" at bounding box center [593, 276] width 392 height 45
click at [442, 323] on label "2" at bounding box center [593, 331] width 392 height 45
click at [440, 383] on label "3" at bounding box center [593, 386] width 392 height 45
click at [440, 327] on label "2" at bounding box center [593, 331] width 392 height 45
click at [448, 262] on label "1" at bounding box center [593, 276] width 392 height 45
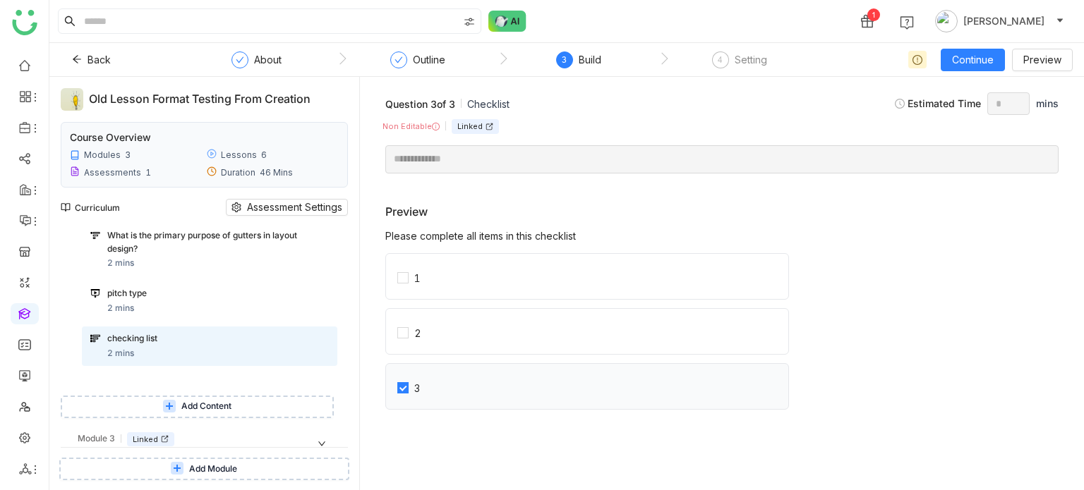
click at [426, 381] on label "3" at bounding box center [593, 386] width 392 height 45
click at [438, 329] on label "2" at bounding box center [593, 331] width 392 height 45
click at [446, 273] on label "1" at bounding box center [593, 276] width 392 height 45
click at [432, 394] on label "3" at bounding box center [593, 386] width 392 height 45
click at [432, 387] on label "3" at bounding box center [593, 386] width 392 height 45
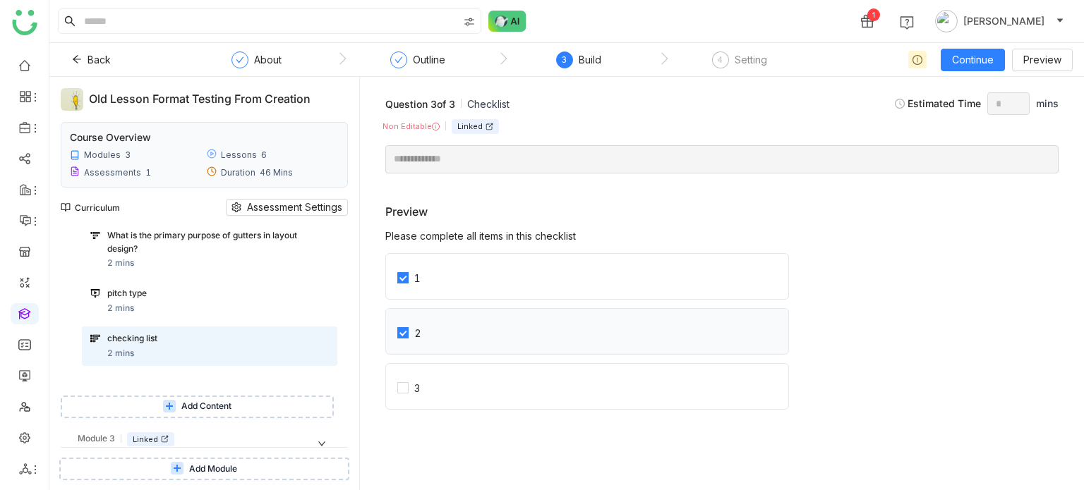
click at [441, 315] on label "2" at bounding box center [593, 331] width 392 height 45
click at [454, 263] on label "1" at bounding box center [593, 276] width 392 height 45
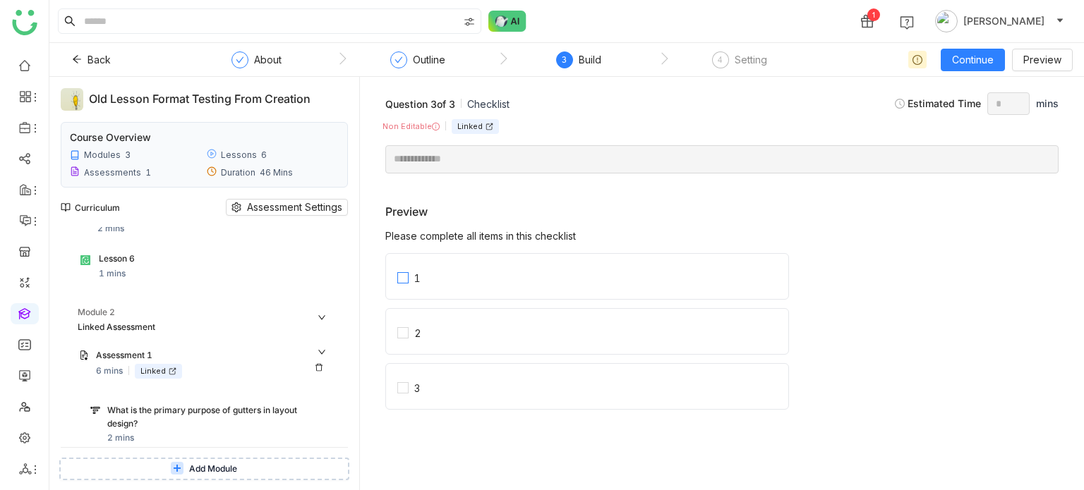
scroll to position [435, 0]
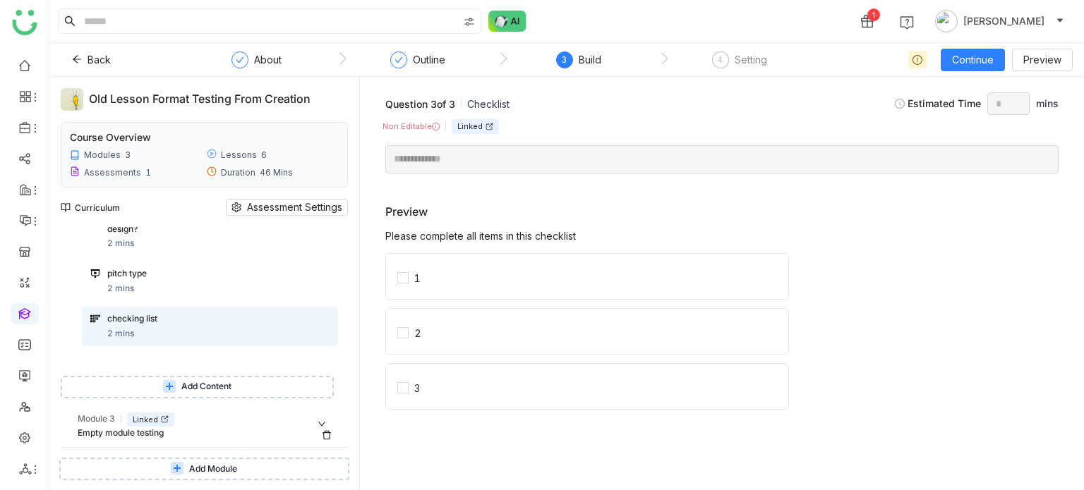
click at [191, 438] on div "Empty module testing" at bounding box center [192, 433] width 229 height 13
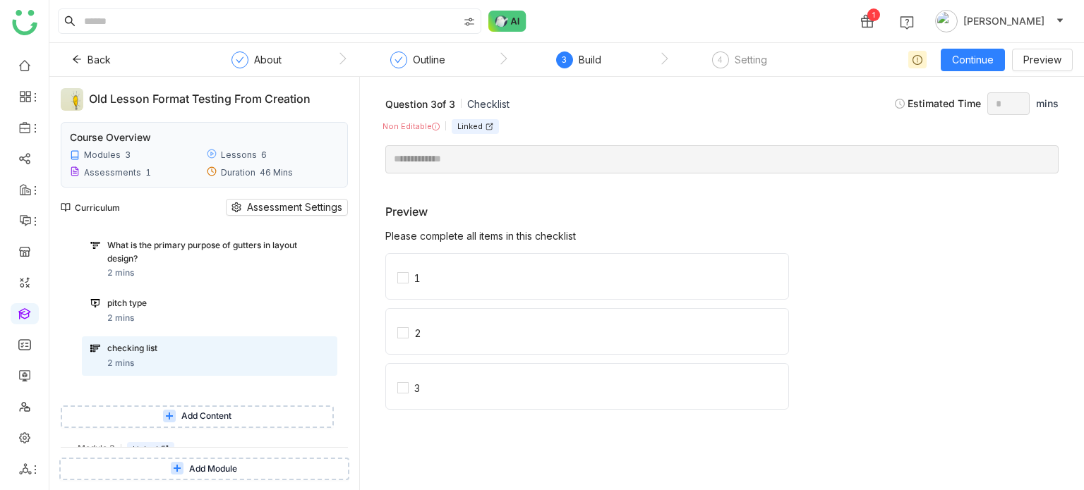
scroll to position [406, 0]
click at [183, 414] on span "Add Content" at bounding box center [206, 415] width 50 height 13
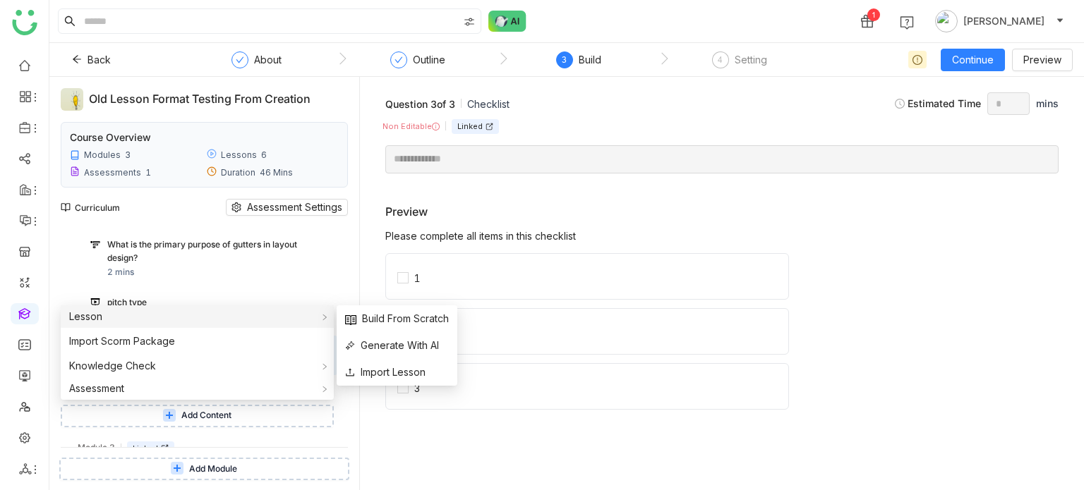
click at [144, 311] on div "Lesson" at bounding box center [197, 317] width 273 height 23
click at [412, 315] on span "Build From Scratch" at bounding box center [397, 319] width 104 height 16
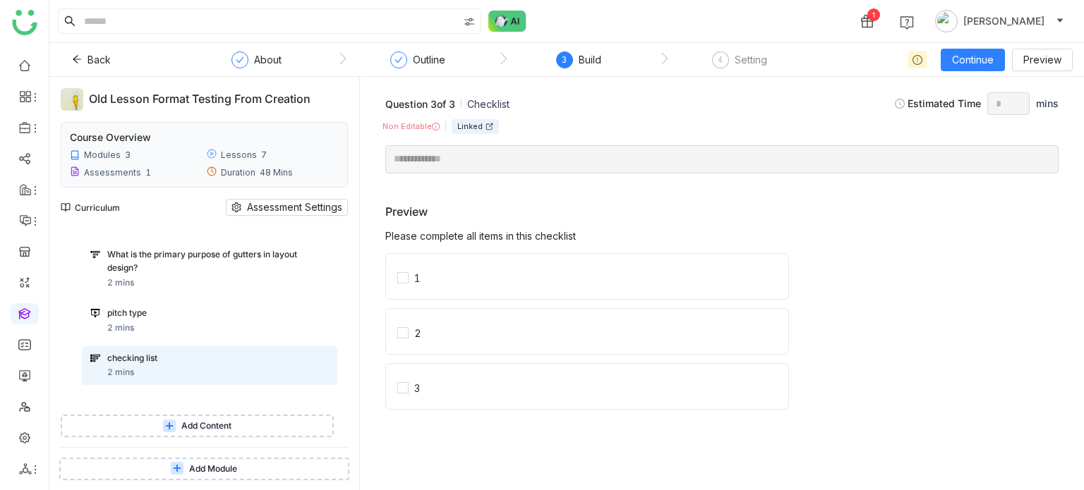
scroll to position [442, 0]
click at [165, 421] on icon at bounding box center [169, 425] width 8 height 8
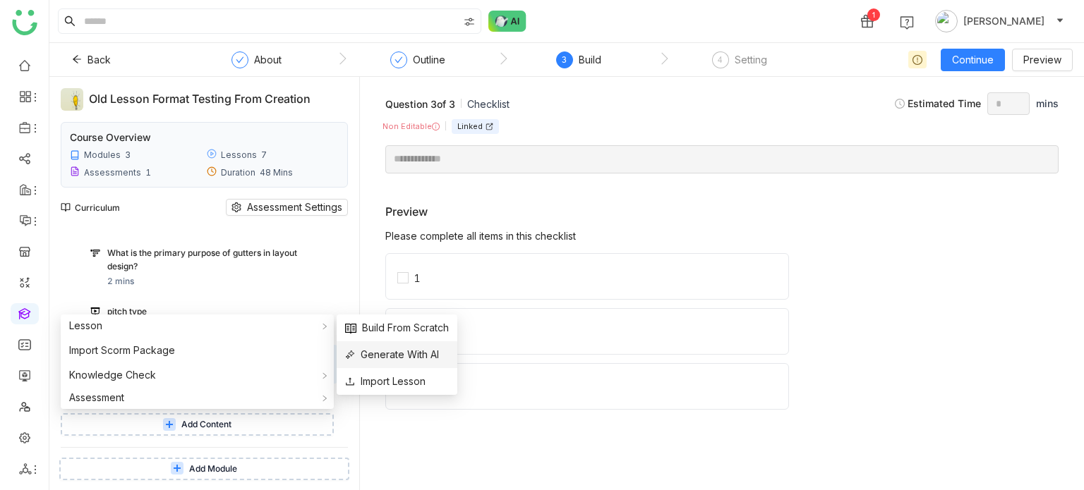
click at [403, 358] on span "Generate With AI" at bounding box center [392, 355] width 94 height 16
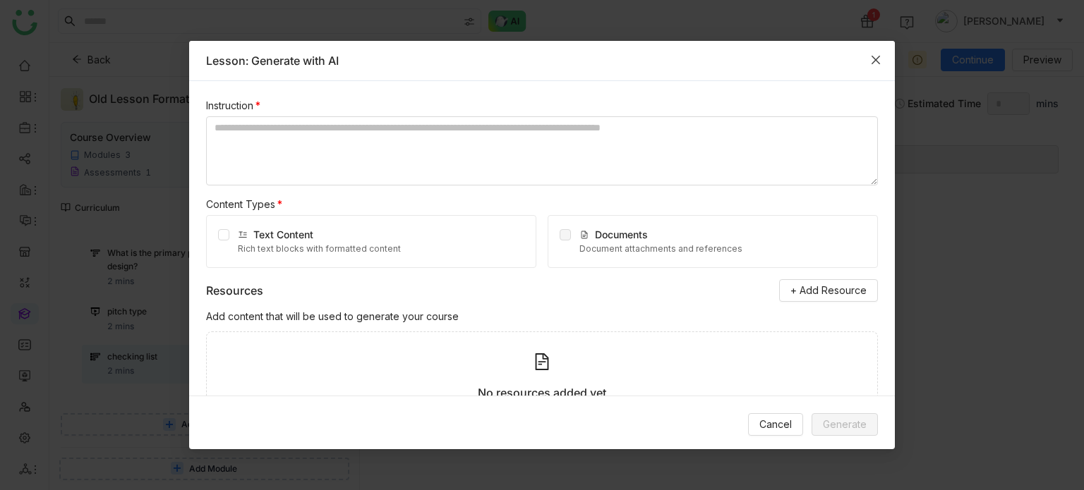
click at [875, 66] on span "Close" at bounding box center [876, 60] width 38 height 38
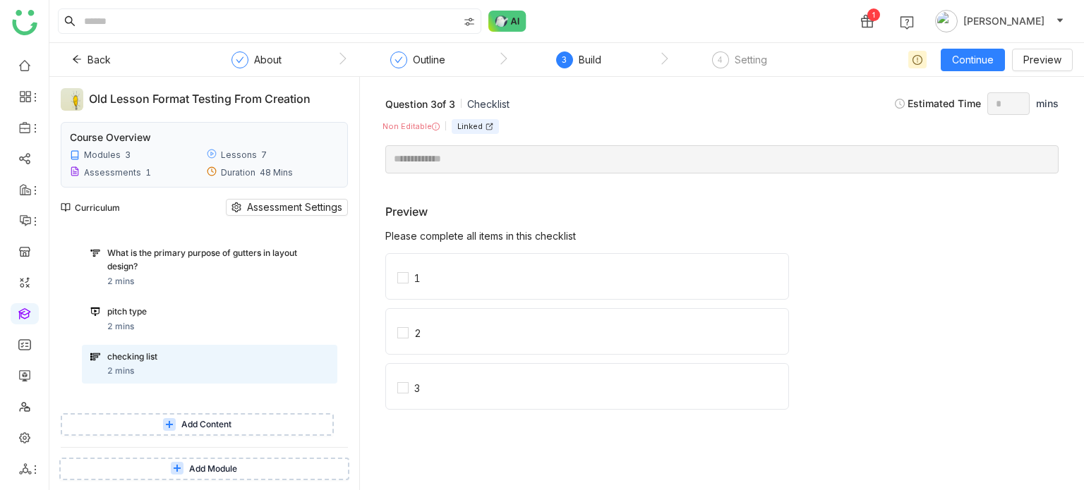
click at [219, 423] on span "Add Content" at bounding box center [206, 424] width 50 height 13
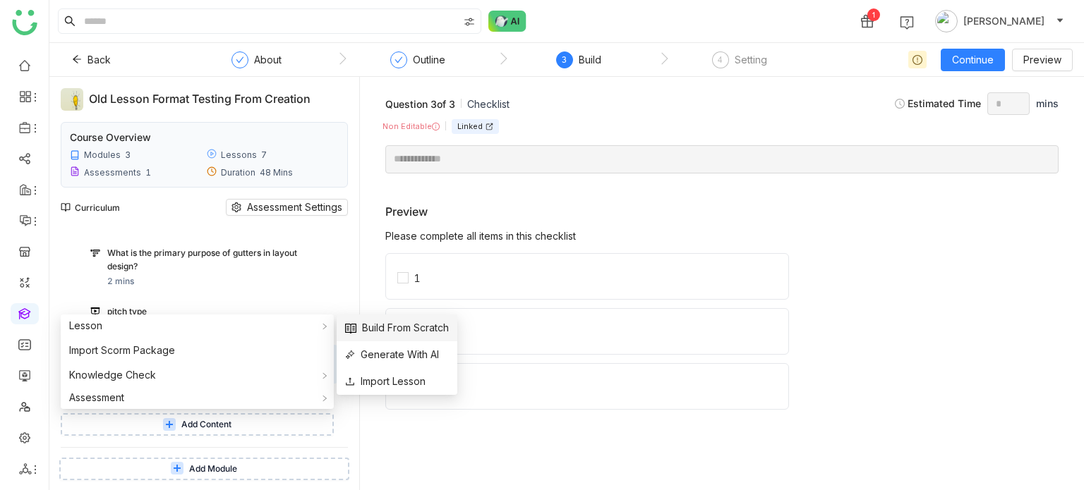
click at [373, 330] on span "Build From Scratch" at bounding box center [397, 328] width 104 height 16
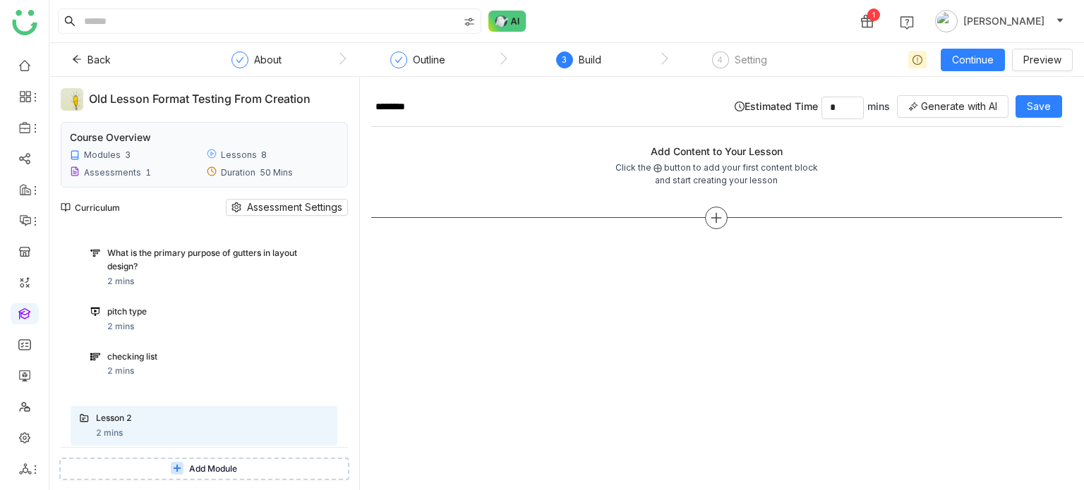
click at [715, 219] on icon at bounding box center [716, 218] width 13 height 13
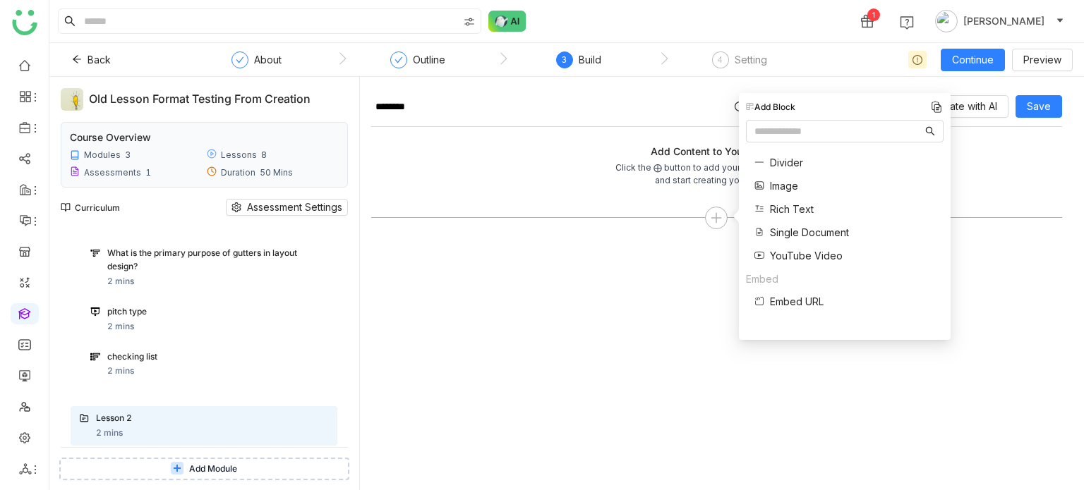
click at [808, 208] on span "Rich Text" at bounding box center [792, 209] width 44 height 15
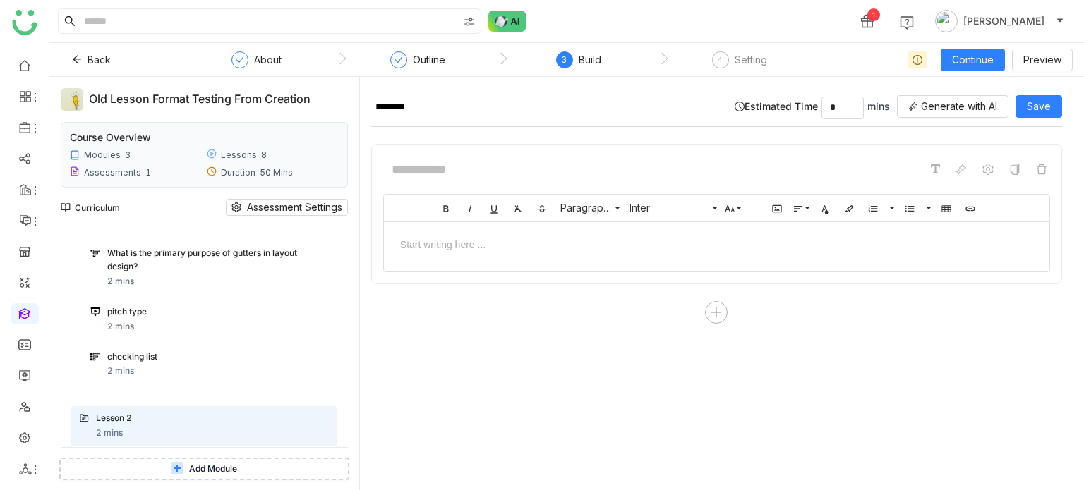
click at [491, 252] on div at bounding box center [716, 243] width 665 height 43
click at [478, 171] on input at bounding box center [489, 169] width 212 height 27
type input "*"
click at [169, 360] on div "checking list" at bounding box center [204, 357] width 195 height 13
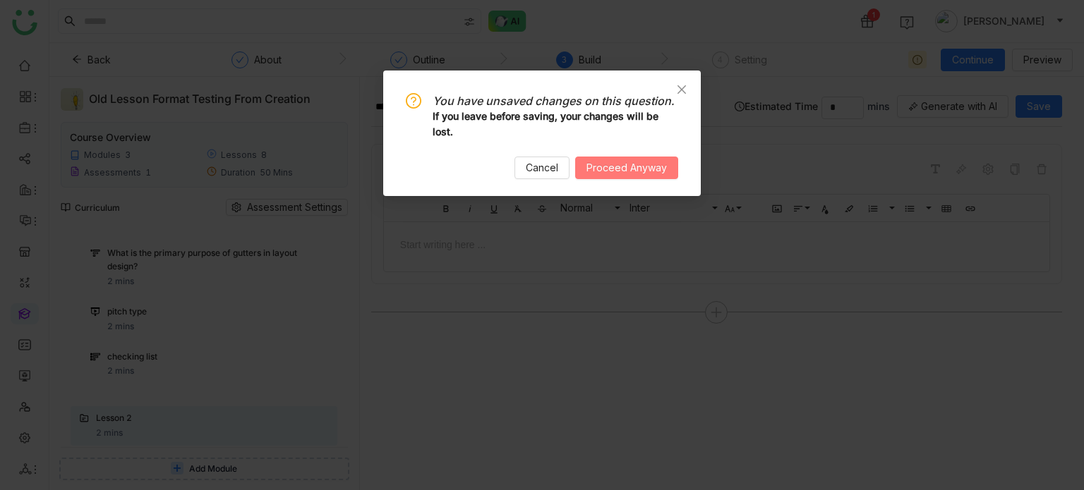
click at [641, 171] on span "Proceed Anyway" at bounding box center [626, 168] width 80 height 16
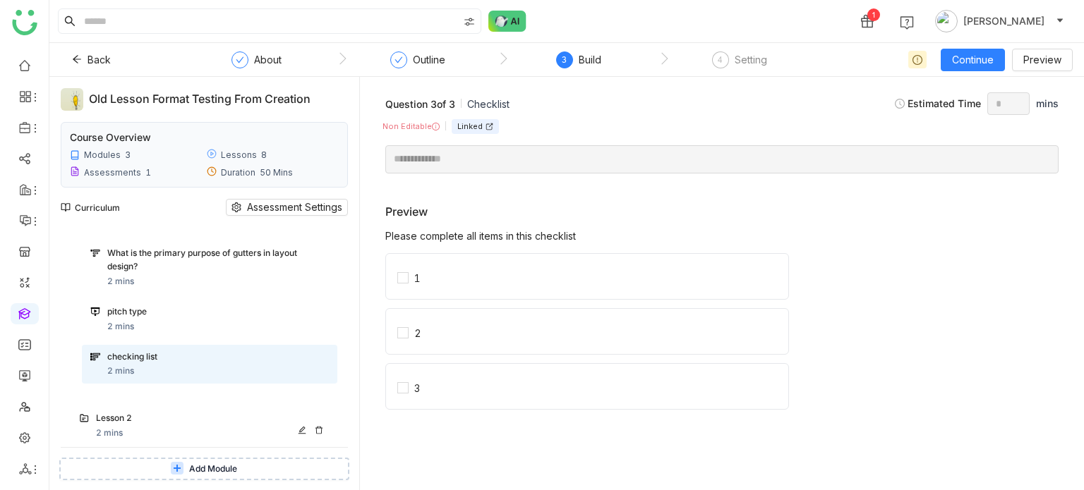
click at [163, 412] on div "Lesson 2" at bounding box center [198, 418] width 205 height 13
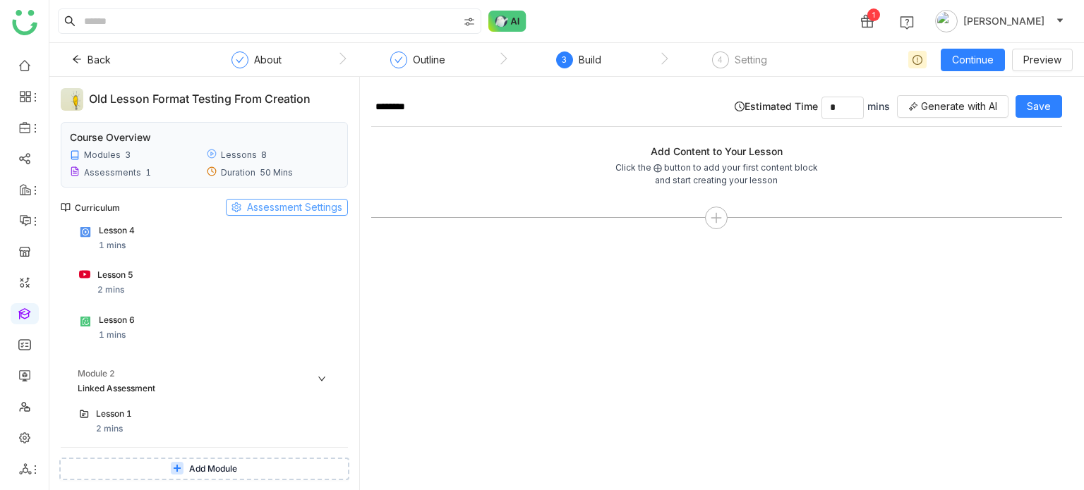
scroll to position [178, 0]
click at [308, 198] on div "Curriculum Assessment Settings" at bounding box center [204, 208] width 287 height 40
click at [306, 205] on span "Assessment Settings" at bounding box center [294, 208] width 95 height 16
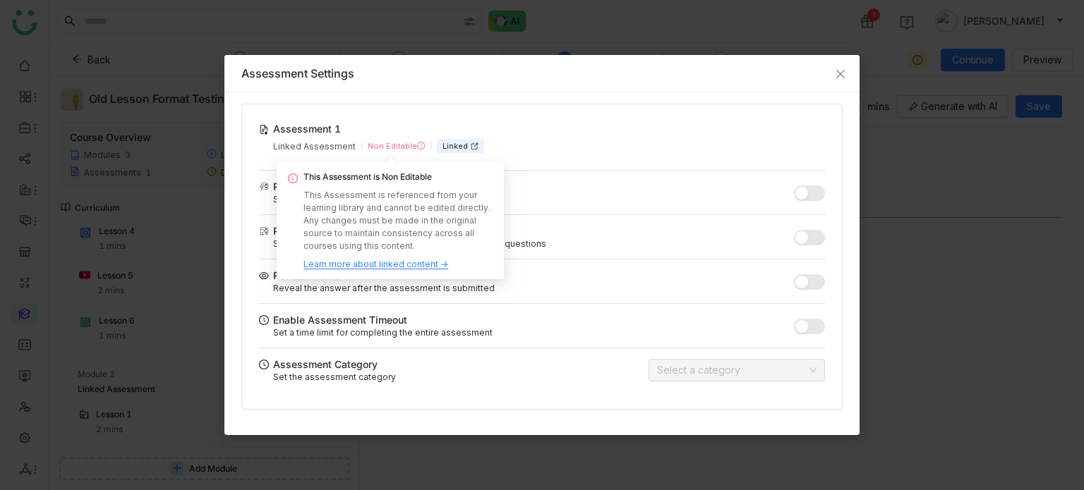
click at [400, 146] on div "Non Editable" at bounding box center [396, 146] width 57 height 12
click at [395, 262] on div "Learn more about linked content →" at bounding box center [375, 264] width 145 height 13
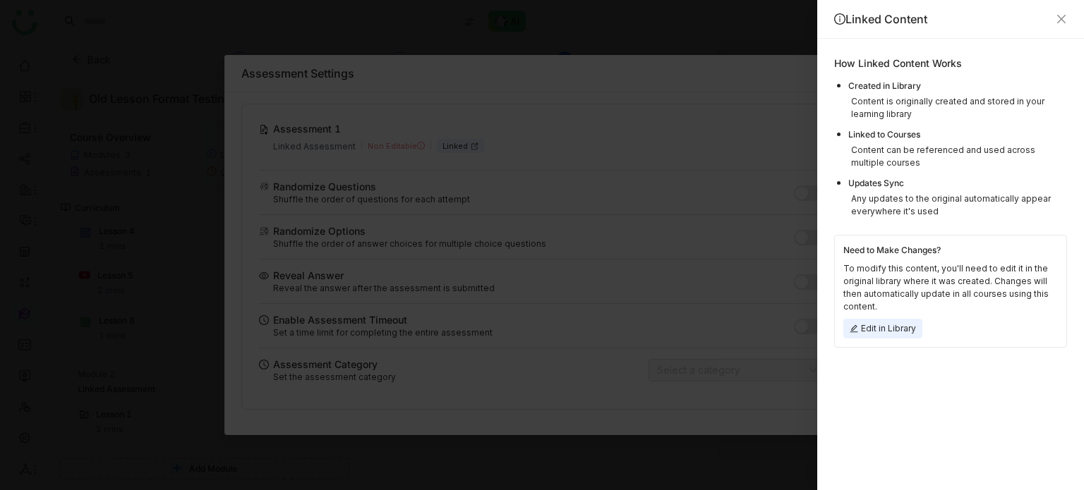
click at [898, 325] on div "Edit in Library" at bounding box center [882, 329] width 79 height 20
click at [1056, 14] on icon "Close" at bounding box center [1061, 18] width 11 height 11
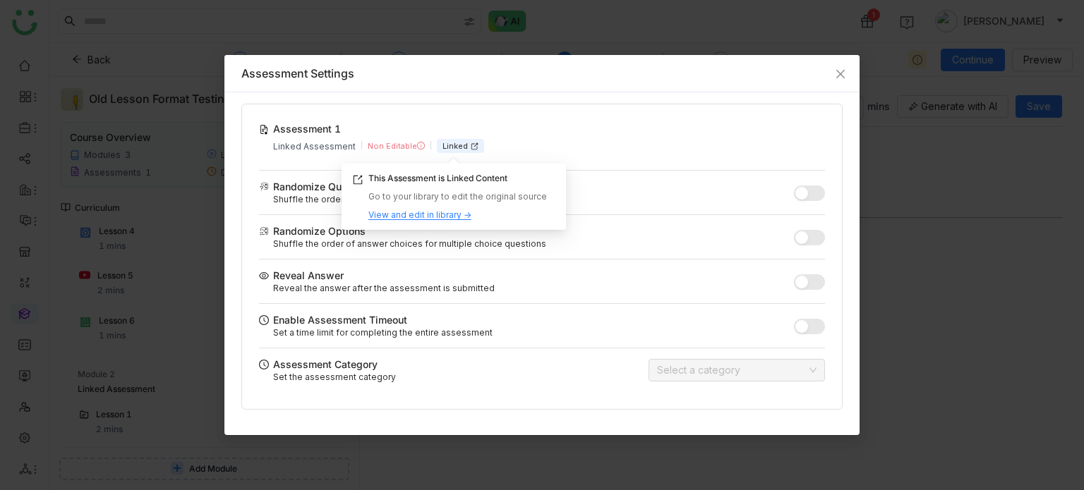
click at [452, 143] on div "Linked" at bounding box center [460, 146] width 47 height 15
click at [433, 215] on div "View and edit in library →" at bounding box center [419, 215] width 103 height 13
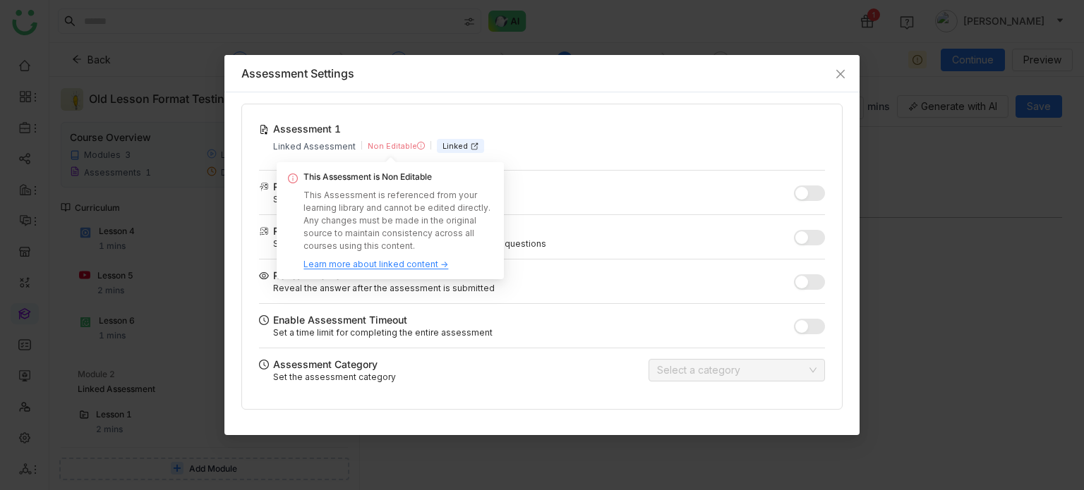
click at [390, 262] on div "Learn more about linked content →" at bounding box center [375, 264] width 145 height 13
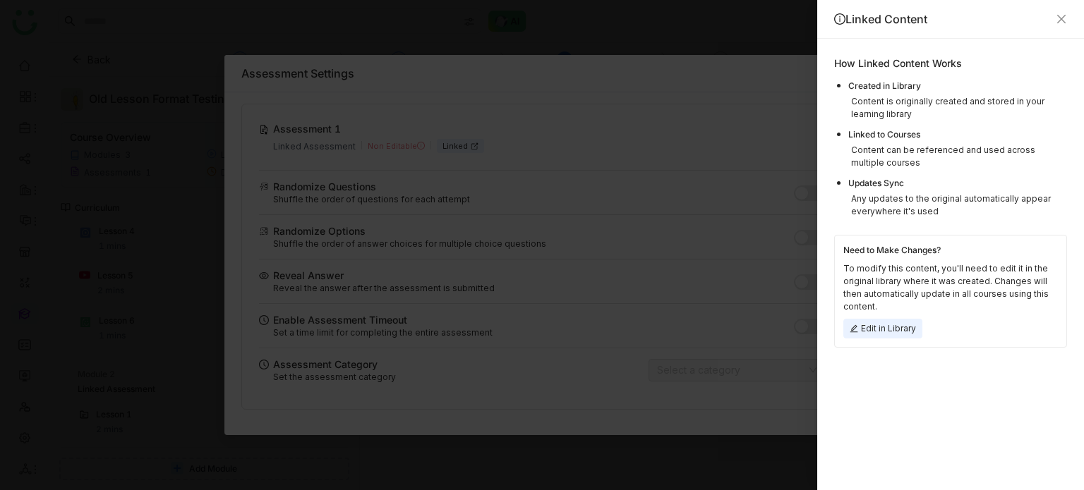
click at [891, 330] on div "Edit in Library" at bounding box center [882, 329] width 79 height 20
click at [785, 84] on div at bounding box center [542, 245] width 1084 height 490
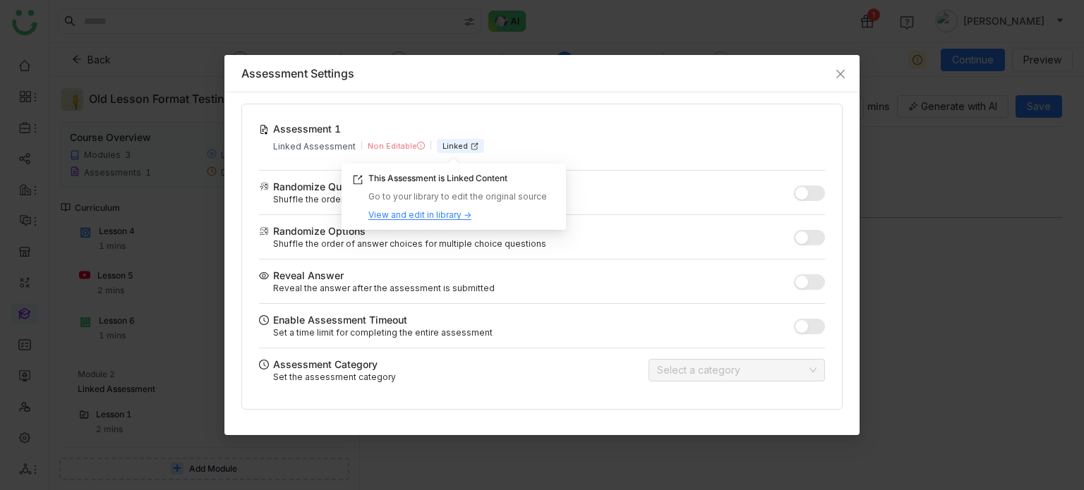
click at [443, 151] on div "Linked" at bounding box center [460, 146] width 47 height 15
click at [438, 217] on div "View and edit in library →" at bounding box center [419, 215] width 103 height 13
click at [457, 140] on div "Linked" at bounding box center [460, 146] width 47 height 15
click at [433, 215] on div "View and edit in library →" at bounding box center [419, 215] width 103 height 13
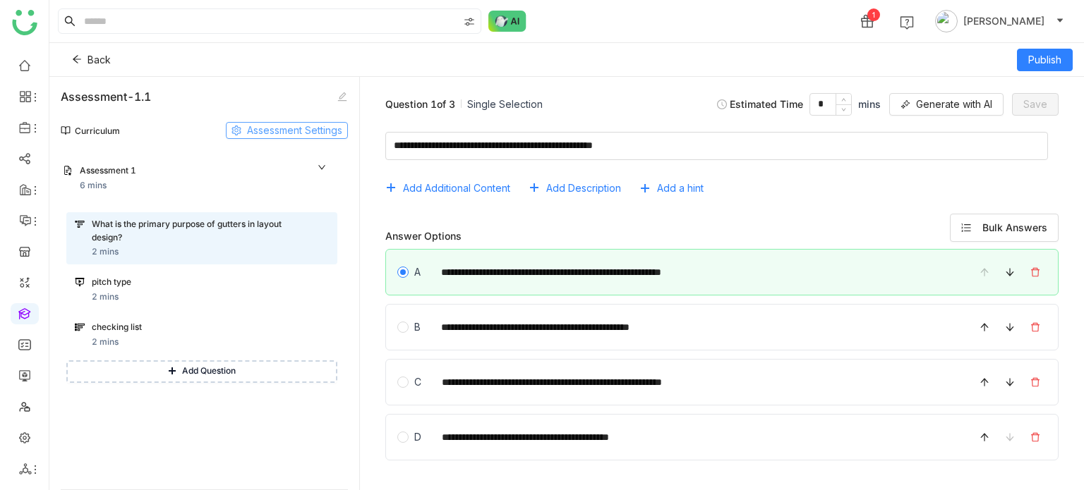
click at [336, 135] on span "Assessment Settings" at bounding box center [294, 131] width 95 height 16
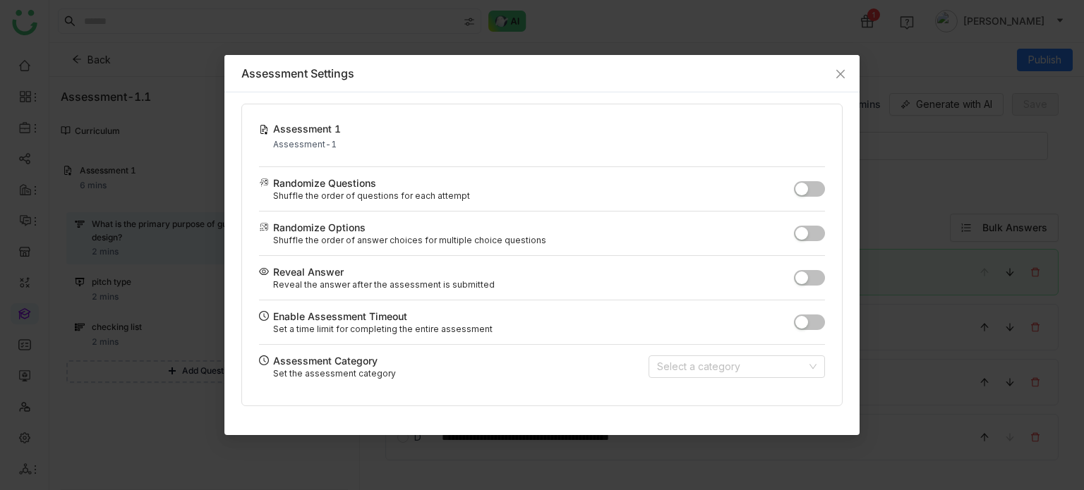
click at [814, 184] on button "button" at bounding box center [809, 189] width 31 height 16
click at [814, 263] on div "Reveal Answer Reveal the answer after the assessment is submitted" at bounding box center [542, 277] width 566 height 44
click at [812, 284] on button "button" at bounding box center [809, 278] width 31 height 16
click at [819, 239] on button "button" at bounding box center [809, 234] width 31 height 16
click at [810, 325] on button "button" at bounding box center [809, 323] width 31 height 16
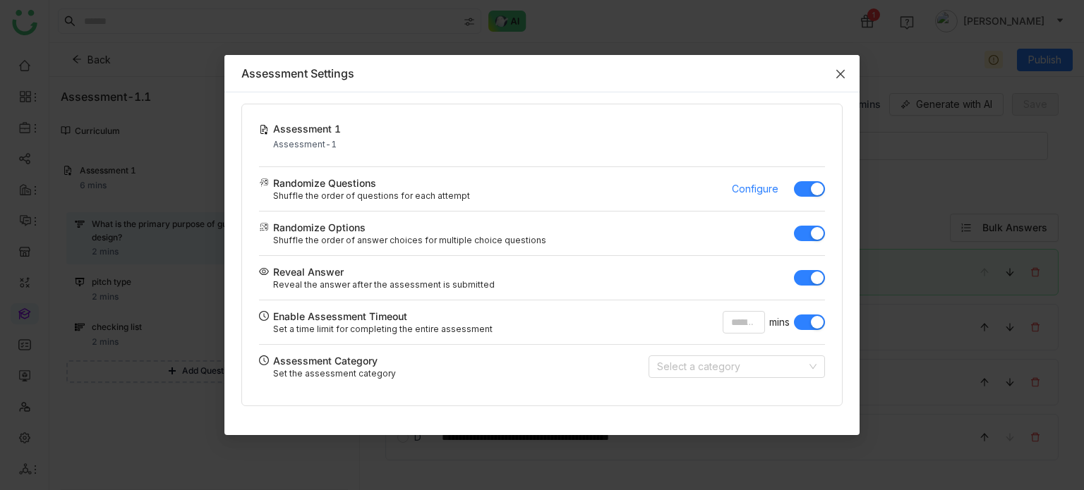
click at [836, 77] on icon "Close" at bounding box center [840, 73] width 11 height 11
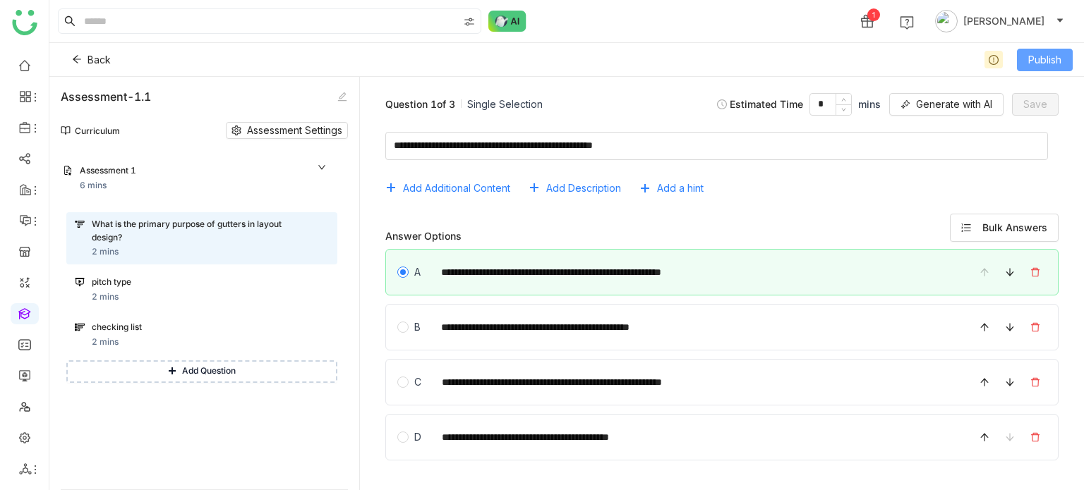
click at [1040, 61] on span "Publish" at bounding box center [1044, 60] width 33 height 16
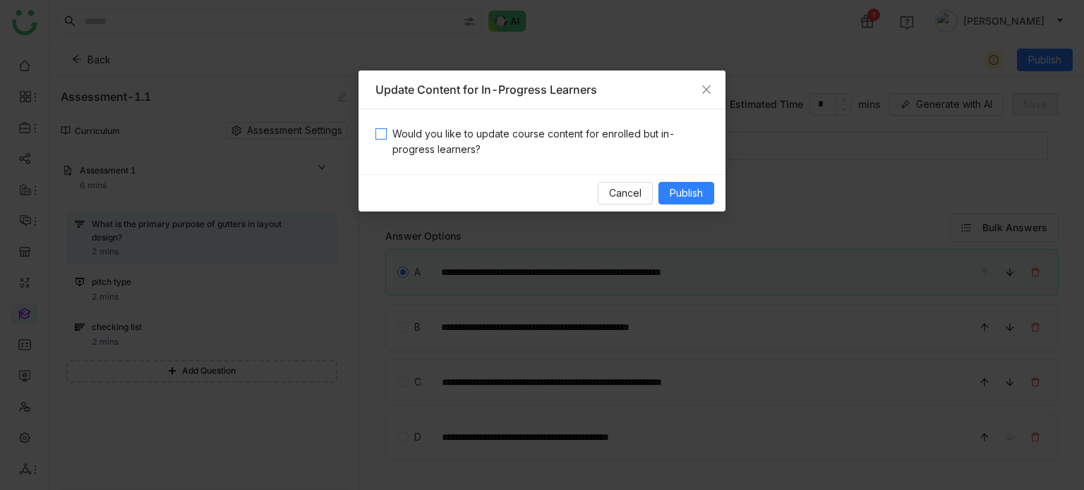
click at [639, 128] on span "Would you like to update course content for enrolled but in-progress learners?" at bounding box center [548, 141] width 322 height 31
click at [675, 188] on span "Publish" at bounding box center [686, 194] width 33 height 16
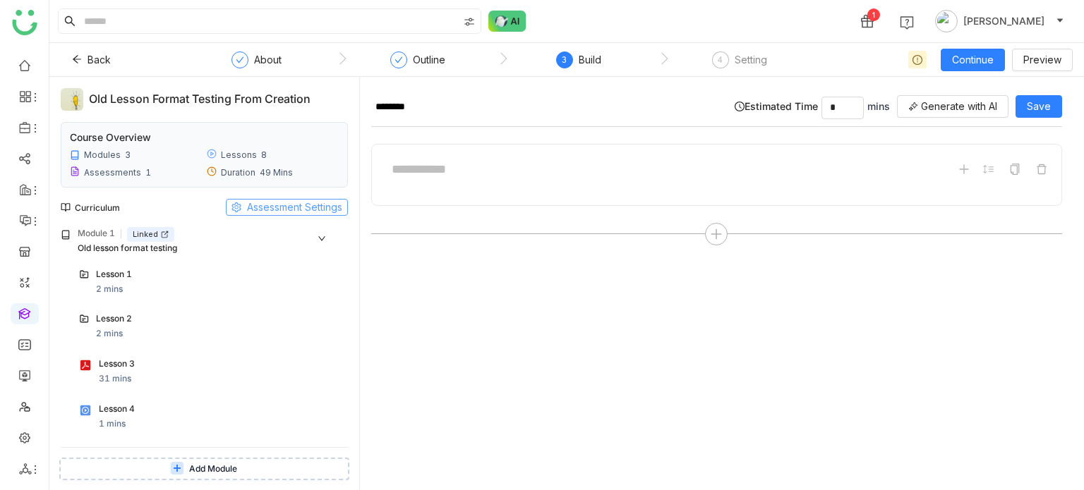
click at [290, 205] on span "Assessment Settings" at bounding box center [294, 208] width 95 height 16
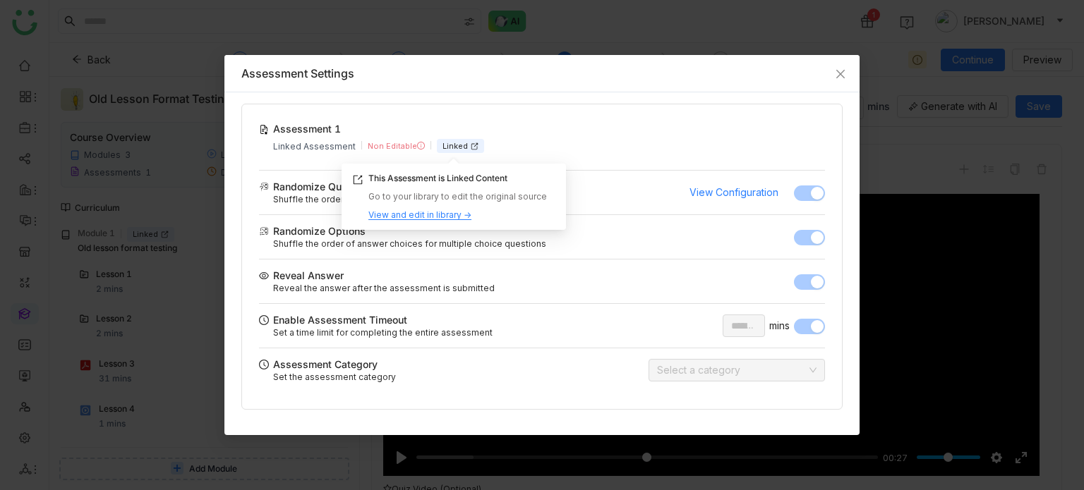
click at [449, 149] on div "Linked" at bounding box center [460, 146] width 47 height 15
click at [425, 217] on div "View and edit in library →" at bounding box center [419, 215] width 103 height 13
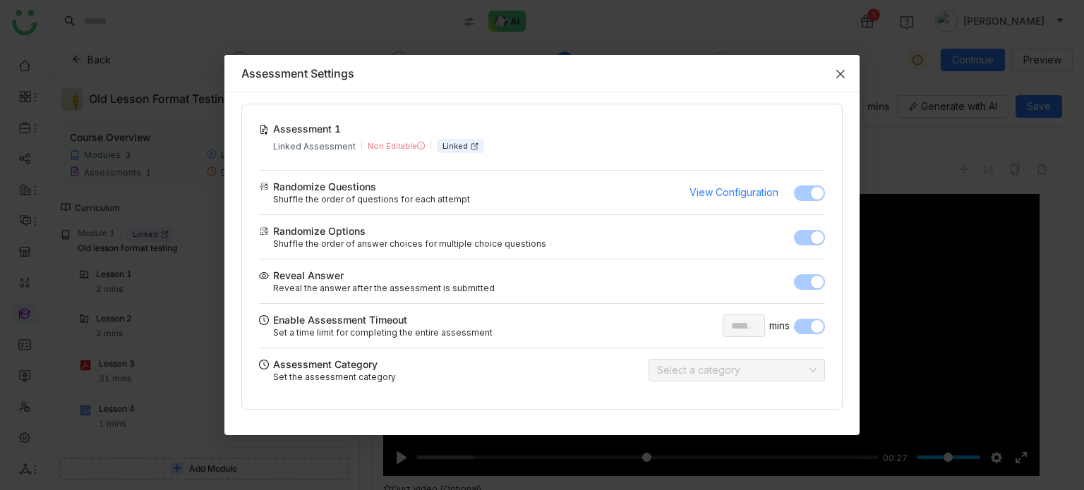
click at [835, 71] on icon "Close" at bounding box center [840, 73] width 11 height 11
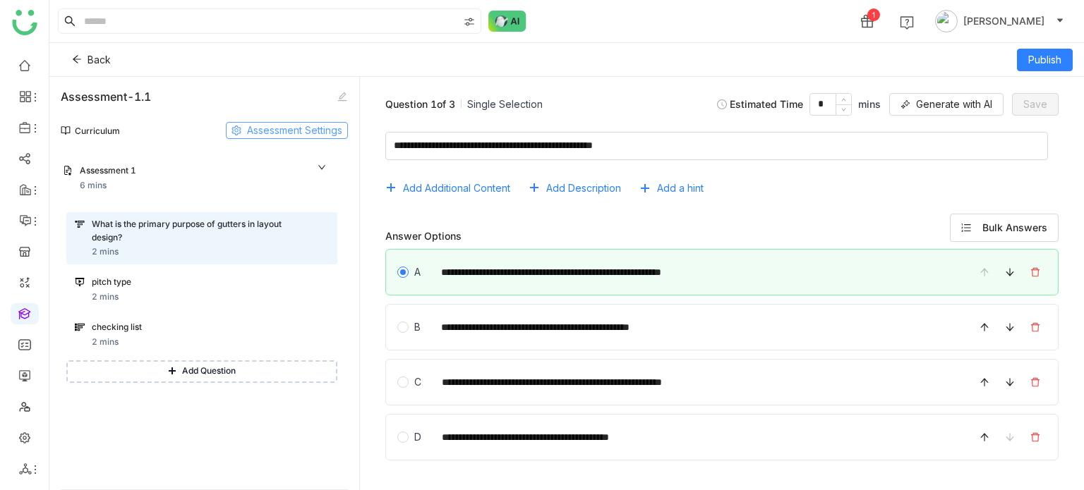
click at [313, 133] on span "Assessment Settings" at bounding box center [294, 131] width 95 height 16
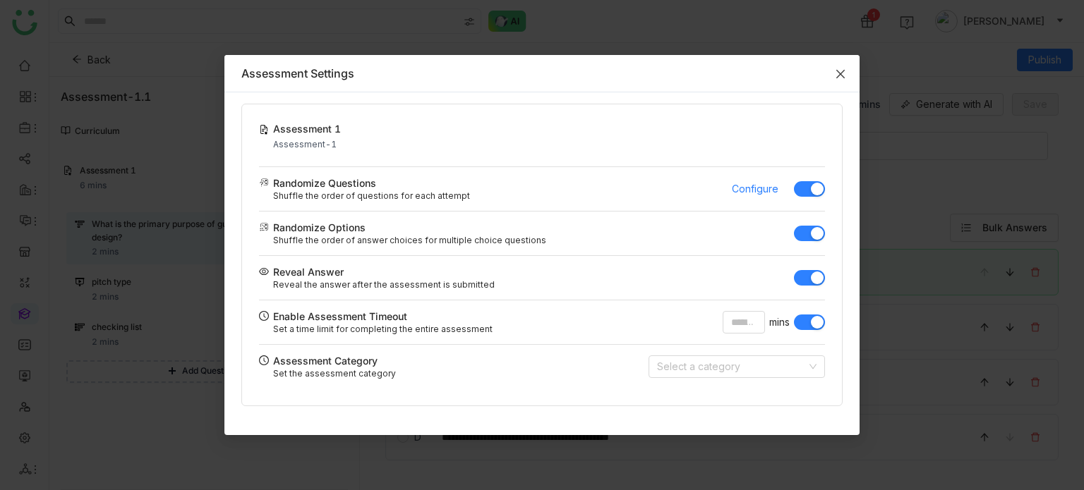
click at [845, 73] on icon "Close" at bounding box center [840, 73] width 11 height 11
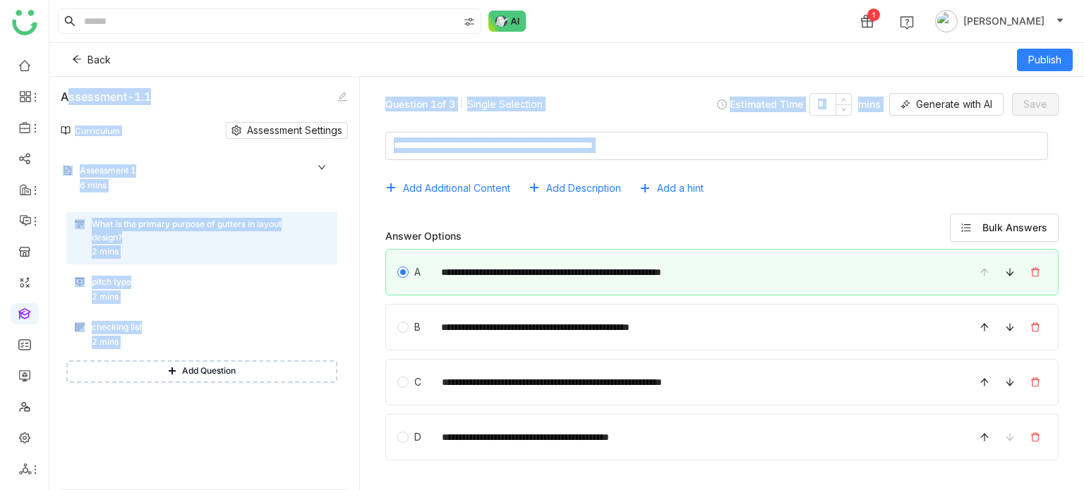
drag, startPoint x: 845, startPoint y: 73, endPoint x: 479, endPoint y: 235, distance: 400.0
click at [479, 235] on div "**********" at bounding box center [566, 266] width 1035 height 447
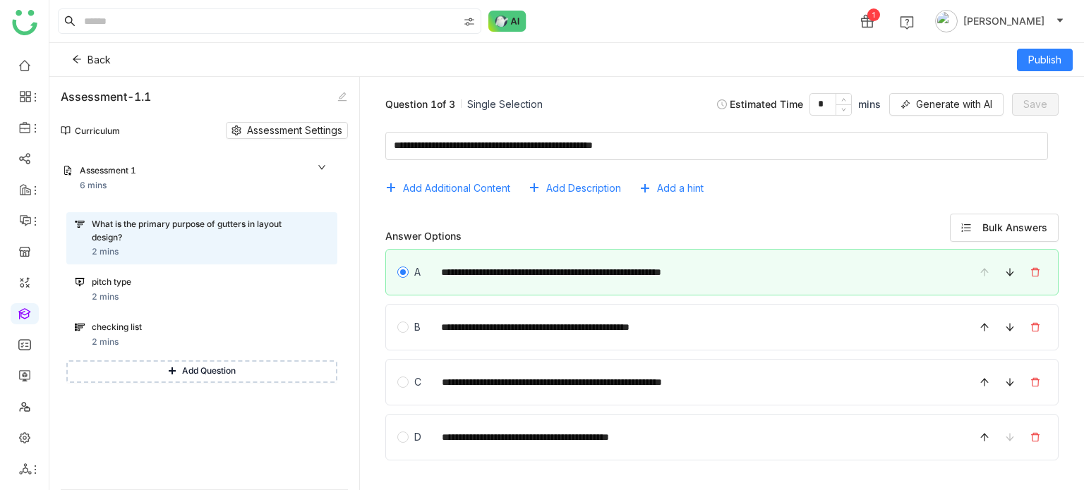
click at [586, 73] on div "Back Publish" at bounding box center [566, 60] width 1035 height 34
click at [197, 271] on div "pitch type 2 mins" at bounding box center [201, 290] width 271 height 40
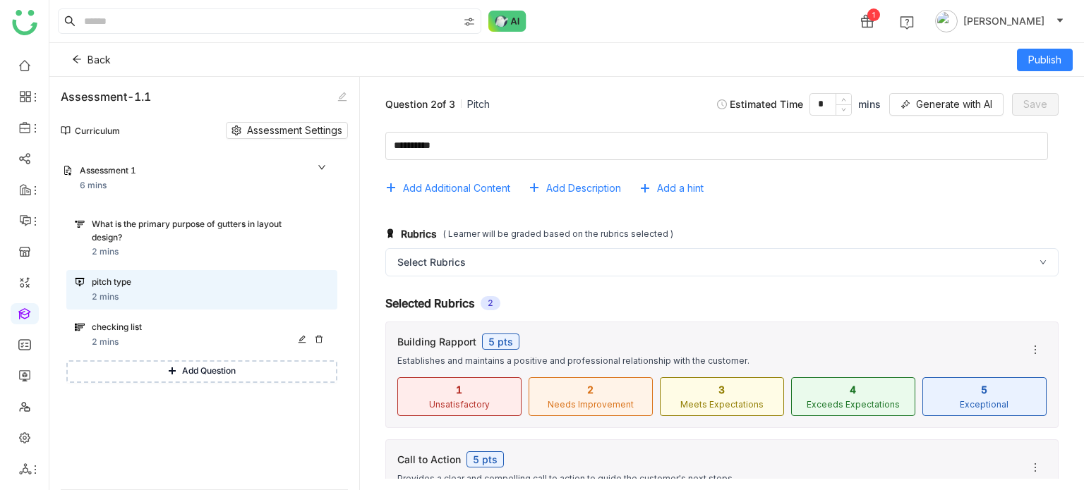
click at [183, 335] on div "checking list 2 mins" at bounding box center [210, 335] width 237 height 28
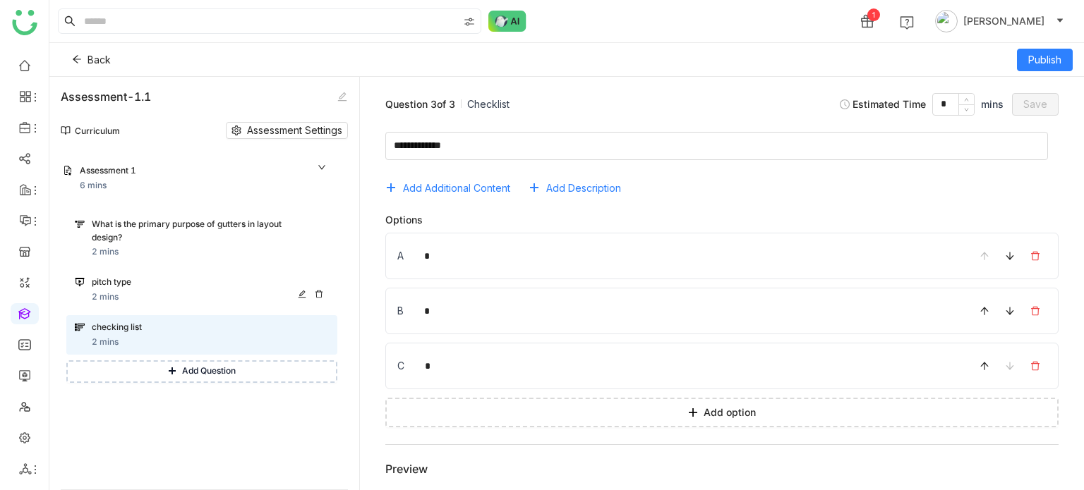
click at [183, 295] on div "pitch type 2 mins" at bounding box center [210, 290] width 237 height 28
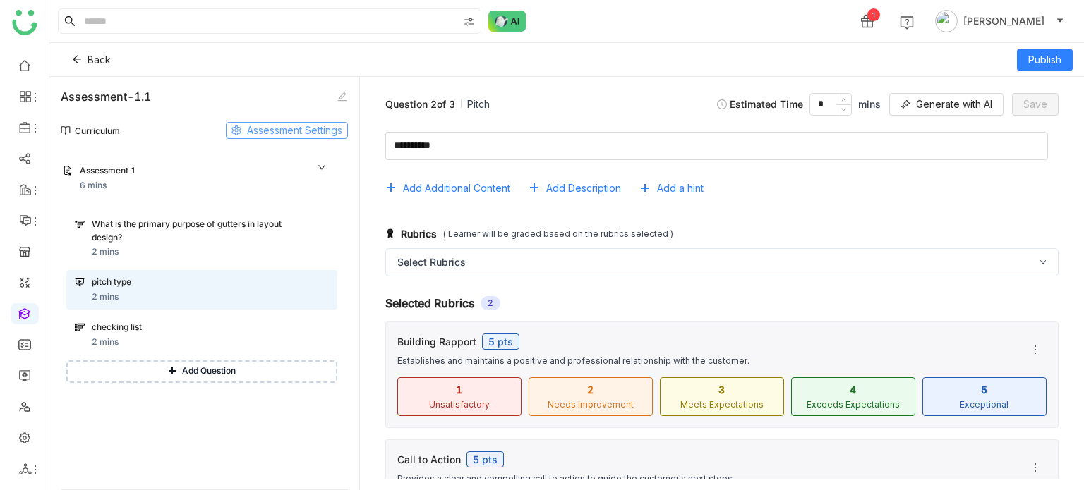
click at [288, 132] on span "Assessment Settings" at bounding box center [294, 131] width 95 height 16
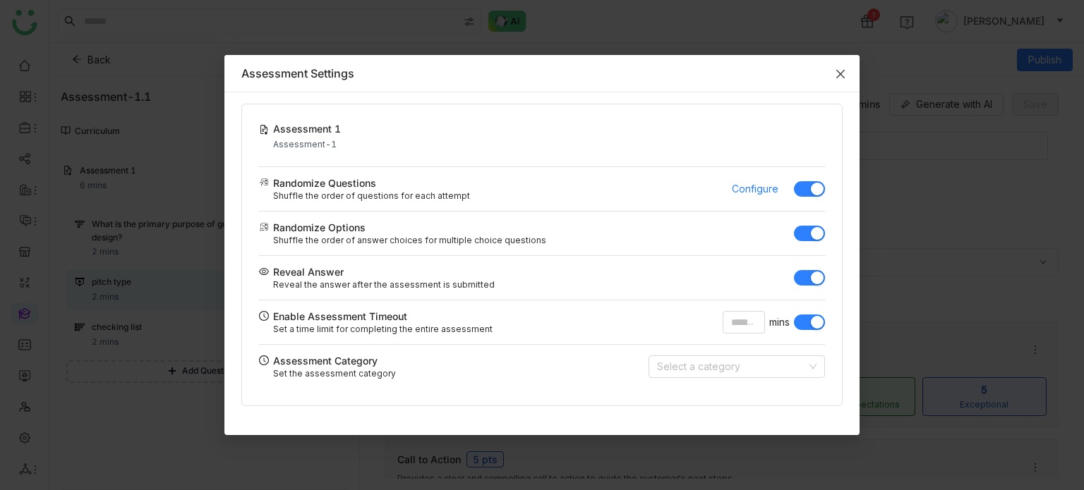
click at [841, 72] on icon "Close" at bounding box center [840, 74] width 8 height 8
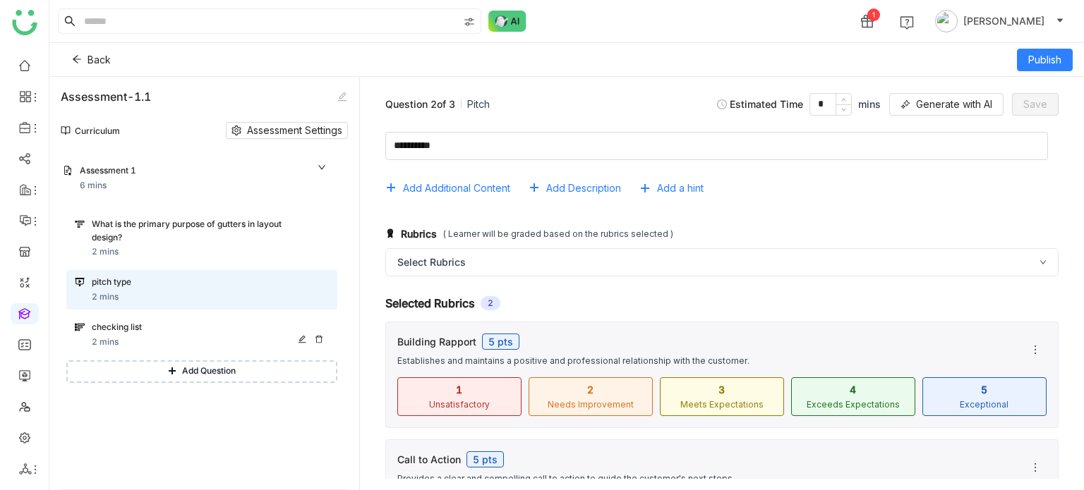
click at [203, 321] on div "checking list" at bounding box center [196, 327] width 209 height 13
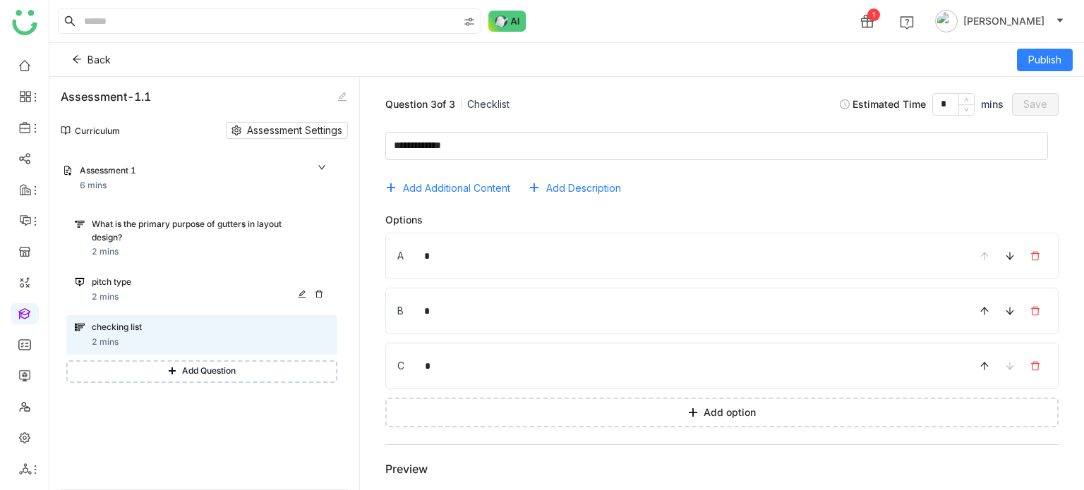
click at [225, 282] on div "pitch type" at bounding box center [196, 282] width 209 height 13
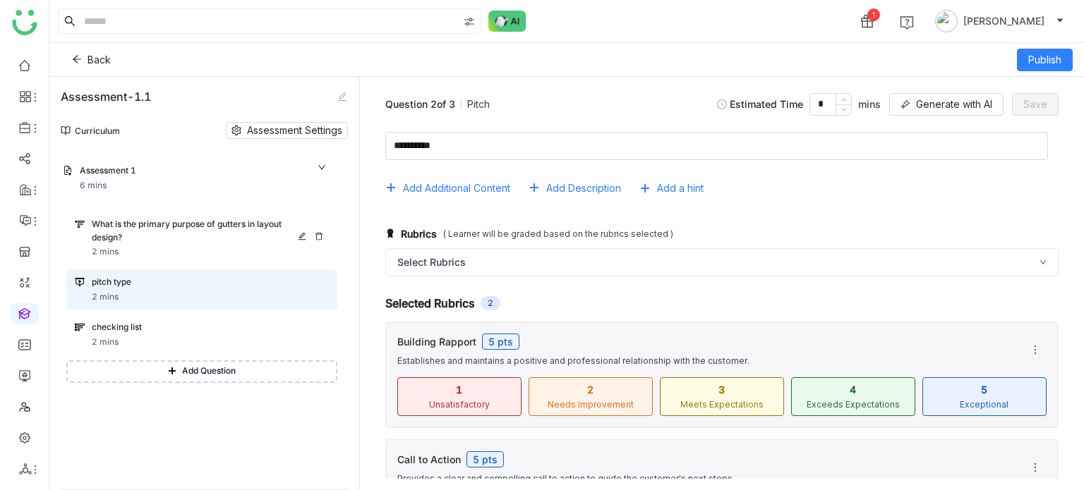
click at [246, 237] on div "What is the primary purpose of gutters in layout design?" at bounding box center [196, 231] width 209 height 27
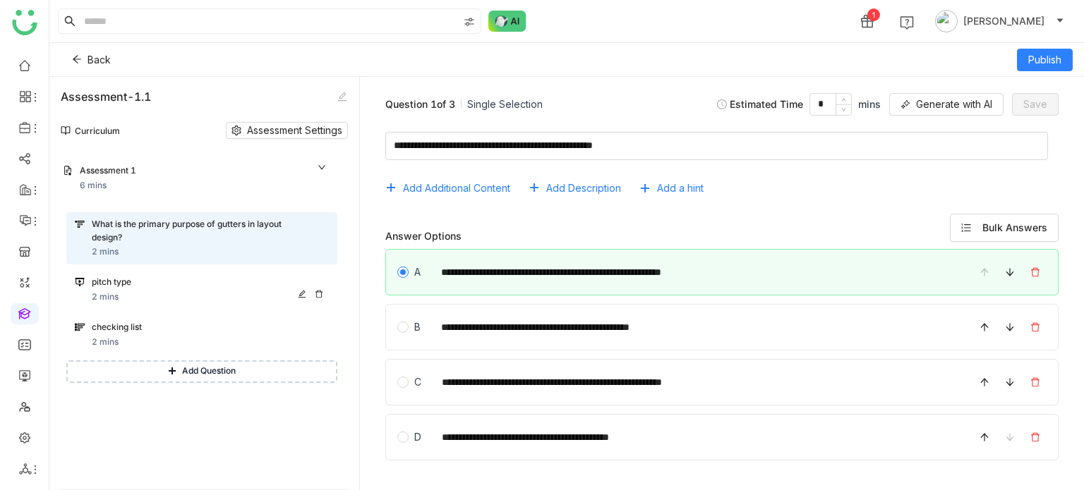
click at [229, 287] on div "pitch type" at bounding box center [196, 282] width 209 height 13
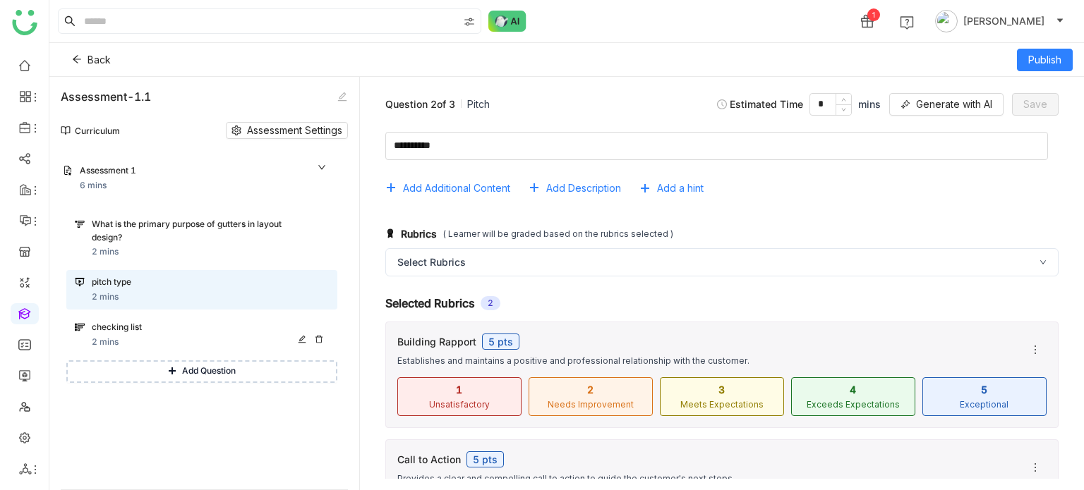
click at [209, 332] on div "checking list" at bounding box center [196, 327] width 209 height 13
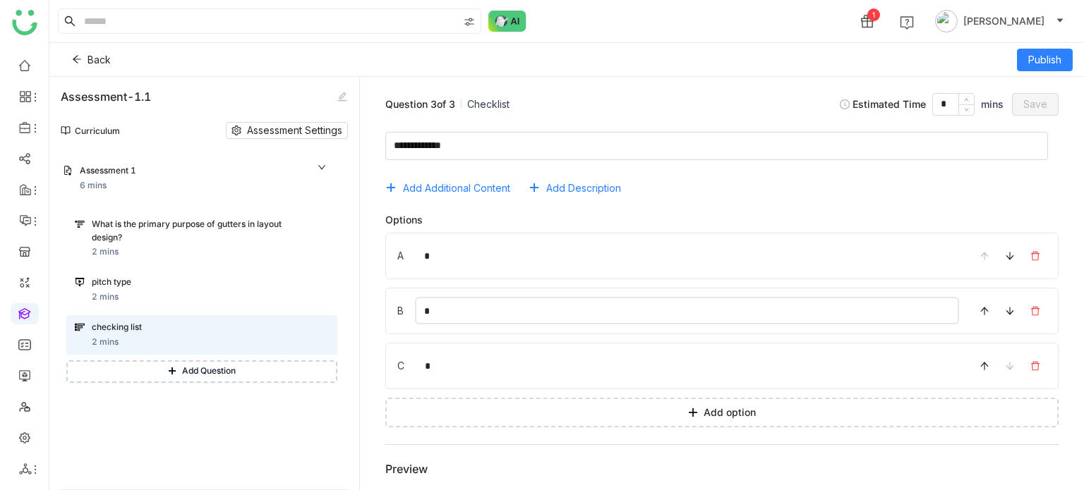
click at [428, 306] on input "*" at bounding box center [687, 311] width 544 height 28
click at [576, 236] on div "A *" at bounding box center [721, 256] width 673 height 47
click at [553, 256] on input "*" at bounding box center [687, 256] width 544 height 28
click at [620, 217] on div "Options" at bounding box center [721, 220] width 673 height 12
click at [973, 318] on button at bounding box center [984, 311] width 23 height 23
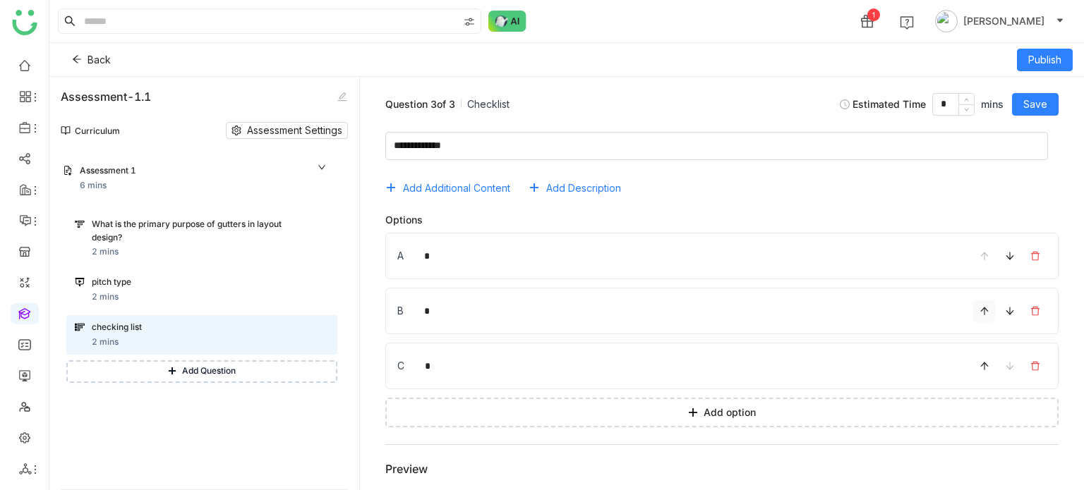
click at [980, 312] on icon at bounding box center [985, 311] width 10 height 10
click at [906, 195] on div "Add Additional Content Add Description" at bounding box center [721, 188] width 673 height 23
click at [192, 273] on div "pitch type 2 mins" at bounding box center [201, 290] width 271 height 40
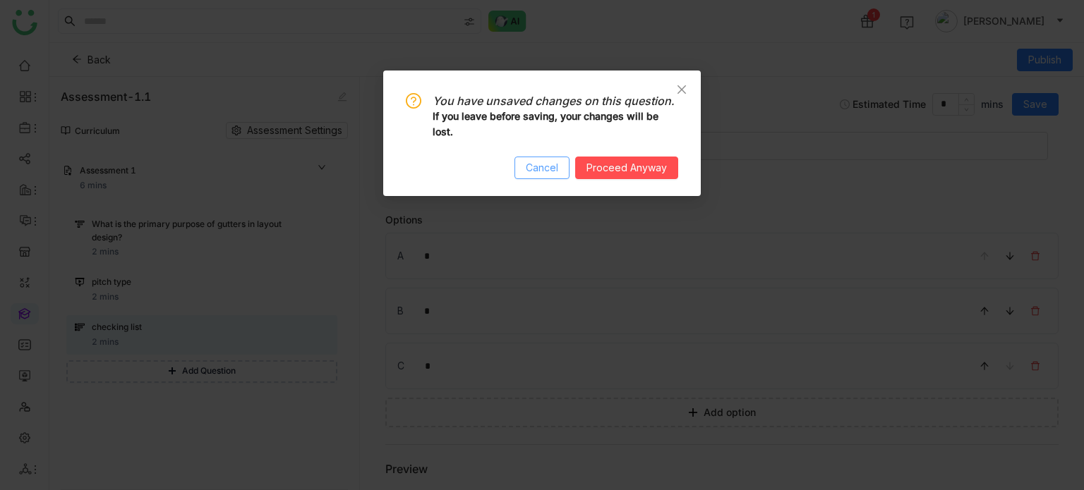
click at [543, 160] on span "Cancel" at bounding box center [542, 168] width 32 height 16
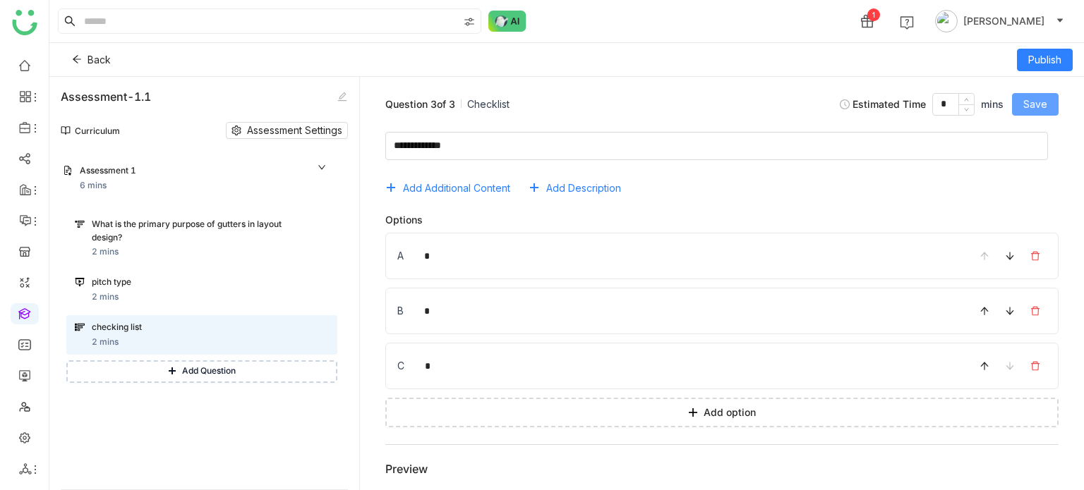
click at [1049, 108] on button "Save" at bounding box center [1035, 104] width 47 height 23
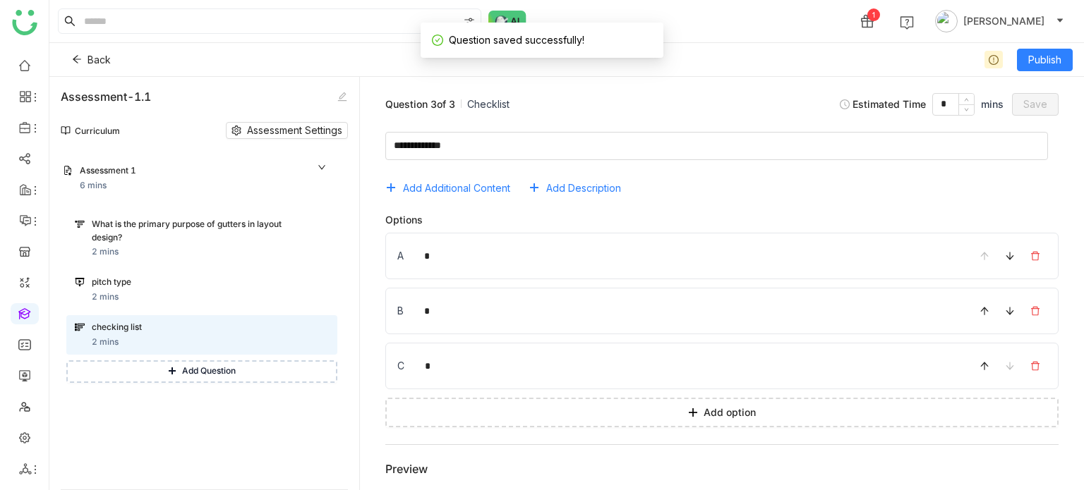
click at [1054, 47] on div "Back Publish" at bounding box center [566, 60] width 1035 height 34
click at [1050, 58] on span "Publish" at bounding box center [1044, 60] width 33 height 16
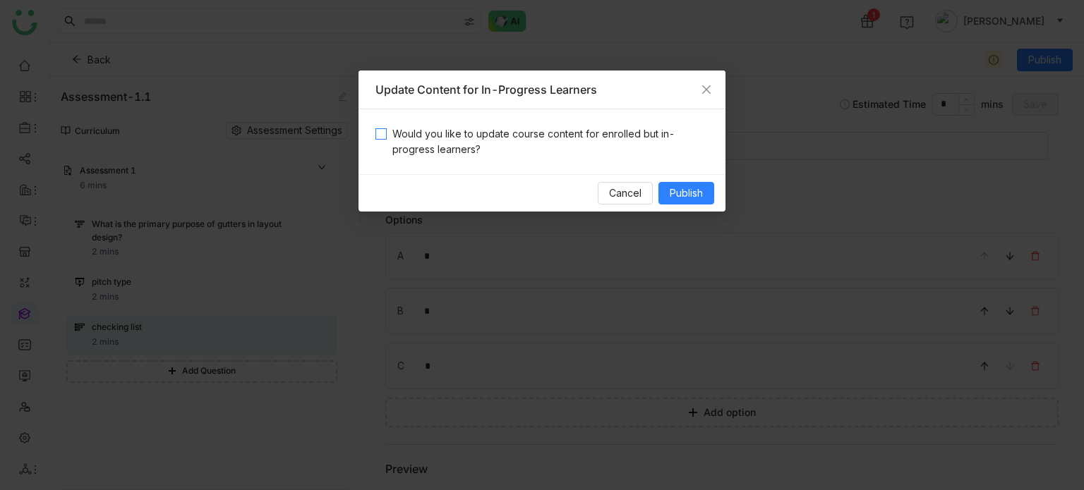
click at [593, 138] on span "Would you like to update course content for enrolled but in-progress learners?" at bounding box center [548, 141] width 322 height 31
click at [677, 193] on span "Publish" at bounding box center [686, 194] width 33 height 16
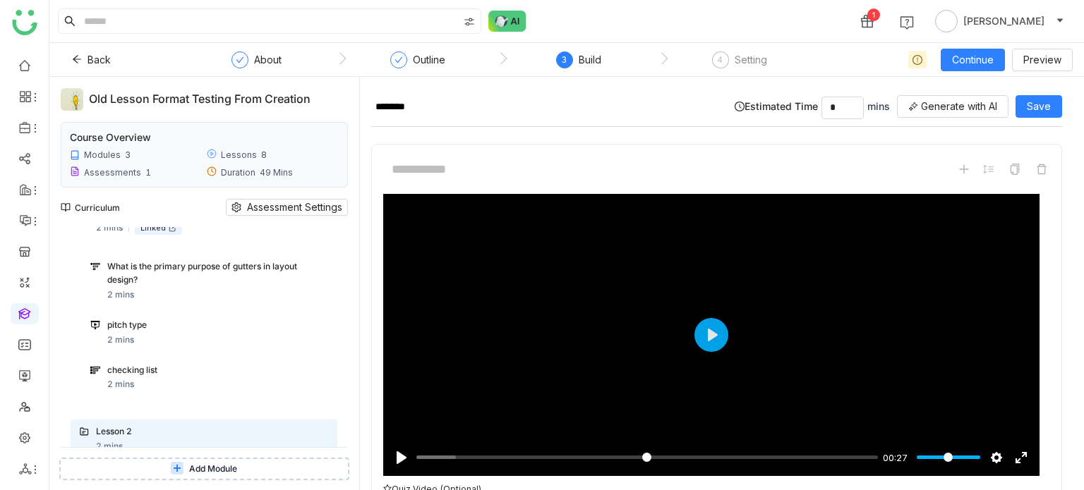
scroll to position [438, 0]
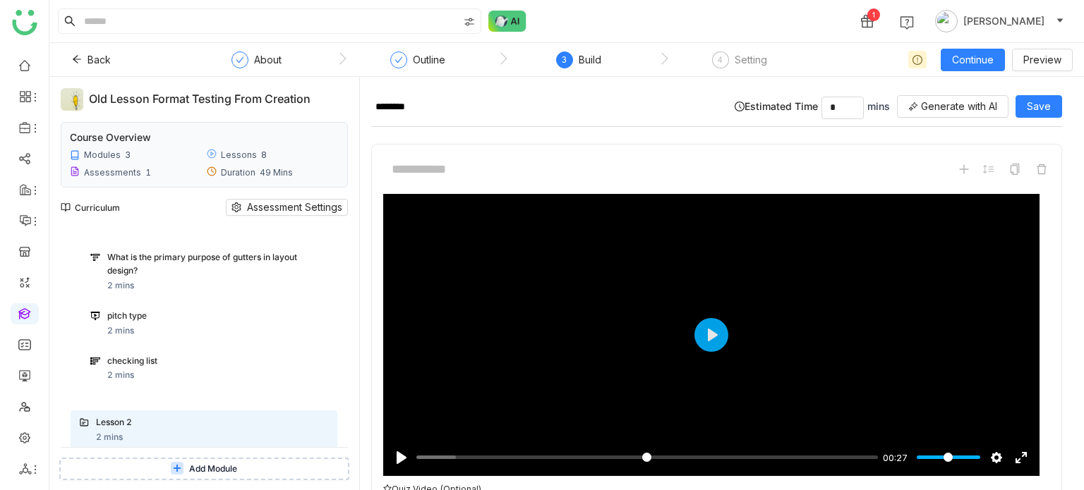
click at [197, 375] on div "checking list 2 mins" at bounding box center [218, 369] width 222 height 28
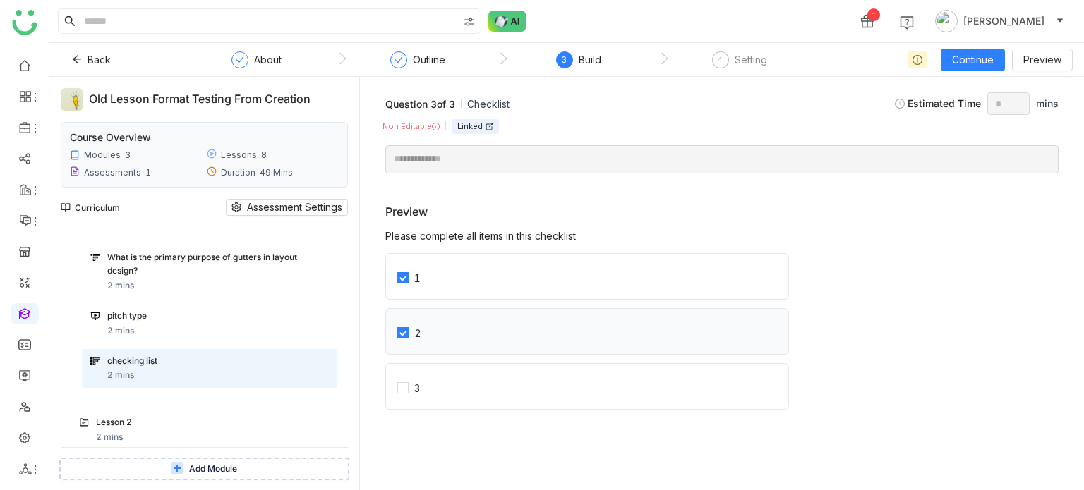
click at [409, 335] on span "2" at bounding box center [418, 331] width 18 height 16
click at [403, 373] on label "3" at bounding box center [593, 386] width 392 height 45
click at [404, 319] on label "2" at bounding box center [593, 331] width 392 height 45
click at [311, 284] on div "What is the primary purpose of gutters in layout design? 2 mins" at bounding box center [218, 272] width 222 height 42
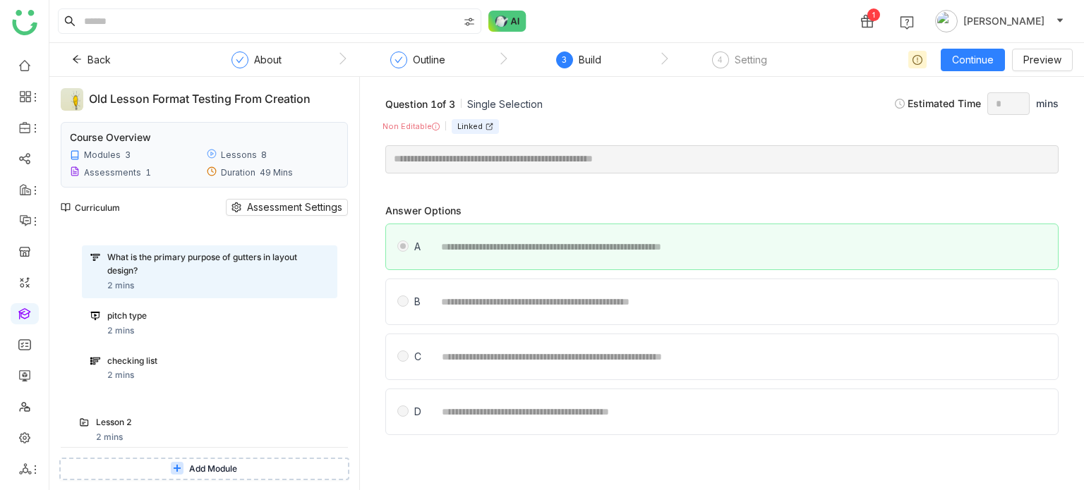
click at [302, 318] on div "pitch type" at bounding box center [204, 316] width 195 height 13
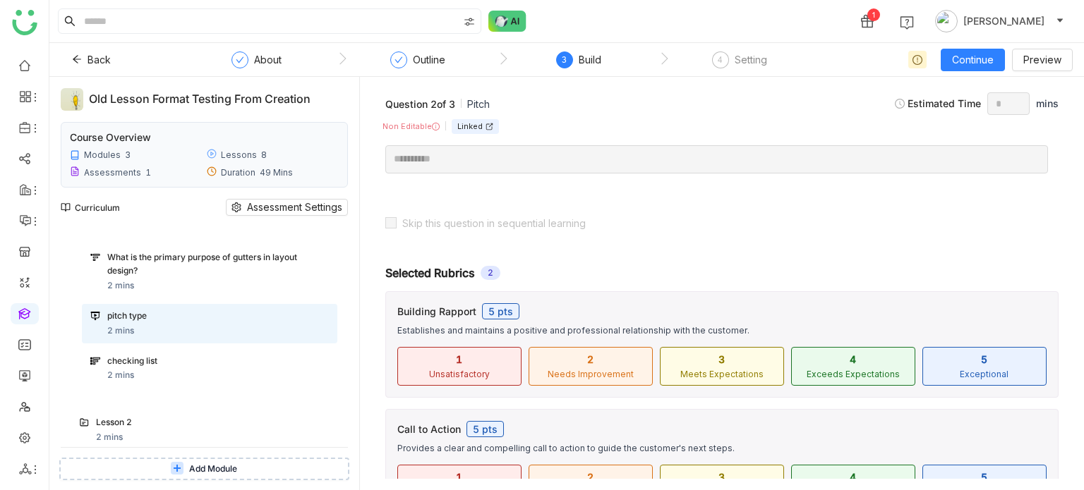
click at [281, 354] on div "checking list 2 mins" at bounding box center [209, 369] width 255 height 40
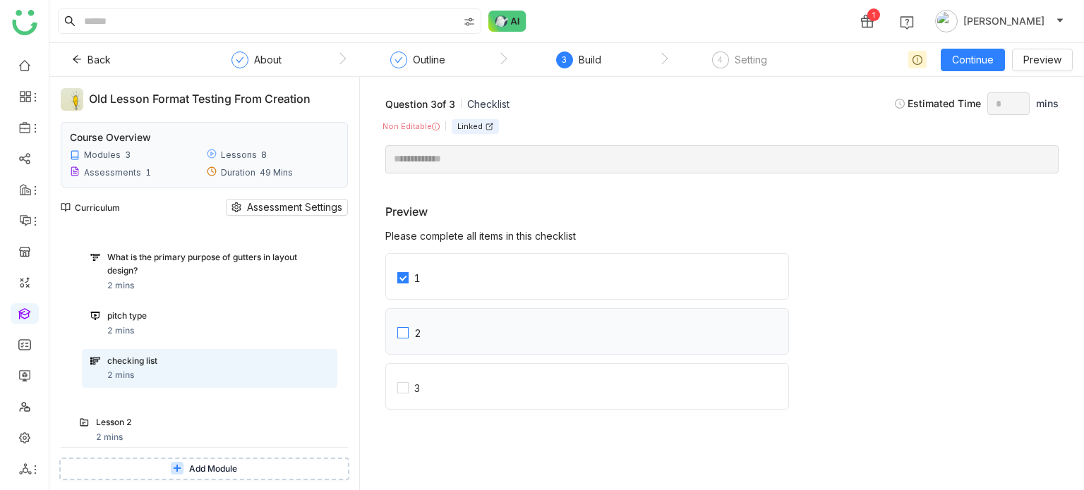
click at [400, 318] on label "2" at bounding box center [593, 331] width 392 height 45
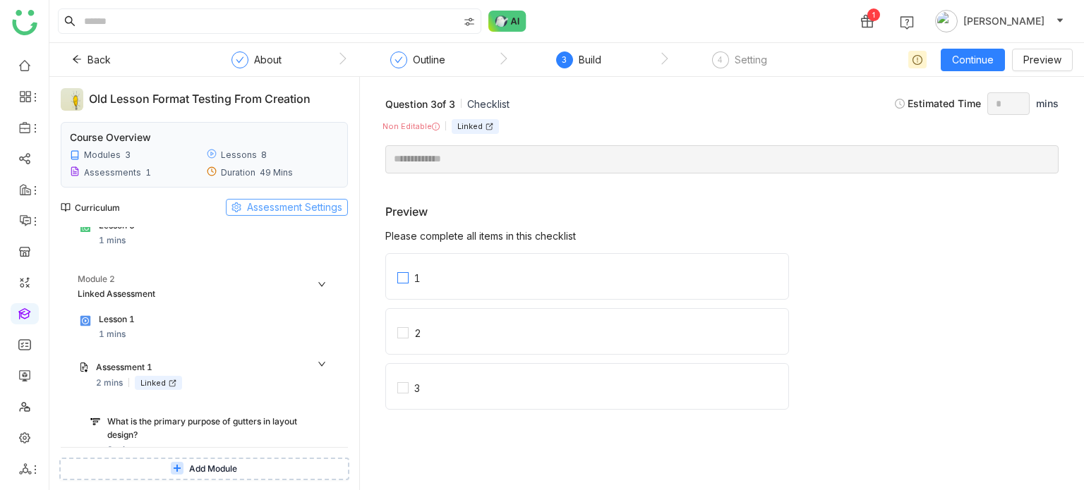
scroll to position [260, 0]
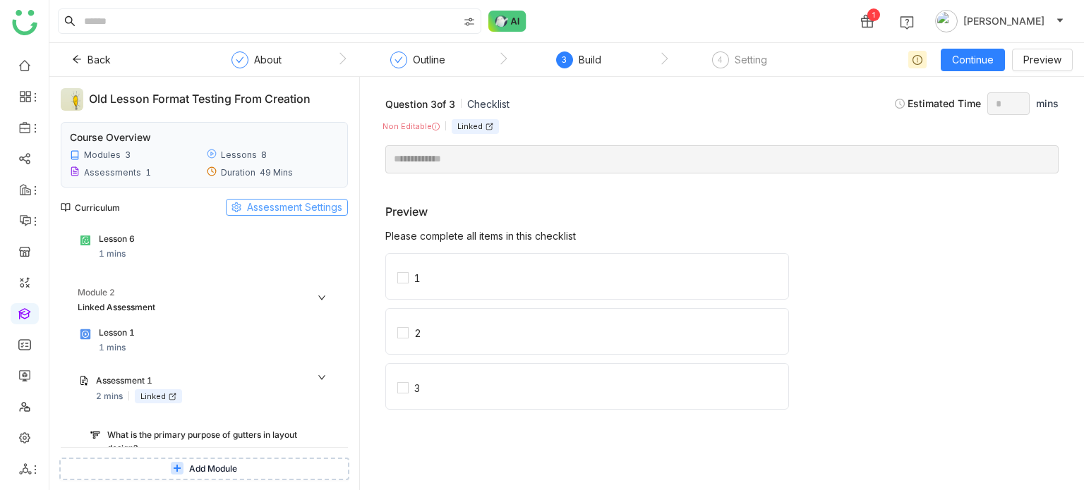
click at [302, 205] on span "Assessment Settings" at bounding box center [294, 208] width 95 height 16
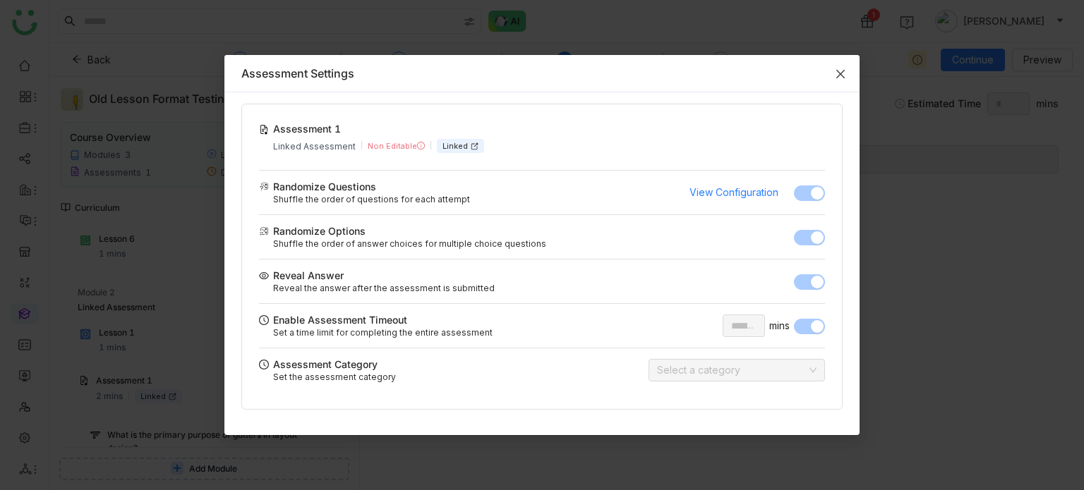
click at [849, 70] on span "Close" at bounding box center [840, 74] width 38 height 38
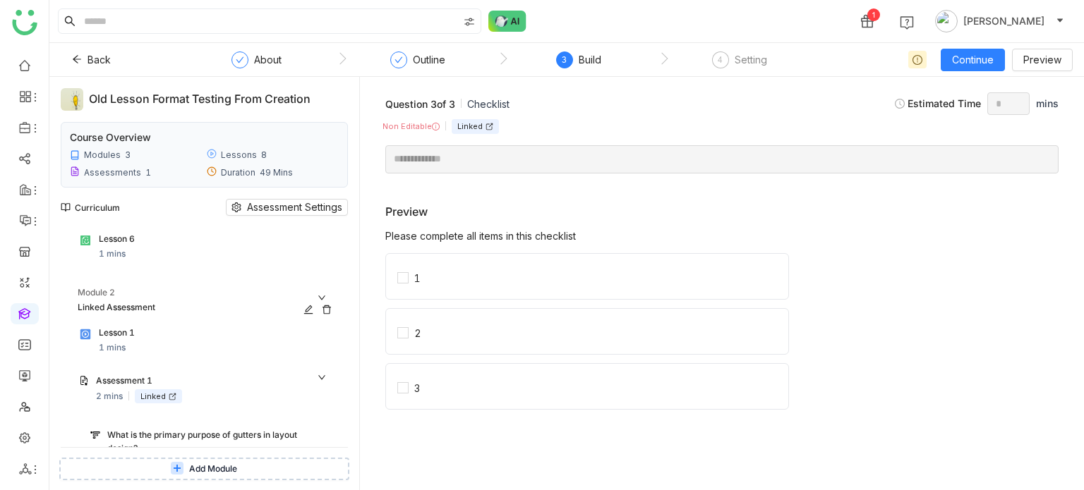
scroll to position [282, 0]
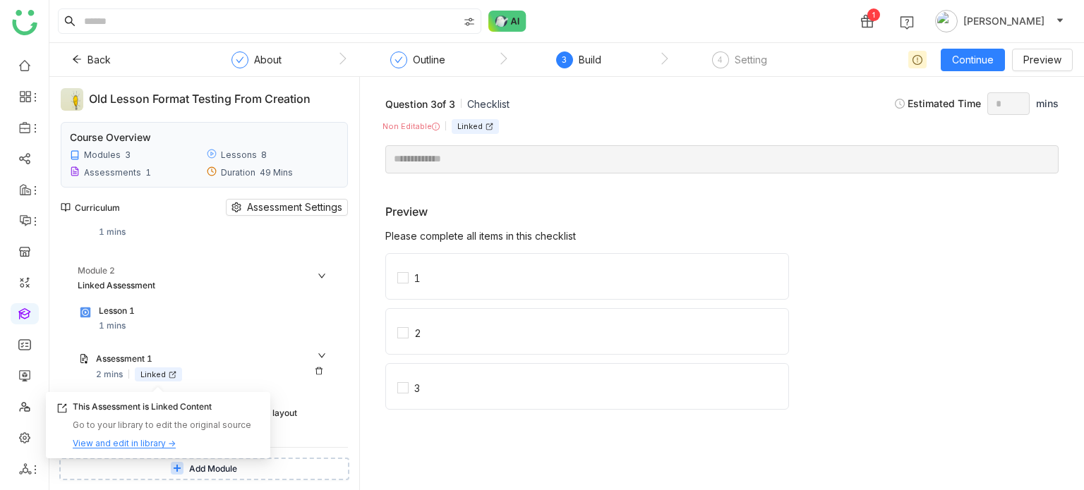
click at [161, 372] on div "Linked" at bounding box center [158, 375] width 47 height 15
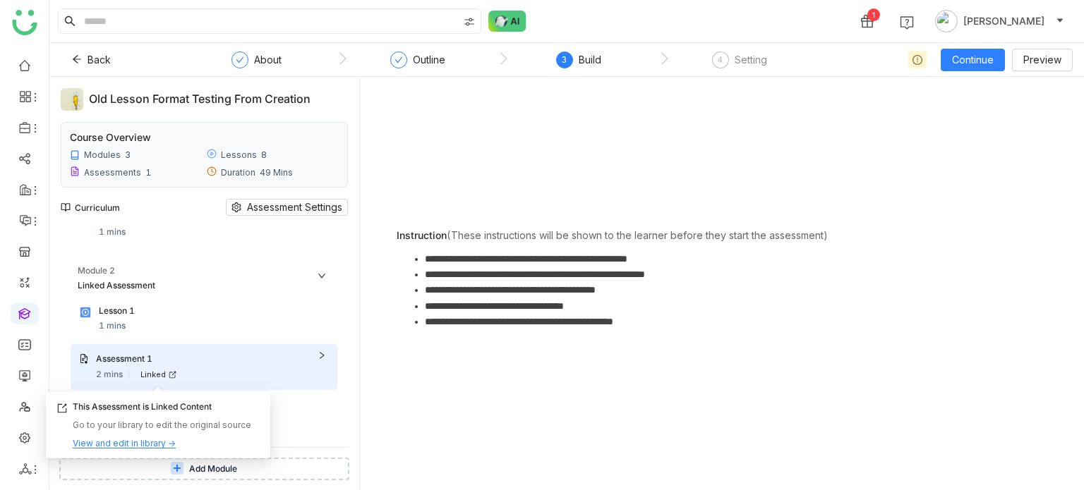
click at [419, 445] on div "**********" at bounding box center [721, 283] width 701 height 391
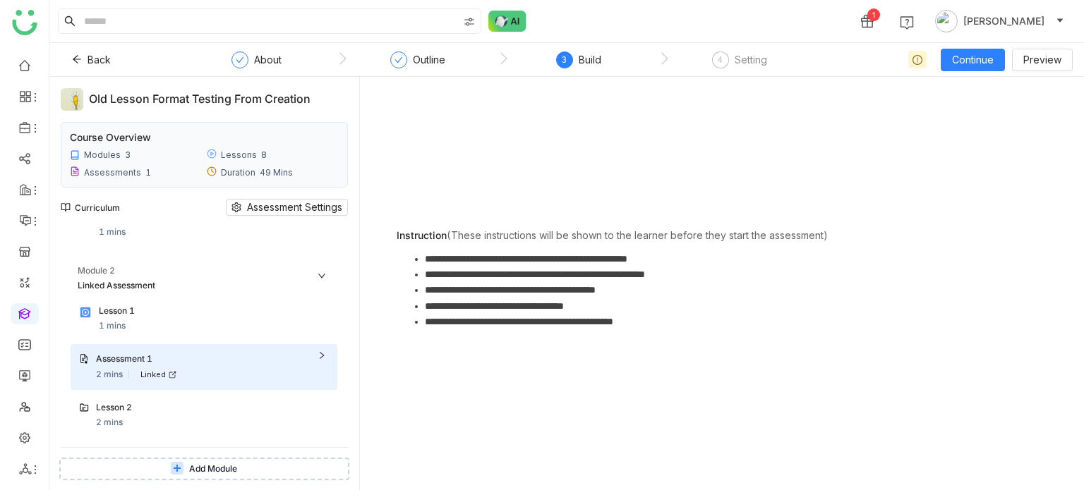
click at [494, 293] on li "**********" at bounding box center [736, 290] width 622 height 16
click at [207, 380] on div "Assessment 1 2 mins Linked" at bounding box center [212, 367] width 233 height 29
click at [128, 356] on div "Assessment 1" at bounding box center [198, 359] width 205 height 13
click at [140, 359] on div "Assessment 1" at bounding box center [198, 359] width 205 height 13
click at [156, 414] on div "What is the primary purpose of gutters in layout design?" at bounding box center [204, 420] width 195 height 27
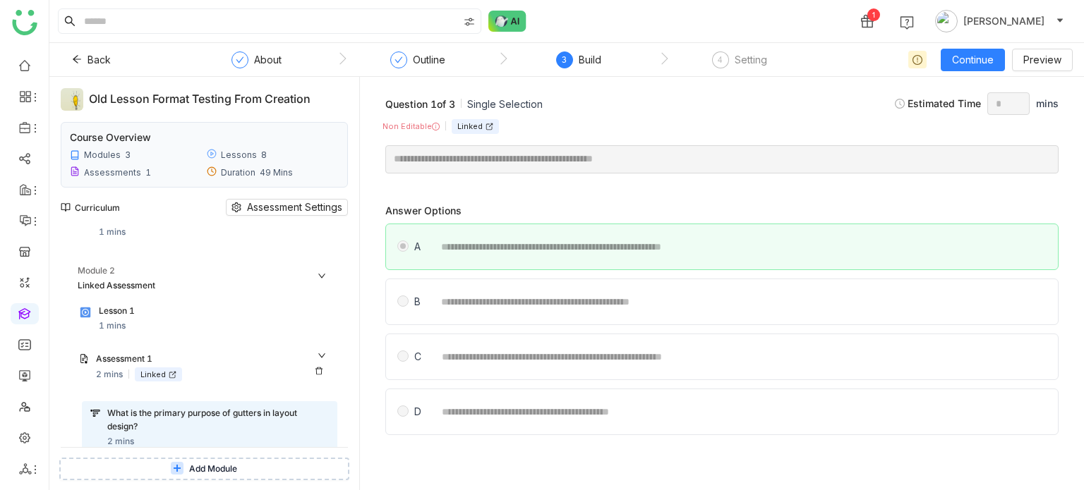
click at [128, 354] on div "Assessment 1" at bounding box center [198, 359] width 205 height 13
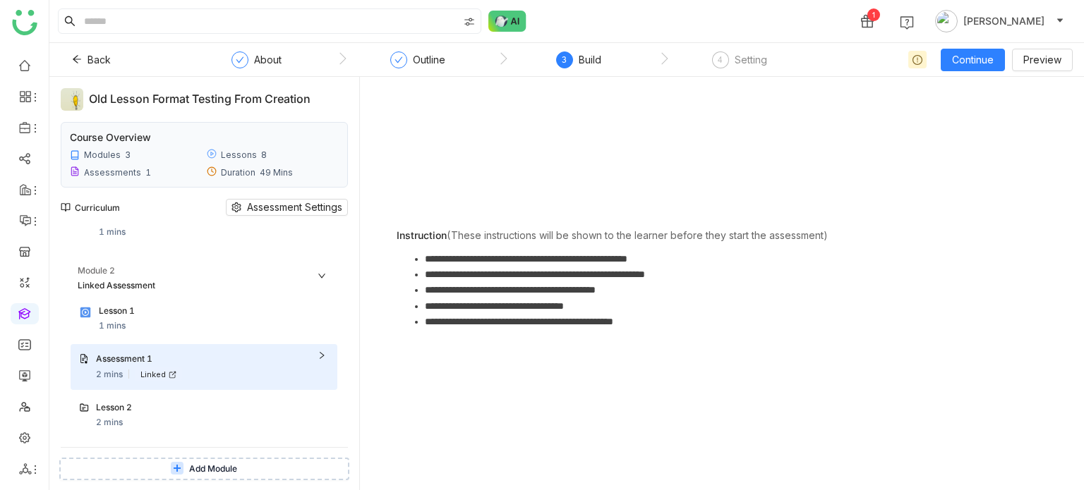
click at [535, 275] on li "**********" at bounding box center [736, 275] width 622 height 16
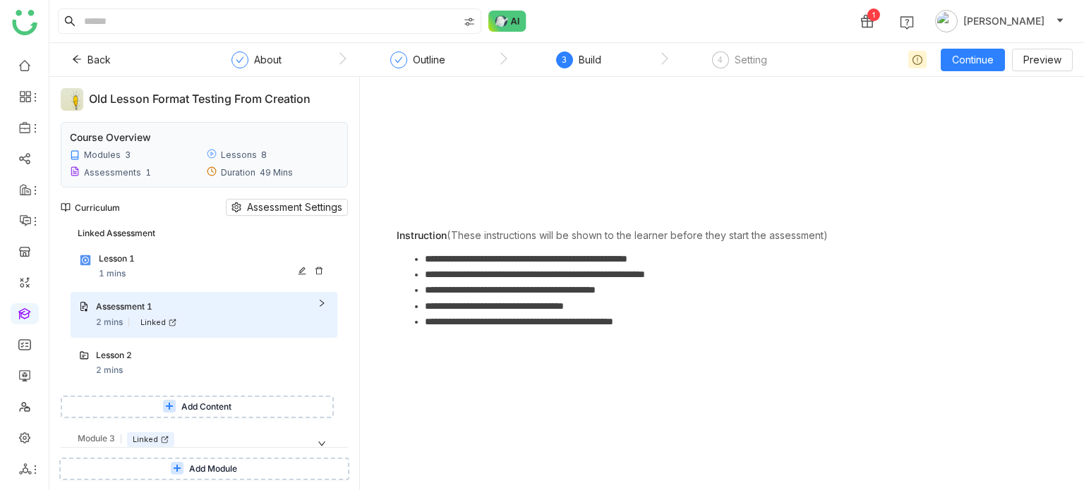
scroll to position [345, 0]
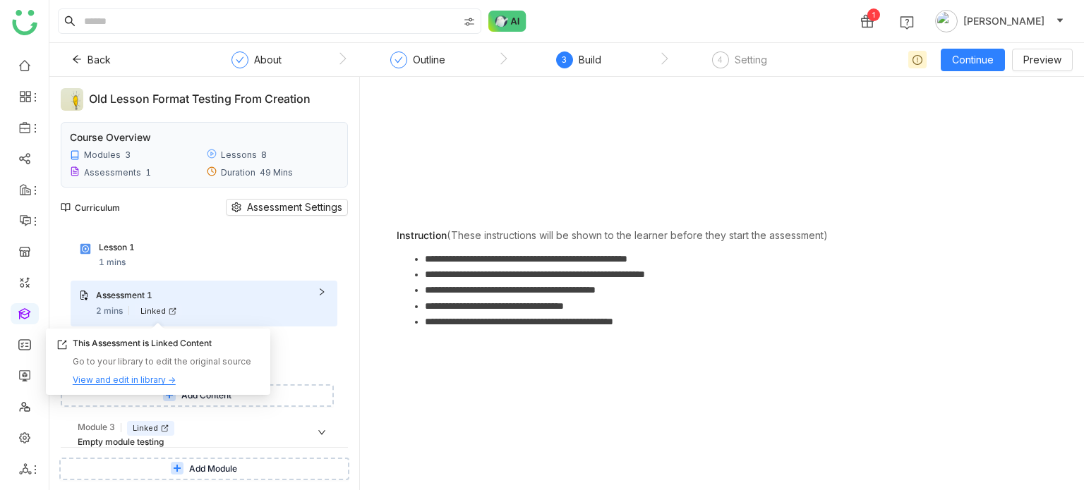
click at [147, 383] on div "View and edit in library →" at bounding box center [124, 380] width 103 height 13
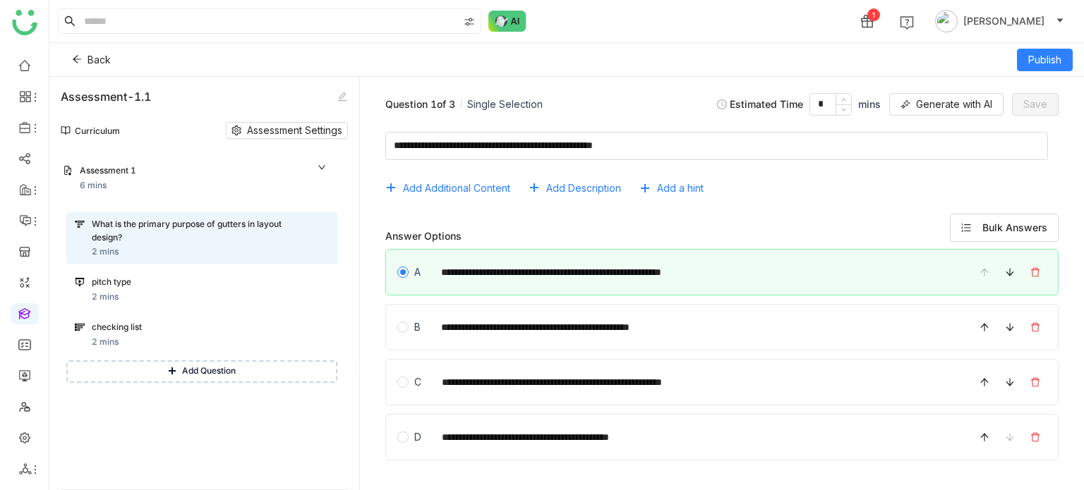
click at [199, 172] on div "Assessment 1" at bounding box center [189, 170] width 219 height 13
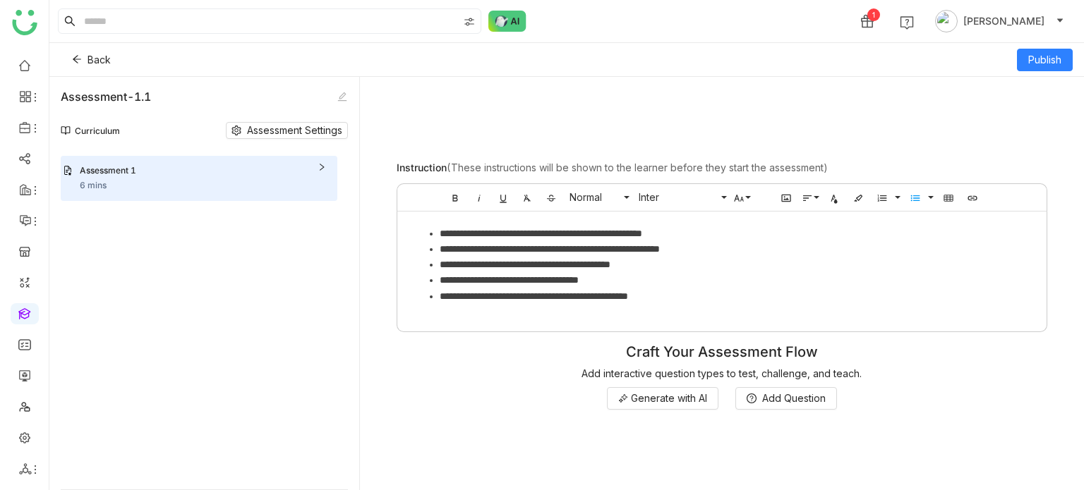
click at [752, 303] on li "**********" at bounding box center [736, 297] width 593 height 16
click at [313, 132] on span "Assessment Settings" at bounding box center [294, 131] width 95 height 16
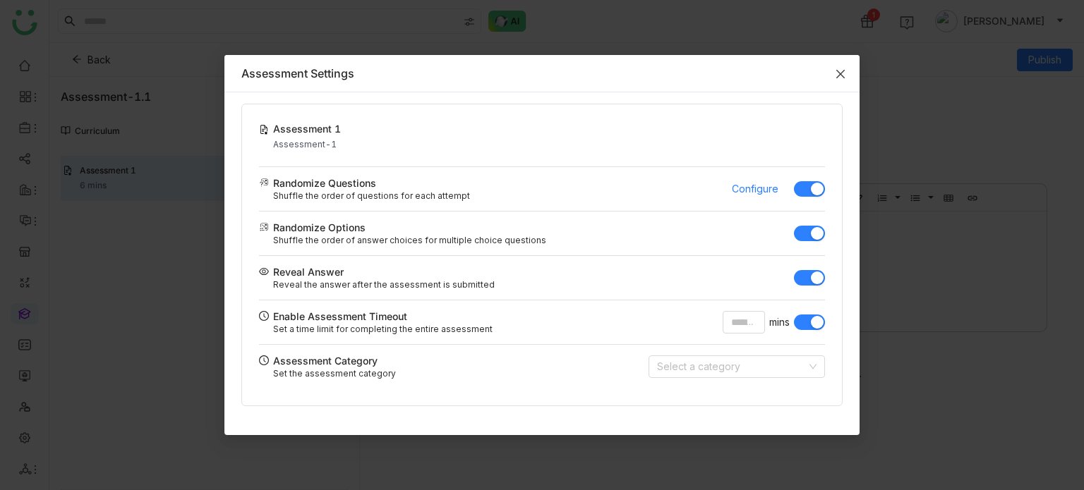
click at [840, 72] on icon "Close" at bounding box center [840, 73] width 11 height 11
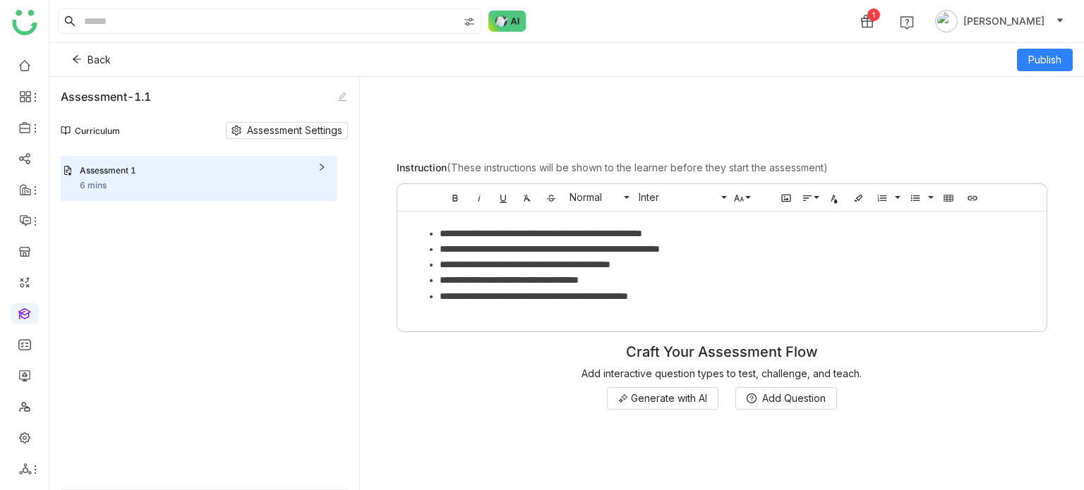
click at [787, 327] on div "**********" at bounding box center [722, 258] width 662 height 160
click at [798, 287] on ul "**********" at bounding box center [721, 265] width 621 height 78
click at [782, 307] on div "**********" at bounding box center [721, 269] width 649 height 114
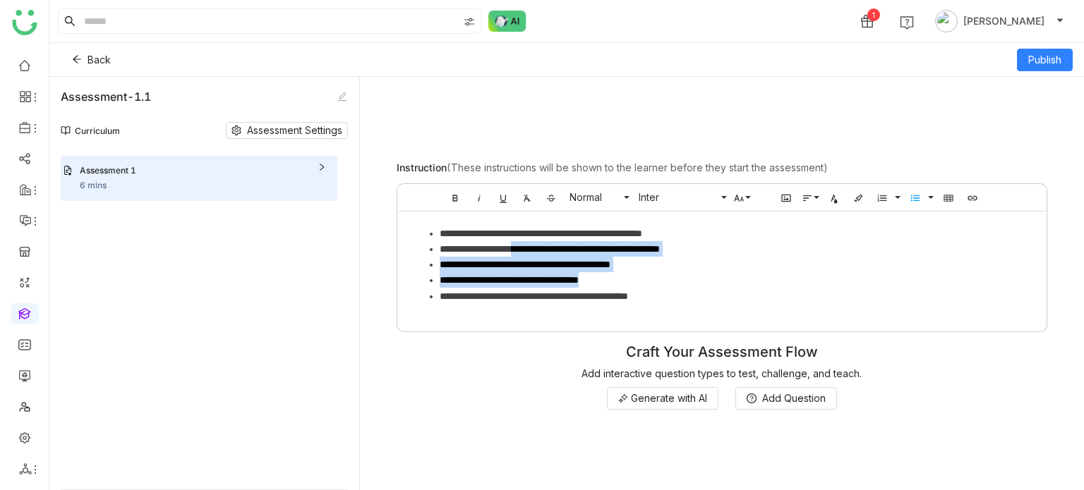
drag, startPoint x: 725, startPoint y: 287, endPoint x: 536, endPoint y: 255, distance: 191.8
click at [536, 255] on ul "**********" at bounding box center [721, 265] width 621 height 78
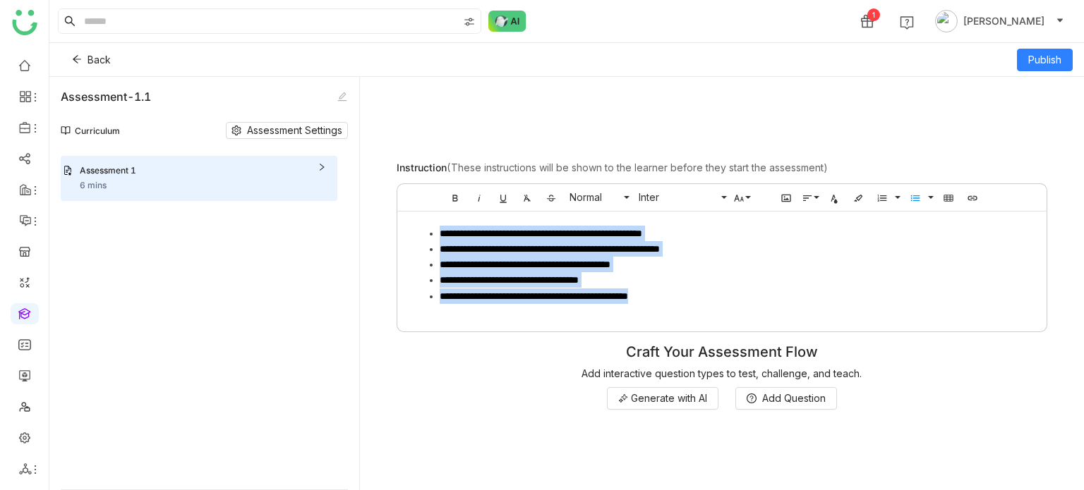
drag, startPoint x: 699, startPoint y: 307, endPoint x: 418, endPoint y: 224, distance: 292.8
click at [418, 224] on div "**********" at bounding box center [721, 269] width 649 height 114
click at [729, 295] on li "**********" at bounding box center [736, 297] width 593 height 16
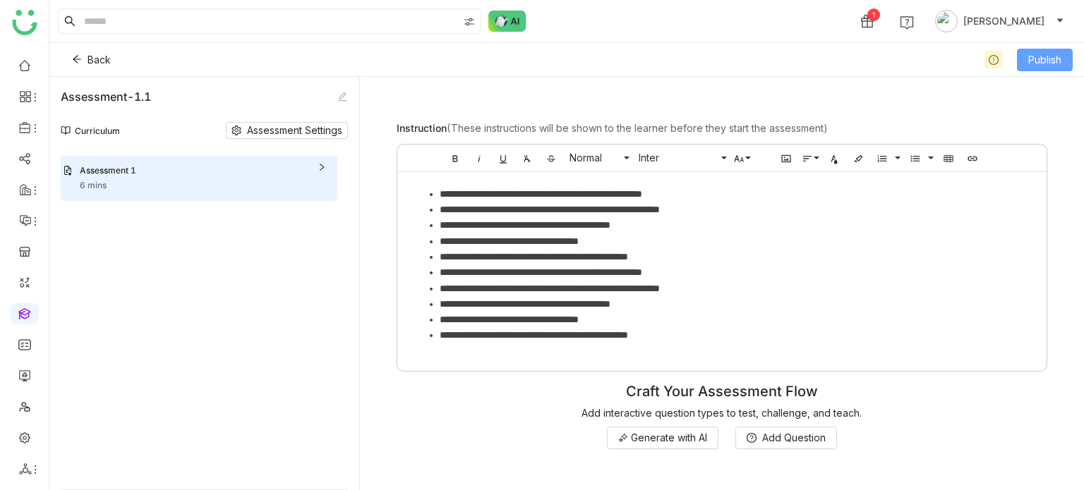
click at [1057, 64] on span "Publish" at bounding box center [1044, 60] width 33 height 16
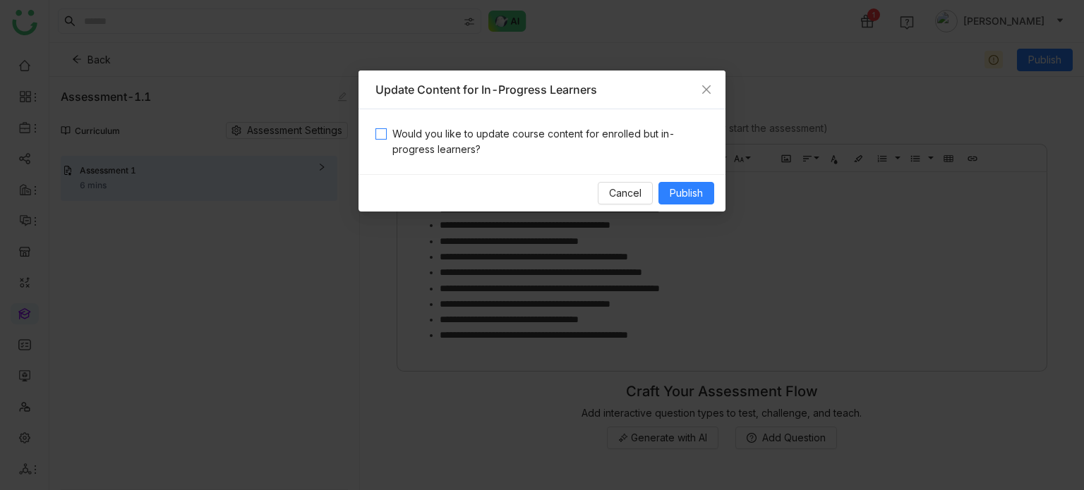
click at [630, 147] on span "Would you like to update course content for enrolled but in-progress learners?" at bounding box center [548, 141] width 322 height 31
click at [692, 186] on span "Publish" at bounding box center [686, 194] width 33 height 16
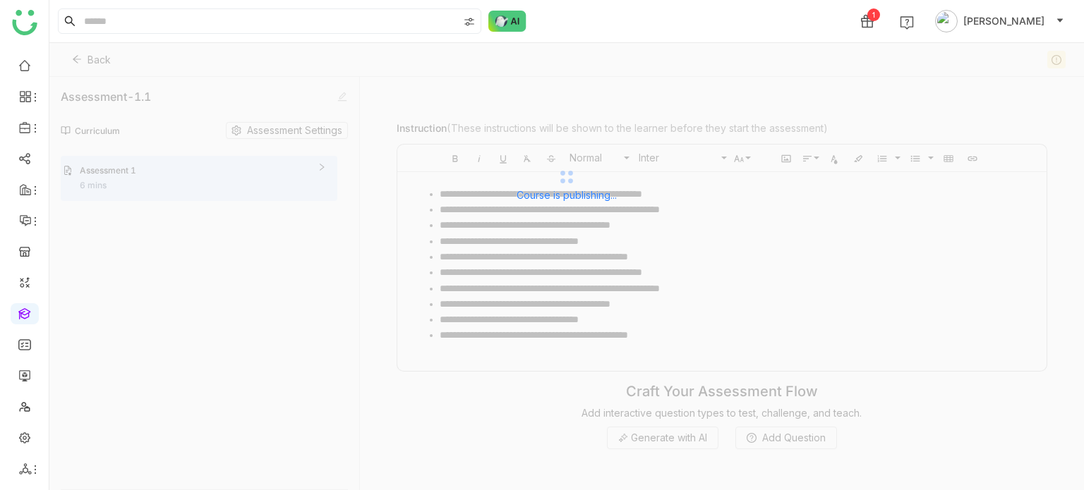
click at [251, 170] on div "Course is publishing..." at bounding box center [566, 184] width 1035 height 282
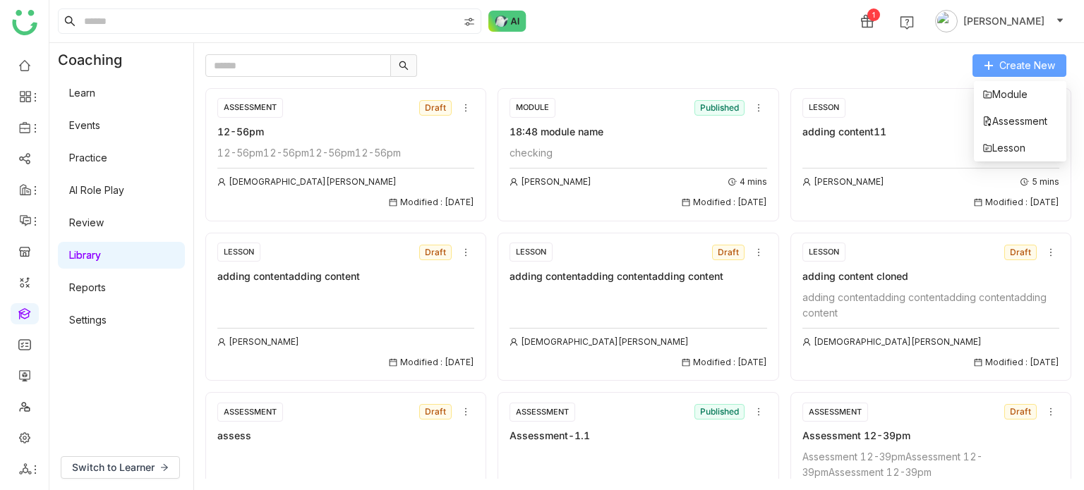
click at [1019, 64] on span "Create New" at bounding box center [1027, 66] width 56 height 16
click at [1019, 123] on span "Assessment" at bounding box center [1014, 122] width 65 height 16
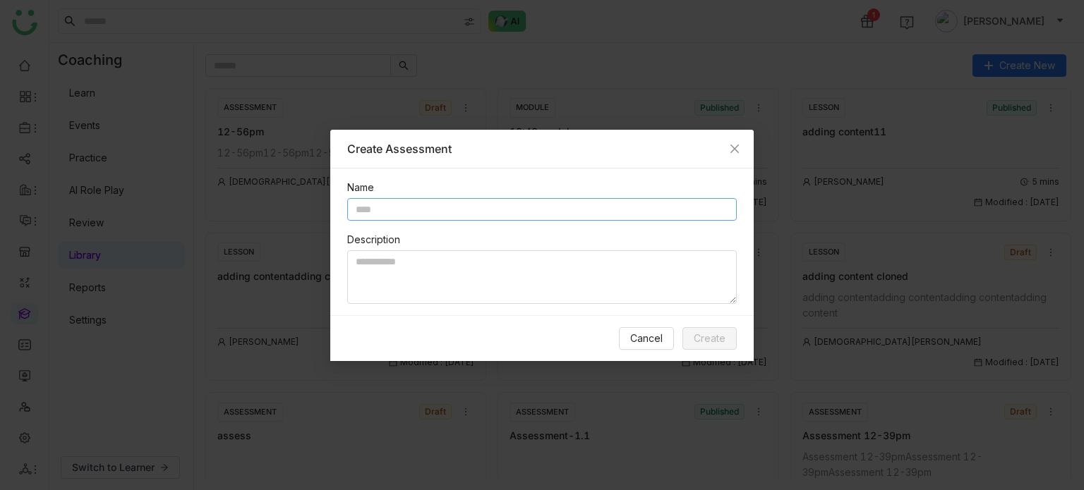
click at [533, 211] on input "text" at bounding box center [542, 209] width 390 height 23
type input "**********"
type textarea "********"
click at [579, 215] on input "**********" at bounding box center [542, 209] width 390 height 23
type input "**********"
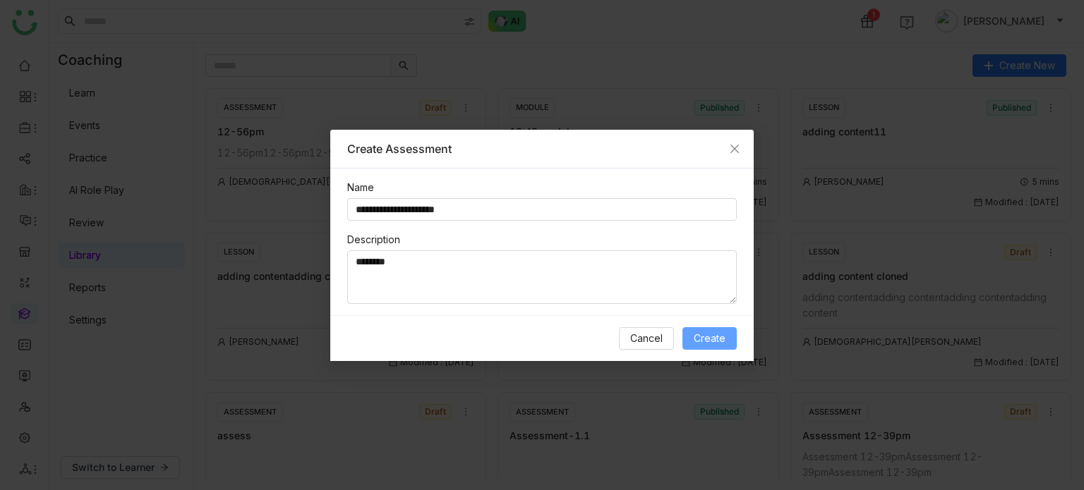
click at [714, 347] on button "Create" at bounding box center [709, 338] width 54 height 23
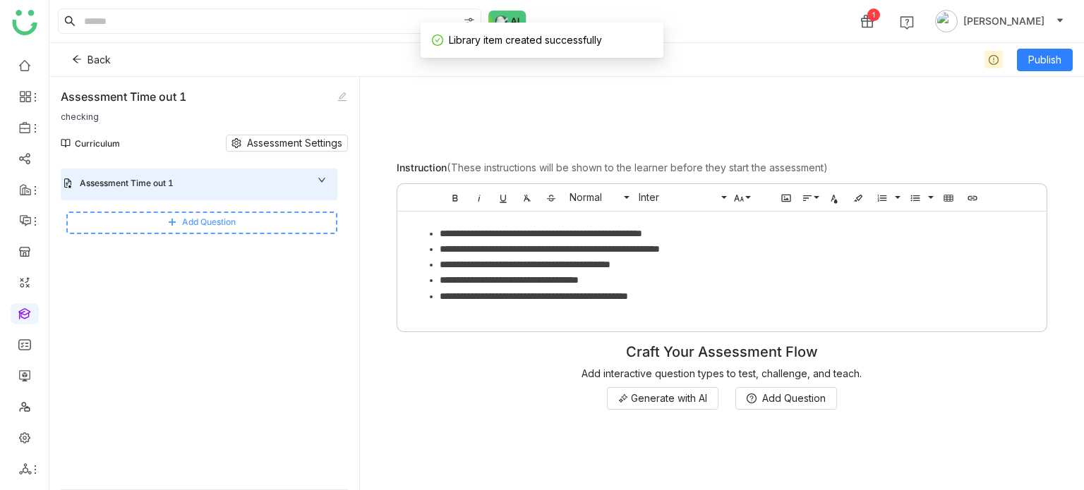
click at [217, 219] on span "Add Question" at bounding box center [209, 222] width 54 height 13
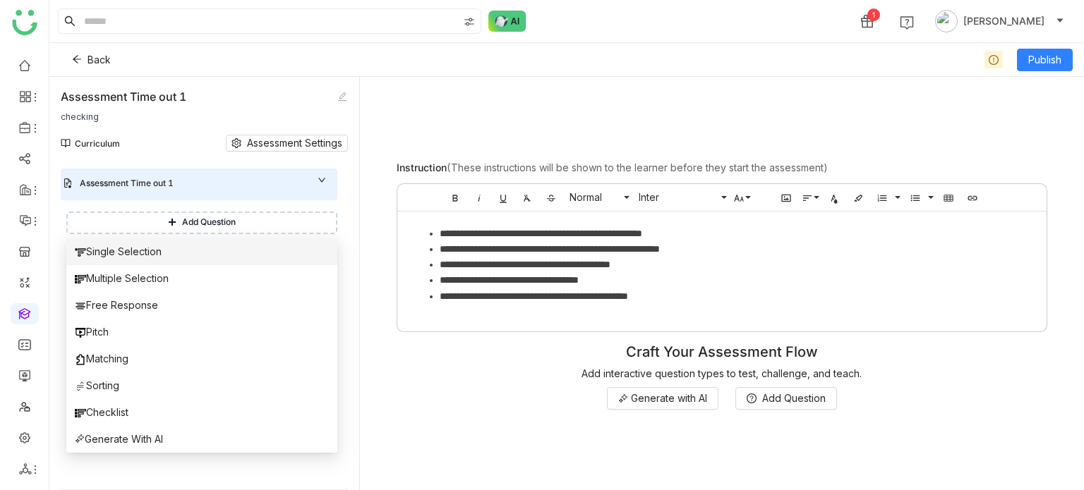
click at [207, 242] on li "Single Selection" at bounding box center [201, 252] width 271 height 27
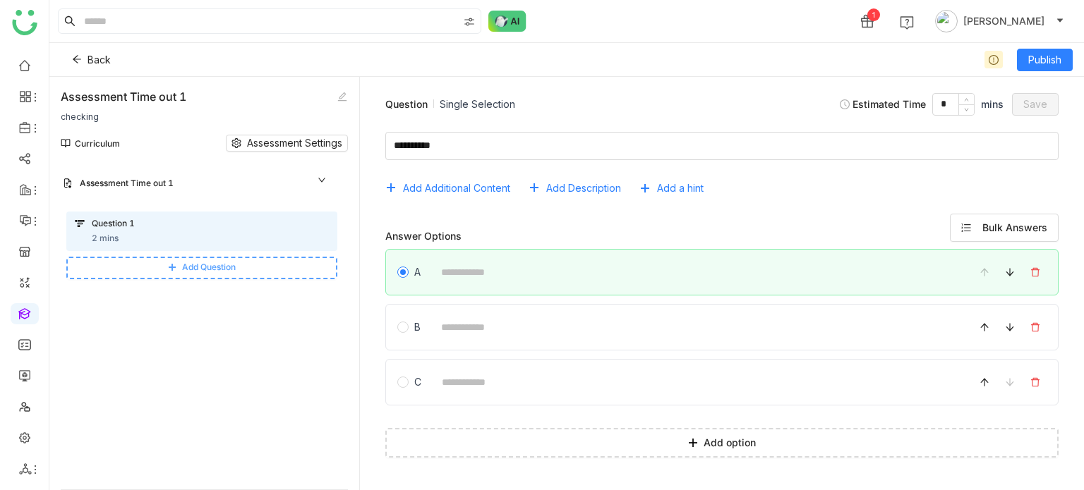
click at [208, 265] on span "Add Question" at bounding box center [209, 267] width 54 height 13
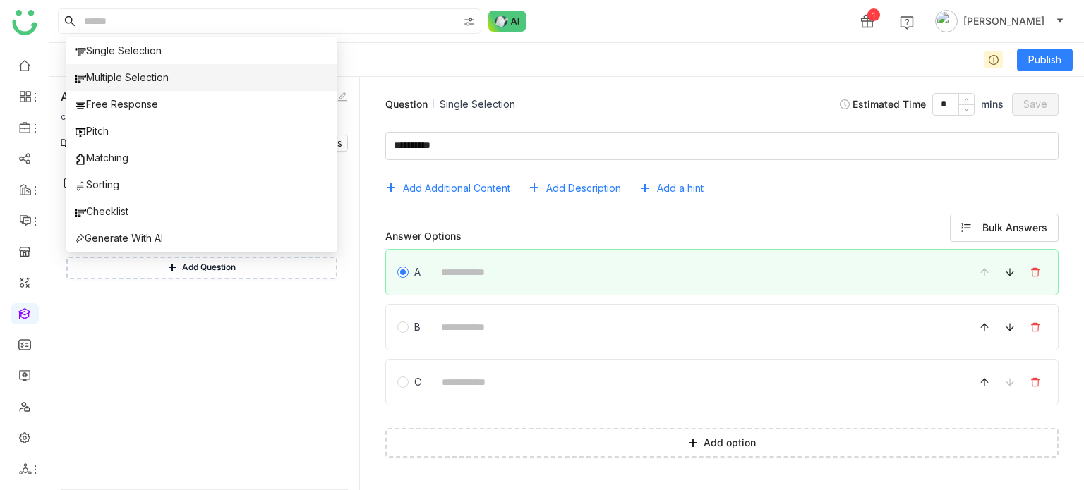
click at [207, 79] on li "Multiple Selection" at bounding box center [201, 77] width 271 height 27
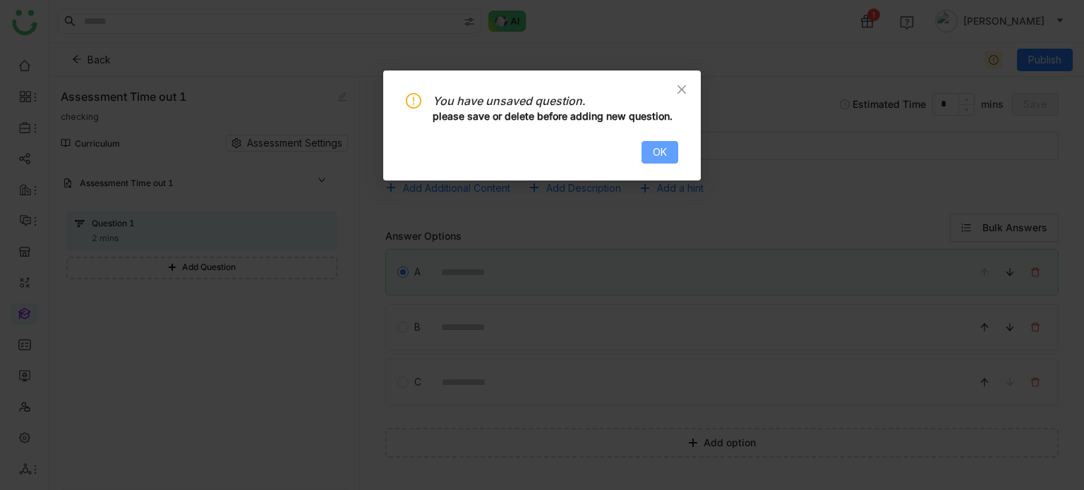
click at [646, 150] on button "OK" at bounding box center [659, 152] width 37 height 23
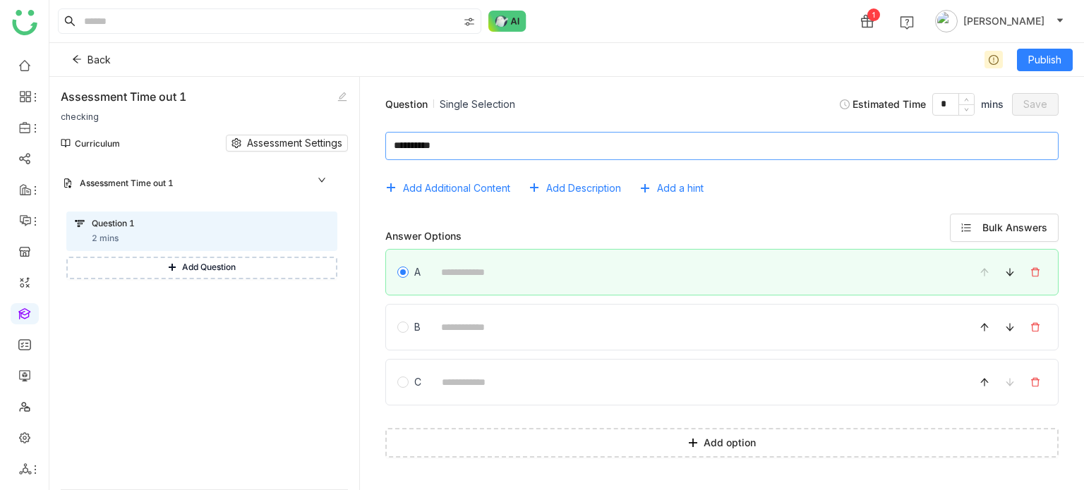
click at [534, 155] on textarea at bounding box center [721, 146] width 673 height 28
type textarea "*"
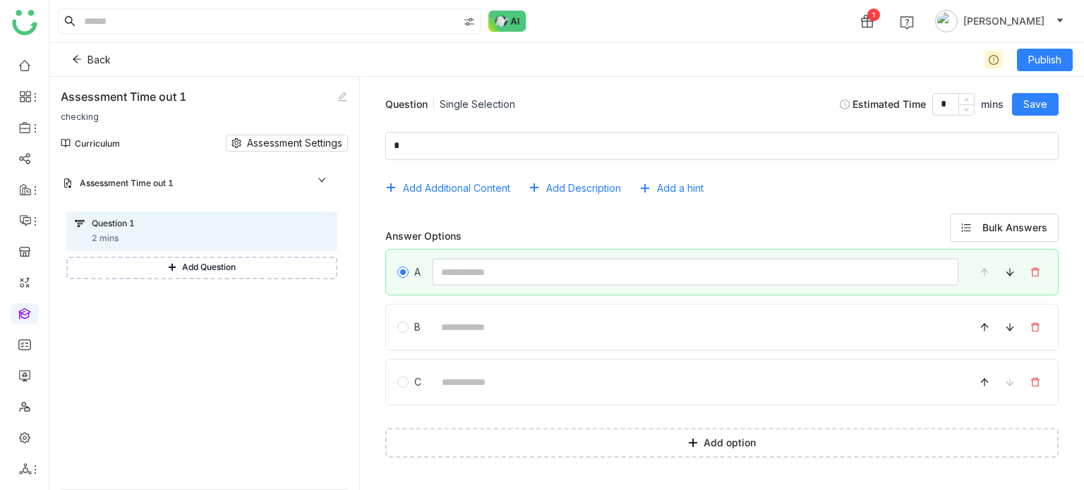
click at [464, 280] on input at bounding box center [695, 272] width 527 height 28
type input "*"
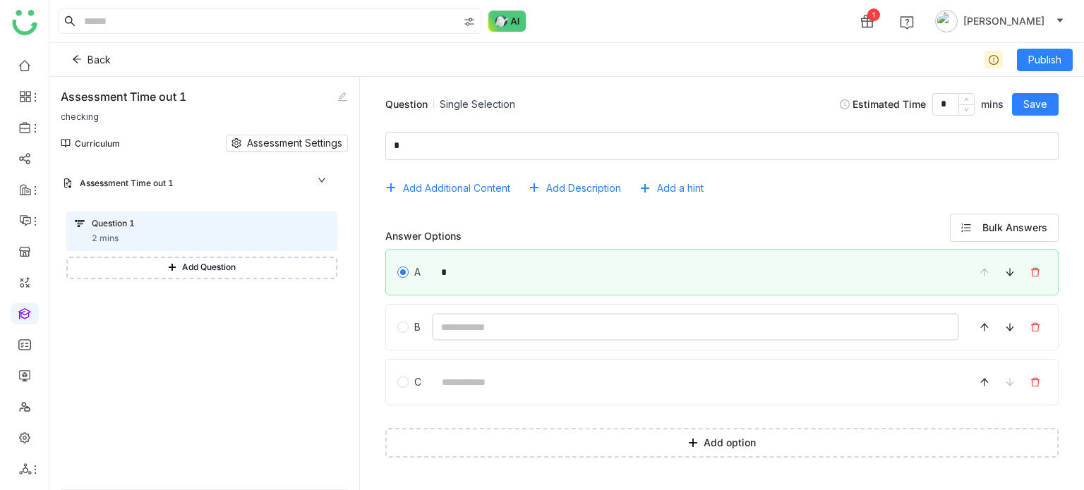
click at [459, 327] on input at bounding box center [695, 327] width 527 height 28
type input "*"
click at [461, 385] on input at bounding box center [696, 382] width 526 height 28
type input "*"
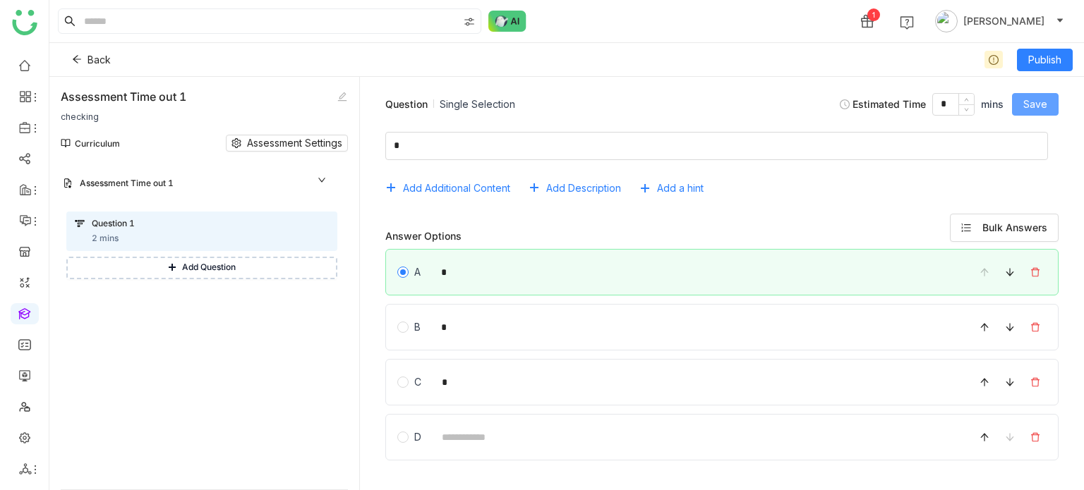
click at [1039, 105] on span "Save" at bounding box center [1035, 105] width 24 height 16
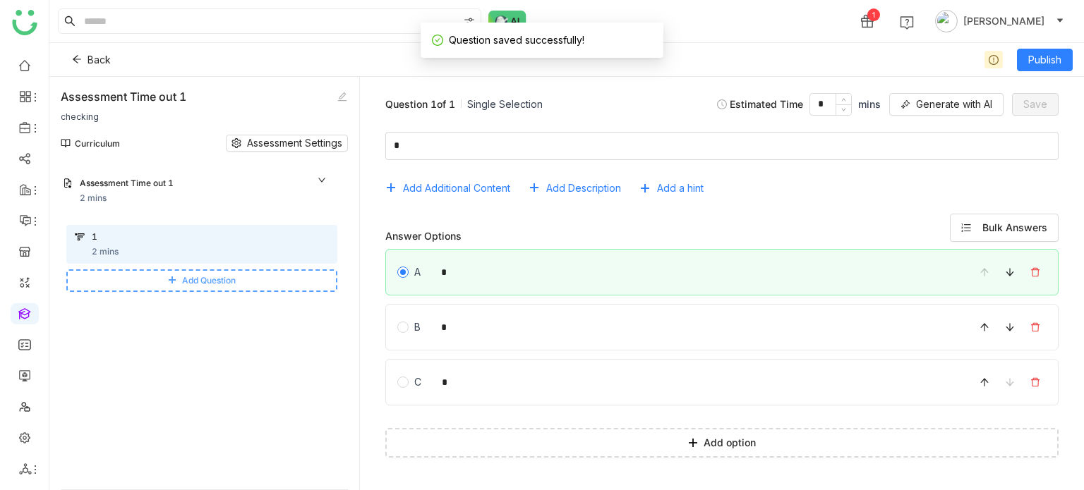
click at [260, 270] on button "Add Question" at bounding box center [201, 281] width 271 height 23
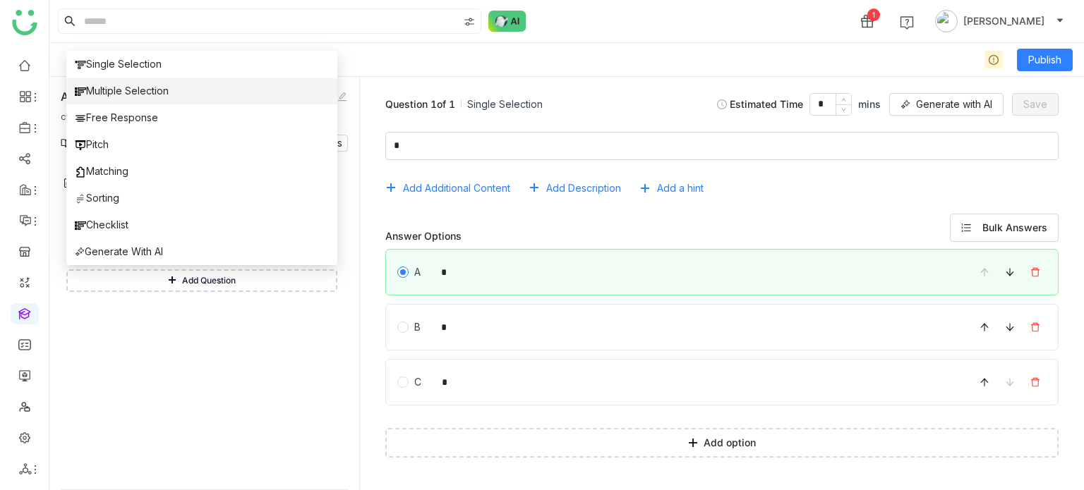
click at [172, 98] on li "Multiple Selection" at bounding box center [201, 91] width 271 height 27
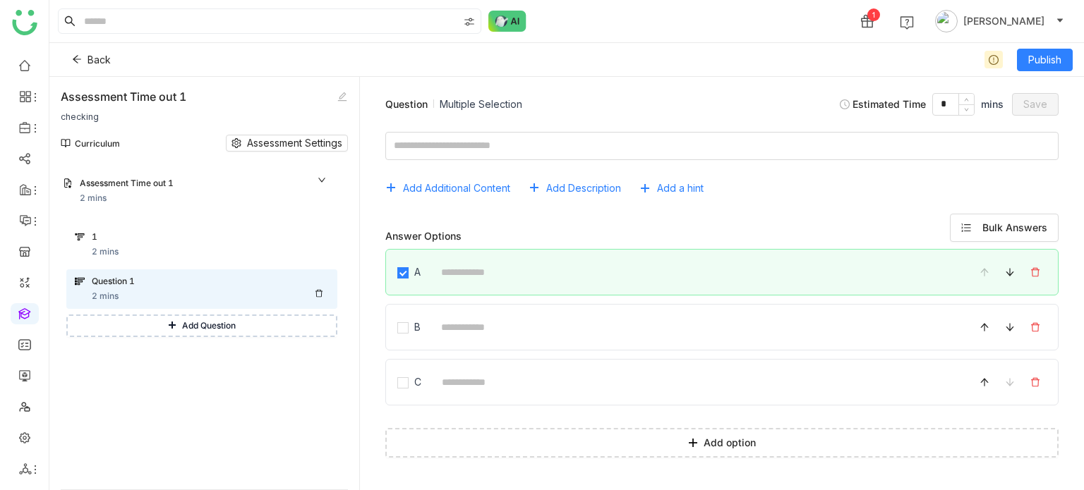
click at [150, 300] on div "Question 1 2 mins" at bounding box center [210, 289] width 237 height 28
click at [470, 147] on textarea at bounding box center [721, 146] width 673 height 28
type textarea "**********"
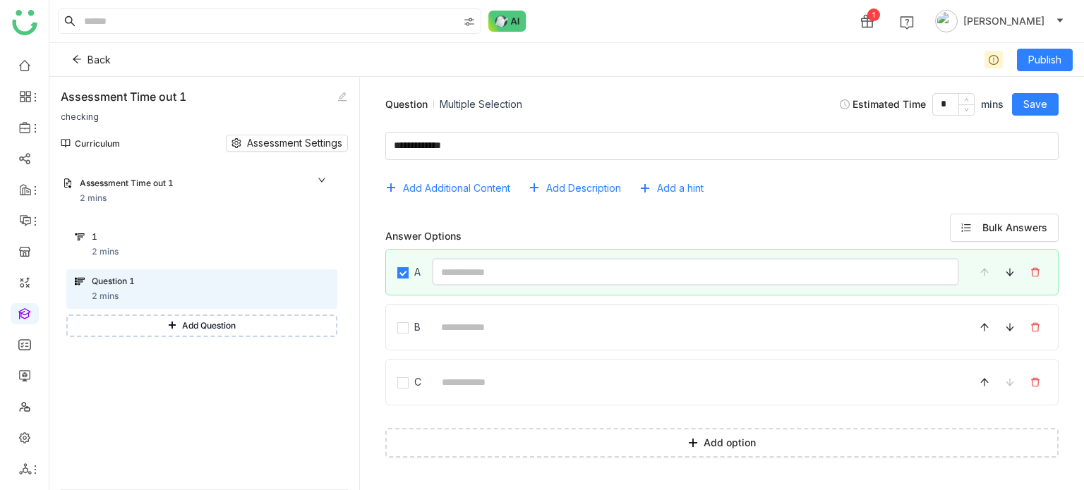
click at [452, 261] on input at bounding box center [695, 272] width 527 height 28
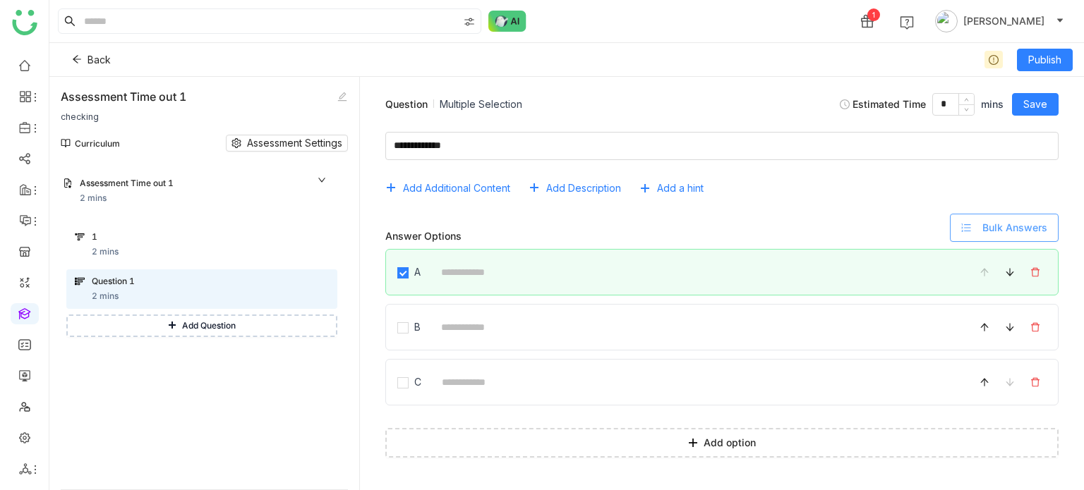
click at [971, 228] on icon at bounding box center [966, 228] width 10 height 10
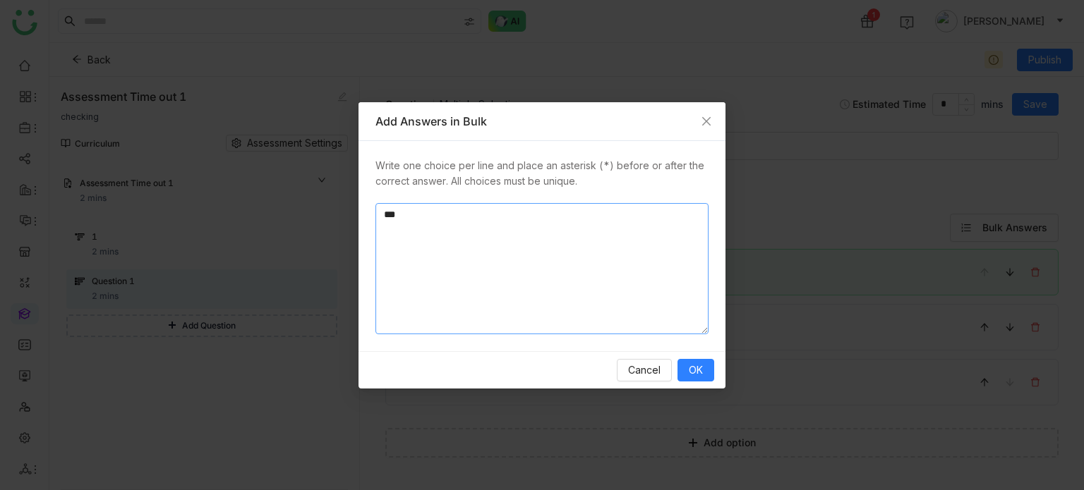
click at [472, 225] on textarea "*" at bounding box center [541, 268] width 333 height 131
type textarea "** * * *"
click at [706, 367] on button "OK" at bounding box center [695, 370] width 37 height 23
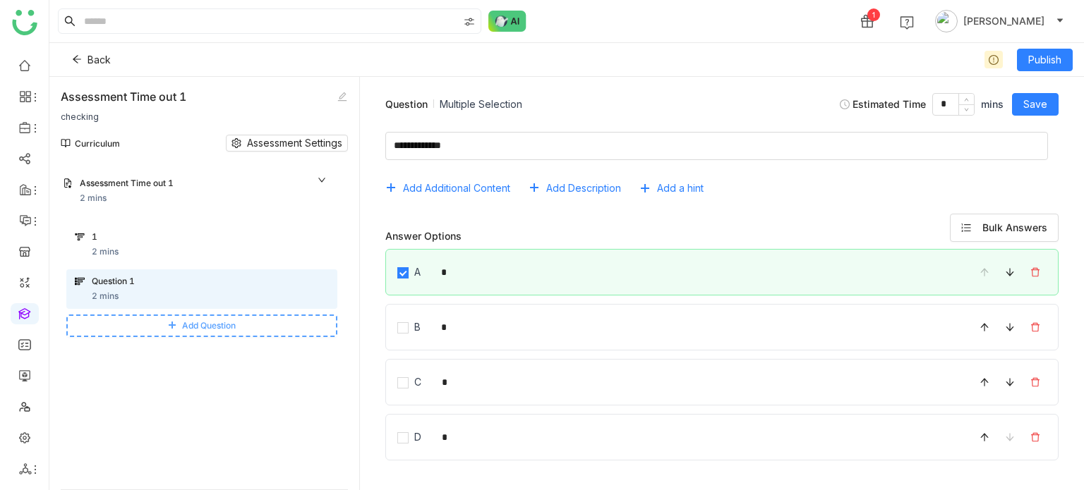
click at [159, 337] on button "Add Question" at bounding box center [201, 326] width 271 height 23
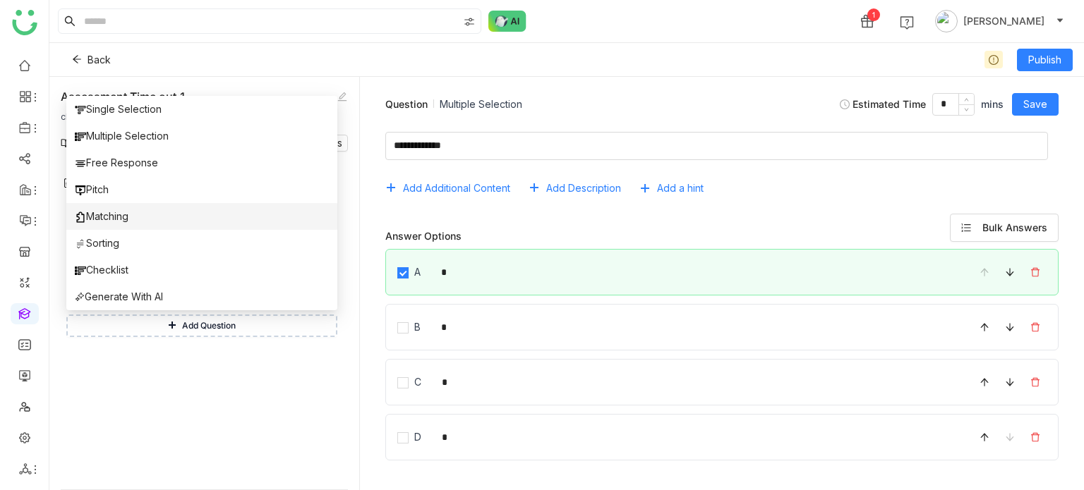
click at [147, 217] on li "Matching" at bounding box center [201, 216] width 271 height 27
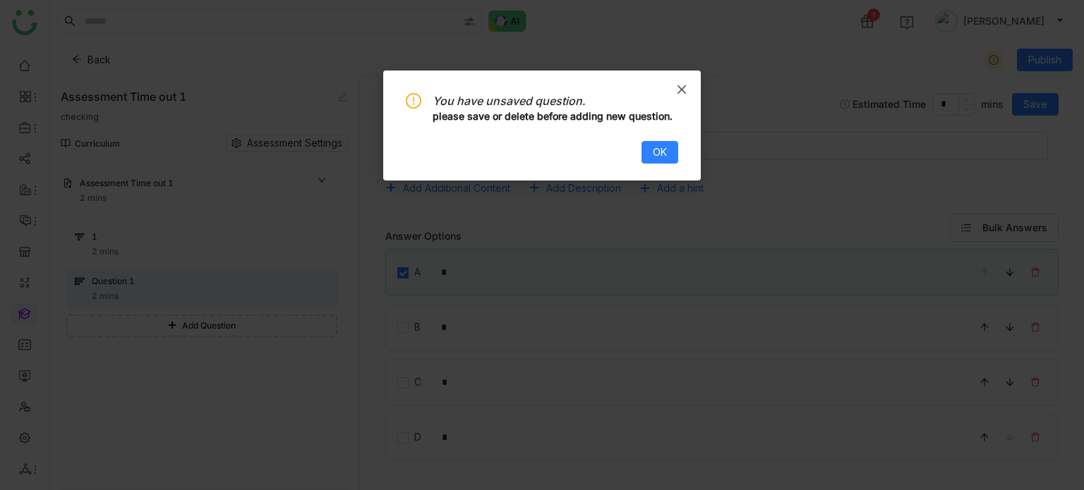
click at [689, 81] on span "Close" at bounding box center [682, 90] width 38 height 38
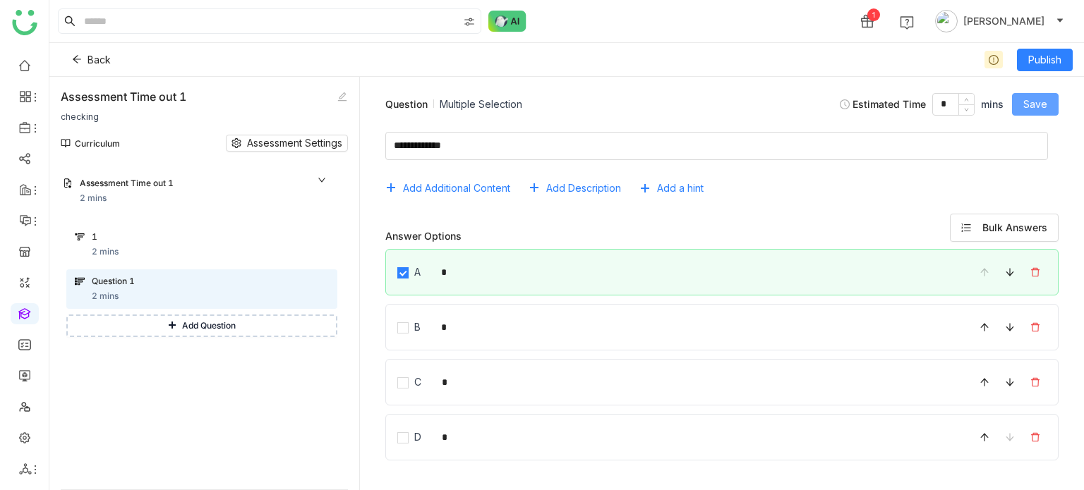
click at [1047, 95] on button "Save" at bounding box center [1035, 104] width 47 height 23
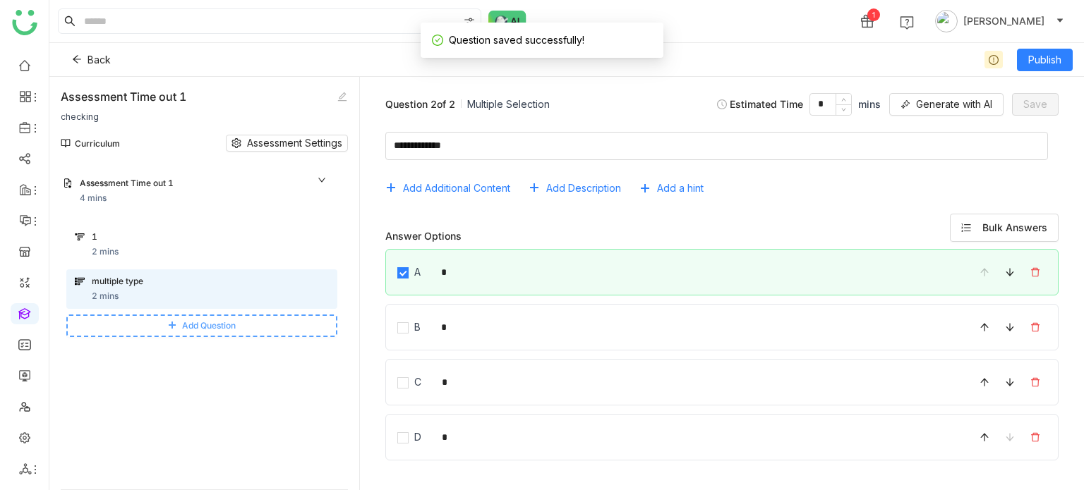
click at [202, 324] on span "Add Question" at bounding box center [209, 326] width 54 height 13
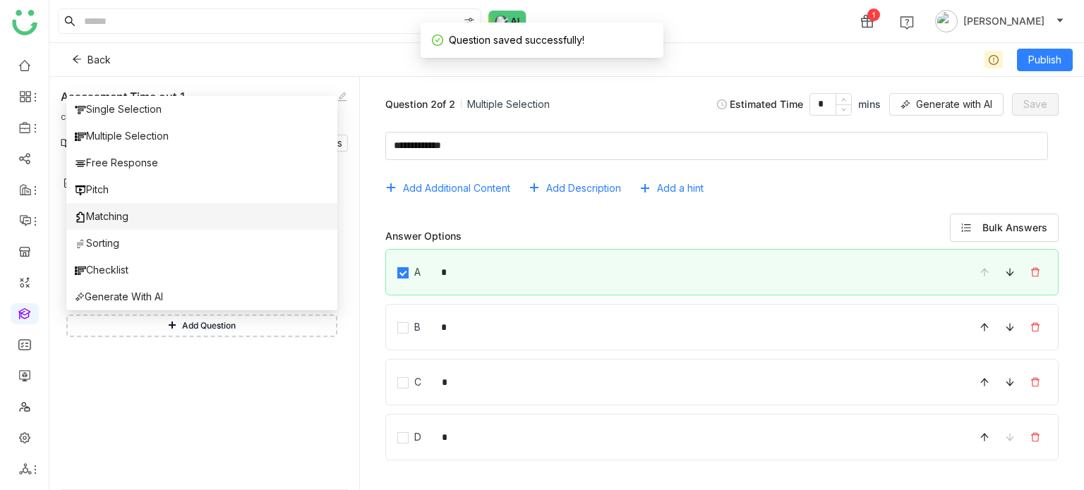
click at [121, 215] on span "Matching" at bounding box center [102, 217] width 54 height 16
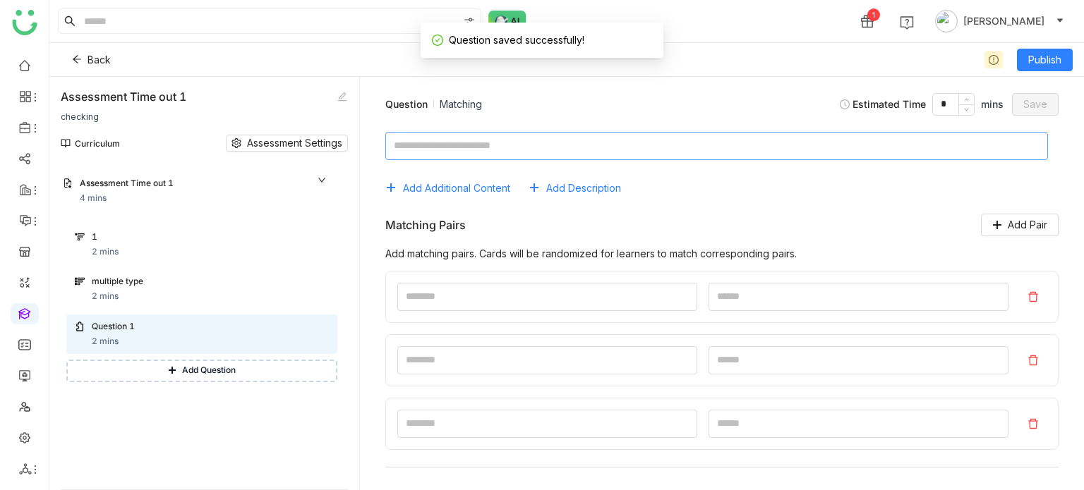
click at [534, 150] on textarea at bounding box center [716, 146] width 663 height 28
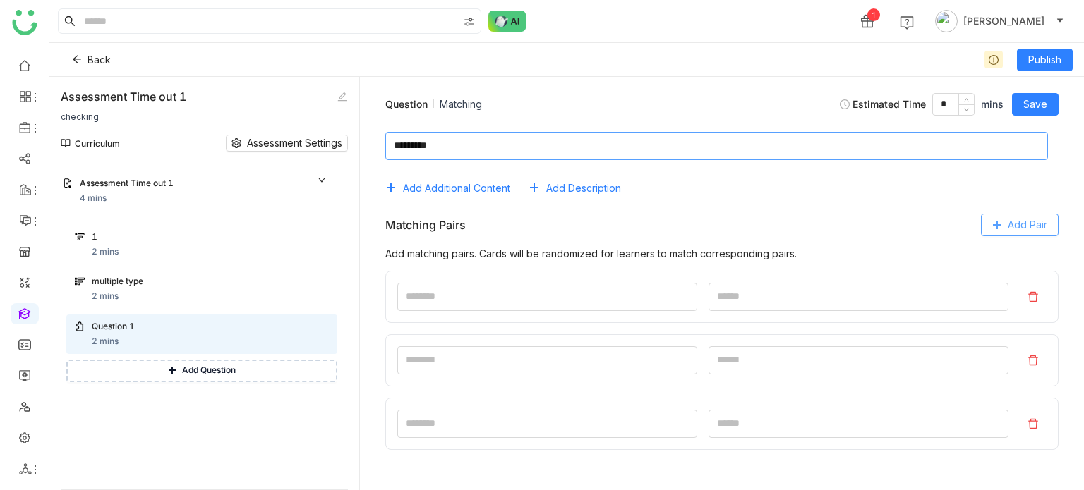
type textarea "********"
click at [1016, 217] on span "Add Pair" at bounding box center [1028, 225] width 40 height 16
click at [1028, 428] on button at bounding box center [1033, 424] width 27 height 23
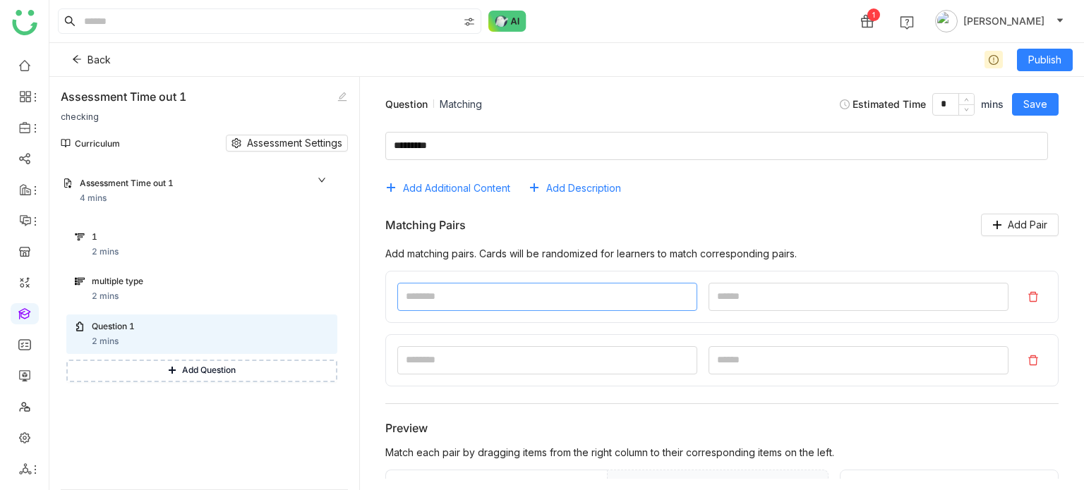
click at [643, 297] on input at bounding box center [547, 297] width 300 height 28
type input "*"
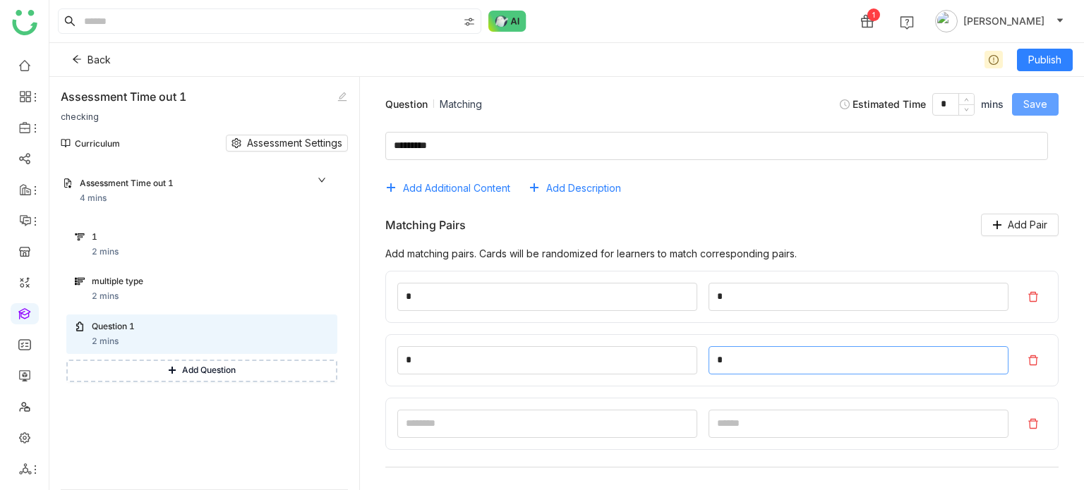
type input "*"
click at [1047, 104] on button "Save" at bounding box center [1035, 104] width 47 height 23
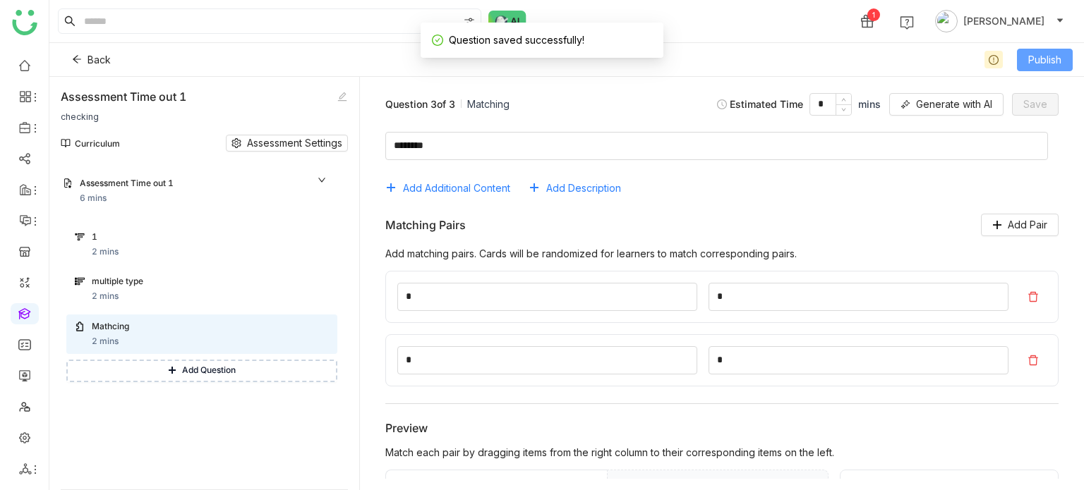
click at [1052, 53] on span "Publish" at bounding box center [1044, 60] width 33 height 16
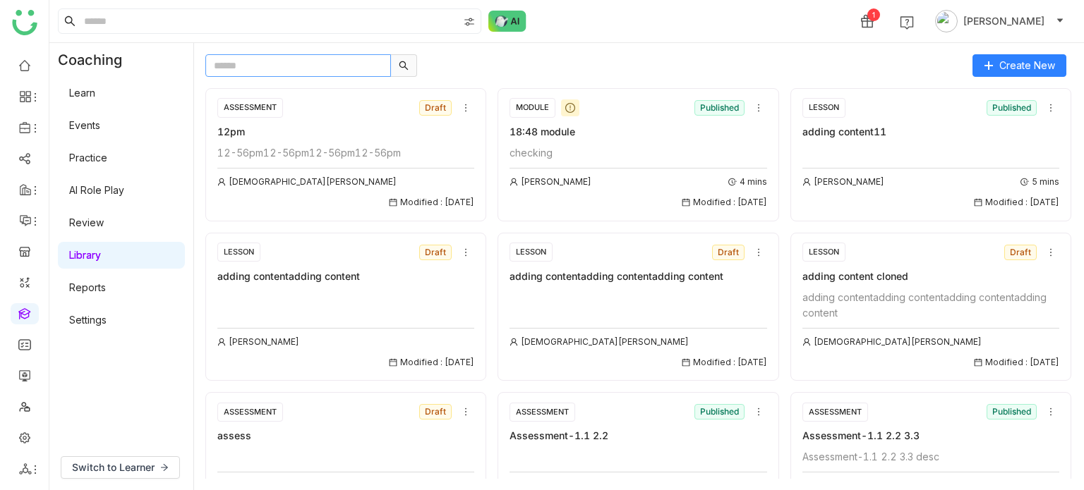
click at [352, 64] on input "text" at bounding box center [298, 65] width 186 height 23
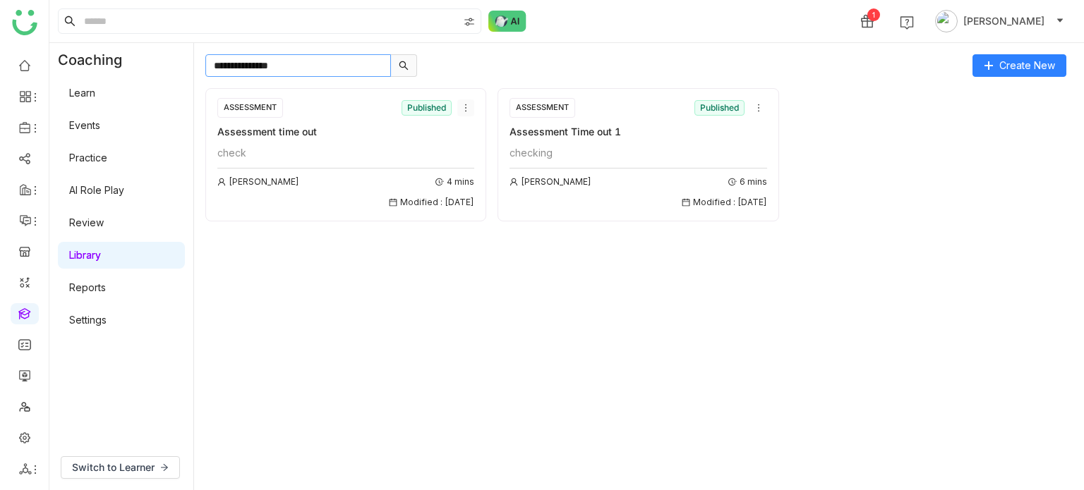
type input "**********"
click at [464, 104] on icon at bounding box center [466, 108] width 10 height 10
click at [503, 208] on li "Delete" at bounding box center [500, 214] width 85 height 27
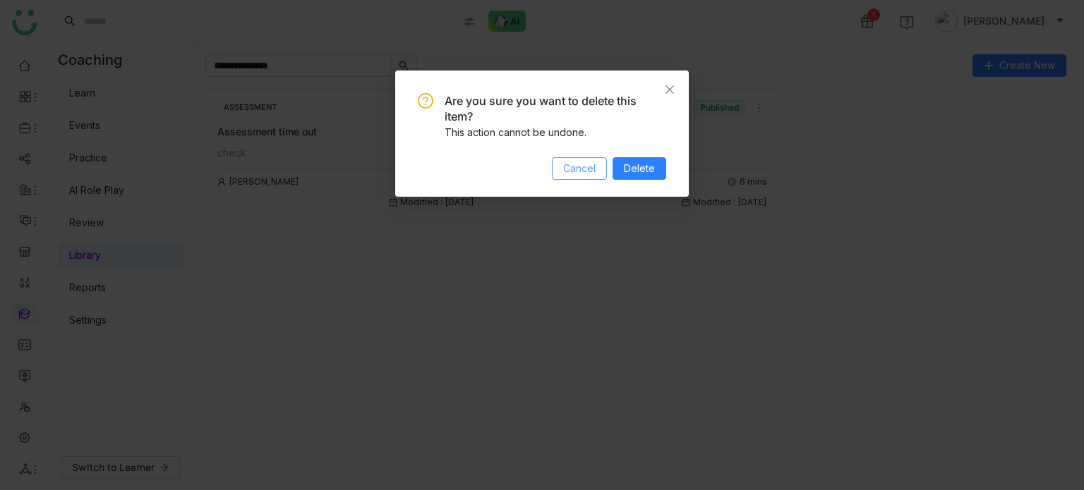
click at [579, 169] on span "Cancel" at bounding box center [579, 169] width 32 height 16
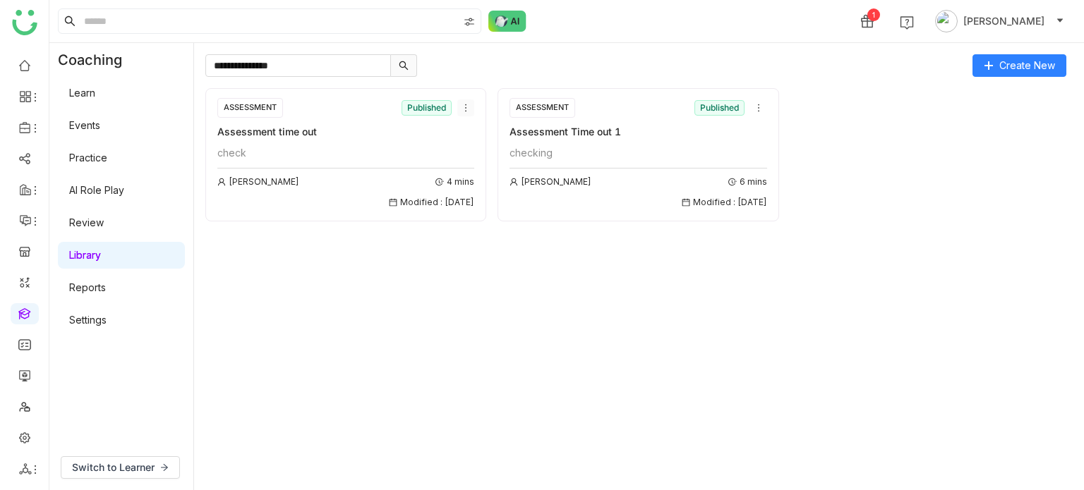
click at [466, 109] on icon at bounding box center [466, 108] width 10 height 10
click at [478, 215] on span "Delete" at bounding box center [481, 215] width 31 height 16
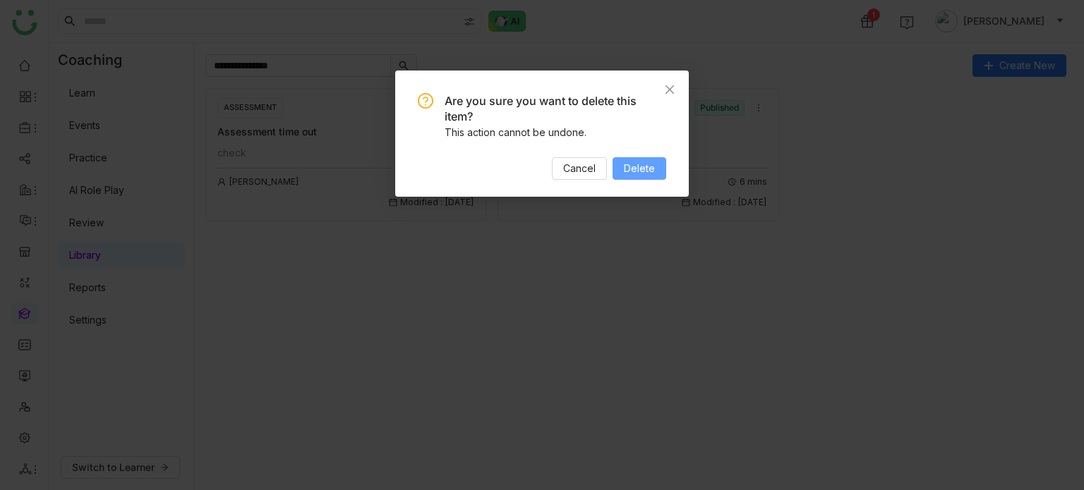
click at [646, 166] on span "Delete" at bounding box center [639, 169] width 31 height 16
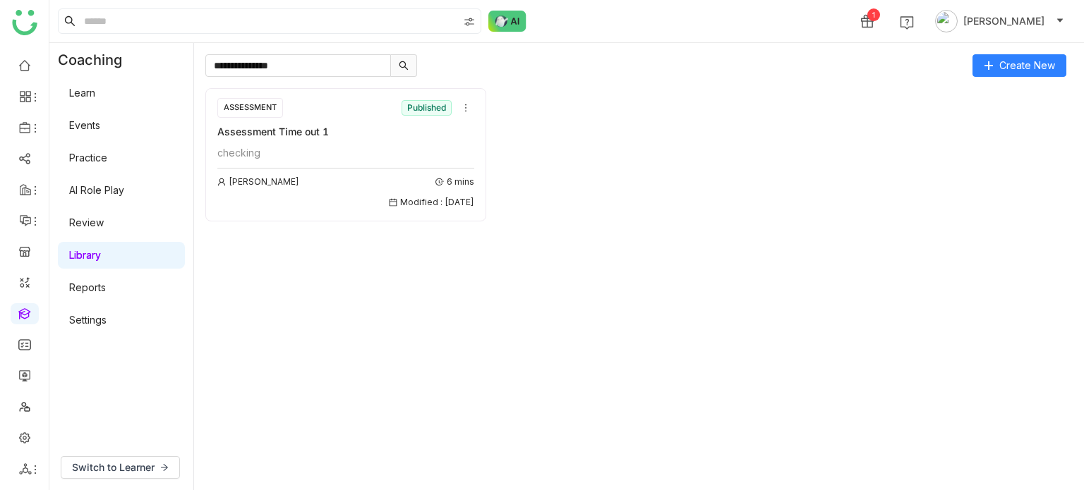
click at [342, 144] on div "ASSESSMENT Published Assessment Time out 1 checking Arif uddin 6 mins Modified …" at bounding box center [345, 153] width 257 height 112
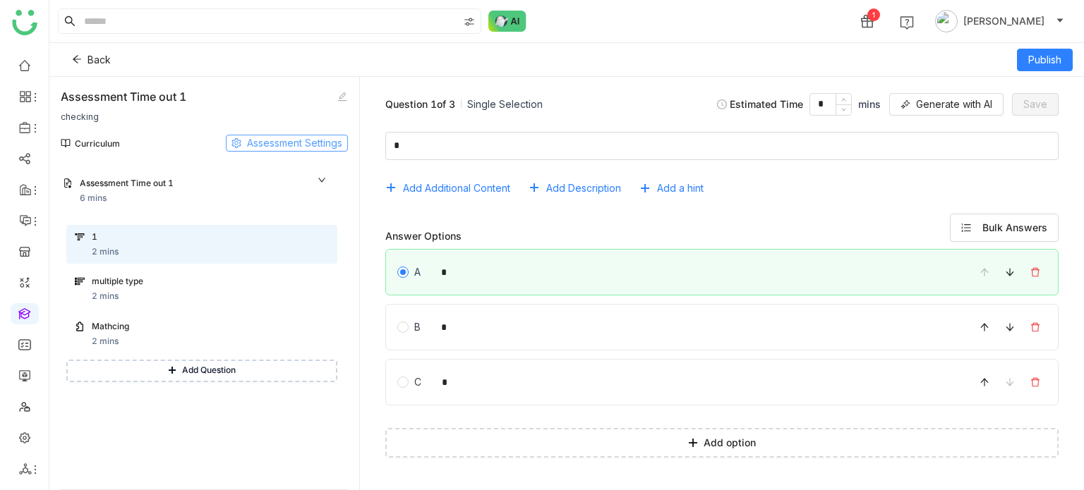
click at [286, 139] on span "Assessment Settings" at bounding box center [294, 143] width 95 height 16
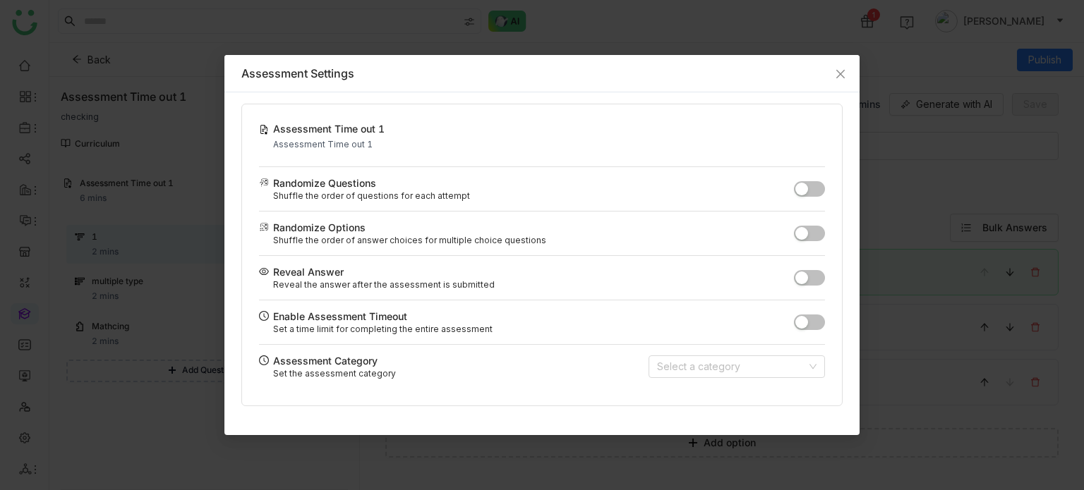
click at [806, 324] on span "button" at bounding box center [801, 322] width 13 height 13
click at [842, 76] on icon "Close" at bounding box center [840, 73] width 11 height 11
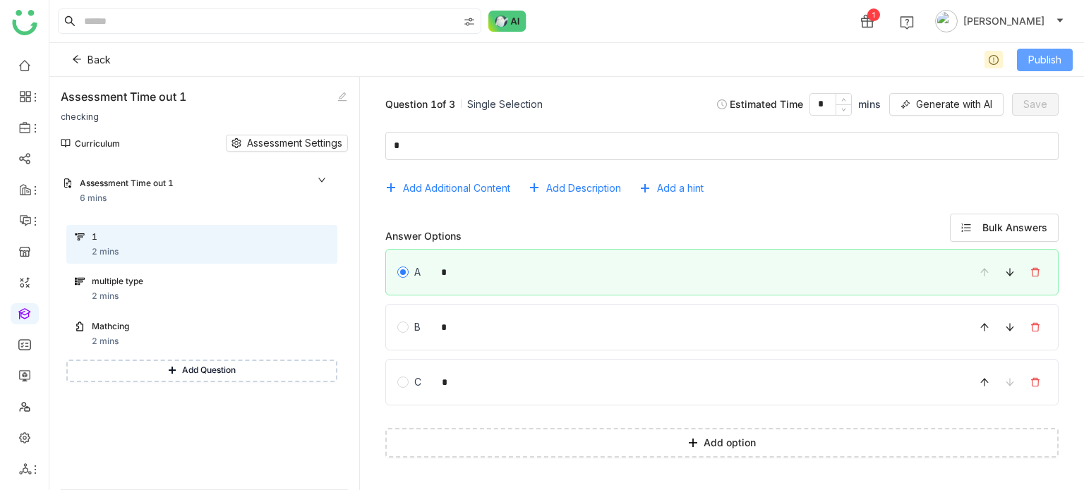
click at [1025, 62] on button "Publish" at bounding box center [1045, 60] width 56 height 23
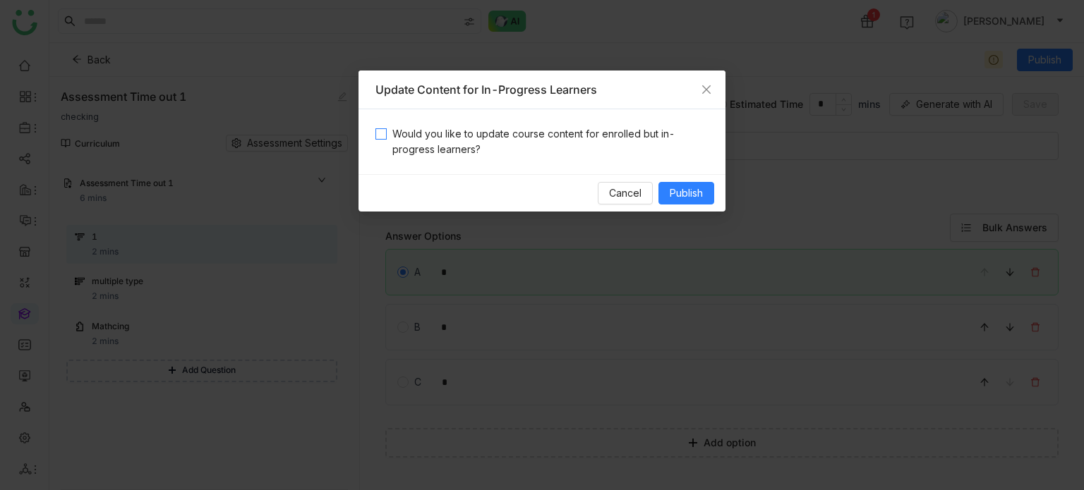
click at [514, 129] on span "Would you like to update course content for enrolled but in-progress learners?" at bounding box center [548, 141] width 322 height 31
click at [683, 191] on span "Publish" at bounding box center [686, 194] width 33 height 16
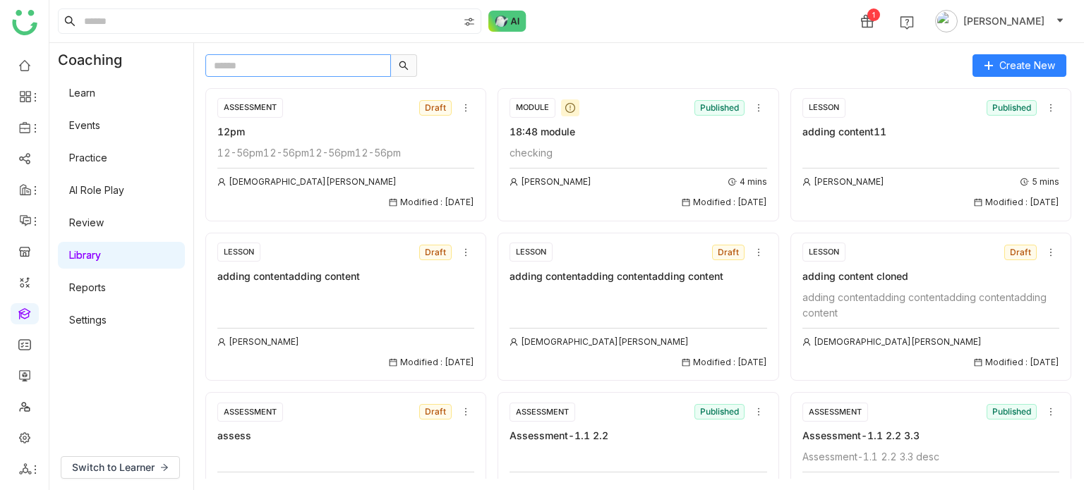
click at [323, 76] on input "text" at bounding box center [298, 65] width 186 height 23
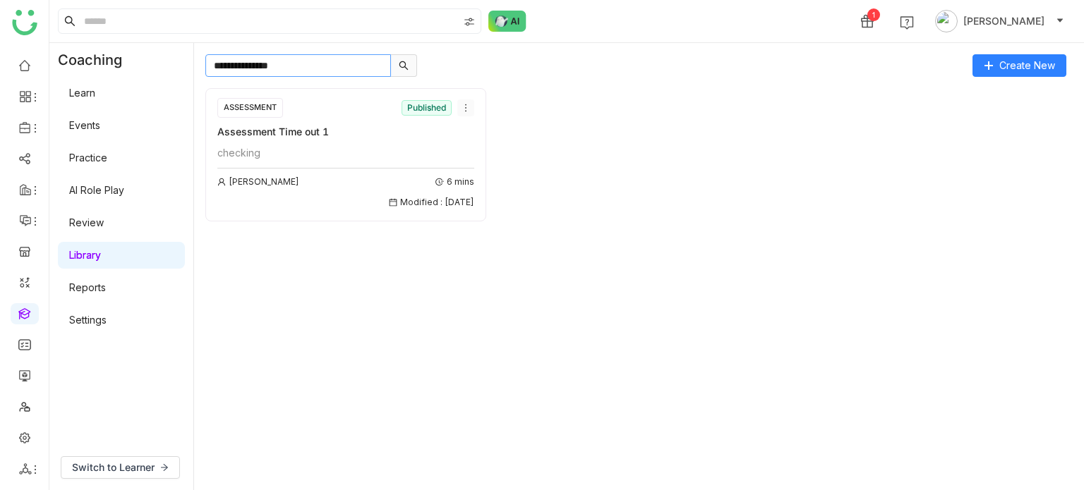
type input "**********"
click at [466, 105] on icon at bounding box center [466, 108] width 10 height 10
click at [488, 139] on li "Edit" at bounding box center [500, 134] width 85 height 27
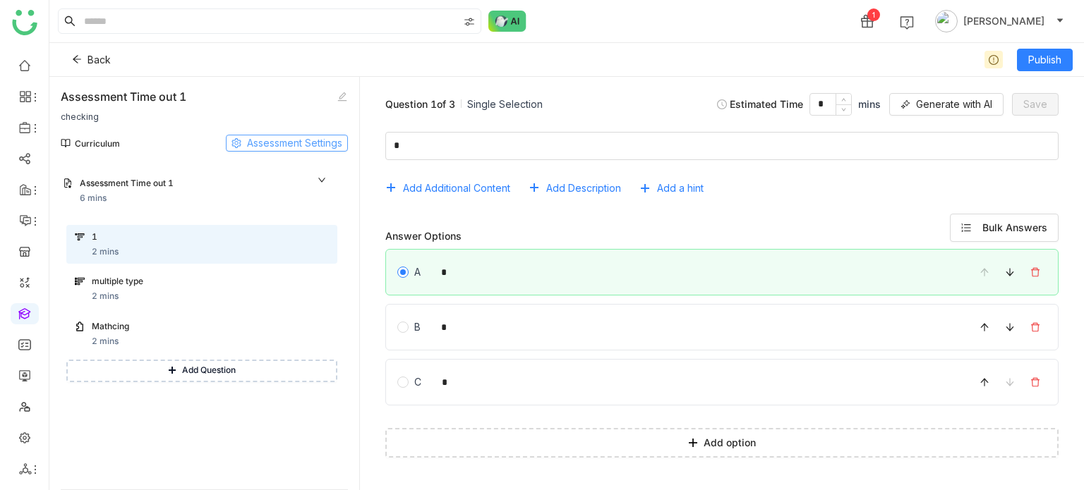
click at [315, 140] on span "Assessment Settings" at bounding box center [294, 143] width 95 height 16
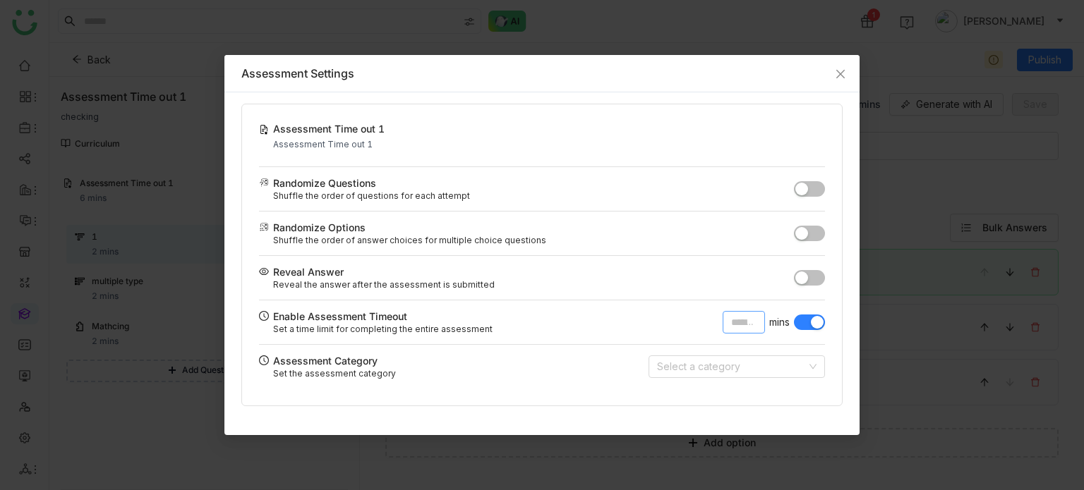
click at [744, 317] on input "*" at bounding box center [744, 322] width 42 height 23
type input "**"
click at [812, 277] on button "button" at bounding box center [809, 278] width 31 height 16
click at [813, 191] on button "button" at bounding box center [809, 189] width 31 height 16
click at [817, 239] on button "button" at bounding box center [809, 234] width 31 height 16
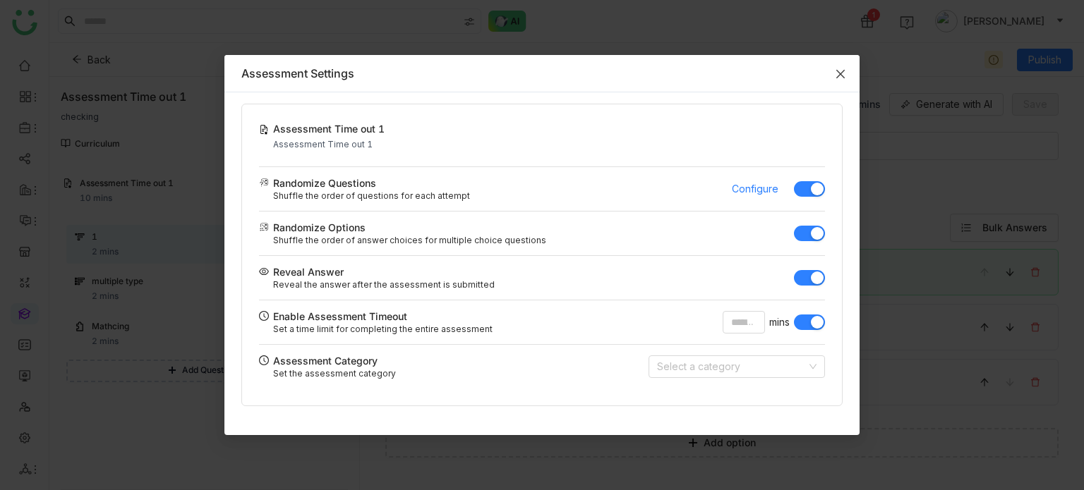
click at [836, 61] on span "Close" at bounding box center [840, 74] width 38 height 38
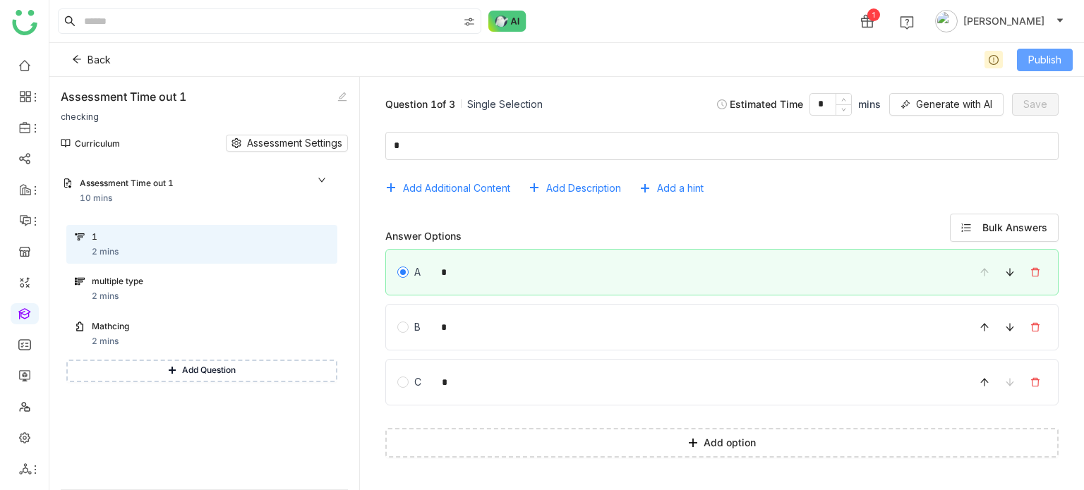
click at [1056, 60] on span "Publish" at bounding box center [1044, 60] width 33 height 16
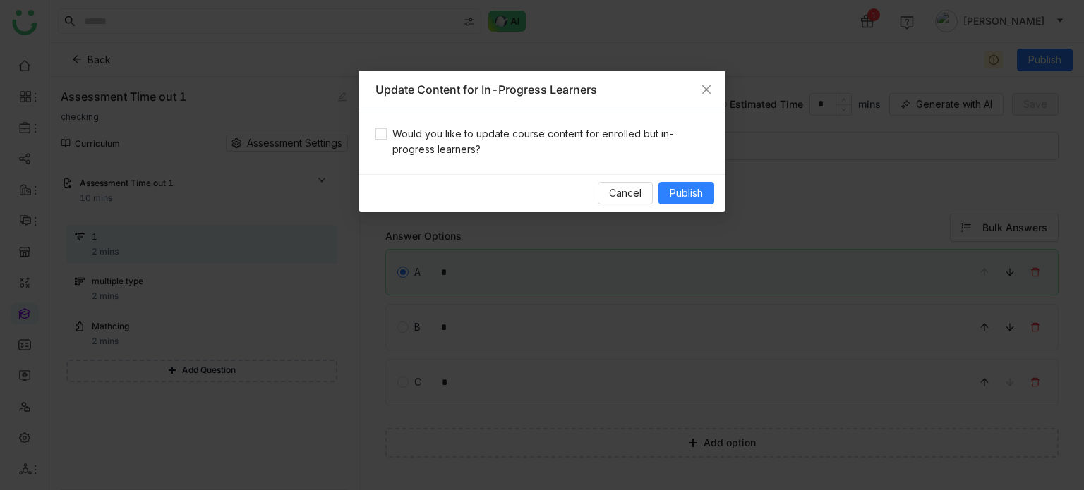
click at [579, 119] on div "Would you like to update course content for enrolled but in-progress learners?" at bounding box center [541, 141] width 367 height 65
drag, startPoint x: 587, startPoint y: 138, endPoint x: 672, endPoint y: 183, distance: 96.0
click at [587, 138] on span "Would you like to update course content for enrolled but in-progress learners?" at bounding box center [548, 141] width 322 height 31
click at [695, 198] on span "Publish" at bounding box center [686, 194] width 33 height 16
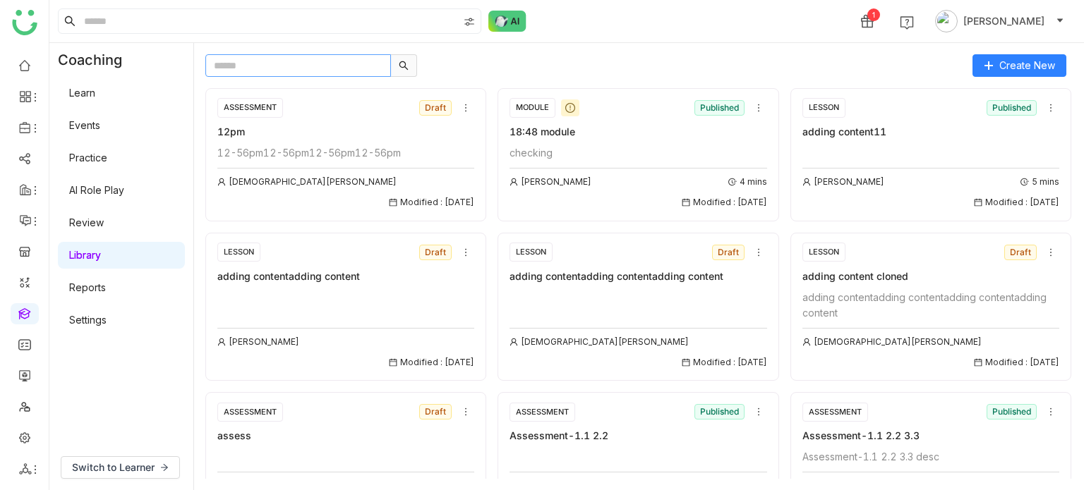
click at [311, 76] on input "text" at bounding box center [298, 65] width 186 height 23
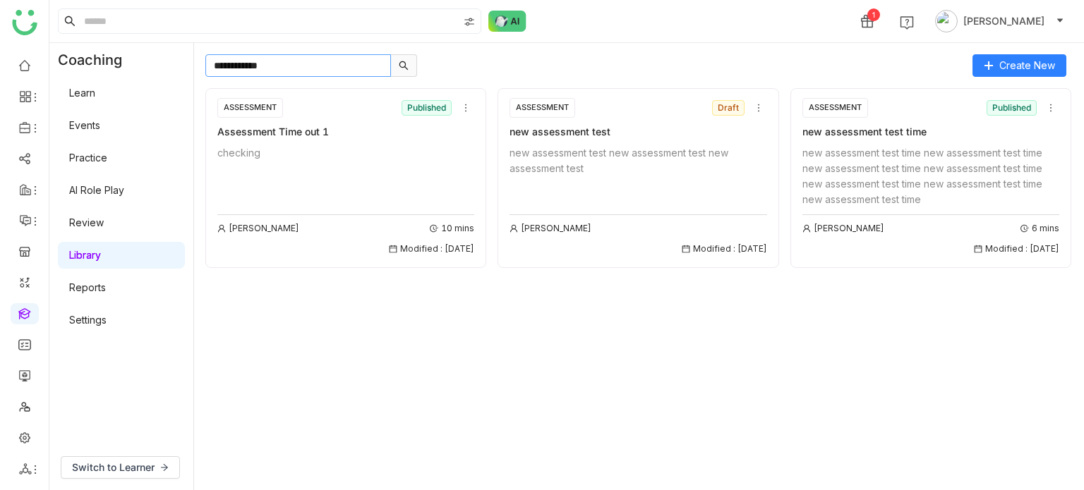
type input "**********"
click at [335, 139] on div "Assessment Time out 1" at bounding box center [345, 132] width 257 height 16
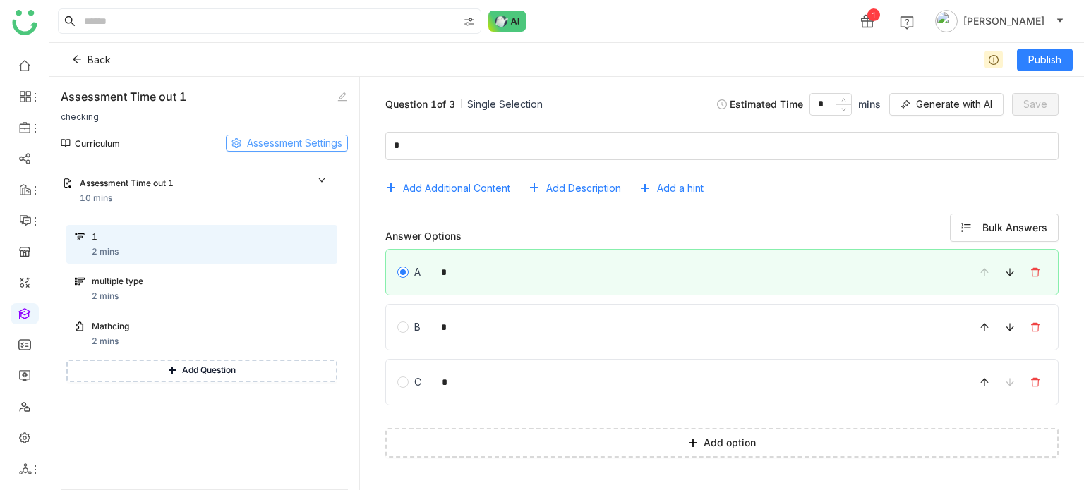
click at [283, 137] on span "Assessment Settings" at bounding box center [294, 143] width 95 height 16
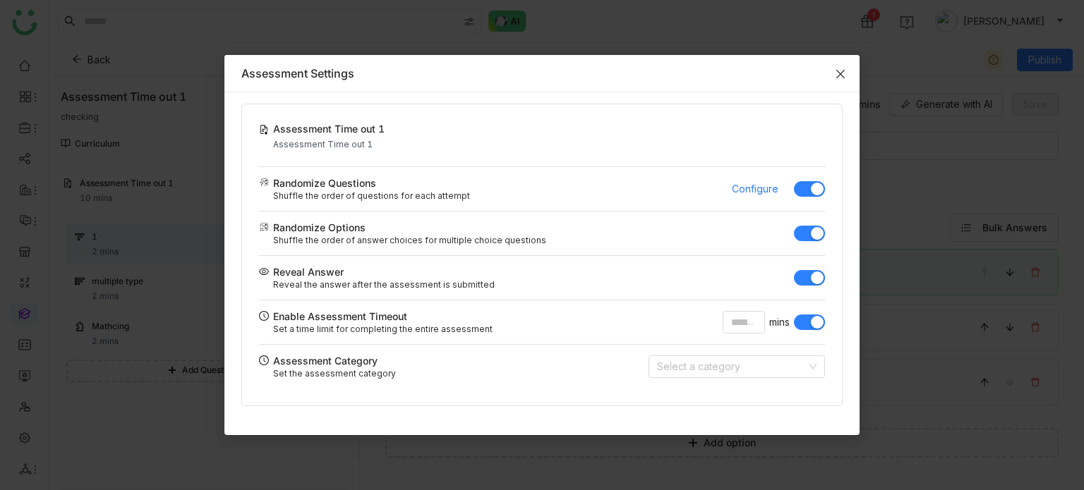
click at [839, 73] on icon "Close" at bounding box center [840, 74] width 8 height 8
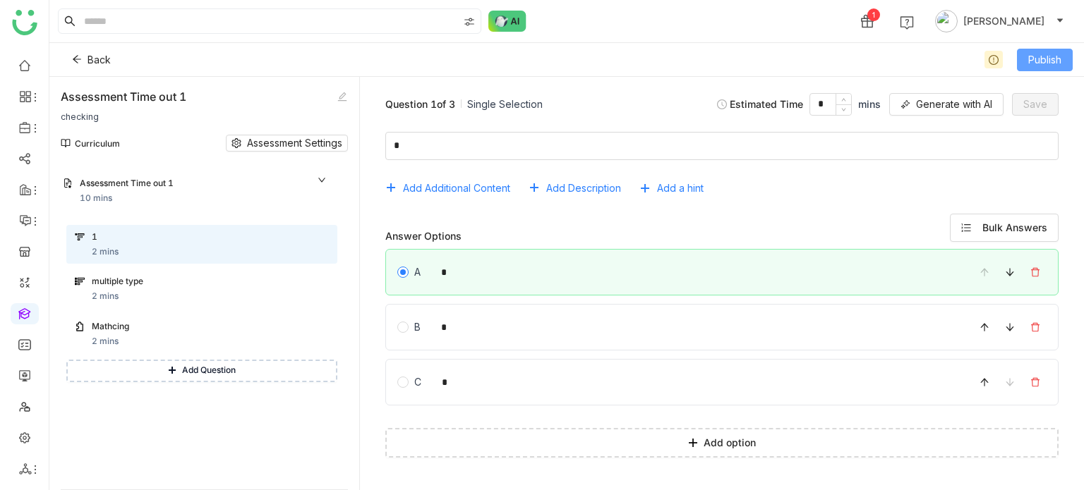
click at [1017, 58] on button "Publish" at bounding box center [1045, 60] width 56 height 23
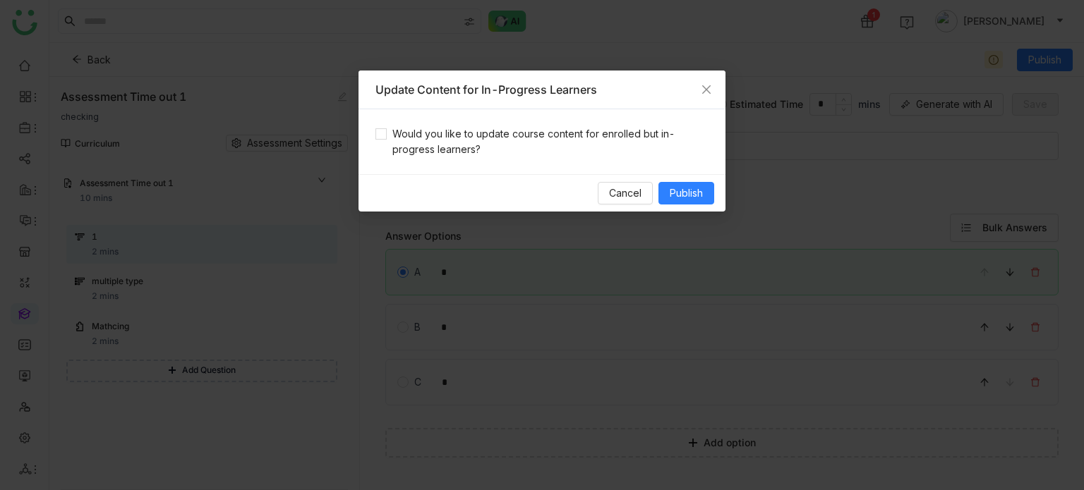
click at [553, 123] on div "Would you like to update course content for enrolled but in-progress learners?" at bounding box center [541, 141] width 367 height 65
click at [558, 142] on span "Would you like to update course content for enrolled but in-progress learners?" at bounding box center [548, 141] width 322 height 31
click at [682, 190] on span "Publish" at bounding box center [686, 194] width 33 height 16
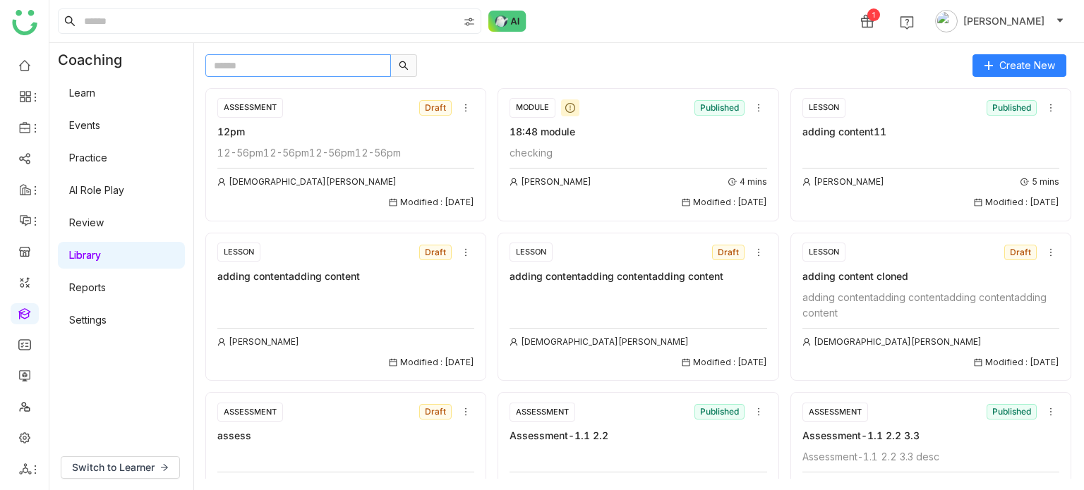
click at [340, 64] on input "text" at bounding box center [298, 65] width 186 height 23
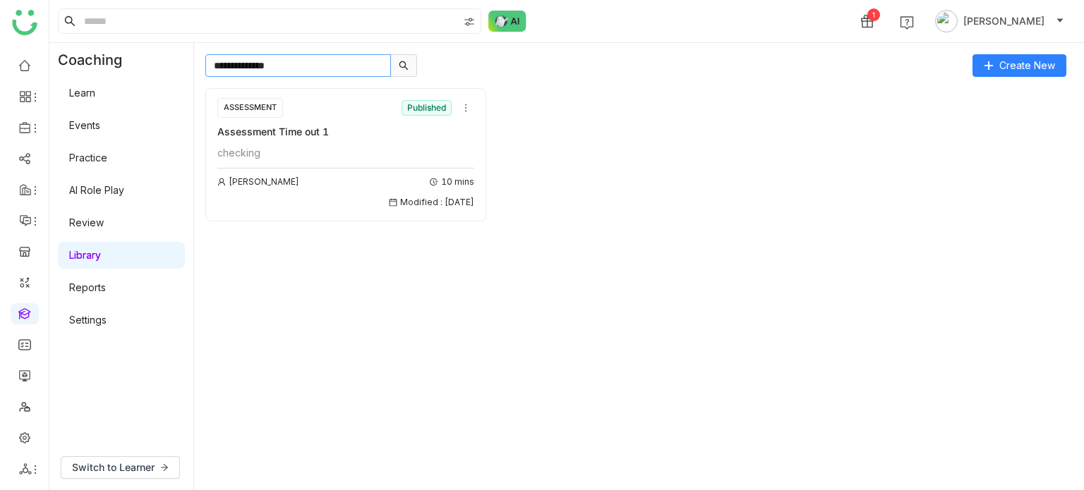
type input "**********"
click at [288, 147] on div "checking" at bounding box center [345, 153] width 257 height 16
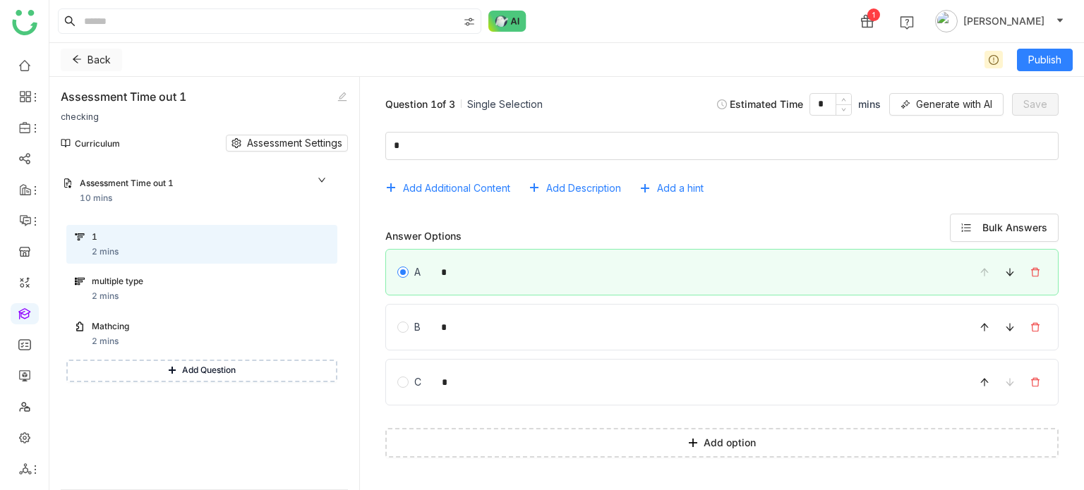
click at [82, 61] on button "Back" at bounding box center [91, 60] width 61 height 23
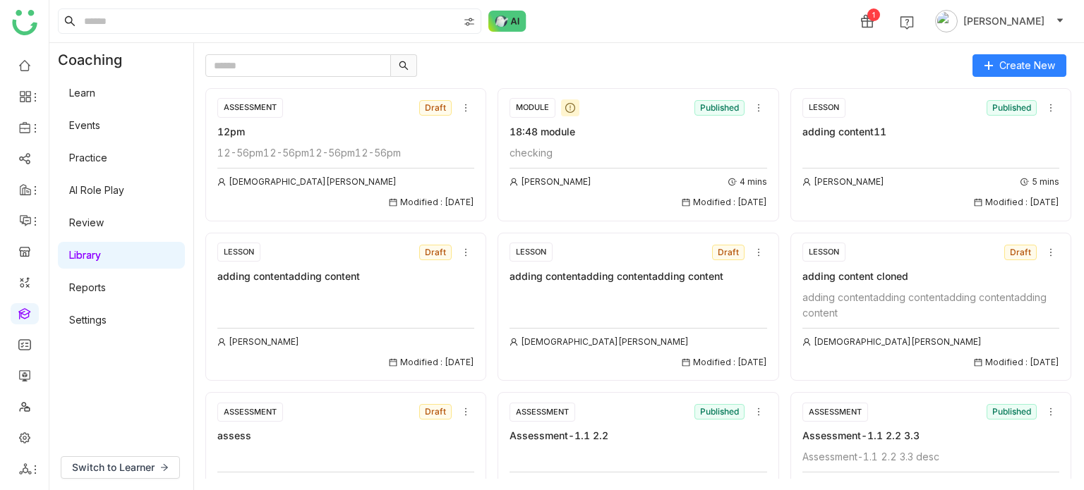
click at [95, 87] on link "Learn" at bounding box center [82, 93] width 26 height 12
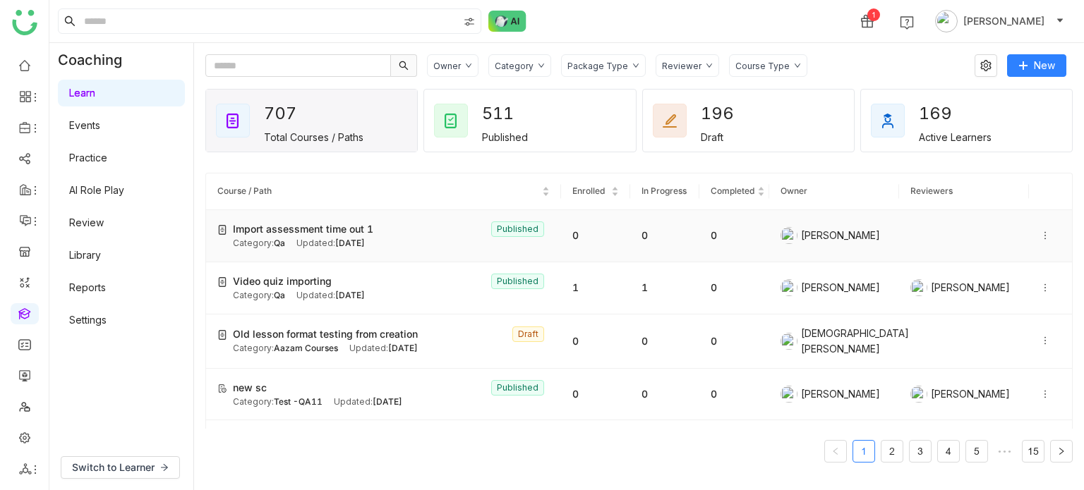
click at [415, 245] on div "Category: Qa Updated: Sep 11, 2025" at bounding box center [391, 243] width 317 height 13
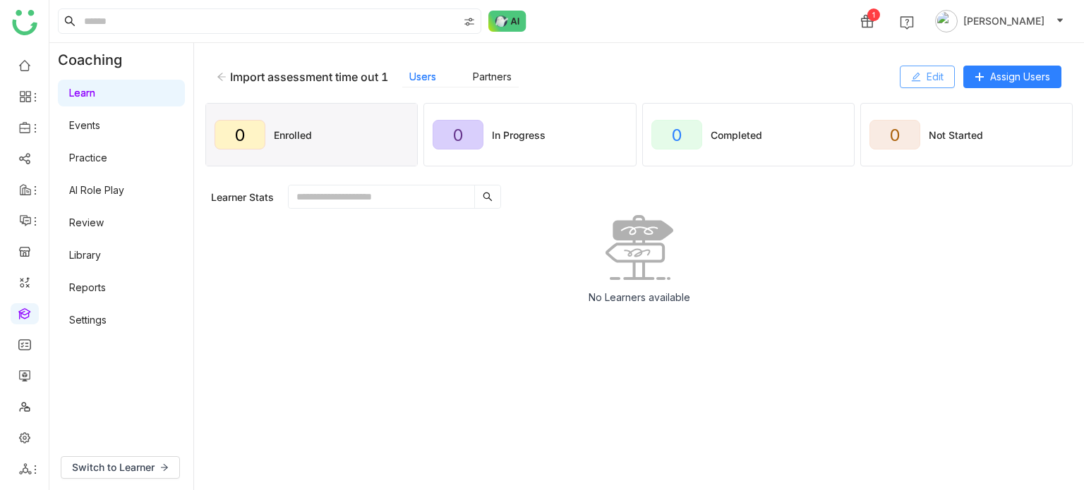
click at [927, 80] on span "Edit" at bounding box center [935, 77] width 17 height 16
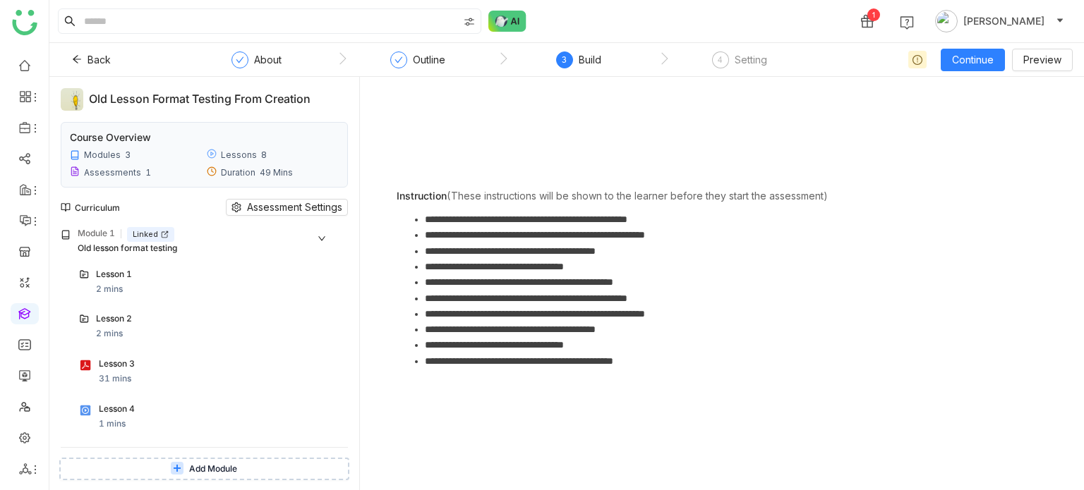
click at [451, 277] on li "**********" at bounding box center [736, 283] width 622 height 16
click at [450, 183] on div "**********" at bounding box center [721, 283] width 701 height 391
click at [203, 242] on div "Old lesson format testing" at bounding box center [192, 248] width 229 height 13
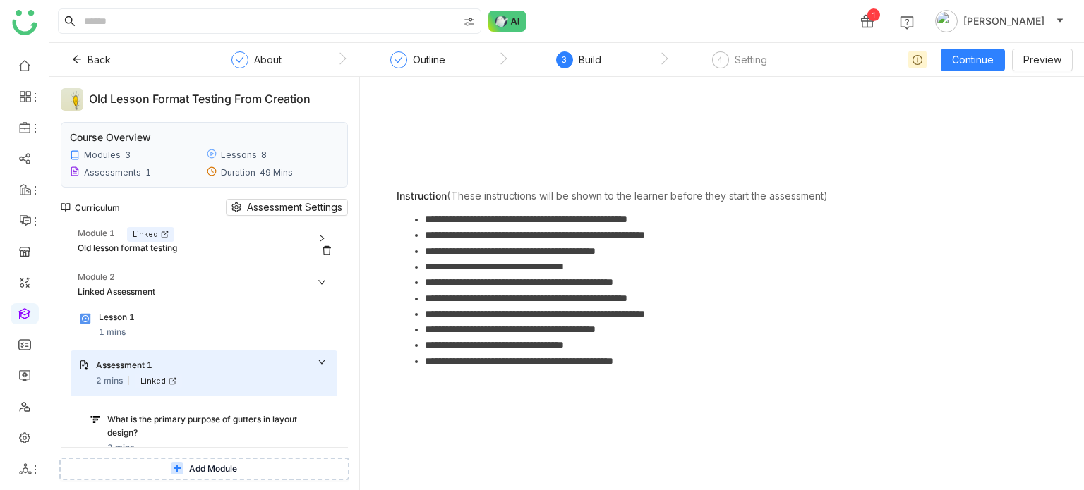
click at [203, 242] on div "Old lesson format testing" at bounding box center [192, 248] width 229 height 13
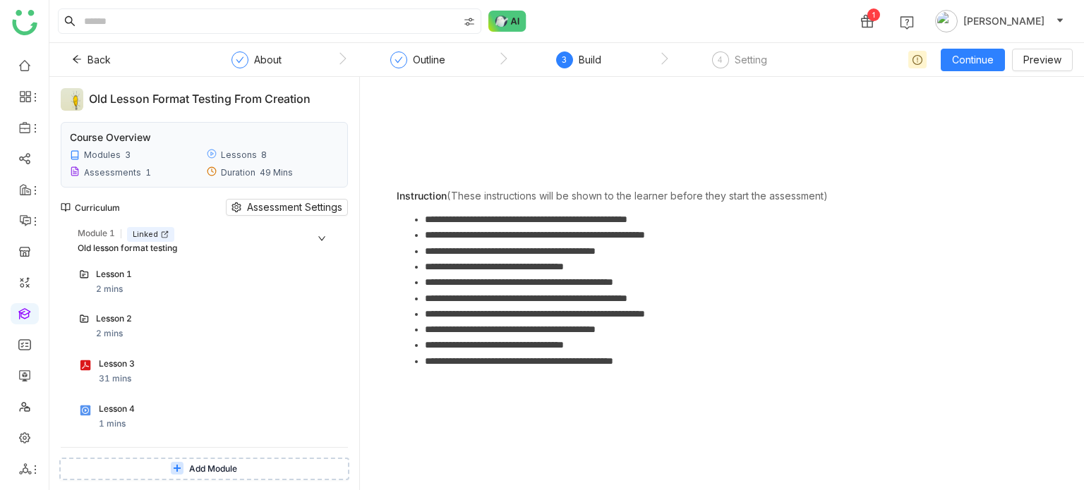
click at [186, 289] on div "Lesson 1 2 mins" at bounding box center [212, 282] width 233 height 28
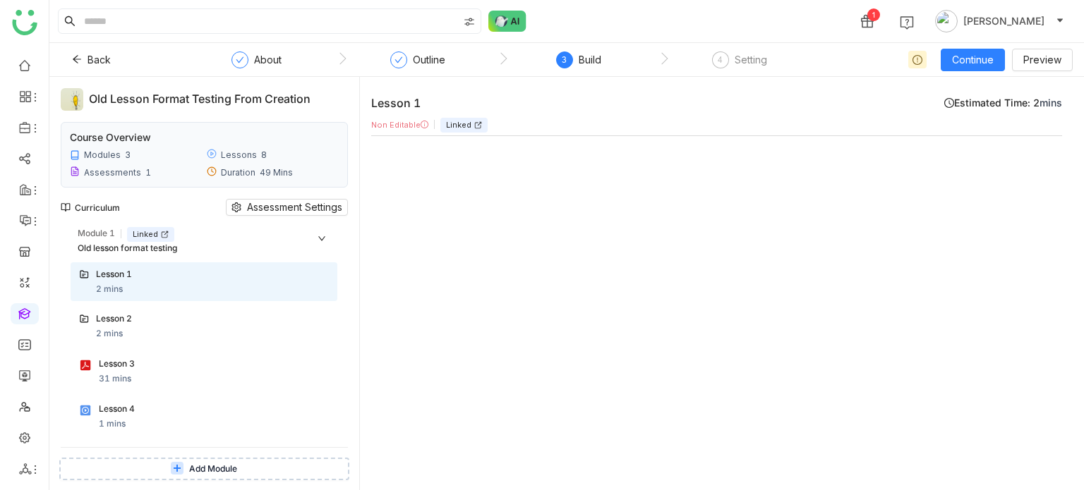
click at [181, 313] on div "Lesson 2" at bounding box center [198, 319] width 205 height 13
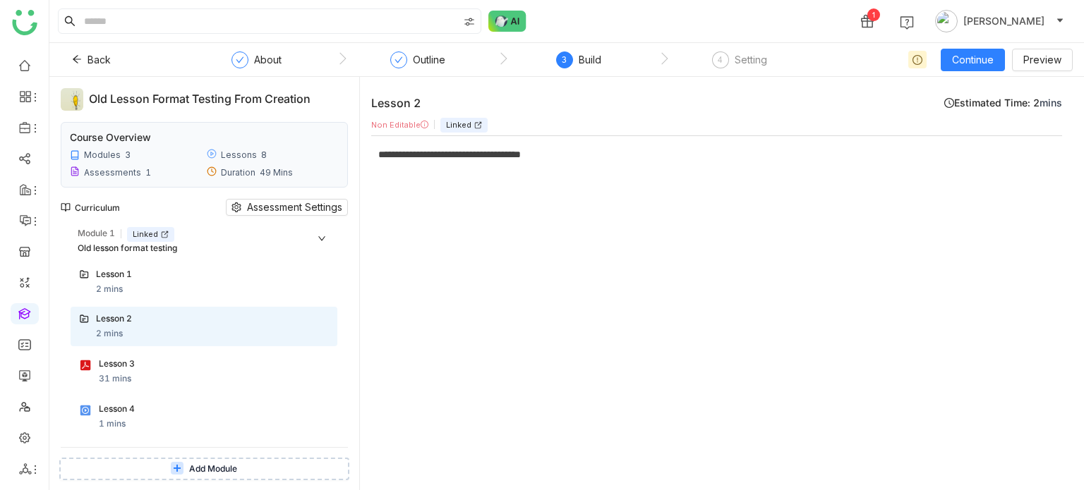
click at [196, 275] on div "Lesson 1" at bounding box center [198, 274] width 205 height 13
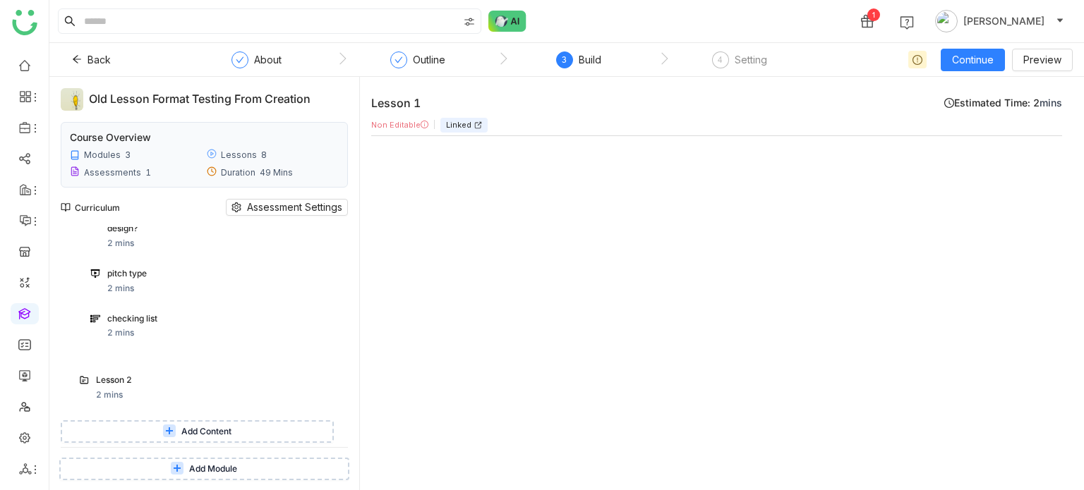
scroll to position [480, 0]
click at [180, 324] on div "checking list" at bounding box center [204, 319] width 195 height 13
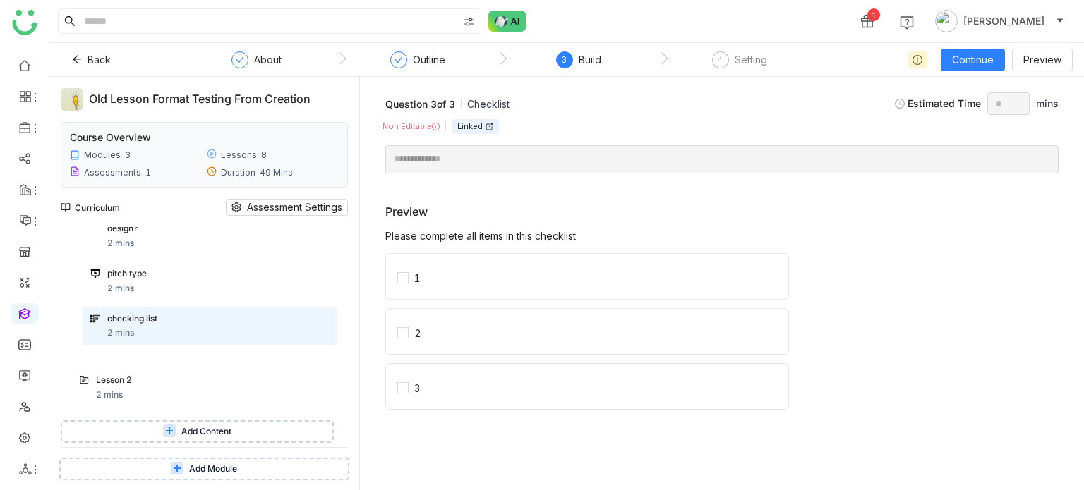
click at [183, 296] on div "pitch type 2 mins" at bounding box center [209, 282] width 255 height 40
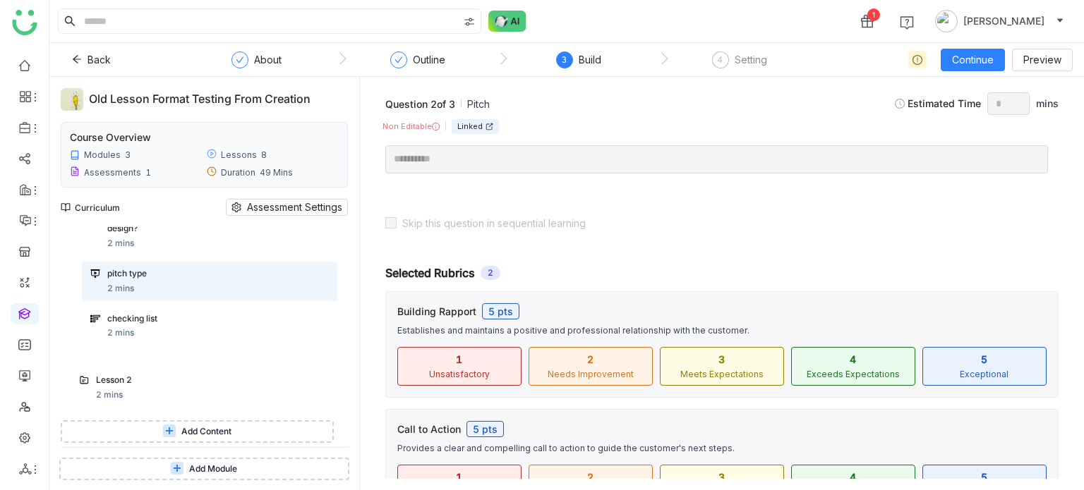
click at [202, 253] on div "What is the primary purpose of gutters in layout design? 2 mins" at bounding box center [209, 229] width 255 height 53
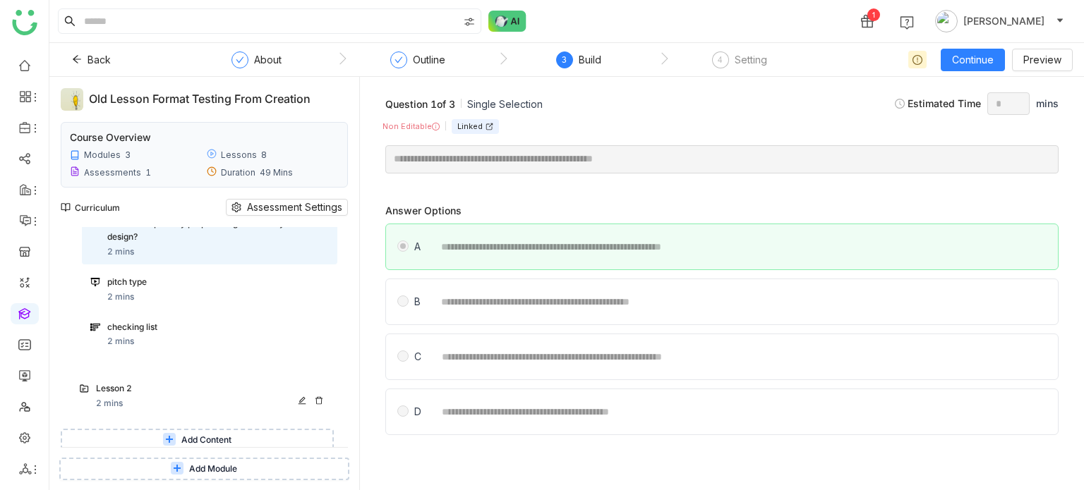
scroll to position [466, 0]
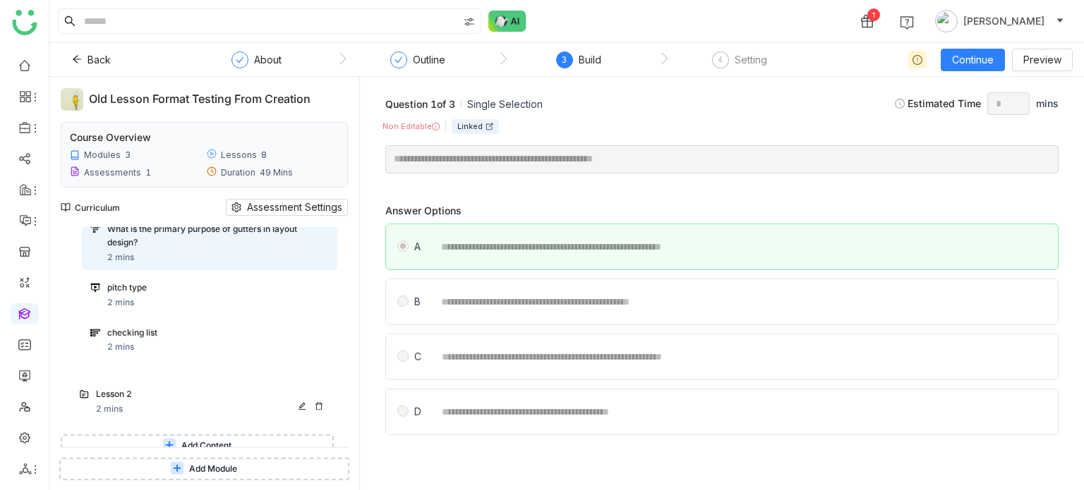
click at [216, 402] on div "Lesson 2" at bounding box center [212, 395] width 233 height 15
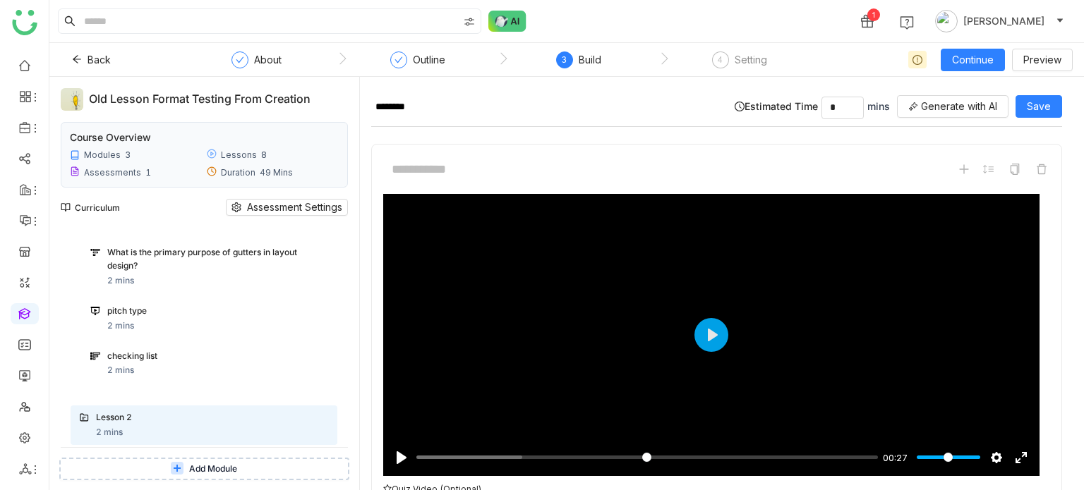
scroll to position [431, 0]
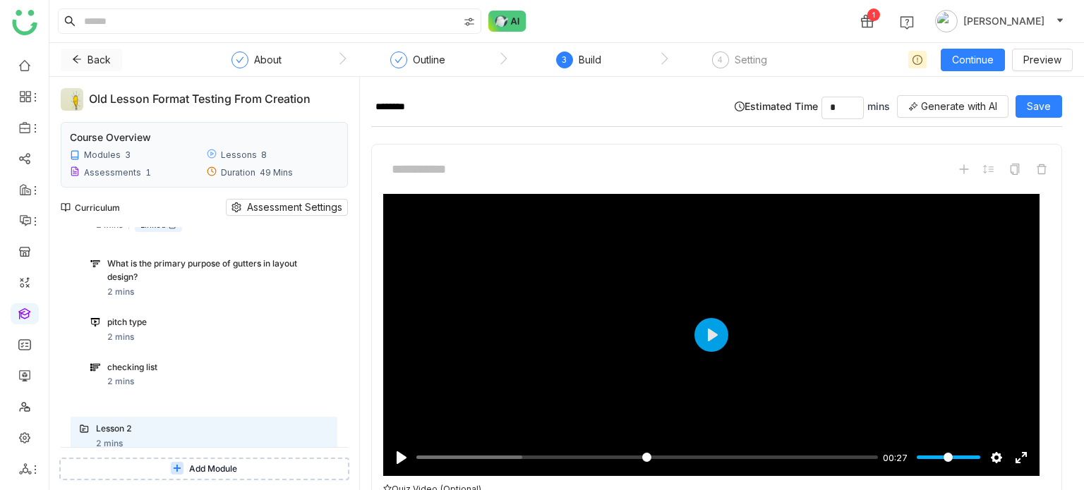
click at [83, 52] on button "Back" at bounding box center [91, 60] width 61 height 23
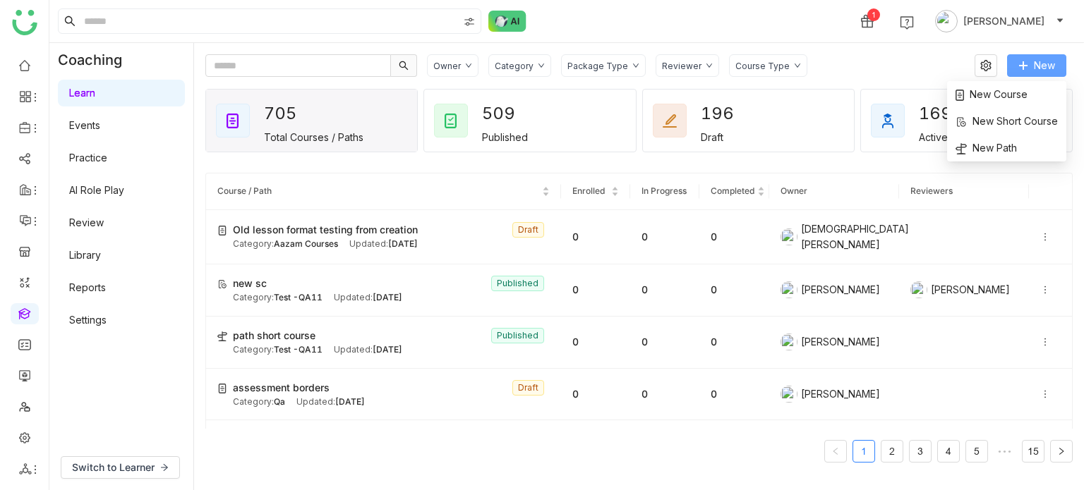
click at [1030, 67] on button "New" at bounding box center [1036, 65] width 59 height 23
click at [1008, 95] on span "New Course" at bounding box center [992, 95] width 72 height 16
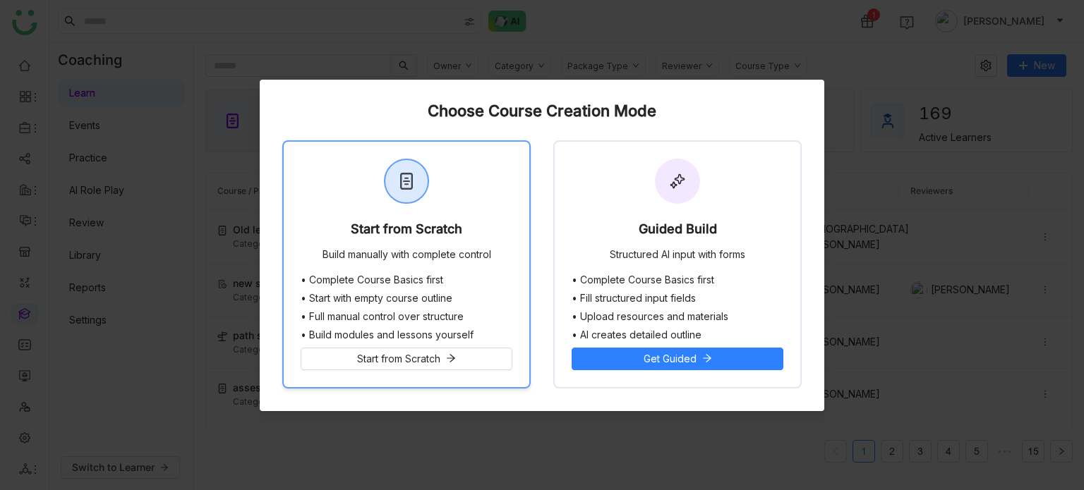
click at [526, 193] on div "Start from Scratch Build manually with complete control" at bounding box center [407, 208] width 246 height 133
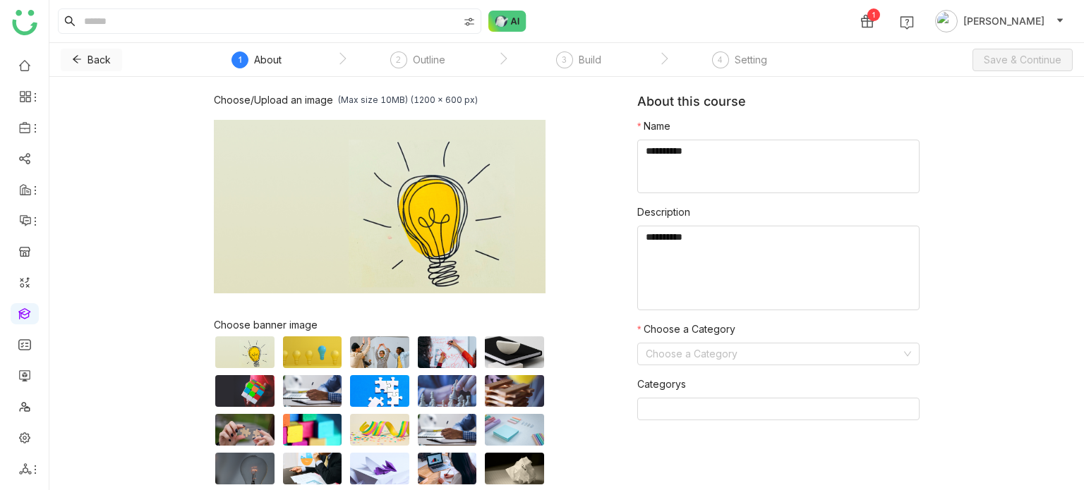
click at [76, 49] on button "Back" at bounding box center [91, 60] width 61 height 23
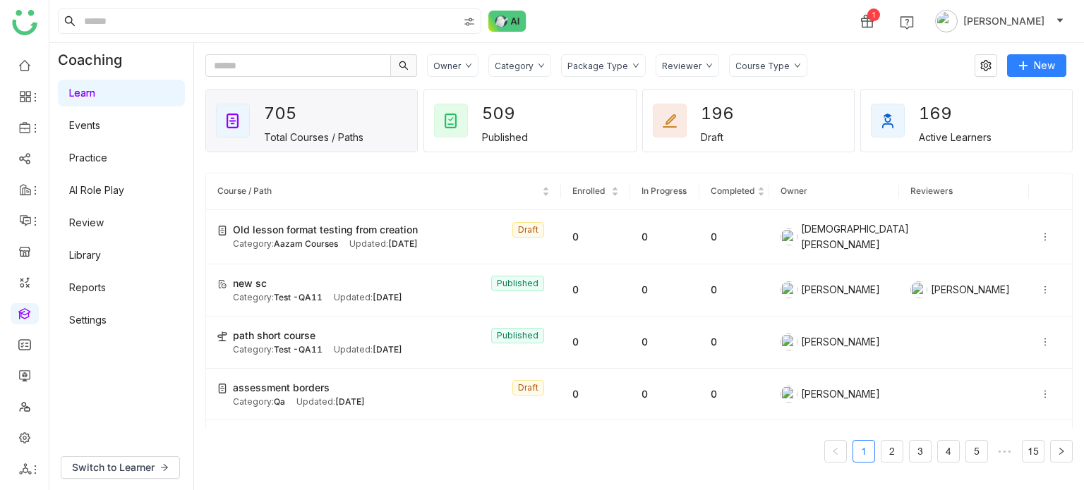
click at [101, 249] on link "Library" at bounding box center [85, 255] width 32 height 12
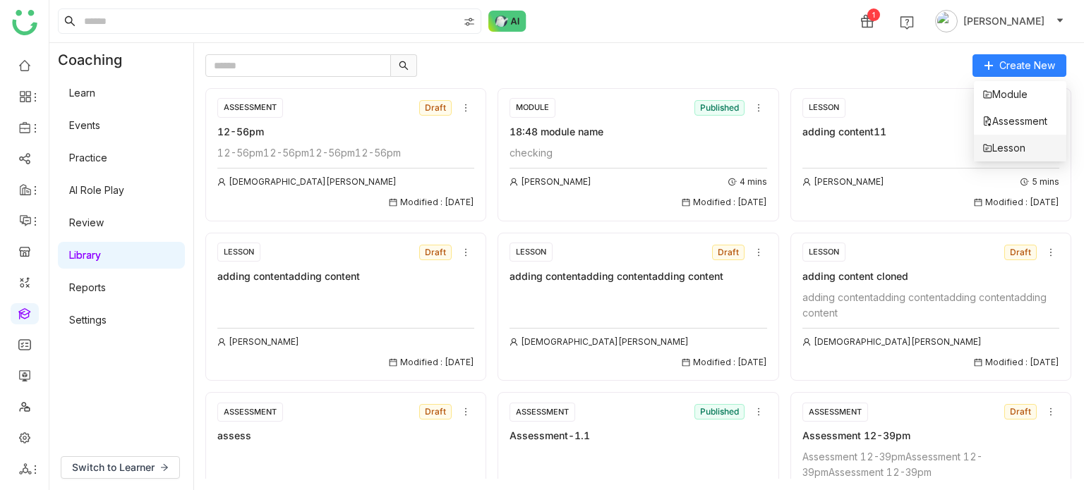
click at [1019, 143] on span "Lesson" at bounding box center [1003, 148] width 43 height 16
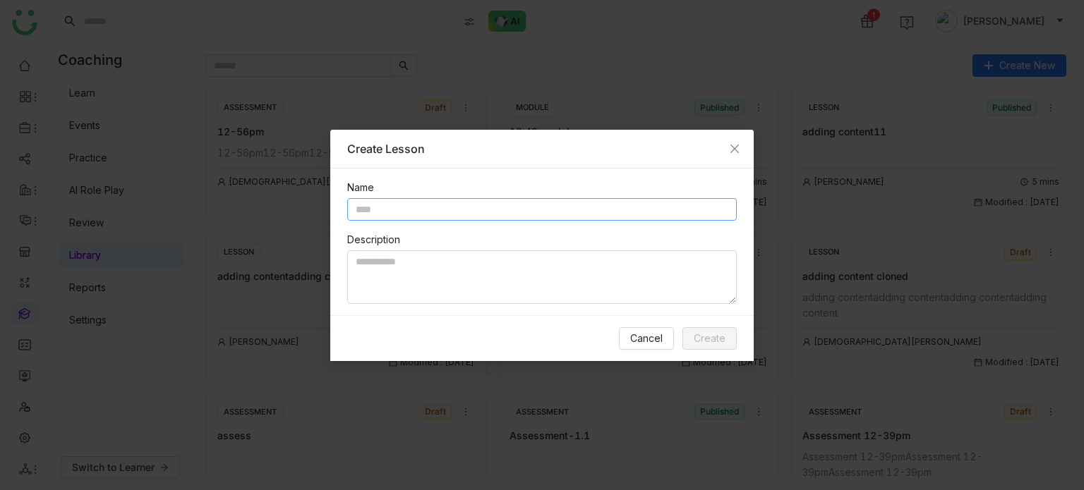
click at [490, 211] on input "text" at bounding box center [542, 209] width 390 height 23
type input "*"
type input "**********"
click at [460, 299] on textarea at bounding box center [542, 278] width 390 height 54
type textarea "********"
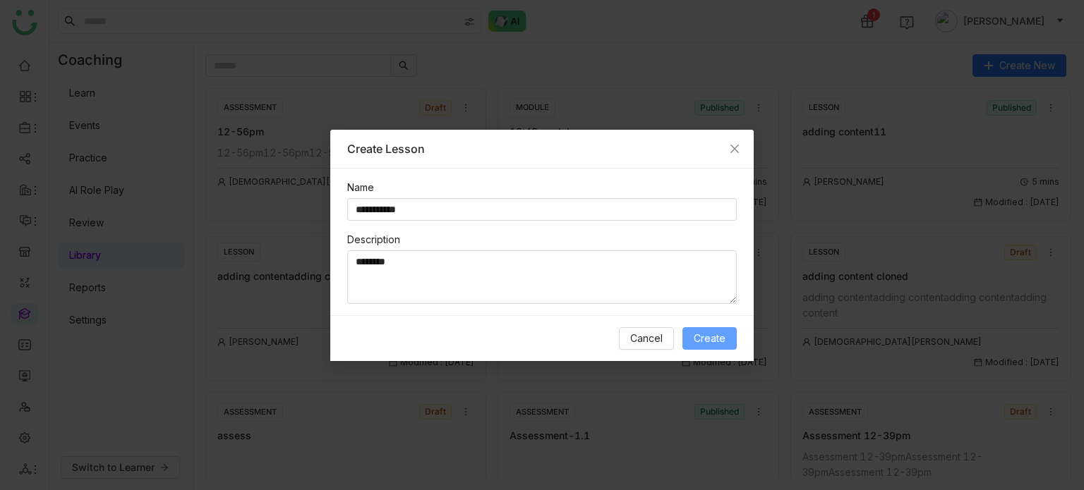
click at [725, 332] on button "Create" at bounding box center [709, 338] width 54 height 23
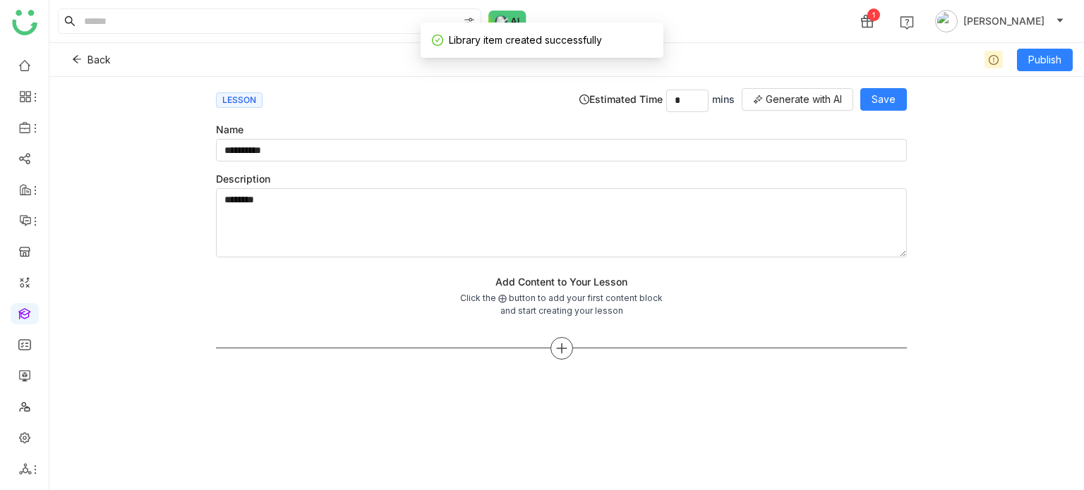
click at [556, 342] on icon at bounding box center [561, 348] width 13 height 13
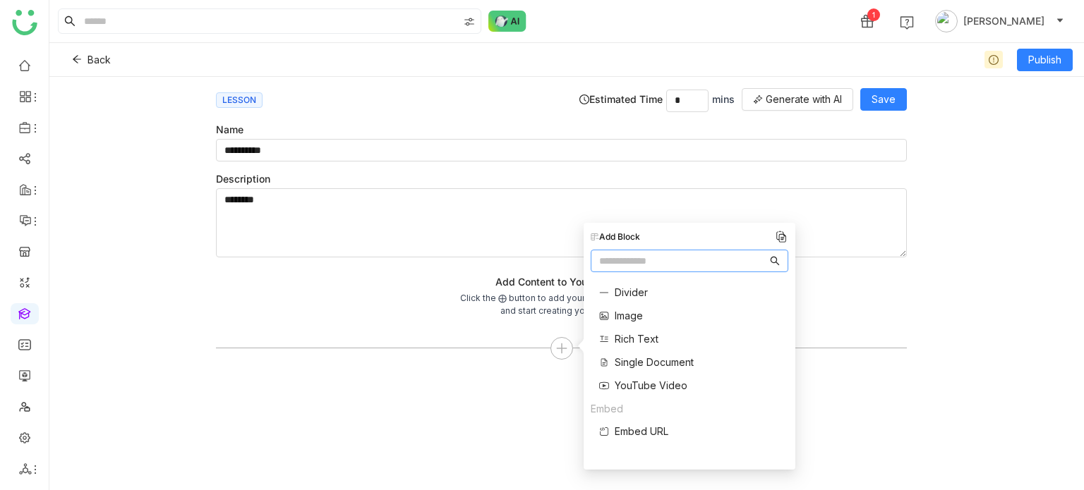
click at [646, 380] on span "YouTube Video" at bounding box center [651, 385] width 73 height 15
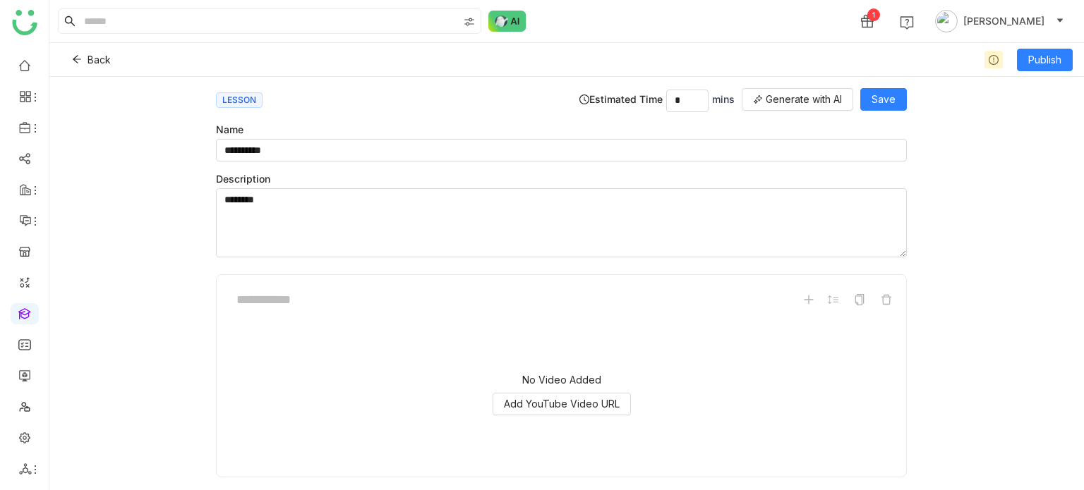
scroll to position [34, 0]
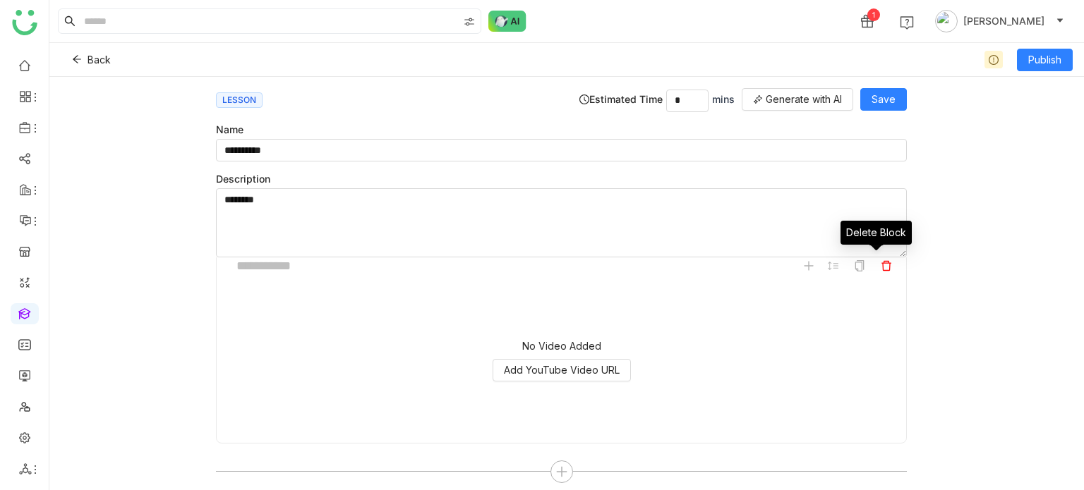
click at [878, 258] on span at bounding box center [886, 266] width 17 height 17
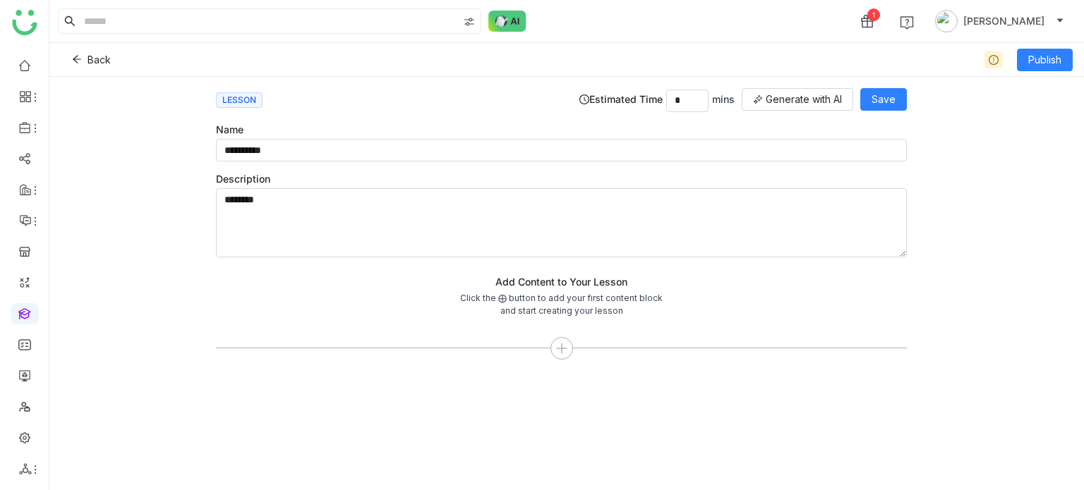
scroll to position [0, 0]
click at [561, 343] on icon at bounding box center [561, 348] width 1 height 10
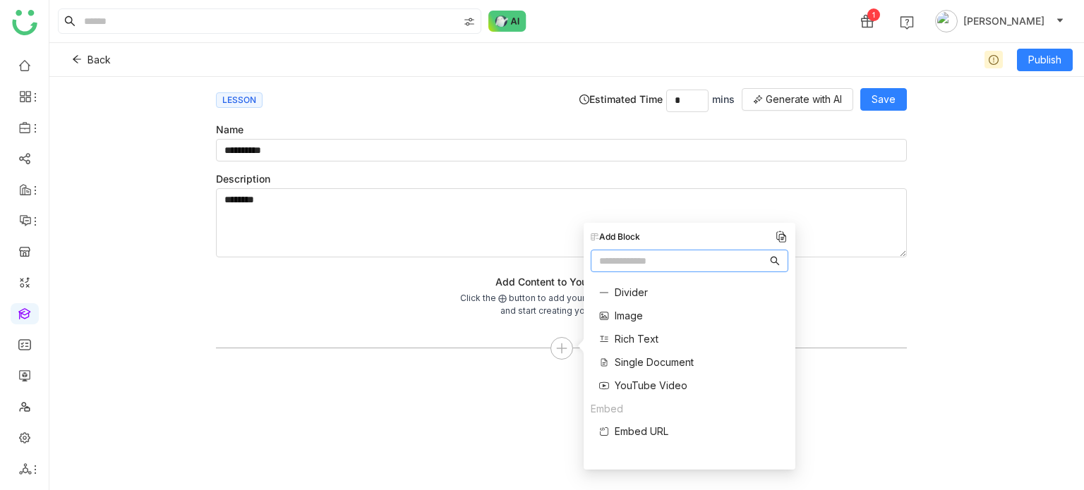
click at [640, 359] on span "Single Document" at bounding box center [654, 362] width 79 height 15
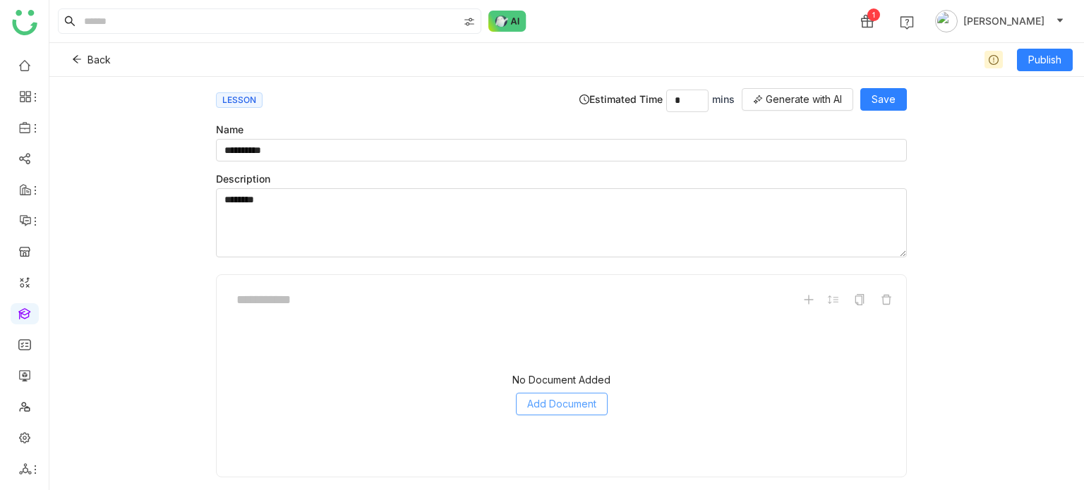
scroll to position [34, 0]
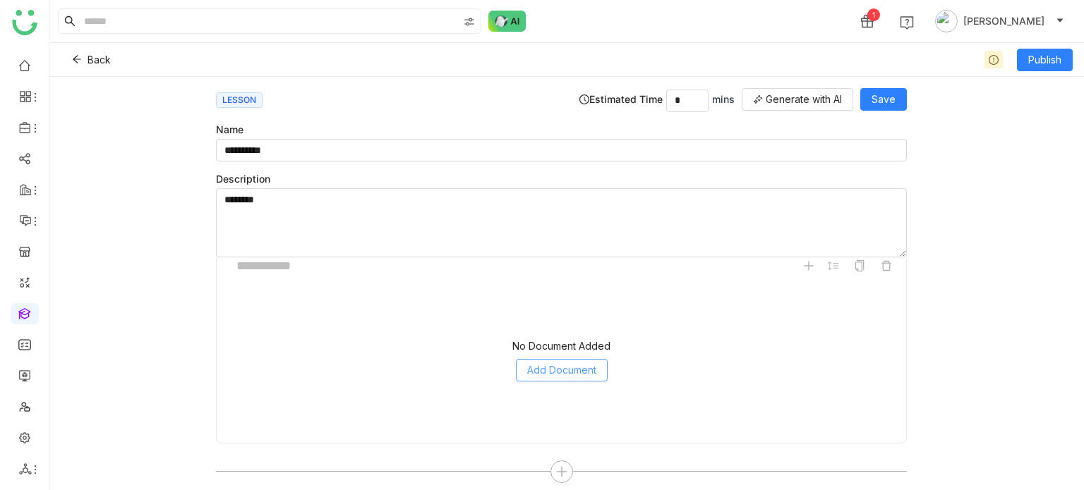
click at [548, 373] on span "Add Document" at bounding box center [561, 371] width 69 height 16
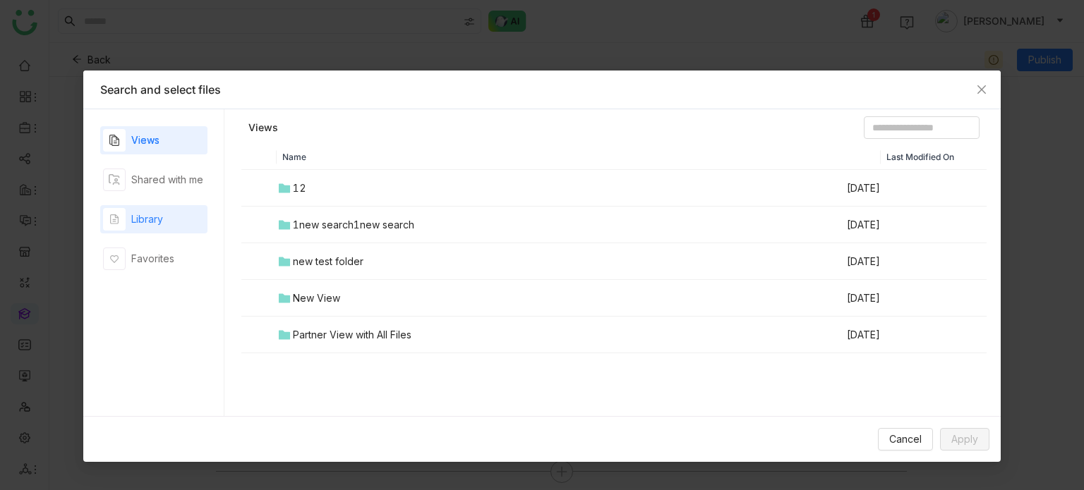
click at [127, 214] on div "Library" at bounding box center [133, 219] width 60 height 23
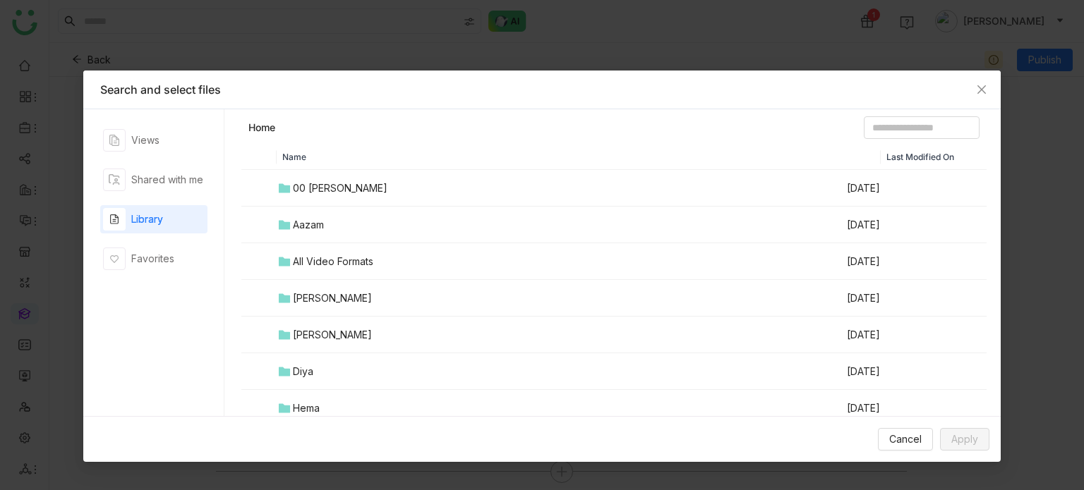
click at [358, 188] on td "00 Arif Folder" at bounding box center [561, 188] width 569 height 37
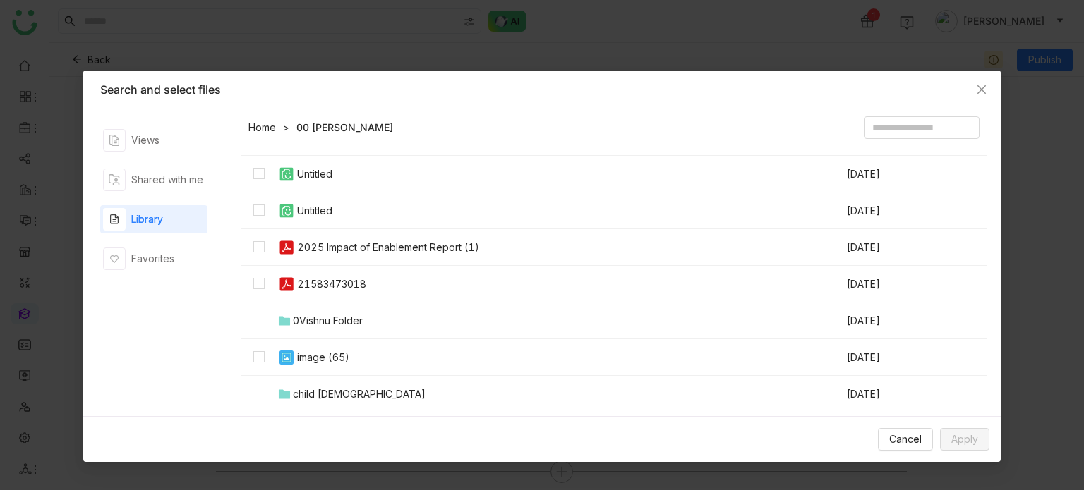
scroll to position [333, 0]
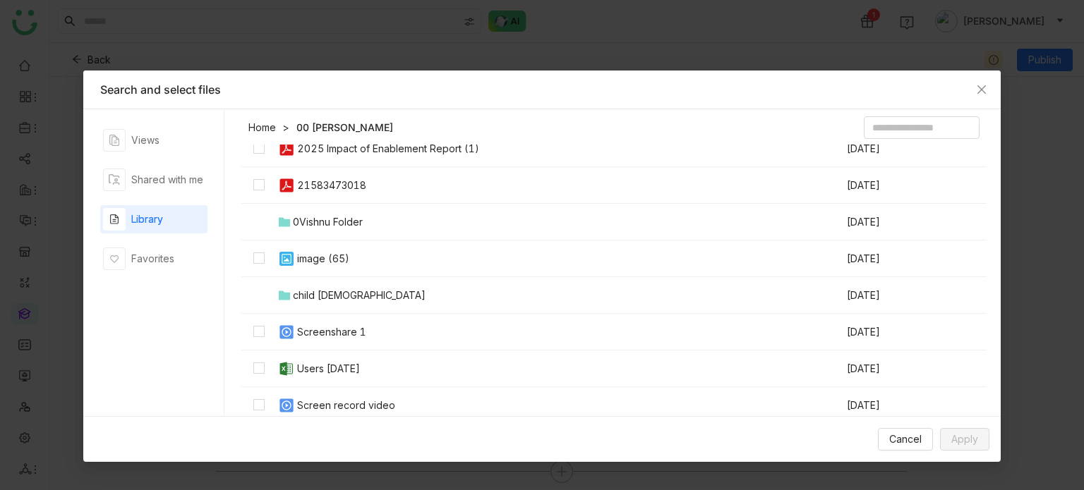
click at [325, 342] on td "Screenshare 1" at bounding box center [561, 332] width 569 height 37
click at [984, 444] on button "Apply" at bounding box center [964, 439] width 49 height 23
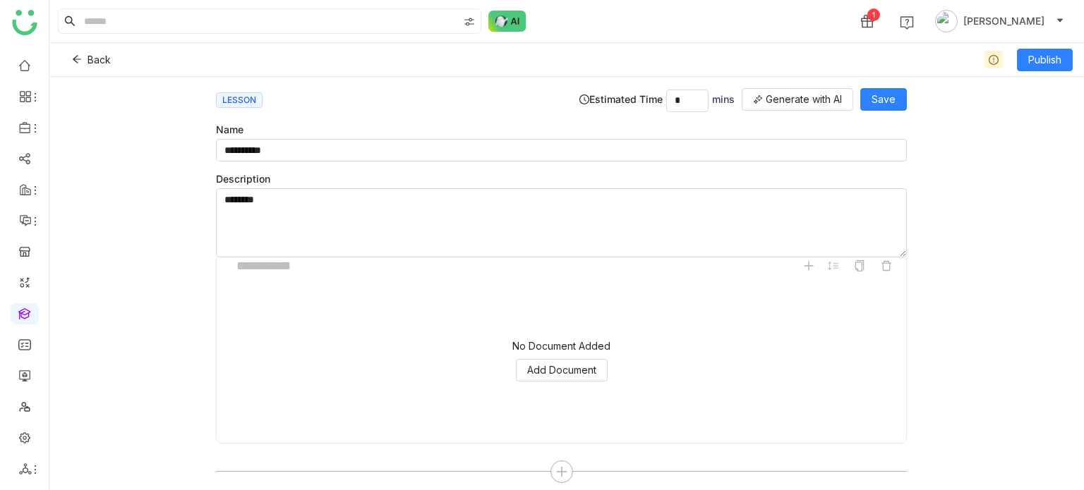
scroll to position [0, 0]
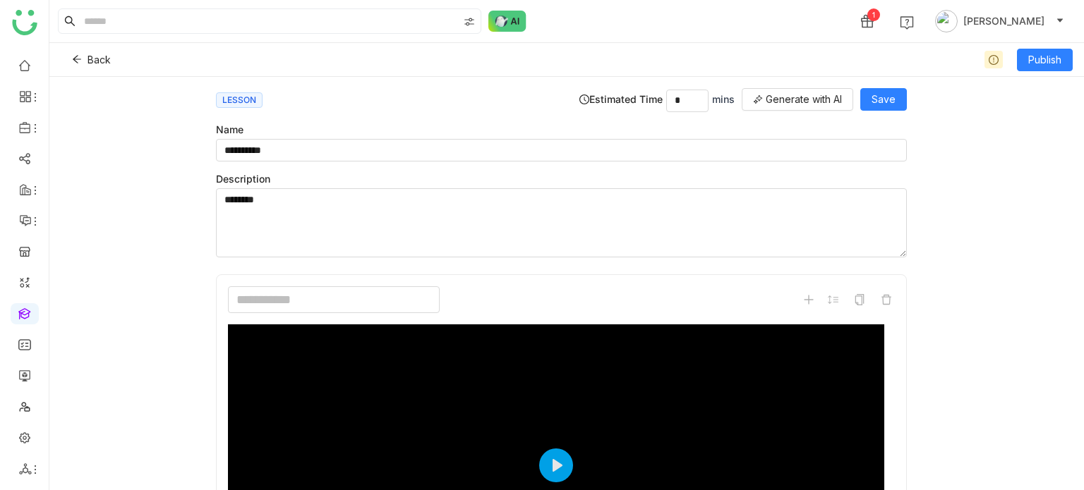
click at [274, 294] on input at bounding box center [334, 300] width 212 height 27
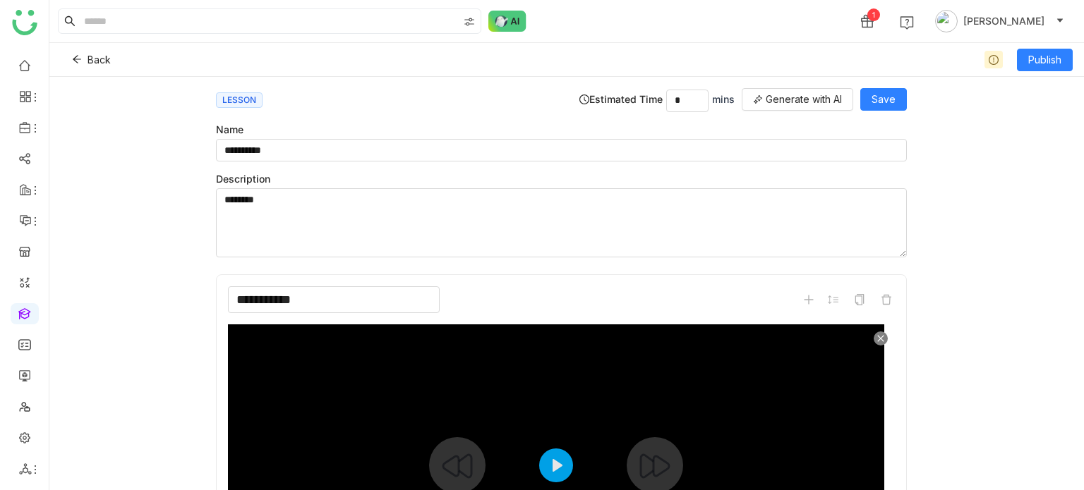
scroll to position [241, 0]
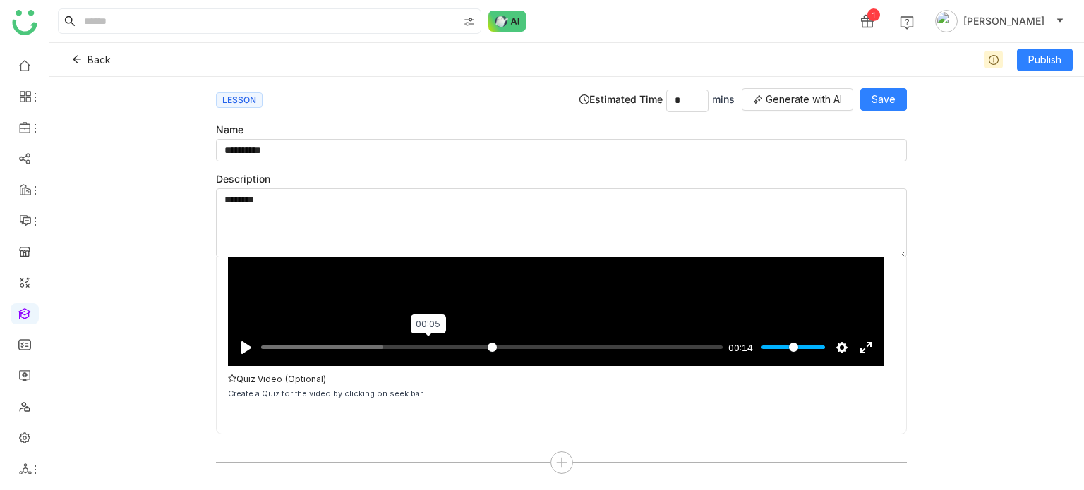
type input "**********"
type input "*****"
click at [419, 341] on input "Seek" at bounding box center [489, 347] width 456 height 13
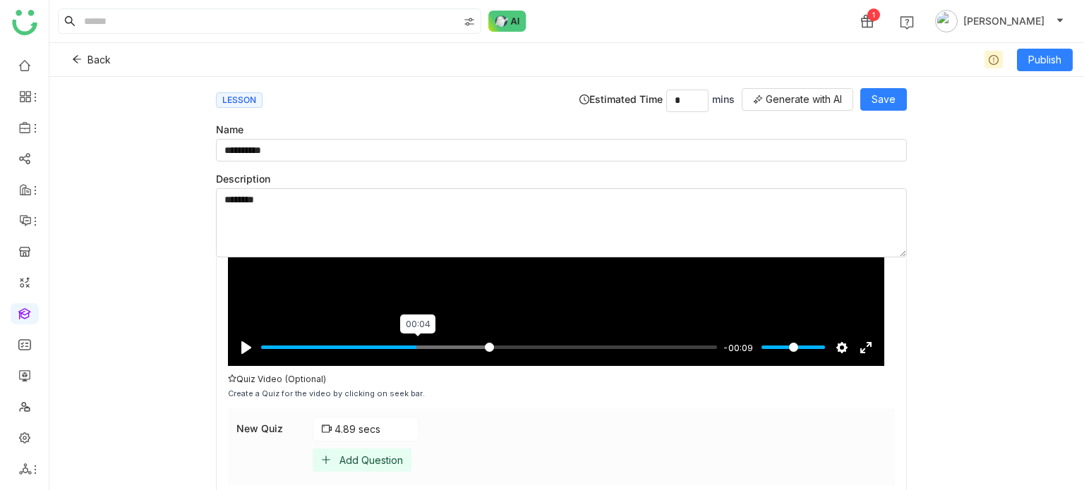
scroll to position [318, 0]
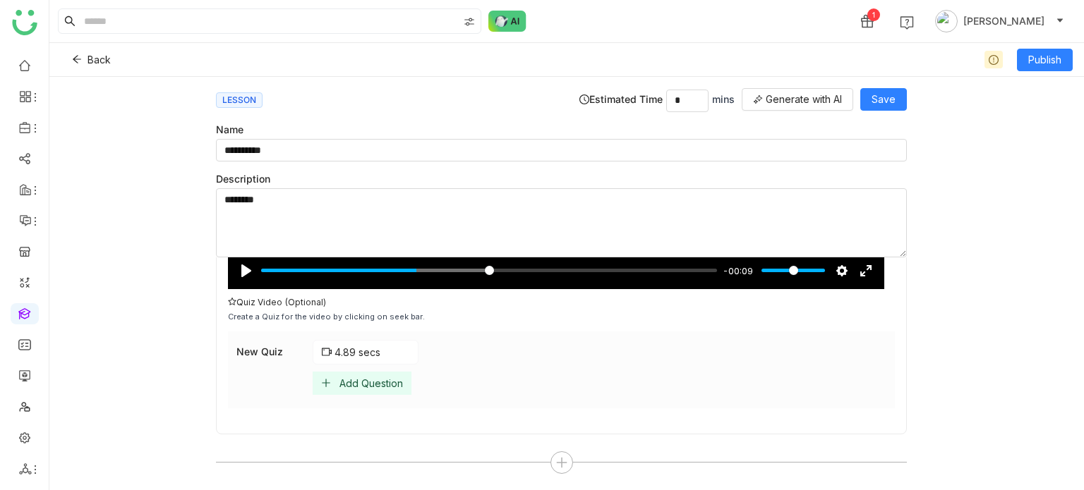
click at [396, 382] on div "Add Question" at bounding box center [371, 384] width 64 height 12
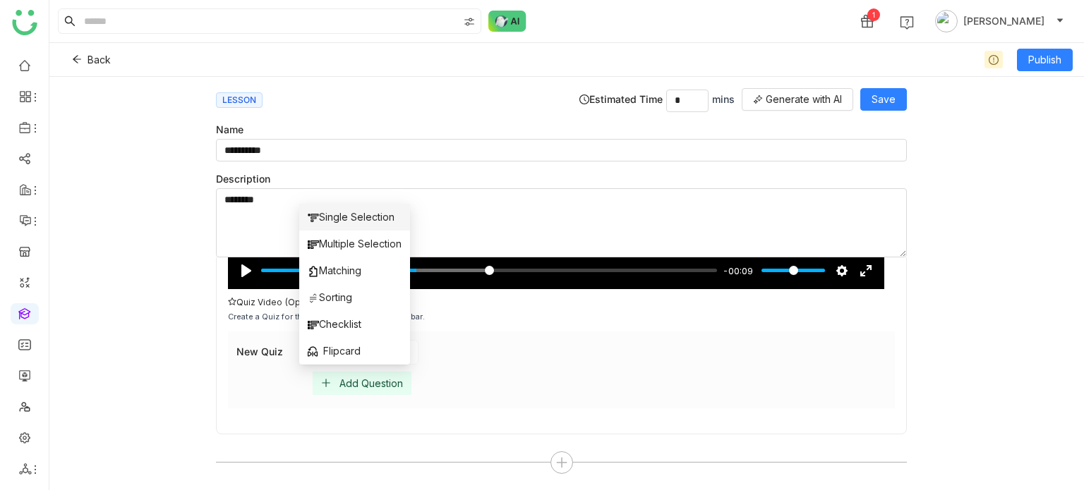
click at [364, 210] on span "Single Selection" at bounding box center [351, 218] width 87 height 16
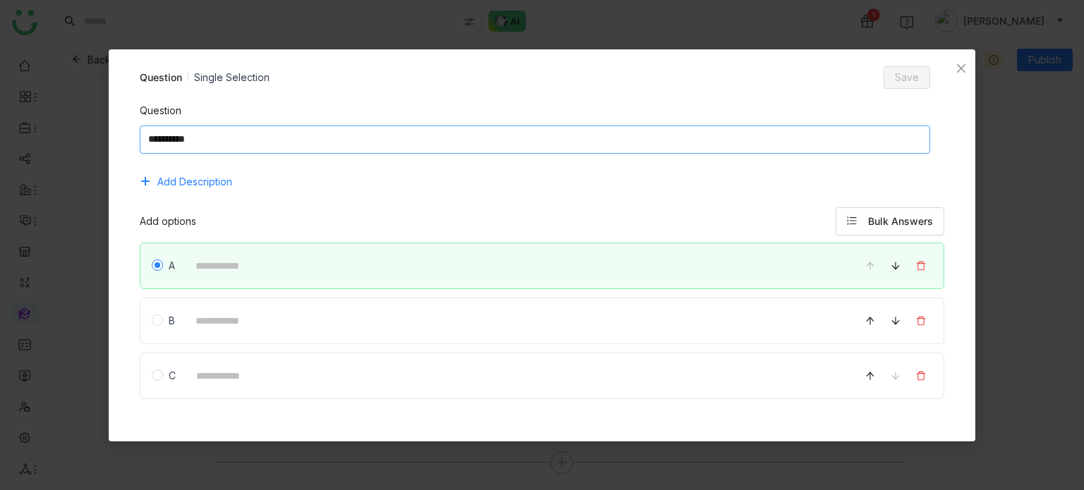
click at [454, 146] on textarea at bounding box center [535, 140] width 791 height 28
type textarea "**********"
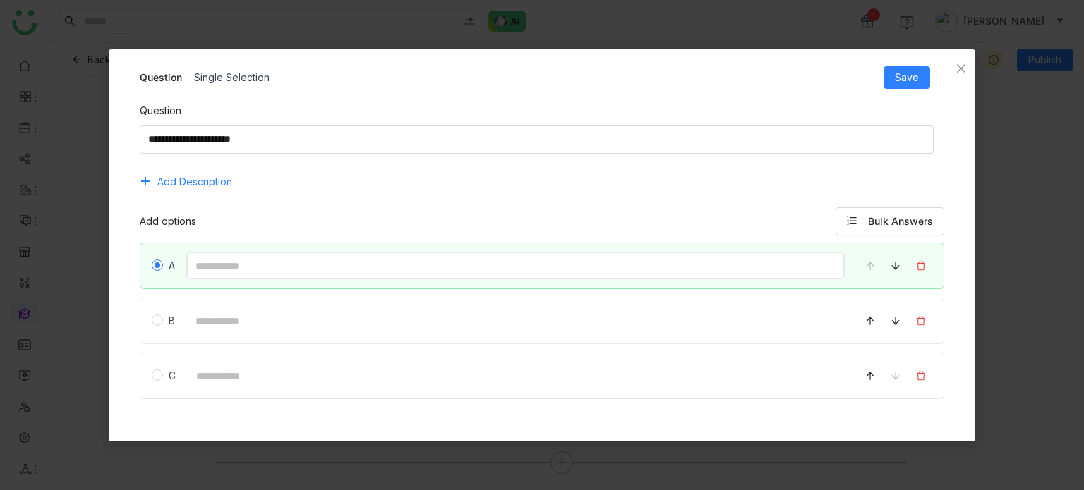
click at [370, 267] on input at bounding box center [515, 266] width 659 height 28
type input "*"
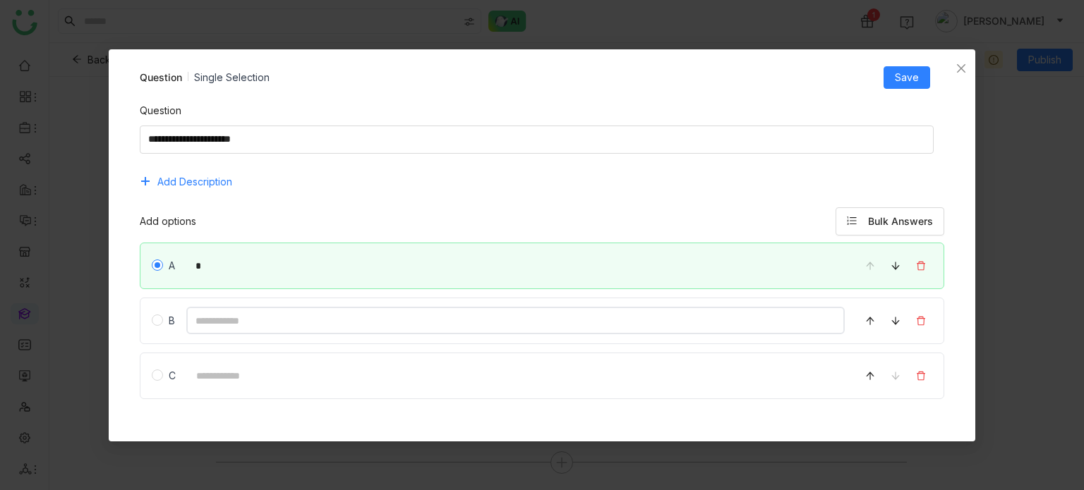
click at [218, 325] on input at bounding box center [515, 321] width 659 height 28
type input "*"
click at [217, 366] on input at bounding box center [516, 376] width 658 height 28
type input "*"
click at [906, 87] on button "Save" at bounding box center [907, 77] width 47 height 23
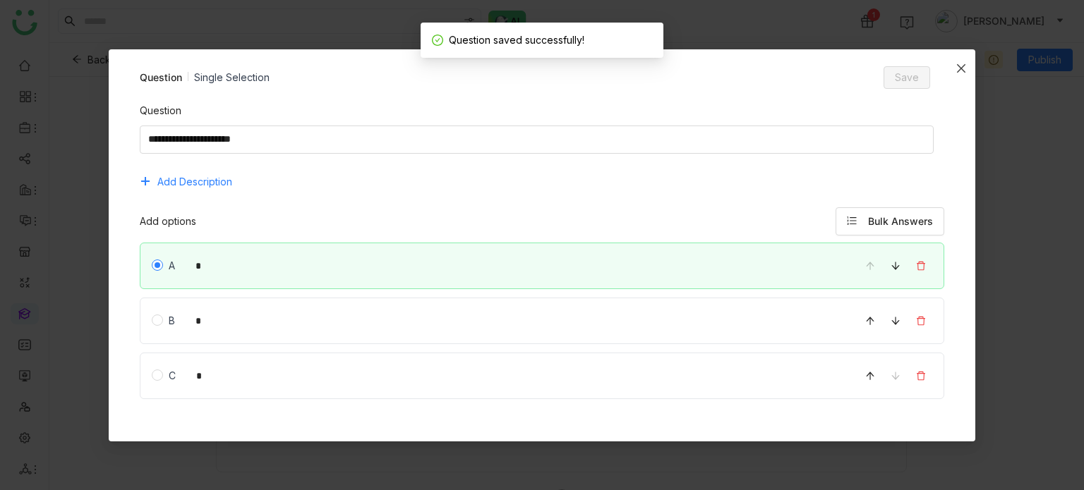
click at [963, 60] on span "Close" at bounding box center [961, 68] width 28 height 38
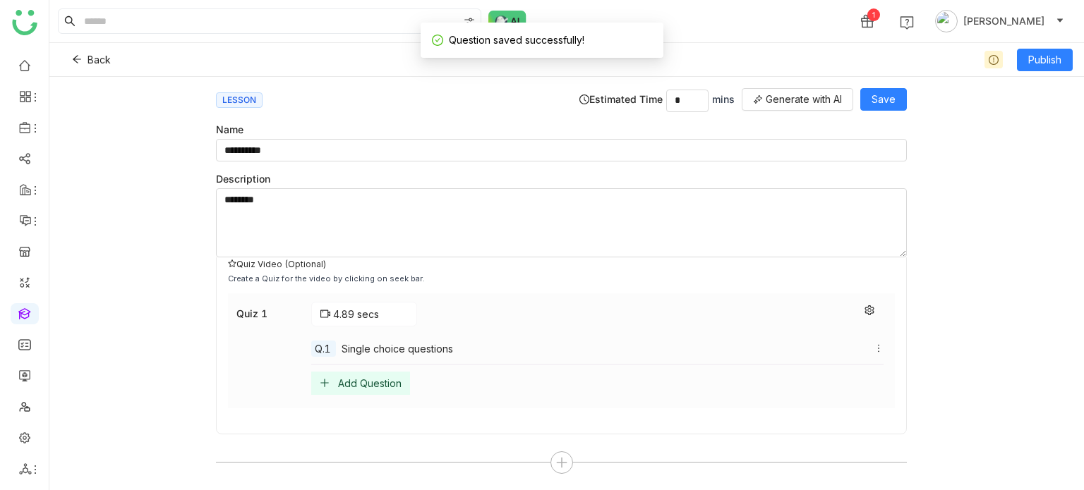
scroll to position [355, 0]
click at [340, 378] on div "Add Question" at bounding box center [370, 384] width 64 height 12
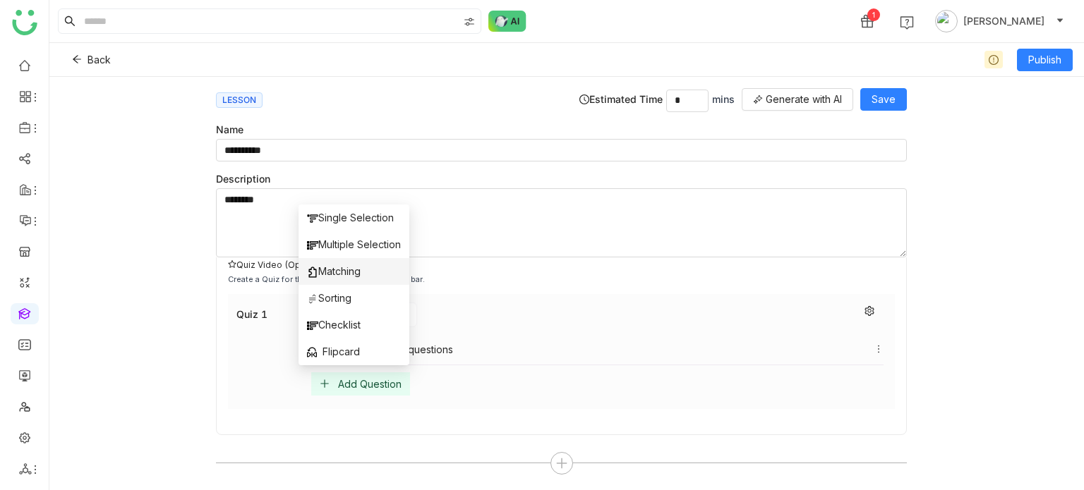
click at [339, 270] on span "Matching" at bounding box center [334, 272] width 54 height 16
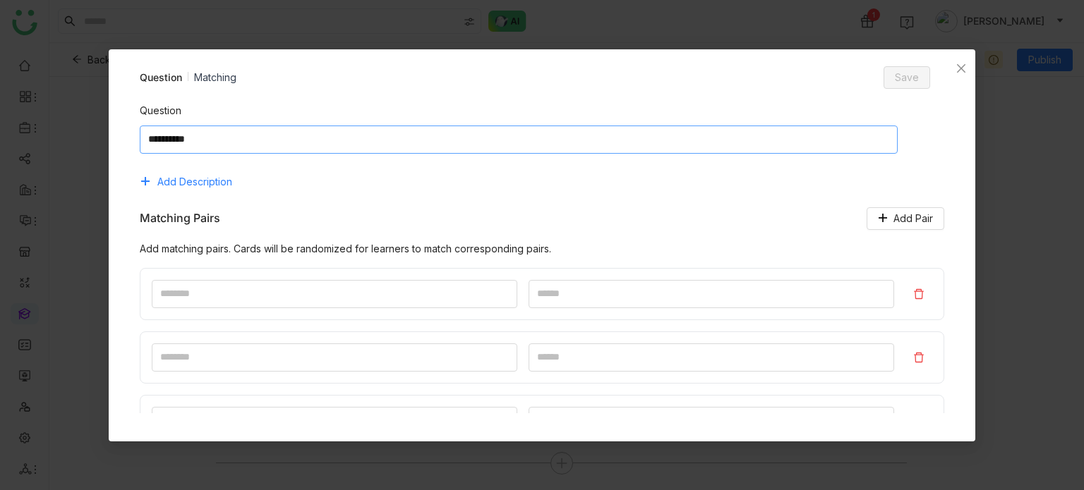
click at [466, 135] on textarea at bounding box center [519, 140] width 758 height 28
type textarea "**********"
click at [383, 284] on input at bounding box center [335, 294] width 366 height 28
click at [439, 297] on input "**" at bounding box center [335, 294] width 366 height 28
type input "*"
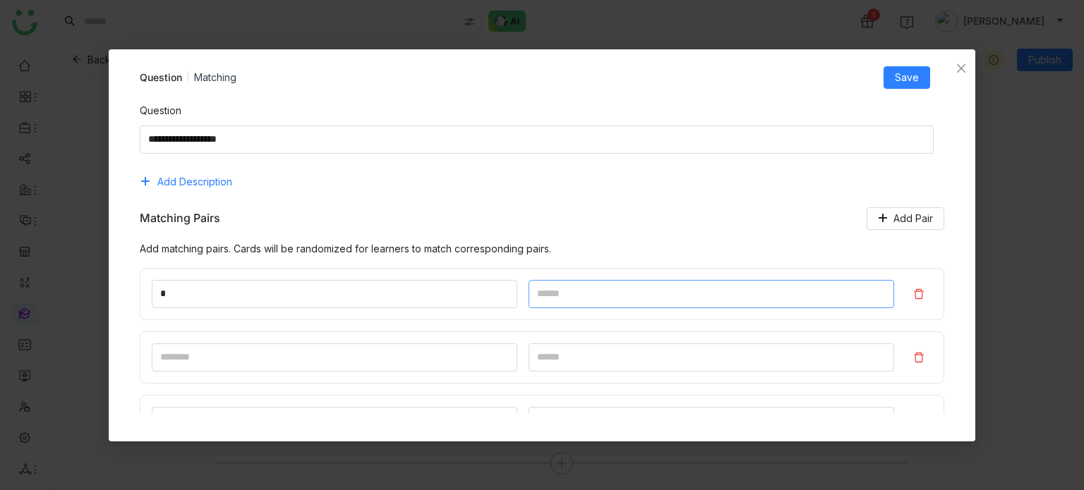
click at [598, 293] on input at bounding box center [712, 294] width 366 height 28
type input "*"
click at [590, 352] on input at bounding box center [712, 358] width 366 height 28
type input "*"
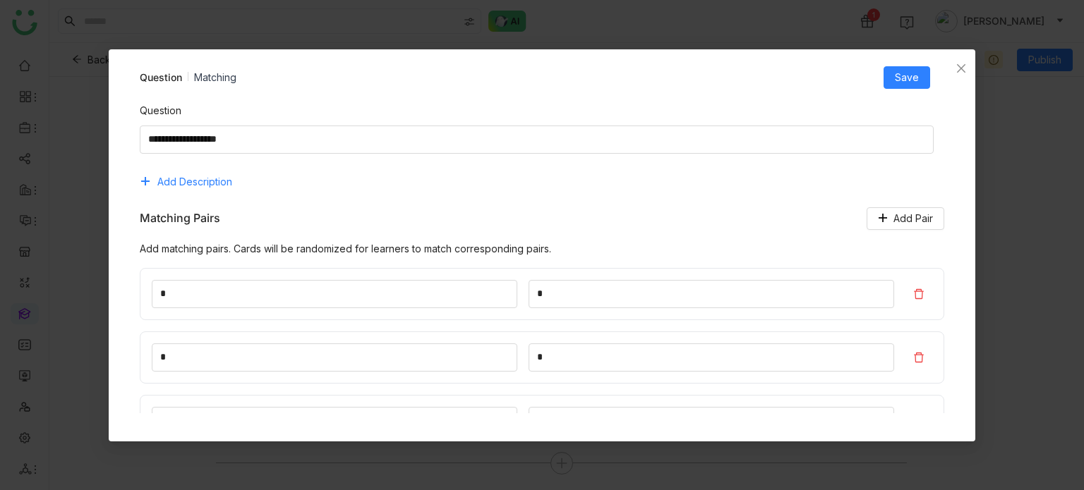
click at [912, 89] on div "Question Add Description Matching Pairs Add Pair Add matching pairs. Cards will…" at bounding box center [542, 490] width 833 height 803
click at [912, 88] on button "Save" at bounding box center [907, 77] width 47 height 23
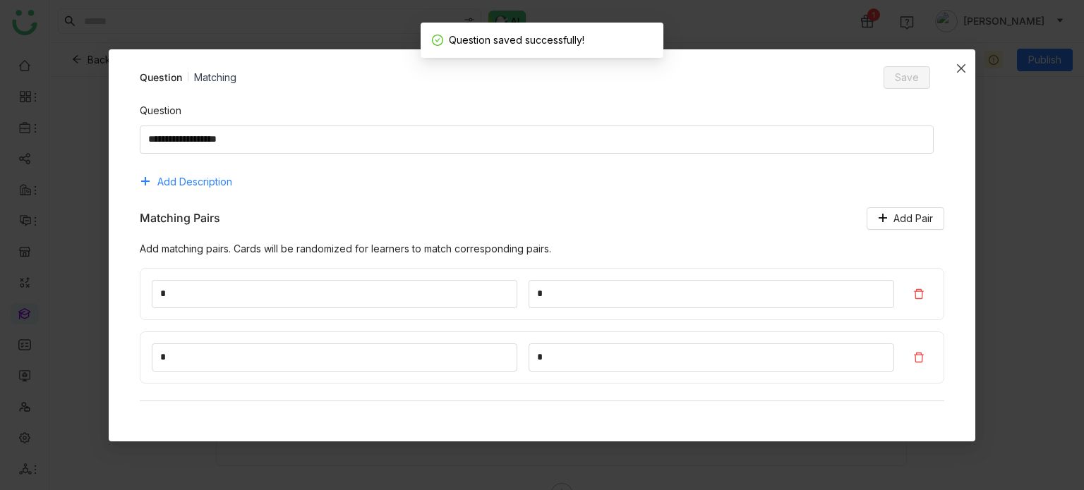
click at [965, 63] on icon "Close" at bounding box center [961, 68] width 11 height 11
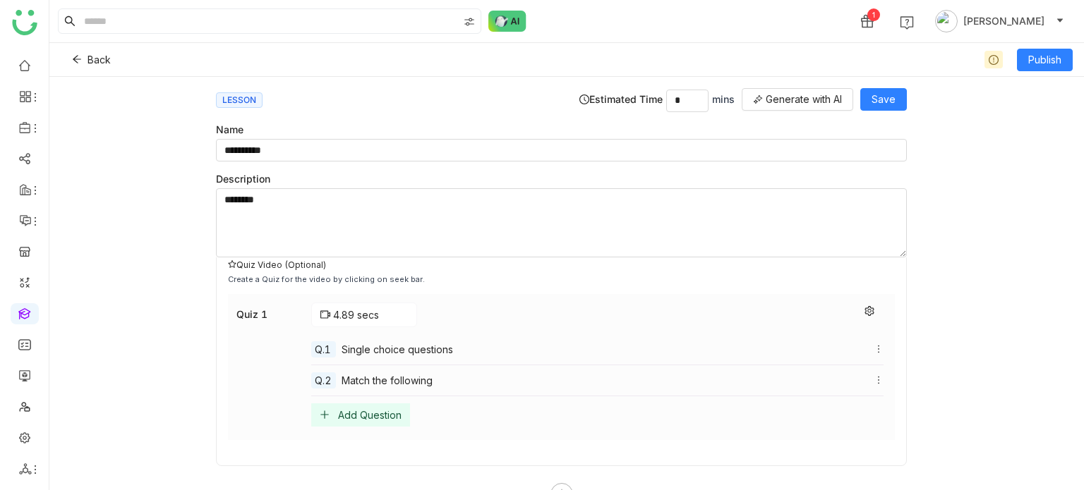
click at [368, 428] on div "Quiz 1 4.89 secs Q.1 Single choice questions Q.2 Match the following Add Questi…" at bounding box center [561, 367] width 667 height 146
click at [381, 409] on div "Add Question" at bounding box center [370, 415] width 64 height 12
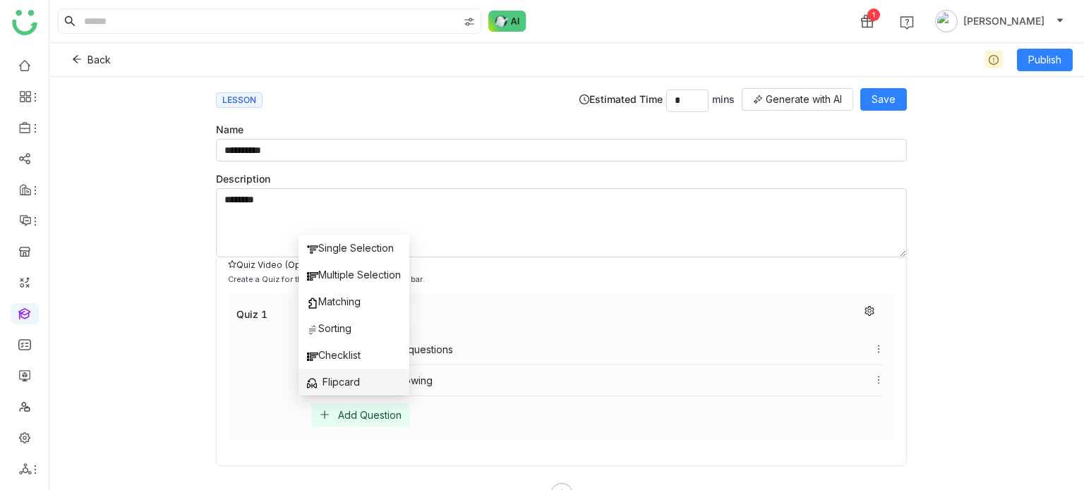
click at [353, 372] on li "Flipcard" at bounding box center [354, 382] width 111 height 27
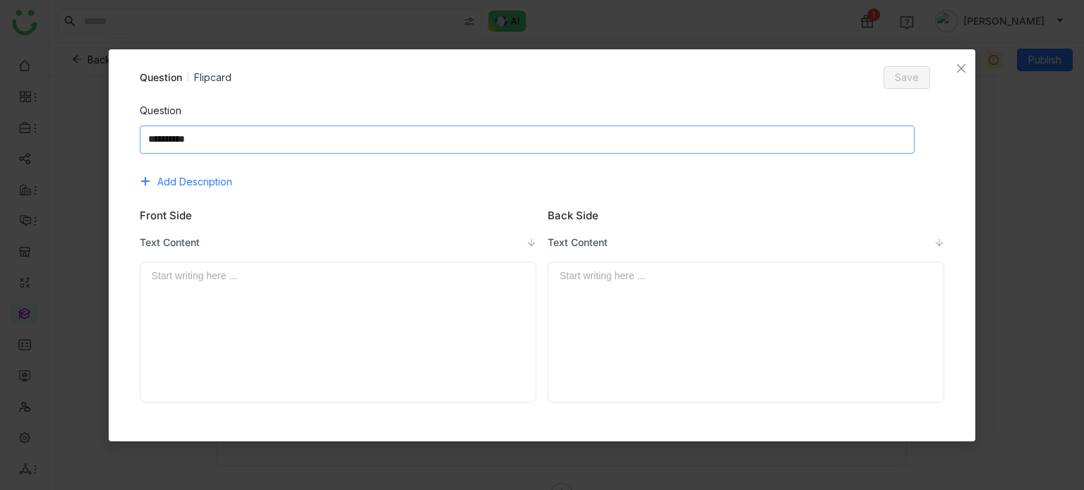
click at [500, 140] on textarea at bounding box center [527, 140] width 775 height 28
type textarea "**********"
click at [350, 284] on div at bounding box center [338, 332] width 373 height 128
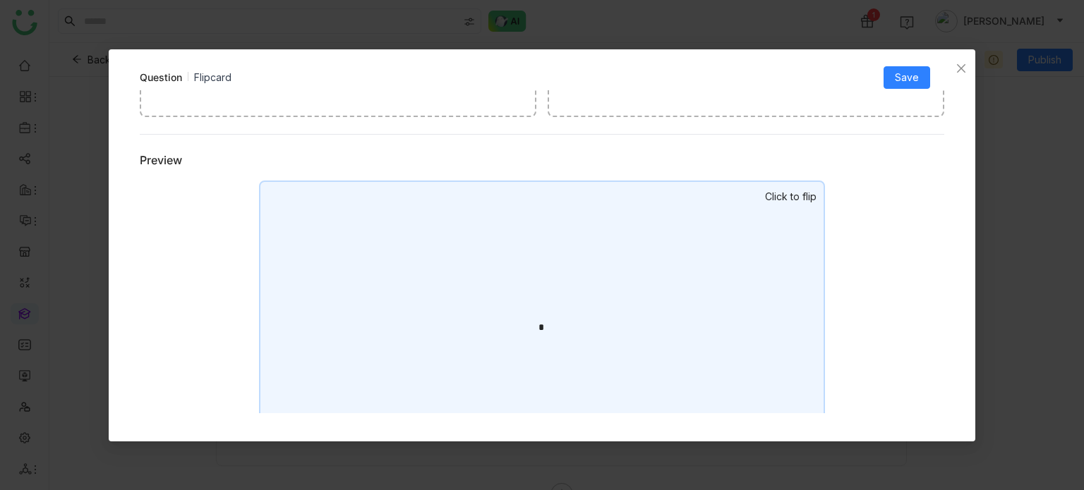
scroll to position [515, 0]
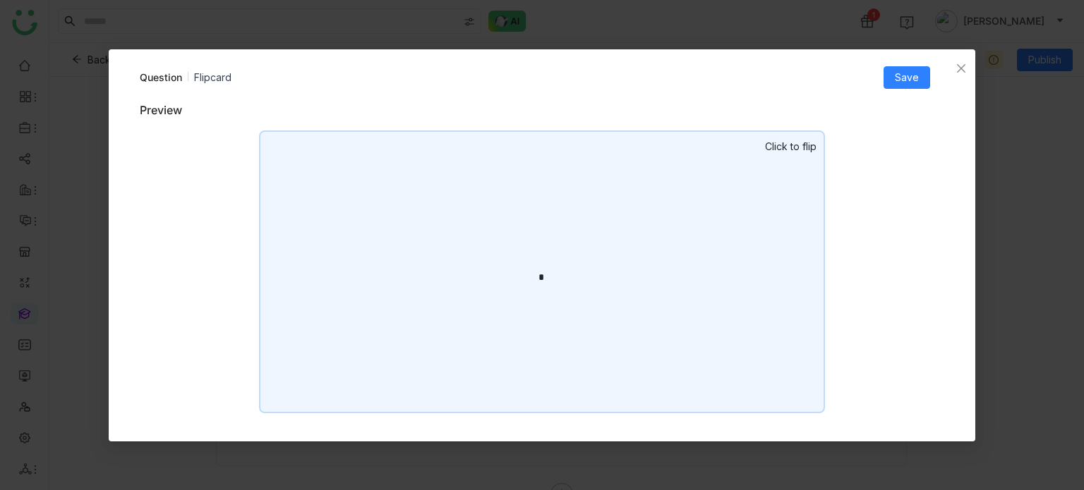
click at [807, 135] on div "* Start writing here ..." at bounding box center [542, 272] width 566 height 283
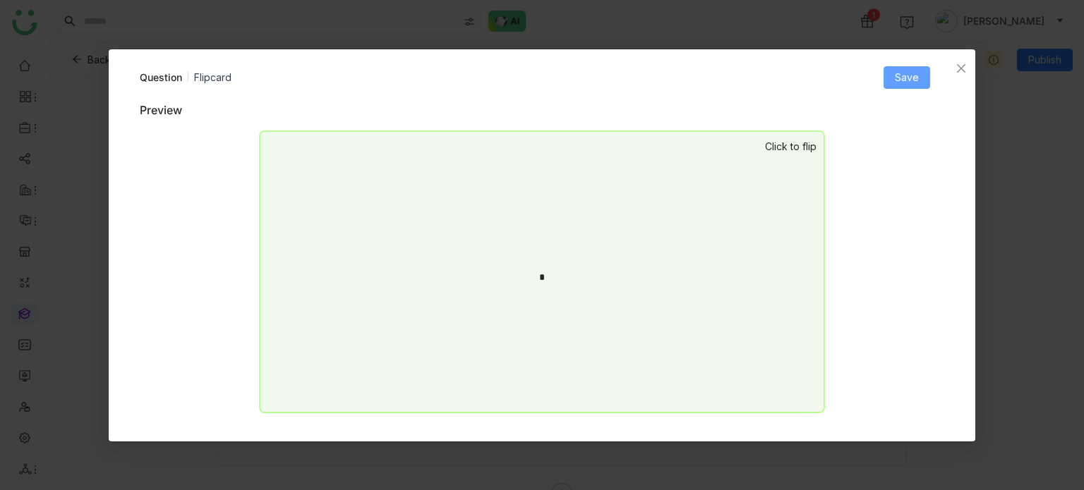
click at [903, 88] on div "Question Flipcard Save Question Add Description Front Side Text Content * Start…" at bounding box center [542, 239] width 833 height 347
click at [903, 87] on button "Save" at bounding box center [907, 77] width 47 height 23
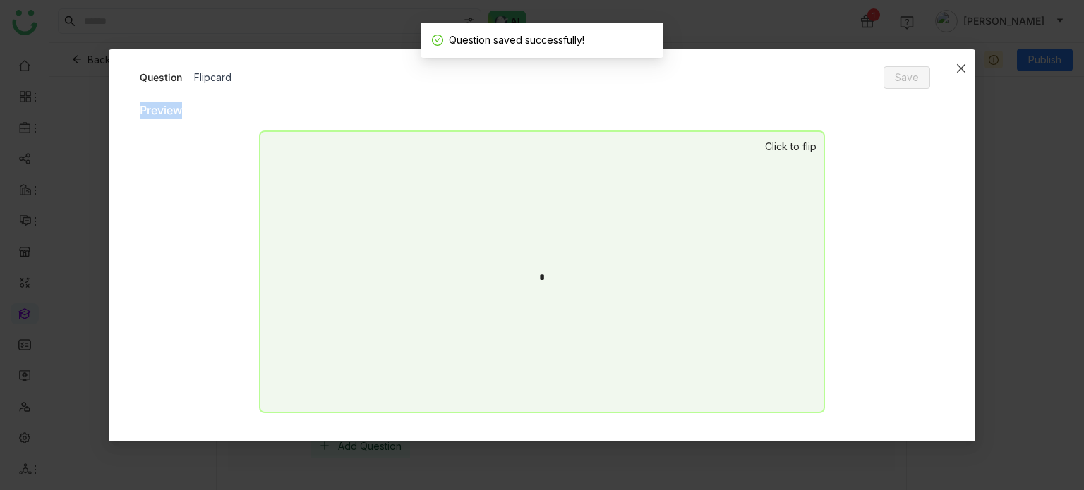
click at [965, 68] on icon "Close" at bounding box center [961, 68] width 11 height 11
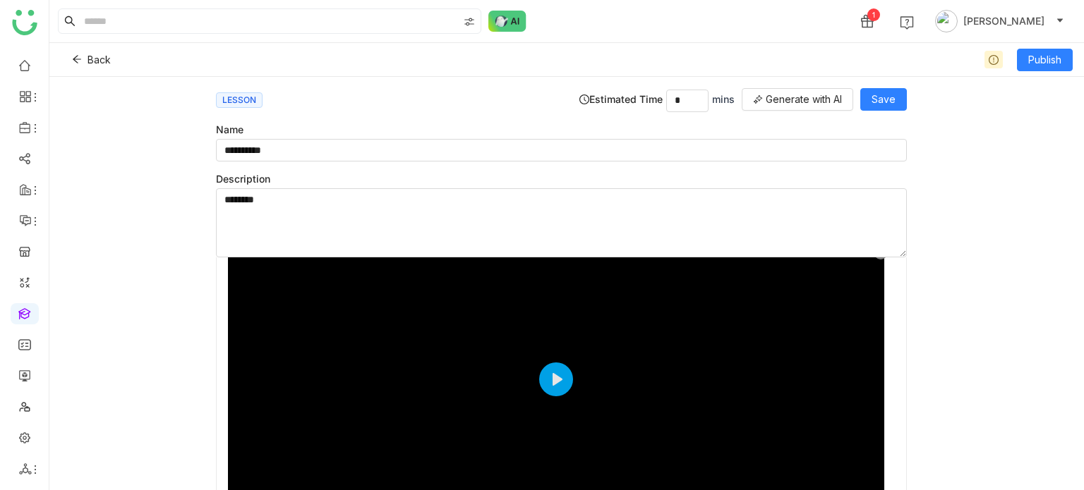
scroll to position [0, 0]
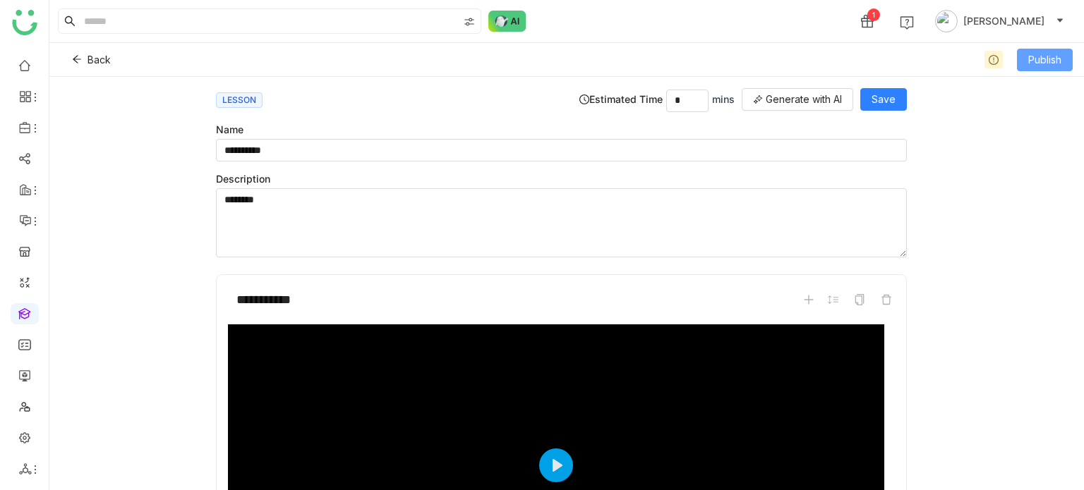
click at [1035, 63] on span "Publish" at bounding box center [1044, 60] width 33 height 16
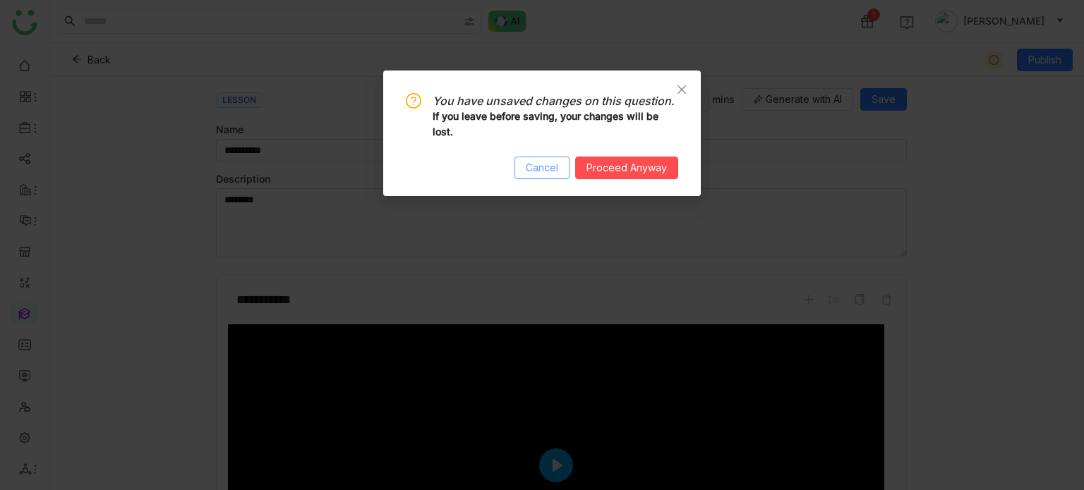
click at [541, 176] on button "Cancel" at bounding box center [541, 168] width 55 height 23
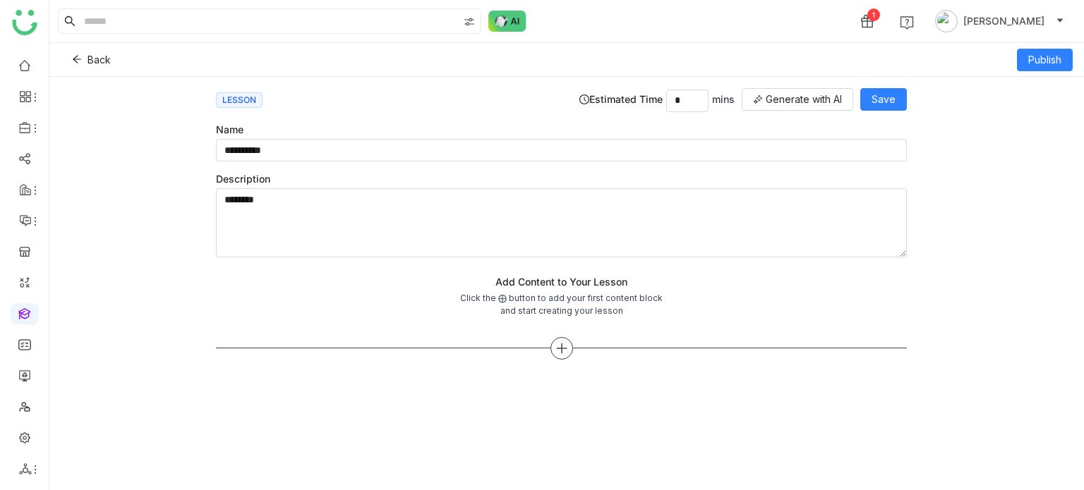
click at [564, 348] on icon at bounding box center [561, 348] width 10 height 1
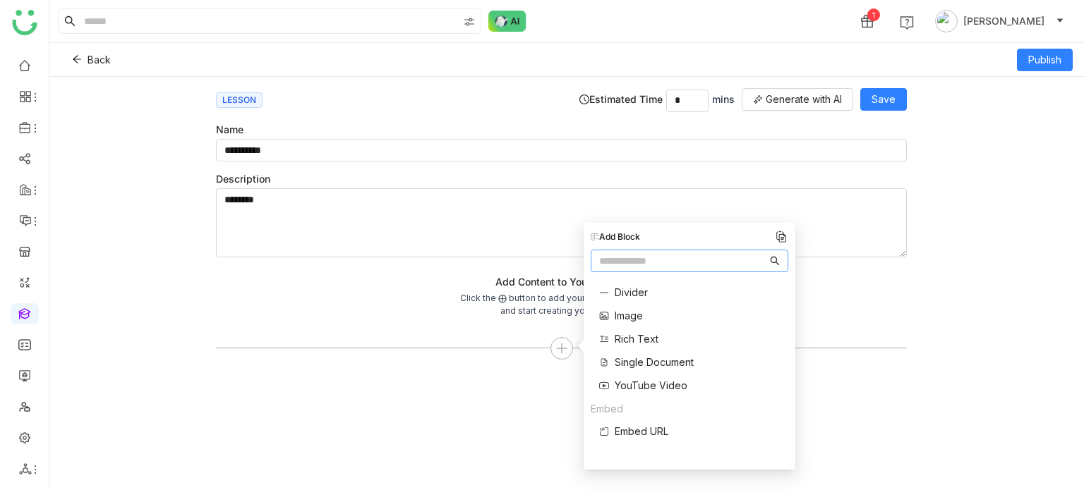
click at [661, 357] on span "Single Document" at bounding box center [654, 362] width 79 height 15
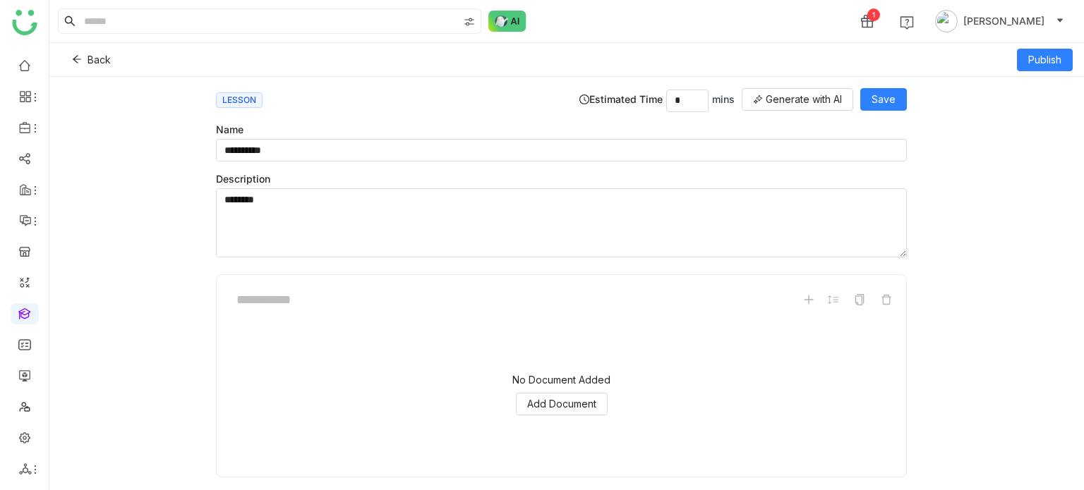
scroll to position [34, 0]
click at [582, 370] on span "Add Document" at bounding box center [561, 371] width 69 height 16
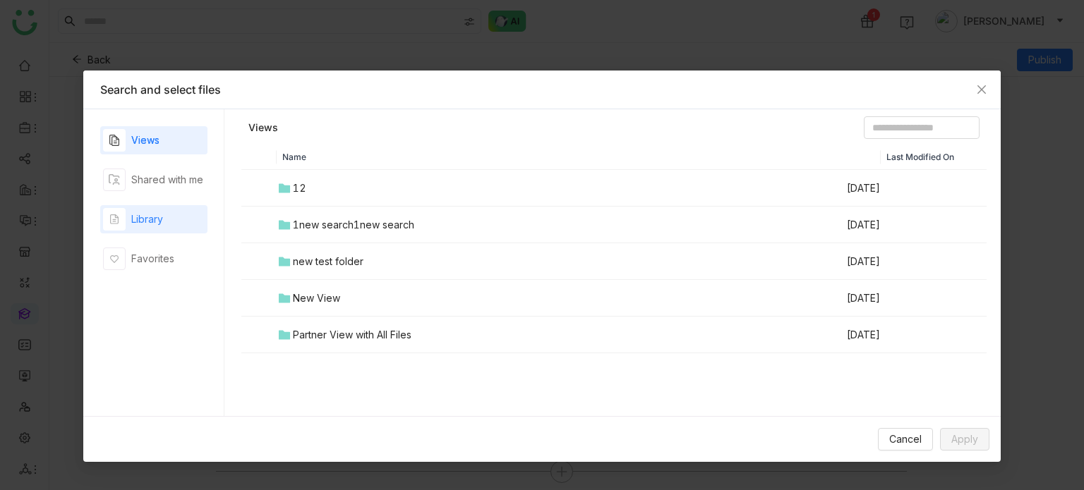
click at [144, 219] on div "Library" at bounding box center [147, 220] width 32 height 16
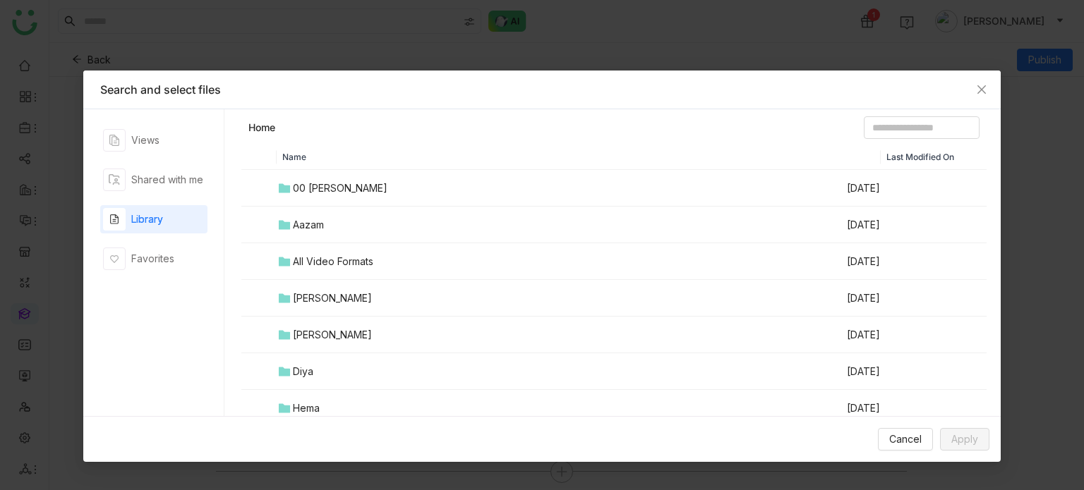
click at [374, 184] on td "00 Arif Folder" at bounding box center [561, 188] width 569 height 37
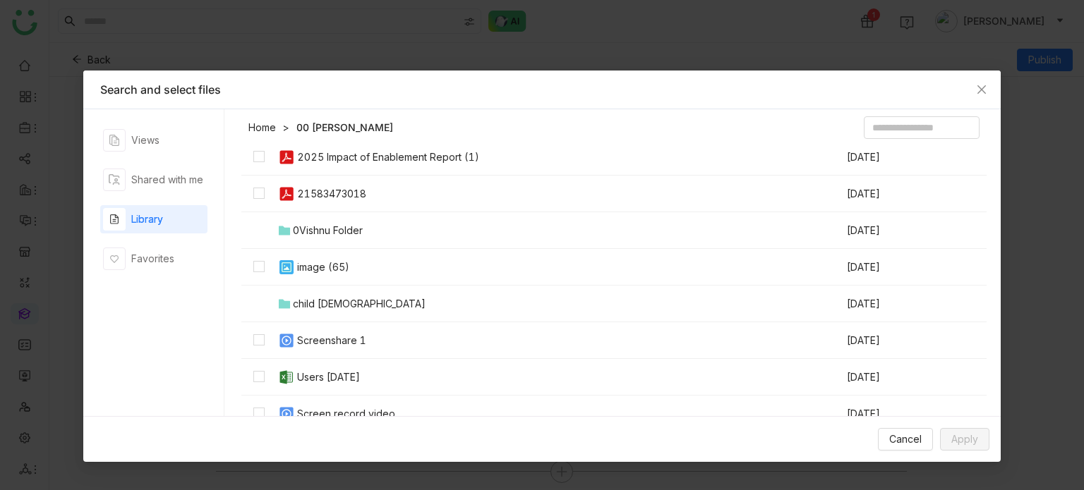
scroll to position [333, 0]
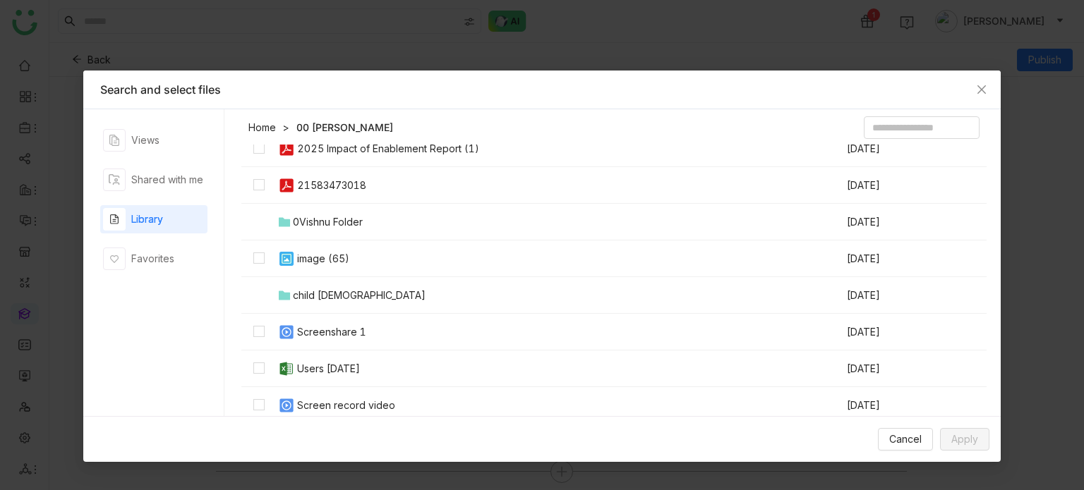
click at [346, 325] on div "Screenshare 1" at bounding box center [331, 333] width 69 height 16
click at [976, 435] on span "Apply" at bounding box center [964, 440] width 27 height 16
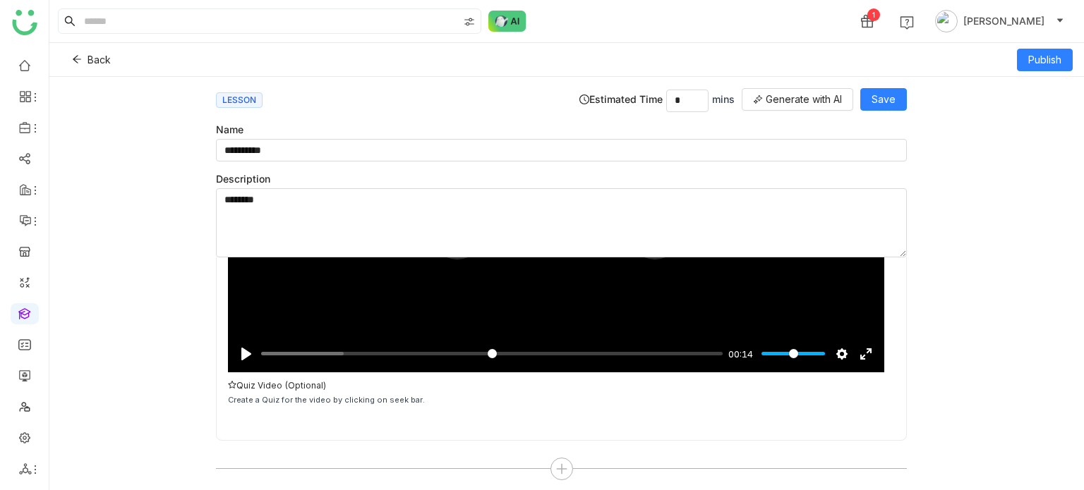
scroll to position [241, 0]
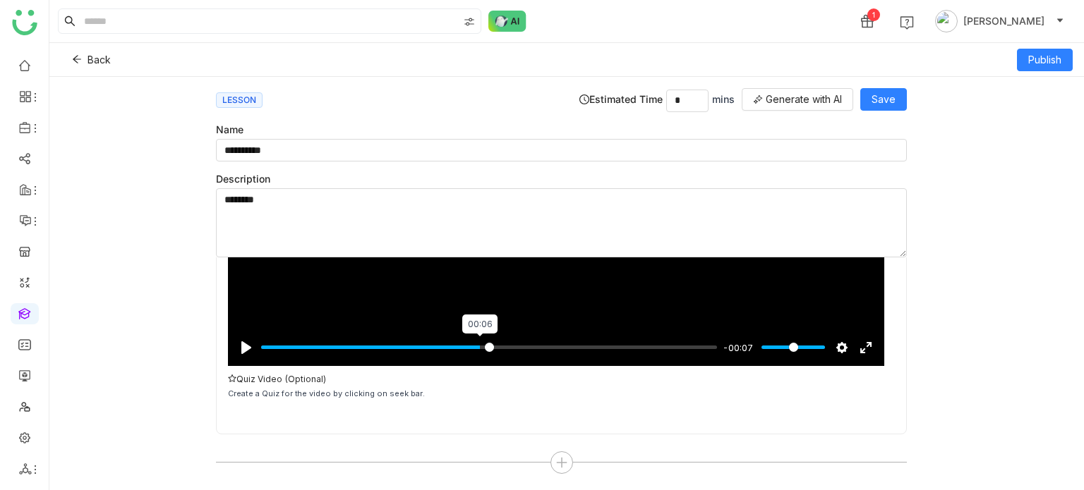
click at [482, 344] on input "Seek" at bounding box center [489, 347] width 456 height 13
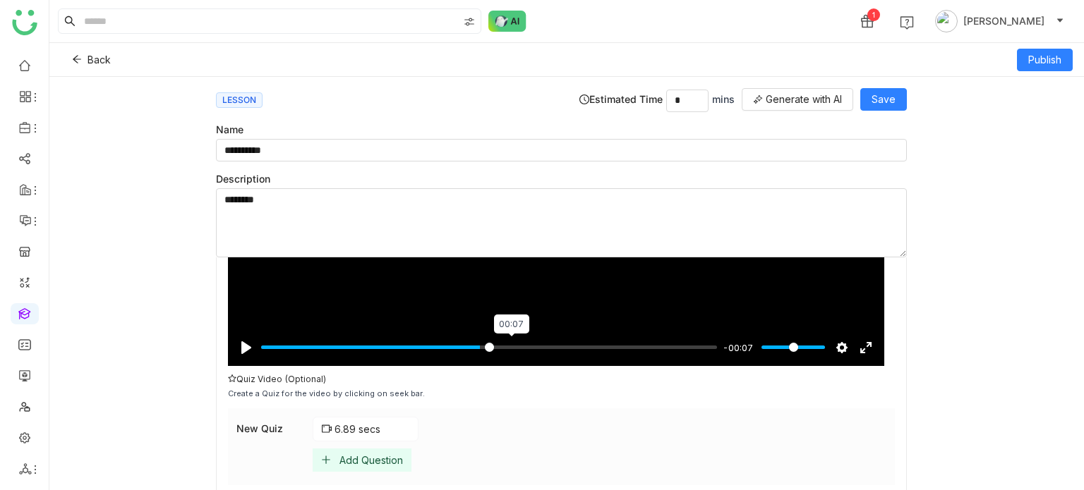
type input "**"
click at [510, 347] on input "Seek" at bounding box center [489, 347] width 456 height 13
click at [344, 459] on div "Add Question" at bounding box center [371, 460] width 64 height 12
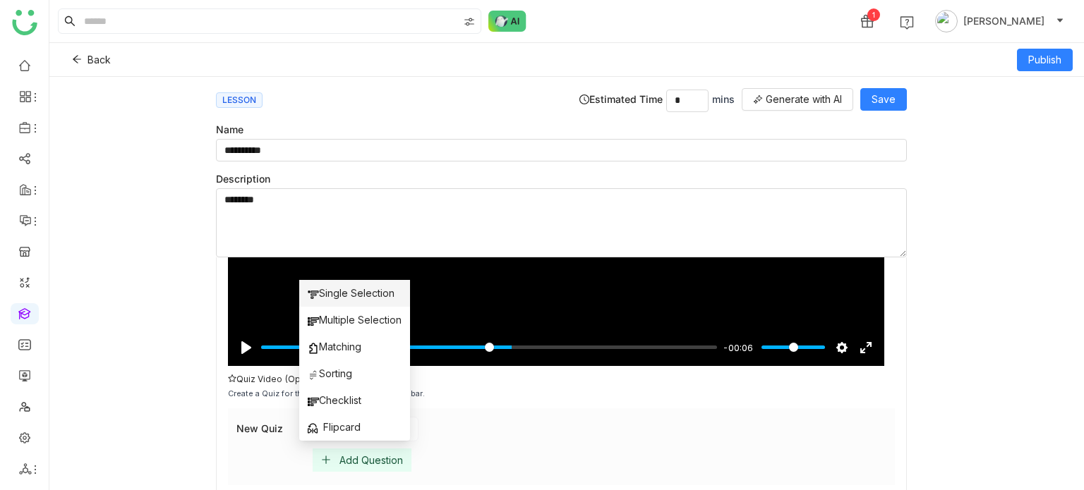
click at [383, 298] on span "Single Selection" at bounding box center [351, 294] width 87 height 16
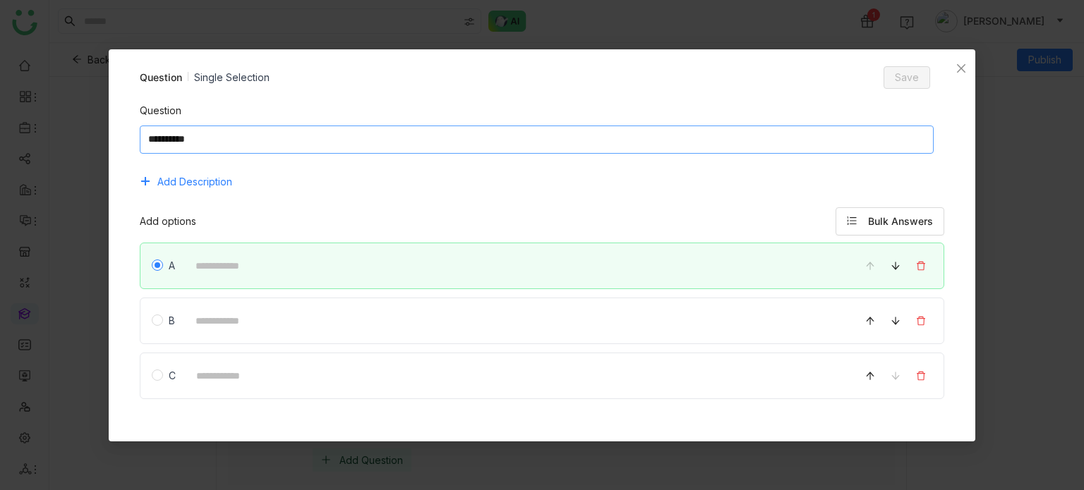
click at [493, 145] on textarea at bounding box center [537, 140] width 795 height 28
type textarea "**********"
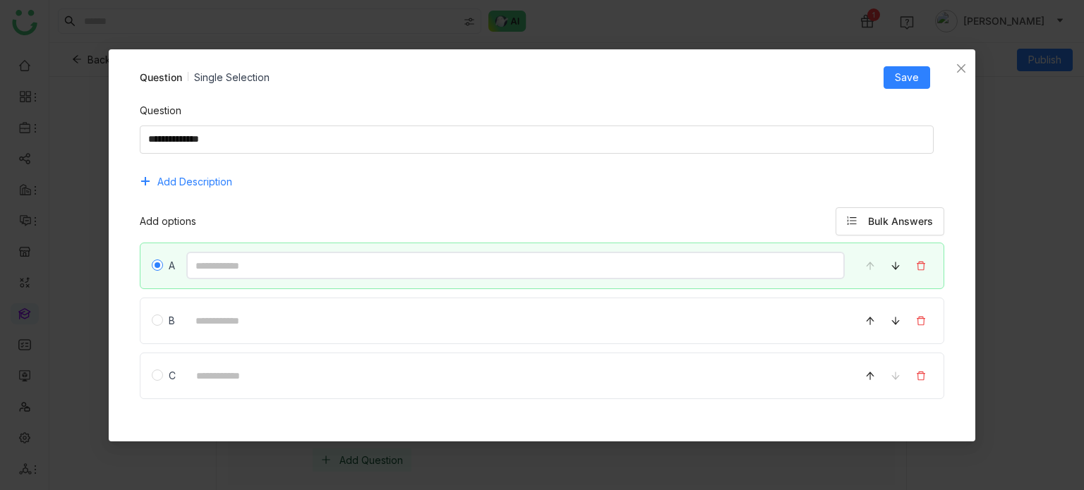
click at [358, 271] on input at bounding box center [515, 266] width 659 height 28
type input "*"
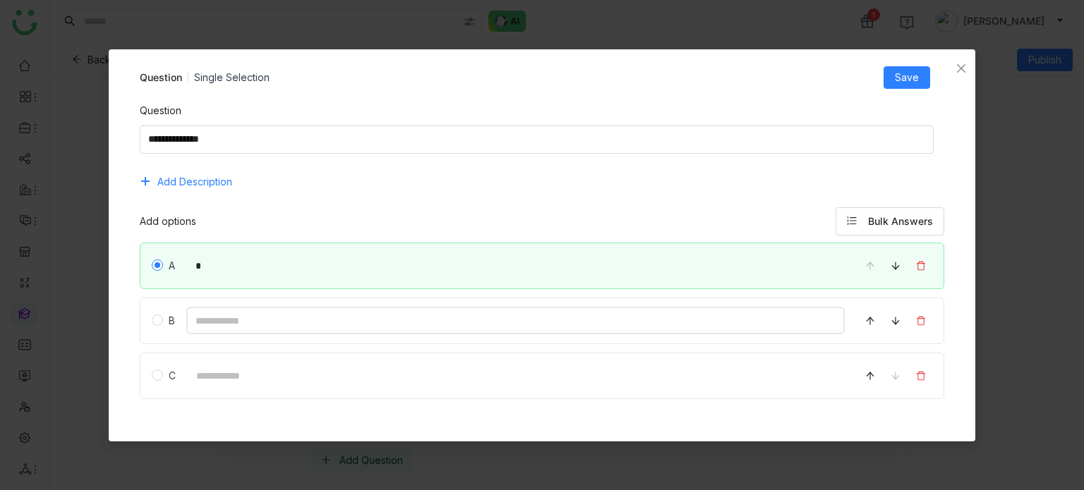
click at [344, 321] on input at bounding box center [515, 321] width 659 height 28
type input "*"
click at [225, 376] on input at bounding box center [516, 376] width 658 height 28
type input "*"
click at [918, 63] on div "Question Single Selection Save Question Add Description Add options Bulk Answer…" at bounding box center [542, 245] width 867 height 392
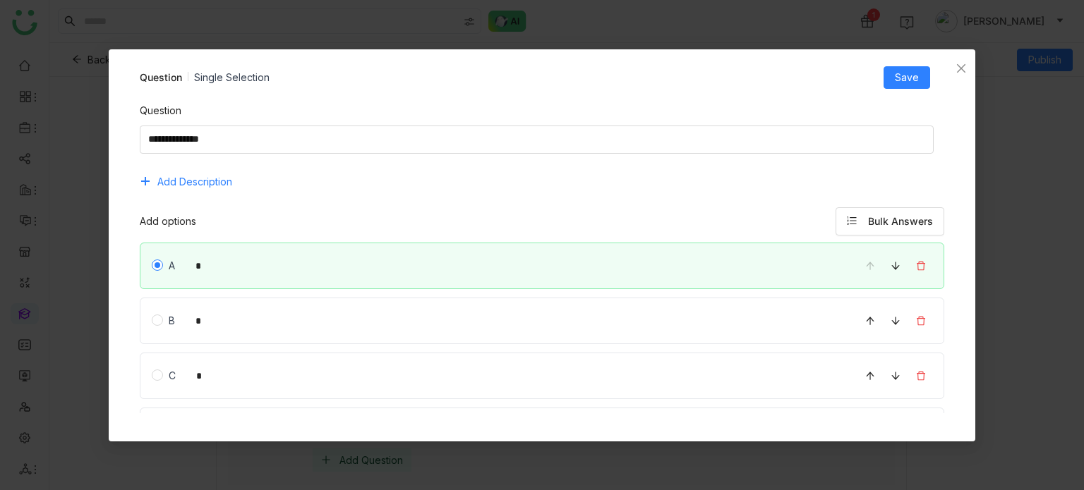
click at [907, 96] on div "Question Add Description Add options Bulk Answers A * B * C * D Add option" at bounding box center [542, 305] width 833 height 432
click at [917, 80] on span "Save" at bounding box center [907, 78] width 24 height 16
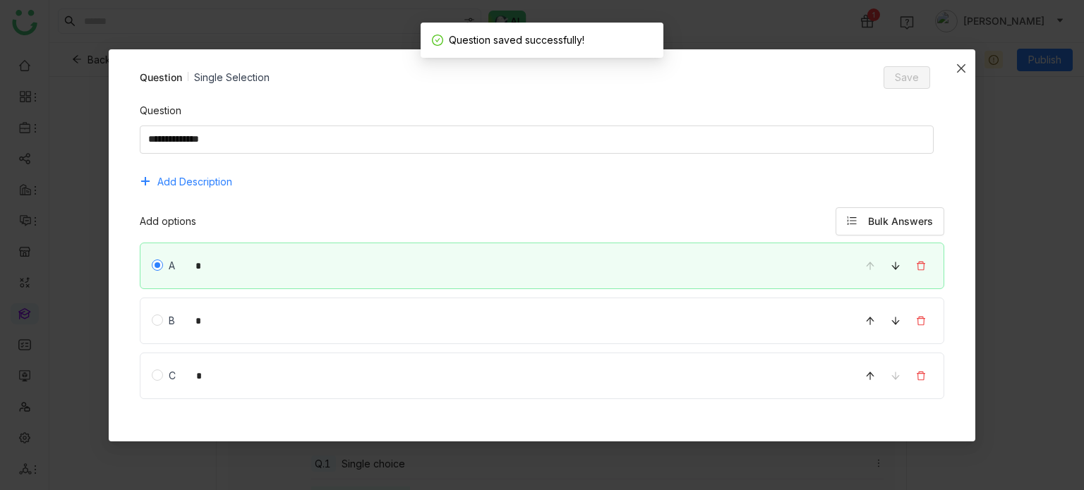
click at [957, 68] on icon "Close" at bounding box center [961, 68] width 11 height 11
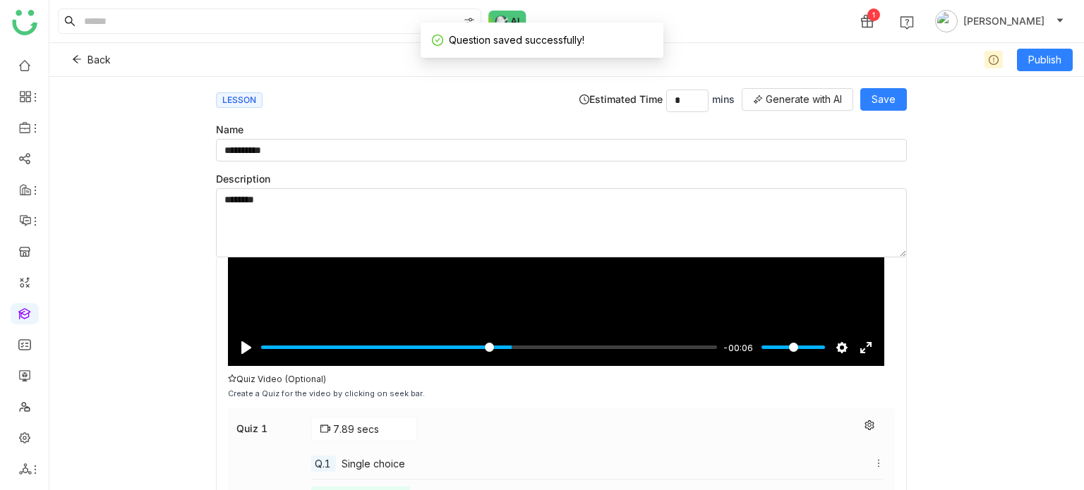
scroll to position [317, 0]
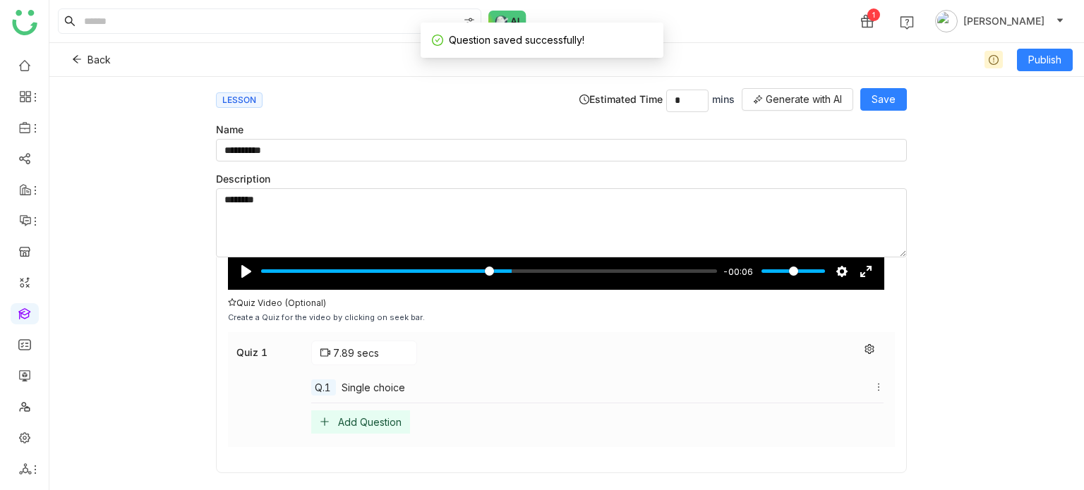
click at [358, 416] on div "Add Question" at bounding box center [370, 422] width 64 height 12
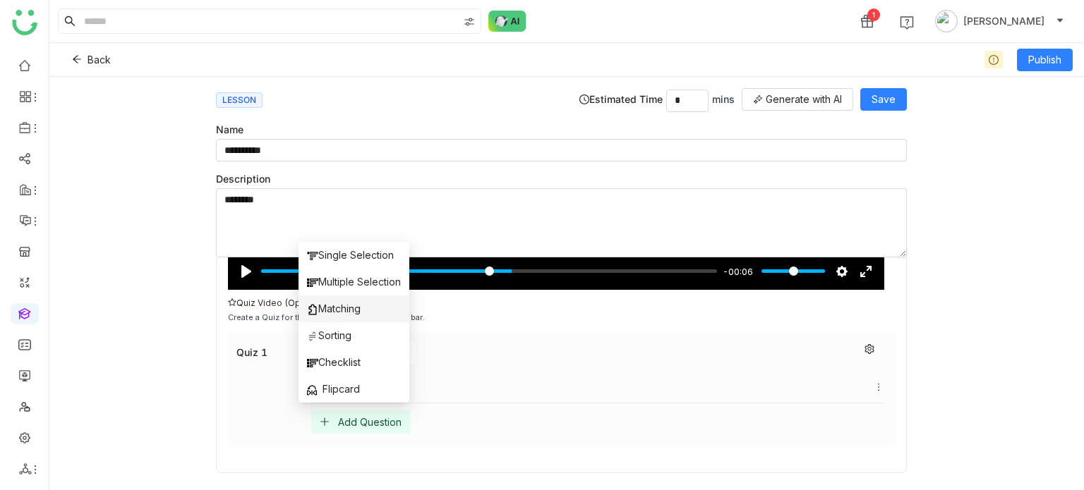
click at [375, 304] on li "Matching" at bounding box center [354, 309] width 111 height 27
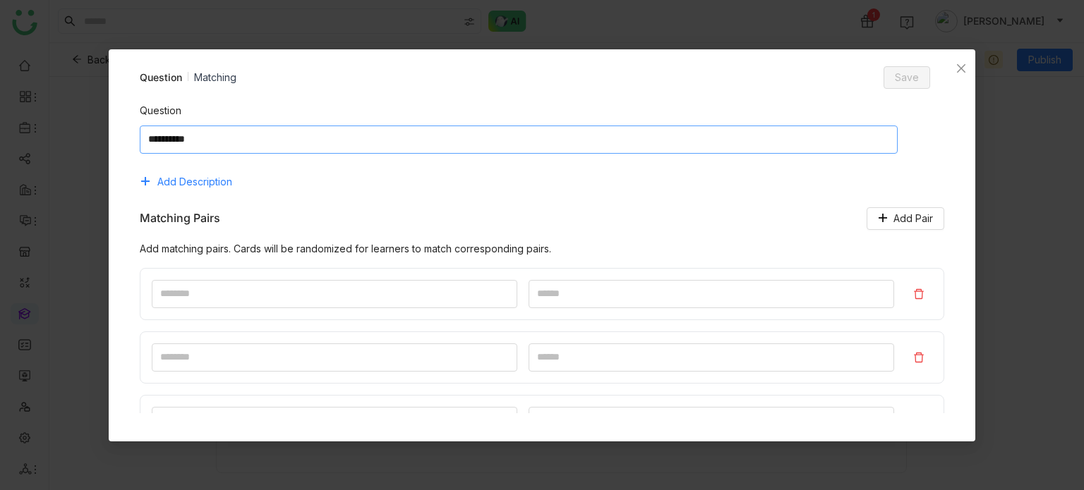
click at [462, 140] on textarea at bounding box center [519, 140] width 758 height 28
type textarea "**********"
click at [308, 285] on input at bounding box center [335, 294] width 366 height 28
type input "*"
click at [562, 301] on input at bounding box center [712, 294] width 366 height 28
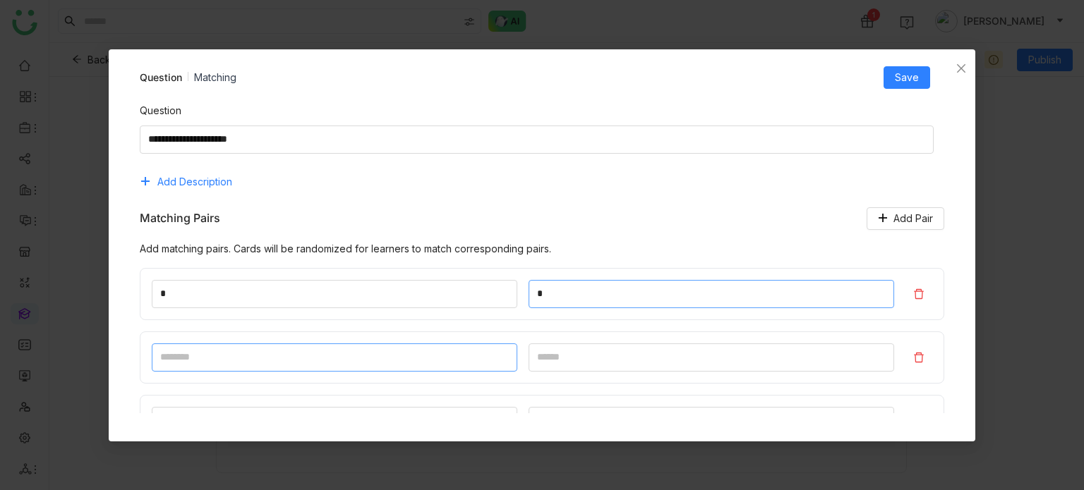
type input "*"
click at [392, 363] on input at bounding box center [335, 358] width 366 height 28
type input "*"
click at [590, 355] on input at bounding box center [712, 358] width 366 height 28
type input "*"
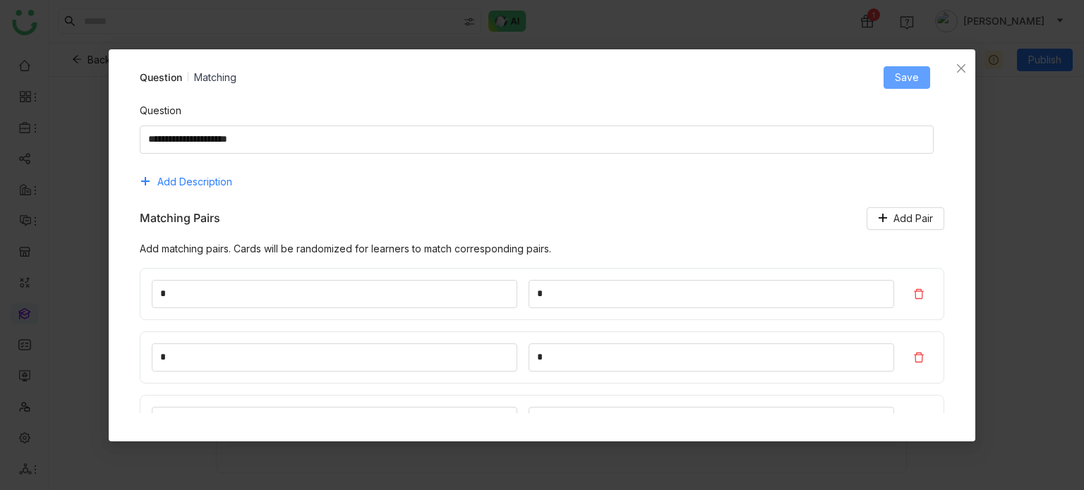
click at [907, 84] on span "Save" at bounding box center [907, 78] width 24 height 16
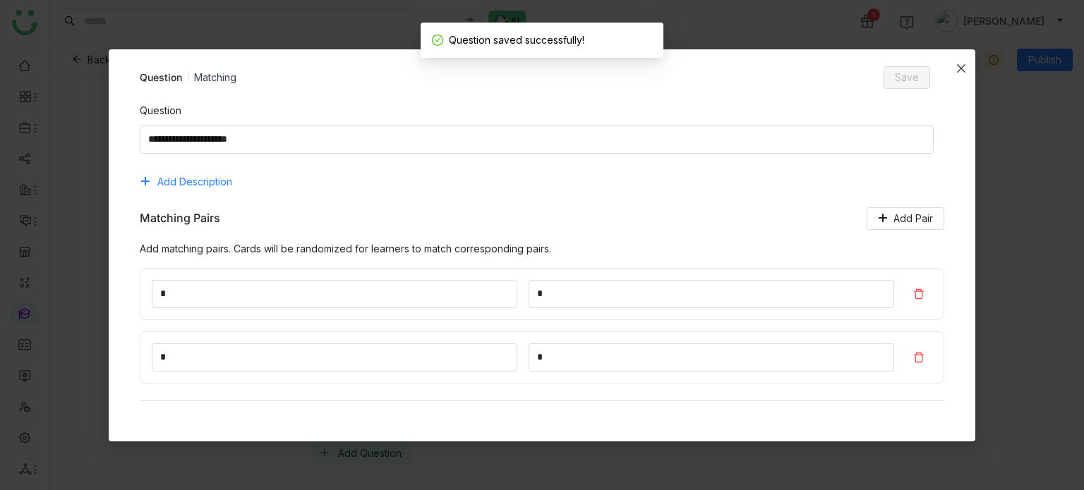
click at [963, 61] on span "Close" at bounding box center [961, 68] width 28 height 38
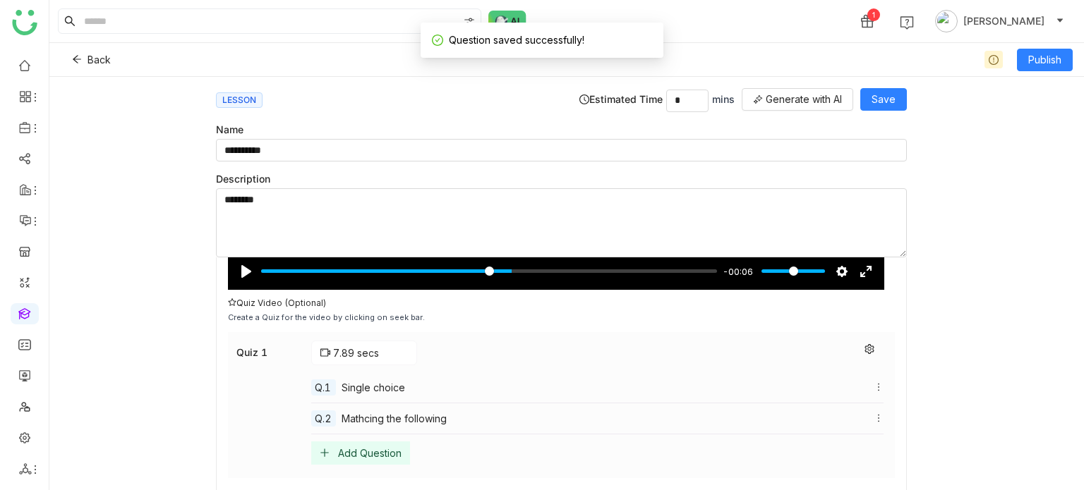
scroll to position [387, 0]
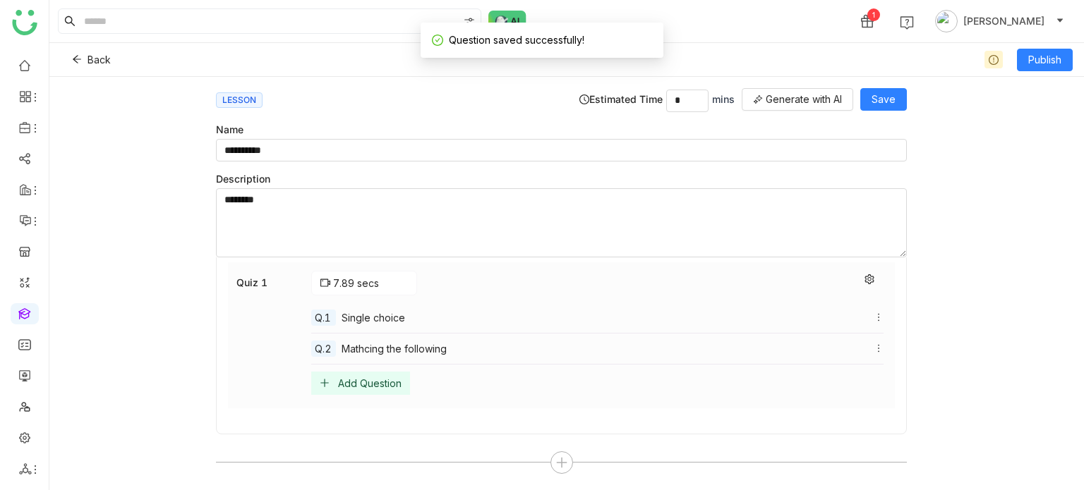
click at [374, 390] on div "Add Question" at bounding box center [360, 383] width 99 height 23
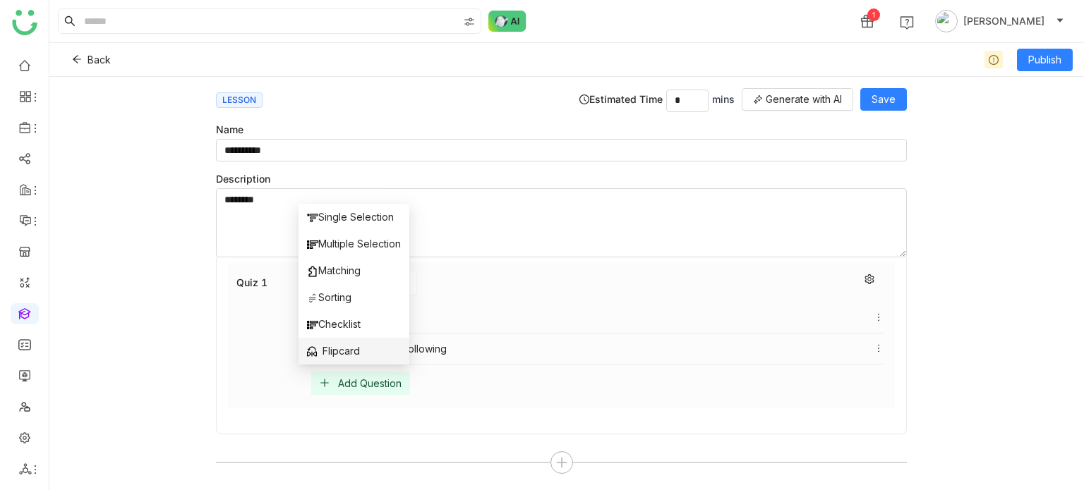
click at [355, 347] on span "Flipcard" at bounding box center [333, 352] width 53 height 16
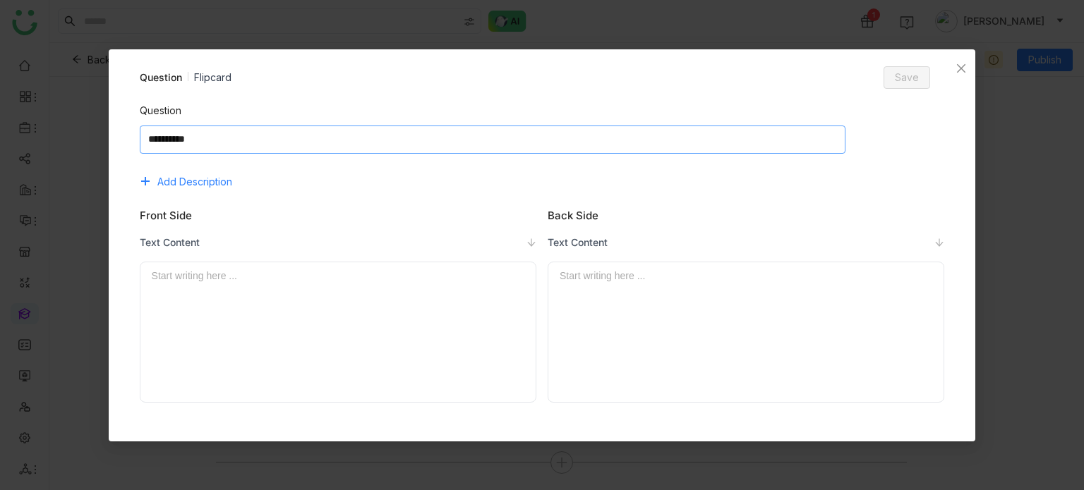
click at [457, 133] on textarea at bounding box center [493, 140] width 706 height 28
click at [202, 137] on textarea at bounding box center [537, 140] width 795 height 28
type textarea "**********"
click at [207, 299] on div at bounding box center [338, 332] width 373 height 128
click at [664, 313] on div at bounding box center [746, 332] width 373 height 128
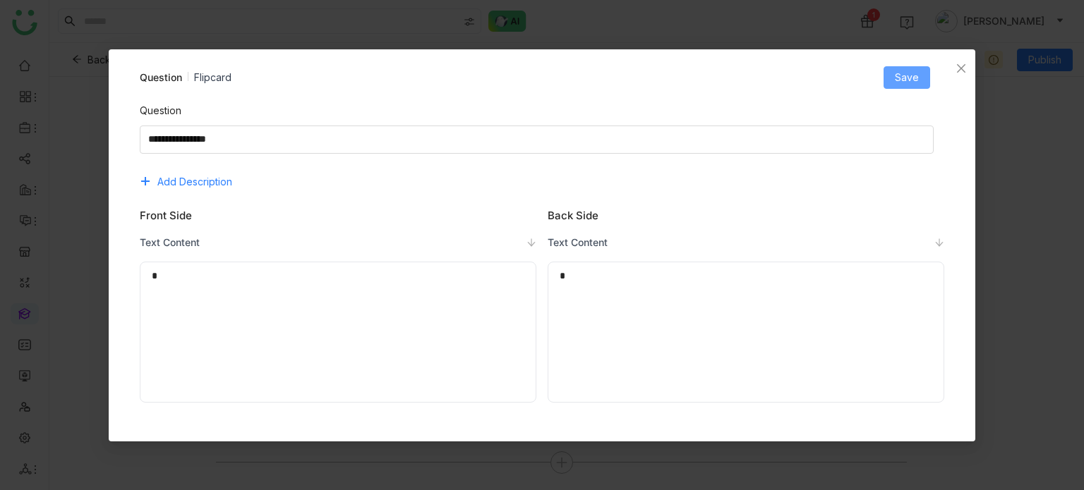
click at [915, 82] on span "Save" at bounding box center [907, 78] width 24 height 16
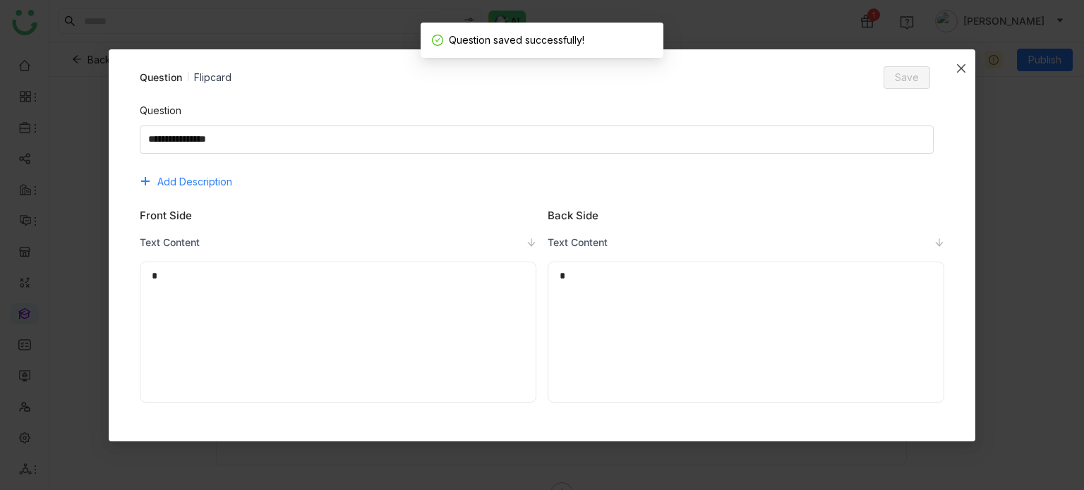
click at [968, 61] on span "Close" at bounding box center [961, 68] width 28 height 38
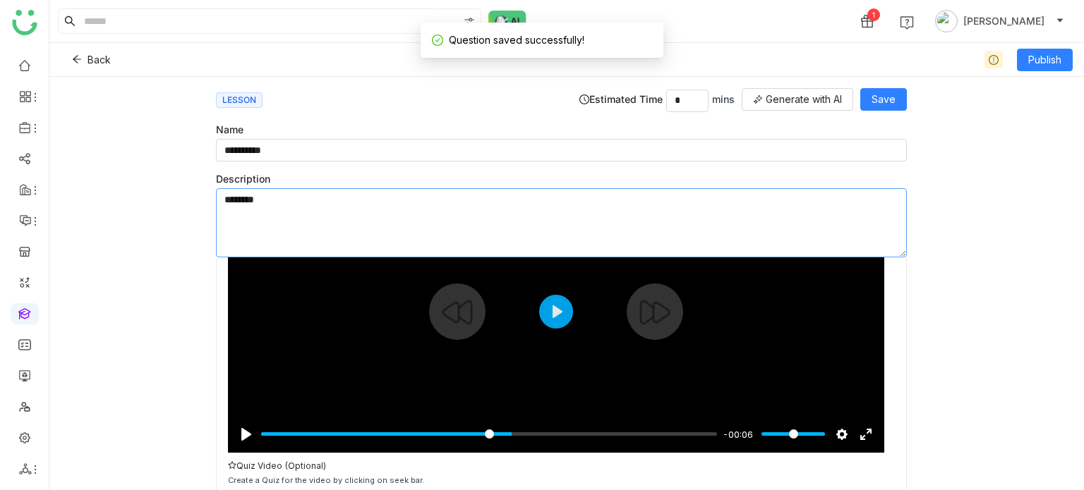
scroll to position [133, 0]
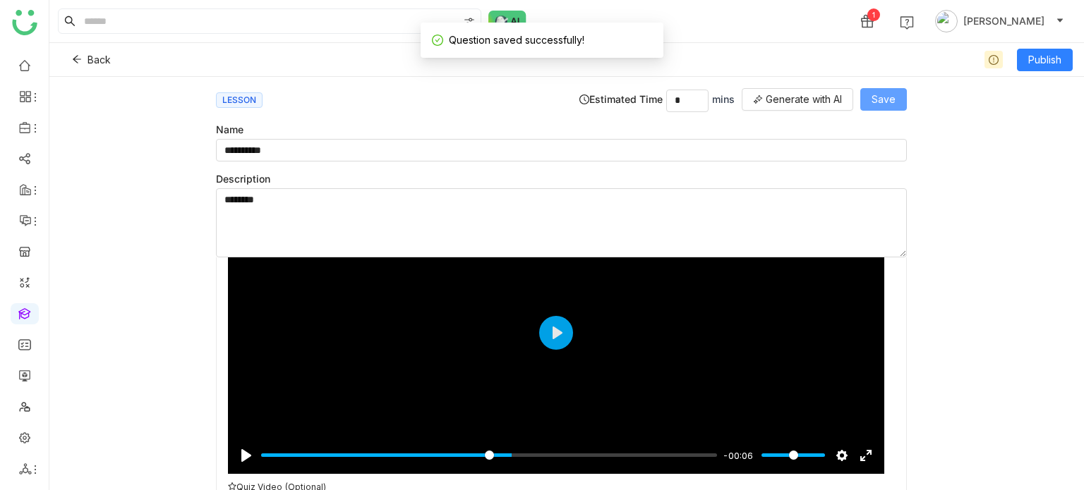
click at [889, 102] on span "Save" at bounding box center [884, 100] width 24 height 16
click at [1047, 70] on button "Publish" at bounding box center [1045, 60] width 56 height 23
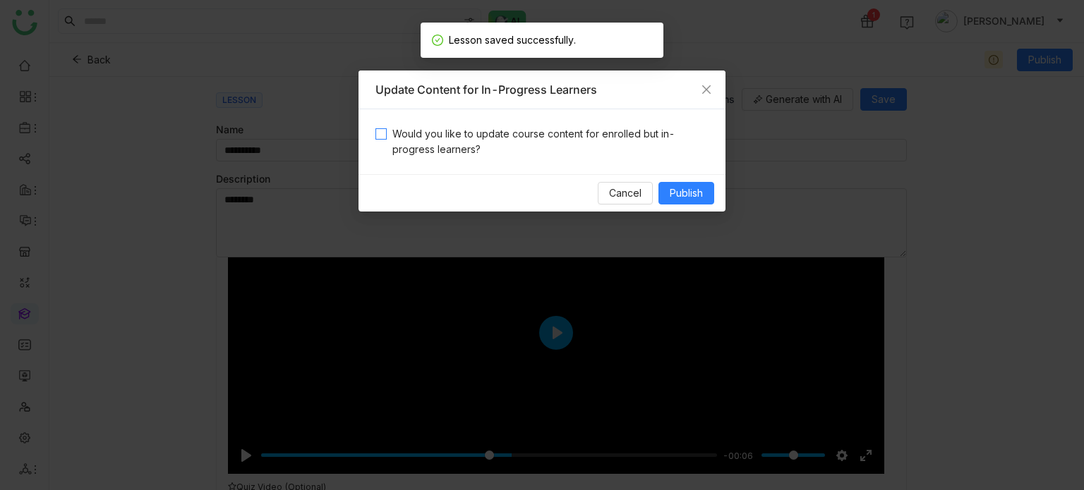
click at [562, 152] on span "Would you like to update course content for enrolled but in-progress learners?" at bounding box center [548, 141] width 322 height 31
click at [697, 200] on span "Publish" at bounding box center [686, 194] width 33 height 16
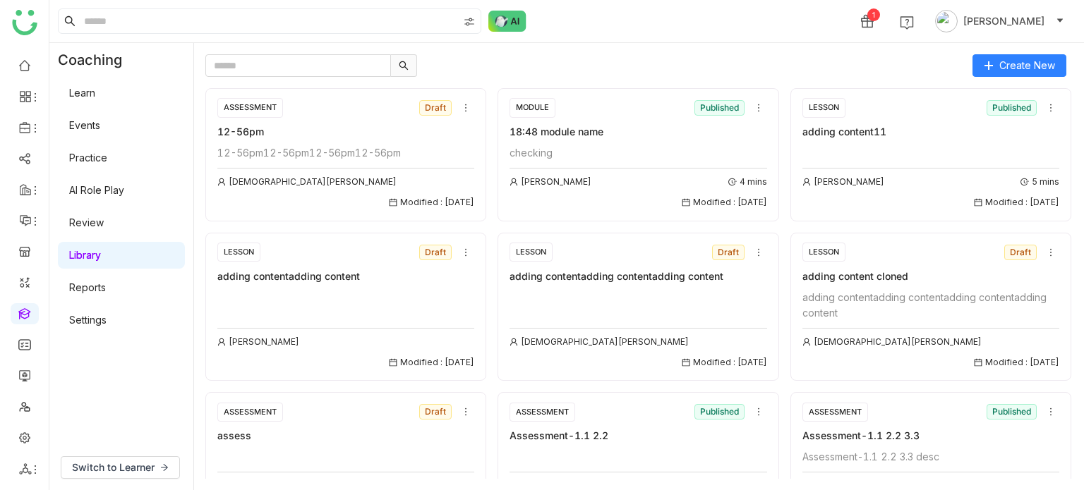
click at [124, 107] on div "Learn Events Practice AI Role Play Review Library Reports Settings" at bounding box center [121, 207] width 144 height 260
click at [88, 90] on link "Learn" at bounding box center [82, 93] width 26 height 12
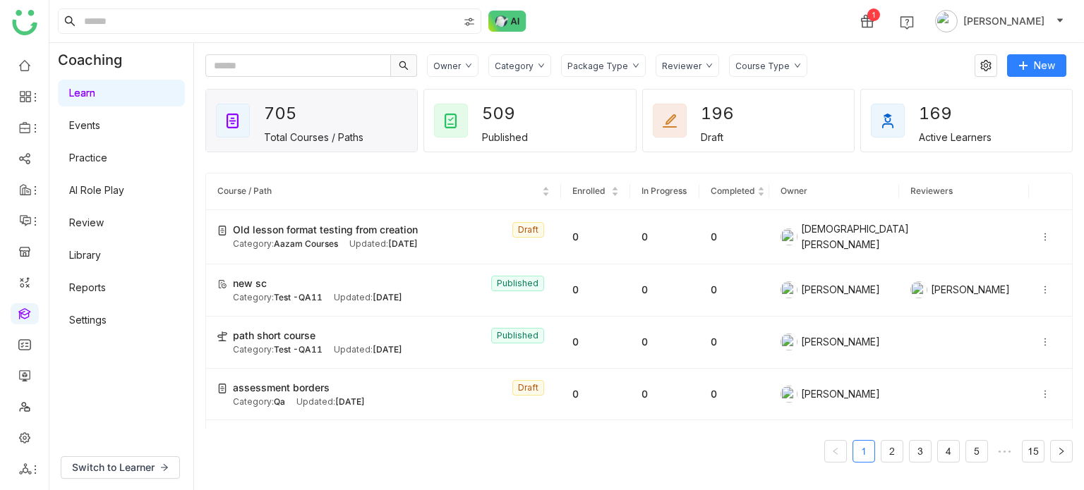
click at [1071, 68] on gtmb-coaching-header "Owner Category Package Type Reviewer Course Type New" at bounding box center [638, 65] width 867 height 23
click at [1042, 73] on button "New" at bounding box center [1036, 65] width 59 height 23
click at [980, 94] on span "New Course" at bounding box center [992, 95] width 72 height 16
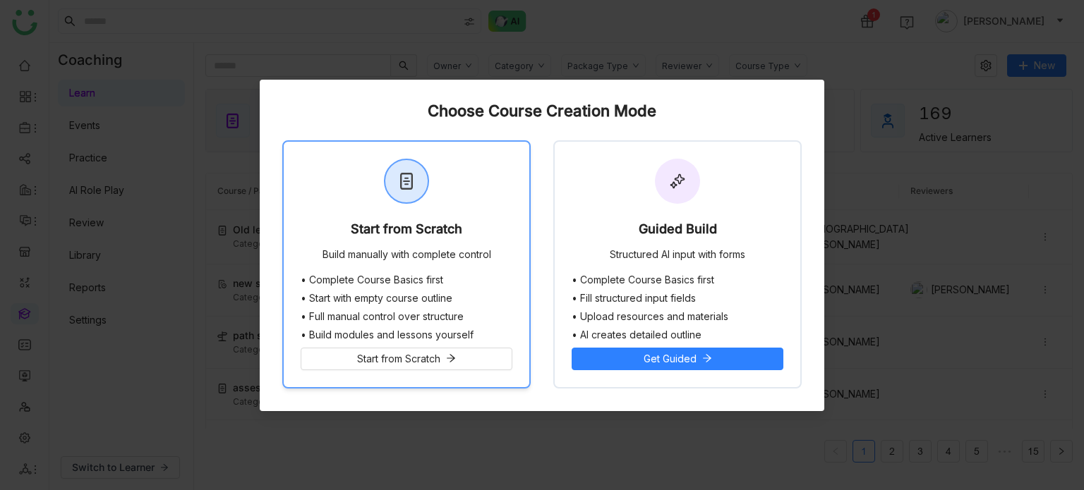
click at [490, 218] on div "Start from Scratch Build manually with complete control" at bounding box center [407, 208] width 246 height 133
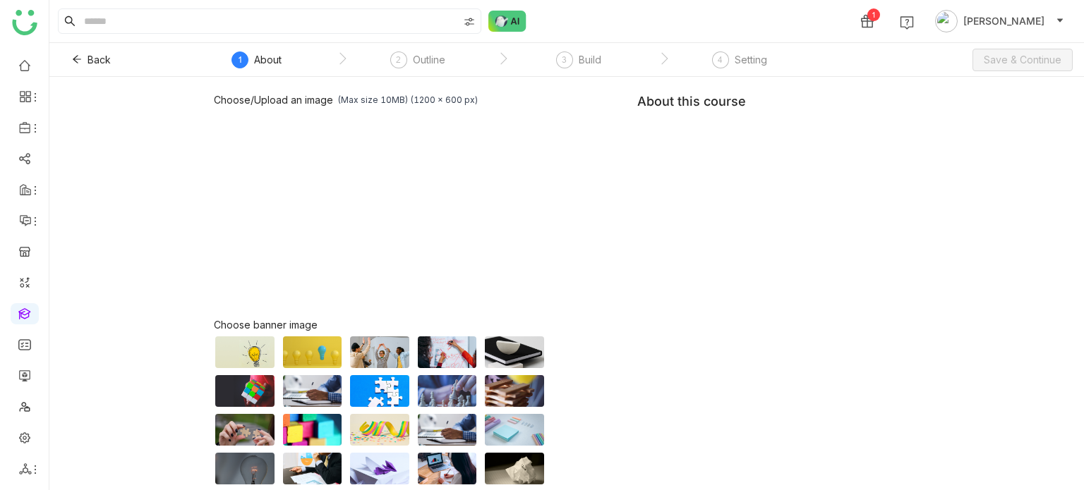
click at [813, 157] on div "Choose/Upload an image (Max size 10MB) (1200 x 600 px) Browse Image Choose bann…" at bounding box center [567, 321] width 706 height 454
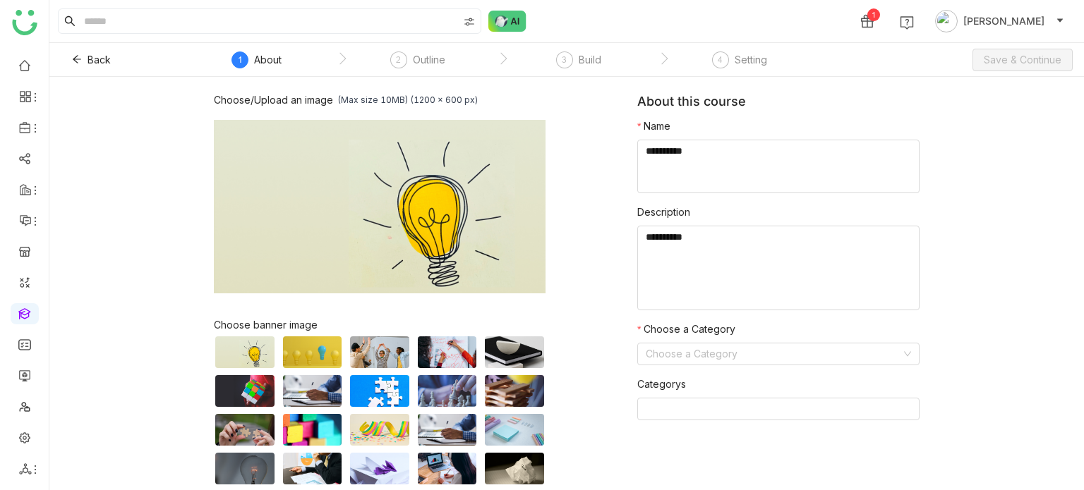
click at [813, 157] on textarea at bounding box center [778, 167] width 282 height 54
type textarea "**********"
type textarea "********"
type input "*"
click at [1028, 61] on span "Save & Continue" at bounding box center [1023, 60] width 78 height 16
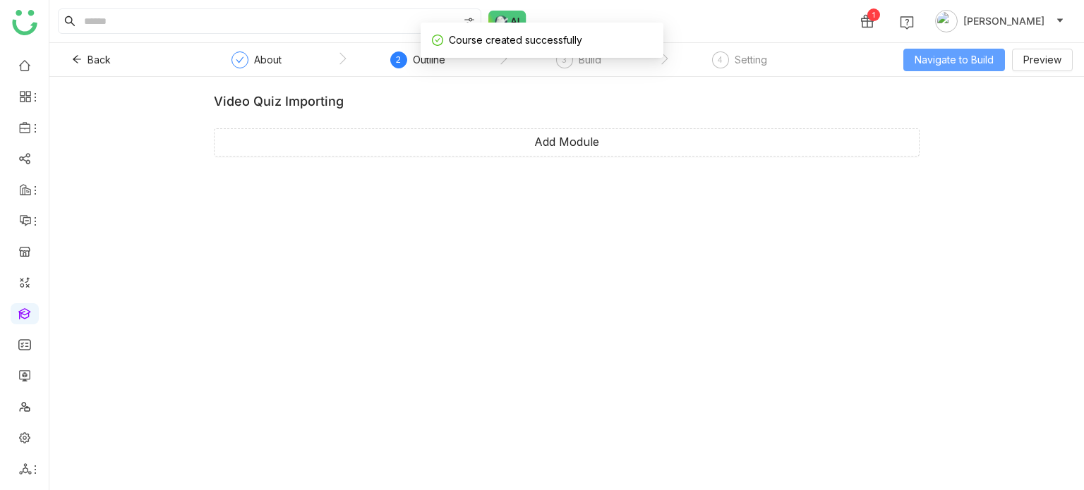
click at [940, 66] on span "Navigate to Build" at bounding box center [954, 60] width 79 height 16
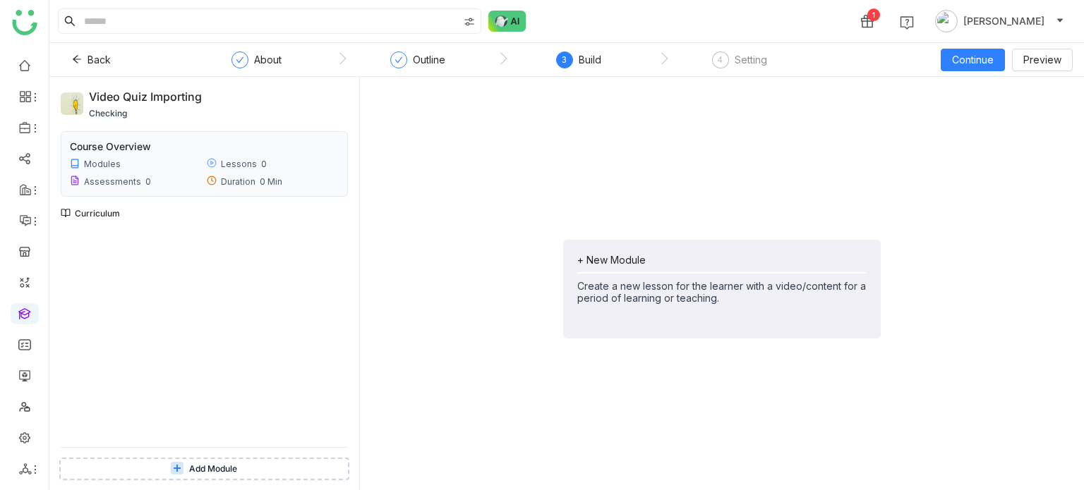
click at [641, 260] on div "+ New Module" at bounding box center [721, 260] width 289 height 12
click at [646, 325] on li "Add Module" at bounding box center [721, 321] width 289 height 27
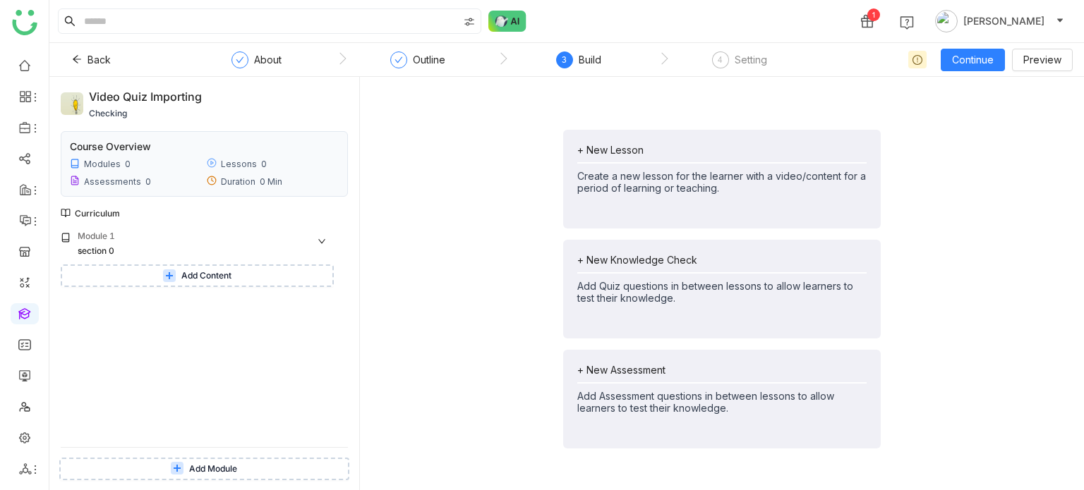
click at [222, 265] on button "Add Content" at bounding box center [197, 276] width 273 height 23
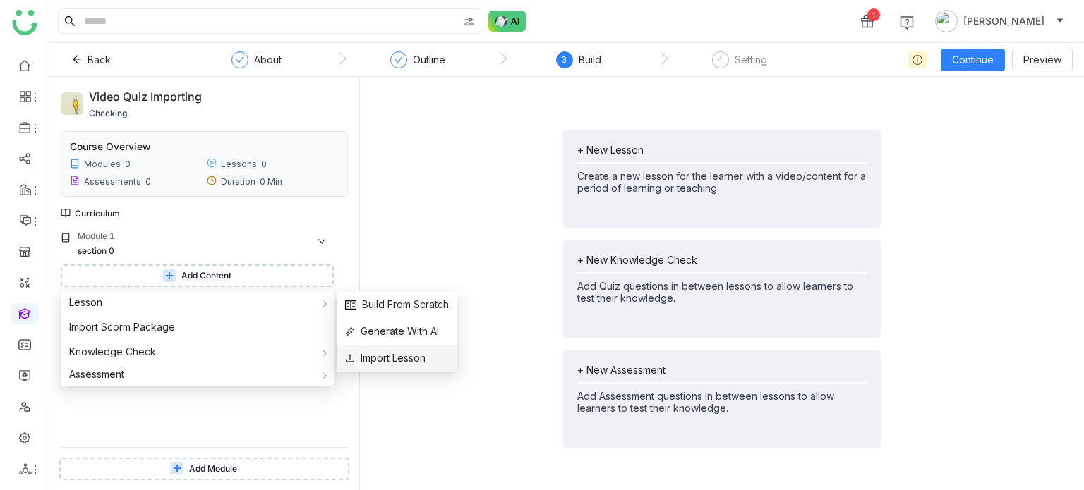
click at [375, 356] on span "Import Lesson" at bounding box center [385, 359] width 80 height 16
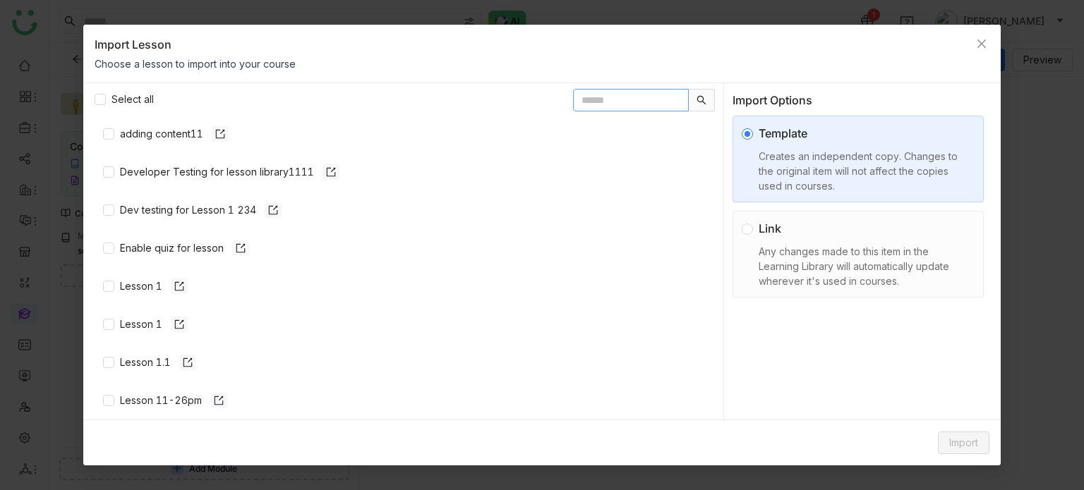
click at [581, 92] on input "text" at bounding box center [631, 100] width 116 height 23
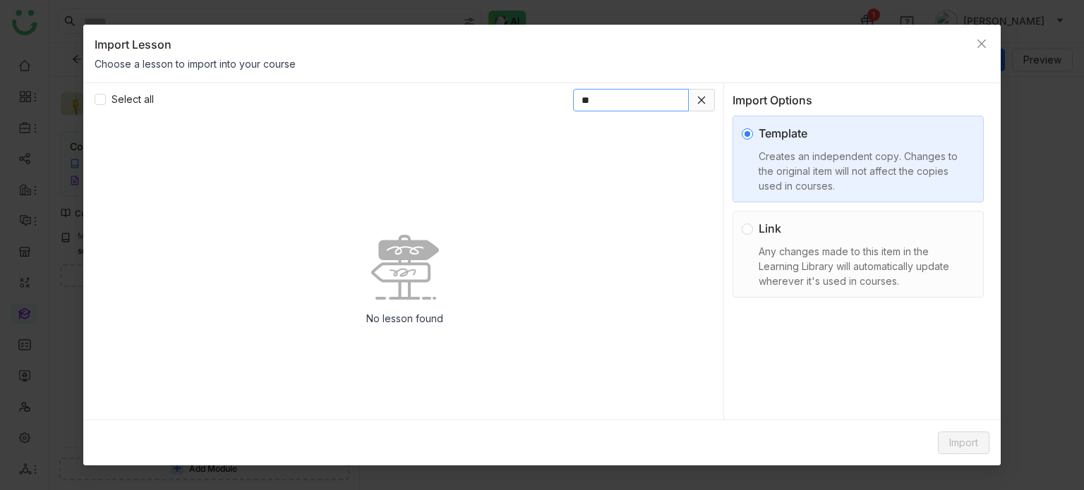
type input "*"
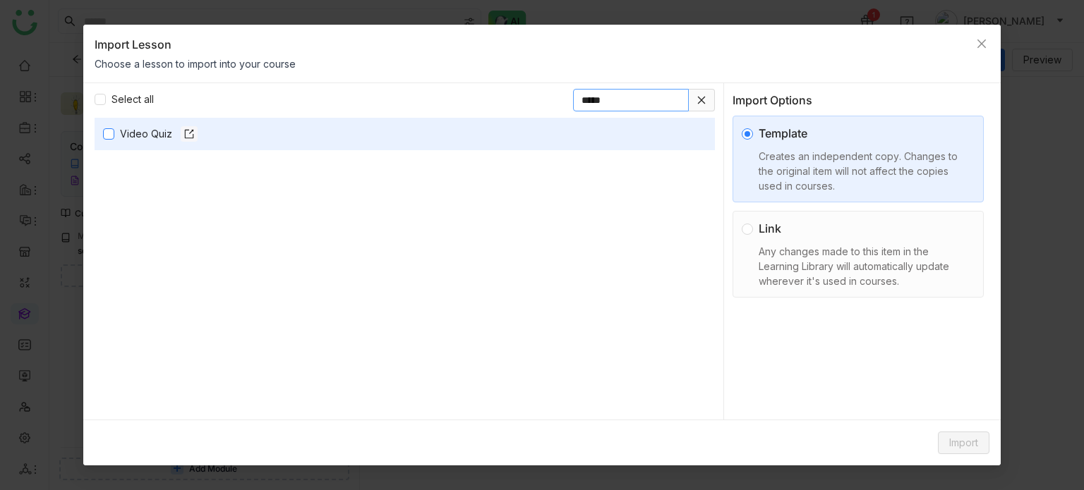
type input "*****"
click at [783, 227] on div "Link" at bounding box center [864, 228] width 210 height 17
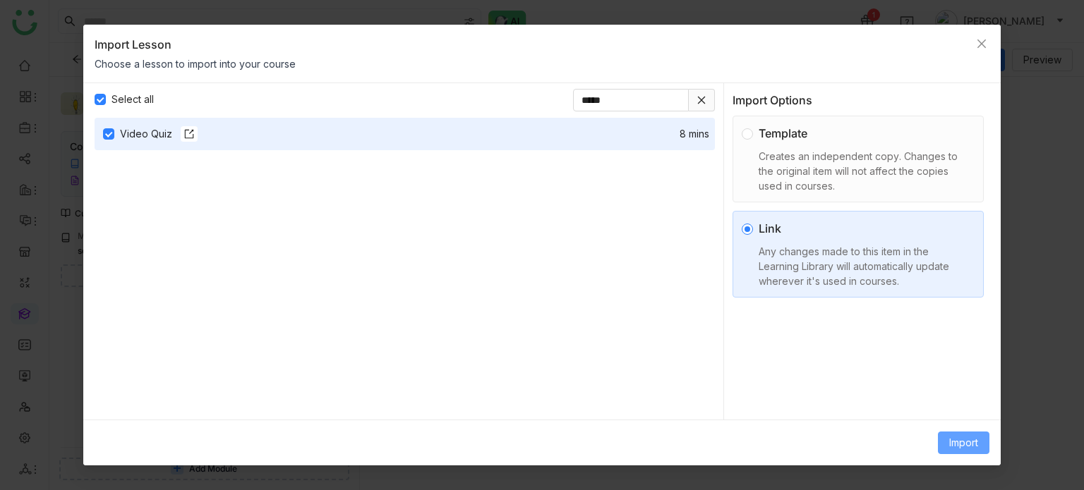
click at [963, 438] on span "Import" at bounding box center [963, 443] width 29 height 16
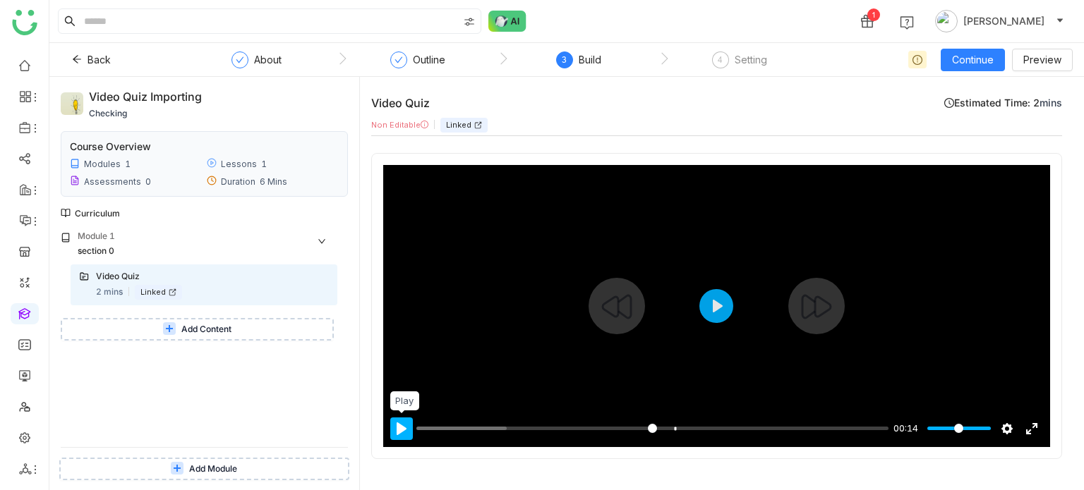
click at [398, 426] on button "Pause Play" at bounding box center [401, 429] width 23 height 23
click at [638, 425] on input "Seek" at bounding box center [649, 428] width 466 height 13
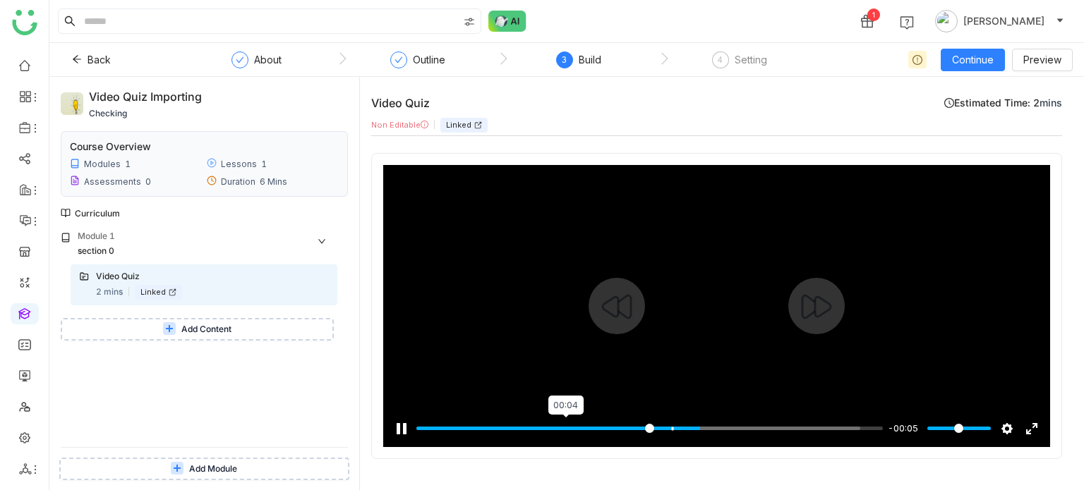
click at [559, 426] on input "Seek" at bounding box center [649, 428] width 466 height 13
click at [411, 433] on button "Pause Play" at bounding box center [401, 429] width 23 height 23
type input "****"
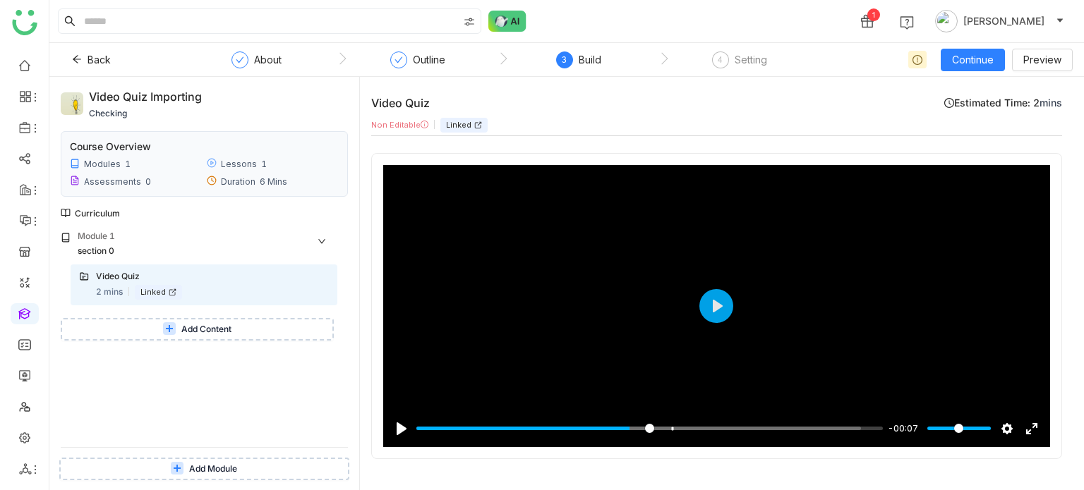
click at [211, 320] on button "Add Content" at bounding box center [197, 329] width 273 height 23
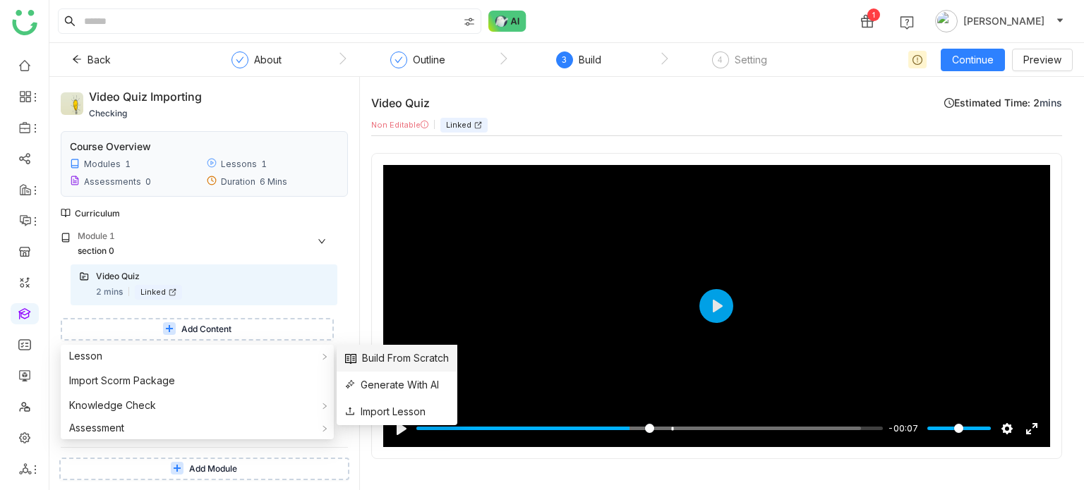
click at [377, 355] on span "Build From Scratch" at bounding box center [397, 359] width 104 height 16
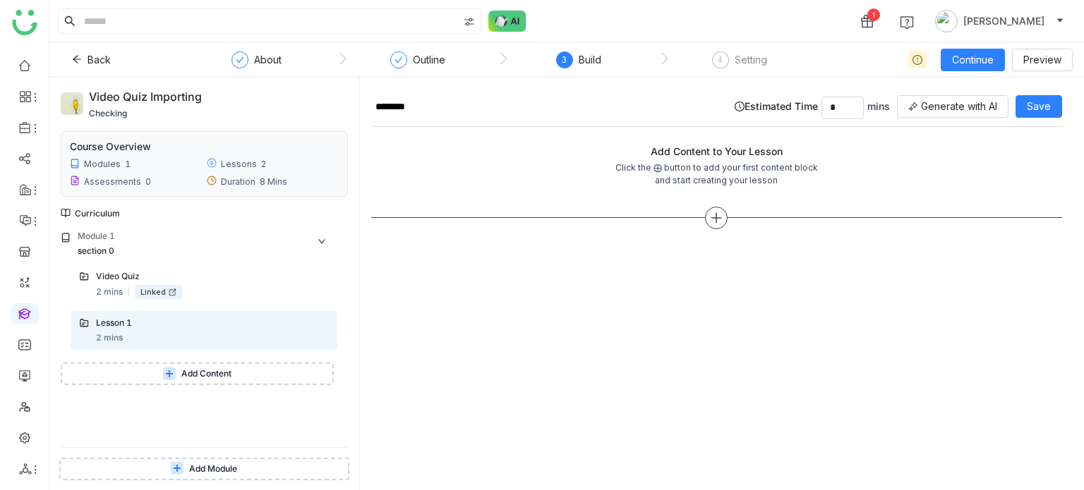
click at [718, 222] on icon at bounding box center [716, 218] width 13 height 13
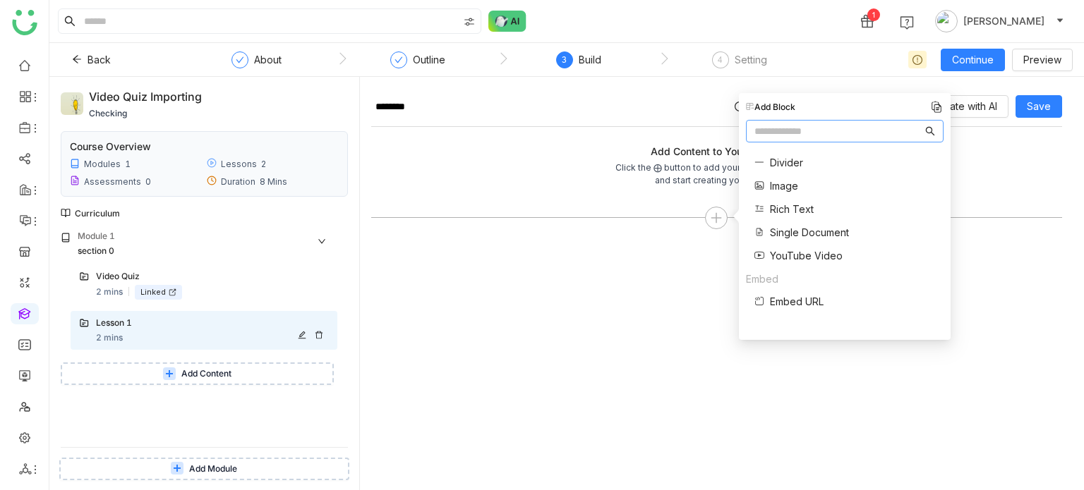
click at [319, 337] on icon at bounding box center [319, 335] width 8 height 8
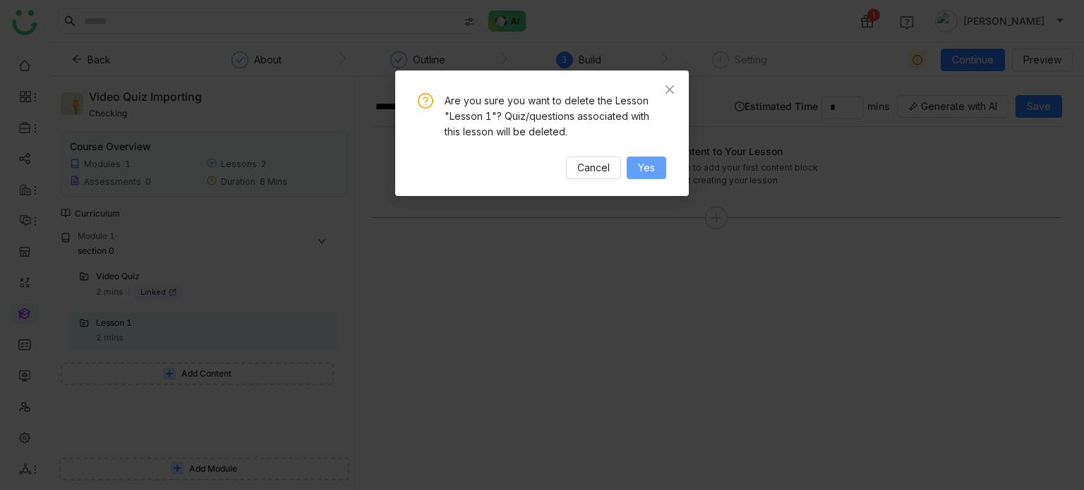
click at [659, 174] on button "Yes" at bounding box center [647, 168] width 40 height 23
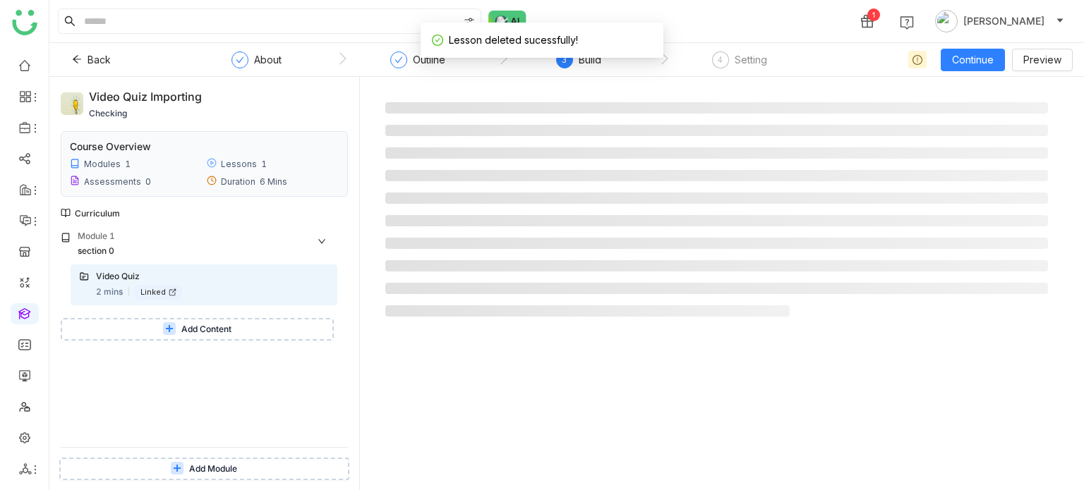
click at [212, 325] on span "Add Content" at bounding box center [206, 329] width 50 height 13
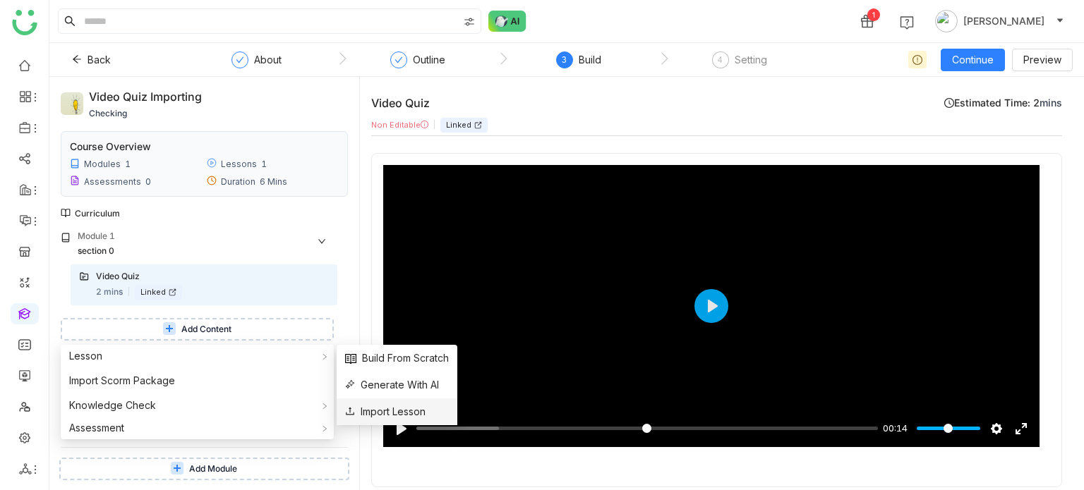
click at [410, 413] on span "Import Lesson" at bounding box center [385, 412] width 80 height 16
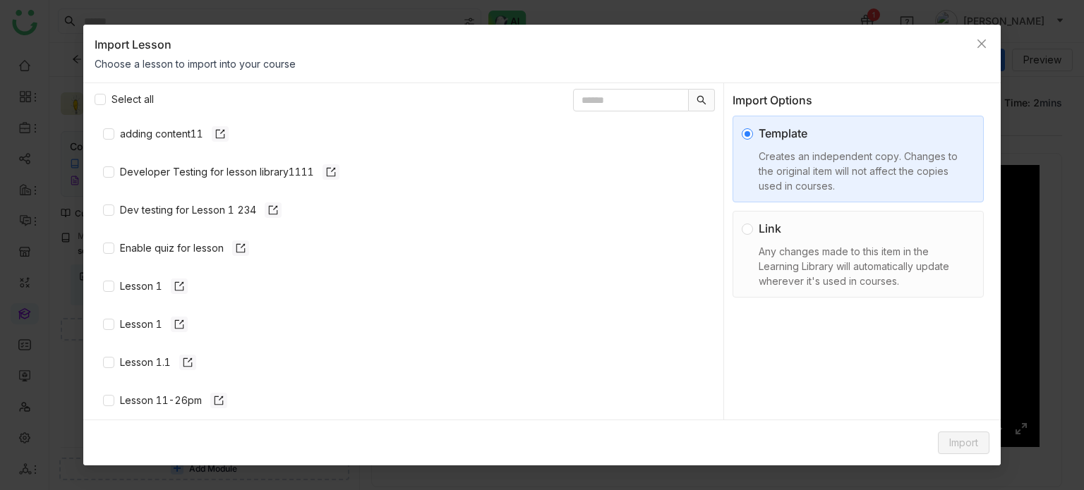
click at [661, 86] on div "Select all" at bounding box center [405, 100] width 620 height 35
click at [659, 90] on input "text" at bounding box center [631, 100] width 116 height 23
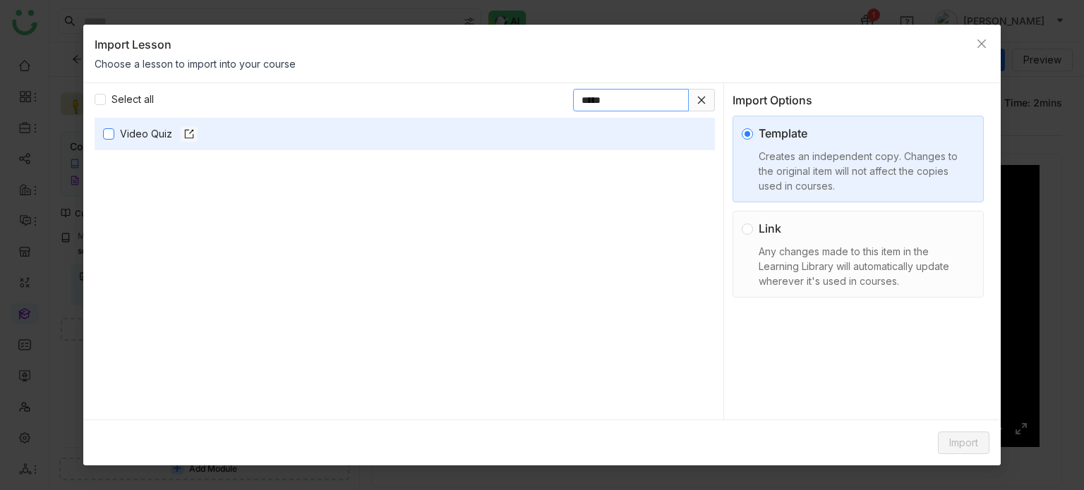
type input "*****"
click at [116, 134] on span "Video Quiz" at bounding box center [414, 134] width 601 height 16
click at [977, 448] on span "Import" at bounding box center [963, 443] width 29 height 16
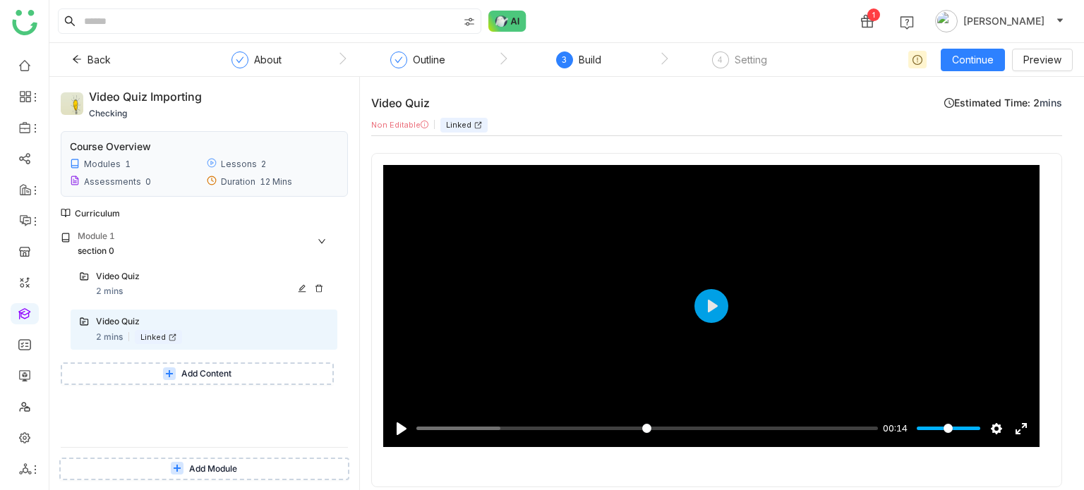
click at [214, 290] on div "Video Quiz 2 mins" at bounding box center [212, 284] width 233 height 28
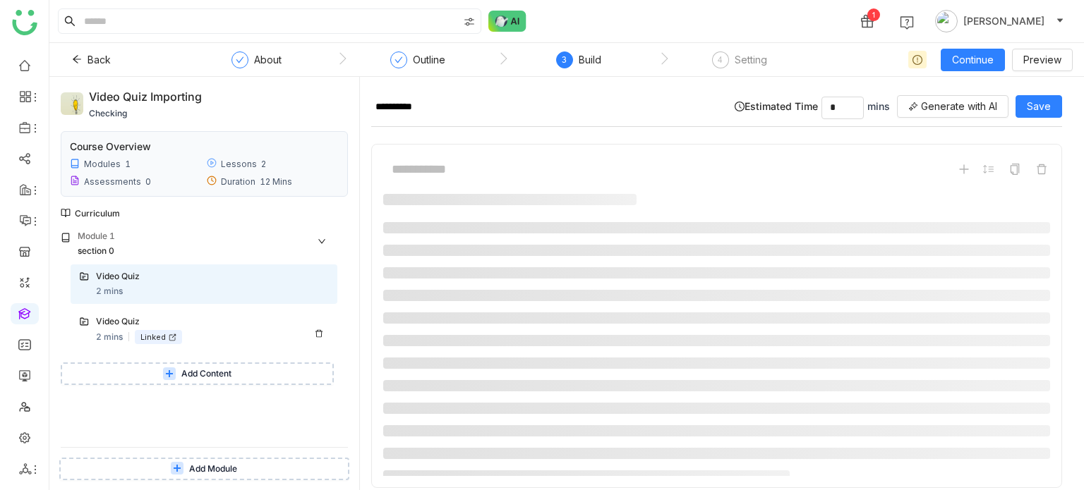
click at [221, 333] on div "Video Quiz 2 mins Linked" at bounding box center [212, 329] width 233 height 29
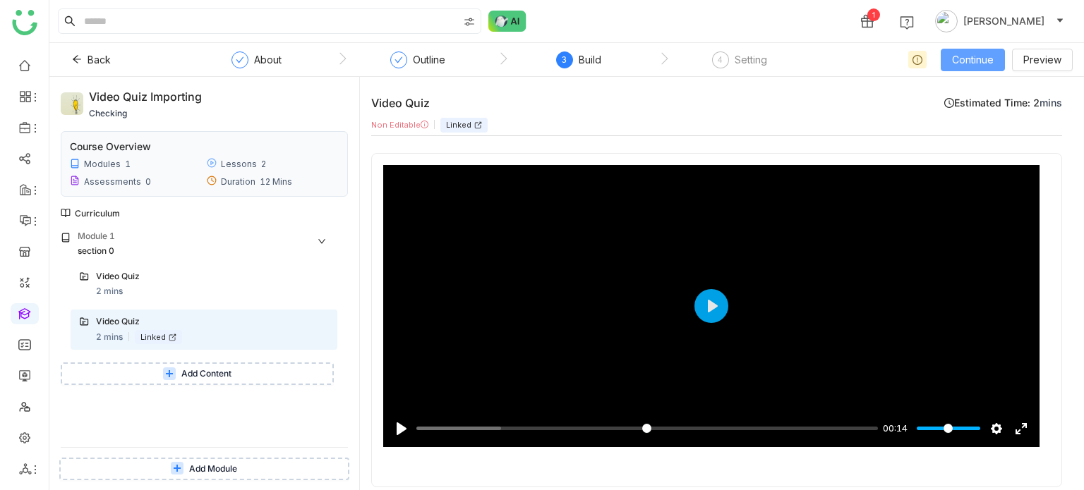
click at [965, 56] on span "Continue" at bounding box center [973, 60] width 42 height 16
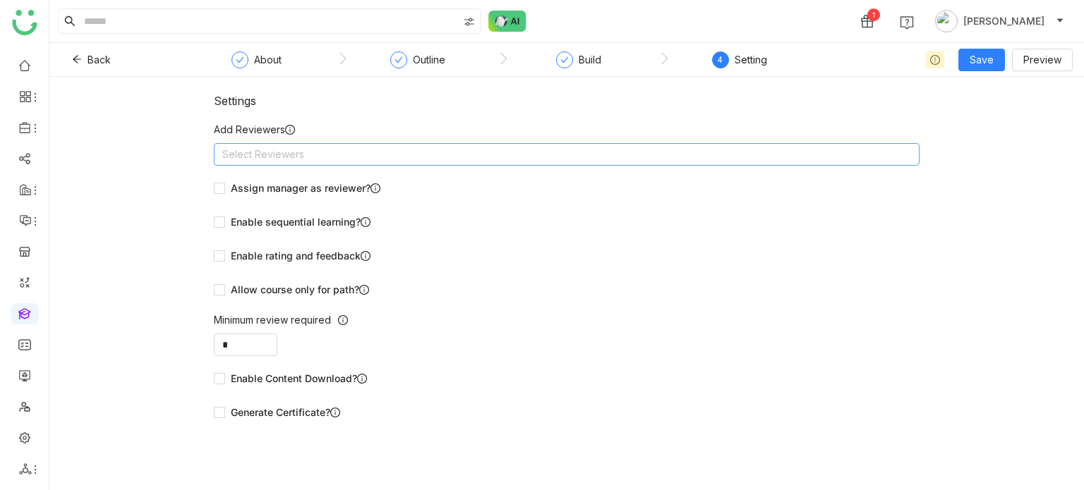
click at [716, 160] on nz-select-top-control "Select Reviewers" at bounding box center [567, 154] width 706 height 23
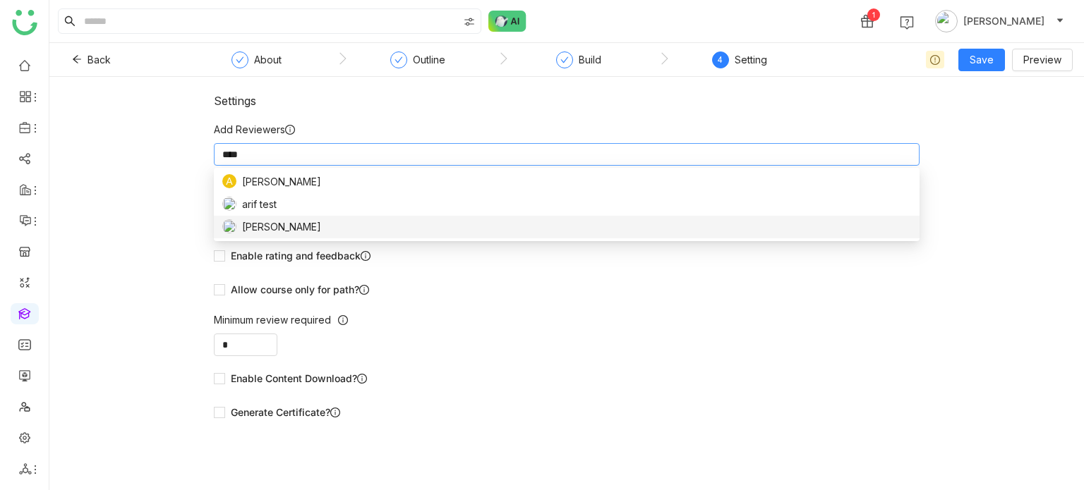
type input "****"
click at [526, 224] on div "[PERSON_NAME]" at bounding box center [566, 227] width 689 height 16
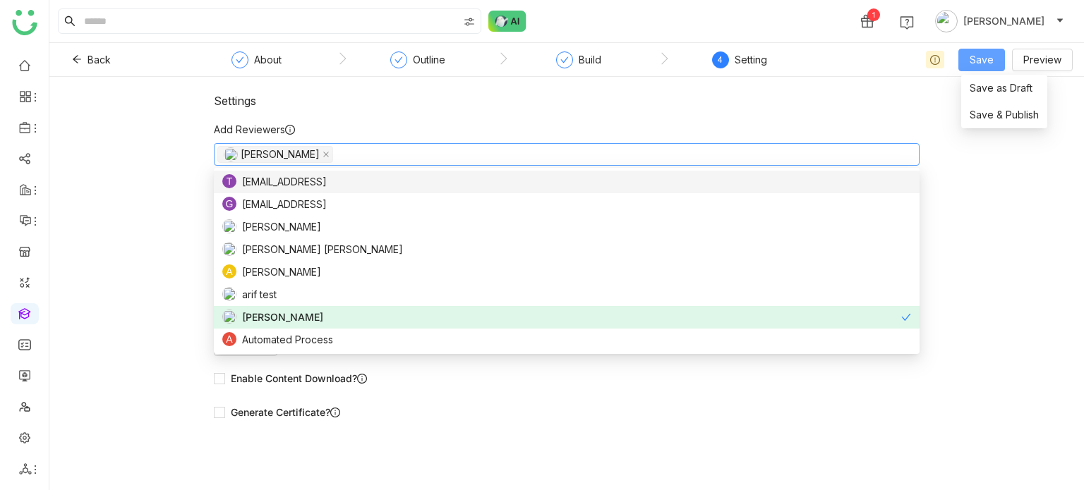
click at [966, 59] on button "Save" at bounding box center [981, 60] width 47 height 23
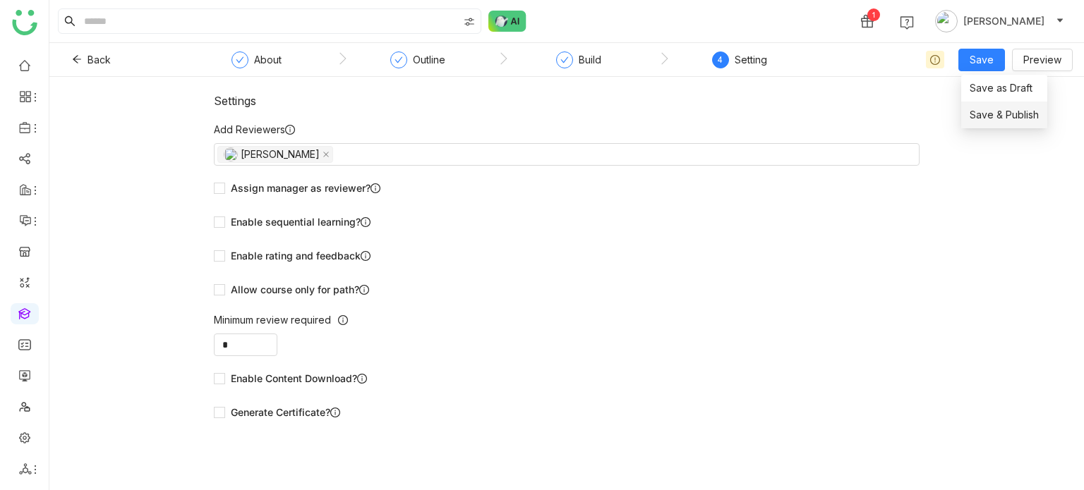
click at [1006, 108] on span "Save & Publish" at bounding box center [1004, 115] width 69 height 16
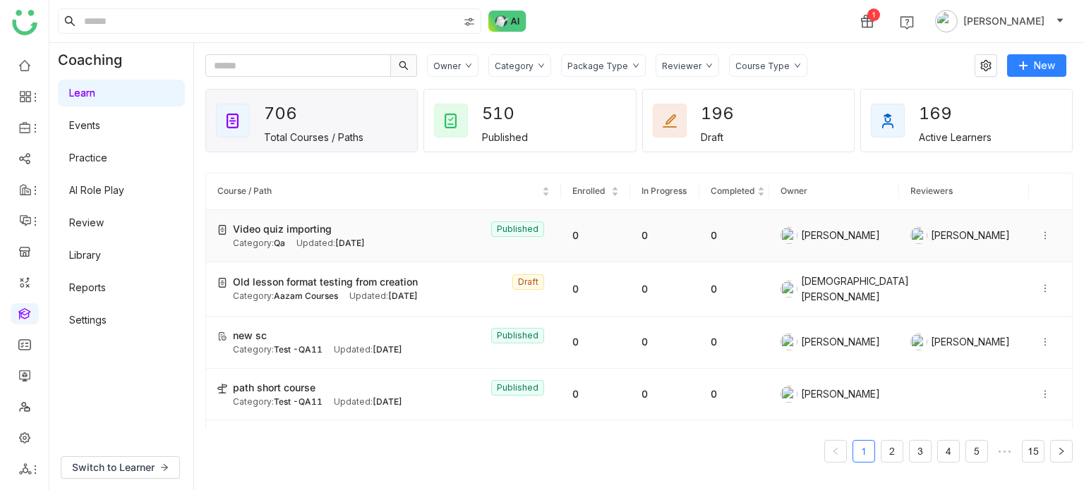
click at [1044, 239] on icon at bounding box center [1044, 236] width 1 height 8
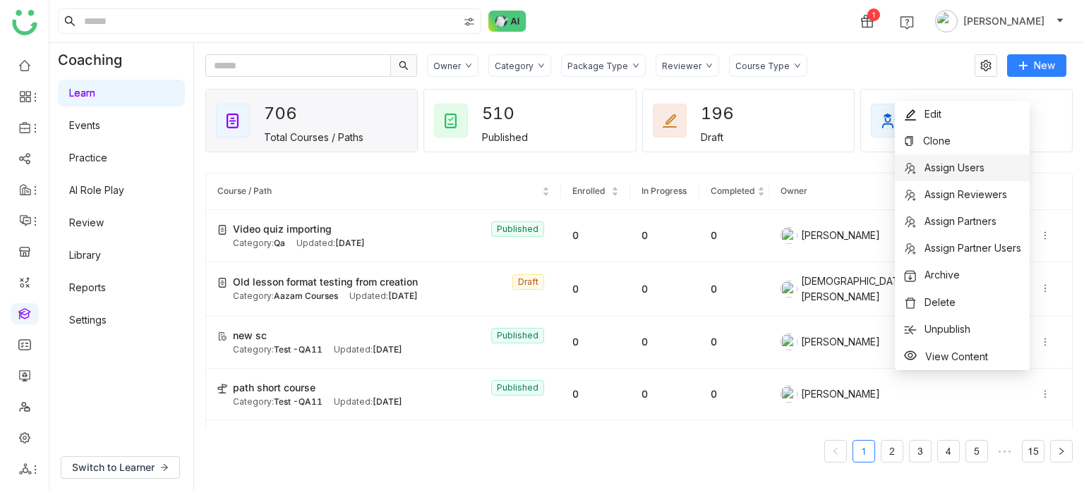
click at [985, 161] on li "Assign Users" at bounding box center [962, 168] width 135 height 27
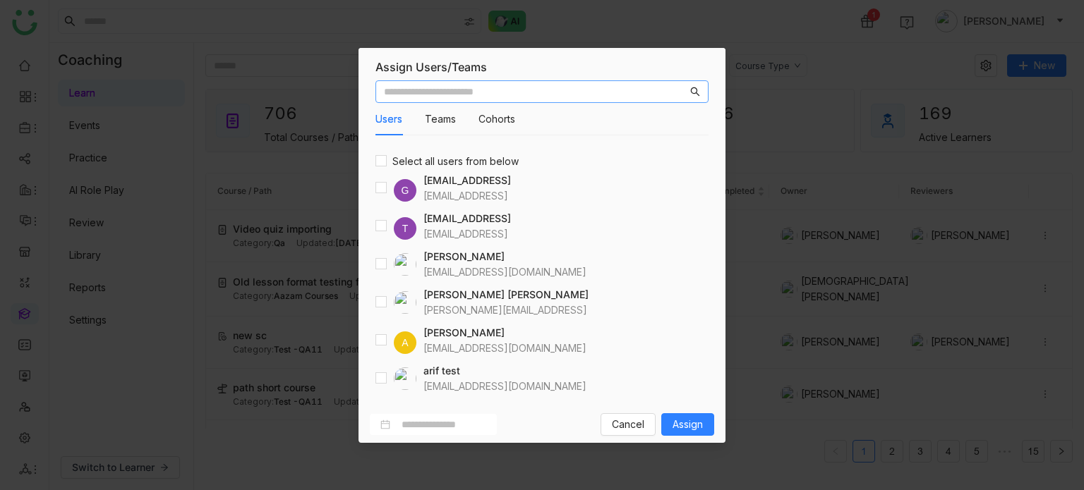
click at [462, 93] on input "text" at bounding box center [535, 92] width 303 height 16
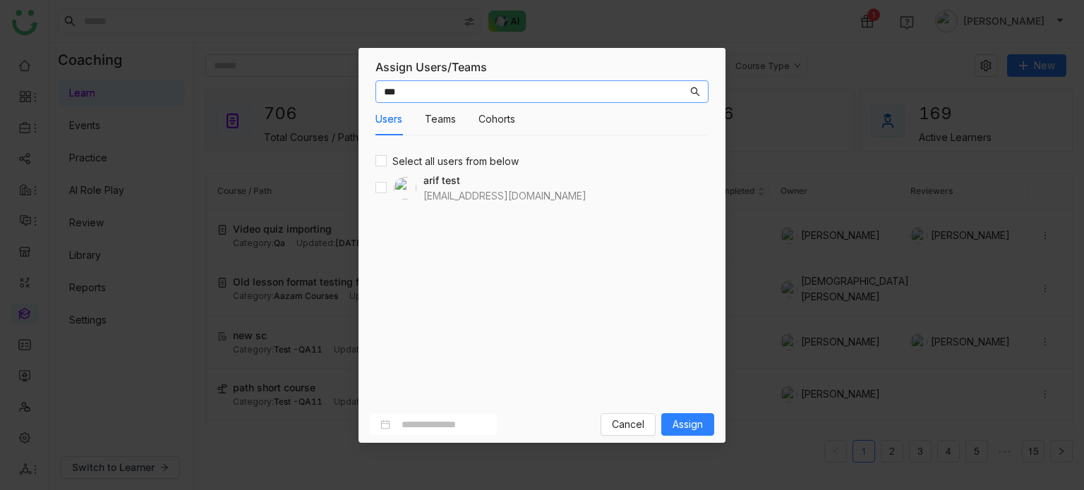
type input "***"
click at [692, 426] on span "Assign" at bounding box center [688, 425] width 30 height 16
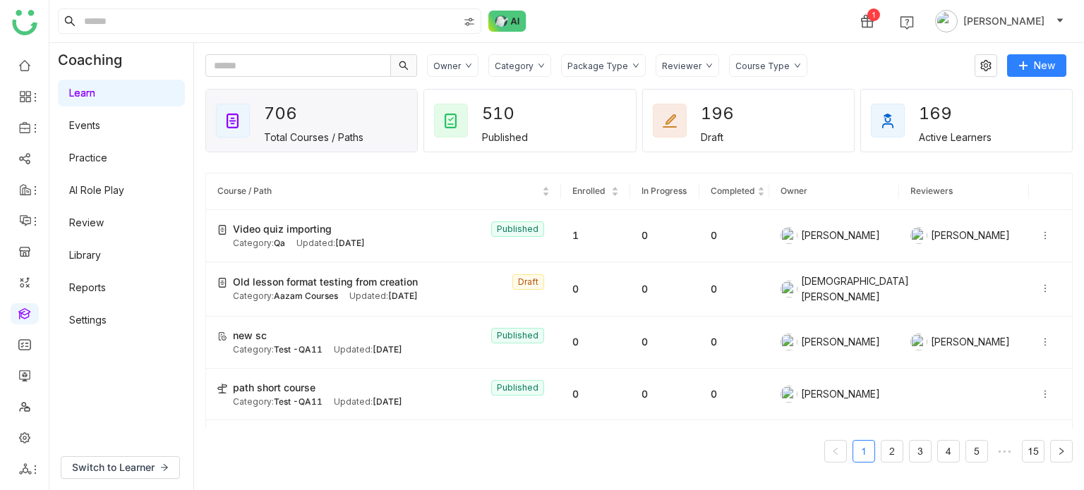
click at [101, 257] on link "Library" at bounding box center [85, 255] width 32 height 12
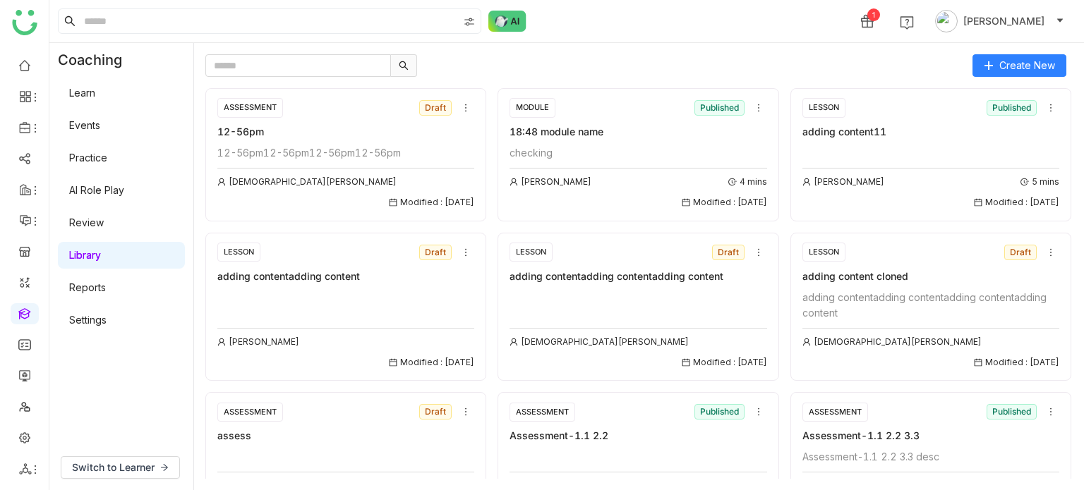
click at [258, 146] on div "12-56pm12-56pm12-56pm12-56pm" at bounding box center [345, 153] width 257 height 16
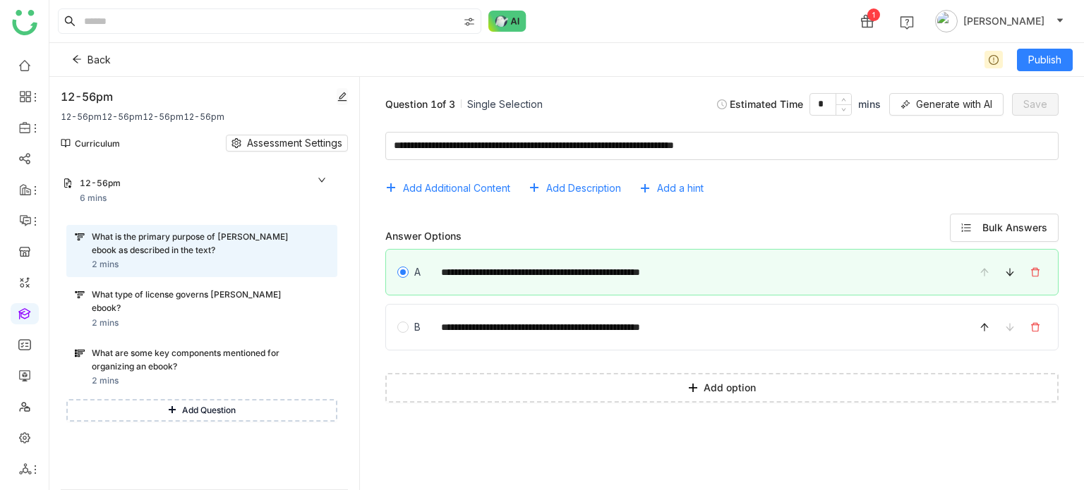
click at [344, 95] on icon at bounding box center [342, 97] width 10 height 10
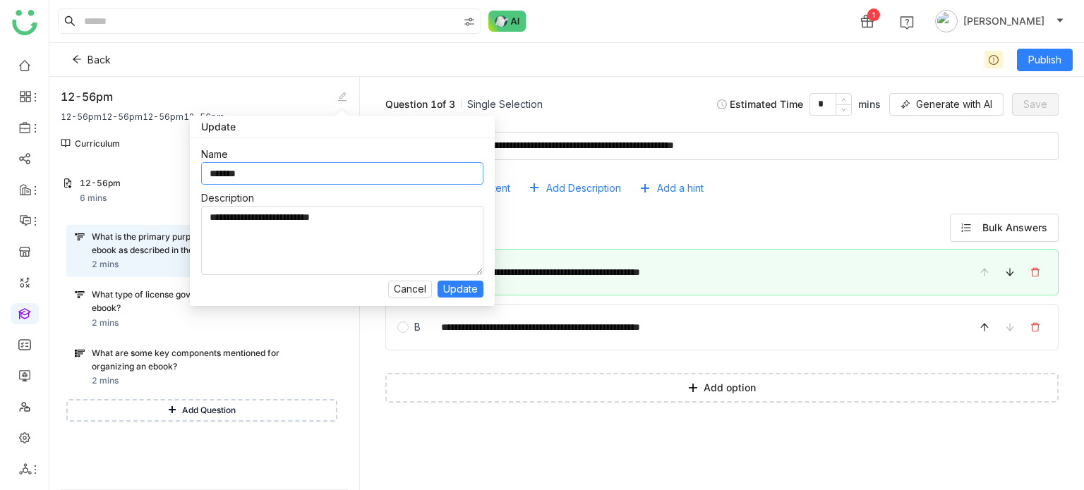
click at [333, 171] on input "*******" at bounding box center [342, 173] width 282 height 23
click at [241, 169] on input "*******" at bounding box center [342, 173] width 282 height 23
type input "****"
click at [459, 288] on span "Update" at bounding box center [460, 290] width 35 height 16
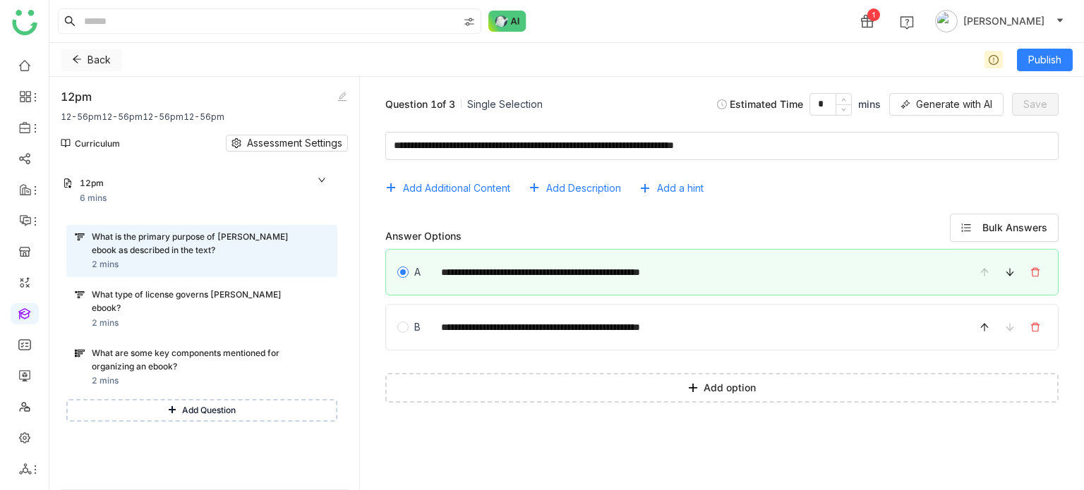
click at [76, 69] on button "Back" at bounding box center [91, 60] width 61 height 23
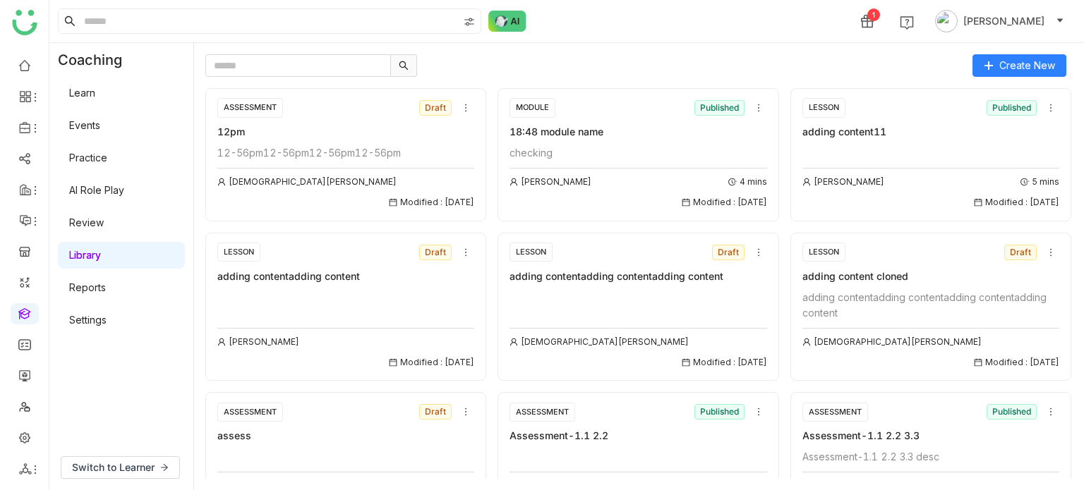
click at [572, 147] on div "checking" at bounding box center [638, 153] width 257 height 16
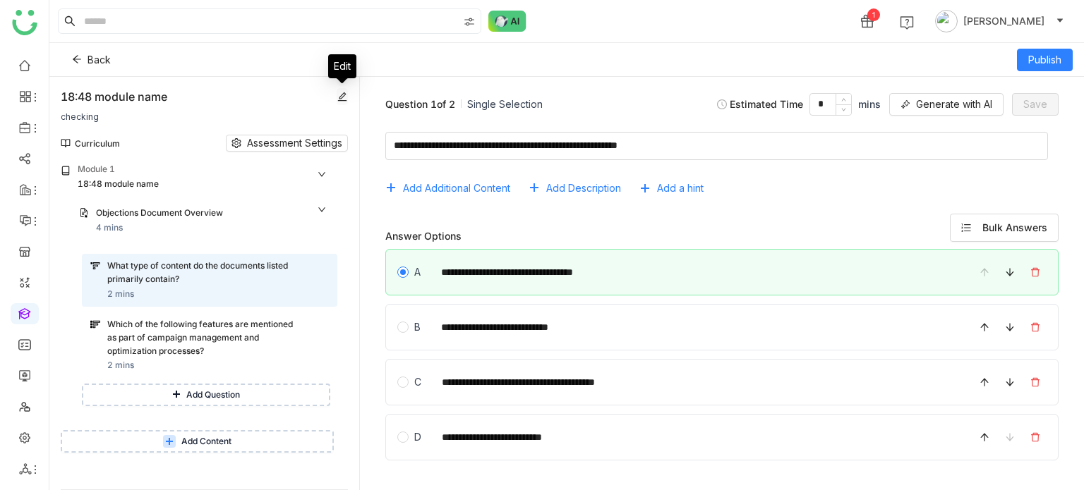
click at [342, 94] on icon at bounding box center [342, 97] width 10 height 10
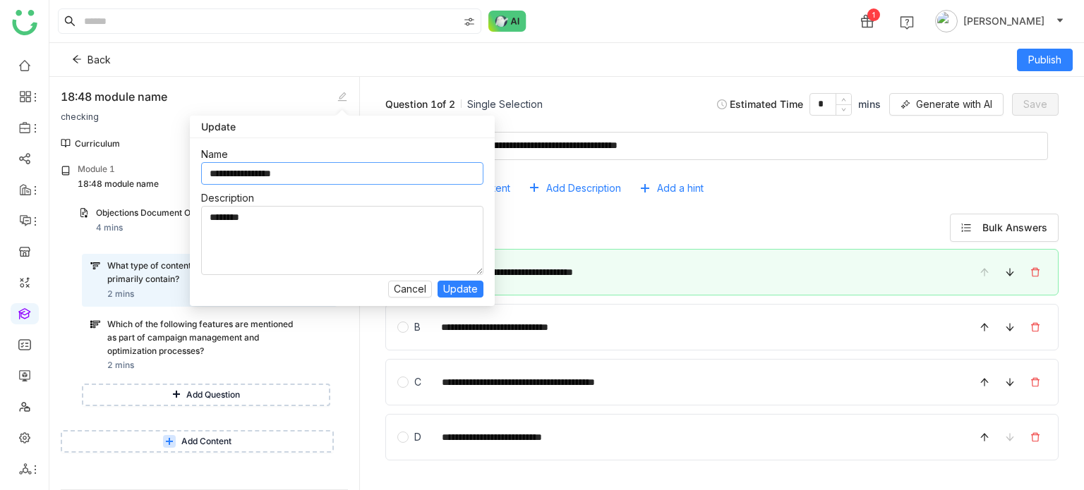
drag, startPoint x: 325, startPoint y: 171, endPoint x: 239, endPoint y: 180, distance: 86.6
click at [239, 180] on input "**********" at bounding box center [342, 173] width 282 height 23
type input "*****"
click at [479, 294] on button "Update" at bounding box center [461, 289] width 46 height 17
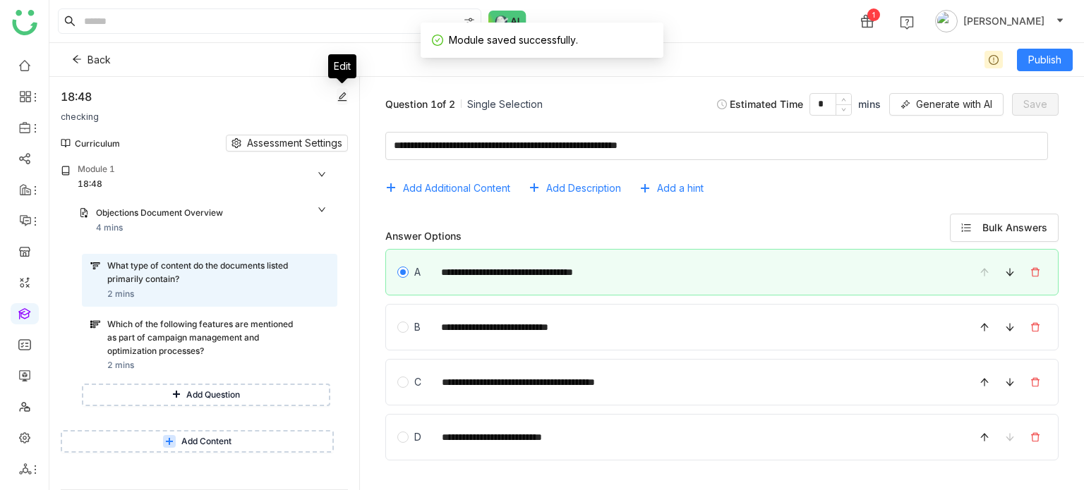
click at [337, 90] on button at bounding box center [342, 96] width 11 height 17
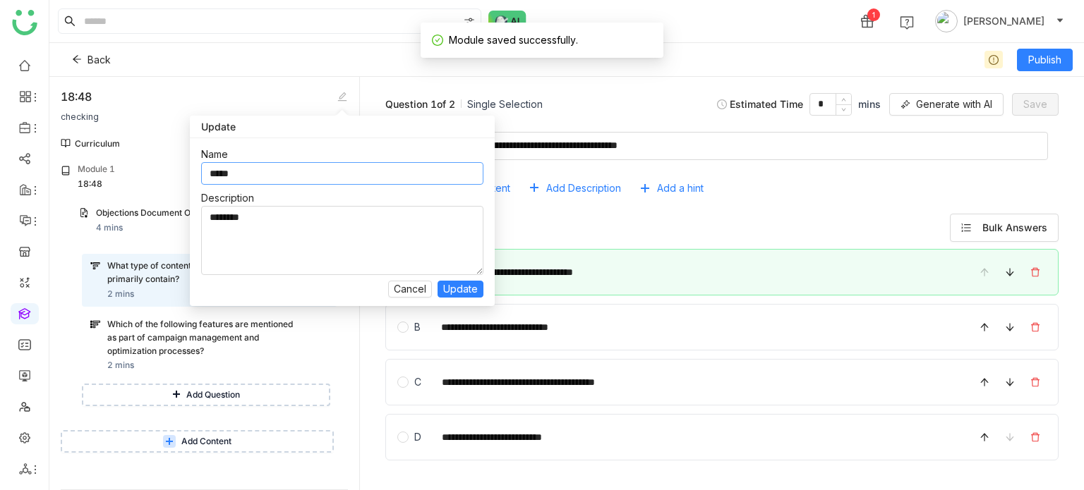
click at [330, 169] on input "*****" at bounding box center [342, 173] width 282 height 23
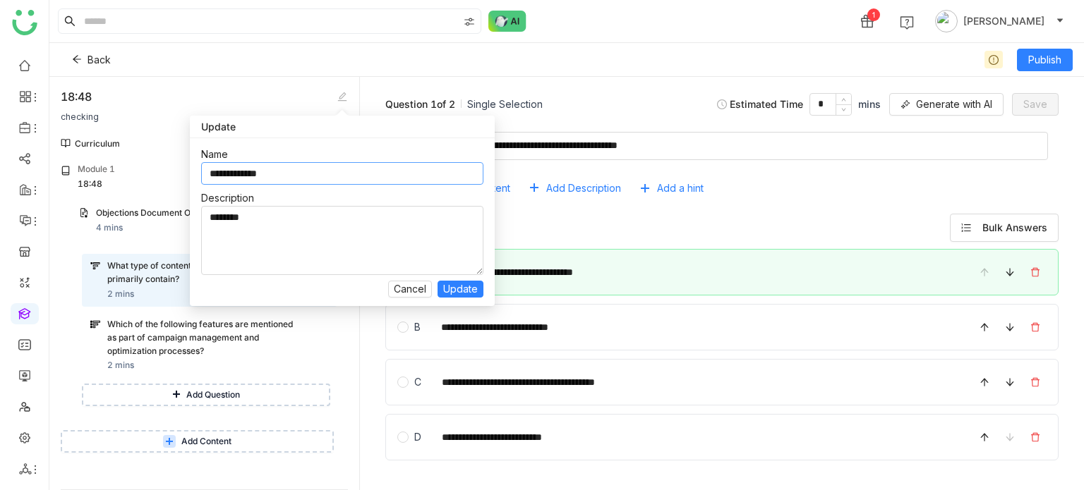
type input "**********"
click at [471, 298] on div "**********" at bounding box center [342, 222] width 305 height 168
click at [471, 293] on span "Update" at bounding box center [460, 290] width 35 height 16
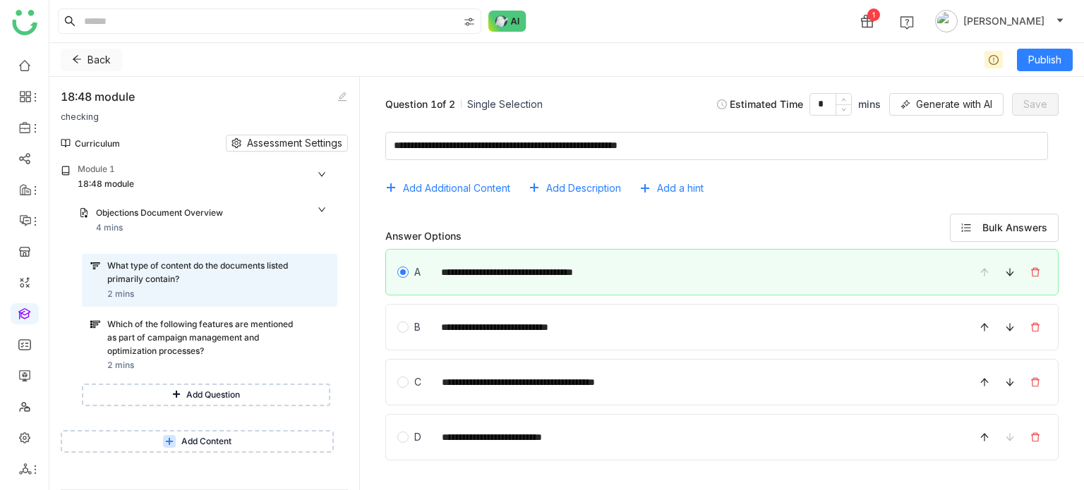
click at [97, 59] on span "Back" at bounding box center [99, 60] width 23 height 16
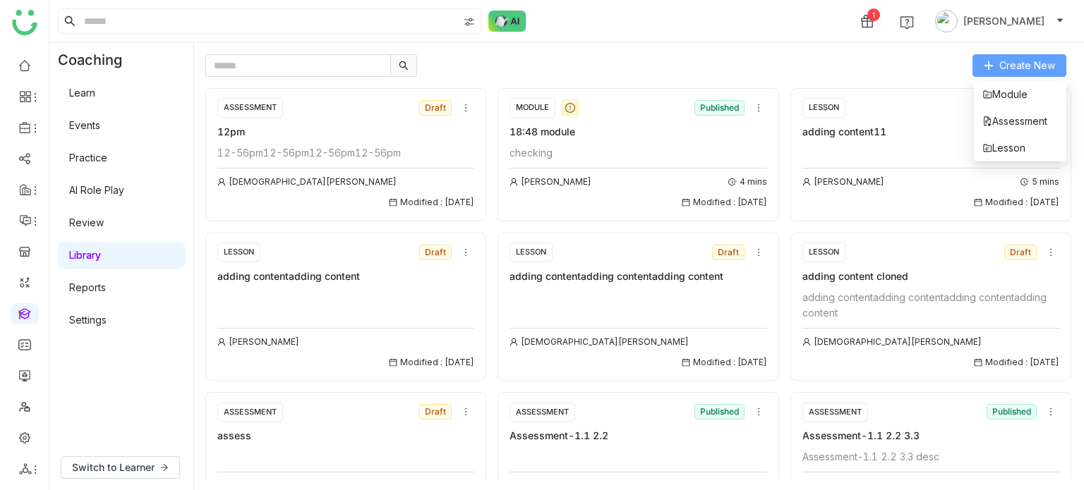
click at [1028, 64] on span "Create New" at bounding box center [1027, 66] width 56 height 16
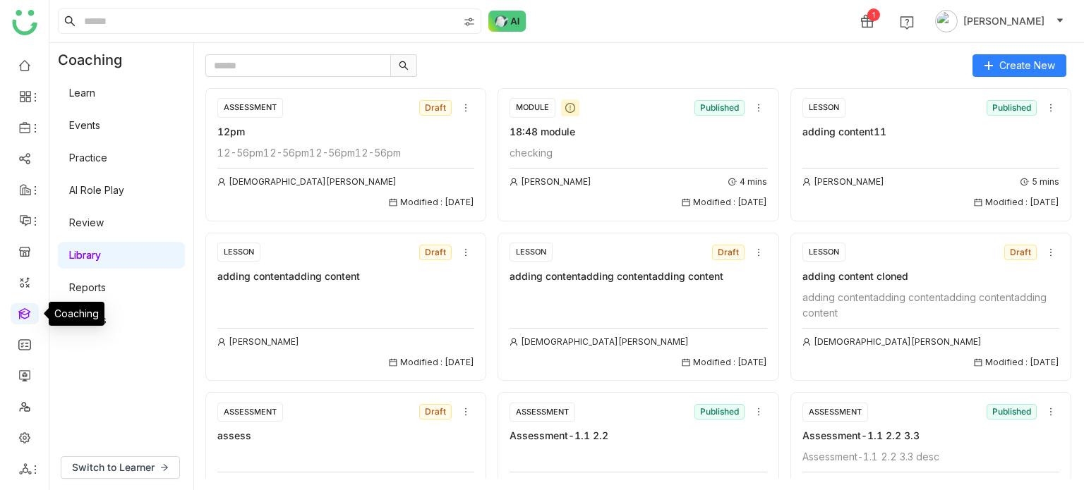
click at [23, 319] on link at bounding box center [24, 313] width 13 height 12
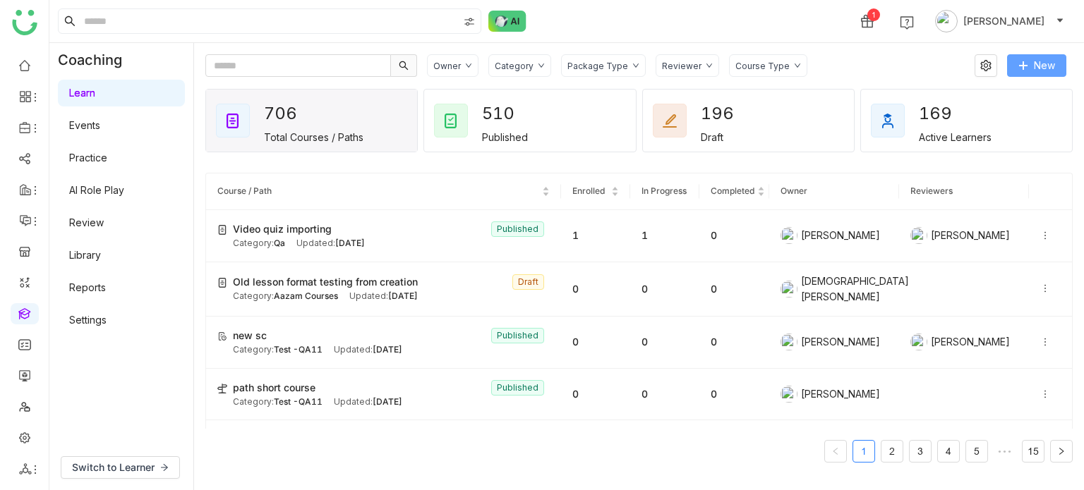
click at [1042, 61] on span "New" at bounding box center [1044, 66] width 21 height 16
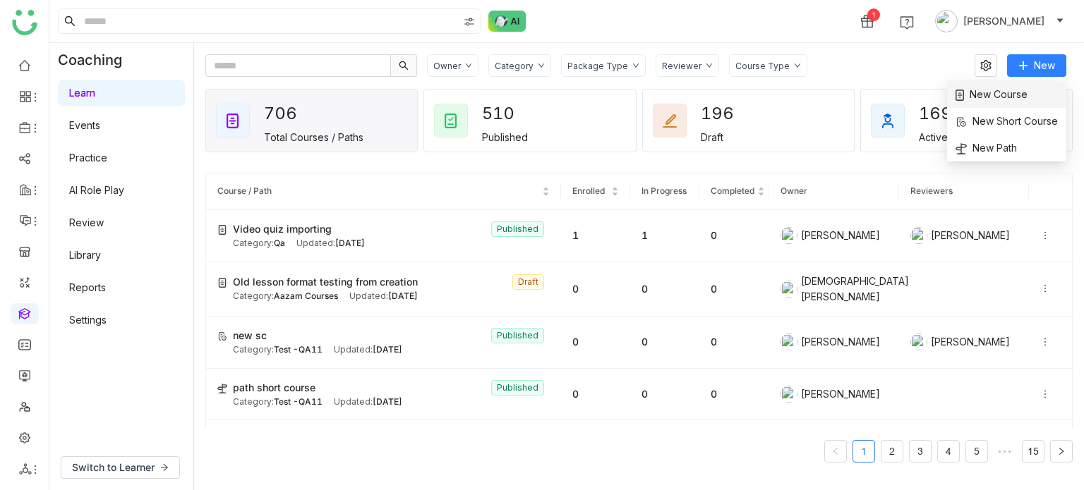
click at [1025, 82] on li "New Course" at bounding box center [1006, 94] width 119 height 27
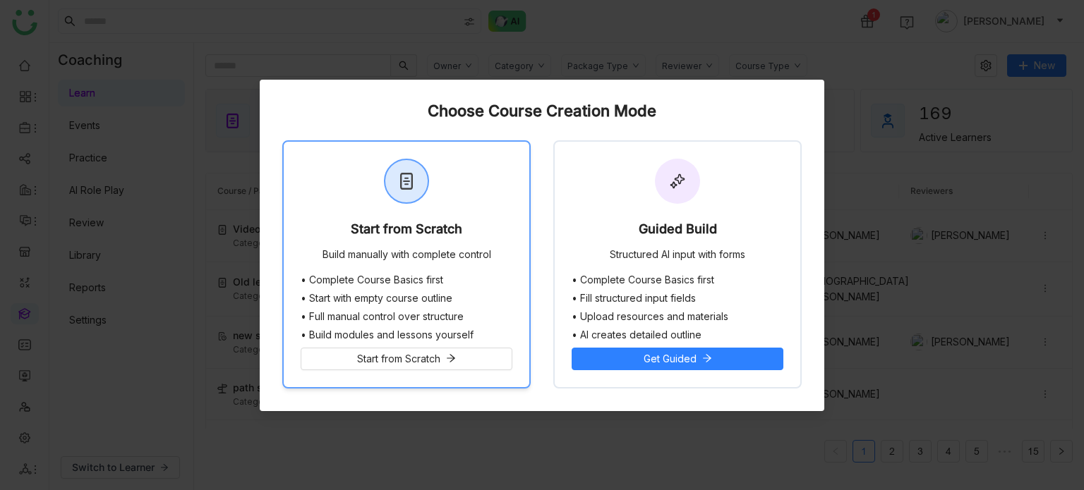
click at [447, 207] on div "Start from Scratch Build manually with complete control" at bounding box center [407, 208] width 246 height 133
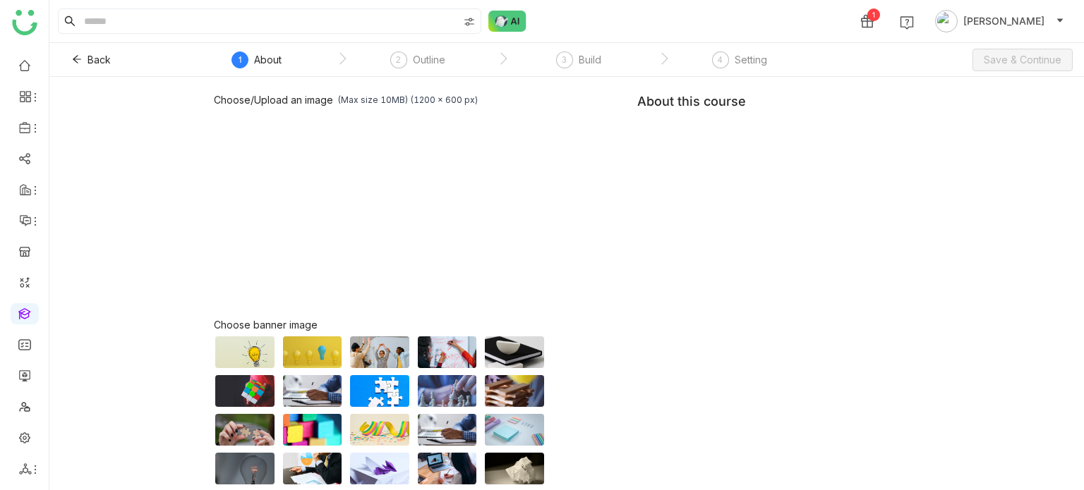
click at [736, 159] on div "Choose/Upload an image (Max size 10MB) (1200 x 600 px) Browse Image Choose bann…" at bounding box center [567, 321] width 706 height 454
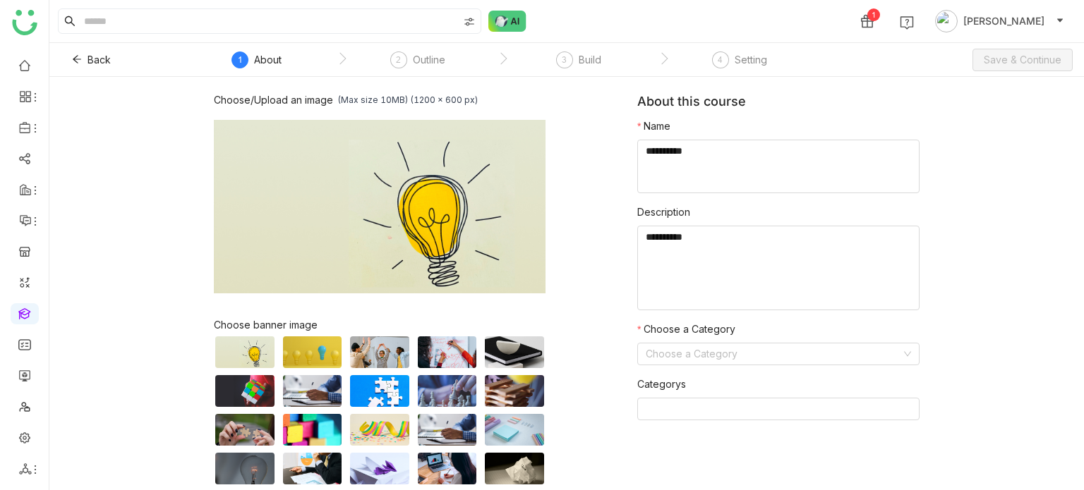
click at [736, 159] on textarea at bounding box center [778, 167] width 282 height 54
click at [734, 146] on textarea at bounding box center [778, 167] width 282 height 54
type textarea "**********"
type textarea "*****"
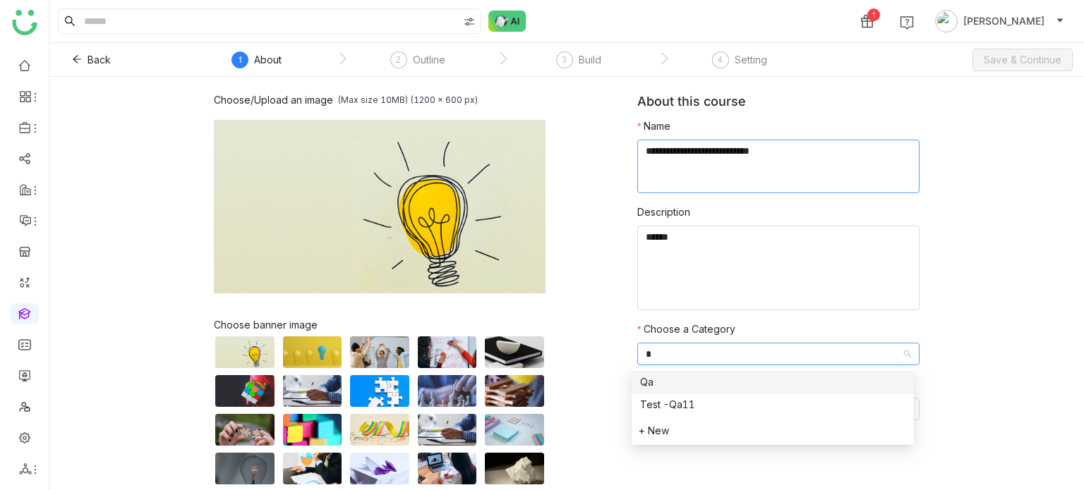
type input "**"
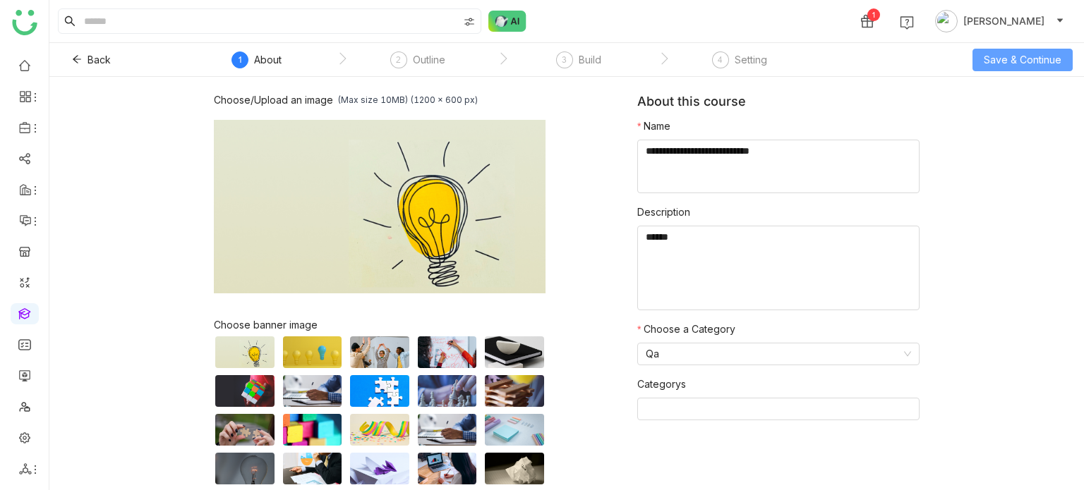
click at [1013, 65] on span "Save & Continue" at bounding box center [1023, 60] width 78 height 16
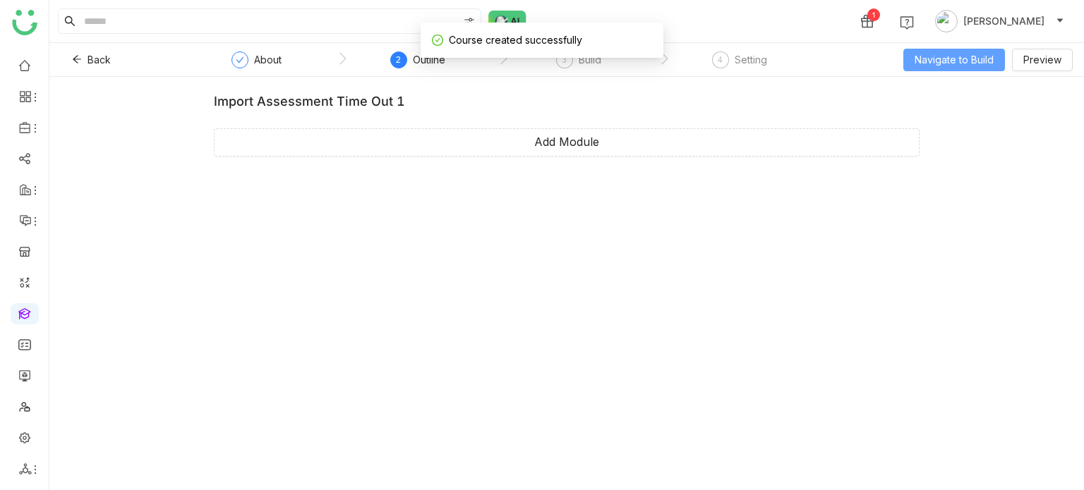
click at [944, 67] on button "Navigate to Build" at bounding box center [954, 60] width 102 height 23
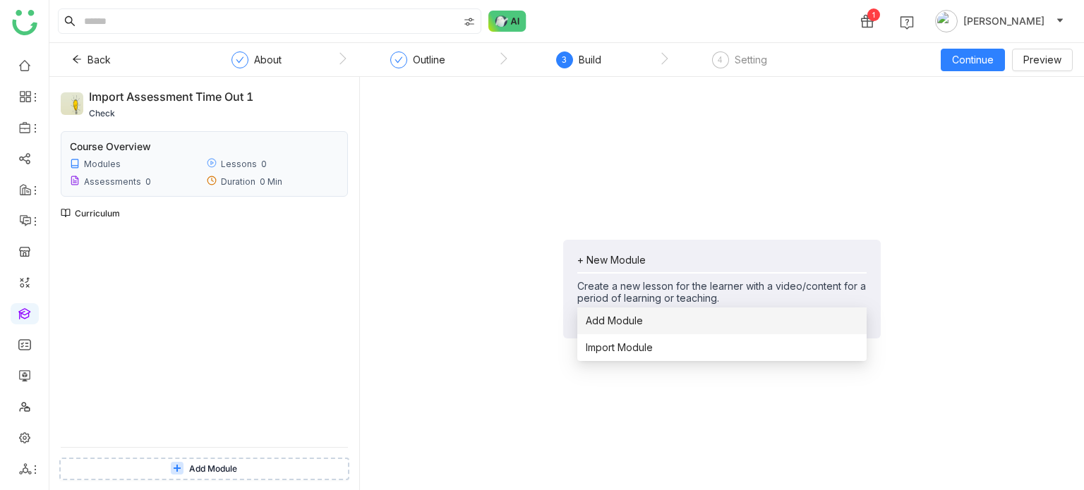
click at [650, 332] on li "Add Module" at bounding box center [721, 321] width 289 height 27
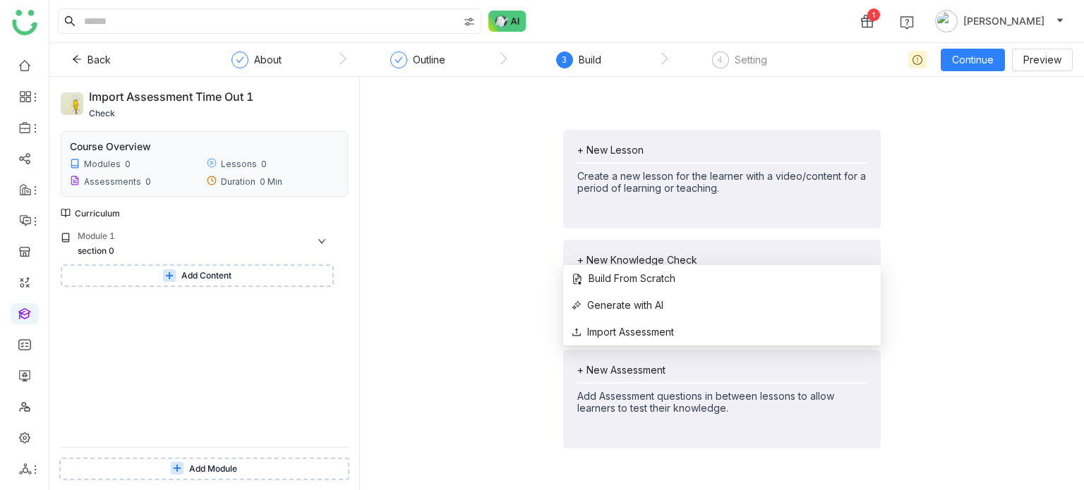
click at [618, 365] on div "+ New Assessment" at bounding box center [721, 370] width 289 height 12
click at [632, 335] on span "Import Assessment" at bounding box center [623, 333] width 102 height 16
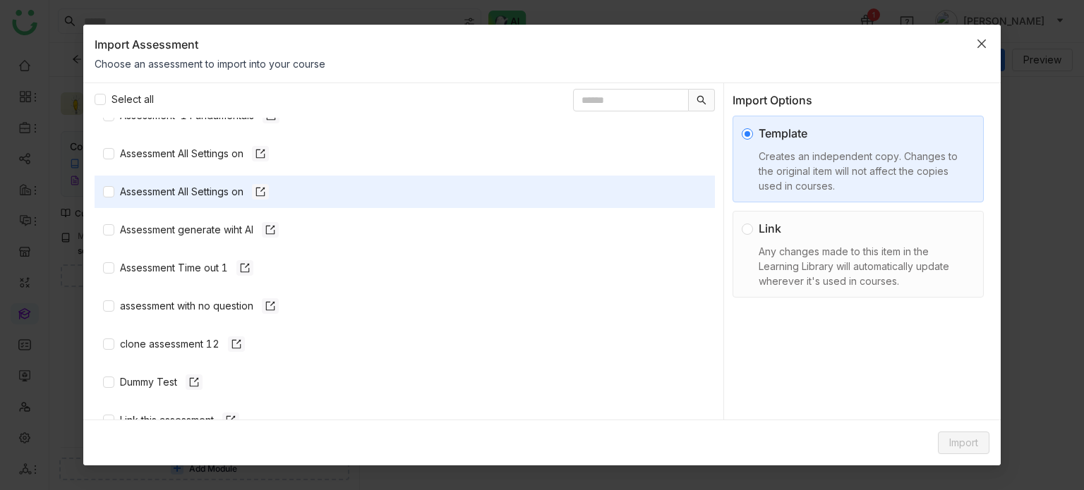
scroll to position [130, 0]
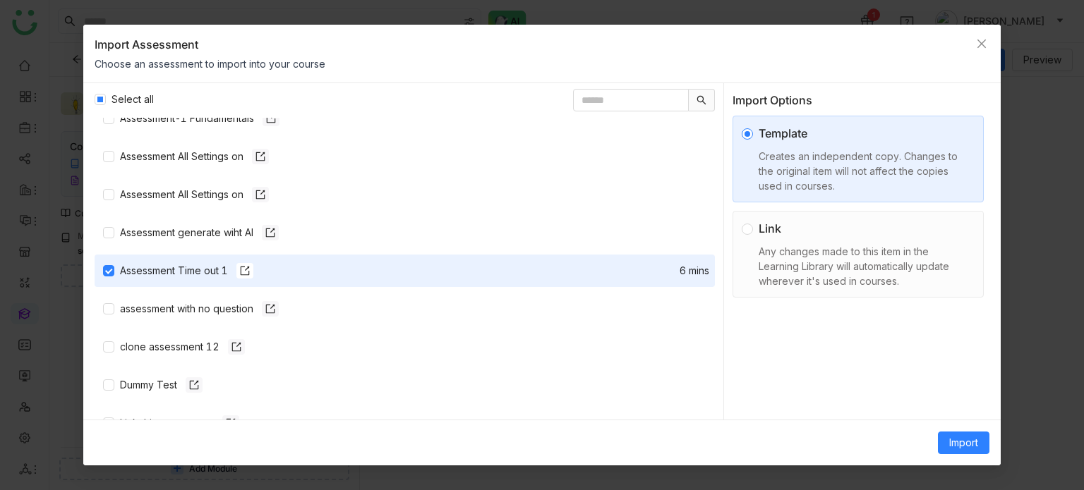
click at [824, 251] on div "Any changes made to this item in the Learning Library will automatically update…" at bounding box center [864, 266] width 210 height 44
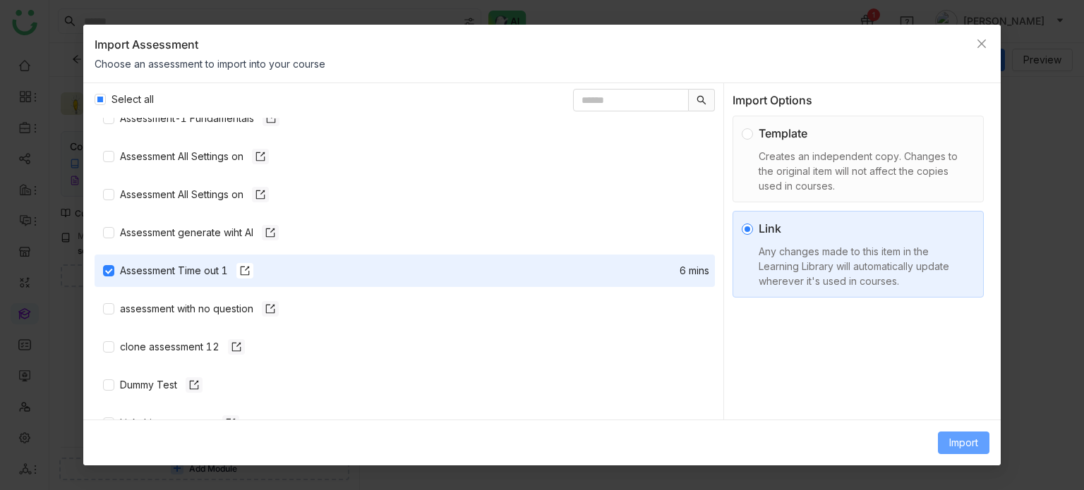
click at [985, 437] on button "Import" at bounding box center [964, 443] width 52 height 23
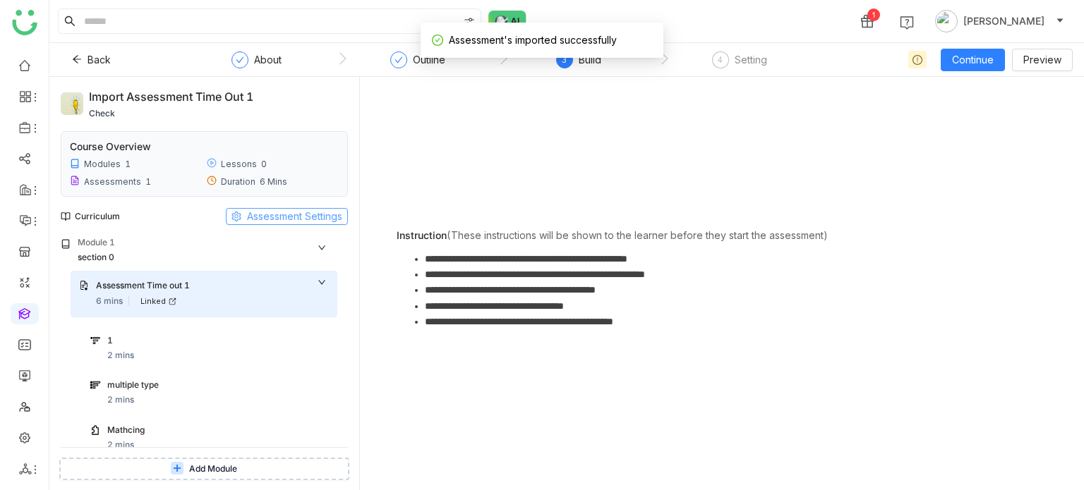
click at [304, 211] on span "Assessment Settings" at bounding box center [294, 217] width 95 height 16
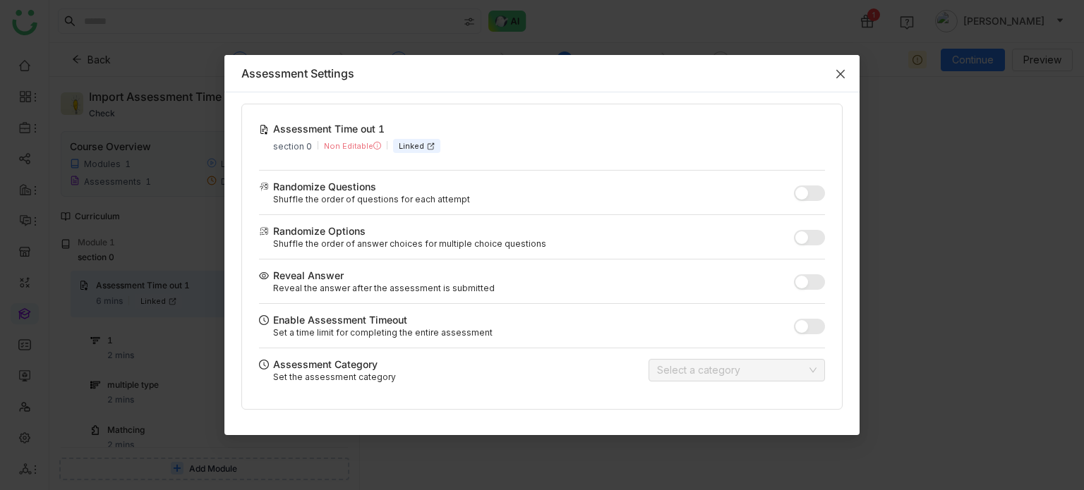
click at [847, 78] on span "Close" at bounding box center [840, 74] width 38 height 38
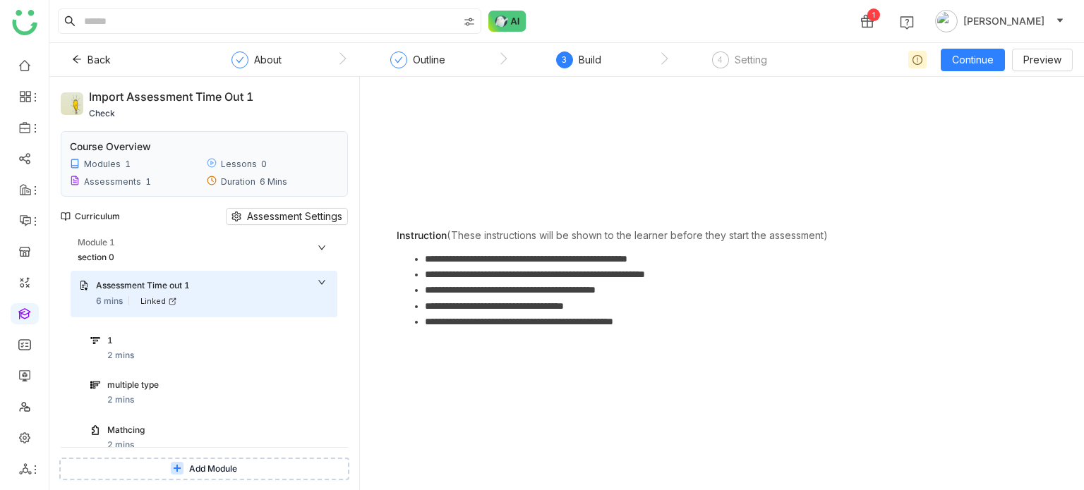
scroll to position [62, 0]
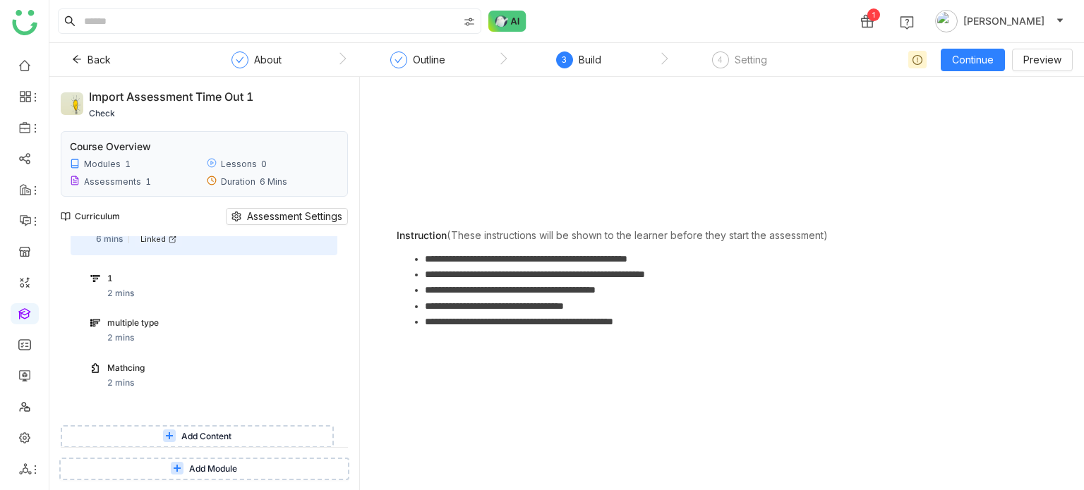
click at [200, 438] on span "Add Content" at bounding box center [206, 436] width 50 height 13
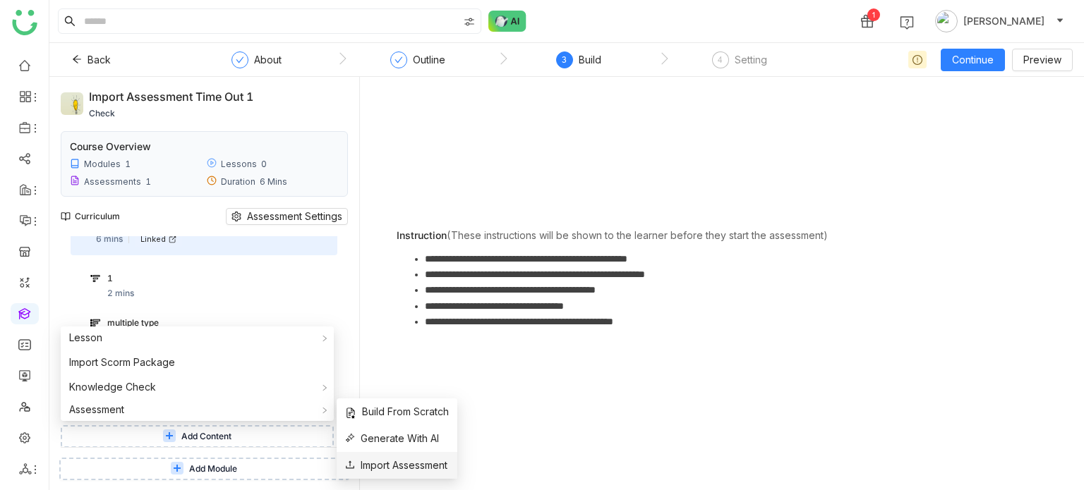
click at [421, 463] on span "Import Assessment" at bounding box center [396, 466] width 102 height 16
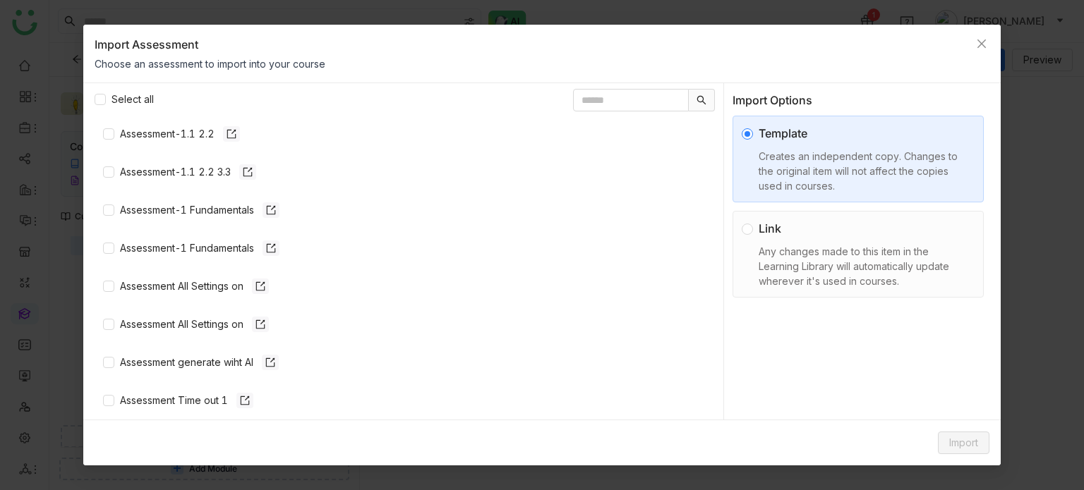
click at [789, 227] on div "Link" at bounding box center [864, 228] width 210 height 17
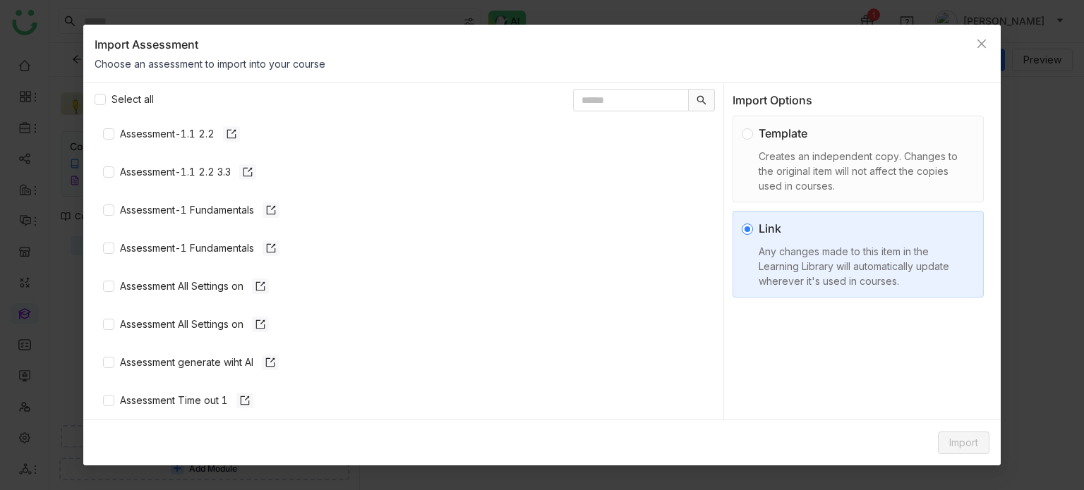
click at [801, 136] on div "Template" at bounding box center [864, 133] width 210 height 17
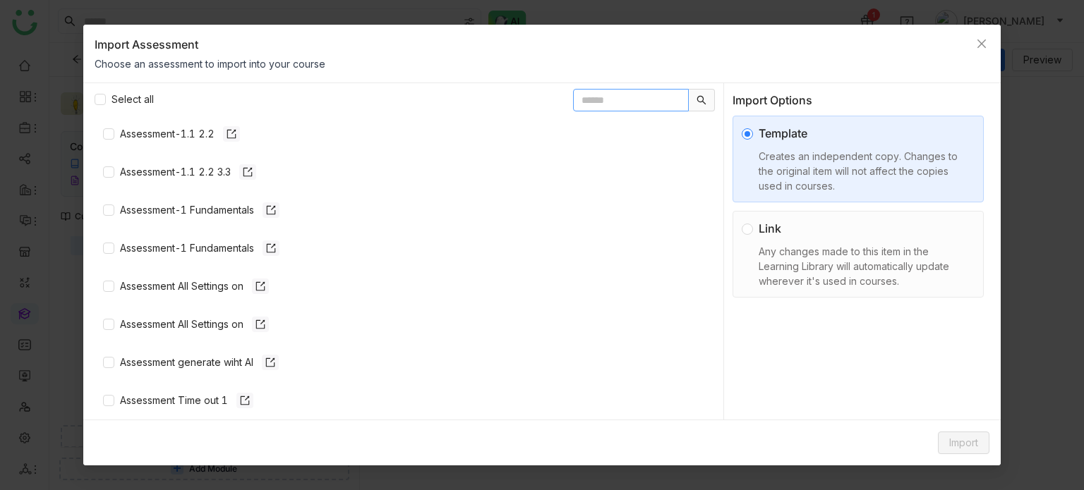
click at [573, 93] on input "text" at bounding box center [631, 100] width 116 height 23
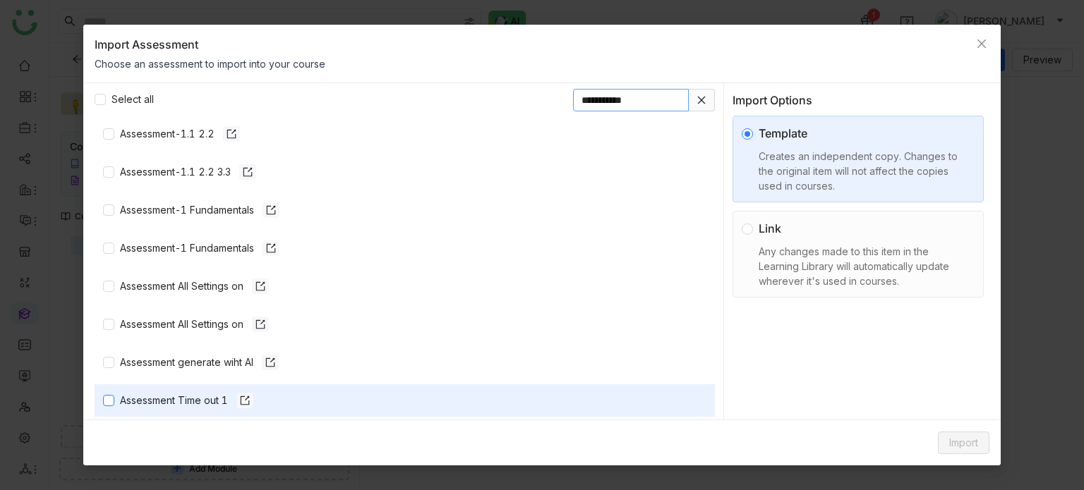
type input "**********"
click at [943, 446] on button "Import" at bounding box center [964, 443] width 52 height 23
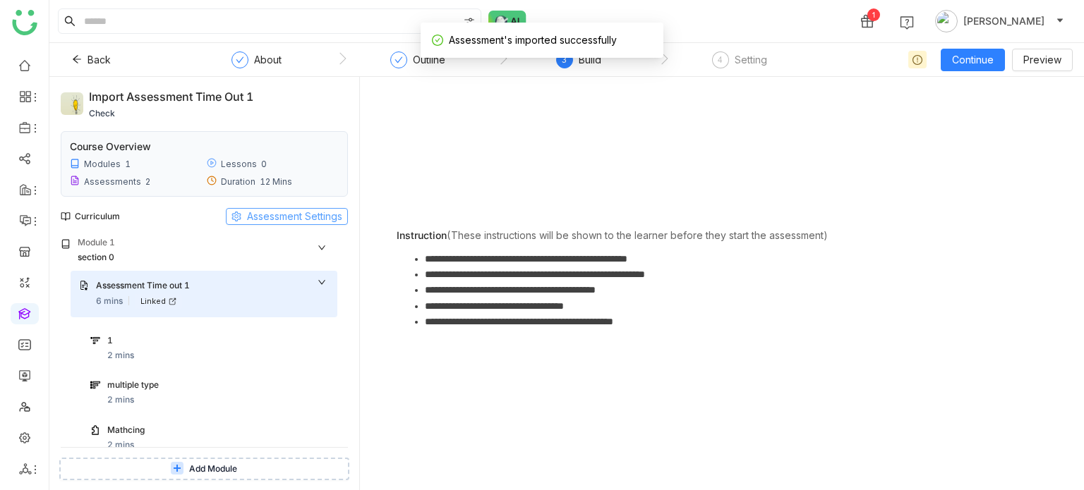
click at [280, 214] on span "Assessment Settings" at bounding box center [294, 217] width 95 height 16
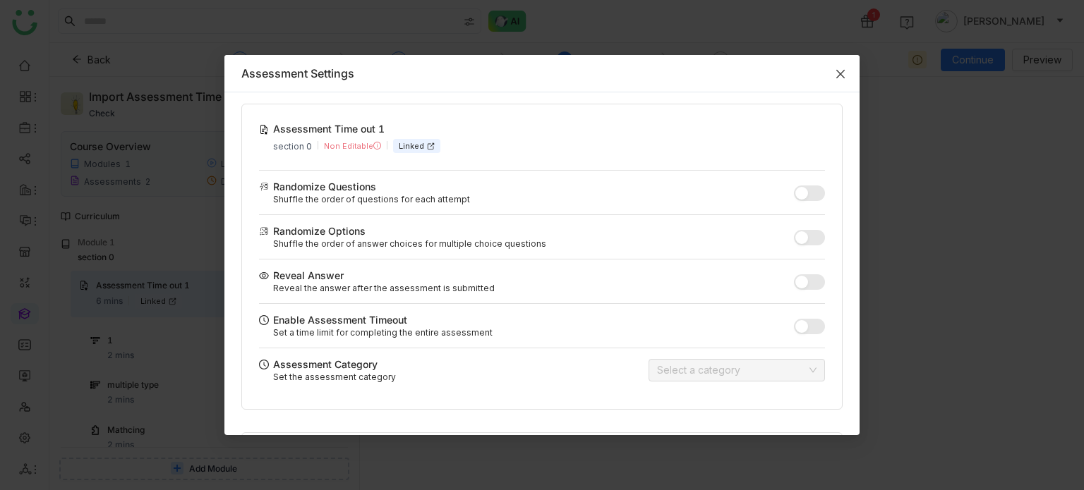
click at [836, 76] on span "Close" at bounding box center [840, 74] width 38 height 38
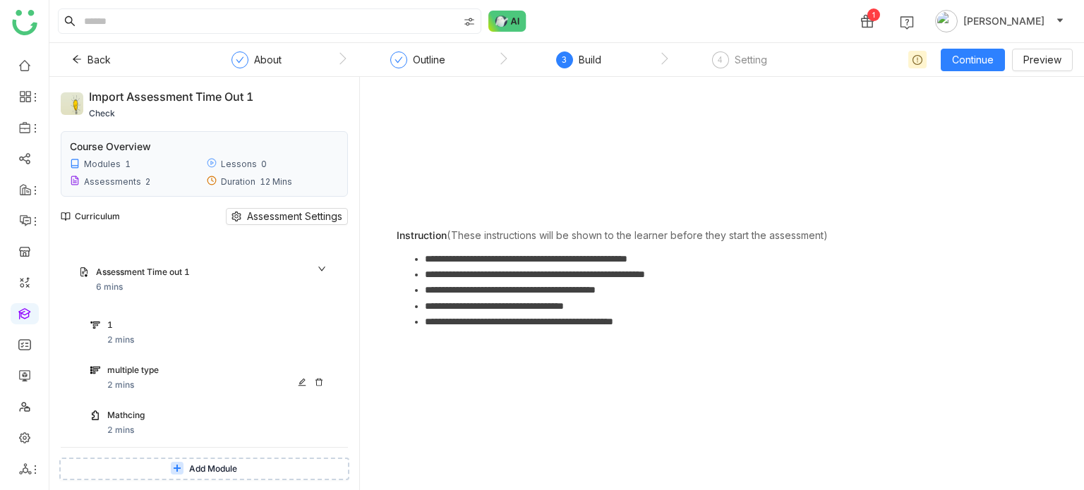
scroll to position [223, 0]
click at [316, 206] on div "Curriculum Assessment Settings" at bounding box center [204, 217] width 287 height 40
click at [315, 212] on span "Assessment Settings" at bounding box center [294, 217] width 95 height 16
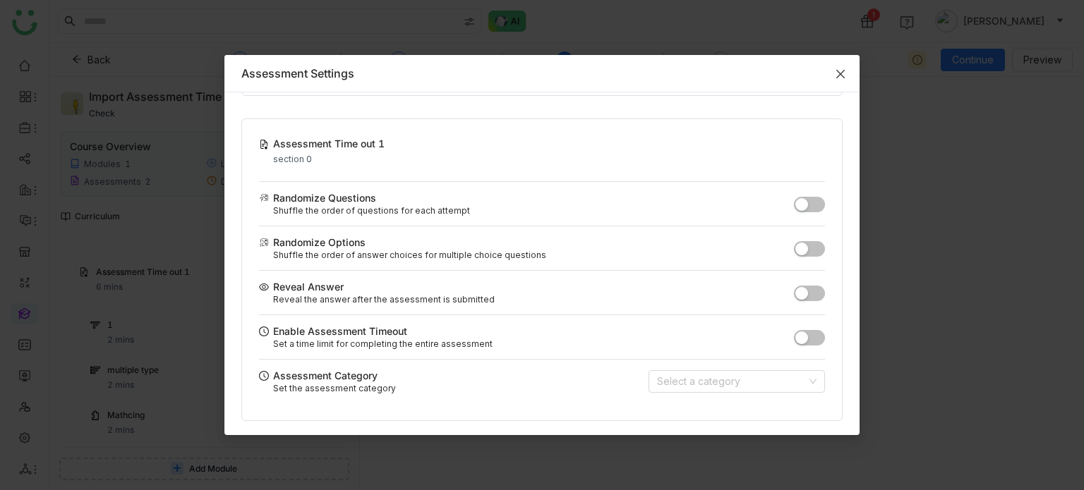
scroll to position [0, 0]
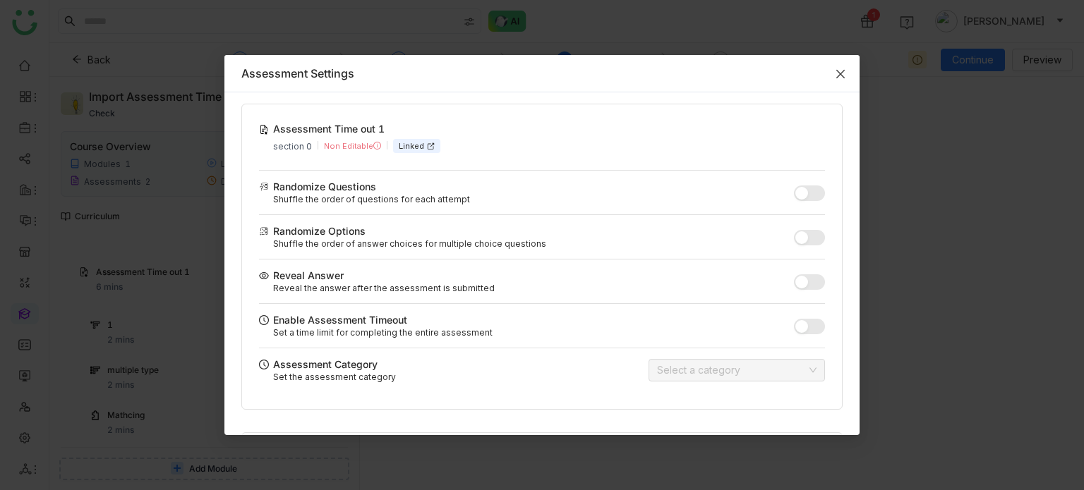
click at [841, 76] on icon "Close" at bounding box center [840, 73] width 11 height 11
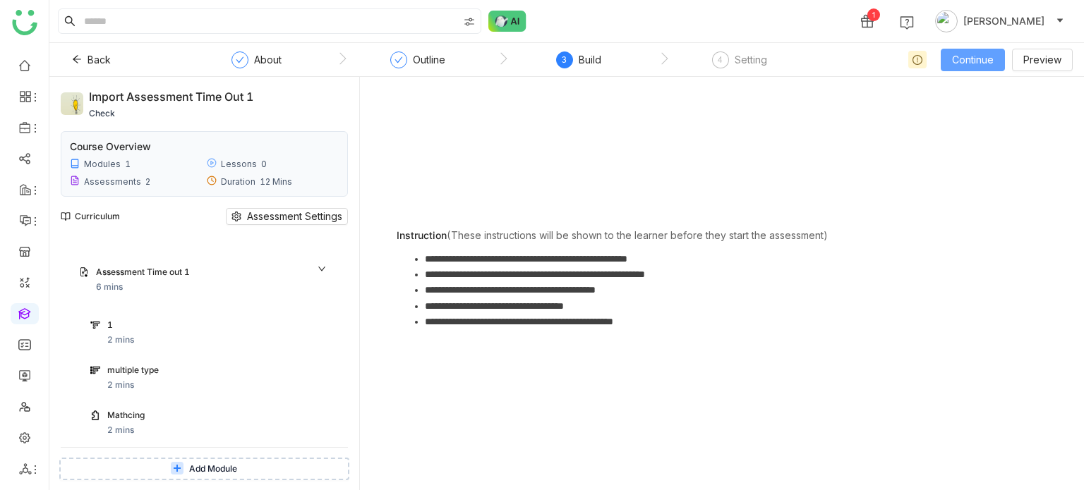
click at [982, 66] on button "Continue" at bounding box center [973, 60] width 64 height 23
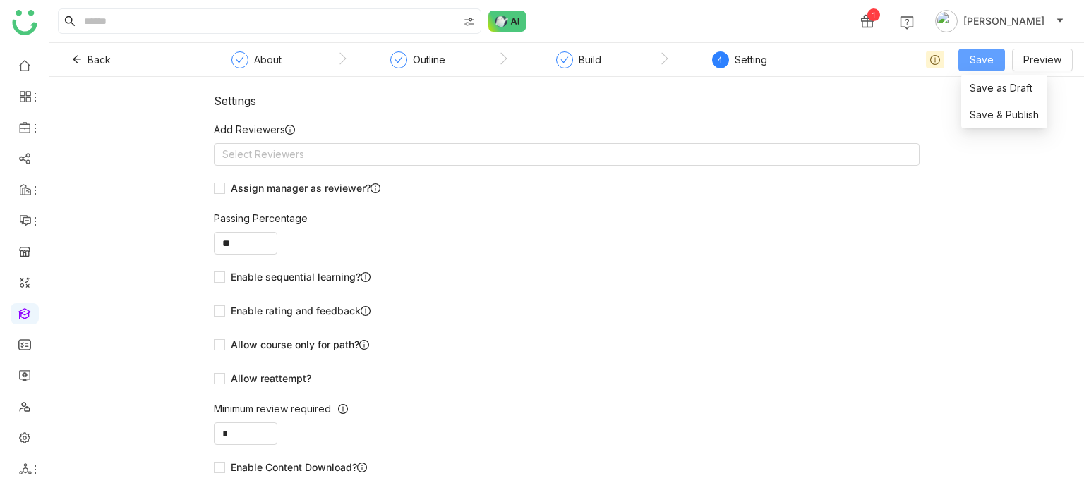
click at [969, 53] on button "Save" at bounding box center [981, 60] width 47 height 23
click at [989, 116] on span "Save & Publish" at bounding box center [1004, 115] width 69 height 16
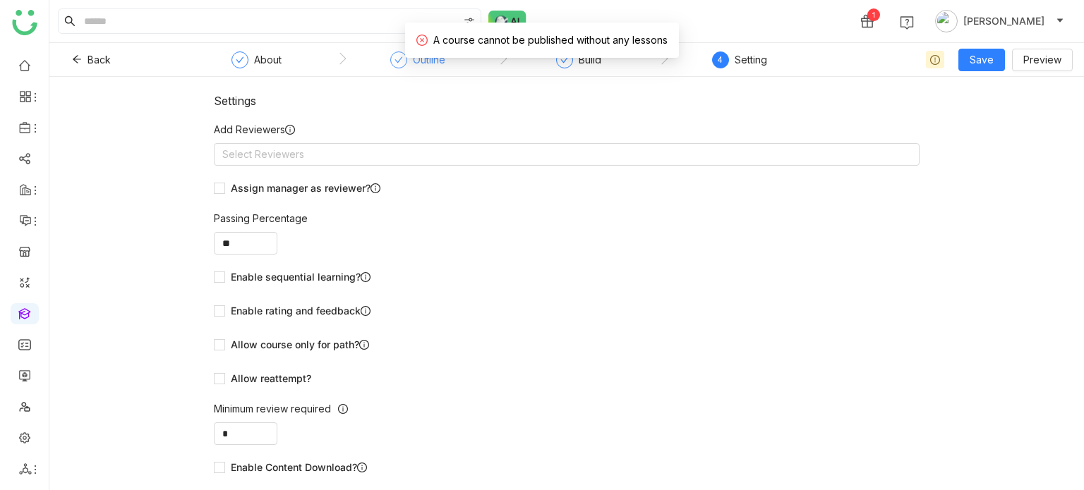
click at [398, 68] on div "Outline" at bounding box center [417, 64] width 55 height 25
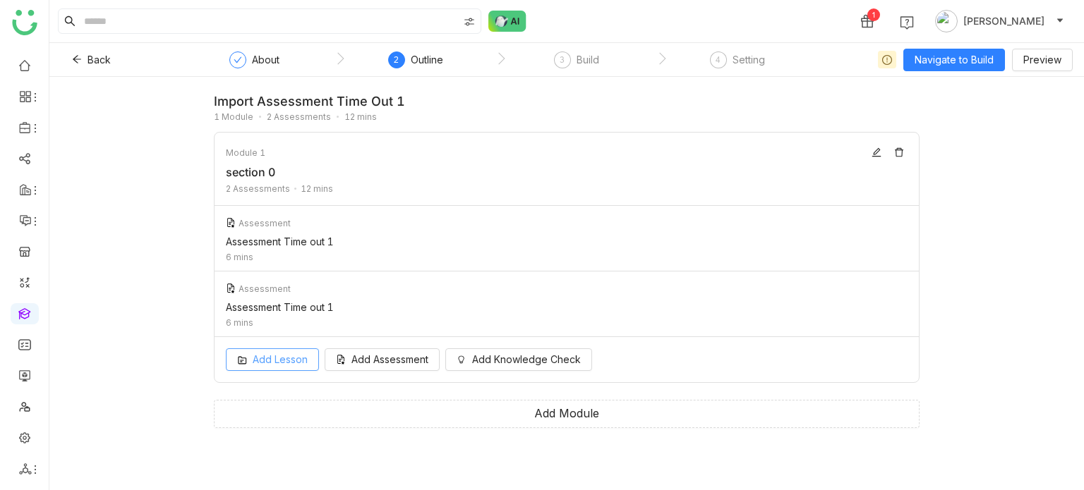
click at [285, 370] on button "Add Lesson" at bounding box center [272, 360] width 93 height 23
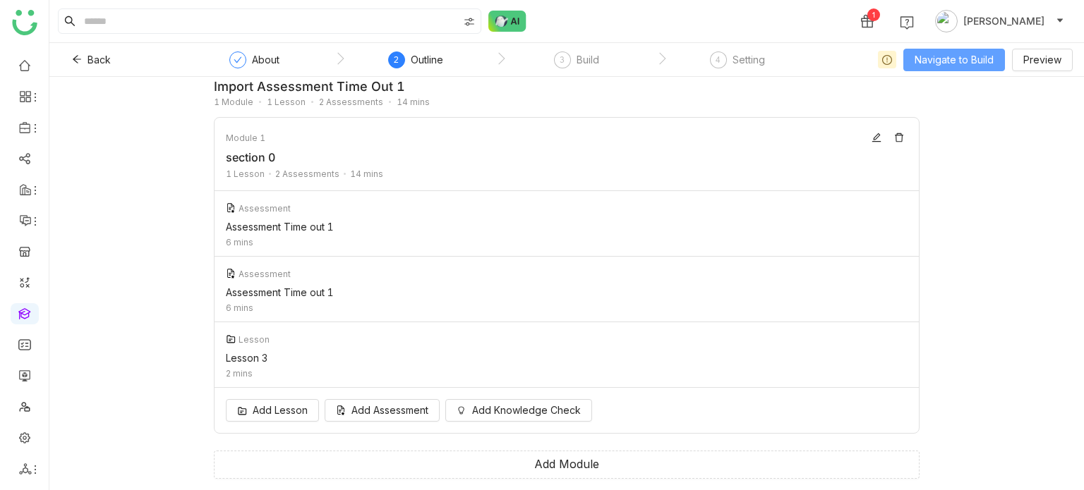
scroll to position [14, 0]
click at [968, 56] on span "Navigate to Build" at bounding box center [954, 60] width 79 height 16
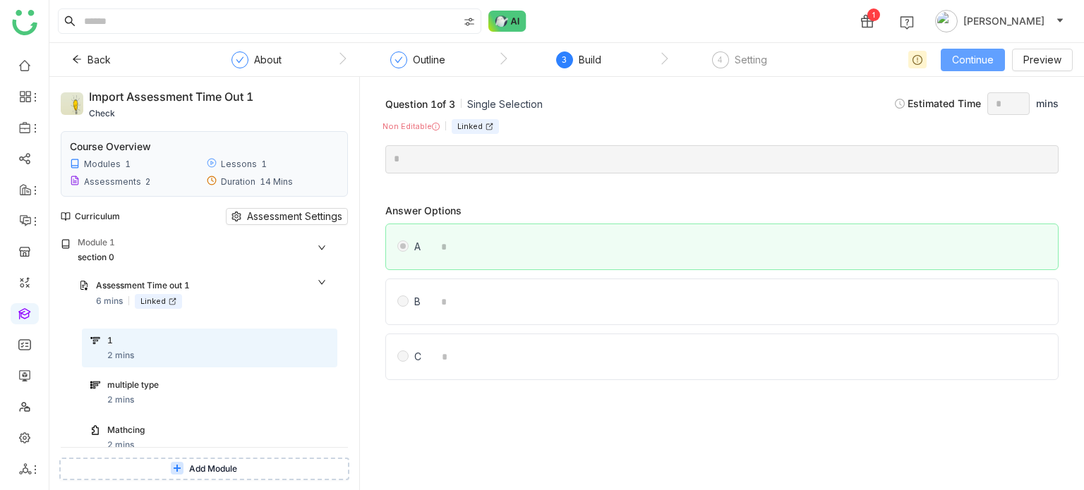
click at [992, 56] on span "Continue" at bounding box center [973, 60] width 42 height 16
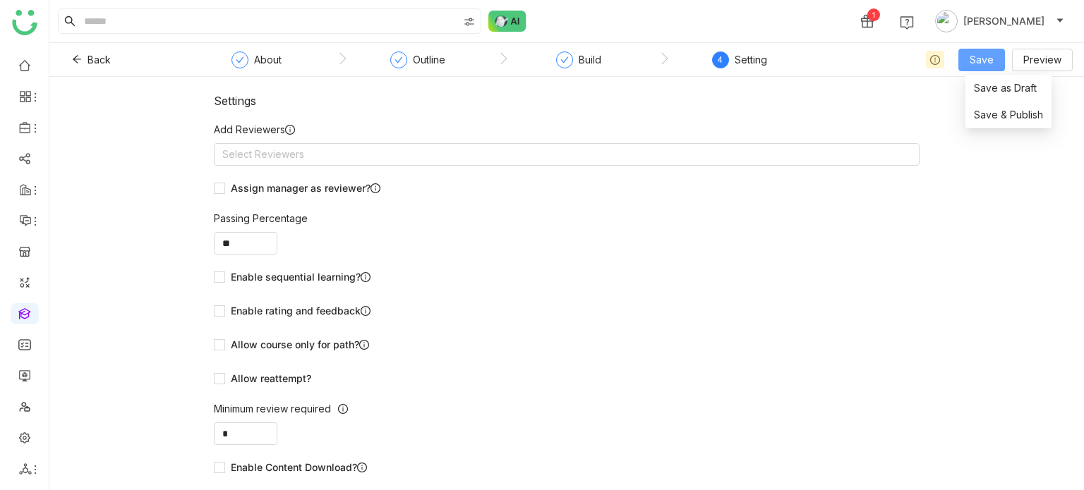
click at [992, 56] on span "Save" at bounding box center [982, 60] width 24 height 16
click at [1013, 128] on li "Save & Publish" at bounding box center [1008, 115] width 86 height 27
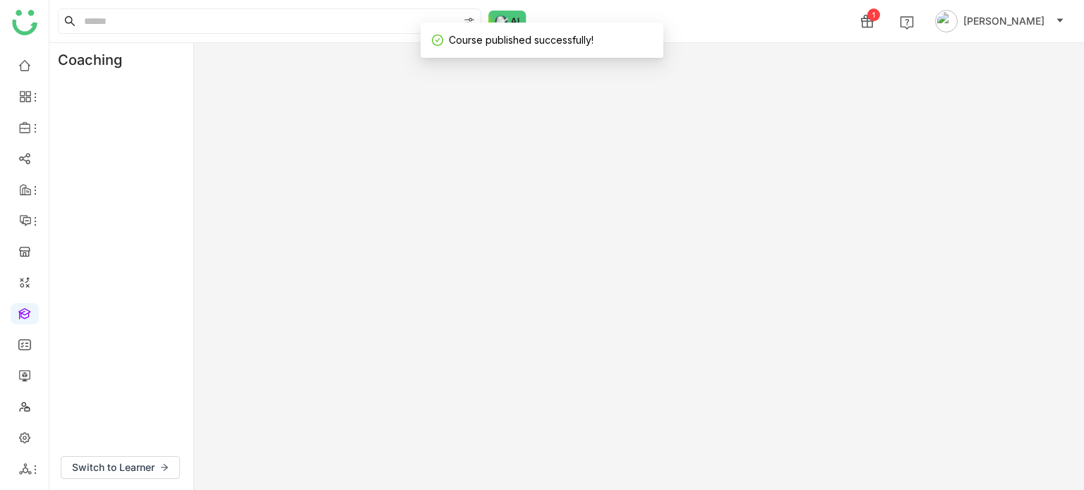
click at [987, 116] on div "Coaching Switch to Learner" at bounding box center [566, 266] width 1035 height 447
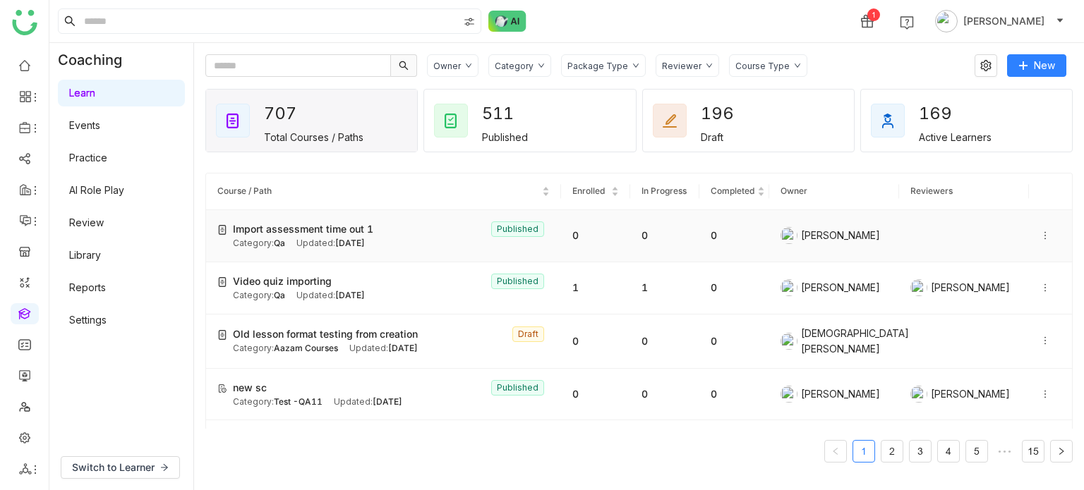
click at [348, 251] on td "Import assessment time out 1 Published Category: Qa Updated: Sep 11, 2025" at bounding box center [383, 236] width 355 height 52
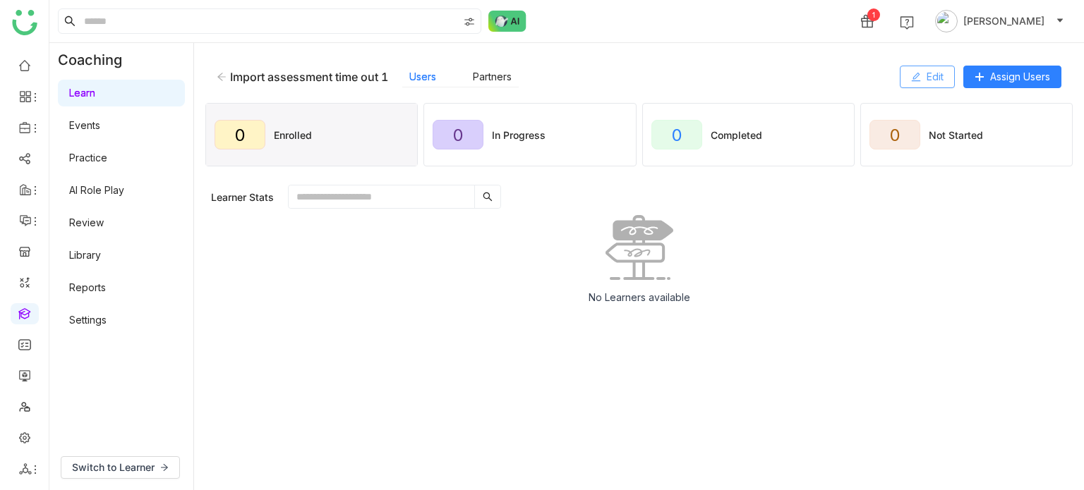
click at [911, 76] on icon at bounding box center [916, 77] width 10 height 10
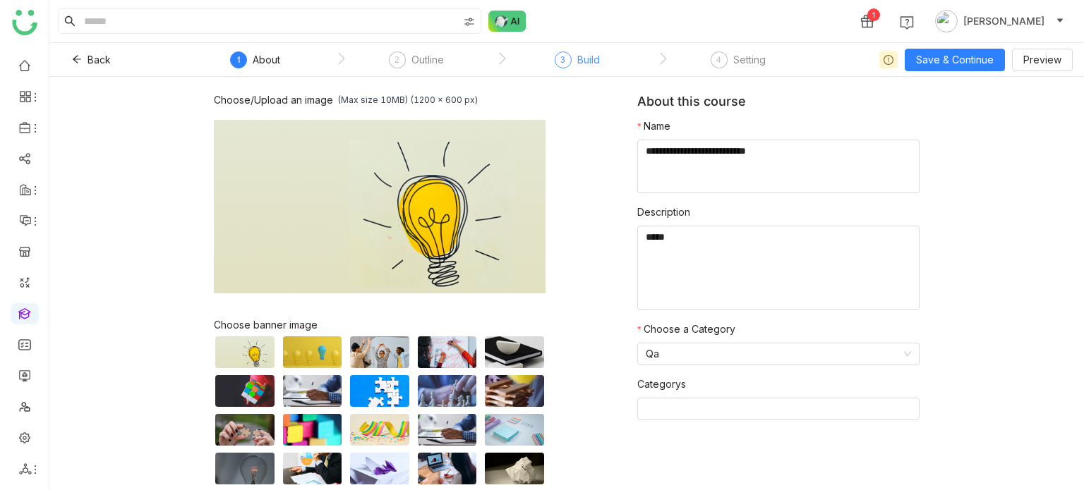
click at [577, 58] on div "Build" at bounding box center [588, 60] width 23 height 17
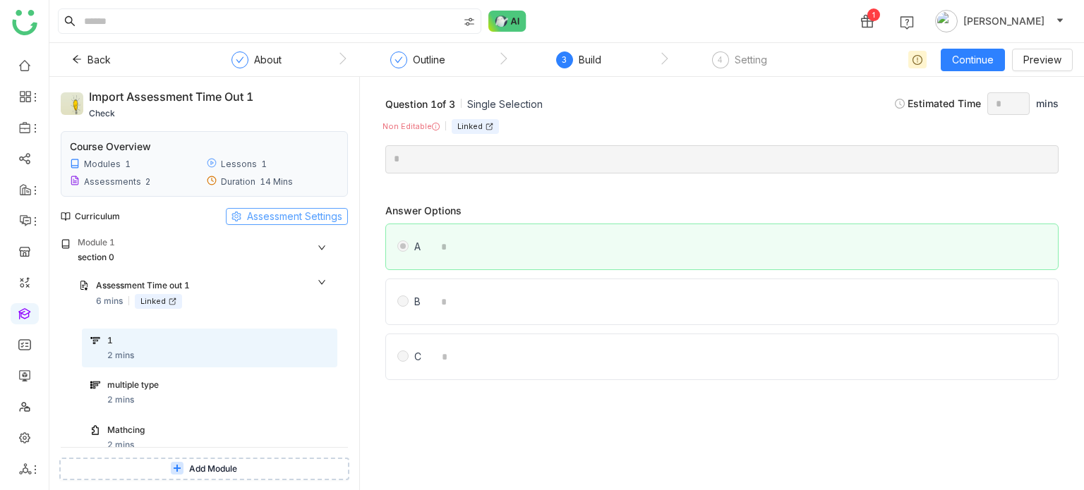
click at [293, 217] on span "Assessment Settings" at bounding box center [294, 217] width 95 height 16
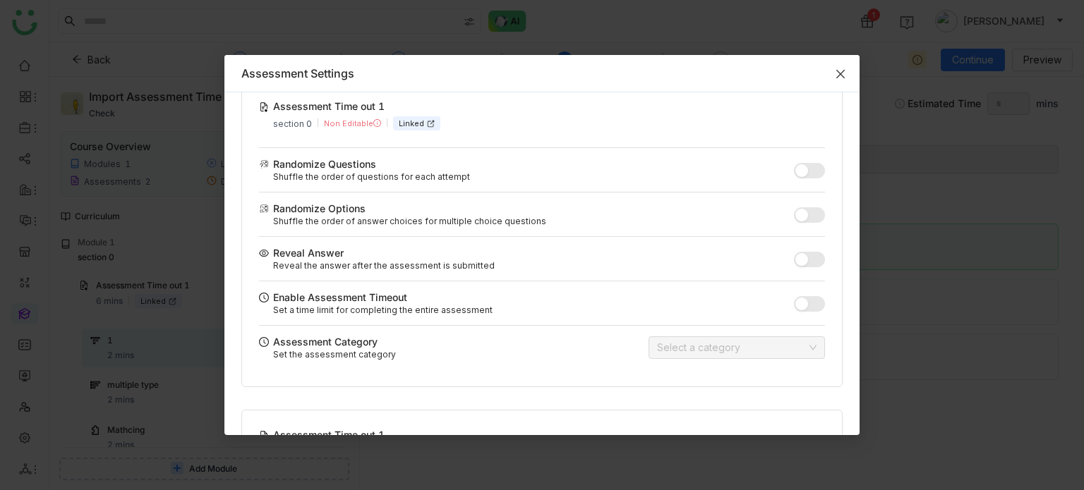
scroll to position [18, 0]
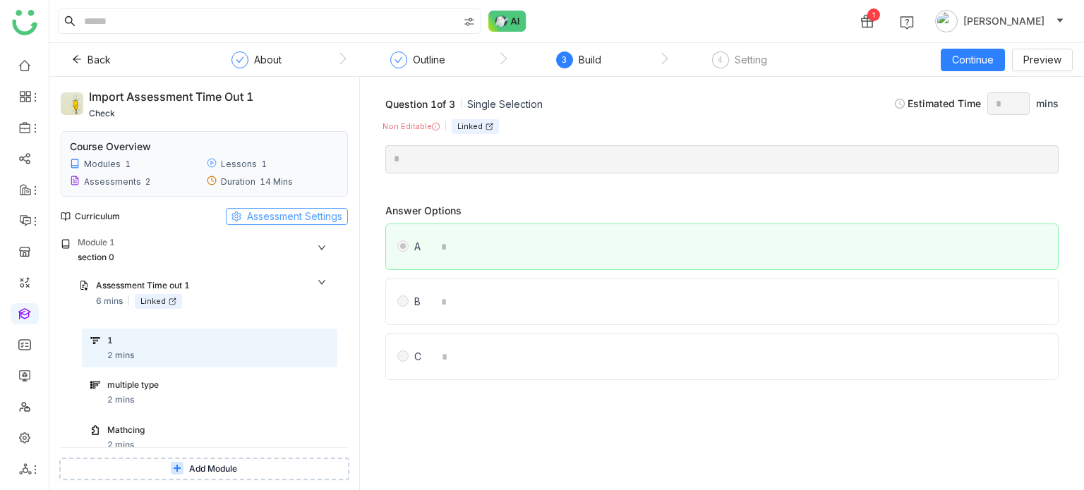
click at [336, 215] on span "Assessment Settings" at bounding box center [294, 217] width 95 height 16
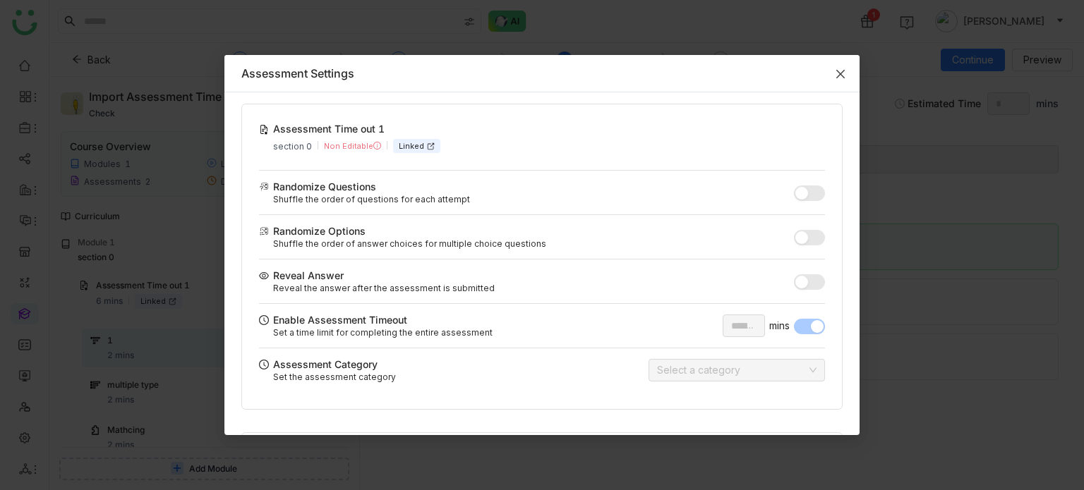
click at [840, 66] on span "Close" at bounding box center [840, 74] width 38 height 38
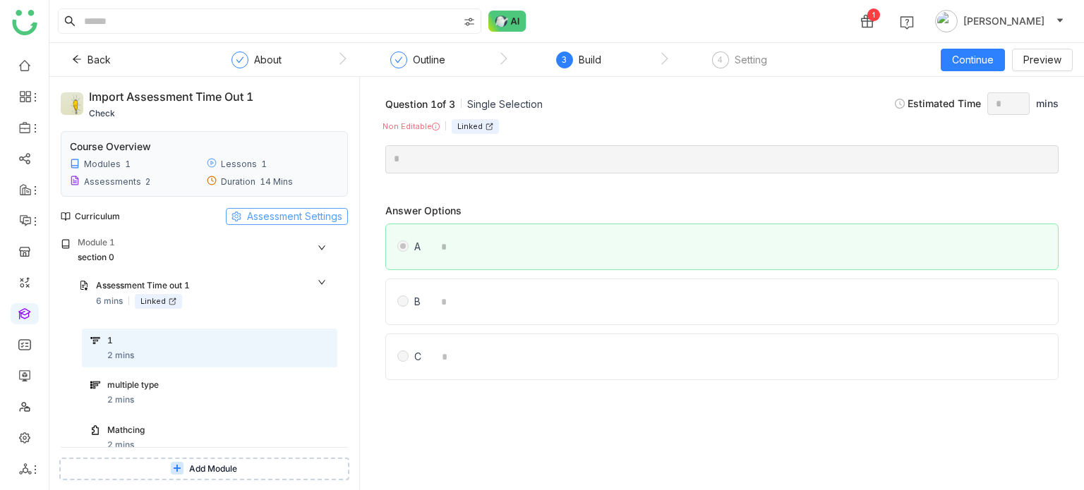
click at [310, 222] on span "Assessment Settings" at bounding box center [294, 217] width 95 height 16
click at [311, 227] on div "Curriculum Assessment Settings" at bounding box center [204, 217] width 287 height 40
click at [311, 225] on div "Curriculum Assessment Settings" at bounding box center [204, 217] width 287 height 40
click at [315, 215] on span "Assessment Settings" at bounding box center [294, 217] width 95 height 16
click at [272, 213] on span "Assessment Settings" at bounding box center [294, 217] width 95 height 16
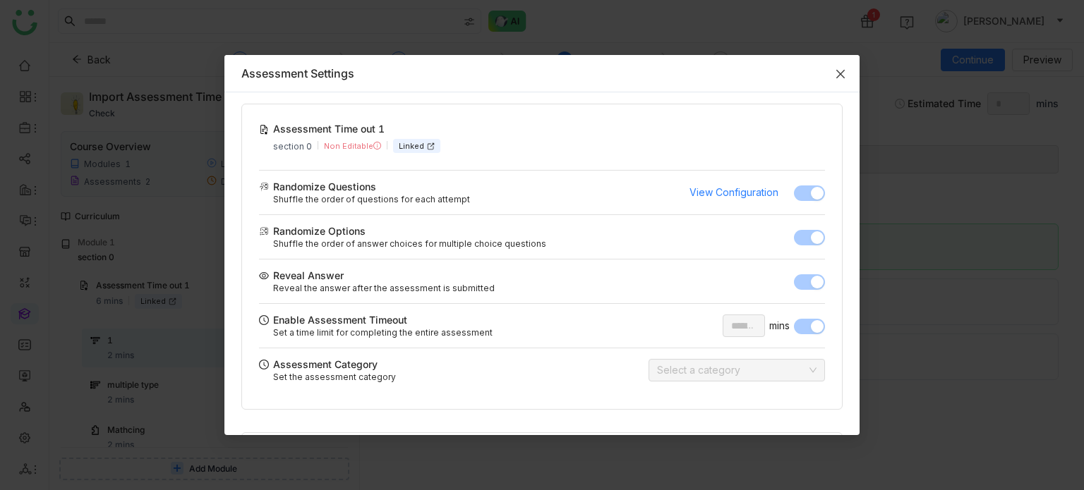
click at [848, 64] on span "Close" at bounding box center [840, 74] width 38 height 38
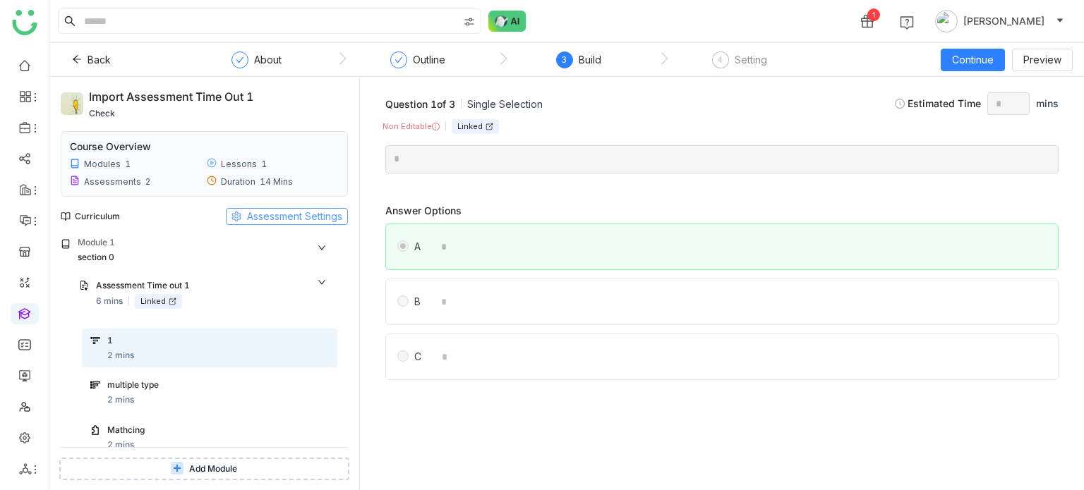
click at [279, 209] on span "Assessment Settings" at bounding box center [294, 217] width 95 height 16
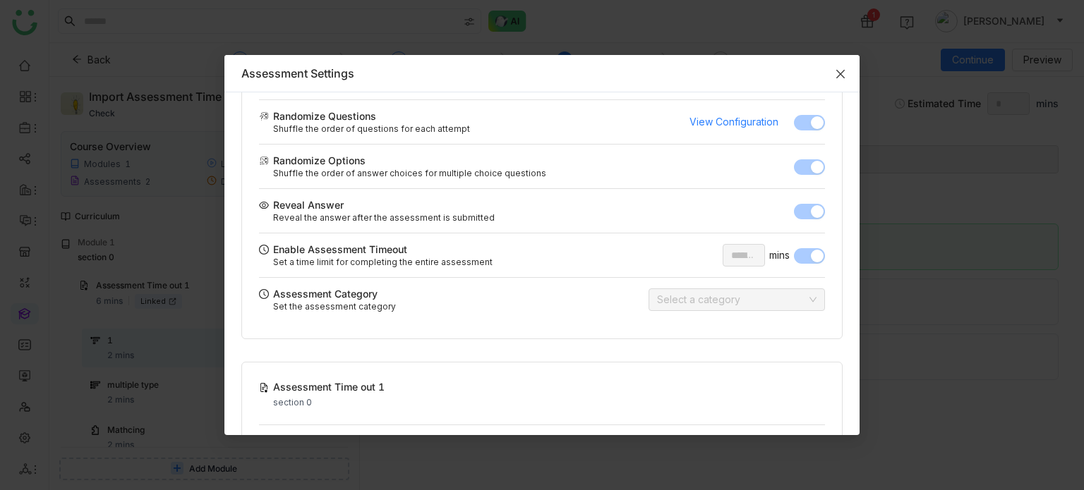
scroll to position [49, 0]
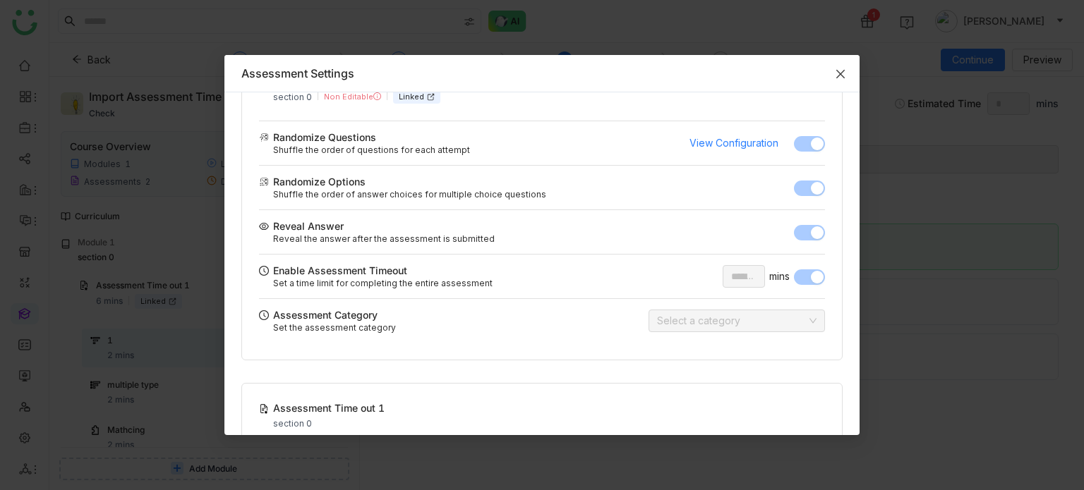
click at [843, 75] on icon "Close" at bounding box center [840, 73] width 11 height 11
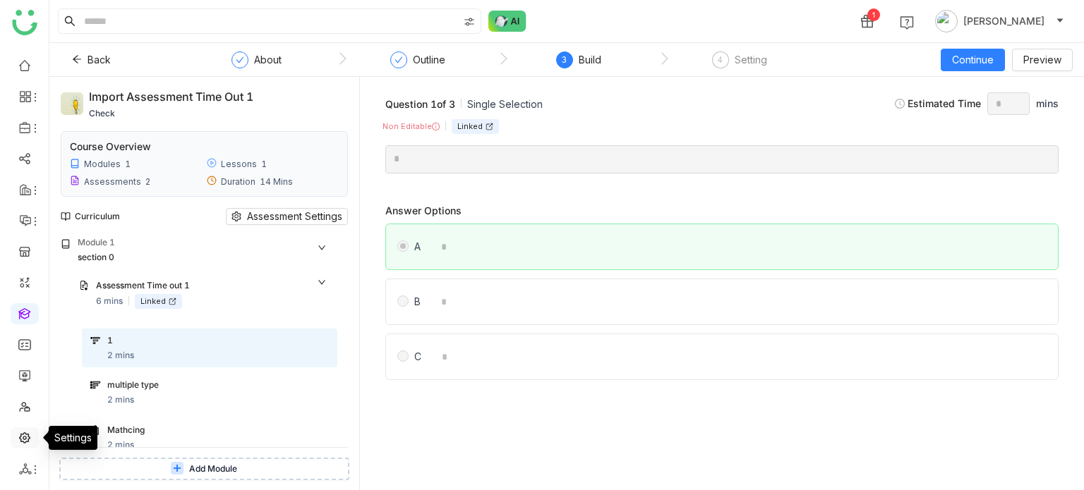
click at [25, 443] on link at bounding box center [24, 437] width 13 height 12
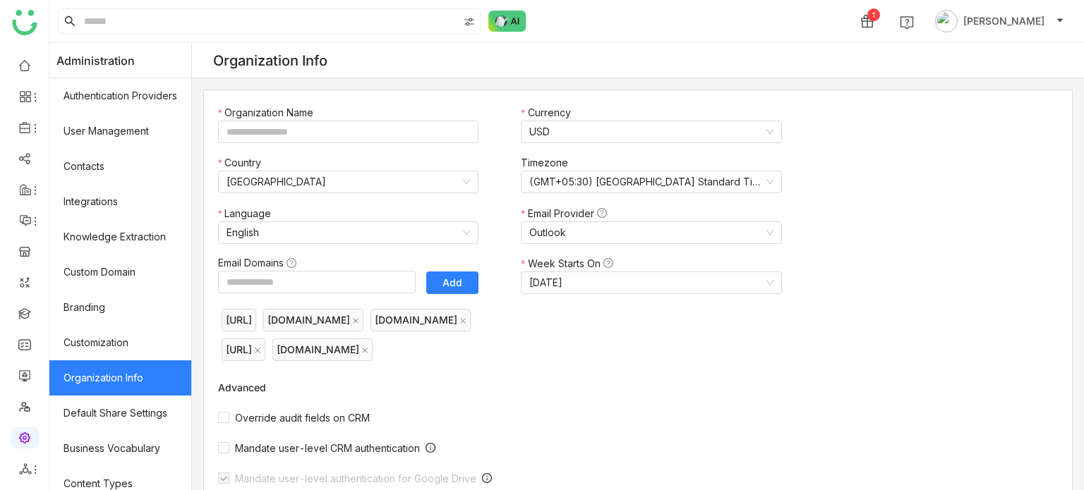
type input "*******"
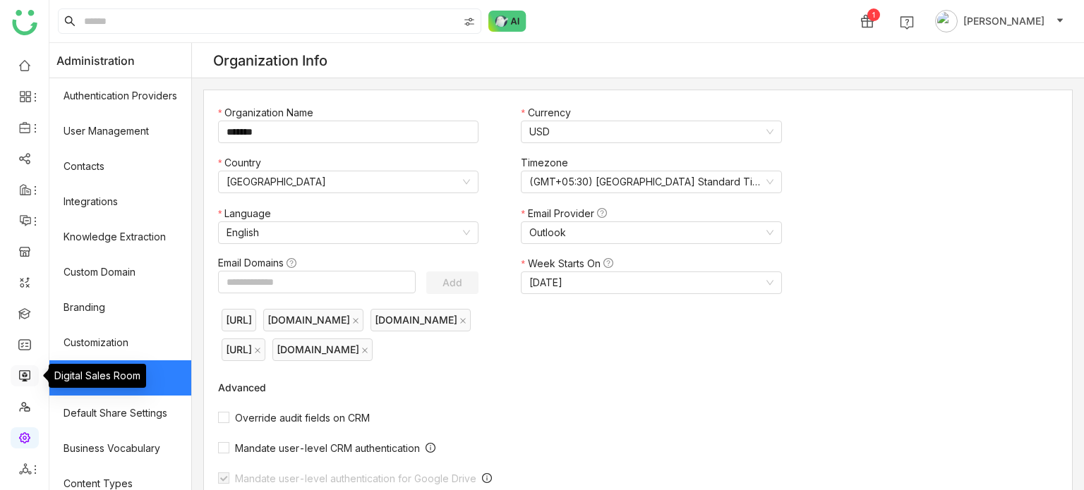
click at [23, 375] on link at bounding box center [24, 375] width 13 height 12
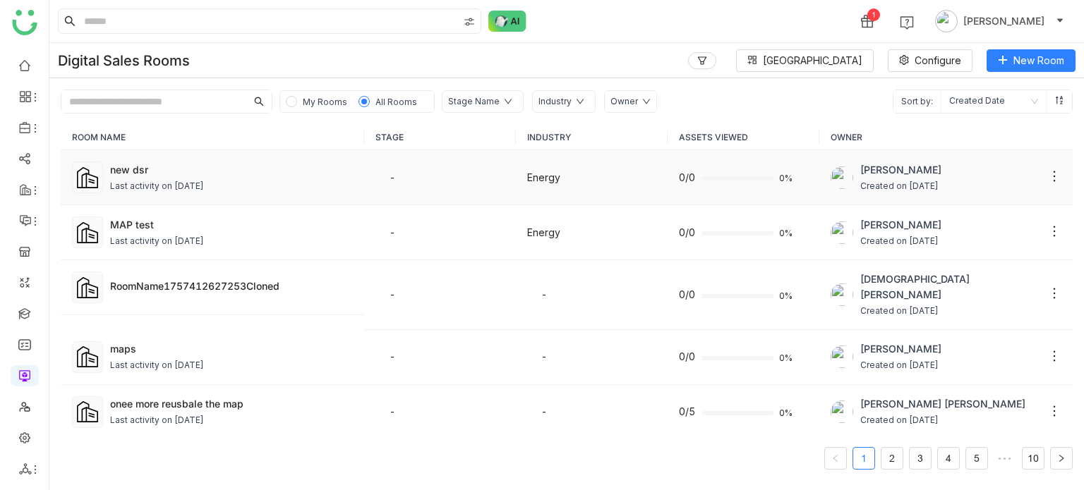
click at [181, 182] on div "Last activity on [DATE]" at bounding box center [157, 186] width 94 height 13
click at [1032, 96] on li "Room" at bounding box center [999, 89] width 154 height 27
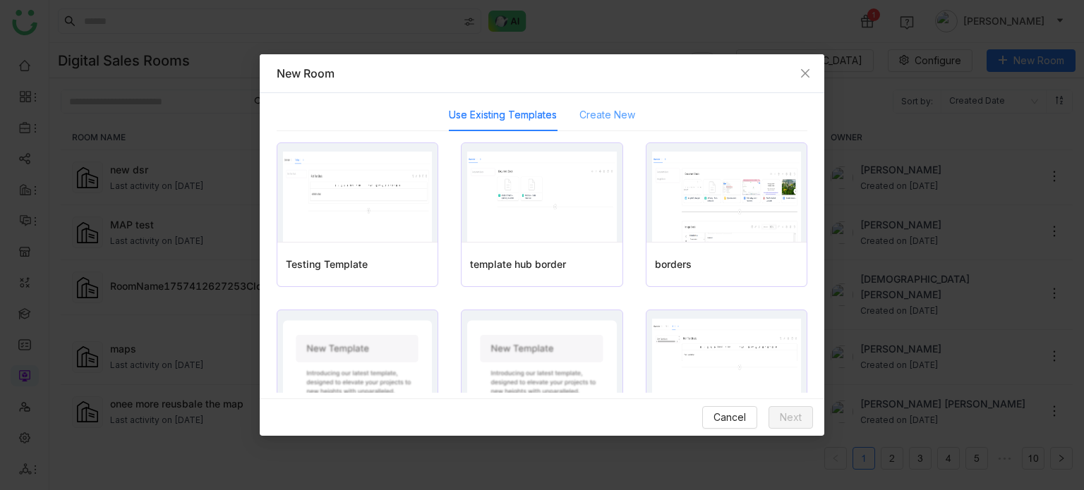
click at [607, 104] on div "Create New" at bounding box center [607, 115] width 56 height 32
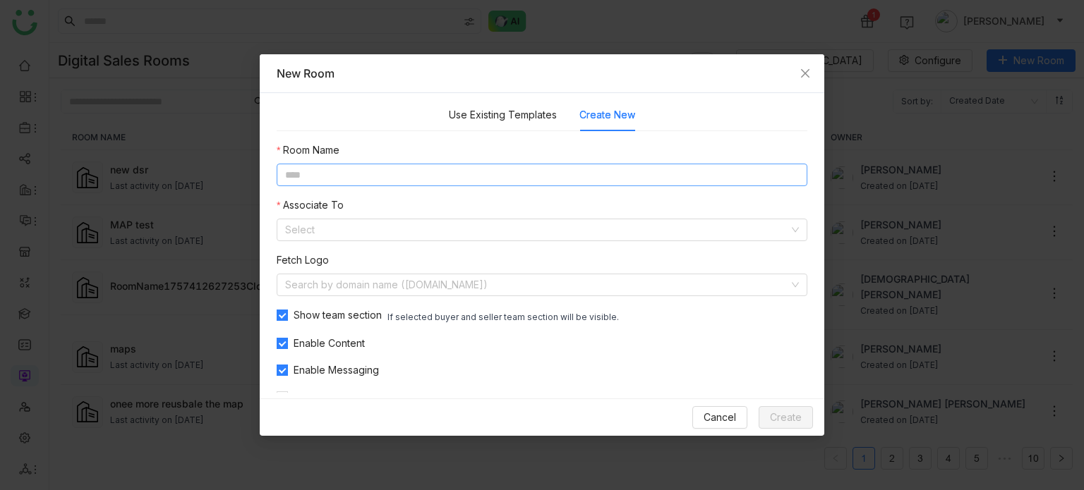
click at [558, 177] on input at bounding box center [542, 175] width 531 height 23
type input "**********"
click at [480, 226] on input at bounding box center [537, 229] width 504 height 21
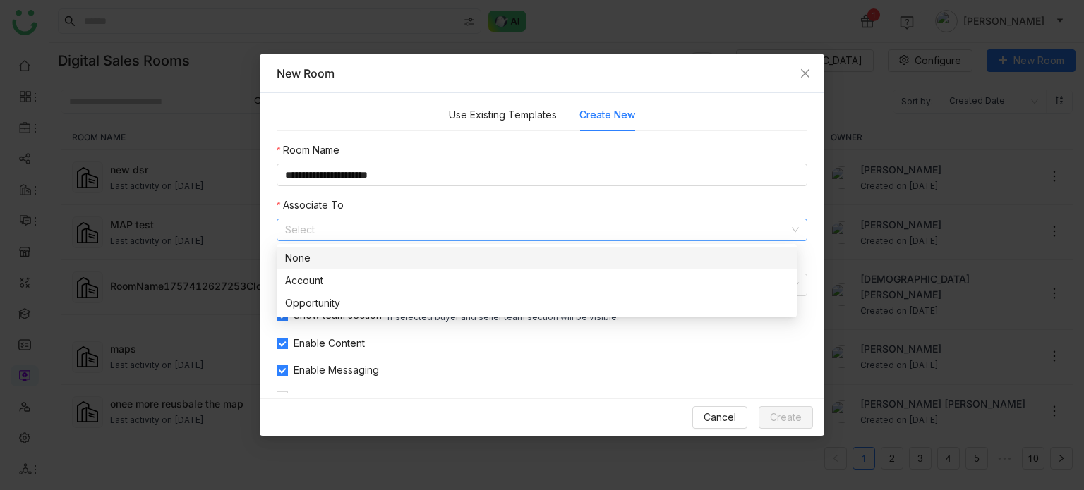
click at [379, 257] on div "None" at bounding box center [536, 259] width 503 height 16
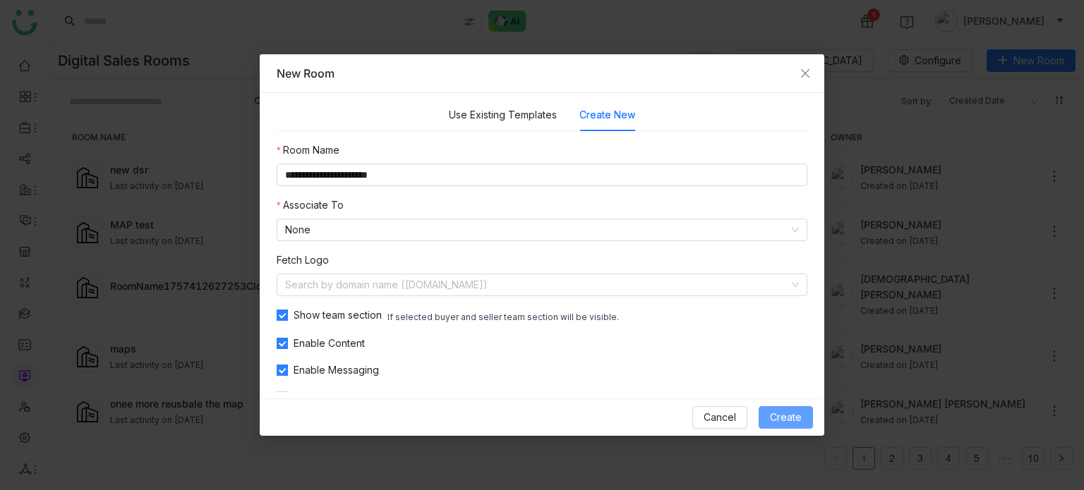
click at [785, 422] on span "Create" at bounding box center [786, 418] width 32 height 16
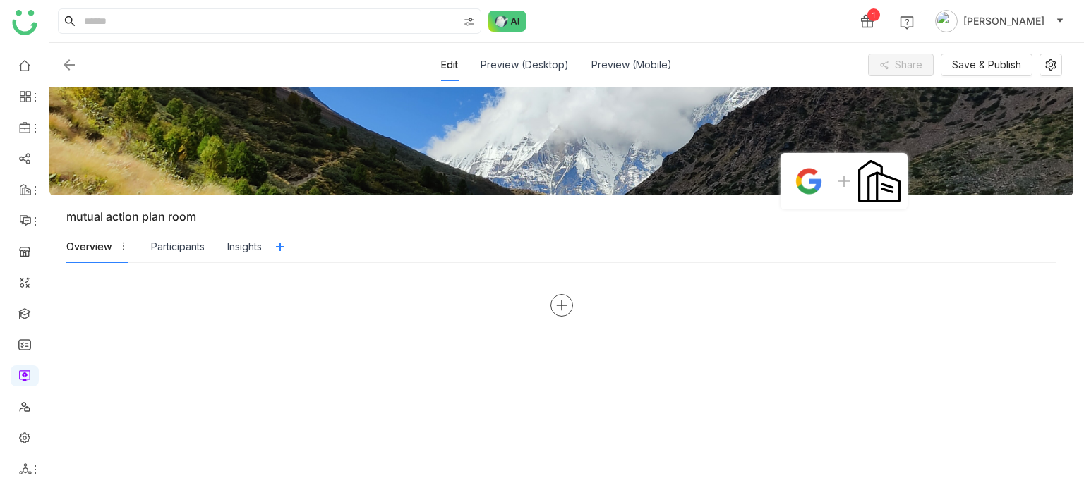
click at [565, 310] on icon at bounding box center [561, 305] width 13 height 13
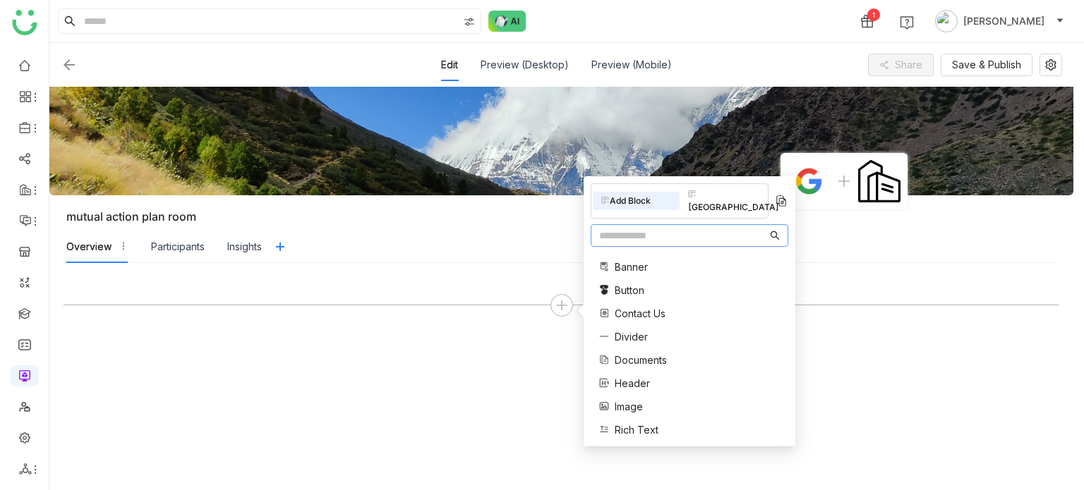
click at [629, 228] on input "text" at bounding box center [683, 236] width 168 height 16
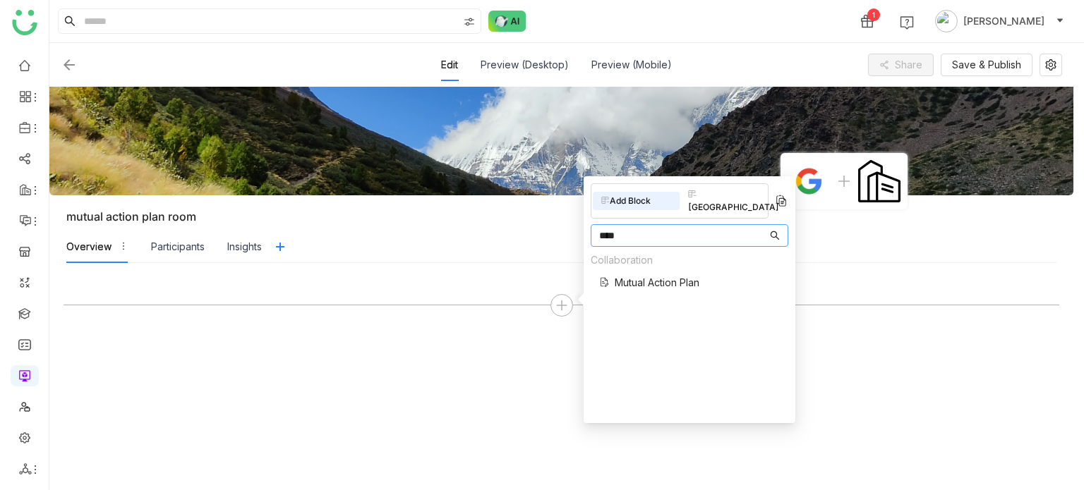
type input "****"
click at [626, 275] on span "Mutual Action Plan" at bounding box center [657, 282] width 85 height 15
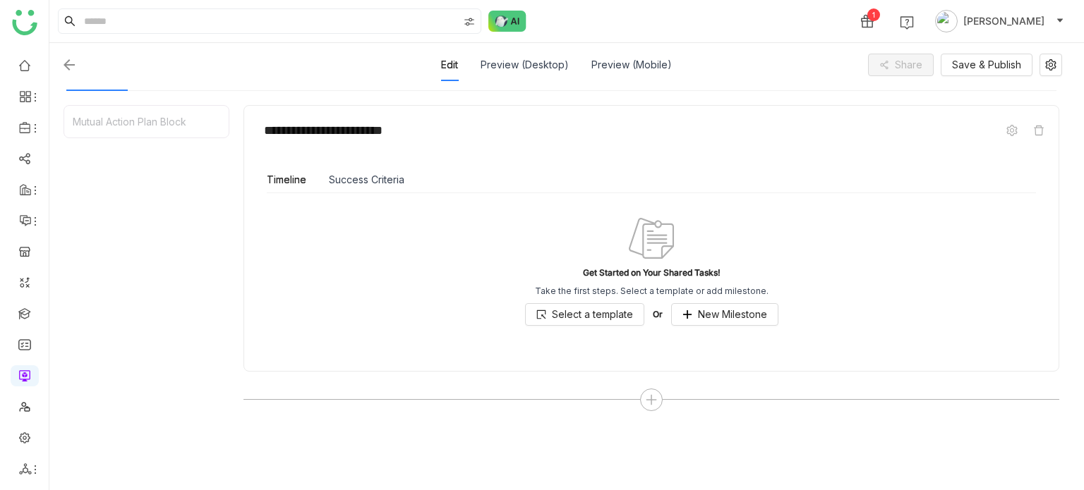
scroll to position [178, 0]
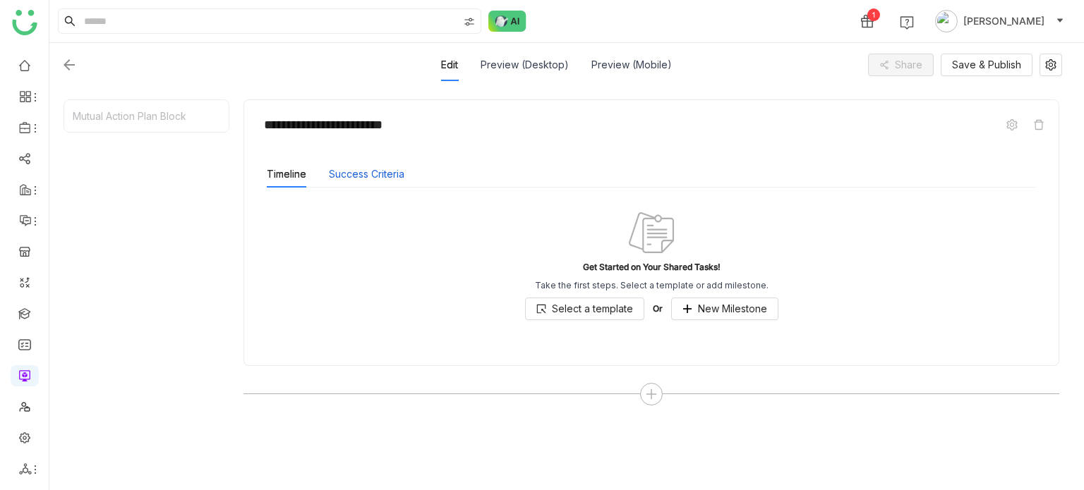
click at [392, 177] on button "Success Criteria" at bounding box center [367, 175] width 76 height 16
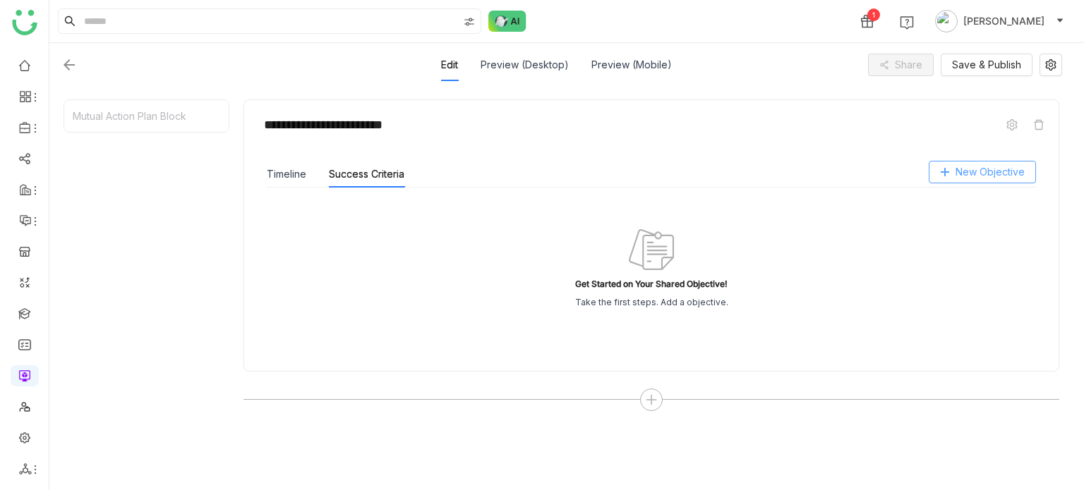
click at [962, 164] on span "New Objective" at bounding box center [990, 172] width 69 height 16
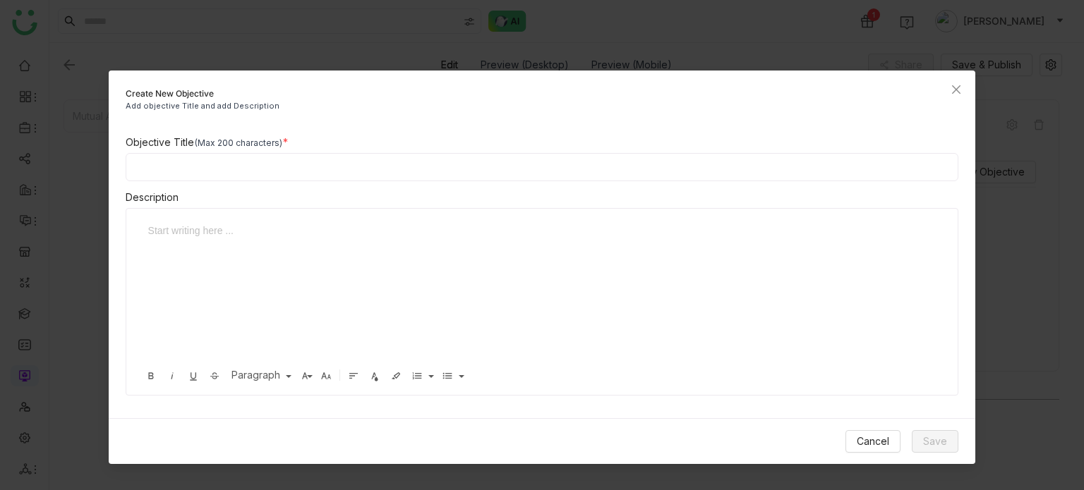
click at [347, 162] on input at bounding box center [542, 167] width 833 height 28
type input "**********"
click at [956, 431] on button "Save" at bounding box center [935, 441] width 47 height 23
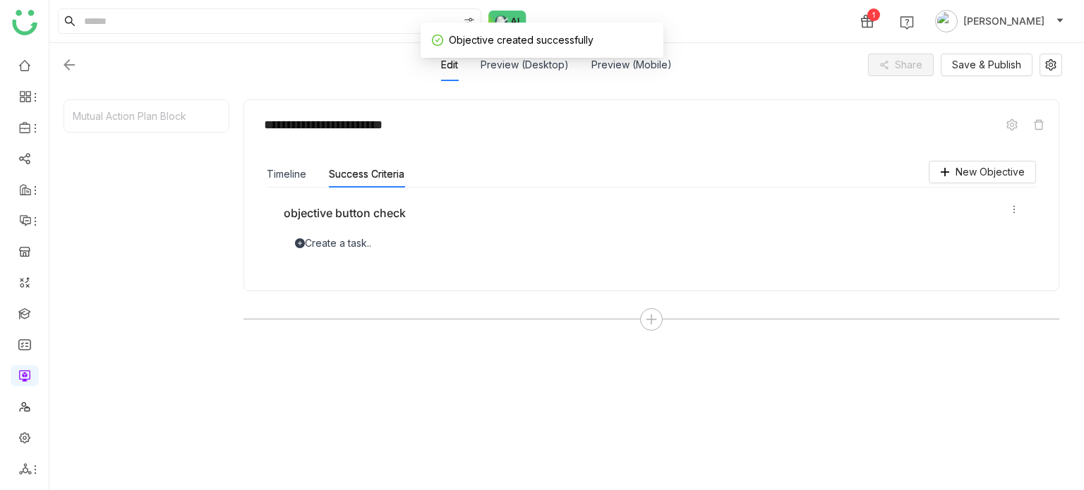
click at [1009, 205] on icon at bounding box center [1014, 210] width 10 height 10
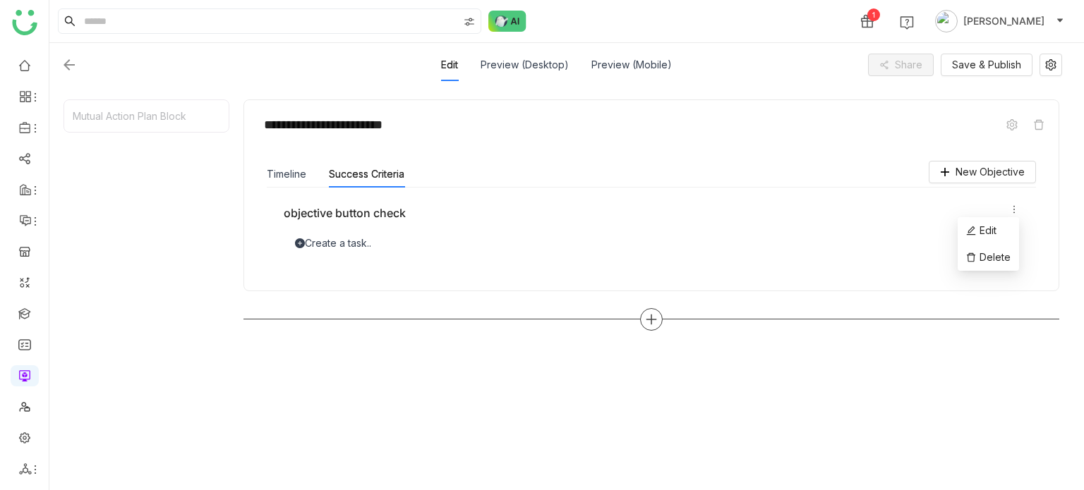
click at [647, 318] on icon at bounding box center [651, 319] width 13 height 13
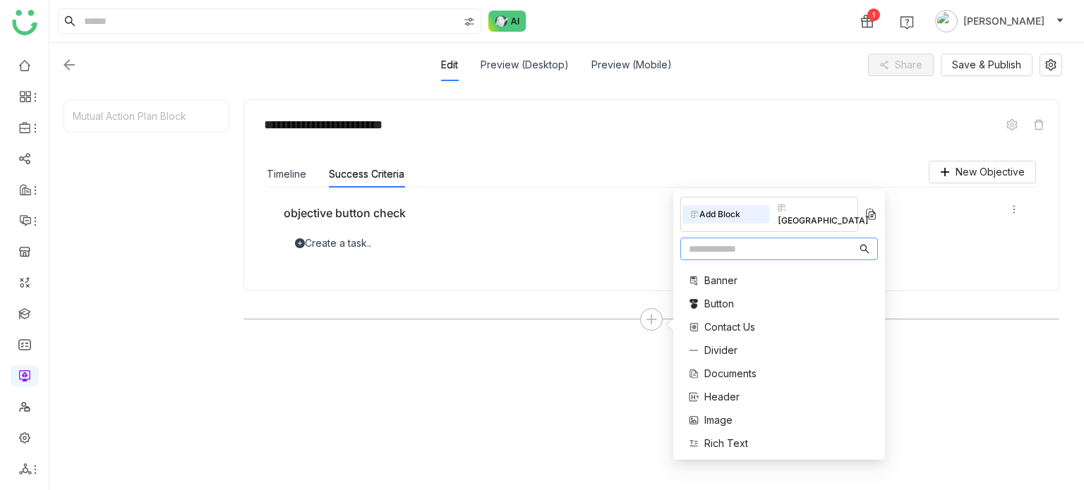
click at [428, 379] on div "**********" at bounding box center [651, 289] width 816 height 378
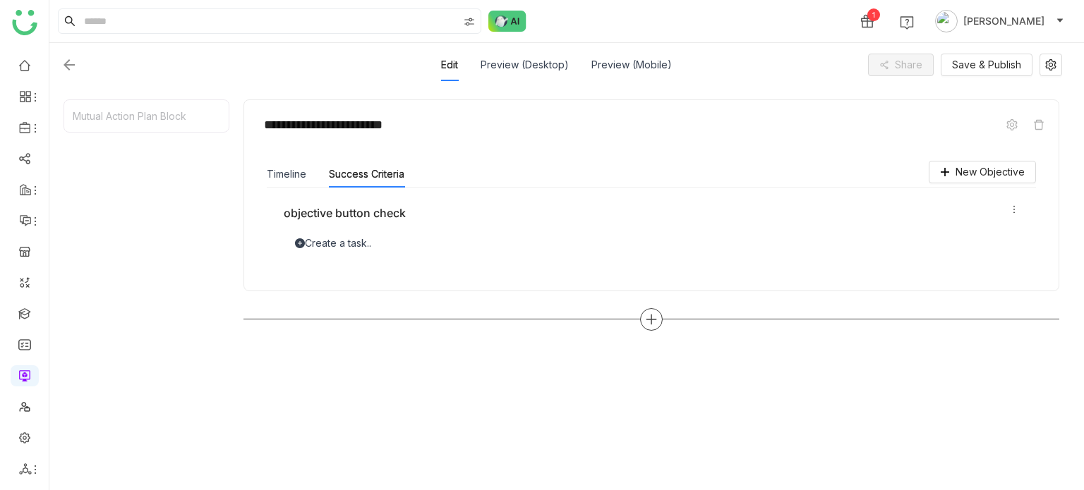
click at [661, 319] on div at bounding box center [651, 319] width 23 height 23
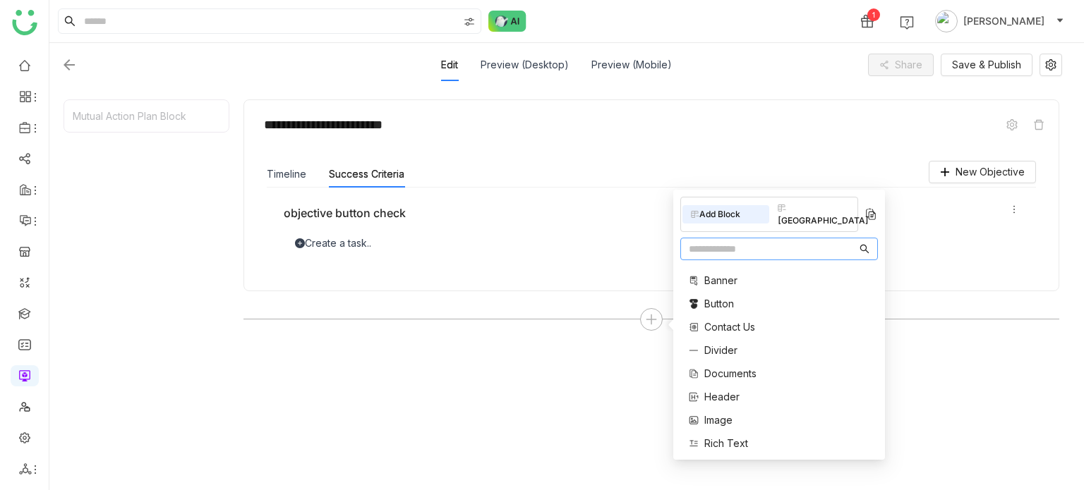
click at [751, 241] on input "text" at bounding box center [773, 249] width 168 height 16
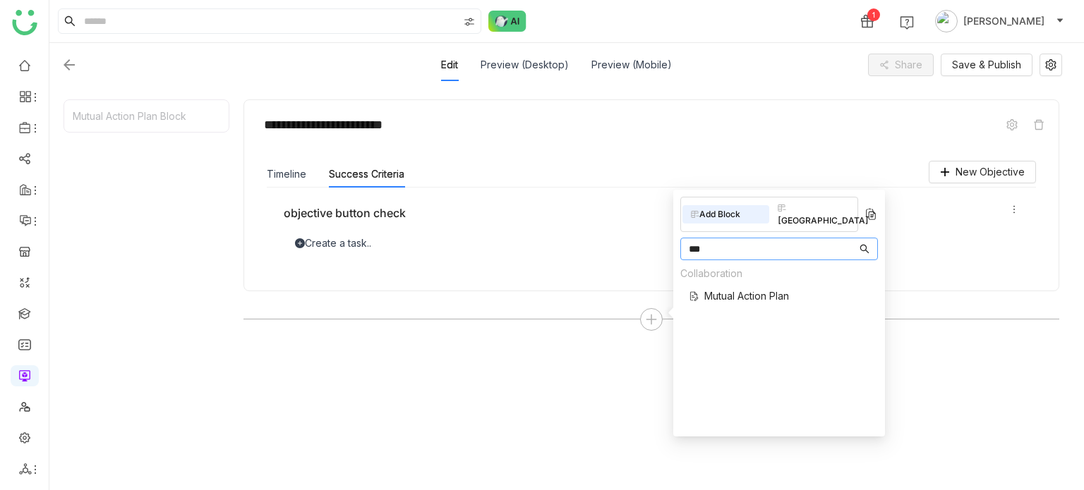
type input "***"
click at [730, 289] on span "Mutual Action Plan" at bounding box center [746, 296] width 85 height 15
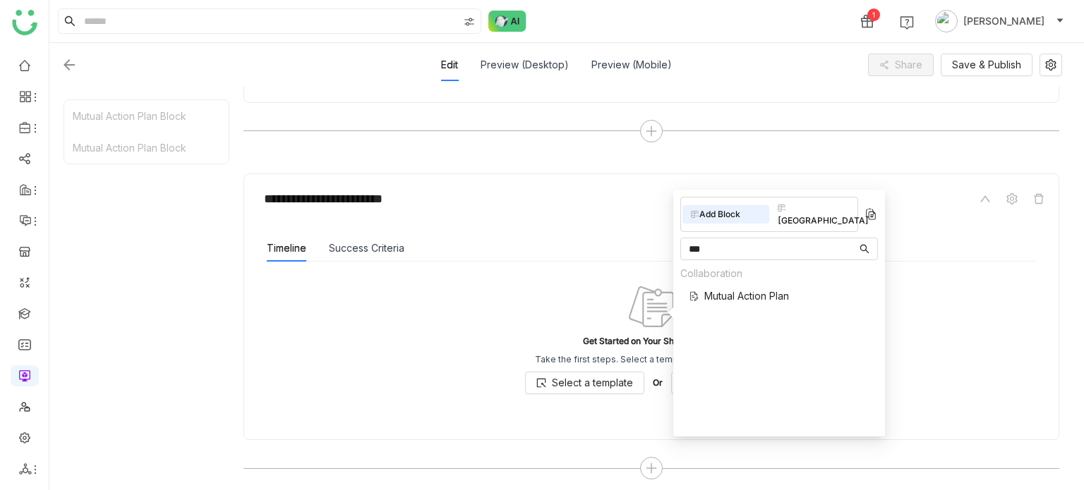
scroll to position [370, 0]
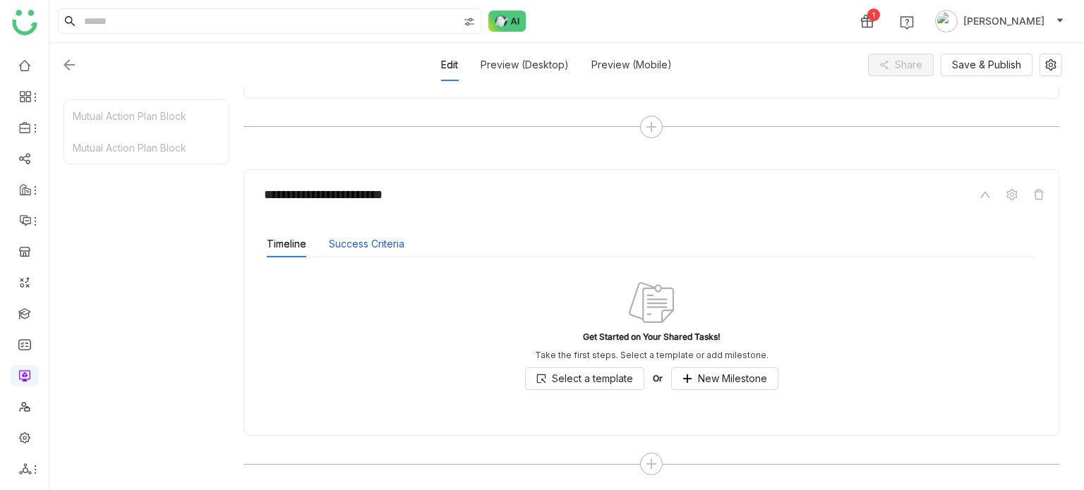
click at [380, 239] on button "Success Criteria" at bounding box center [367, 244] width 76 height 16
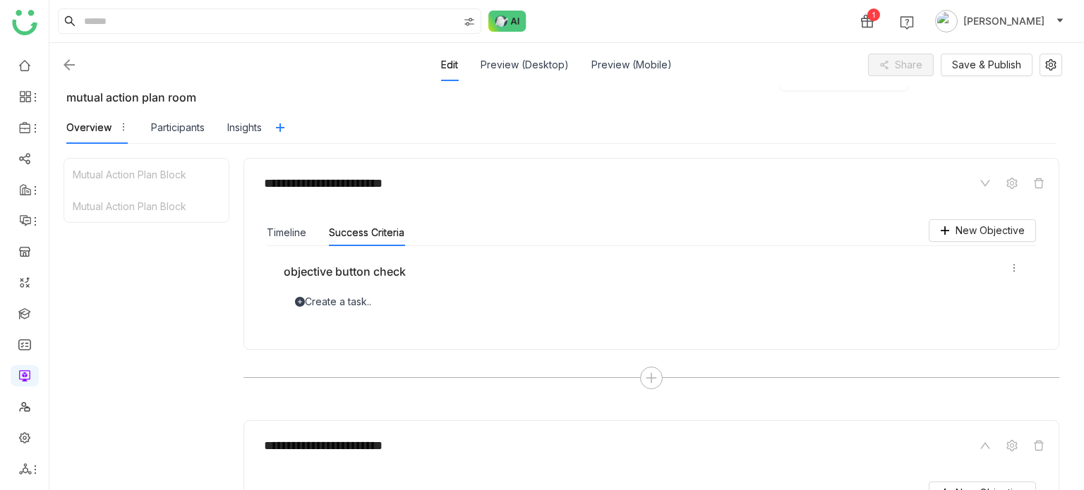
scroll to position [119, 0]
click at [411, 299] on div "Create a task.." at bounding box center [651, 303] width 735 height 16
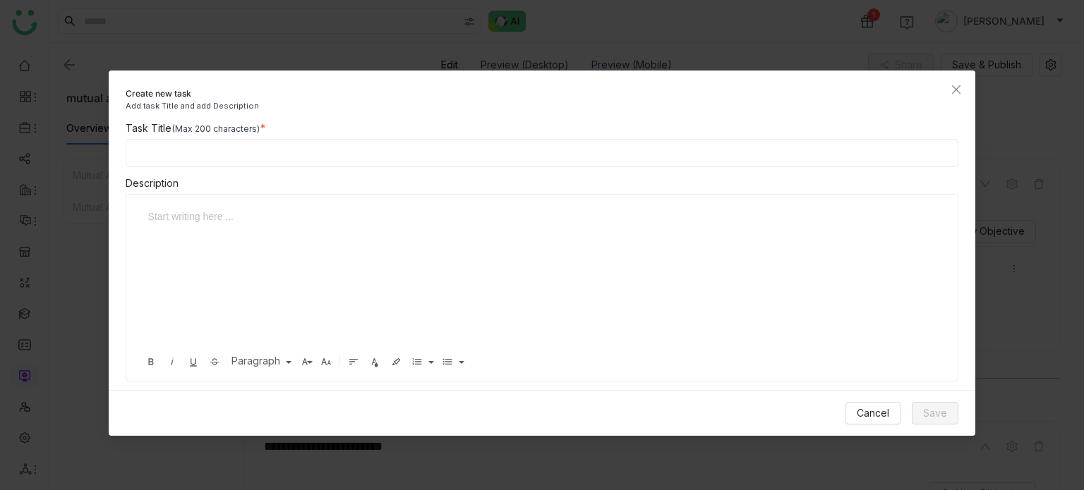
click at [343, 159] on input at bounding box center [542, 153] width 833 height 28
type input "**********"
drag, startPoint x: 937, startPoint y: 406, endPoint x: 912, endPoint y: 413, distance: 26.4
click at [937, 406] on span "Save" at bounding box center [935, 414] width 24 height 16
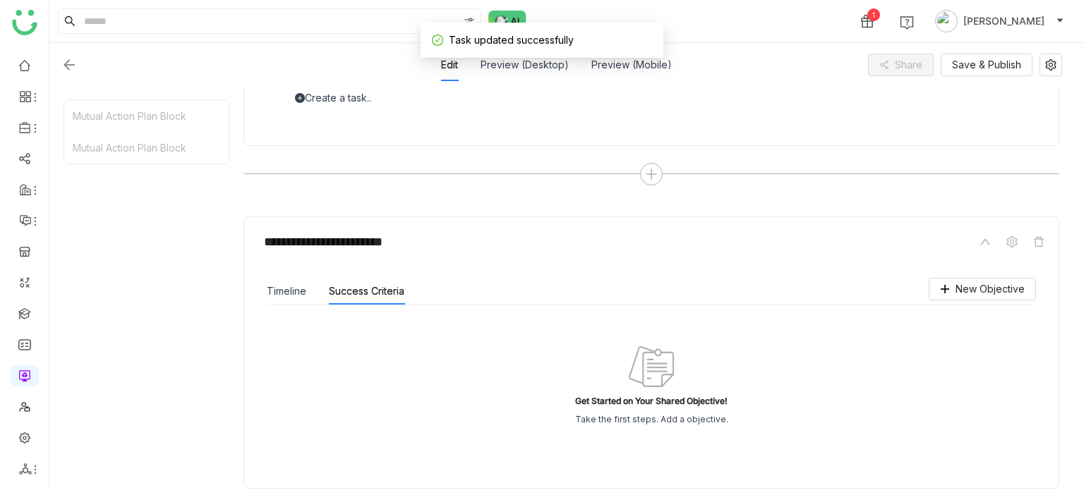
scroll to position [396, 0]
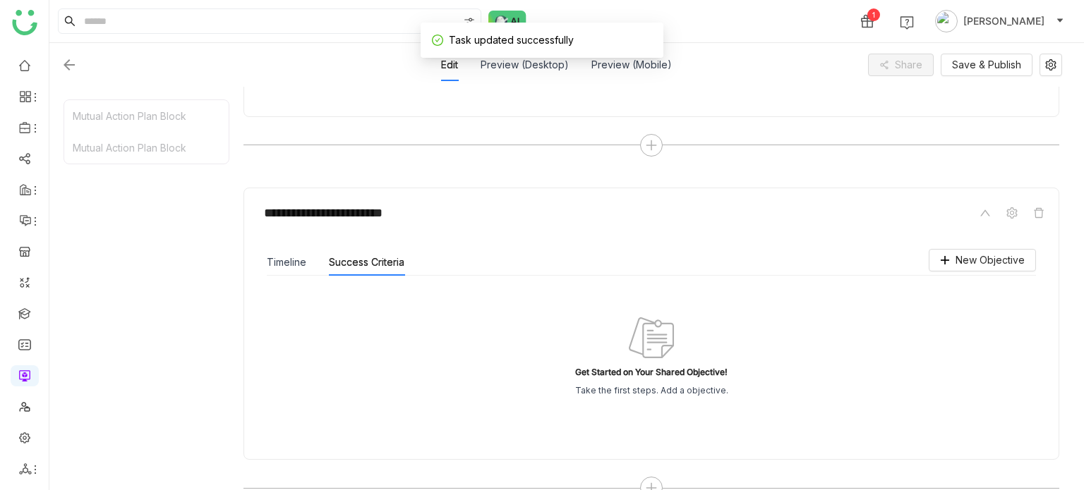
click at [601, 313] on div "Get Started on Your Shared Objective! Take the first steps. Add a objective." at bounding box center [651, 356] width 735 height 127
click at [298, 263] on button "Timeline" at bounding box center [287, 263] width 40 height 16
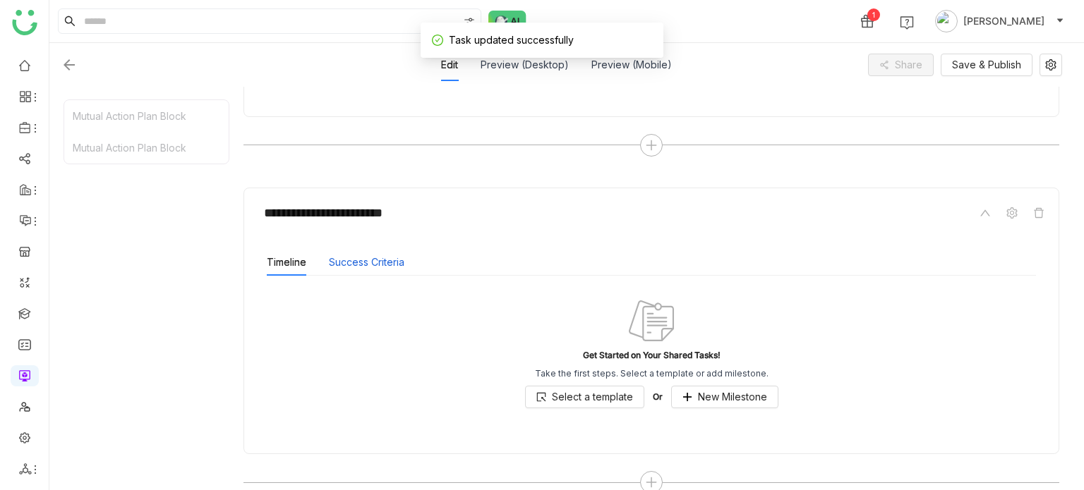
click at [376, 260] on button "Success Criteria" at bounding box center [367, 263] width 76 height 16
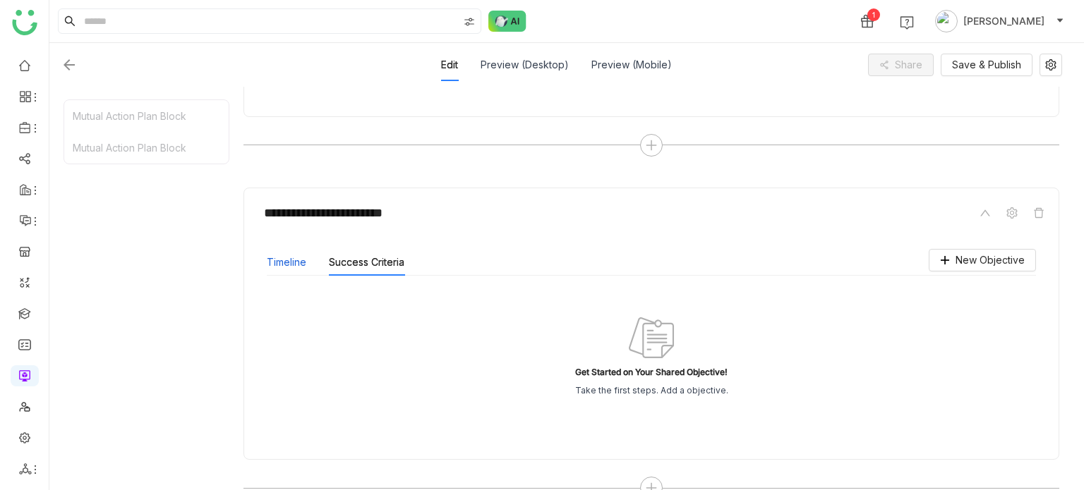
click at [298, 256] on button "Timeline" at bounding box center [287, 263] width 40 height 16
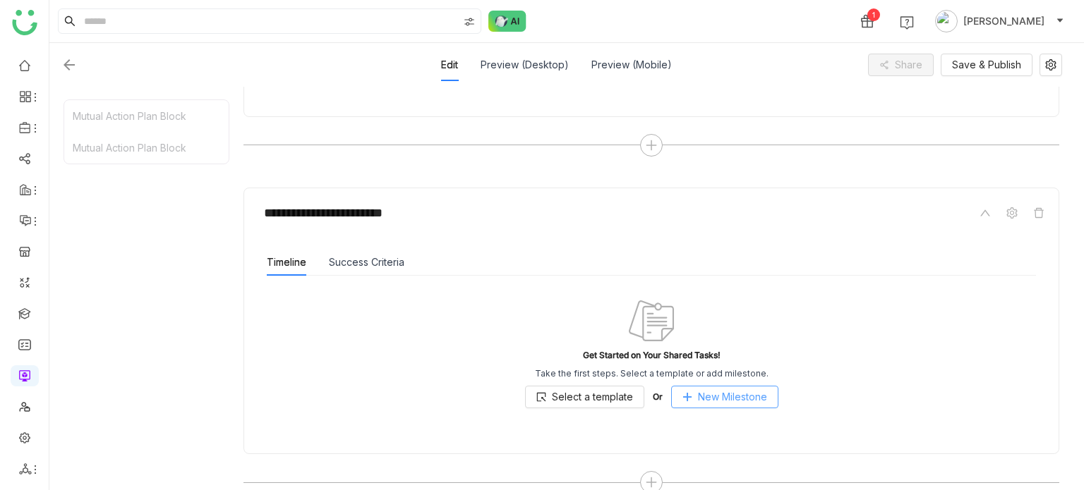
click at [725, 406] on button "New Milestone" at bounding box center [724, 397] width 107 height 23
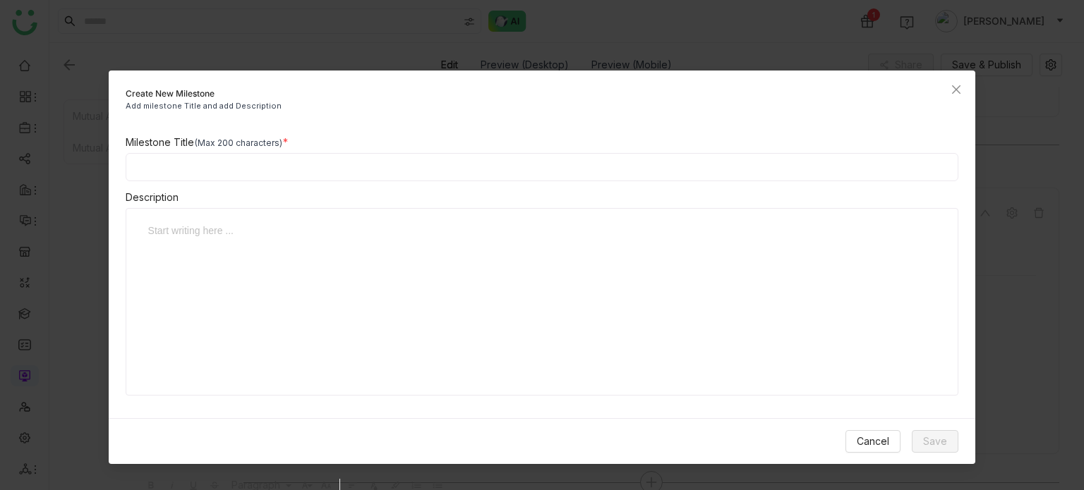
click at [459, 164] on input at bounding box center [542, 167] width 833 height 28
type input "**********"
click at [937, 435] on span "Save" at bounding box center [935, 442] width 24 height 16
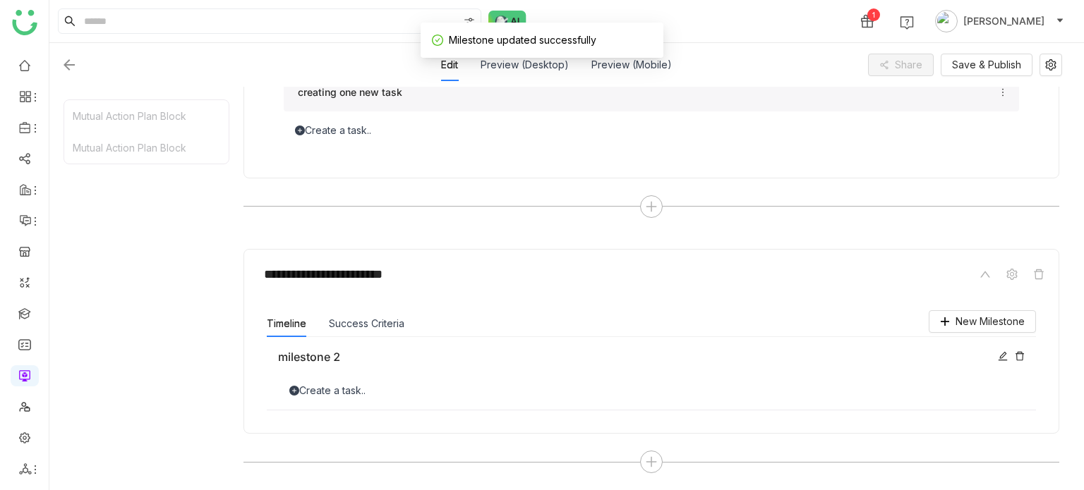
scroll to position [332, 0]
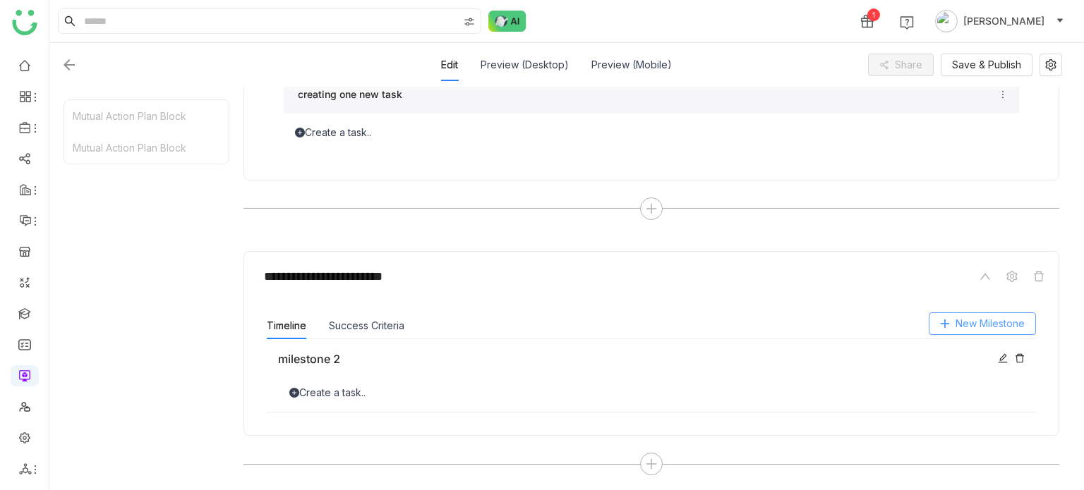
click at [1003, 316] on span "New Milestone" at bounding box center [990, 324] width 69 height 16
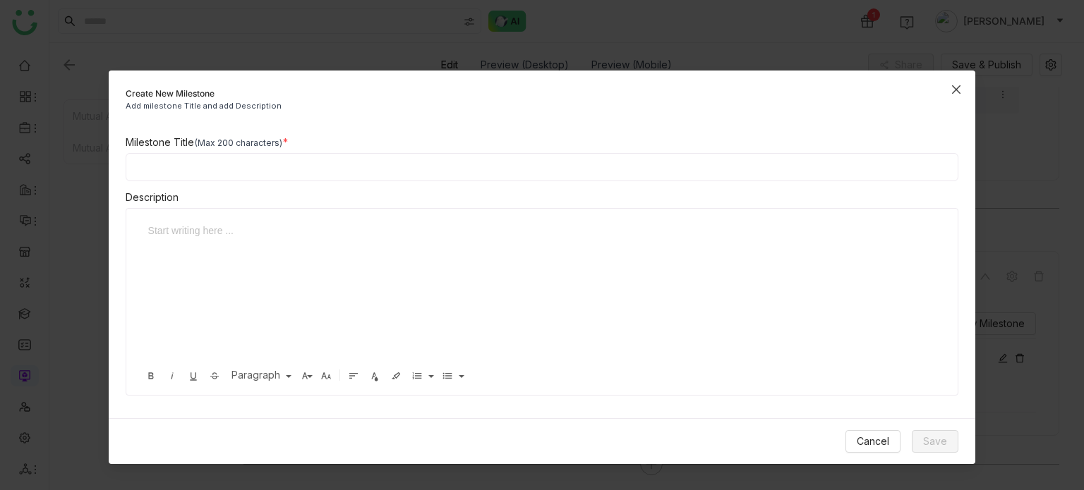
click at [958, 96] on span "Close" at bounding box center [956, 90] width 38 height 38
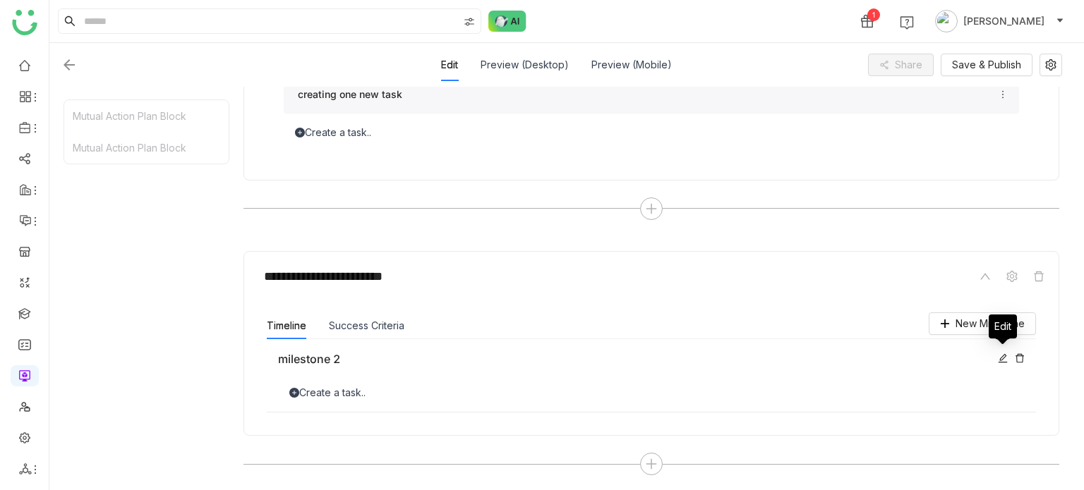
click at [998, 358] on icon at bounding box center [1003, 359] width 10 height 10
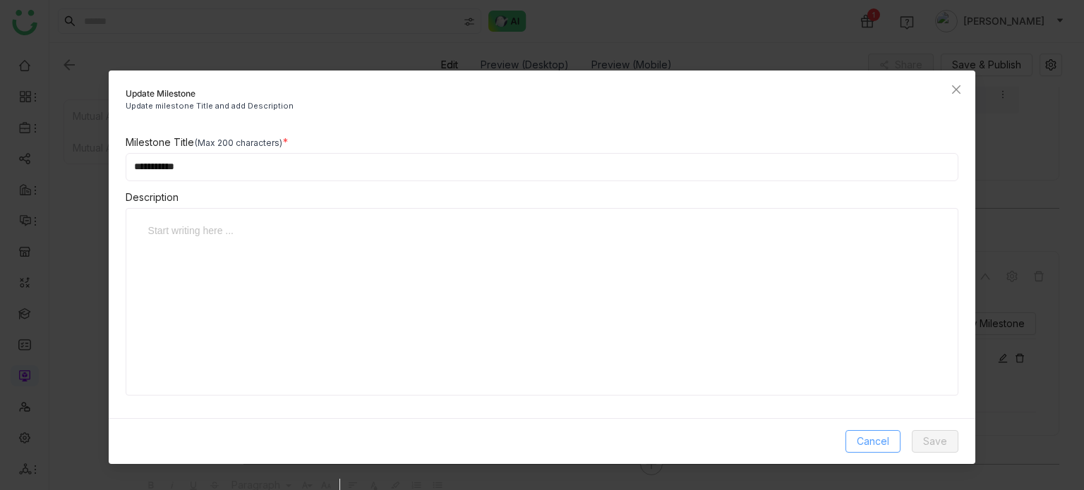
click at [874, 437] on span "Cancel" at bounding box center [873, 442] width 32 height 16
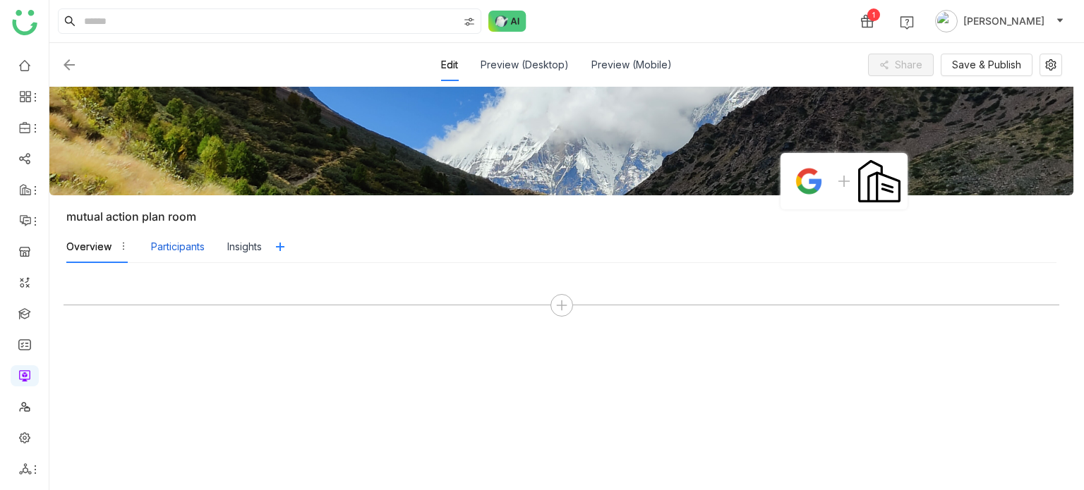
click at [172, 248] on div "Participants" at bounding box center [178, 247] width 54 height 16
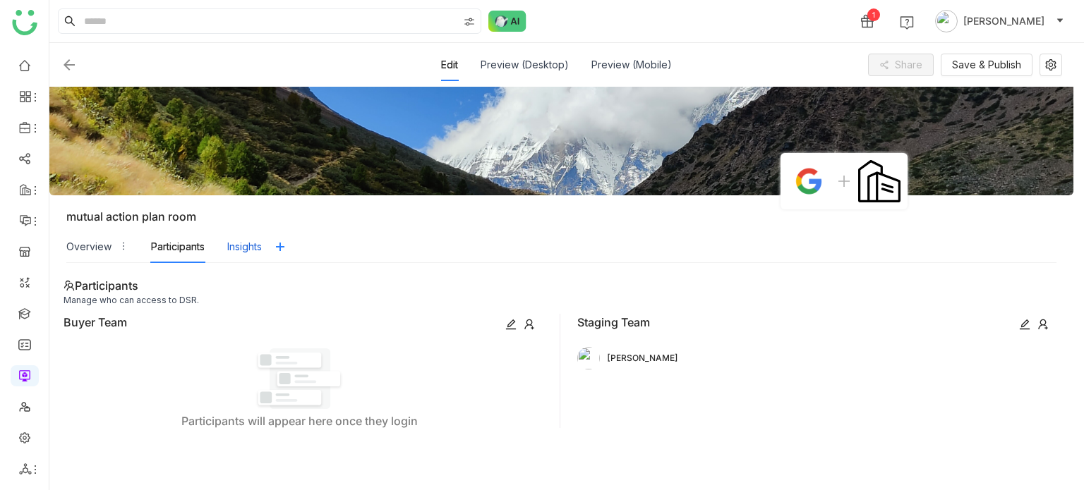
click at [232, 243] on div "Insights" at bounding box center [244, 247] width 35 height 16
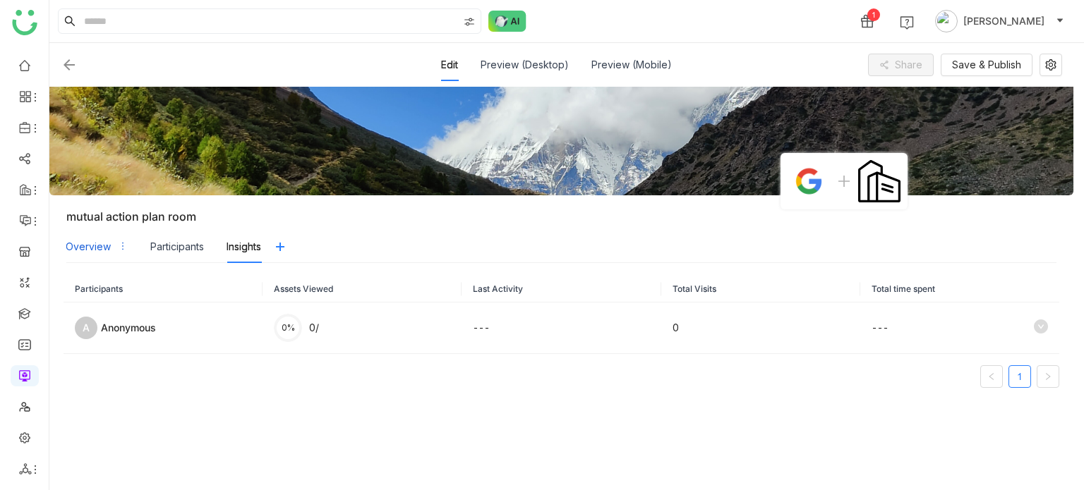
click at [109, 240] on div "Overview" at bounding box center [88, 247] width 45 height 16
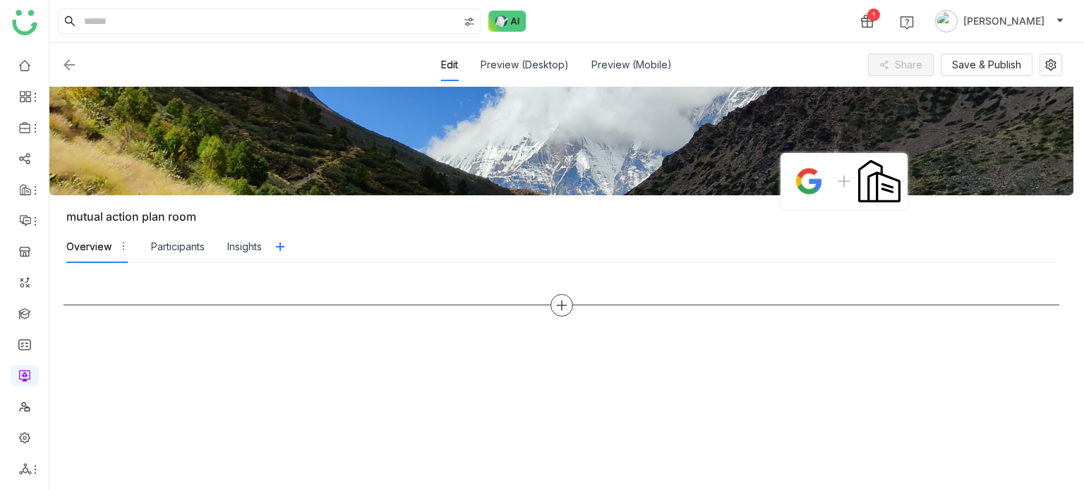
click at [565, 301] on icon at bounding box center [561, 305] width 13 height 13
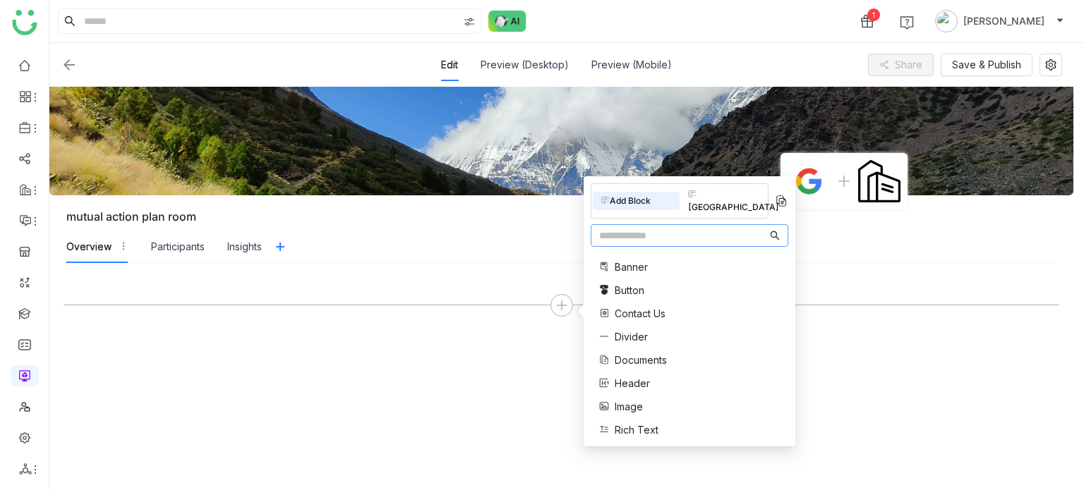
click at [638, 228] on input "text" at bounding box center [683, 236] width 168 height 16
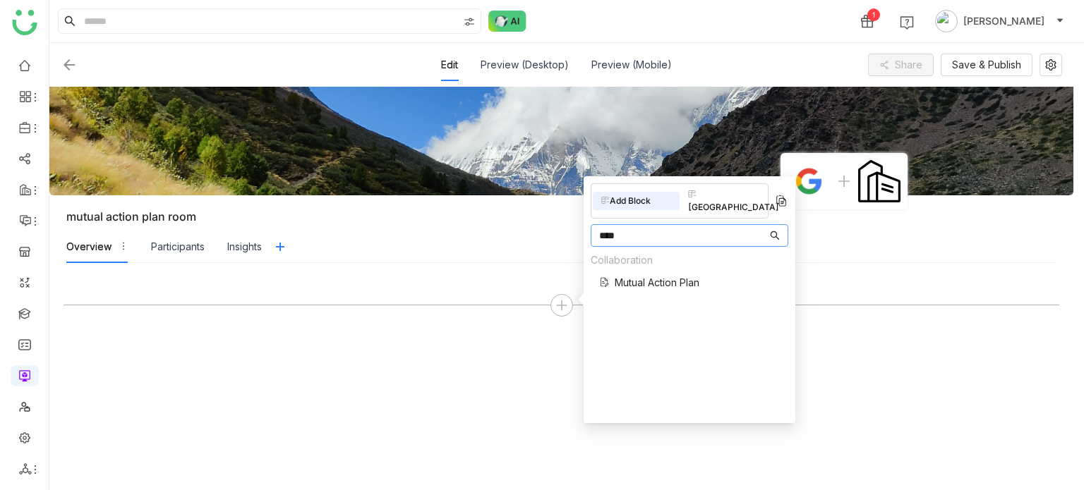
type input "****"
click at [689, 275] on span "Mutual Action Plan" at bounding box center [657, 282] width 85 height 15
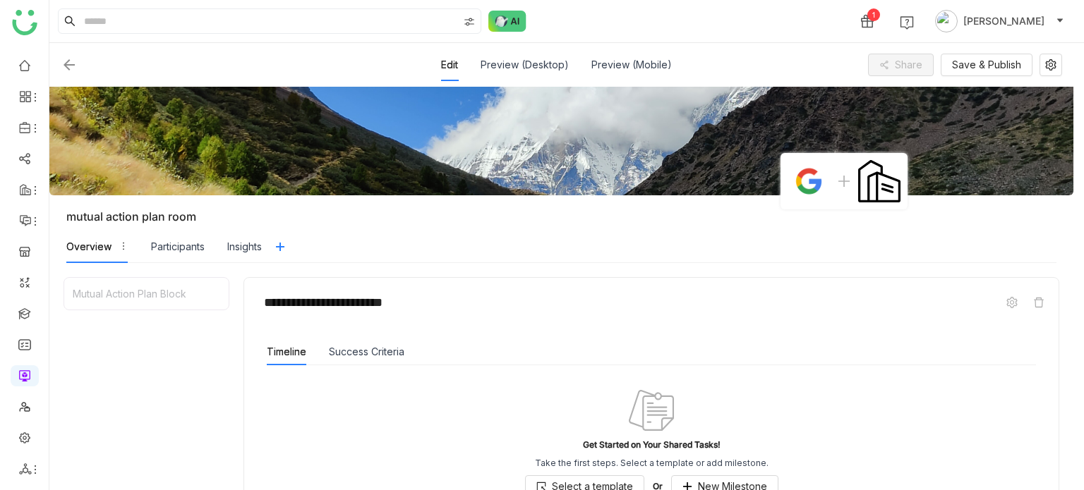
scroll to position [178, 0]
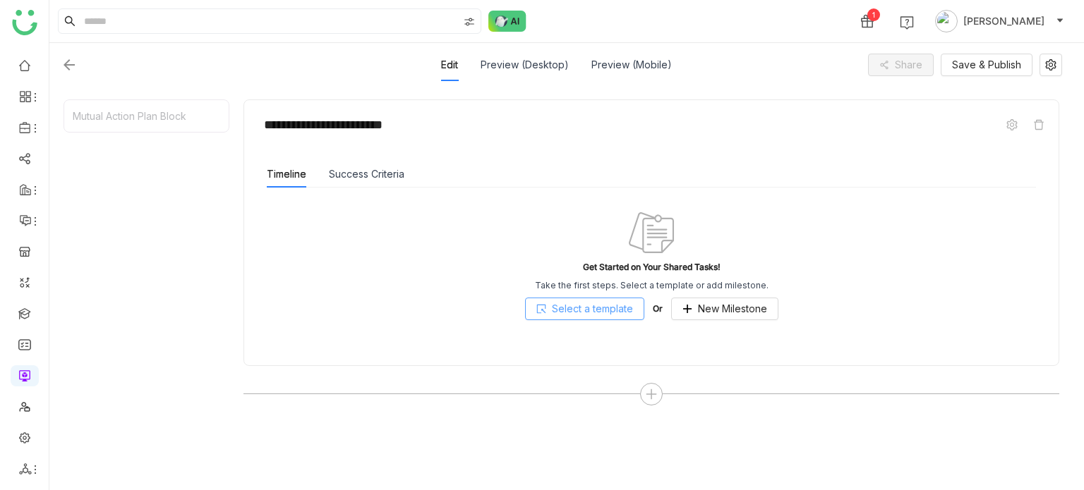
click at [632, 308] on button "Select a template" at bounding box center [584, 309] width 119 height 23
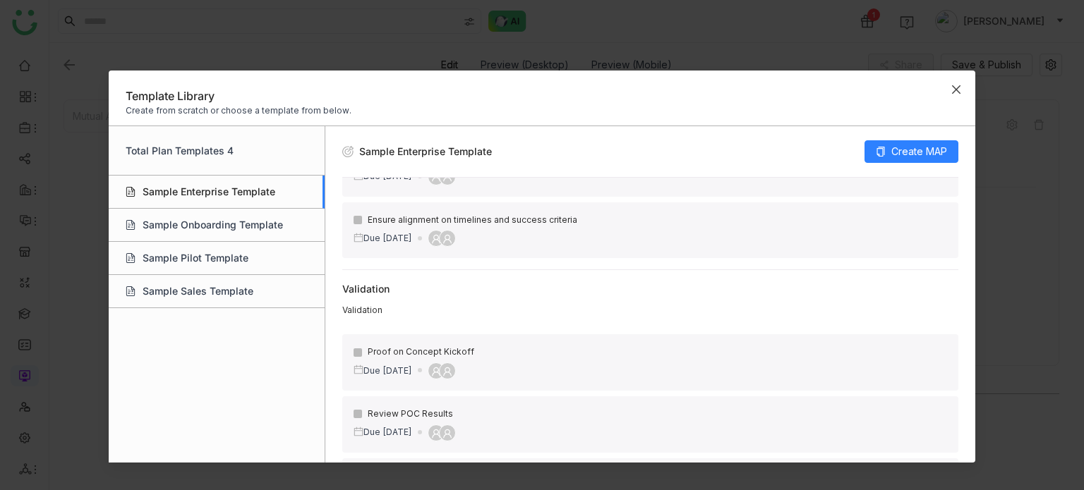
scroll to position [164, 0]
click at [458, 349] on div "Proof on Concept Kickoff" at bounding box center [651, 352] width 594 height 13
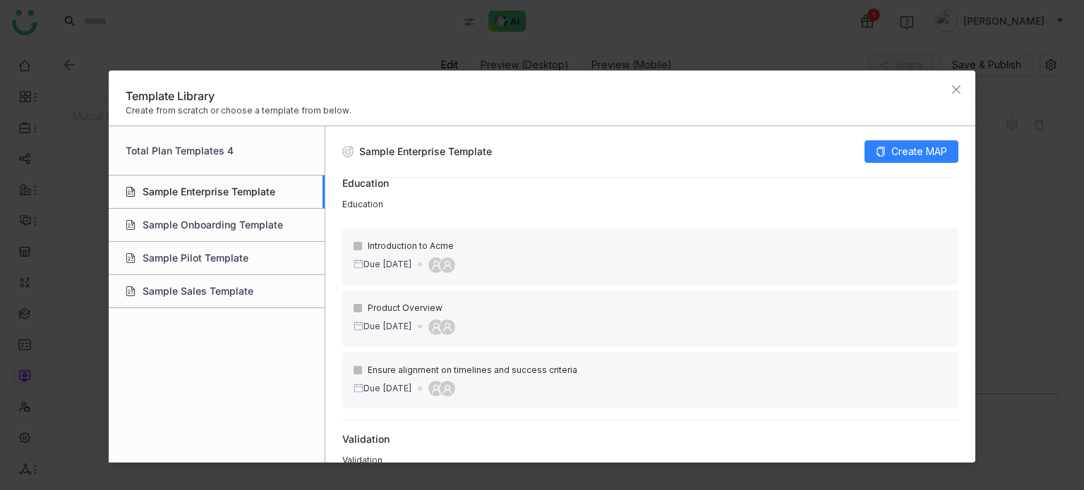
scroll to position [0, 0]
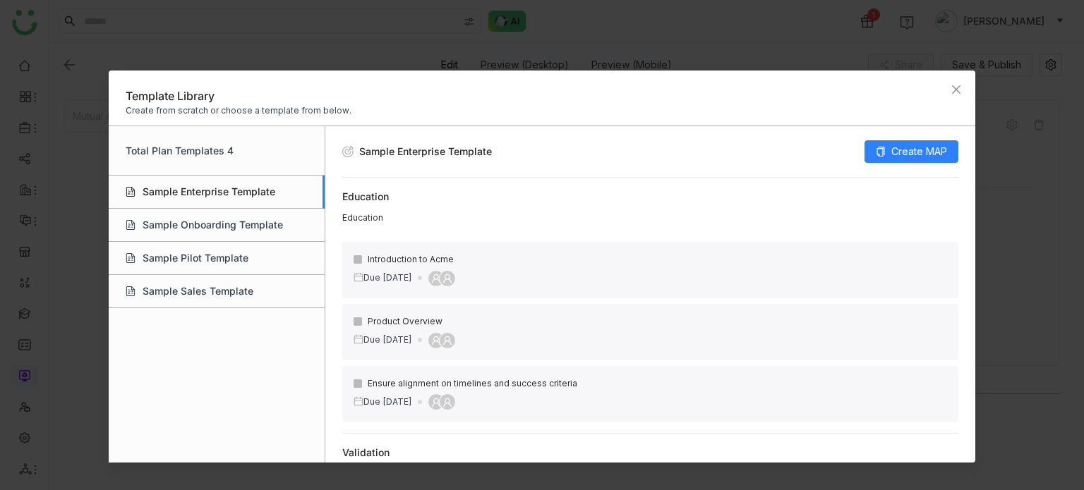
click at [412, 282] on div "Due [DATE]" at bounding box center [383, 278] width 59 height 13
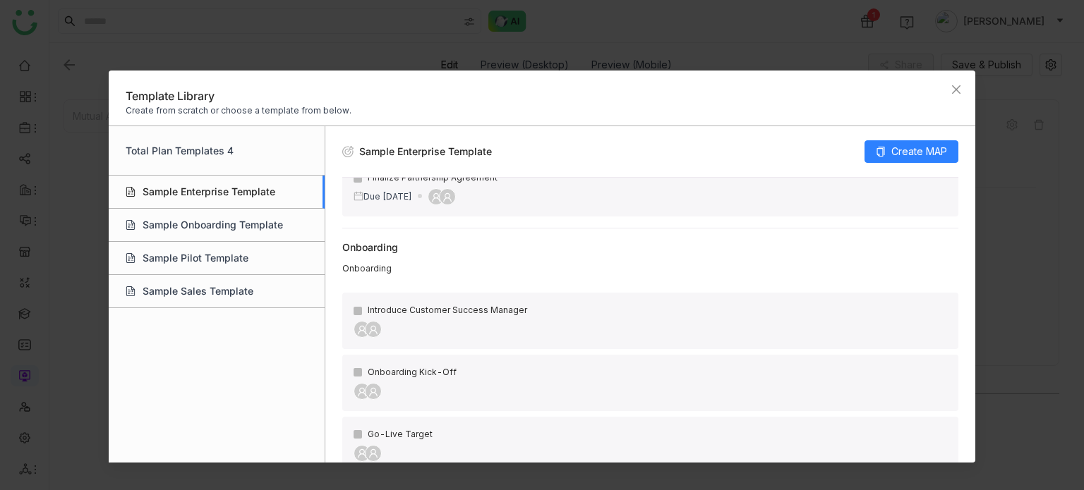
scroll to position [677, 0]
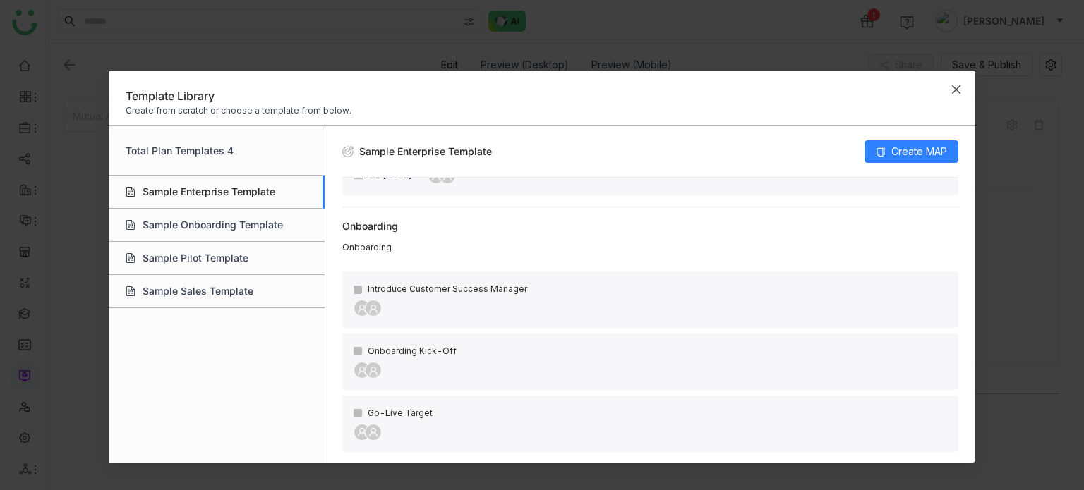
click at [957, 82] on span "Close" at bounding box center [956, 90] width 38 height 38
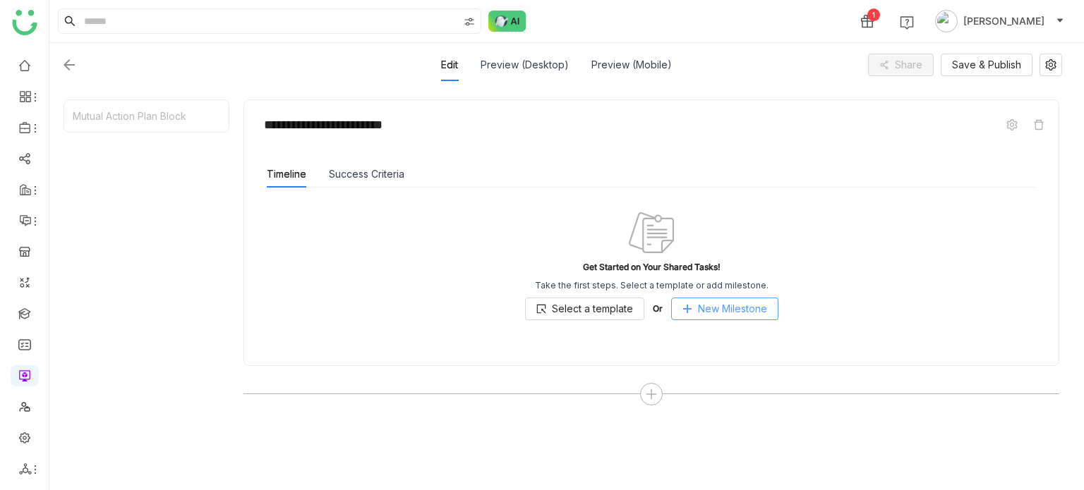
click at [707, 306] on span "New Milestone" at bounding box center [732, 309] width 69 height 16
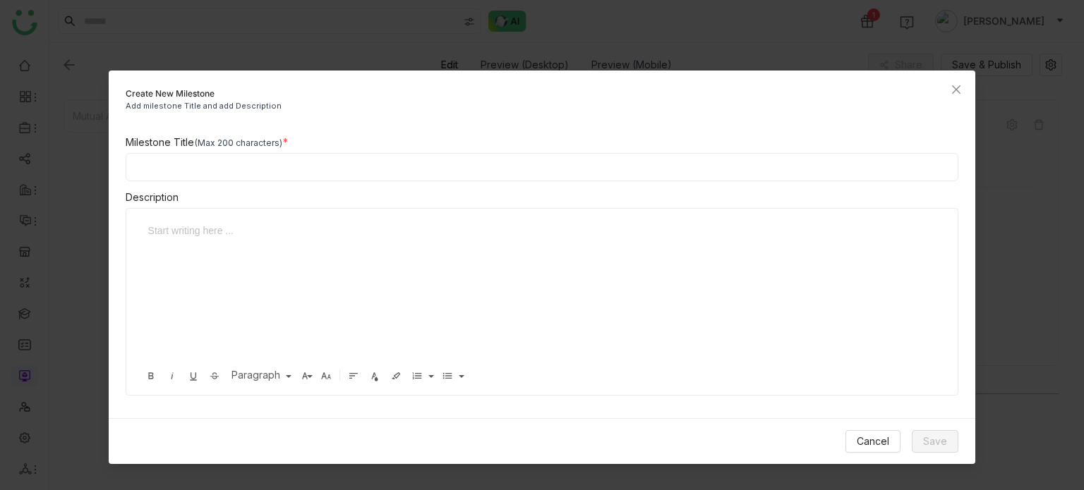
click at [436, 168] on input at bounding box center [542, 167] width 833 height 28
type input "**********"
click at [943, 438] on span "Save" at bounding box center [935, 442] width 24 height 16
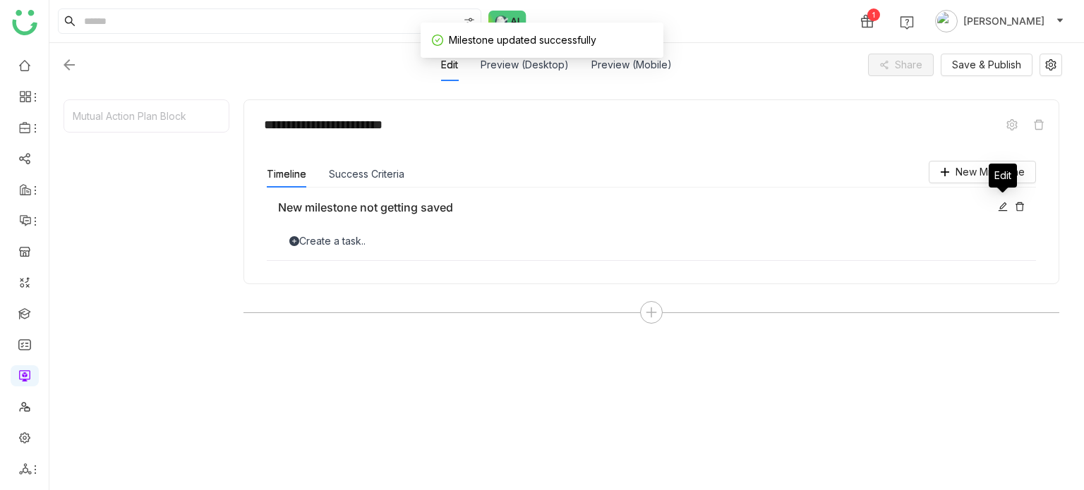
click at [1002, 203] on icon at bounding box center [1003, 206] width 9 height 9
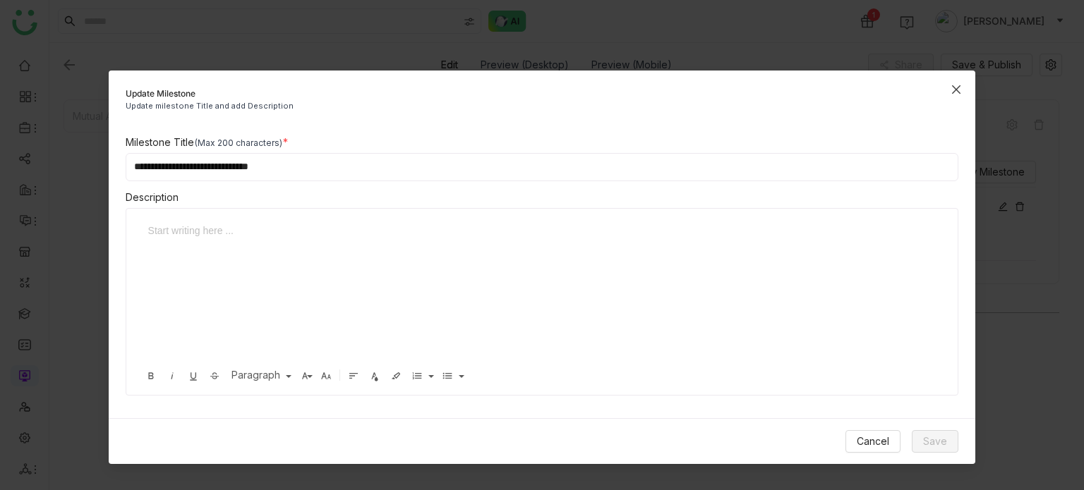
click at [961, 90] on icon "Close" at bounding box center [956, 89] width 11 height 11
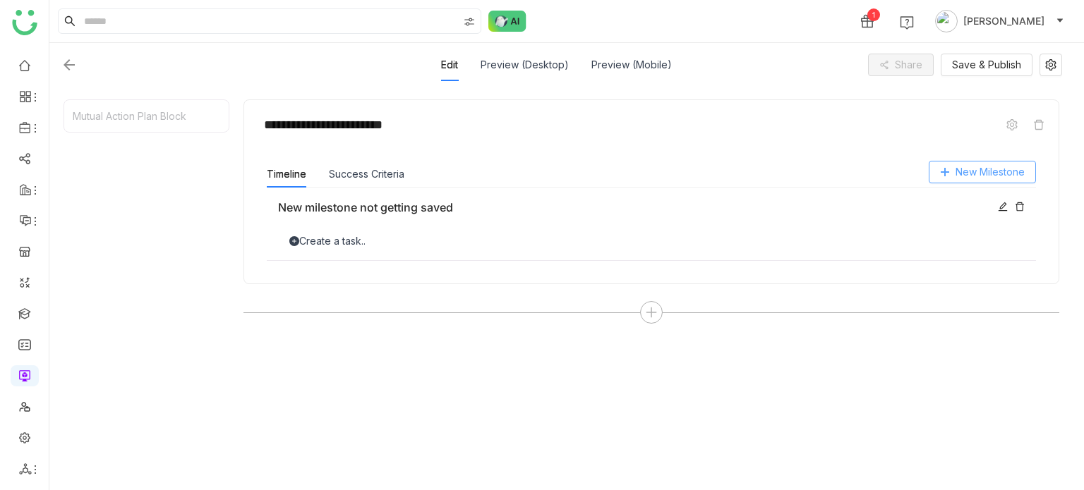
click at [969, 161] on button "New Milestone" at bounding box center [982, 172] width 107 height 23
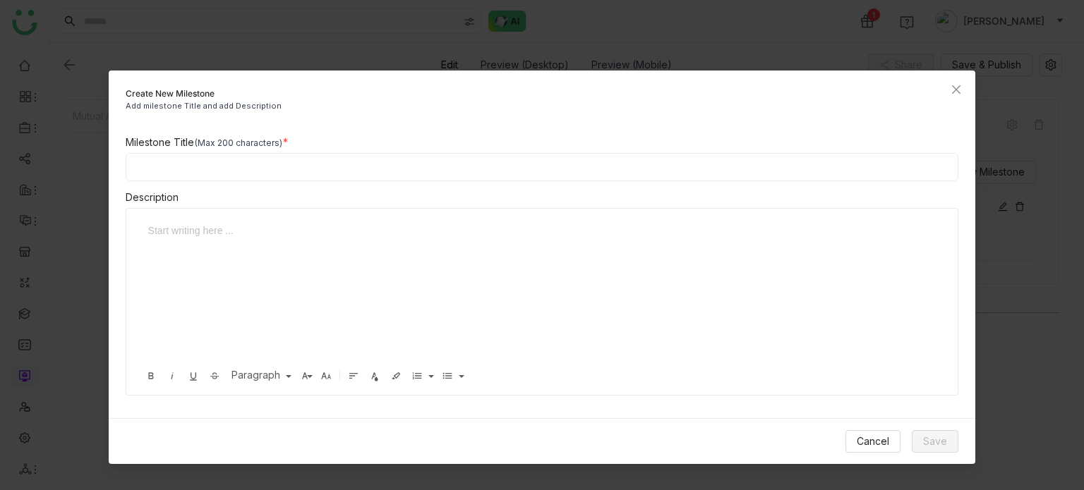
click at [362, 155] on input at bounding box center [542, 167] width 833 height 28
type input "**********"
click at [936, 438] on span "Save" at bounding box center [935, 442] width 24 height 16
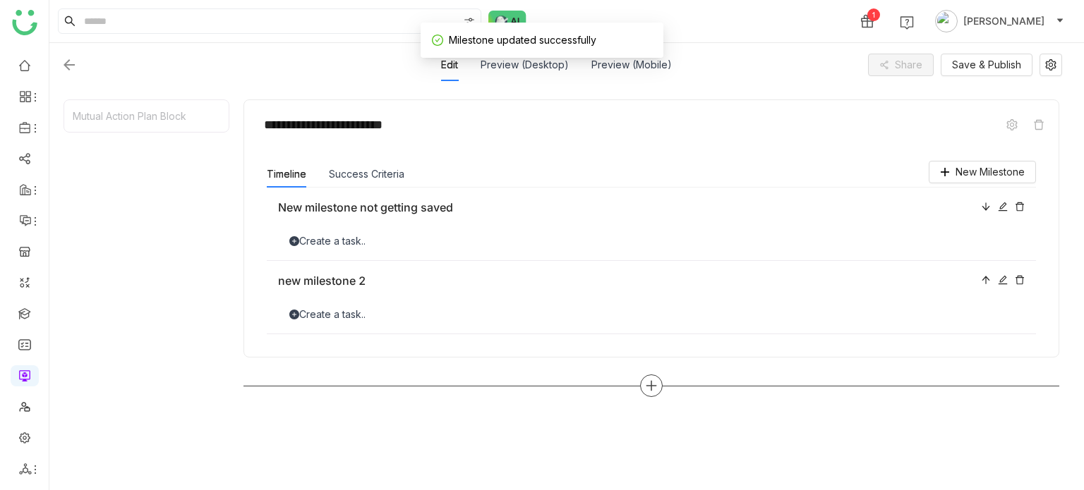
click at [638, 380] on div at bounding box center [651, 386] width 816 height 23
click at [649, 382] on icon at bounding box center [651, 386] width 13 height 13
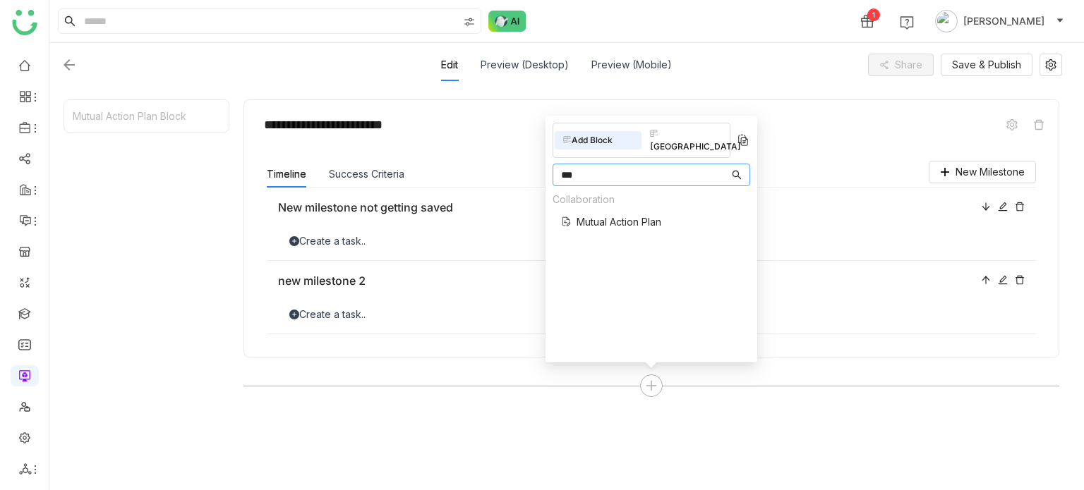
type input "***"
click at [632, 215] on span "Mutual Action Plan" at bounding box center [619, 222] width 85 height 15
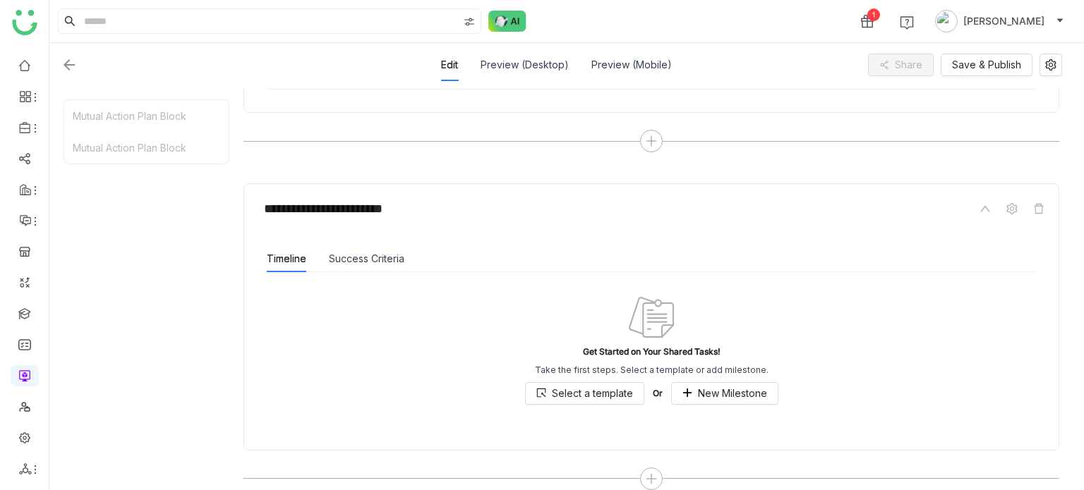
scroll to position [437, 0]
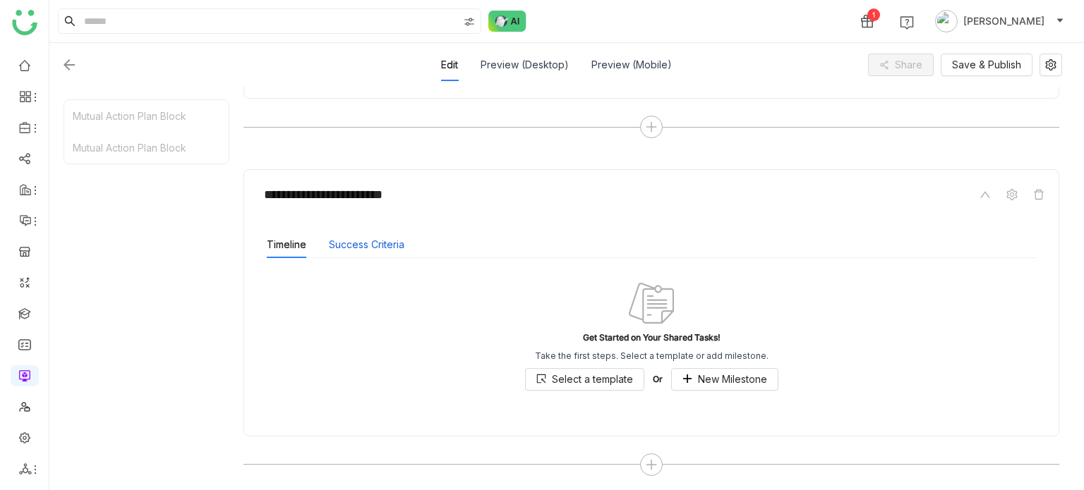
click at [359, 243] on button "Success Criteria" at bounding box center [367, 245] width 76 height 16
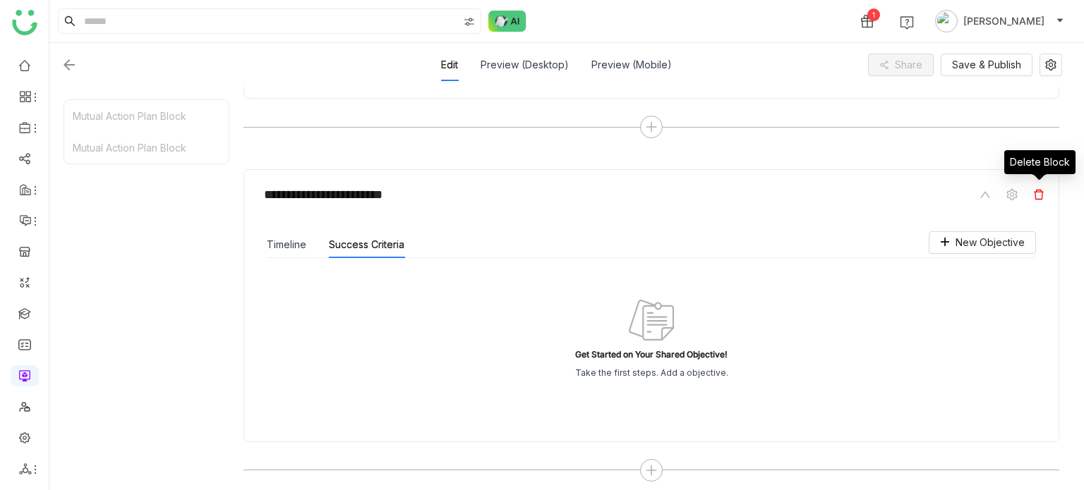
click at [1036, 192] on icon at bounding box center [1038, 194] width 11 height 11
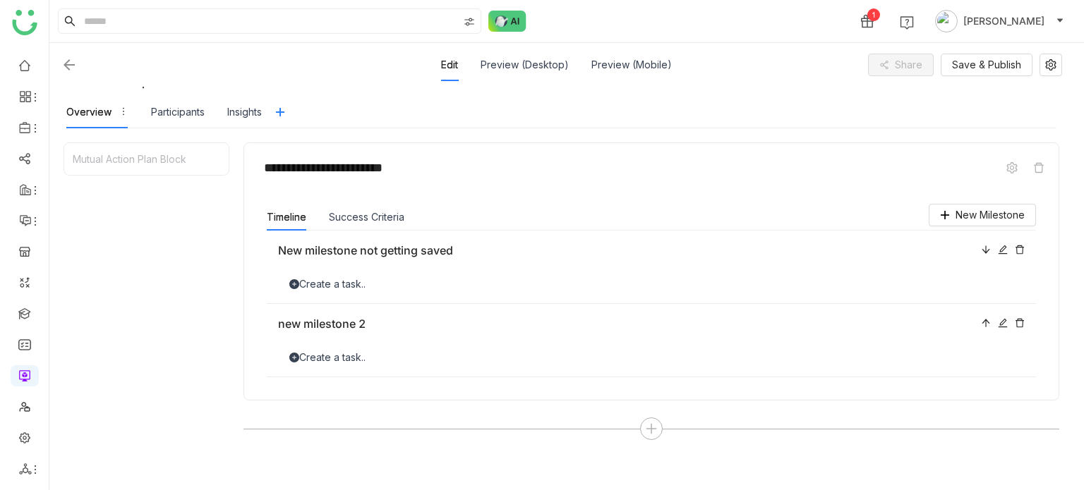
scroll to position [134, 0]
click at [981, 209] on span "New Milestone" at bounding box center [990, 216] width 69 height 16
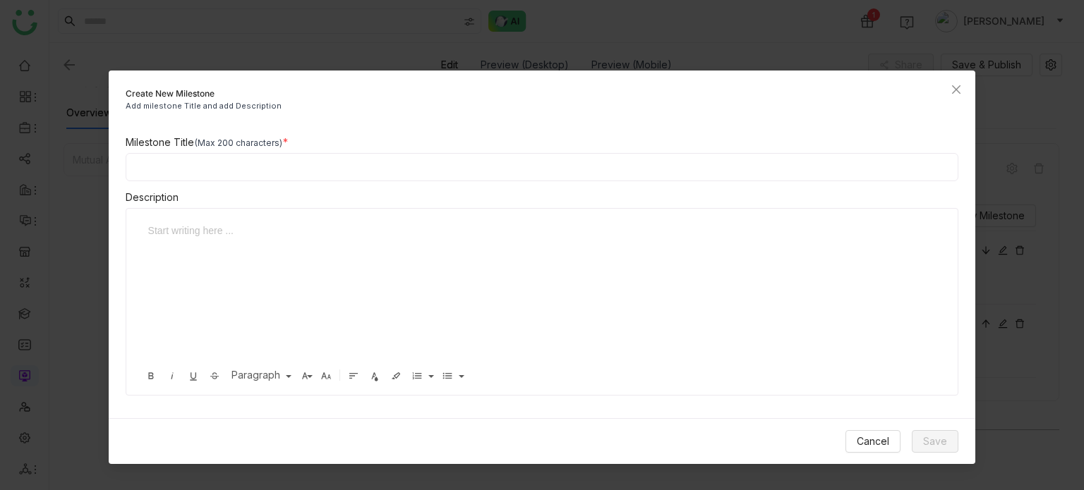
click at [409, 165] on input at bounding box center [542, 167] width 833 height 28
type input "**********"
click at [964, 452] on div "Cancel Save" at bounding box center [542, 441] width 867 height 46
click at [938, 442] on span "Save" at bounding box center [935, 442] width 24 height 16
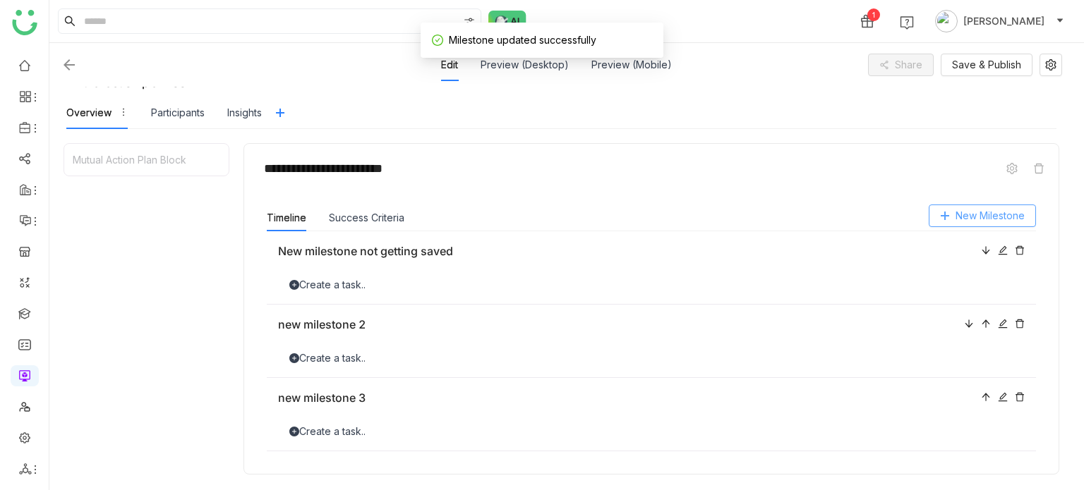
scroll to position [178, 0]
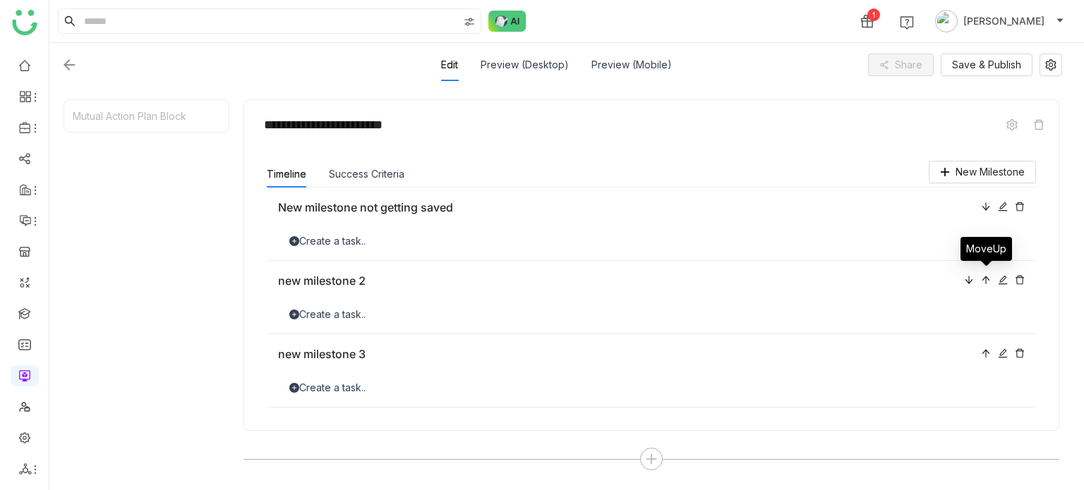
click at [987, 281] on icon at bounding box center [986, 280] width 10 height 10
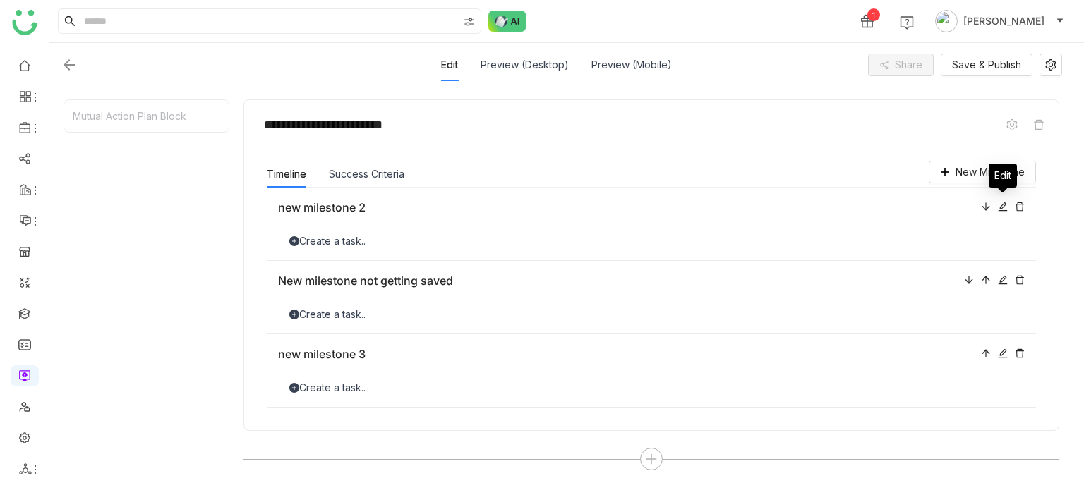
click at [1004, 206] on icon at bounding box center [1003, 207] width 10 height 10
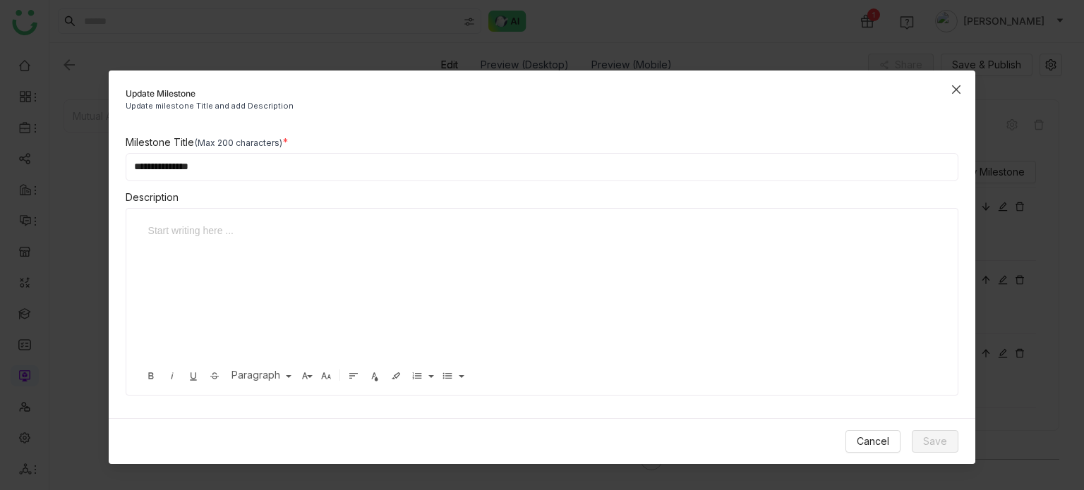
click at [968, 79] on span "Close" at bounding box center [956, 90] width 38 height 38
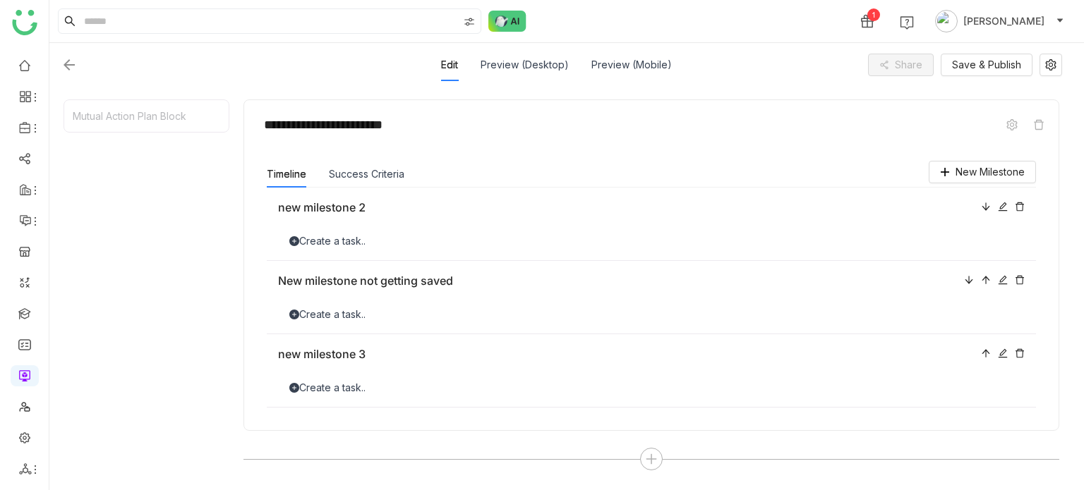
click at [374, 185] on div "Success Criteria" at bounding box center [367, 174] width 76 height 27
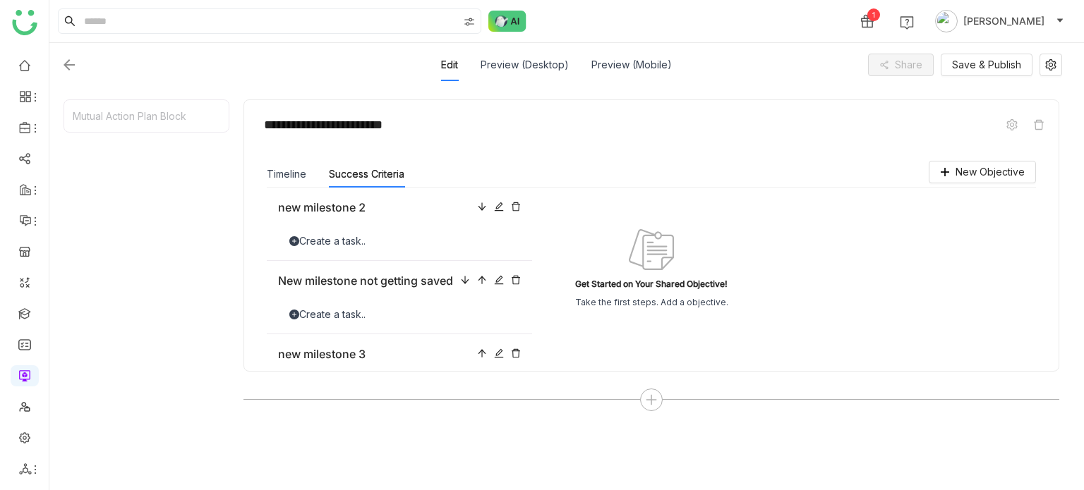
click at [374, 185] on div "Success Criteria" at bounding box center [367, 174] width 76 height 27
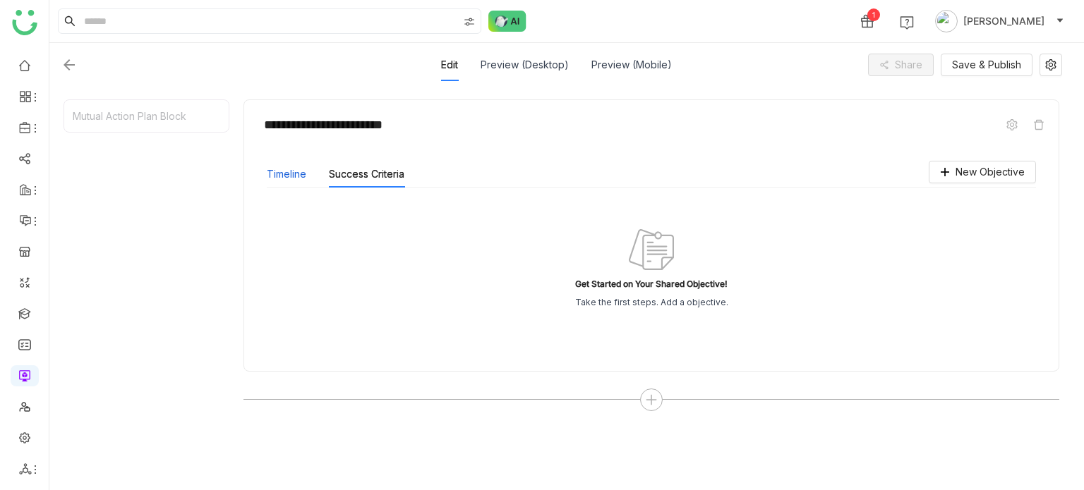
click at [279, 178] on button "Timeline" at bounding box center [287, 175] width 40 height 16
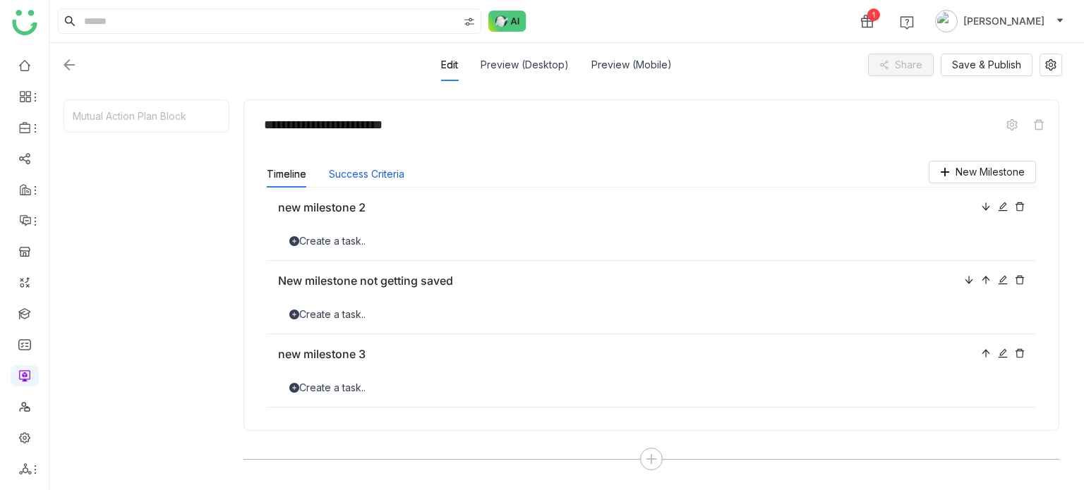
click at [385, 169] on button "Success Criteria" at bounding box center [367, 175] width 76 height 16
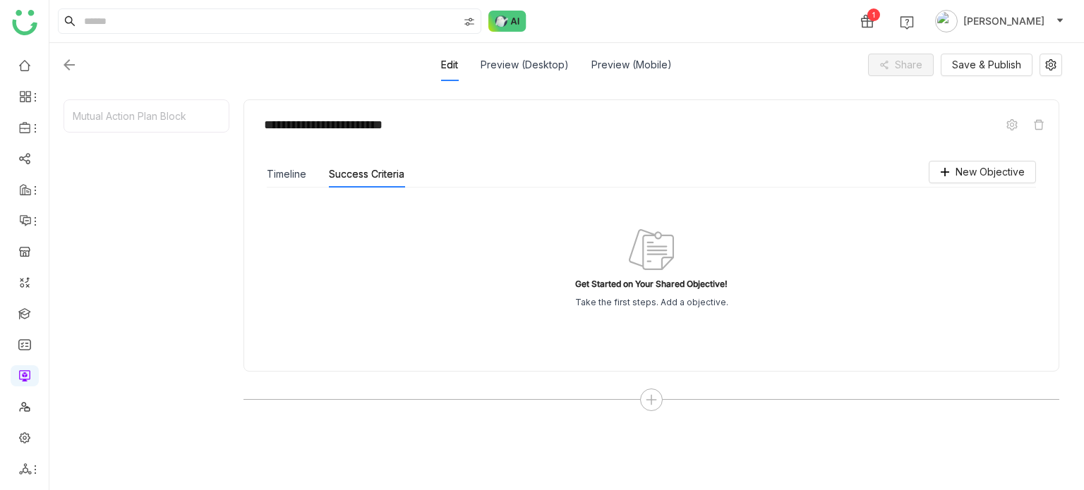
click at [649, 177] on div "Timeline Success Criteria" at bounding box center [651, 174] width 769 height 27
click at [752, 262] on div "Get Started on Your Shared Objective! Take the first steps. Add a objective." at bounding box center [651, 268] width 735 height 127
click at [661, 289] on div "Get Started on Your Shared Objective!" at bounding box center [651, 284] width 152 height 13
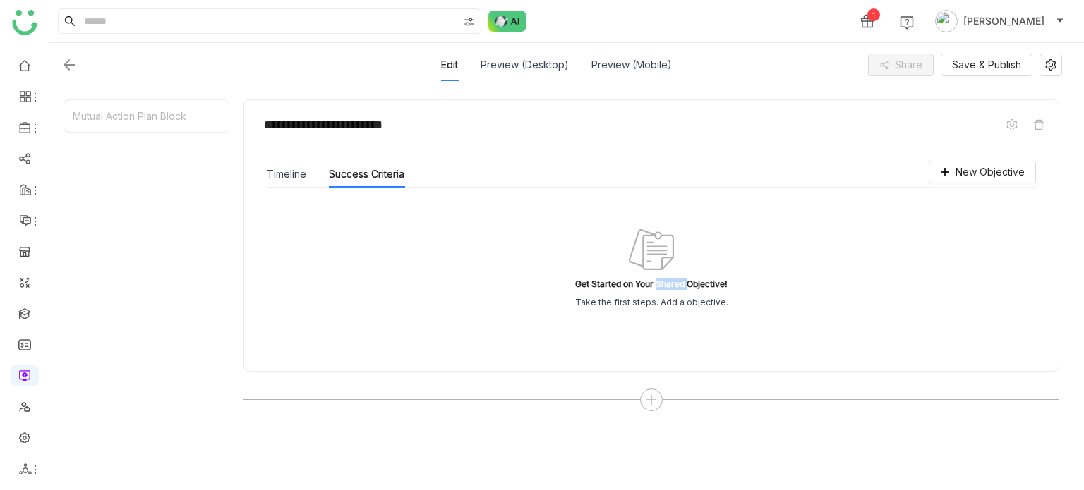
click at [661, 289] on div "Get Started on Your Shared Objective!" at bounding box center [651, 284] width 152 height 13
click at [704, 240] on div "Get Started on Your Shared Objective! Take the first steps. Add a objective." at bounding box center [651, 268] width 735 height 127
click at [282, 176] on button "Timeline" at bounding box center [287, 175] width 40 height 16
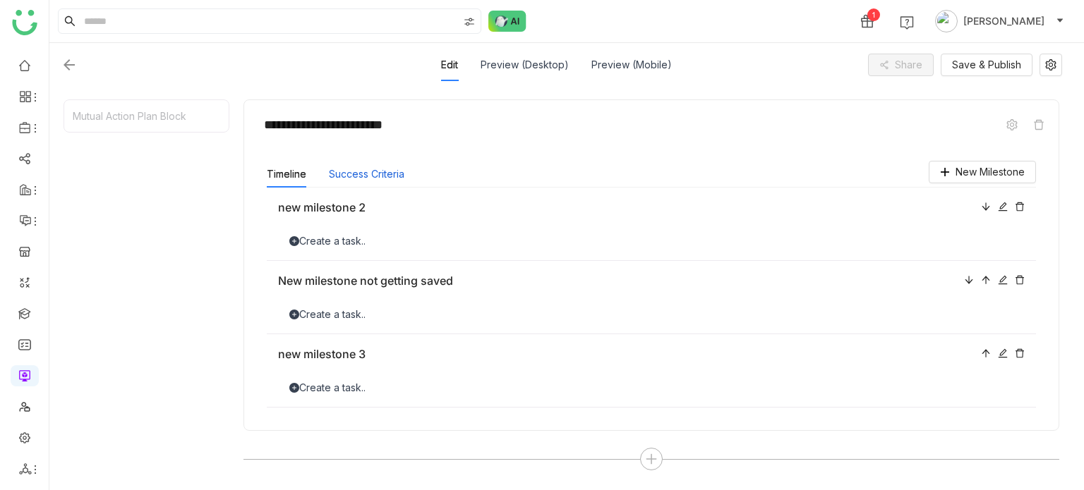
click at [370, 173] on button "Success Criteria" at bounding box center [367, 175] width 76 height 16
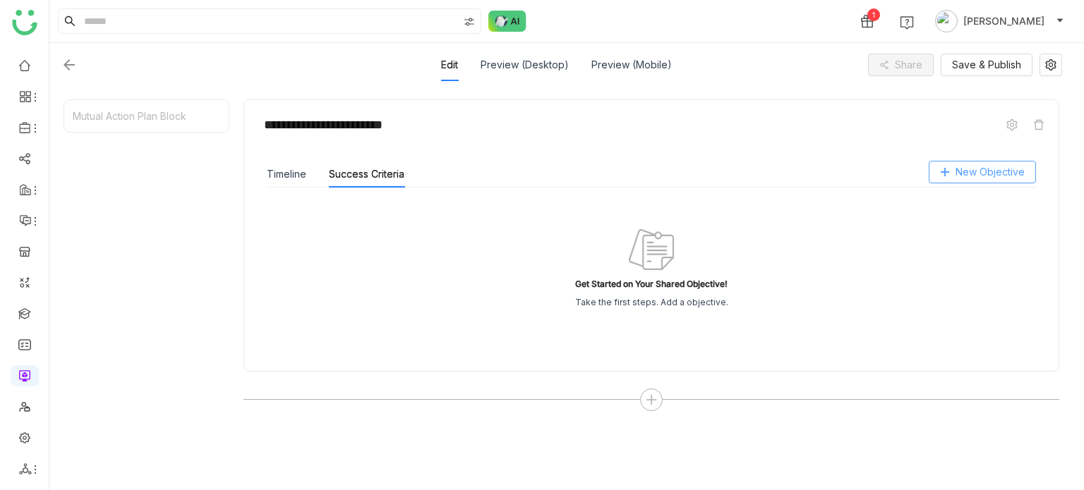
click at [1021, 180] on button "New Objective" at bounding box center [982, 172] width 107 height 23
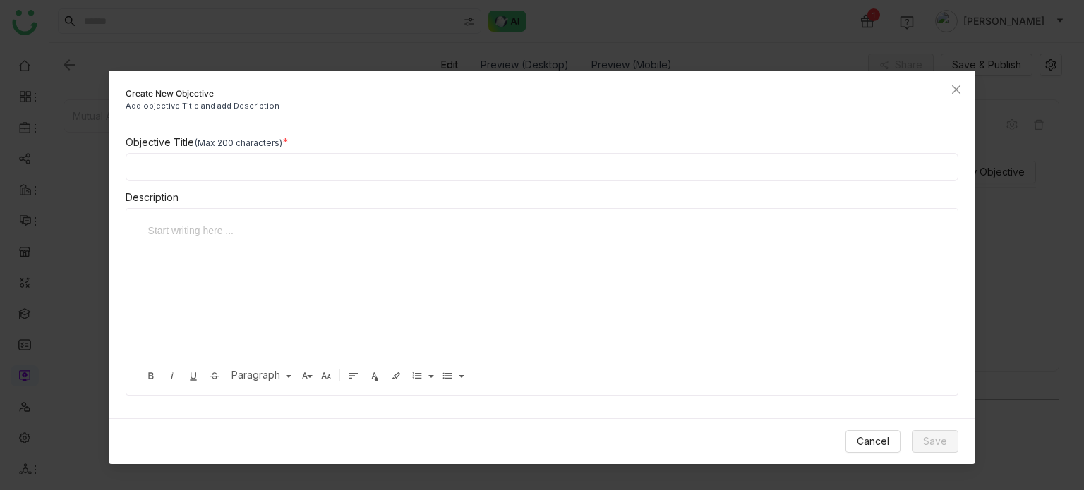
click at [582, 149] on div "Objective Title (Max 200 characters)" at bounding box center [542, 143] width 833 height 16
click at [581, 161] on input at bounding box center [542, 167] width 833 height 28
type input "**********"
click at [915, 431] on button "Save" at bounding box center [935, 441] width 47 height 23
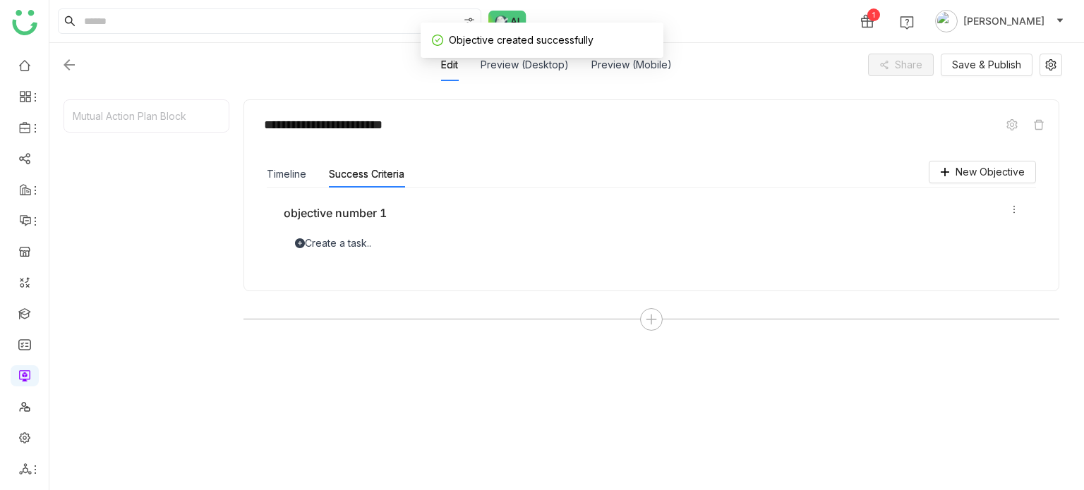
drag, startPoint x: 418, startPoint y: 252, endPoint x: 418, endPoint y: 244, distance: 7.8
click at [418, 244] on div "objective number 1 Create a task.." at bounding box center [651, 228] width 769 height 80
click at [418, 244] on div "Create a task.." at bounding box center [651, 244] width 735 height 16
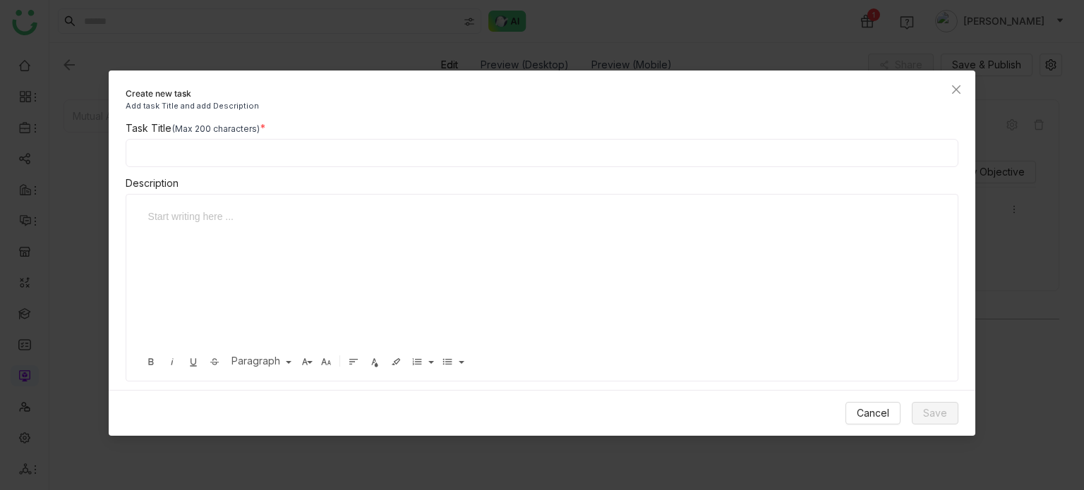
click at [401, 147] on input at bounding box center [542, 153] width 833 height 28
type input "**********"
click at [929, 402] on button "Save" at bounding box center [935, 413] width 47 height 23
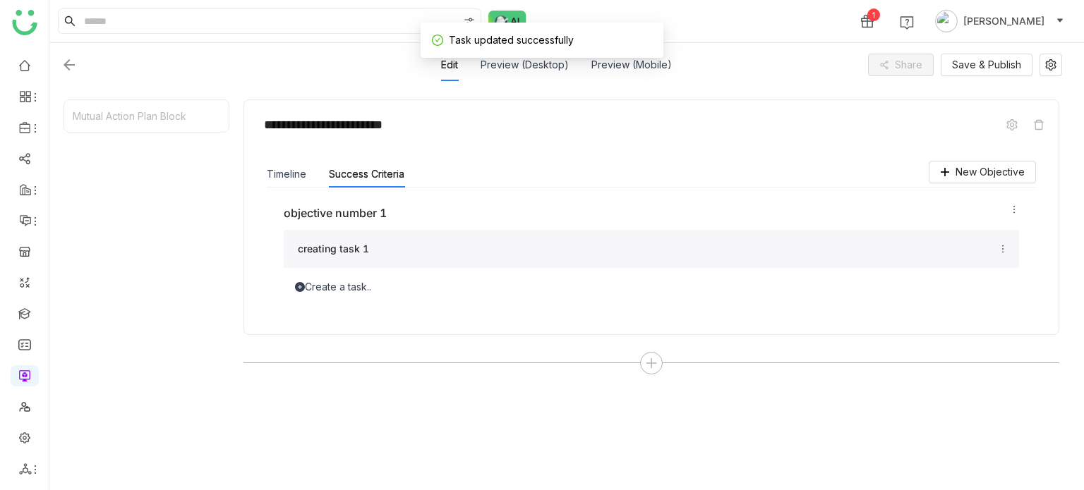
click at [347, 285] on div "Create a task.." at bounding box center [651, 287] width 735 height 16
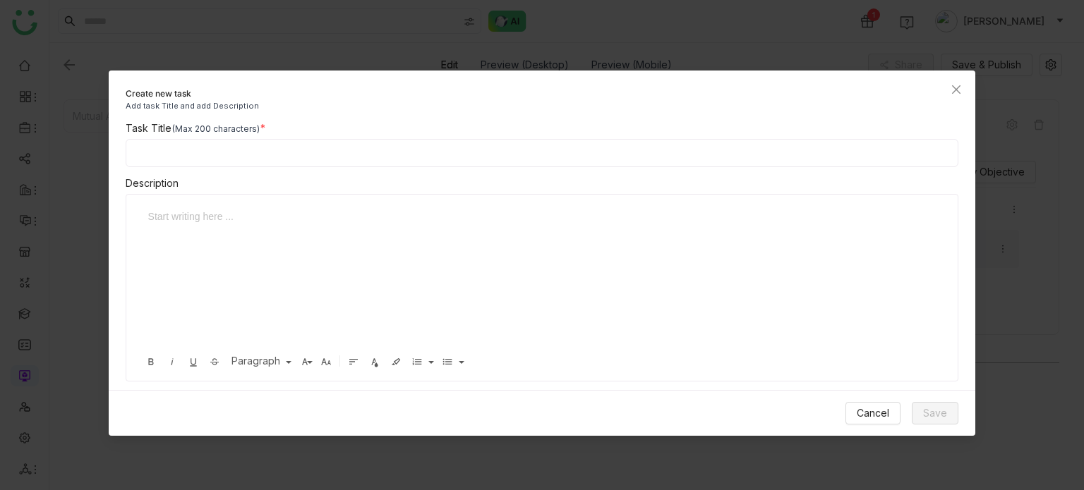
click at [542, 143] on input at bounding box center [542, 153] width 833 height 28
type input "**********"
click at [934, 413] on span "Save" at bounding box center [935, 414] width 24 height 16
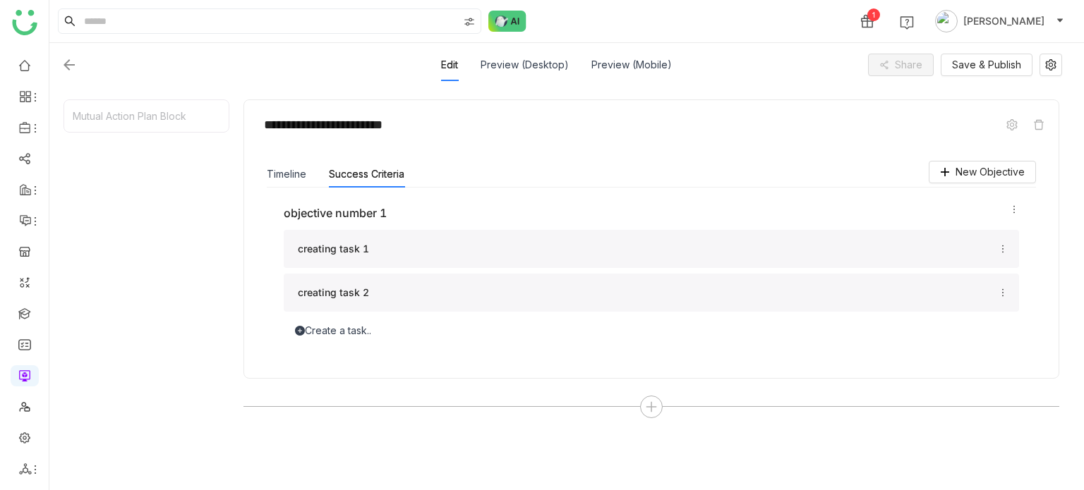
click at [1004, 246] on icon at bounding box center [1003, 249] width 10 height 10
click at [988, 269] on li "Edit" at bounding box center [976, 270] width 61 height 27
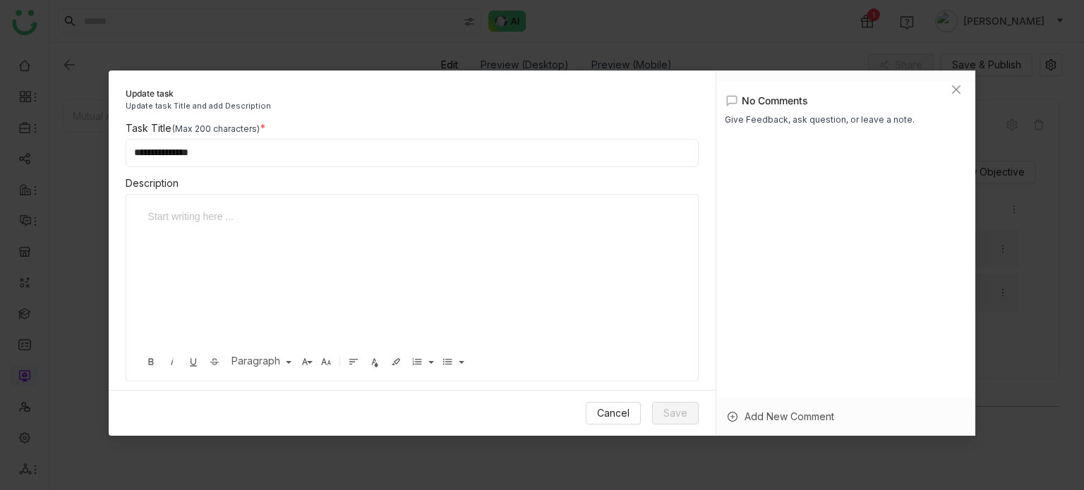
click at [577, 417] on div "Cancel Save" at bounding box center [412, 413] width 607 height 46
click at [598, 414] on span "Cancel" at bounding box center [613, 414] width 32 height 16
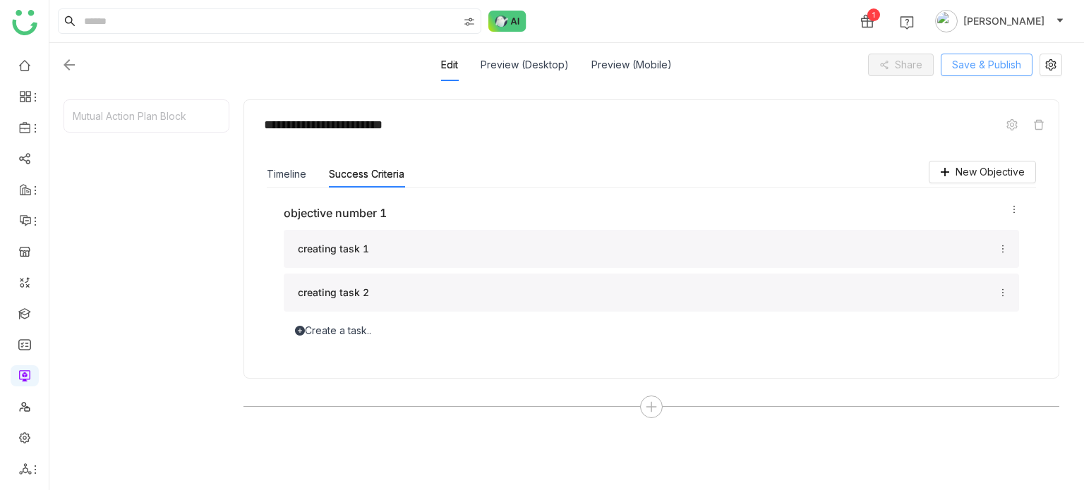
click at [992, 68] on span "Save & Publish" at bounding box center [986, 65] width 69 height 16
click at [754, 171] on div "Timeline Success Criteria" at bounding box center [651, 174] width 769 height 27
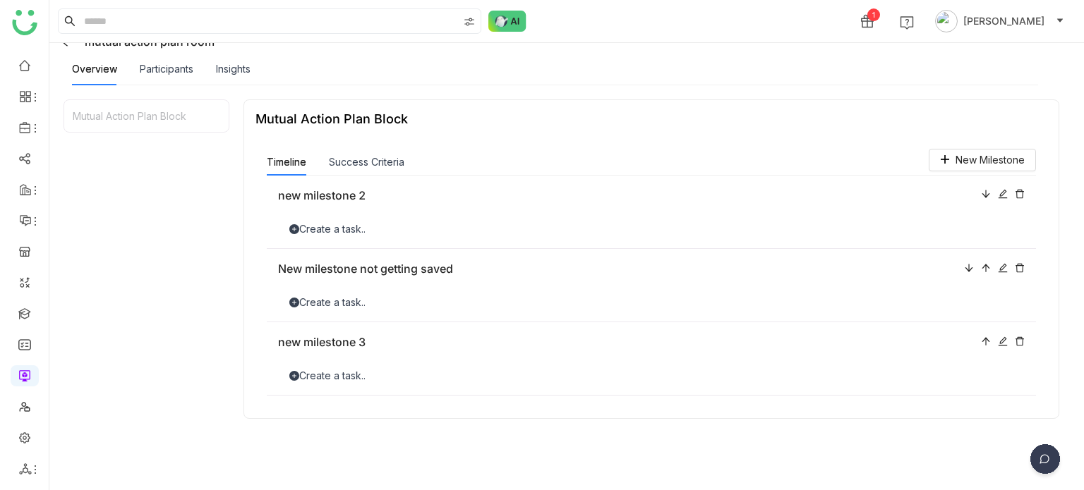
scroll to position [0, 0]
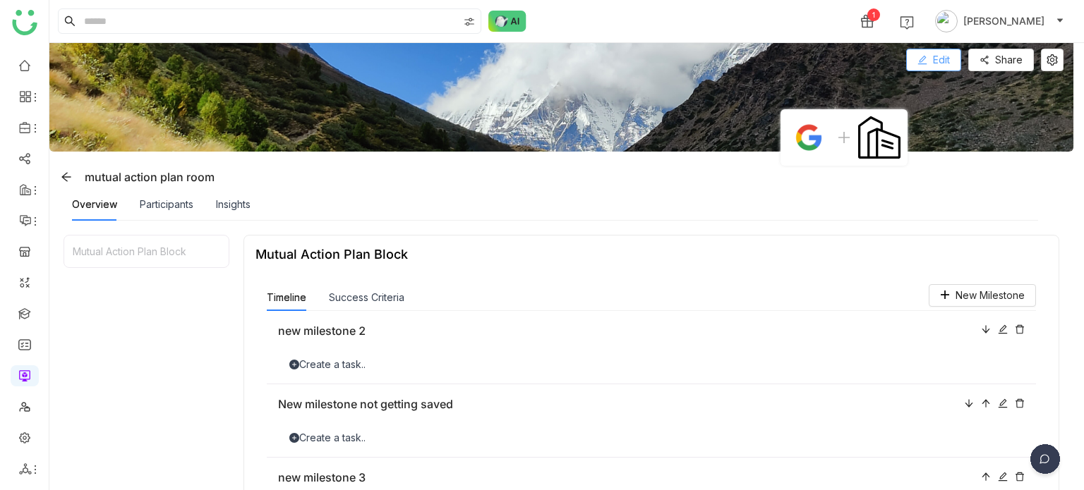
click at [925, 53] on button "Edit" at bounding box center [933, 60] width 55 height 23
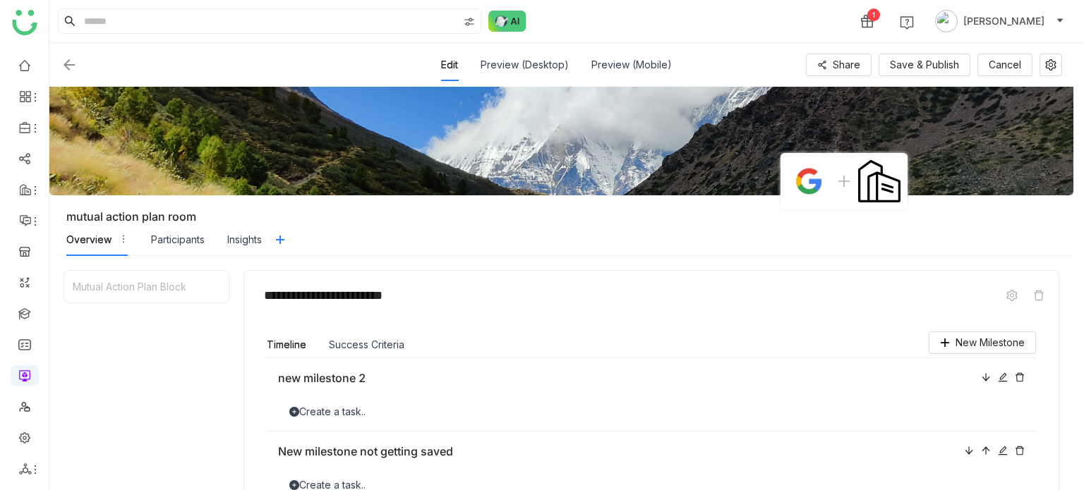
scroll to position [170, 0]
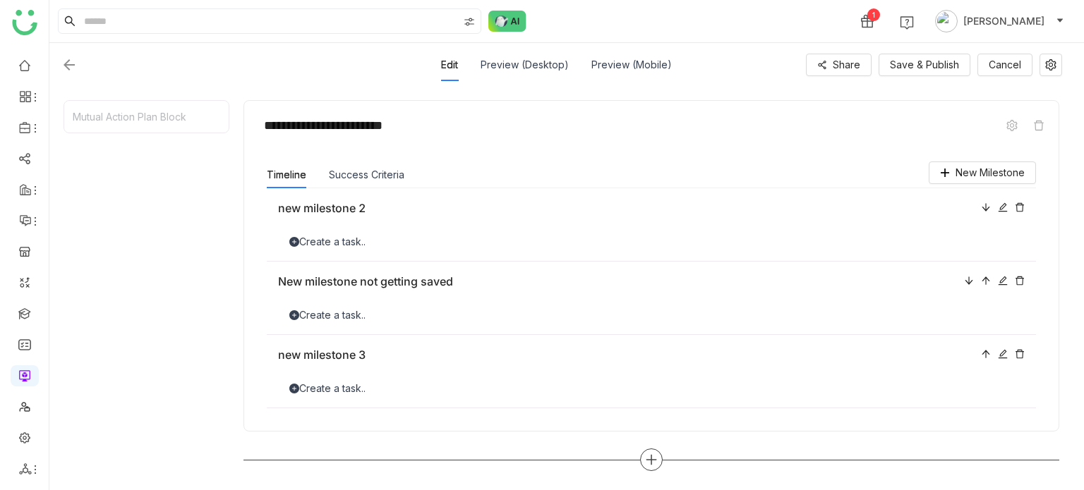
click at [649, 463] on icon at bounding box center [651, 460] width 13 height 13
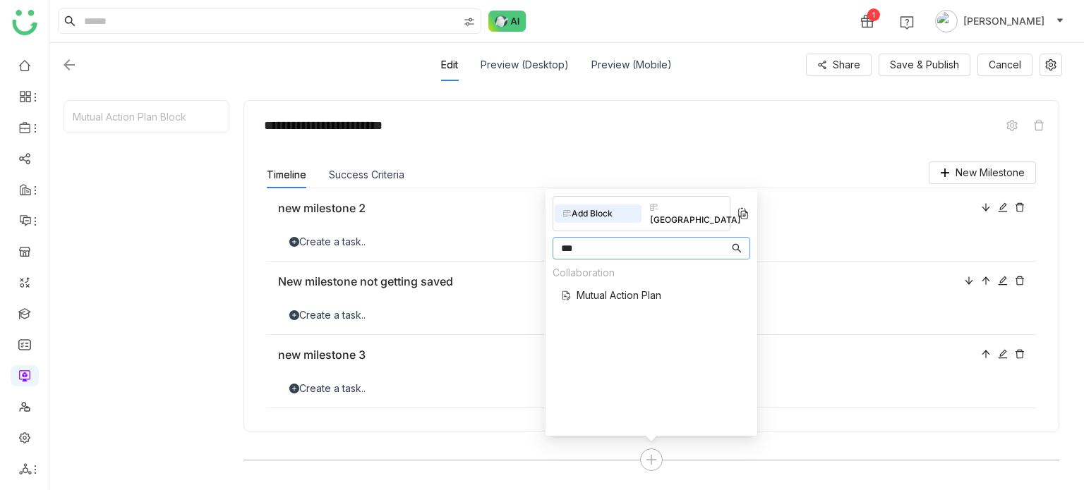
type input "***"
click at [655, 288] on span "Mutual Action Plan" at bounding box center [619, 295] width 85 height 15
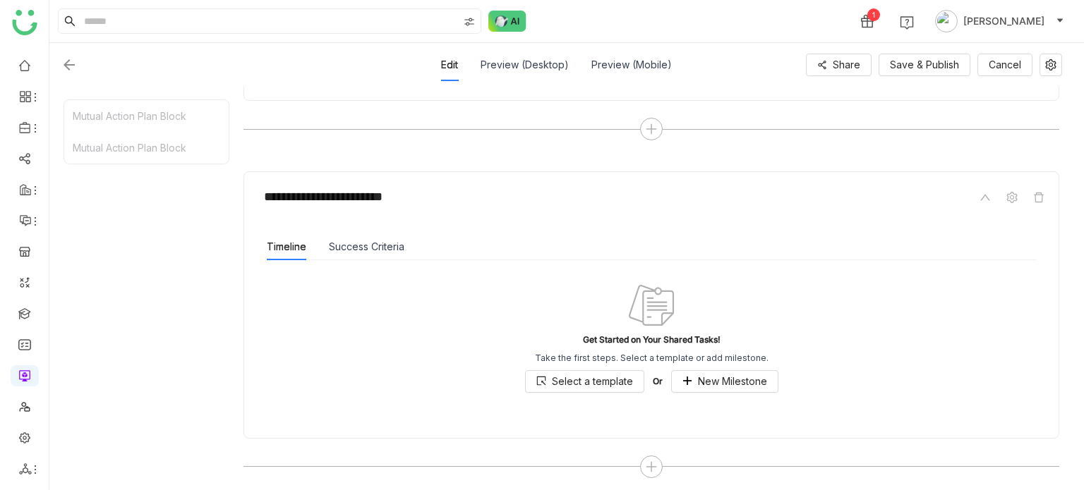
scroll to position [503, 0]
click at [359, 237] on button "Success Criteria" at bounding box center [367, 245] width 76 height 16
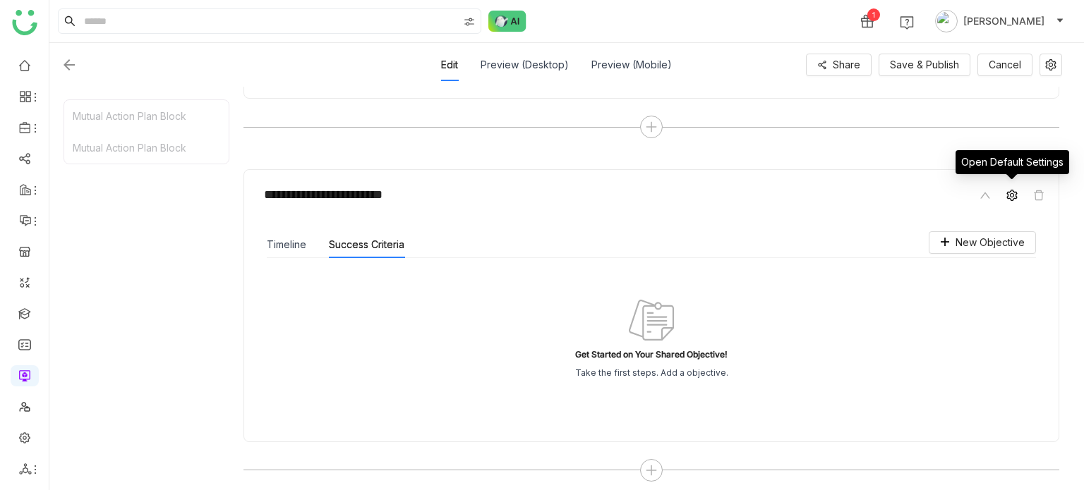
click at [1018, 191] on span at bounding box center [1012, 195] width 17 height 17
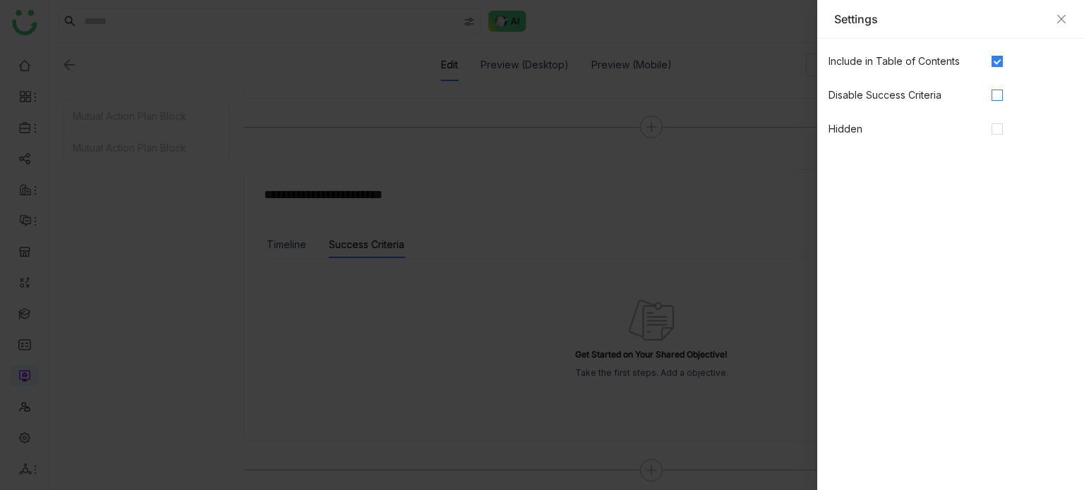
click at [1000, 100] on span at bounding box center [997, 95] width 11 height 11
click at [1062, 13] on icon "Close" at bounding box center [1061, 18] width 11 height 11
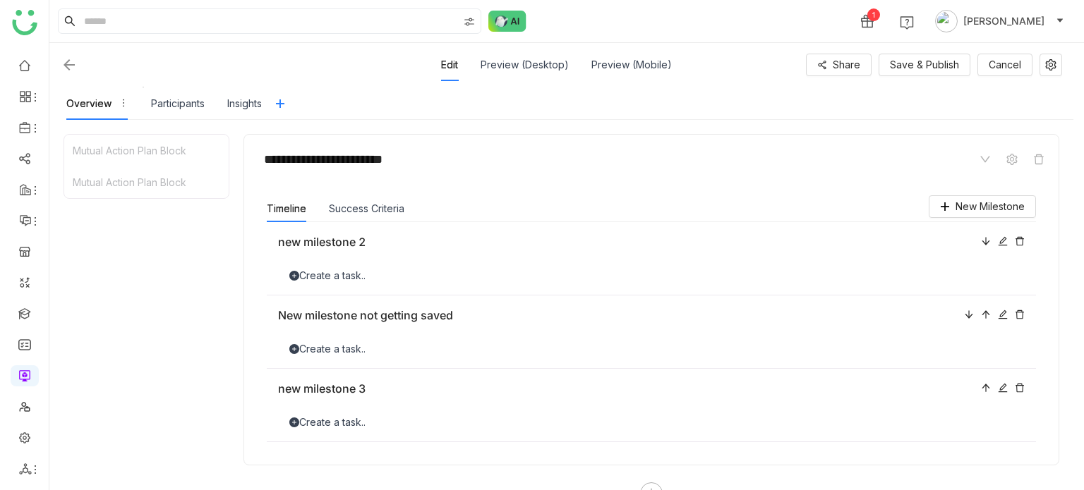
scroll to position [133, 0]
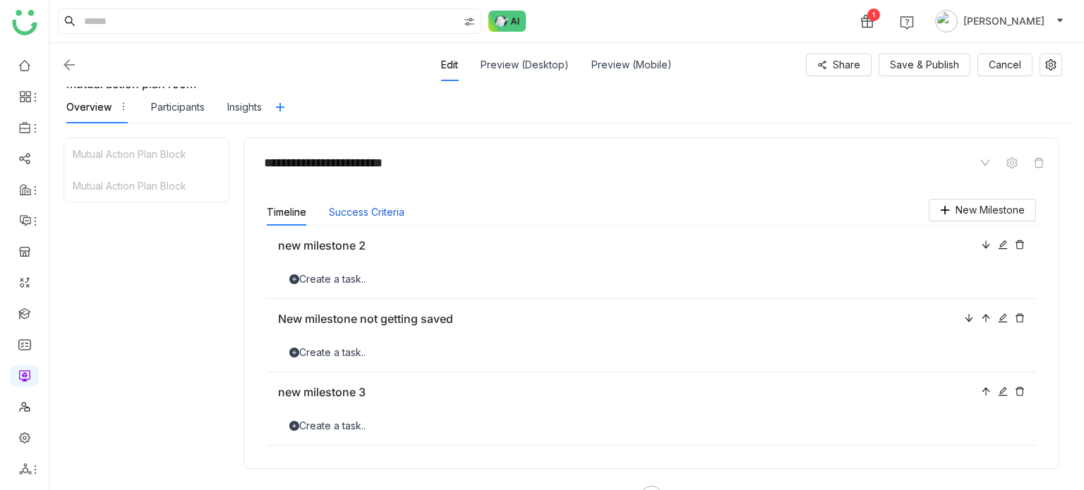
click at [380, 205] on button "Success Criteria" at bounding box center [367, 213] width 76 height 16
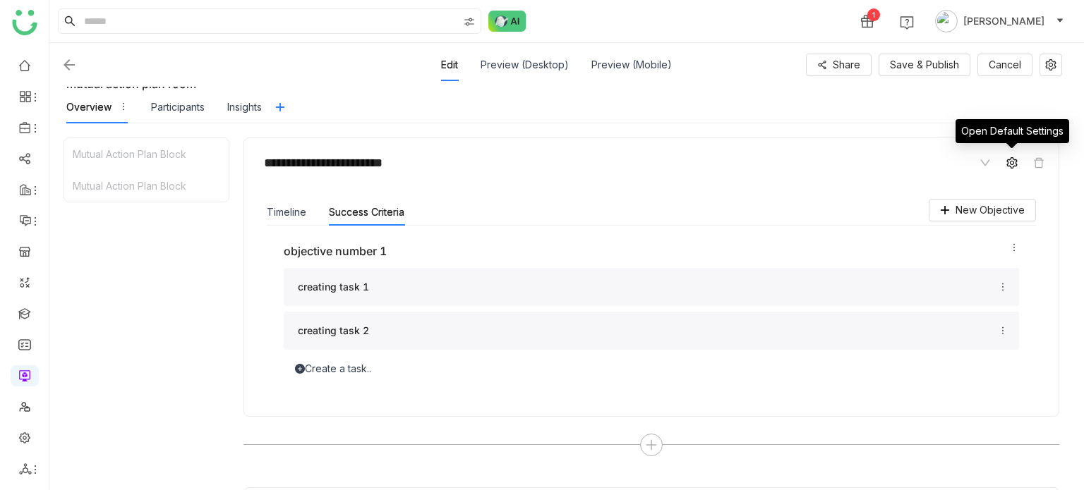
click at [1008, 165] on icon at bounding box center [1011, 162] width 11 height 11
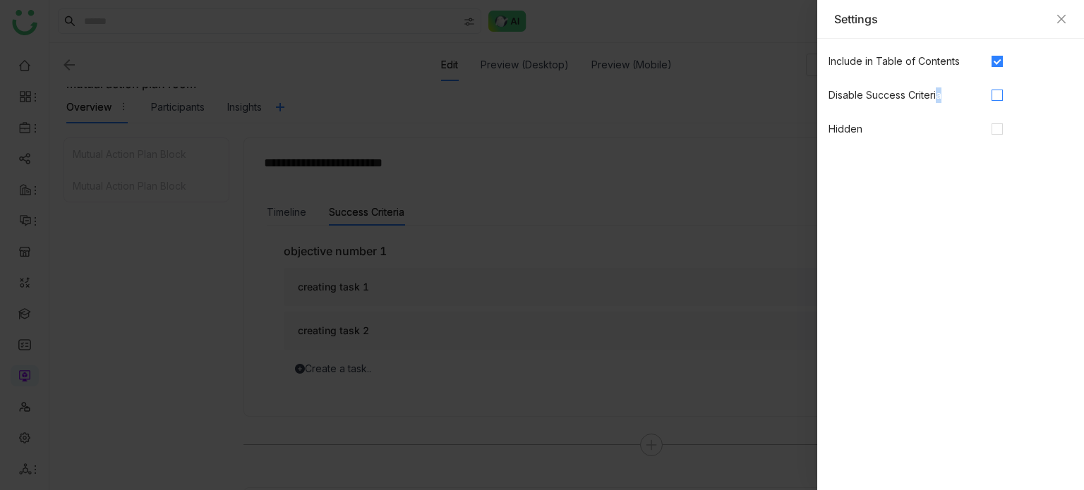
click at [996, 94] on nz-form-item "Disable Success Criteria" at bounding box center [950, 95] width 267 height 23
click at [1061, 23] on icon "Close" at bounding box center [1061, 18] width 11 height 11
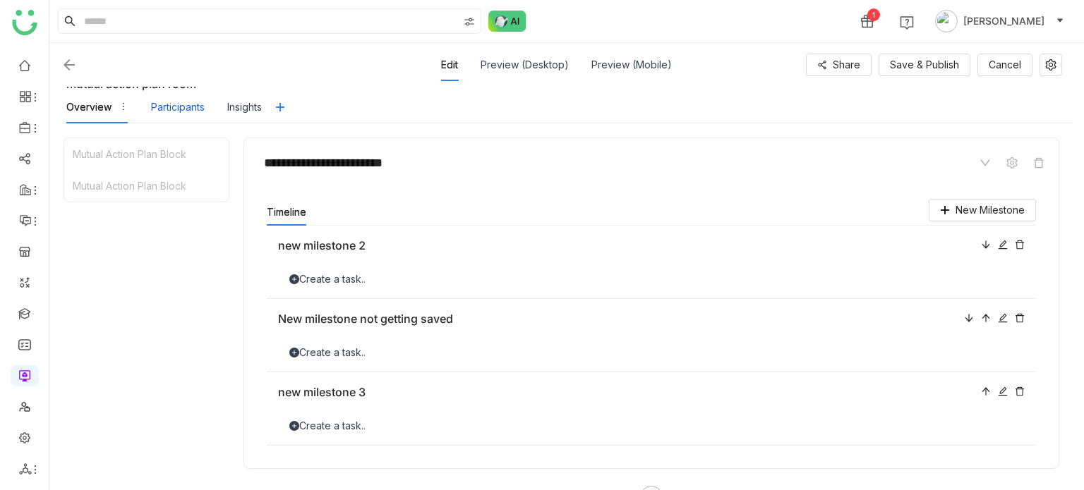
click at [161, 116] on div "Participants" at bounding box center [178, 107] width 54 height 32
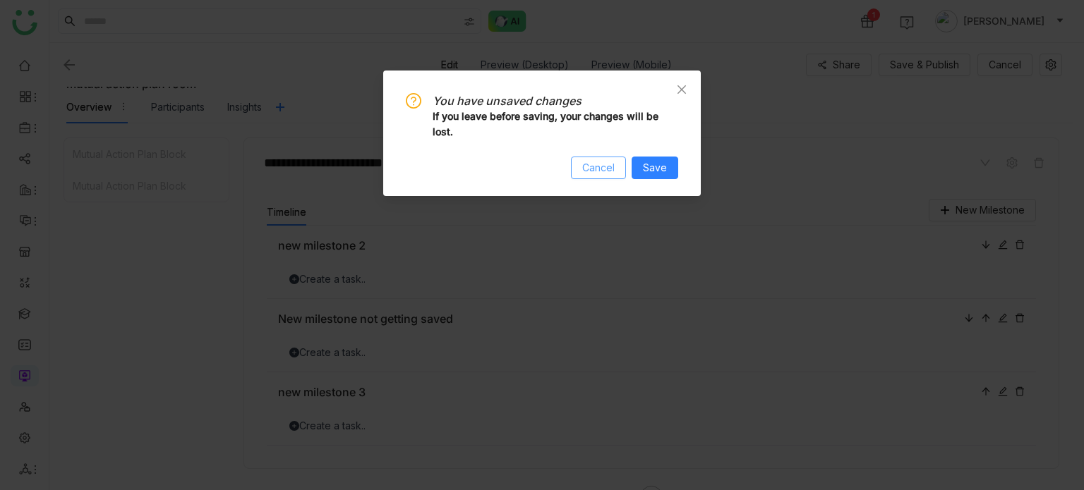
click at [589, 169] on span "Cancel" at bounding box center [598, 168] width 32 height 16
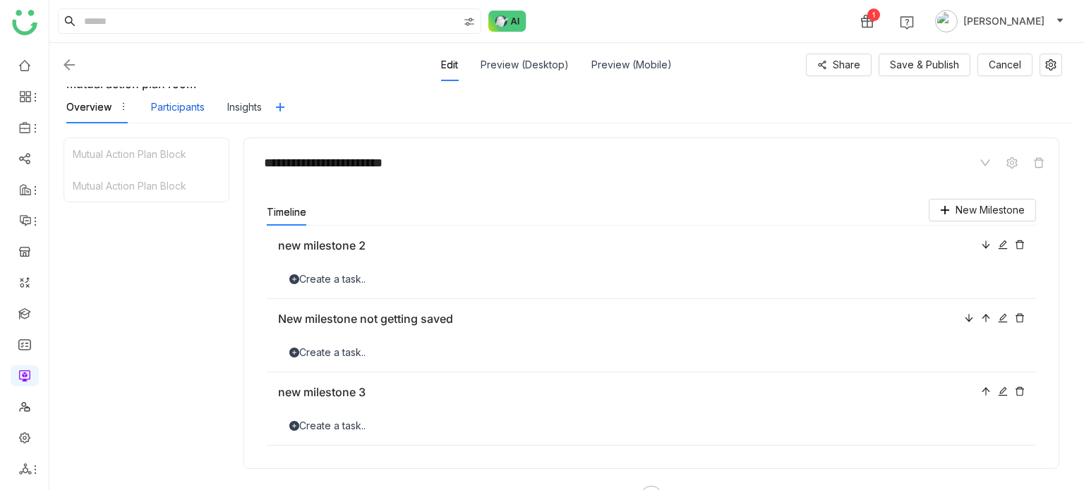
scroll to position [116, 0]
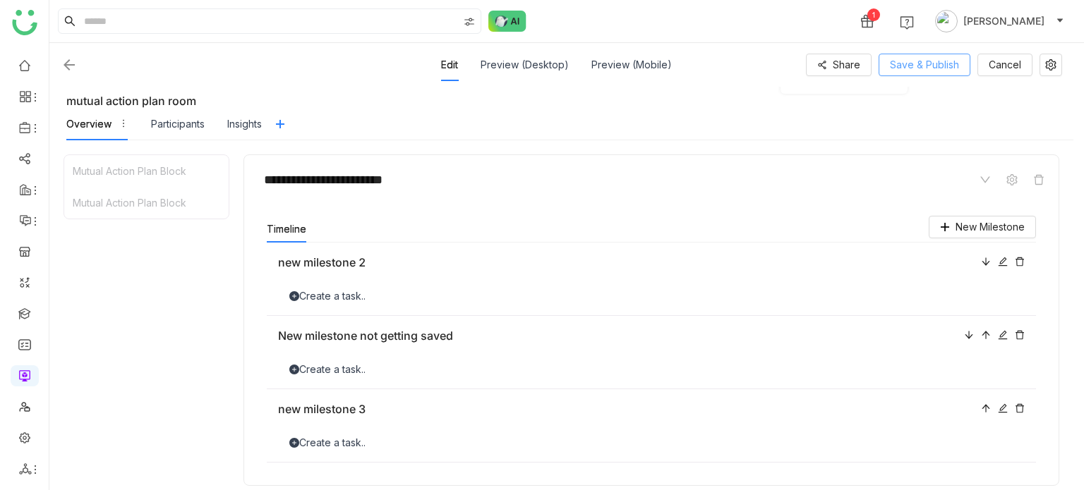
click at [934, 66] on span "Save & Publish" at bounding box center [924, 65] width 69 height 16
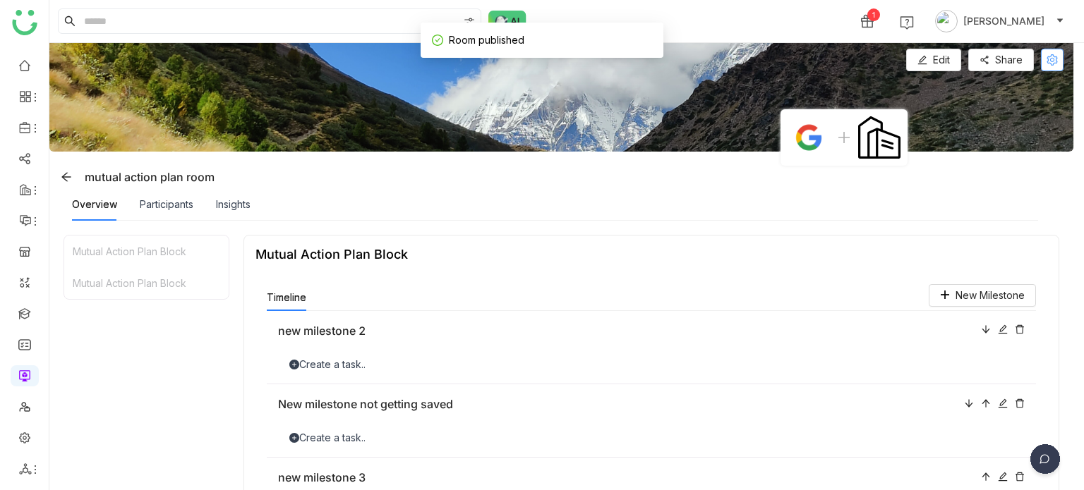
click at [1056, 58] on icon at bounding box center [1052, 59] width 11 height 11
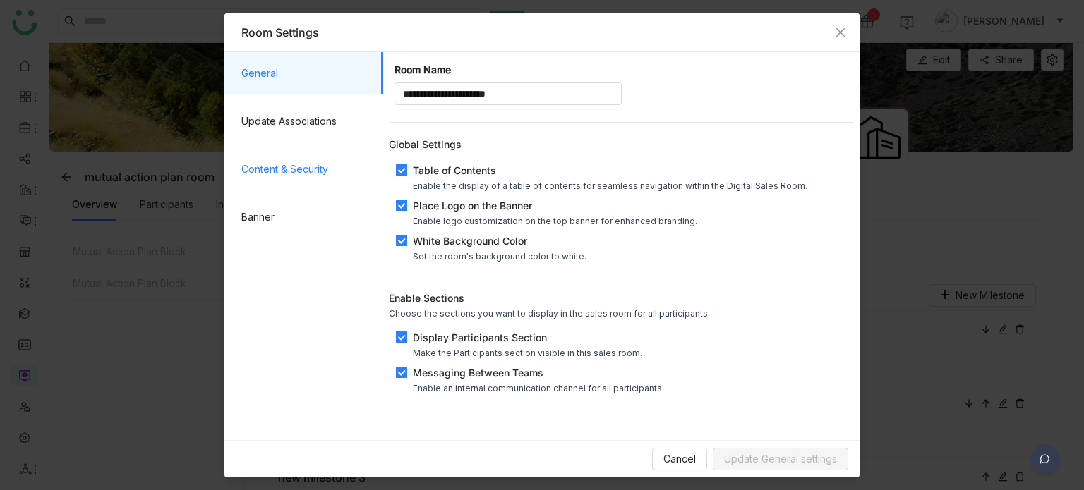
click at [307, 161] on span "Content & Security" at bounding box center [306, 169] width 131 height 42
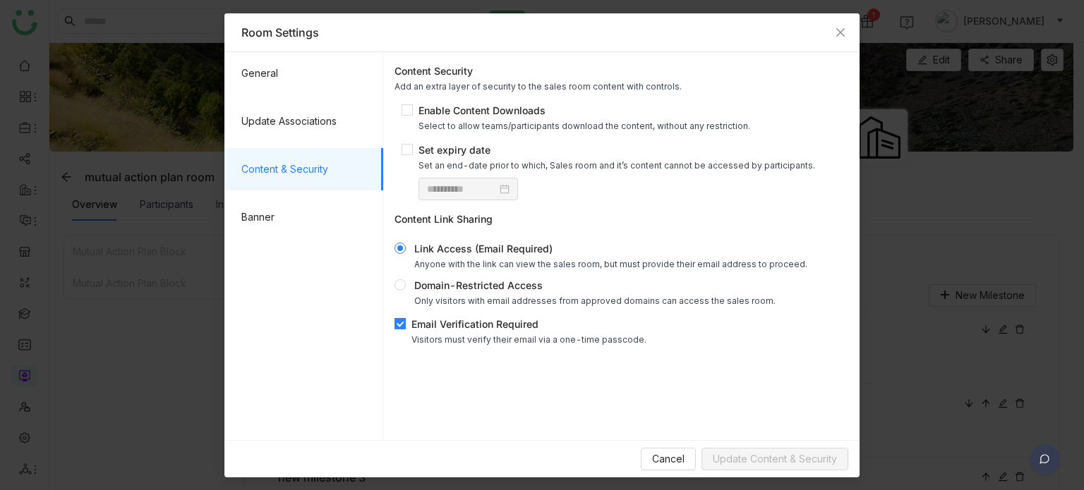
click at [427, 327] on div "Email Verification Required" at bounding box center [528, 324] width 235 height 15
click at [812, 457] on span "Update Content & Security" at bounding box center [775, 460] width 124 height 16
click at [840, 39] on span "Close" at bounding box center [840, 32] width 38 height 38
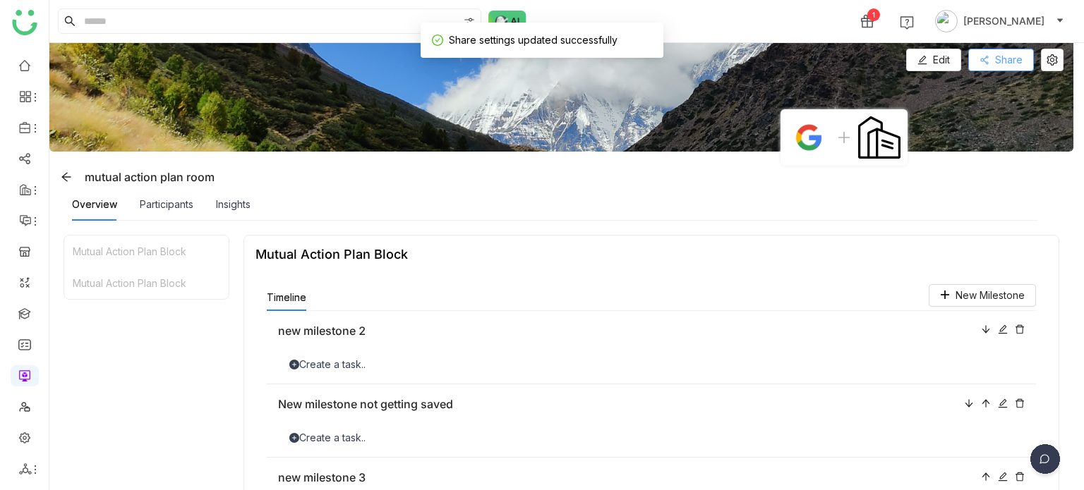
click at [1019, 56] on span "Share" at bounding box center [1009, 60] width 28 height 16
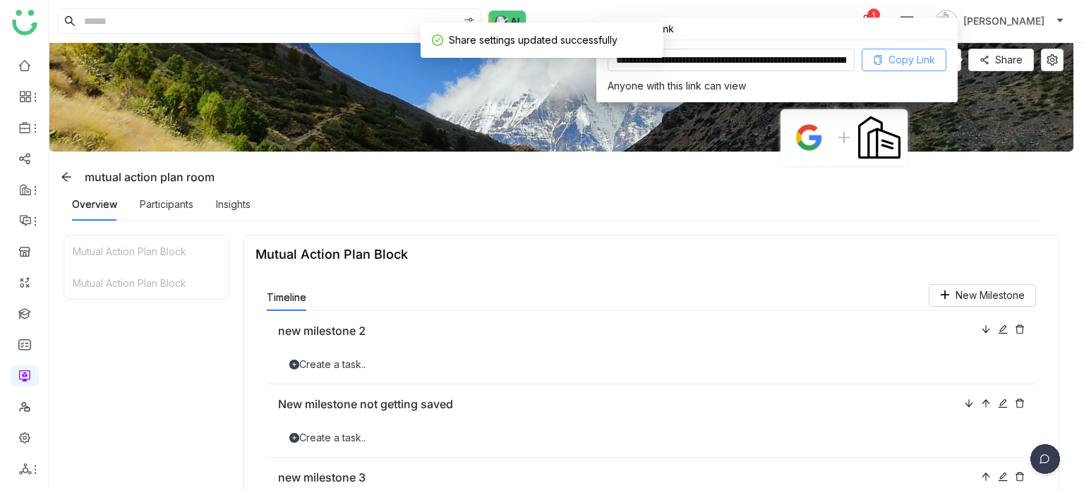
click at [932, 54] on span "Copy Link" at bounding box center [911, 60] width 47 height 16
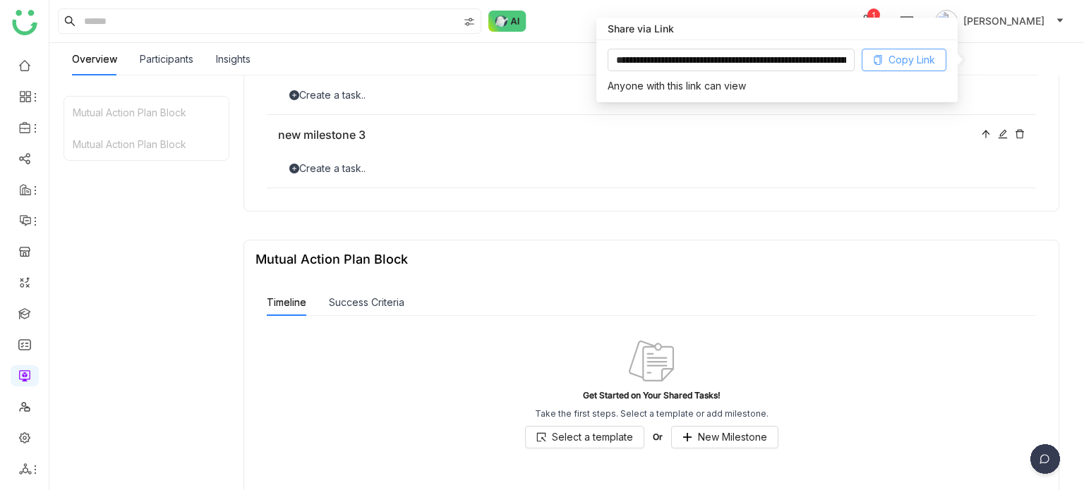
scroll to position [361, 0]
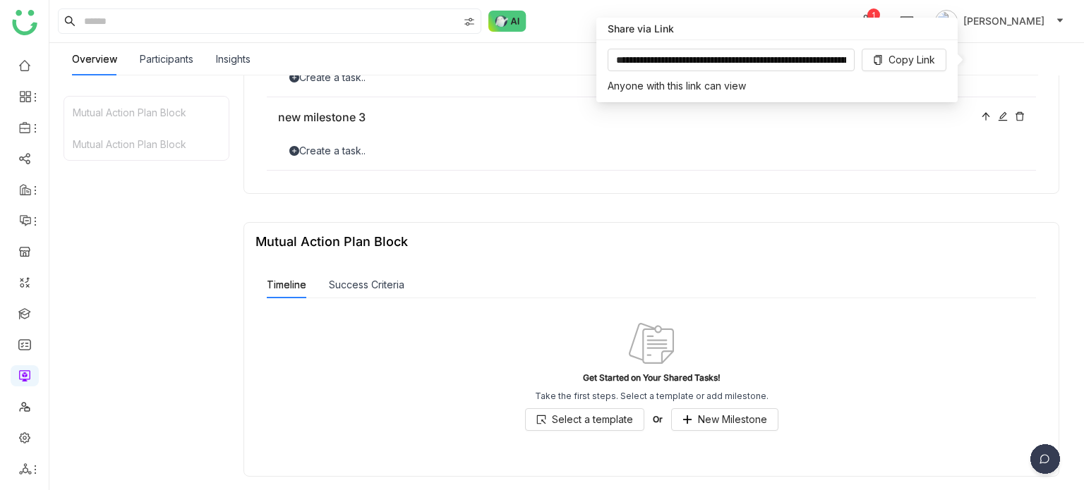
click at [397, 275] on div "Success Criteria" at bounding box center [367, 285] width 76 height 27
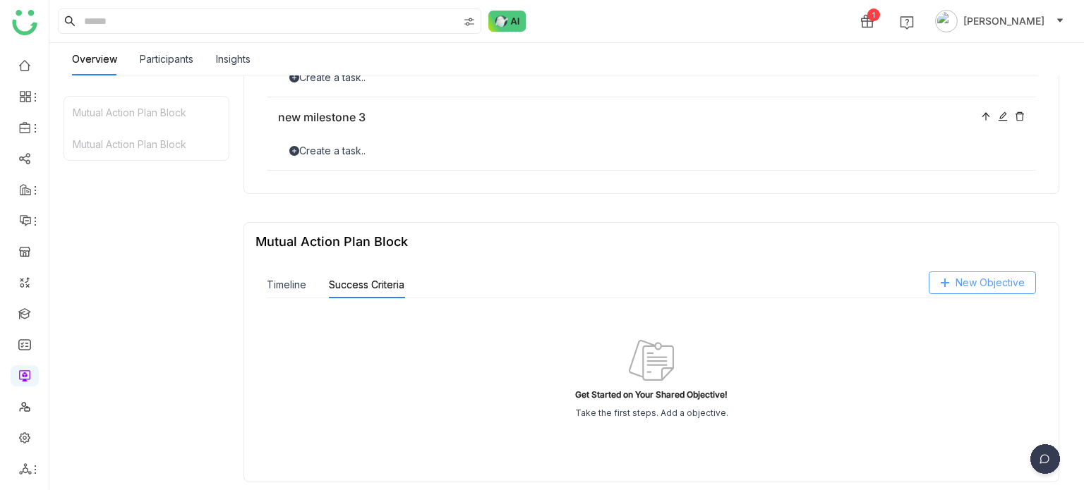
click at [963, 287] on span "New Objective" at bounding box center [990, 283] width 69 height 16
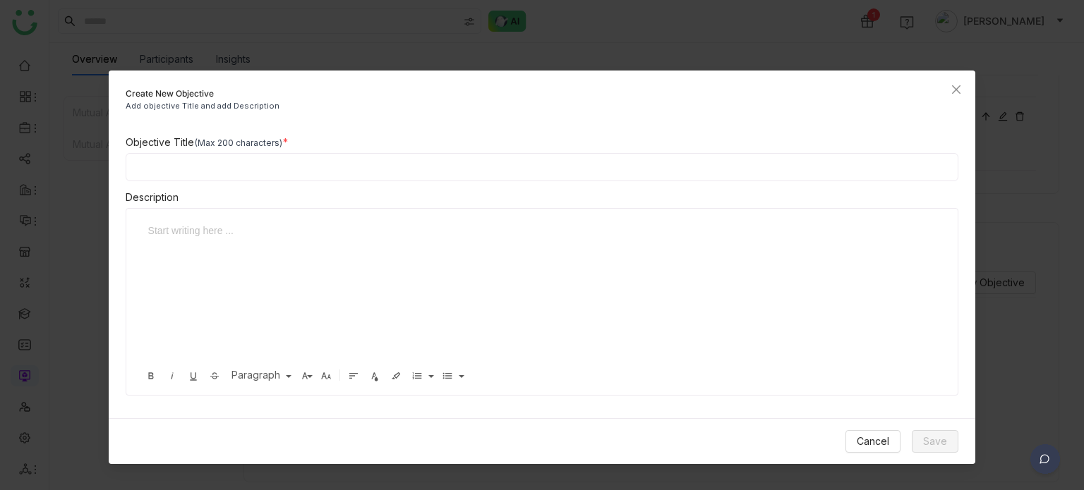
click at [489, 156] on input at bounding box center [542, 167] width 833 height 28
type input "**********"
click at [932, 441] on span "Save" at bounding box center [935, 442] width 24 height 16
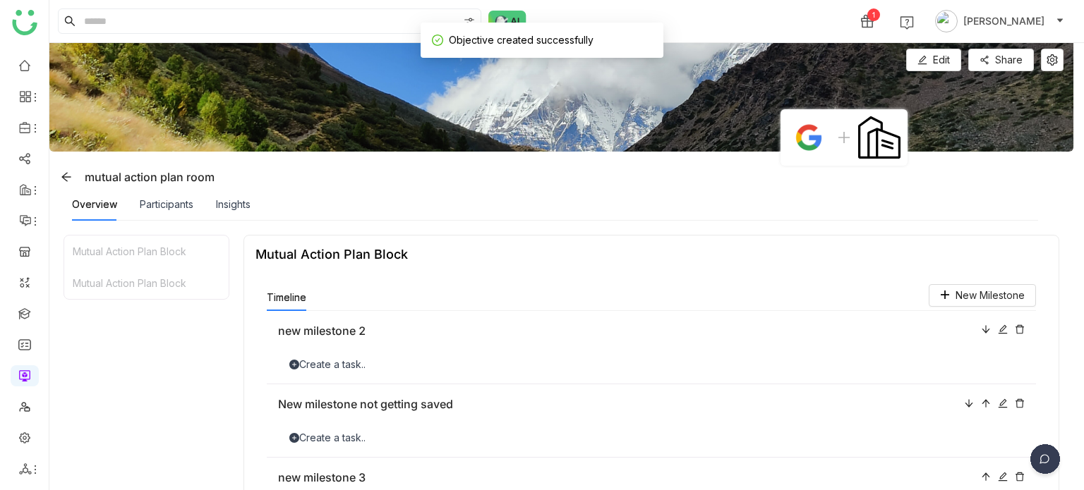
scroll to position [286, 0]
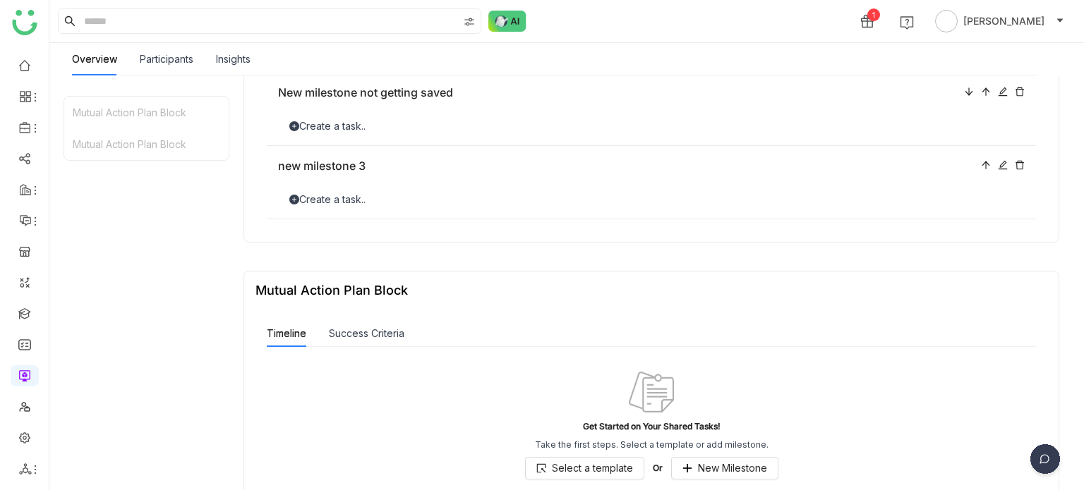
scroll to position [361, 0]
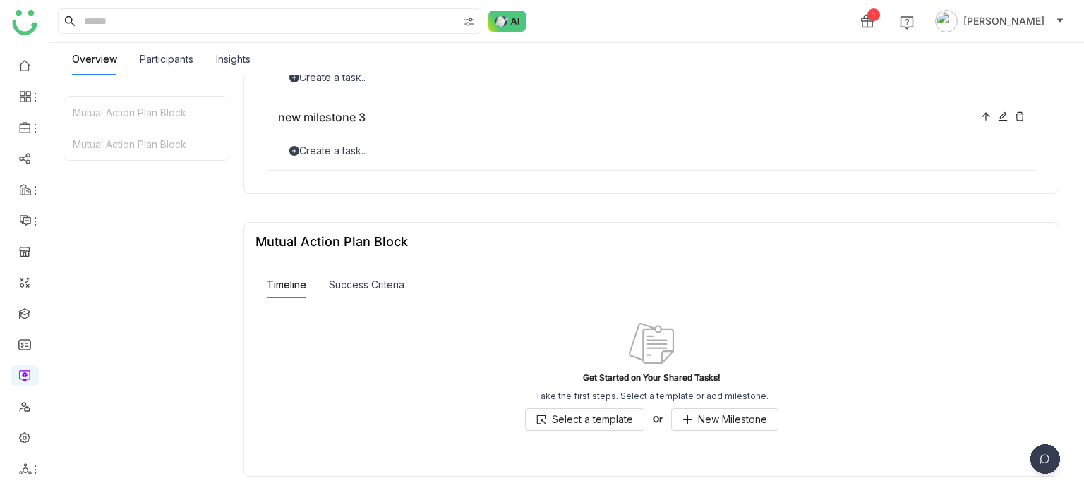
click at [364, 297] on div "Success Criteria" at bounding box center [367, 285] width 76 height 27
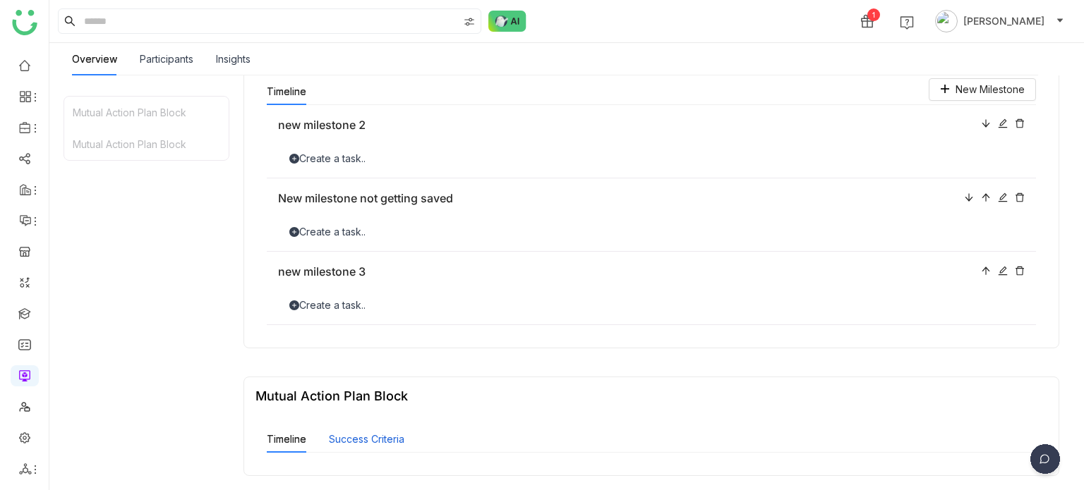
scroll to position [330, 0]
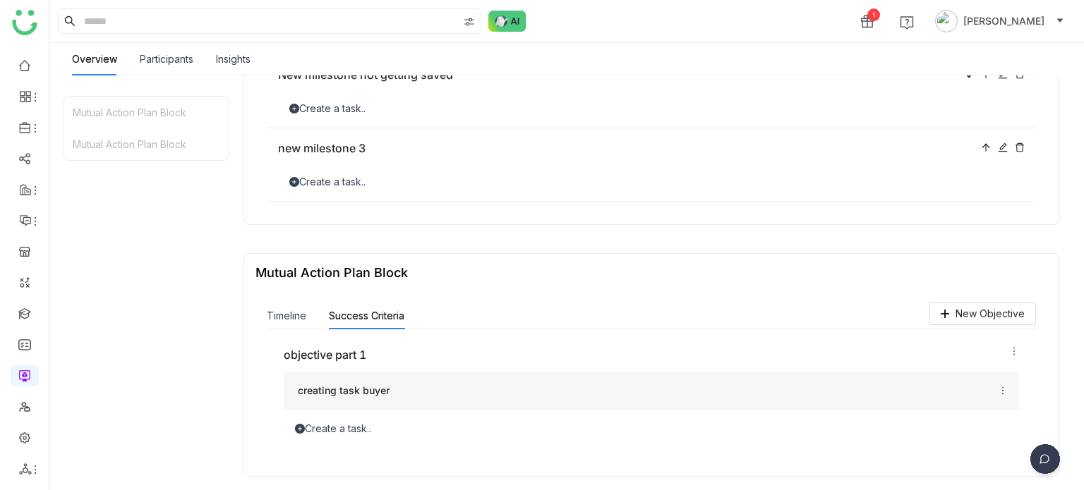
click at [389, 396] on div "creating task buyer" at bounding box center [646, 391] width 697 height 16
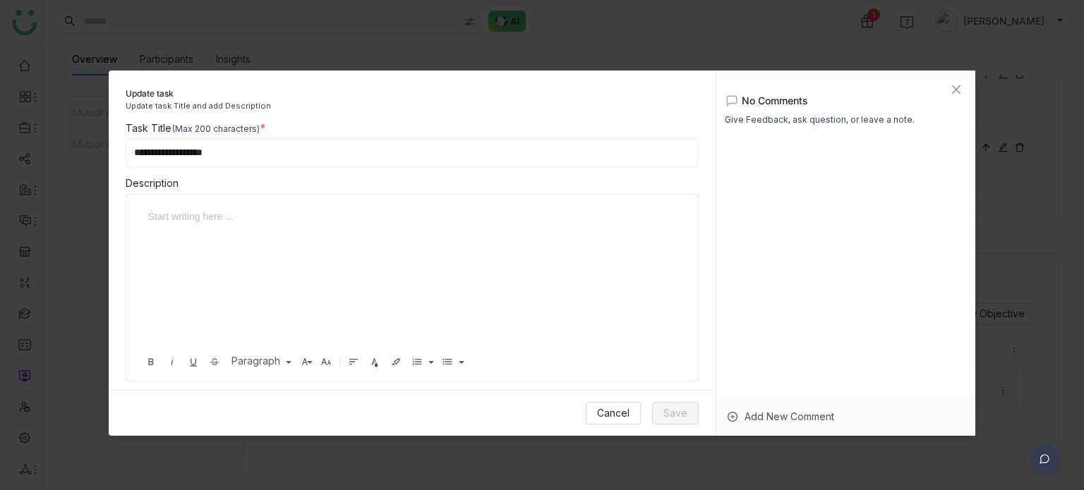
click at [841, 413] on div "Add New Comment" at bounding box center [846, 417] width 260 height 38
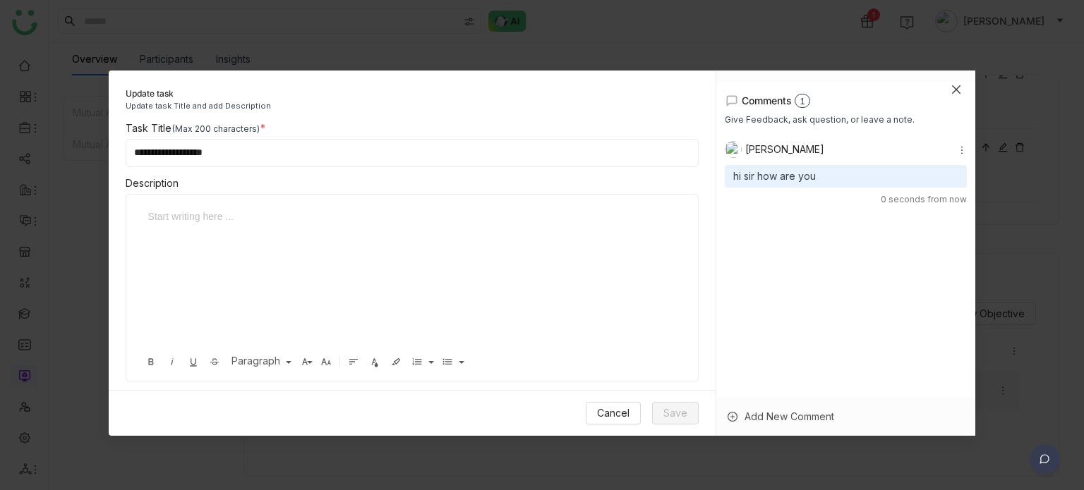
click at [960, 81] on span "Close" at bounding box center [956, 90] width 38 height 38
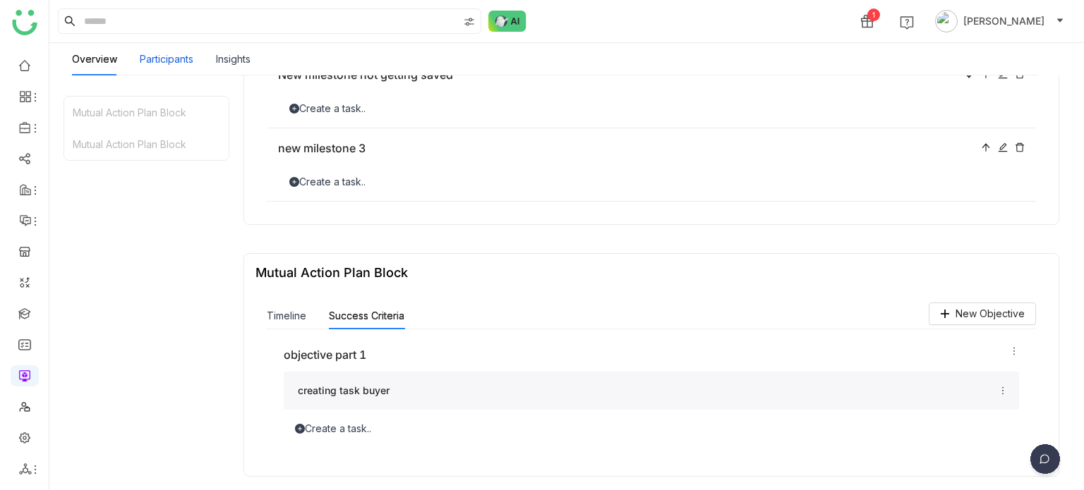
click at [175, 63] on div "Participants" at bounding box center [167, 60] width 54 height 16
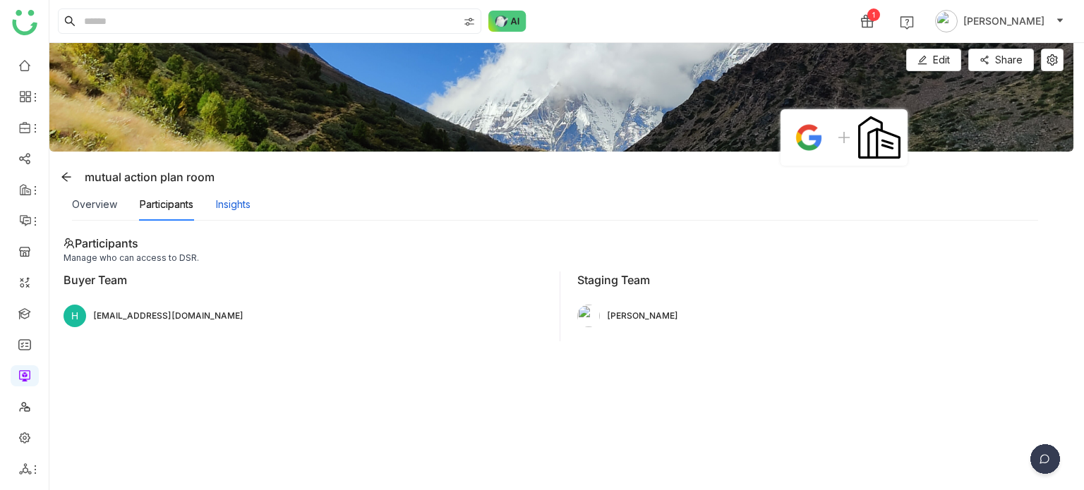
click at [243, 207] on div "Insights" at bounding box center [233, 205] width 35 height 16
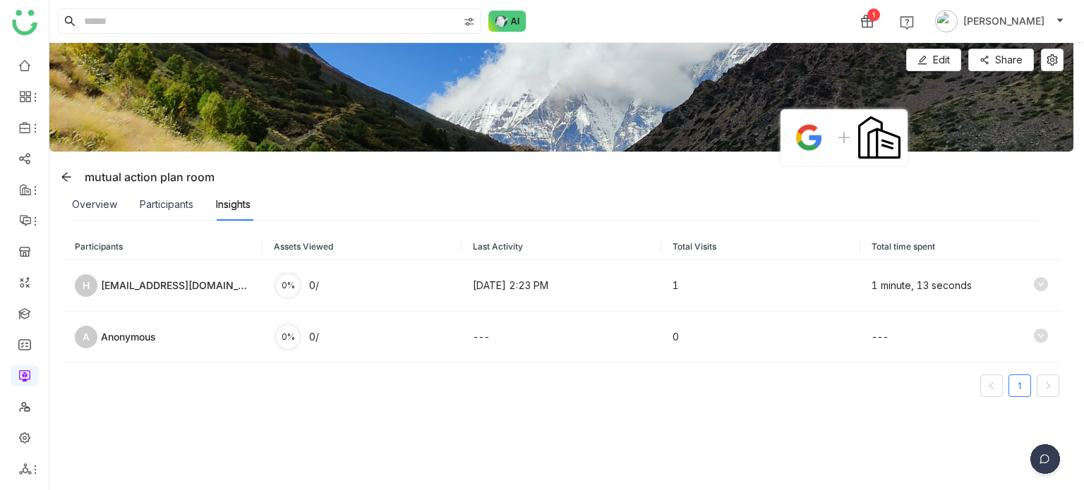
click at [176, 214] on div "Participants" at bounding box center [167, 204] width 54 height 32
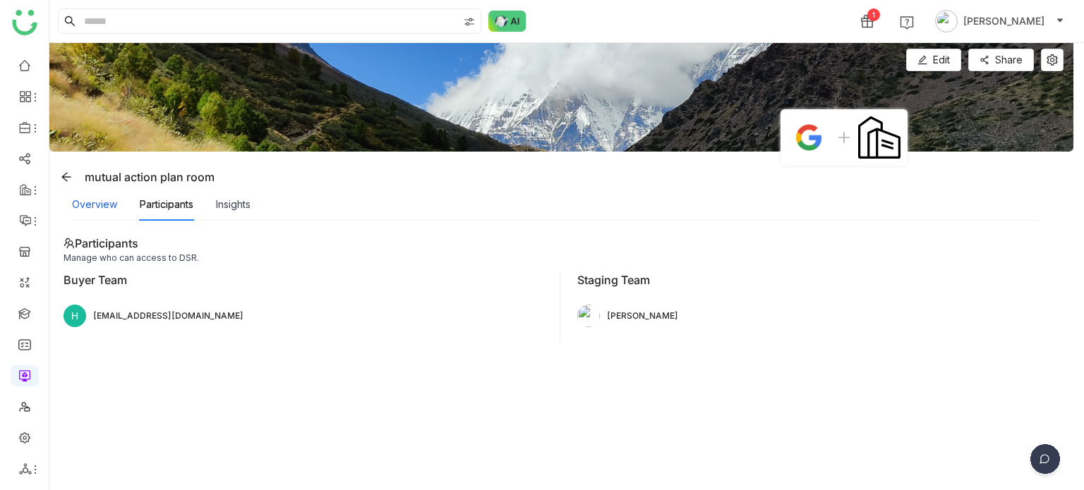
click at [88, 203] on div "Overview" at bounding box center [94, 205] width 45 height 16
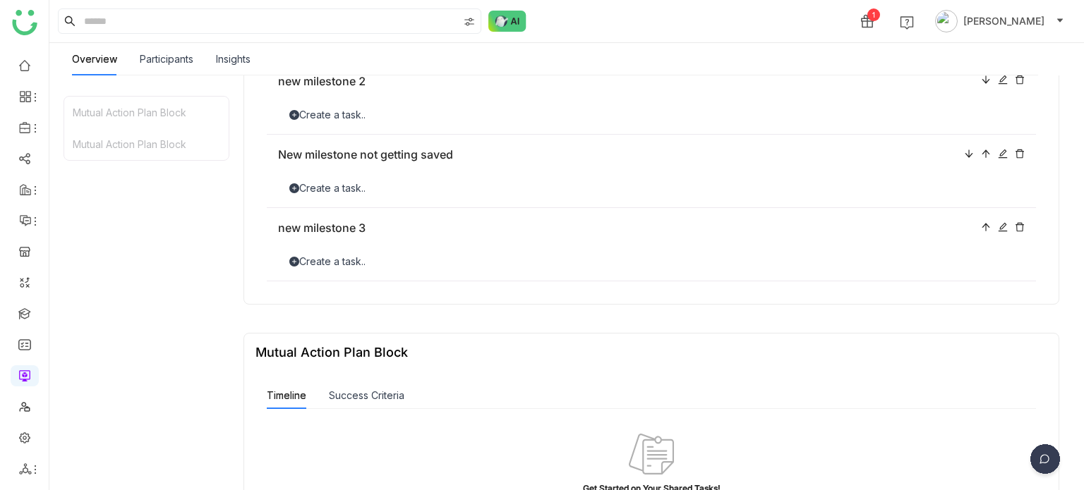
scroll to position [361, 0]
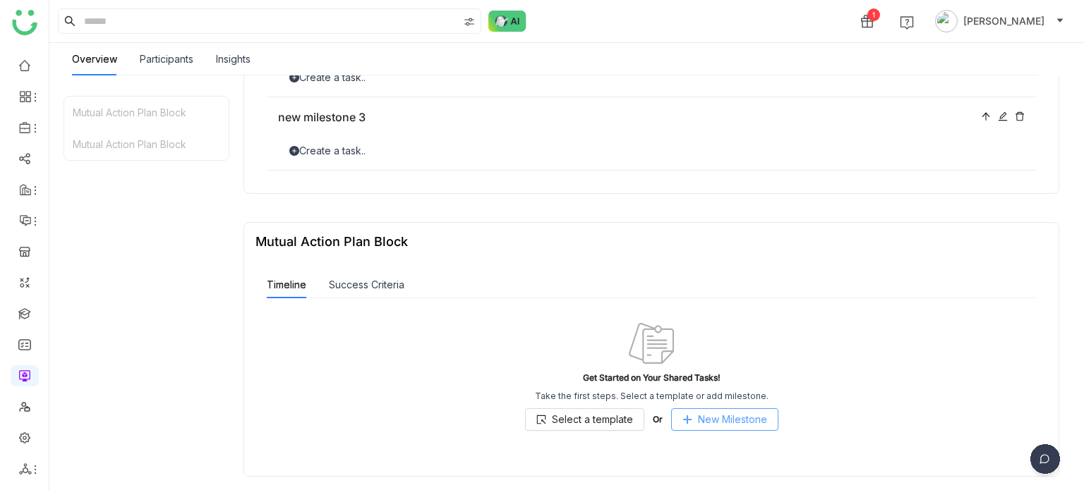
click at [716, 424] on span "New Milestone" at bounding box center [732, 420] width 69 height 16
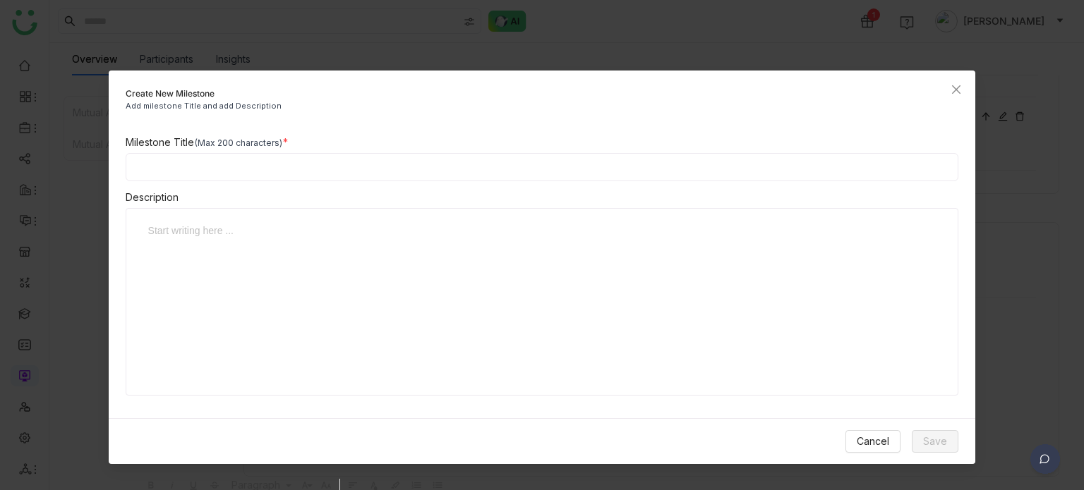
click at [459, 165] on input at bounding box center [542, 167] width 833 height 28
click at [872, 435] on span "Cancel" at bounding box center [873, 442] width 32 height 16
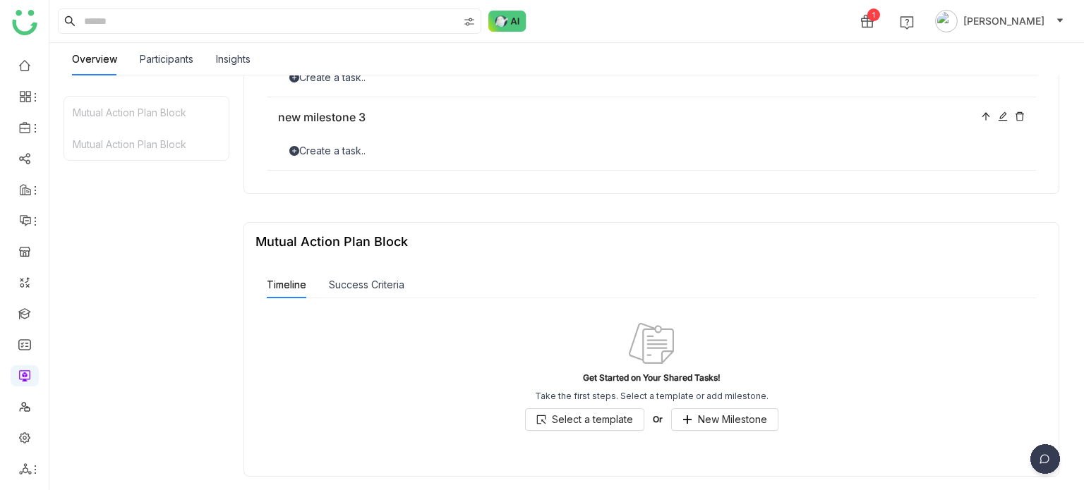
drag, startPoint x: 317, startPoint y: 310, endPoint x: 337, endPoint y: 289, distance: 29.4
click at [317, 308] on div "Get Started on Your Shared Tasks! Take the first steps. Select a template or ad…" at bounding box center [651, 376] width 769 height 155
click at [350, 279] on button "Success Criteria" at bounding box center [367, 285] width 76 height 16
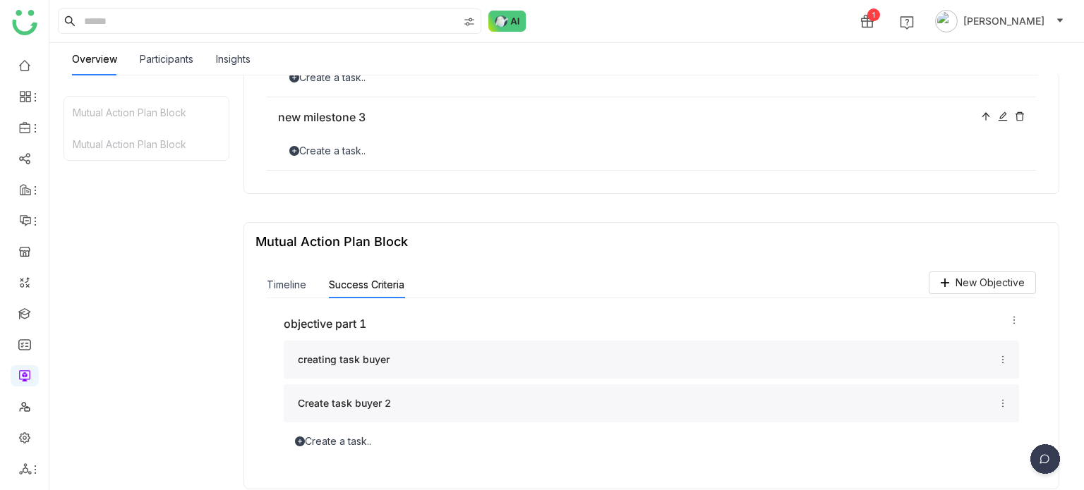
click at [1016, 323] on icon at bounding box center [1014, 320] width 10 height 10
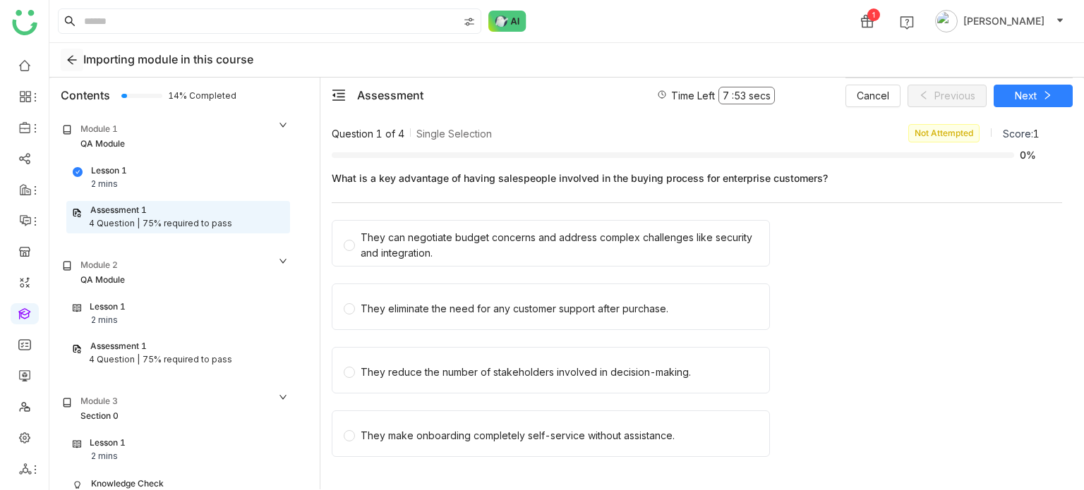
click at [76, 60] on icon at bounding box center [71, 60] width 9 height 9
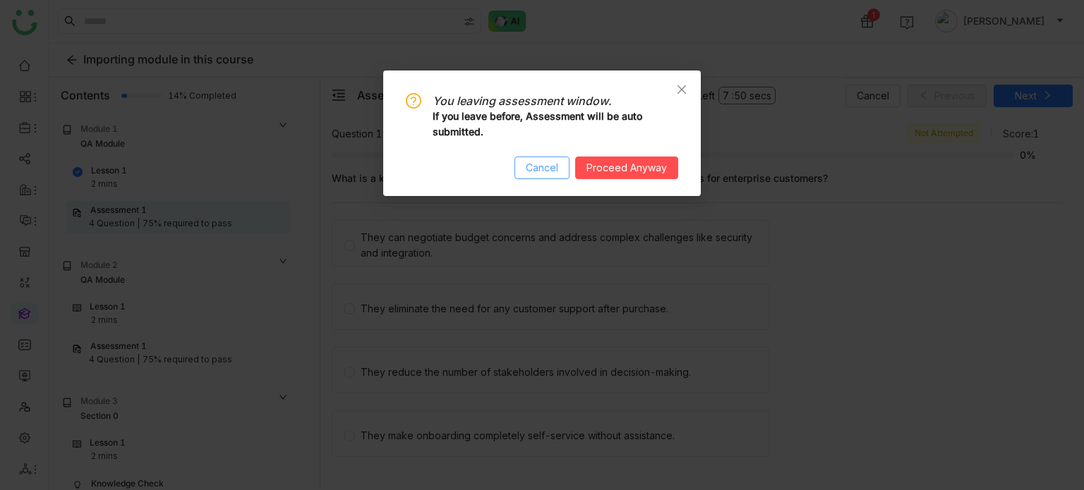
click at [558, 167] on span "Cancel" at bounding box center [542, 168] width 32 height 16
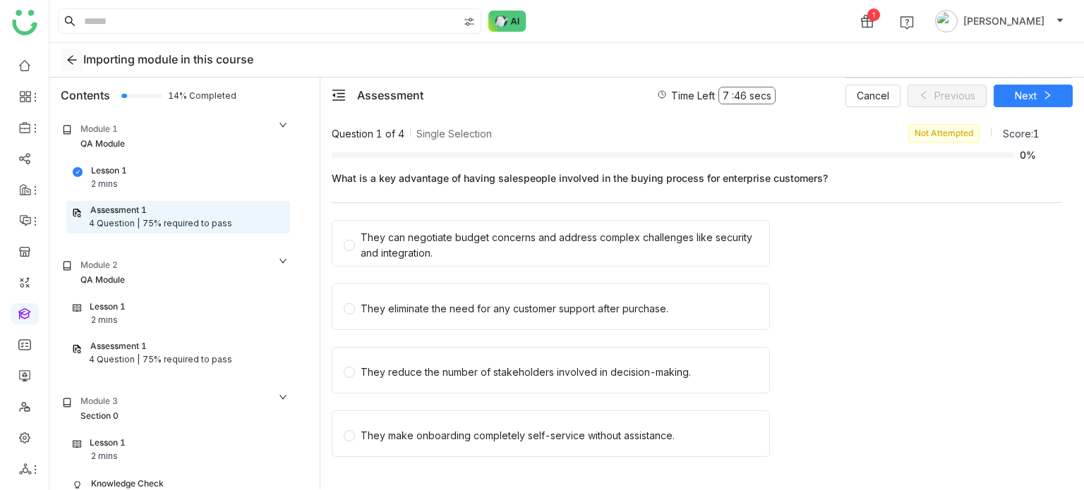
click at [73, 56] on icon at bounding box center [71, 59] width 11 height 11
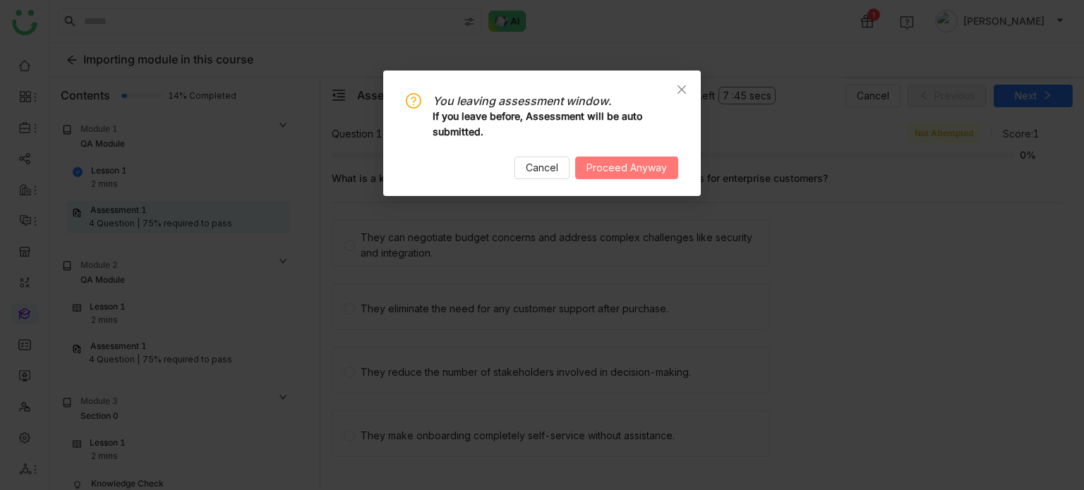
click at [642, 169] on span "Proceed Anyway" at bounding box center [626, 168] width 80 height 16
